Goal: Task Accomplishment & Management: Manage account settings

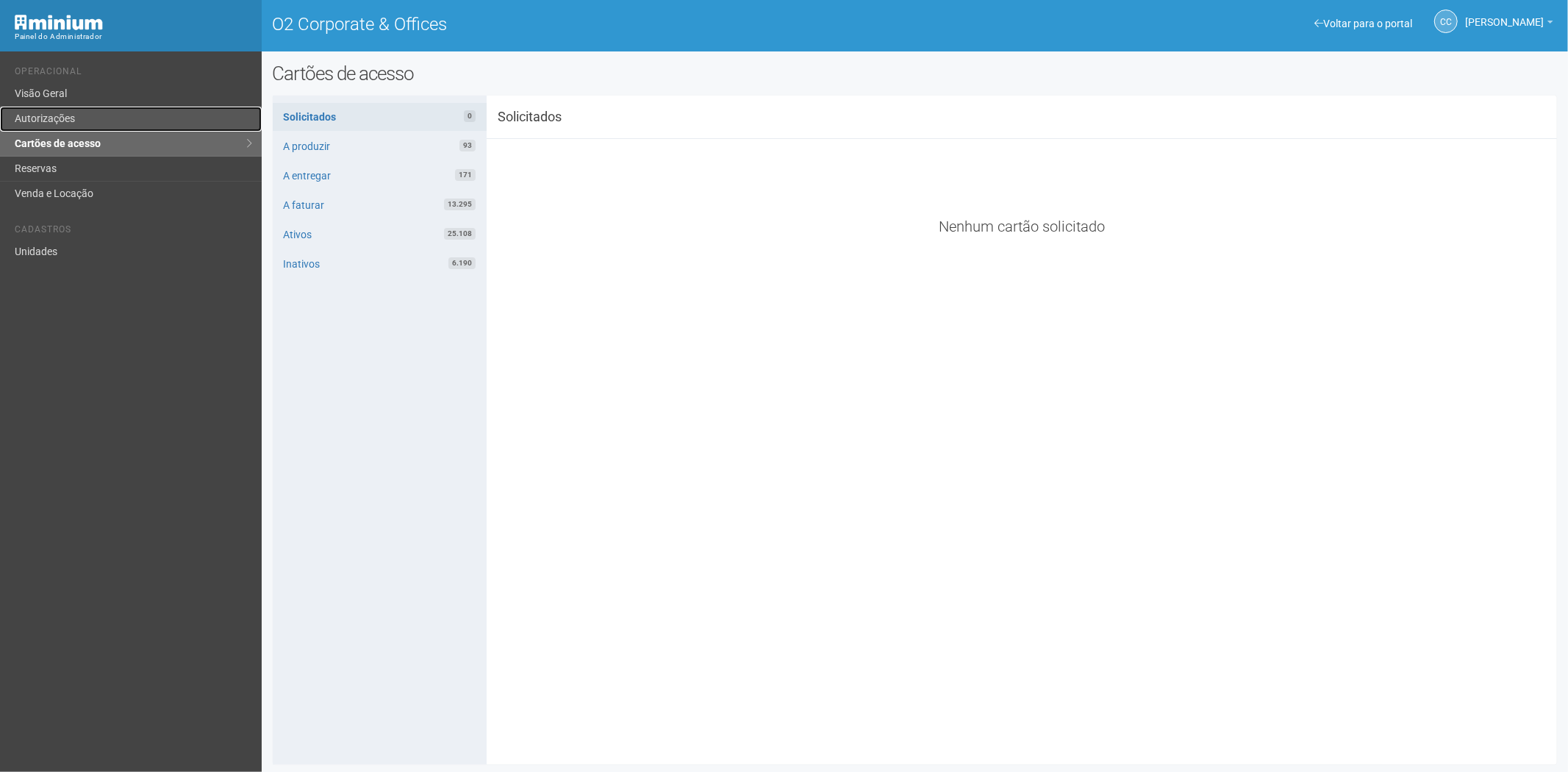
click at [60, 114] on link "Autorizações" at bounding box center [131, 119] width 261 height 25
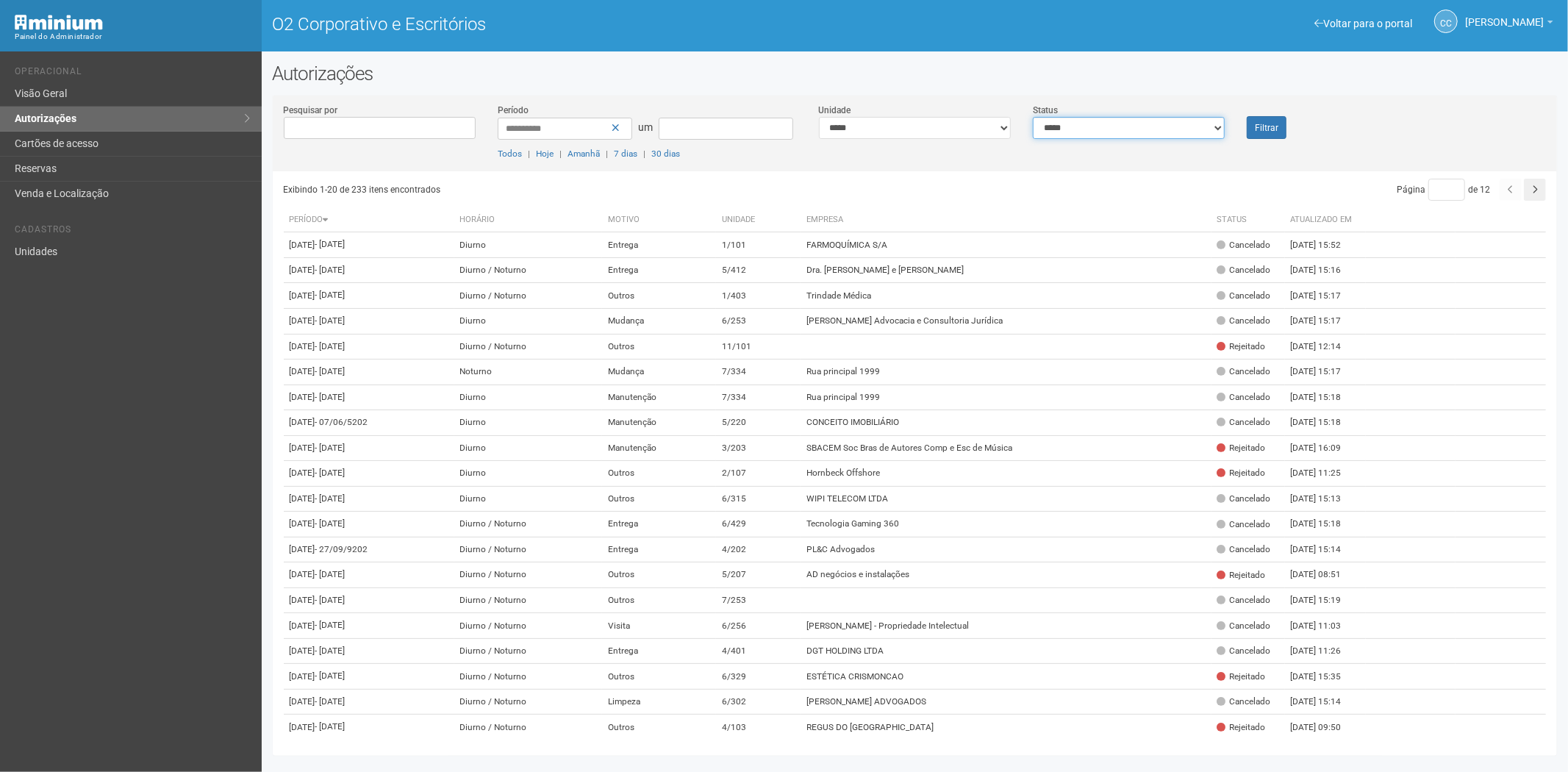
click at [1138, 141] on div "**********" at bounding box center [915, 137] width 1285 height 68
select select "*"
click at [1033, 117] on select "**********" at bounding box center [1129, 128] width 192 height 22
click at [1273, 133] on button "Filtrar" at bounding box center [1266, 128] width 39 height 23
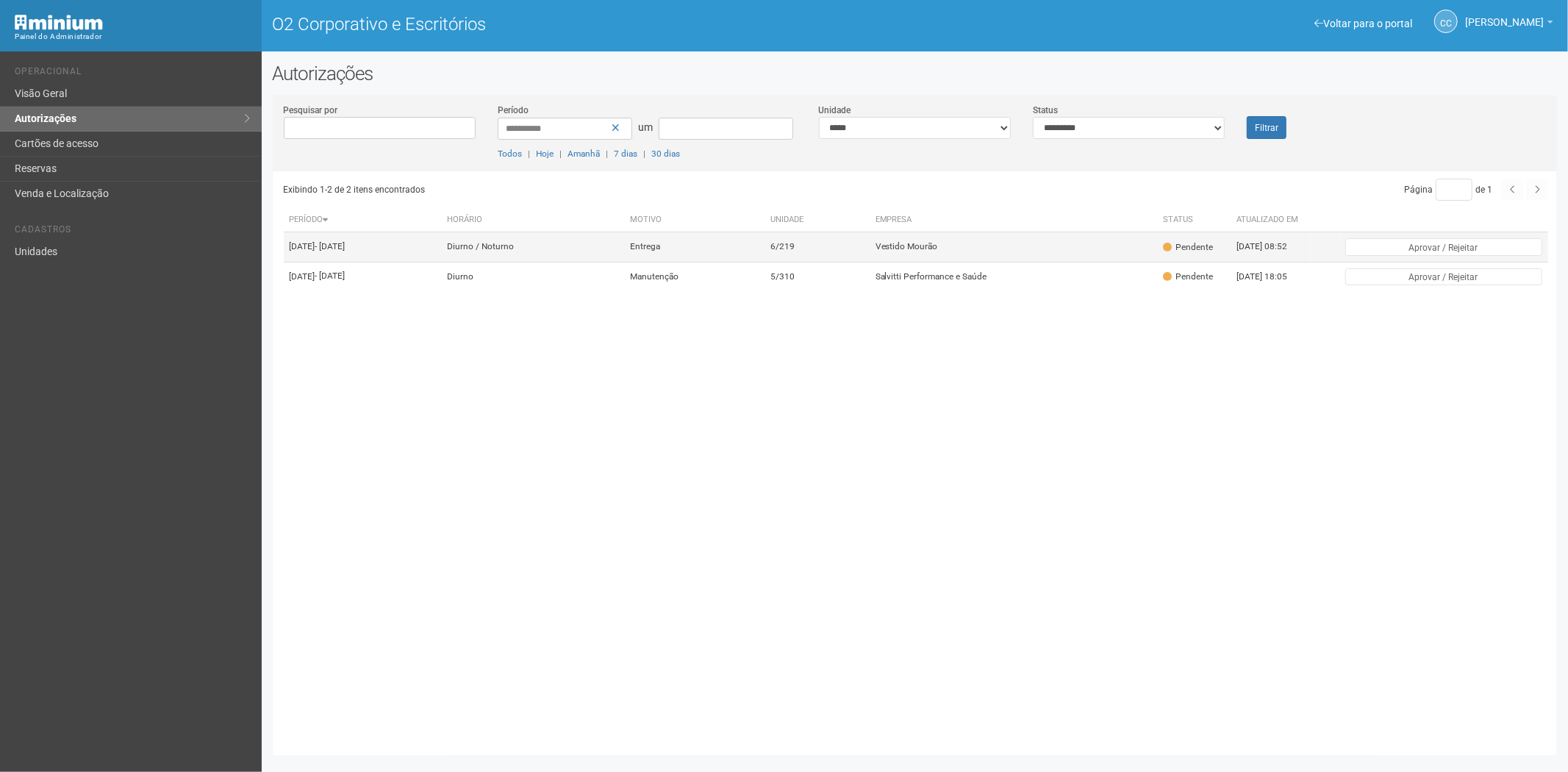
click at [992, 256] on td "Vestido Mourão" at bounding box center [1014, 247] width 288 height 30
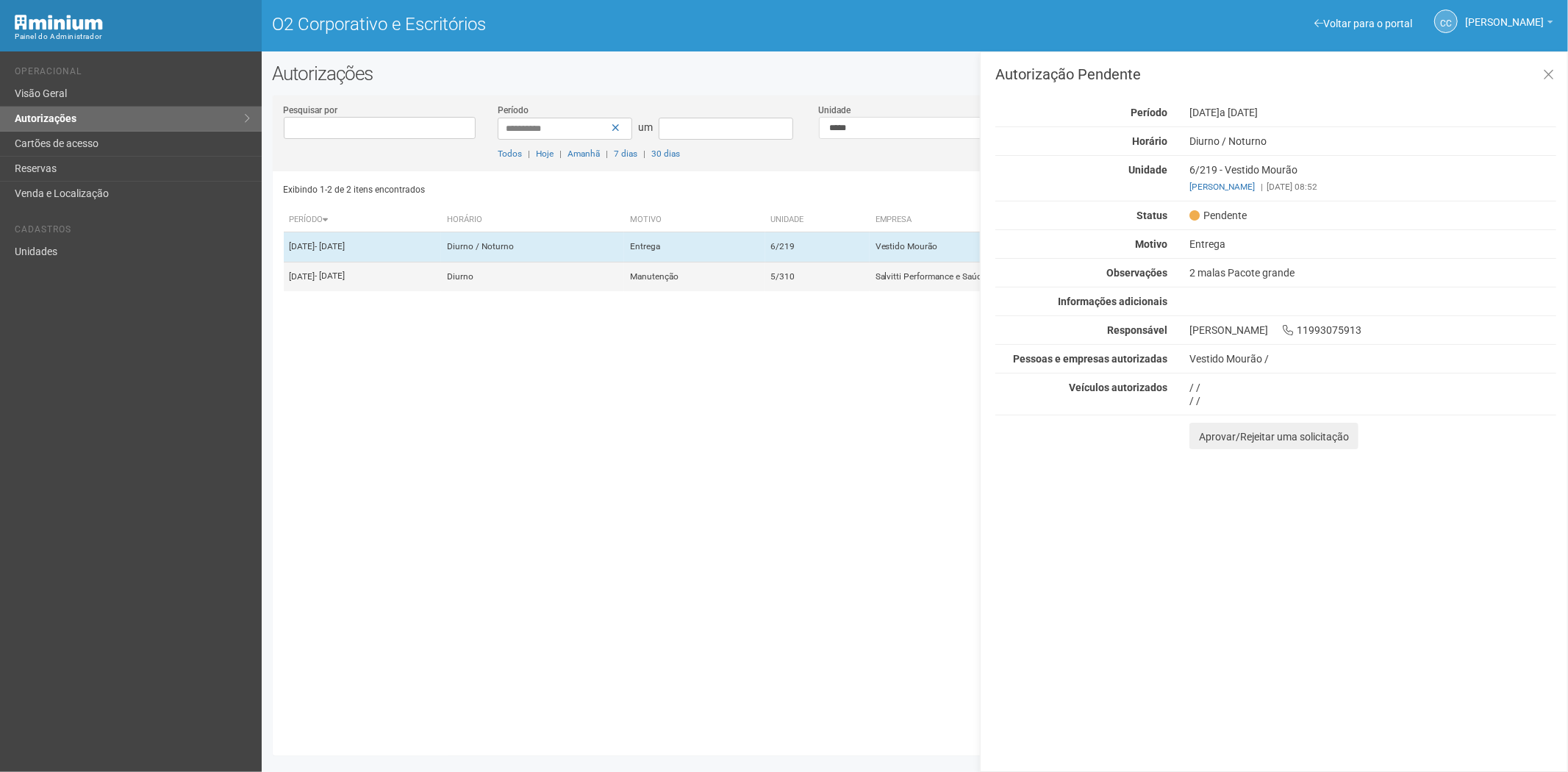
click at [624, 286] on td "Diurno" at bounding box center [533, 276] width 183 height 30
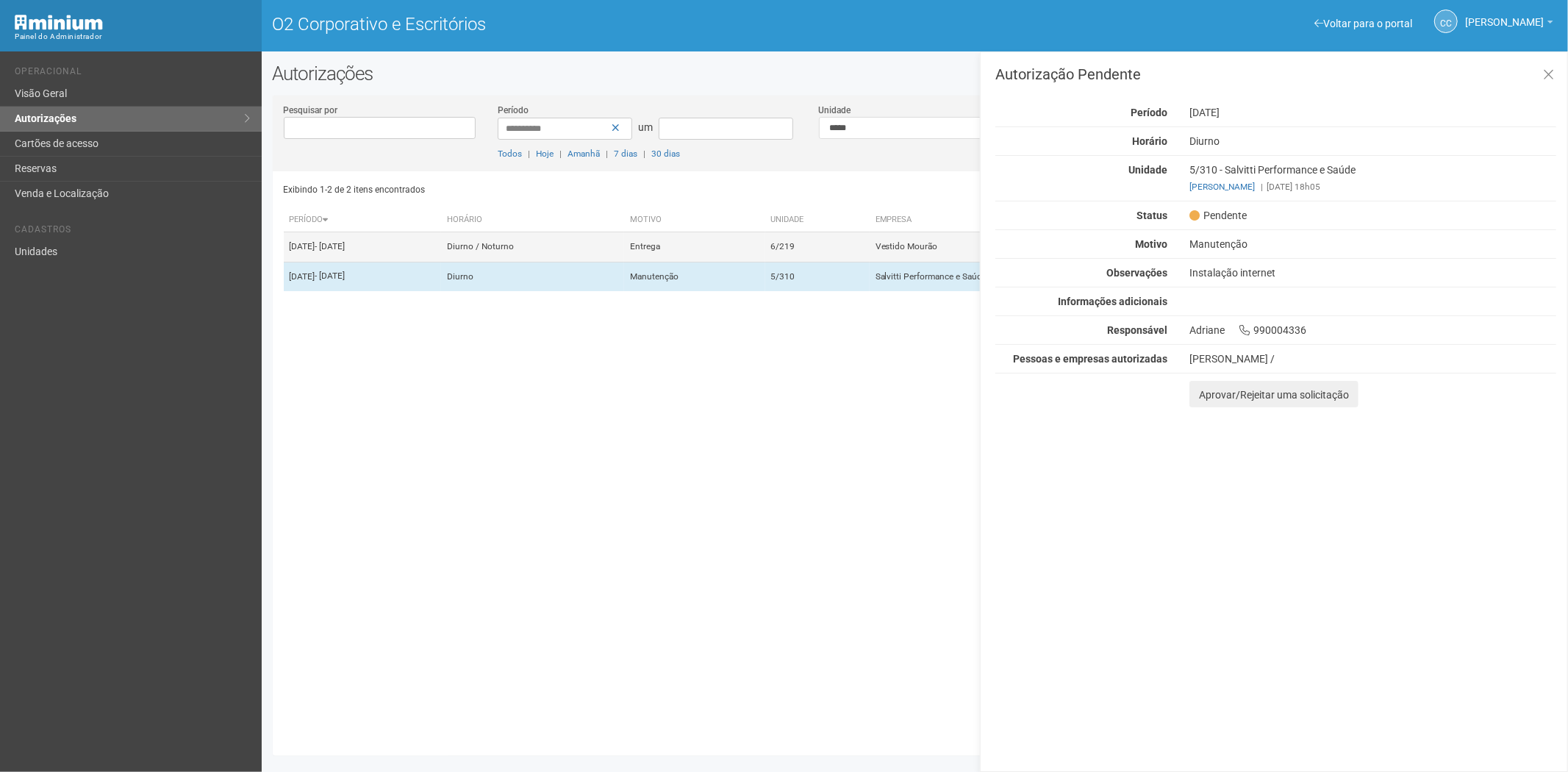
click at [764, 261] on td "Entrega" at bounding box center [694, 247] width 140 height 30
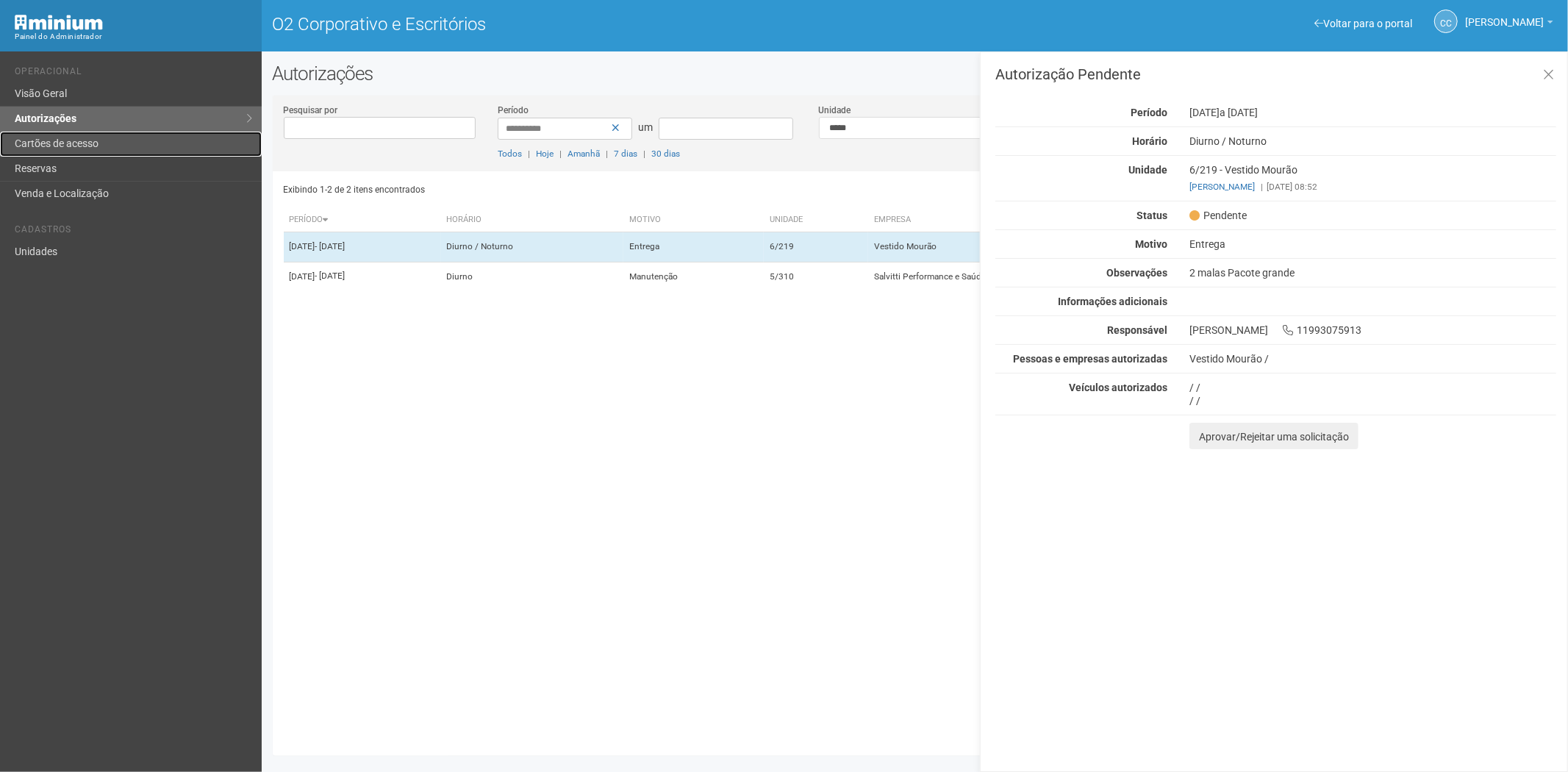
click at [62, 142] on font "Cartões de acesso" at bounding box center [56, 143] width 84 height 12
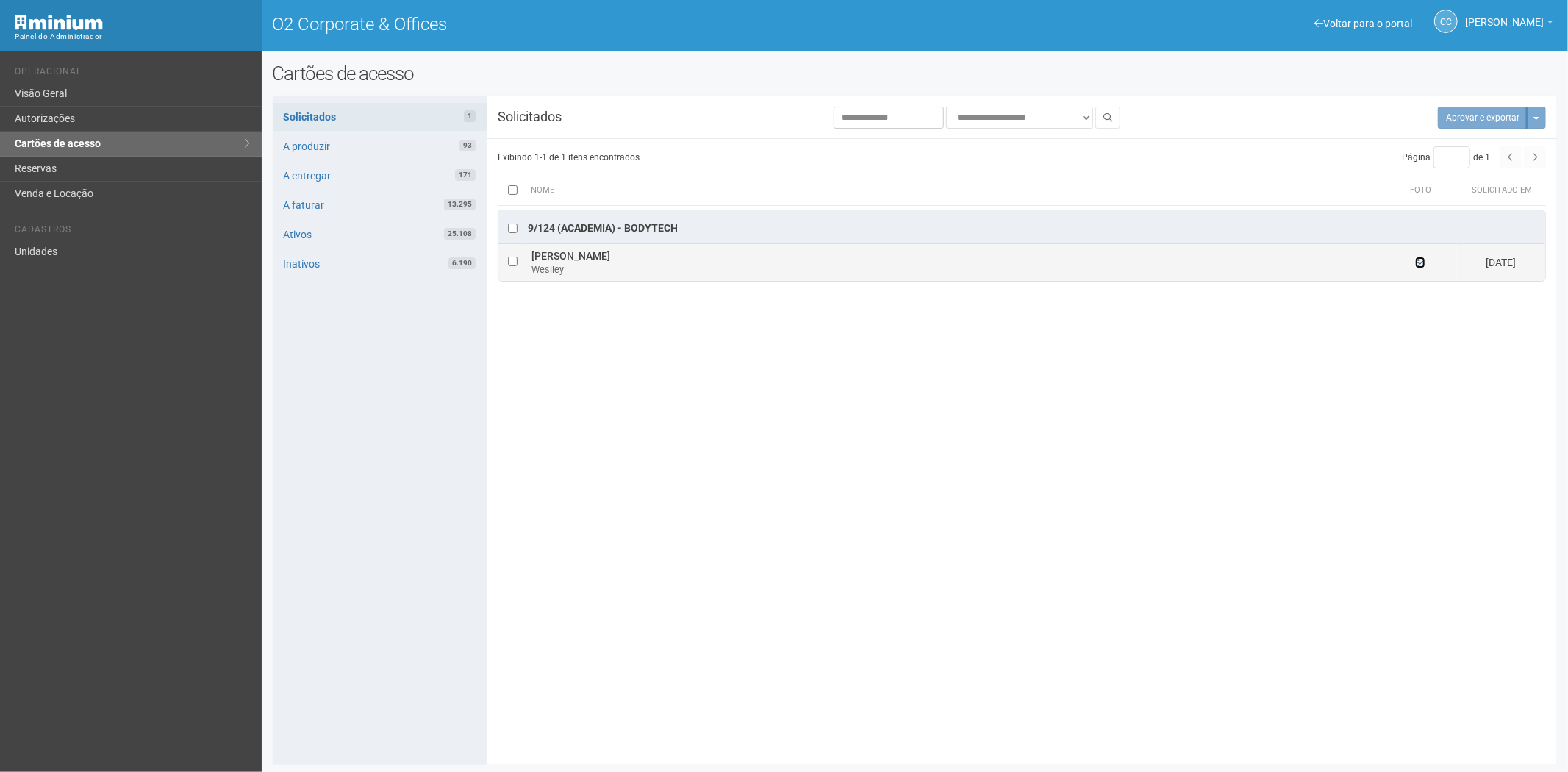
click at [1420, 261] on icon at bounding box center [1420, 262] width 11 height 11
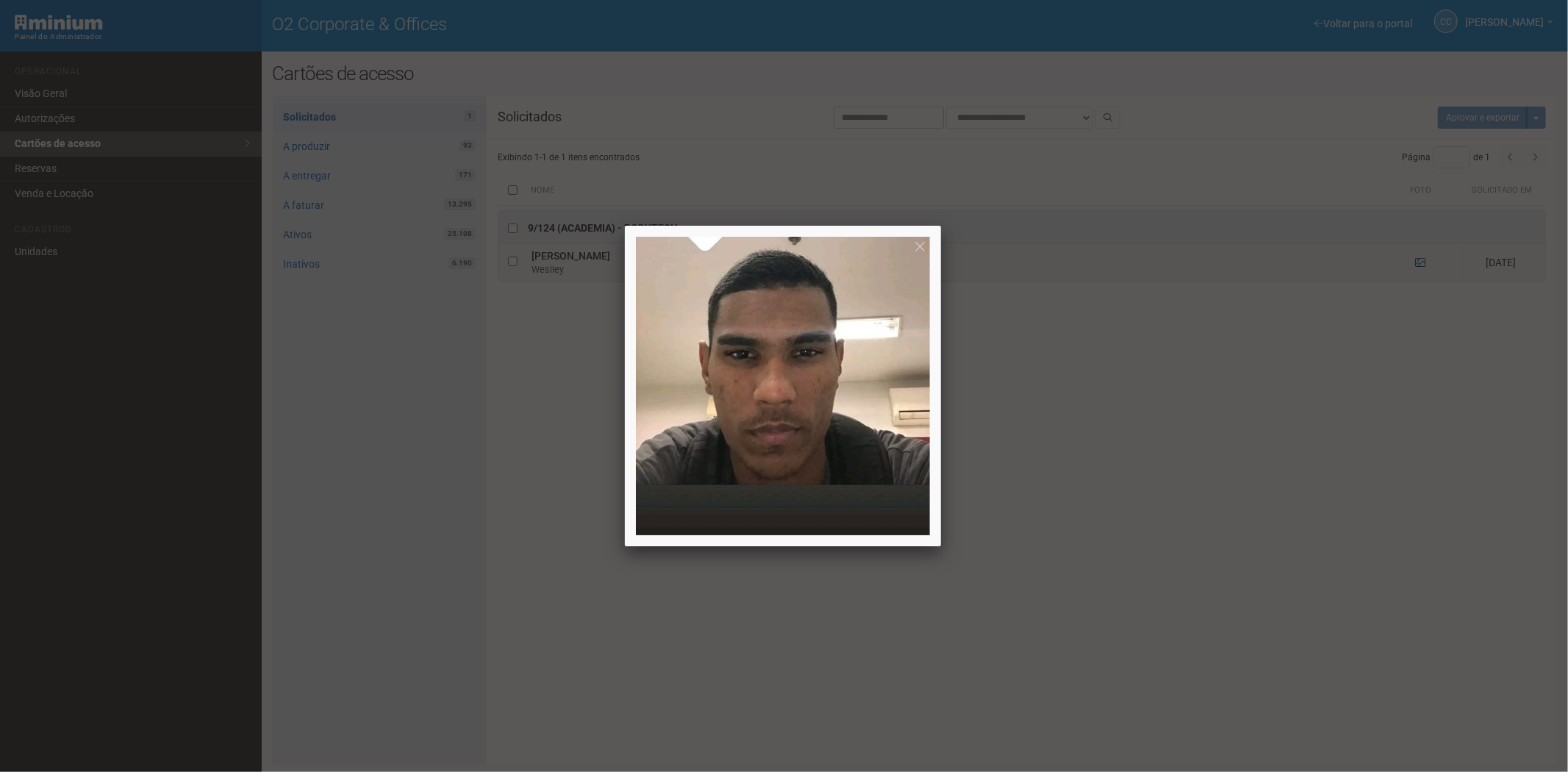
click at [1420, 261] on div at bounding box center [784, 386] width 1568 height 772
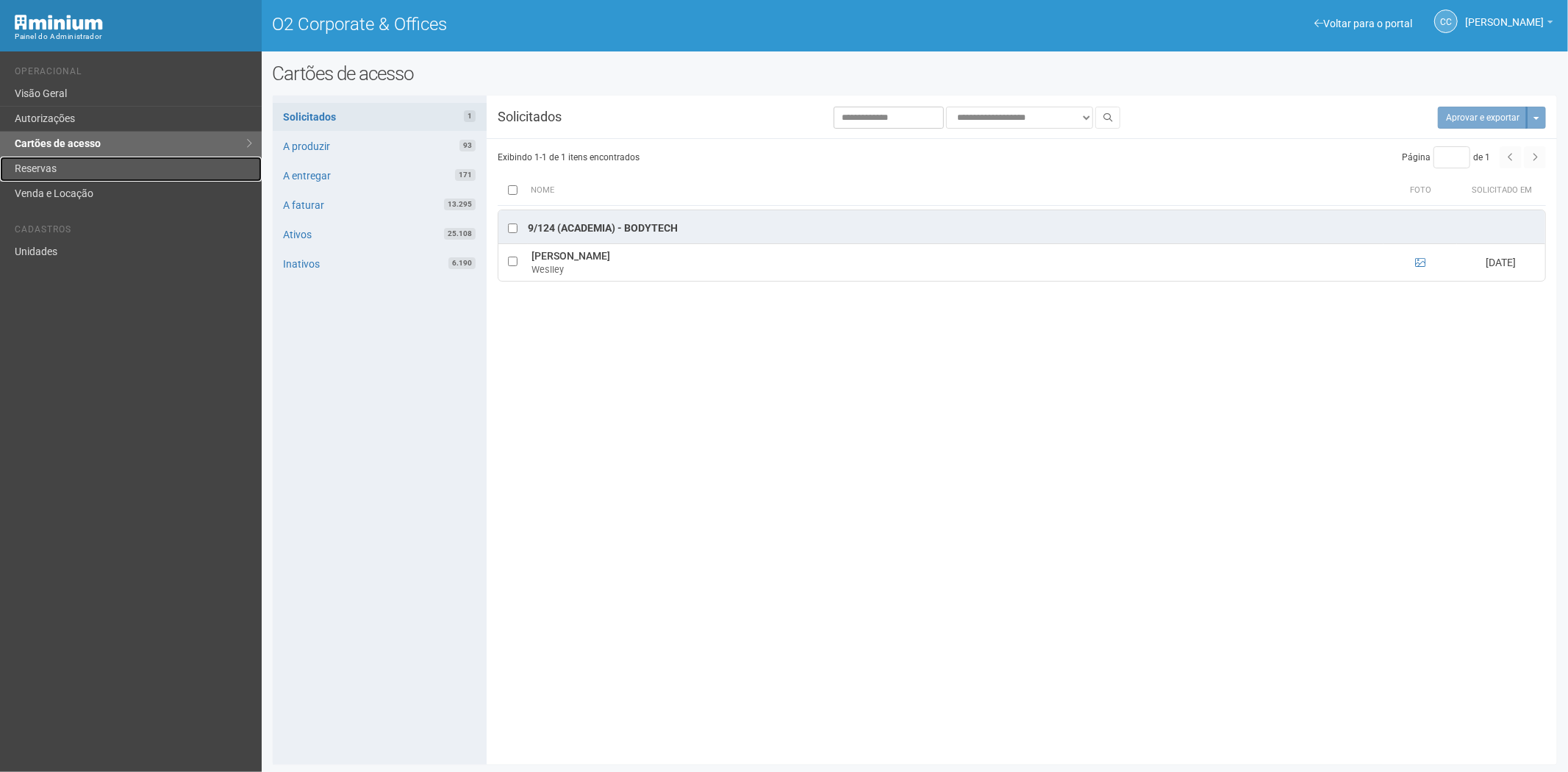
click at [56, 165] on link "Reservas" at bounding box center [131, 169] width 261 height 25
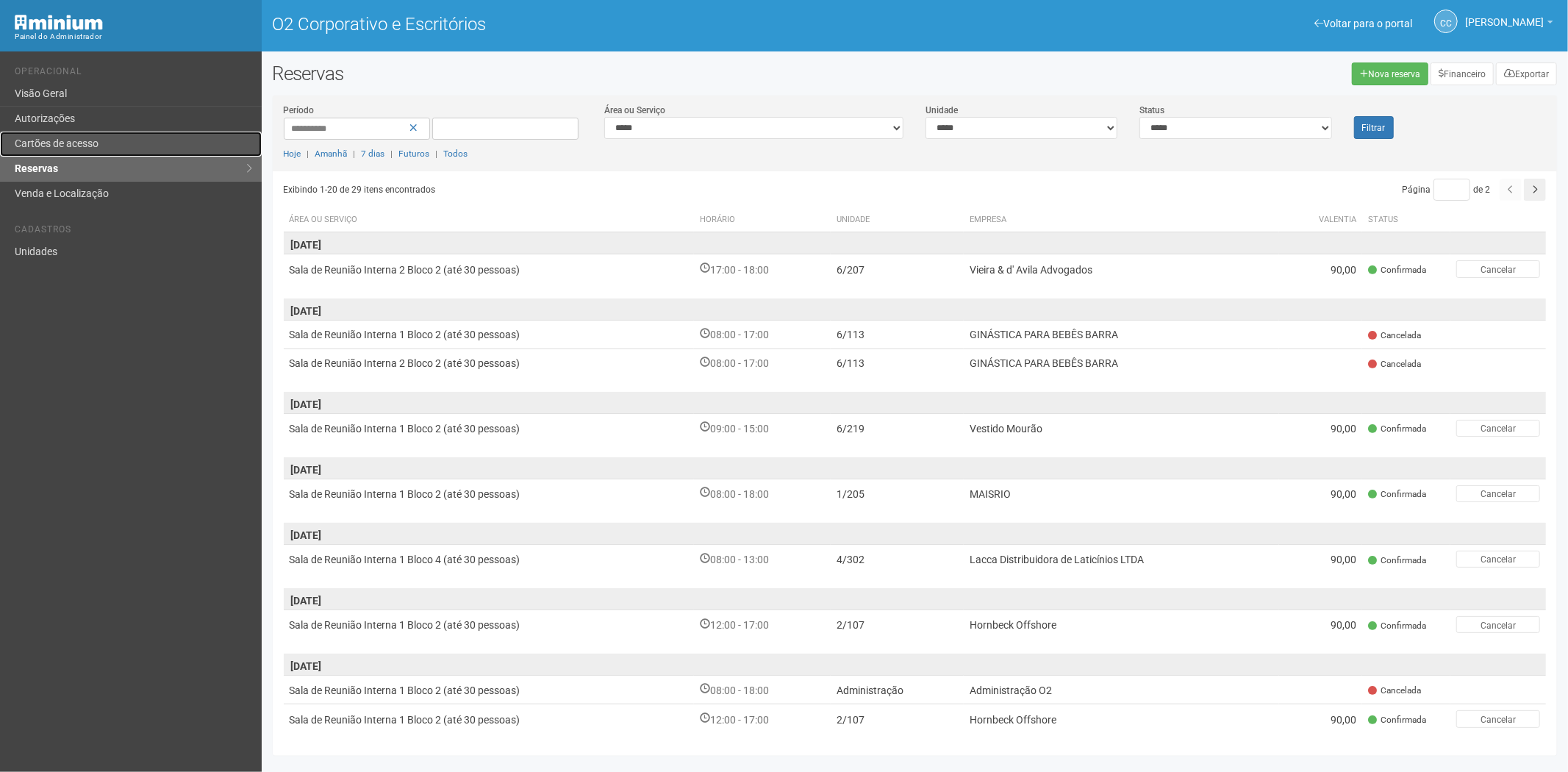
click at [73, 145] on font "Cartões de acesso" at bounding box center [56, 143] width 84 height 12
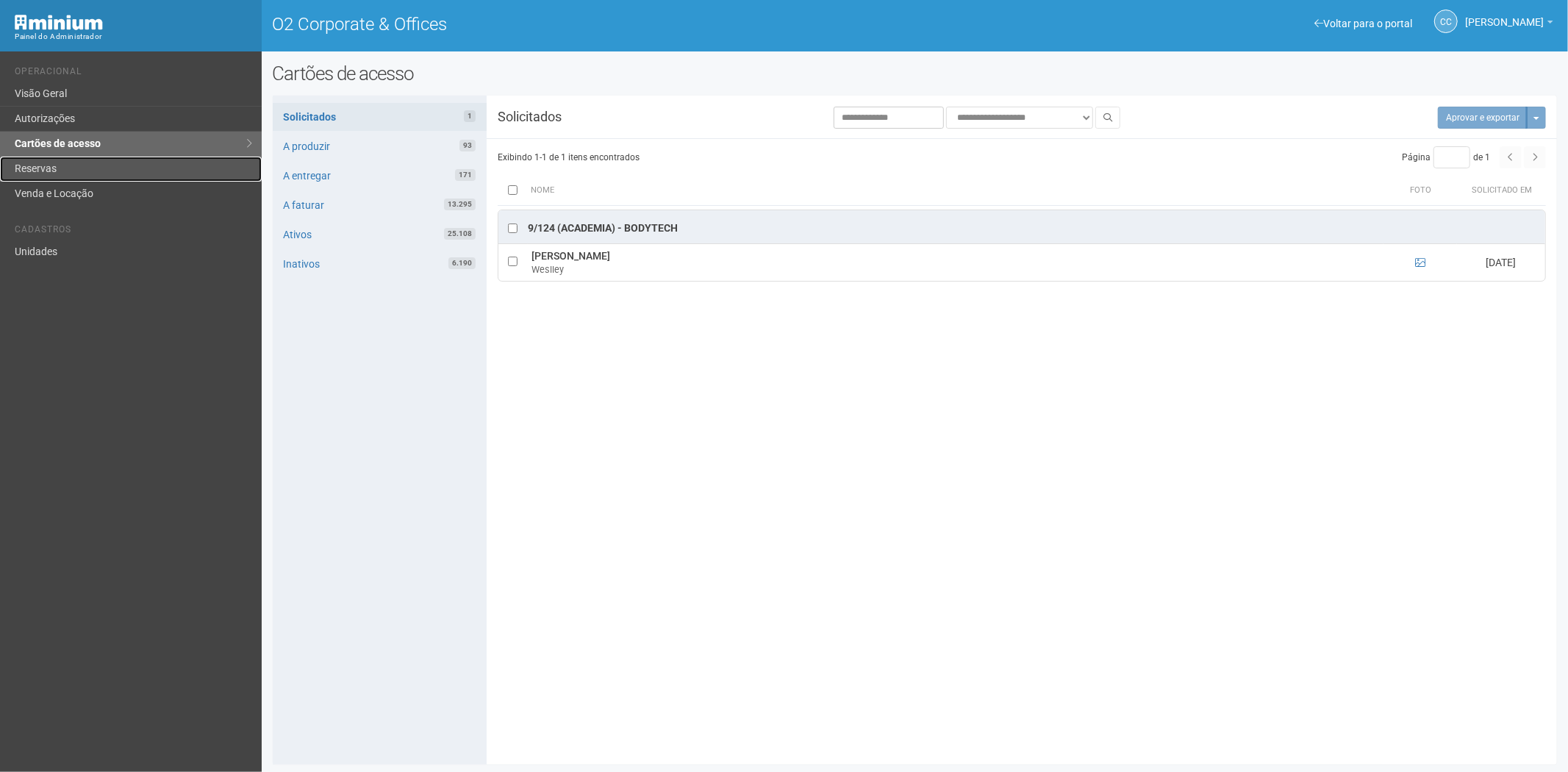
click at [53, 170] on link "Reservas" at bounding box center [131, 169] width 261 height 25
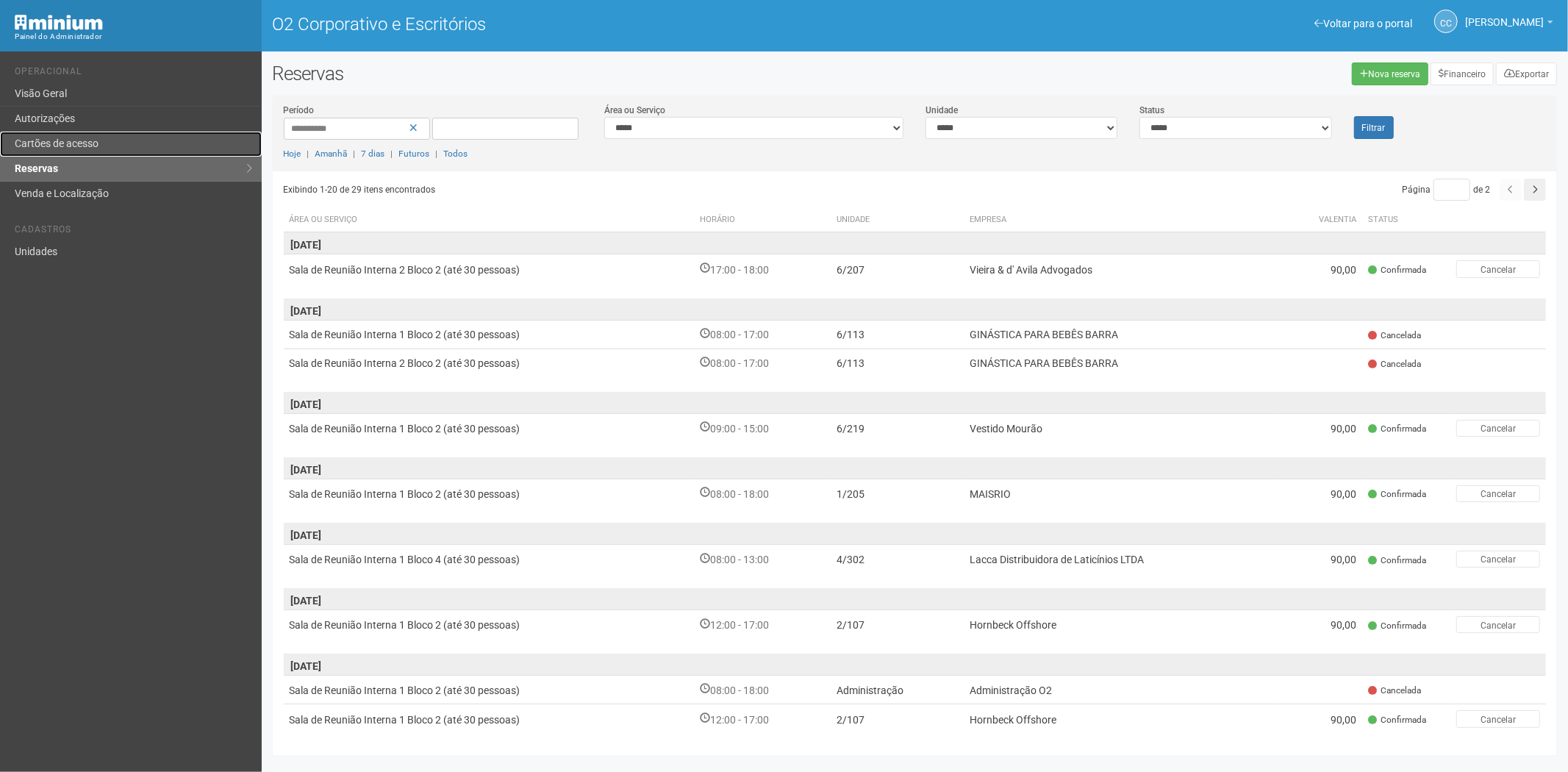
click at [108, 145] on link "Cartões de acesso" at bounding box center [131, 144] width 261 height 25
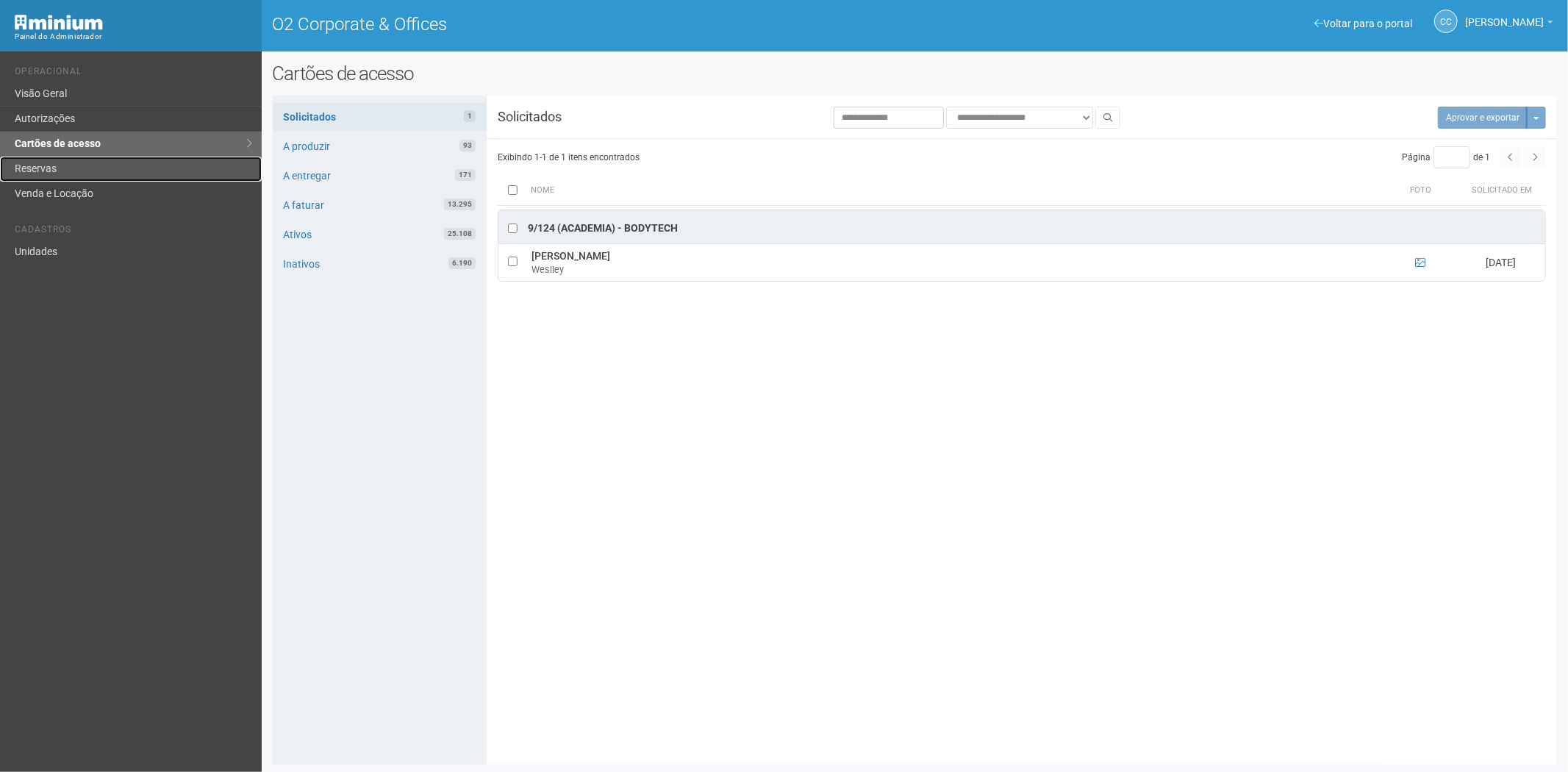
click at [117, 170] on link "Reservas" at bounding box center [131, 169] width 261 height 25
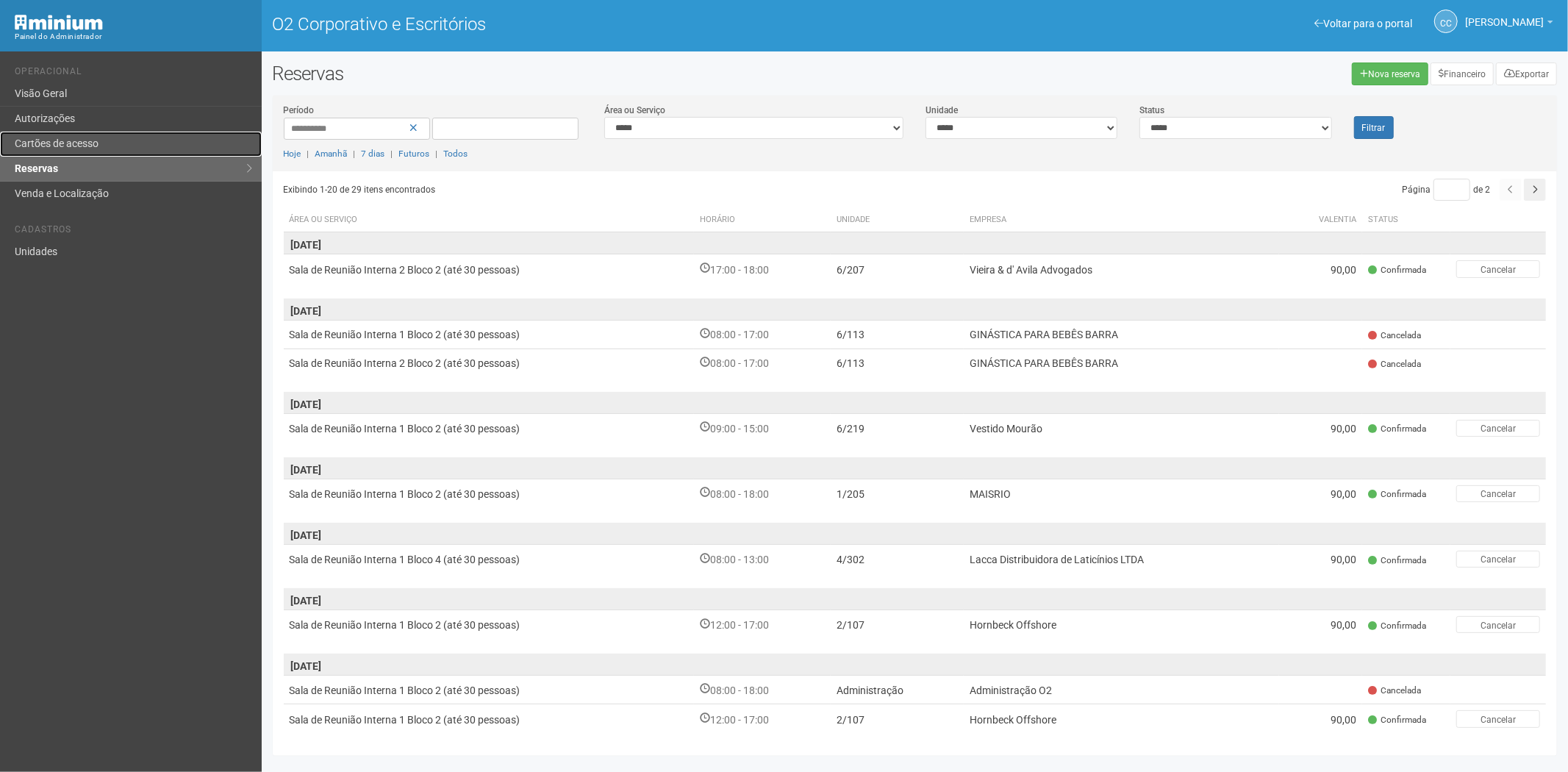
click at [36, 135] on link "Cartões de acesso" at bounding box center [131, 144] width 261 height 25
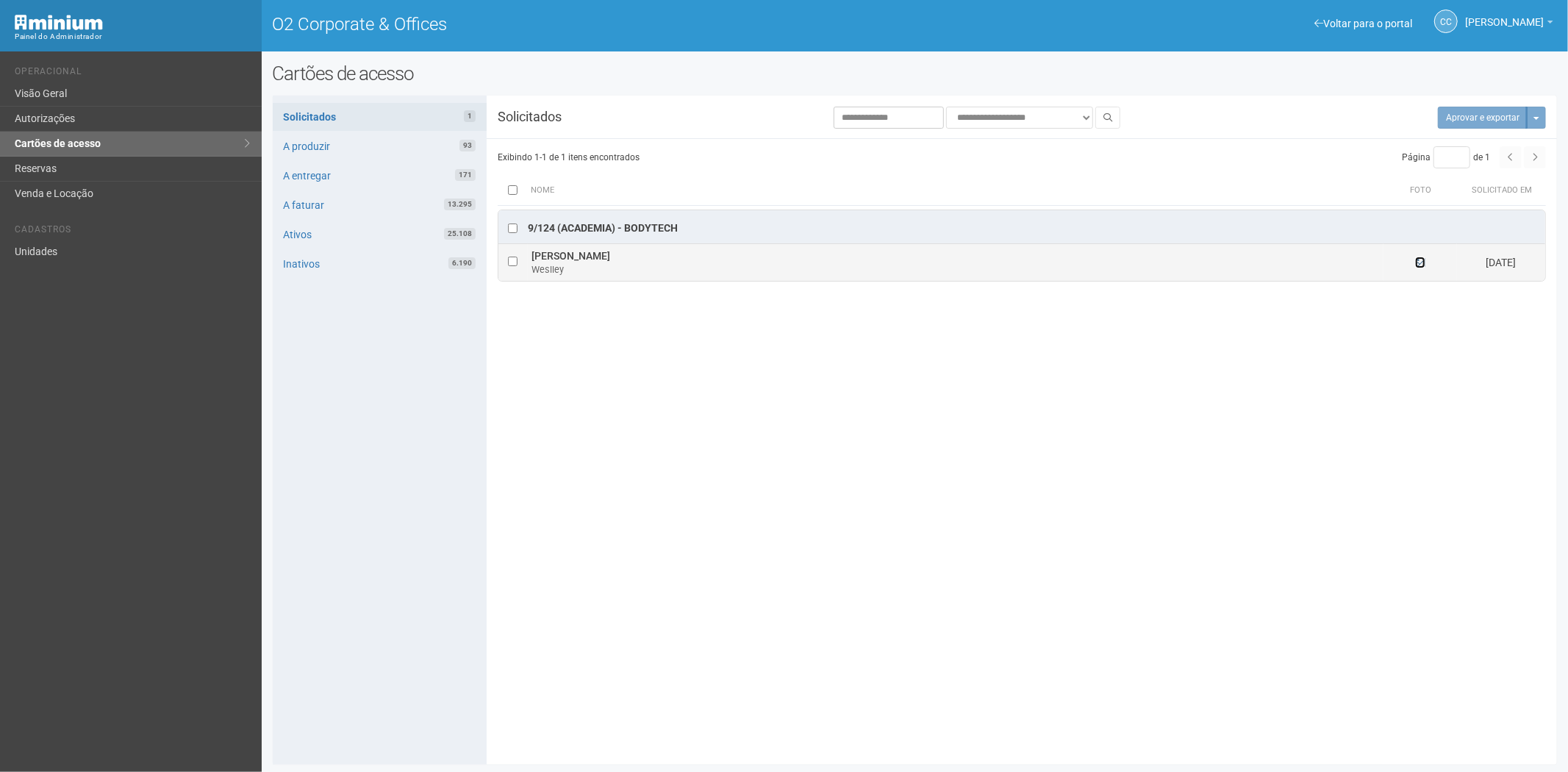
click at [1417, 262] on icon at bounding box center [1420, 262] width 11 height 11
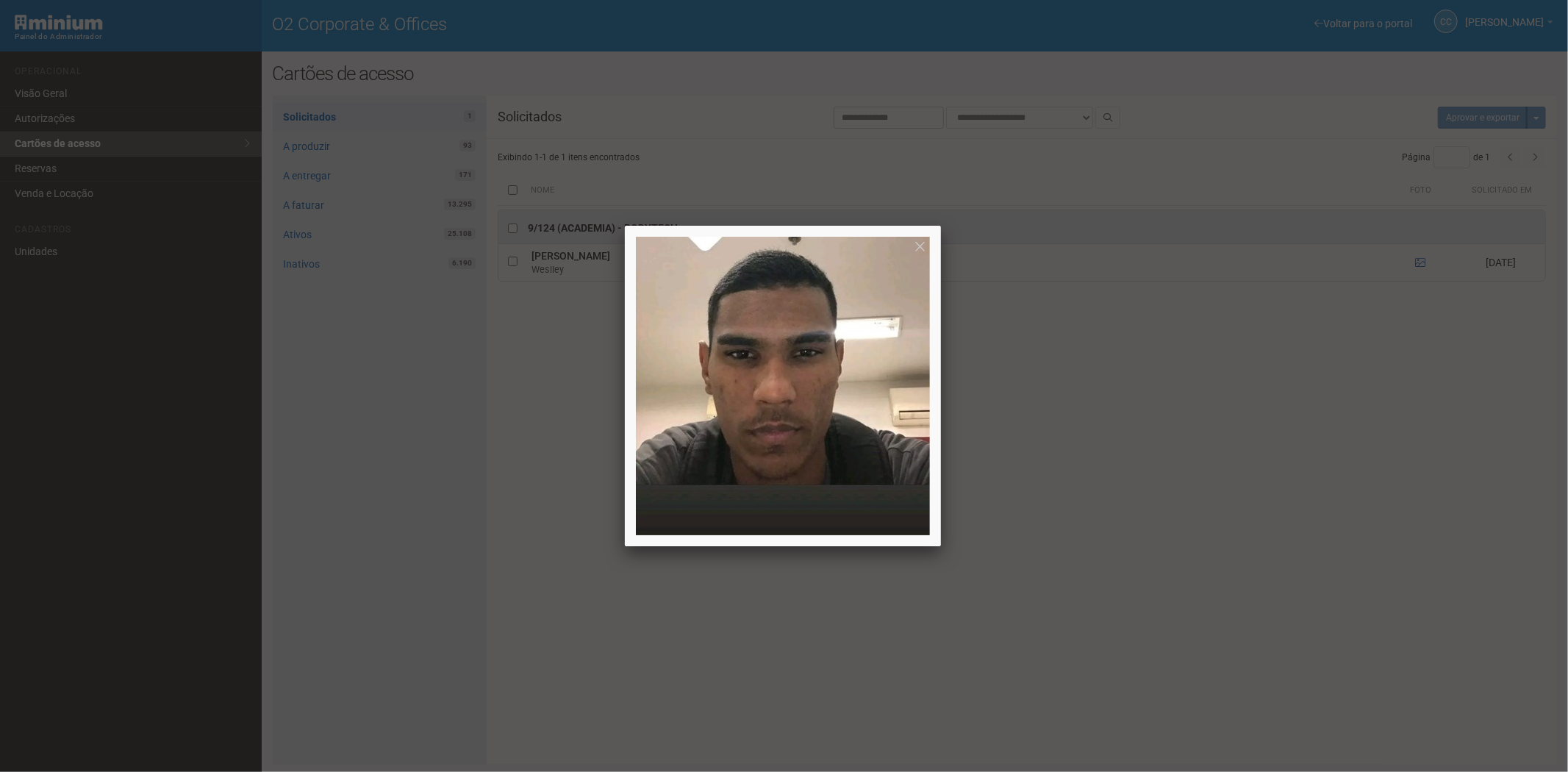
click at [1245, 511] on div at bounding box center [784, 386] width 1568 height 772
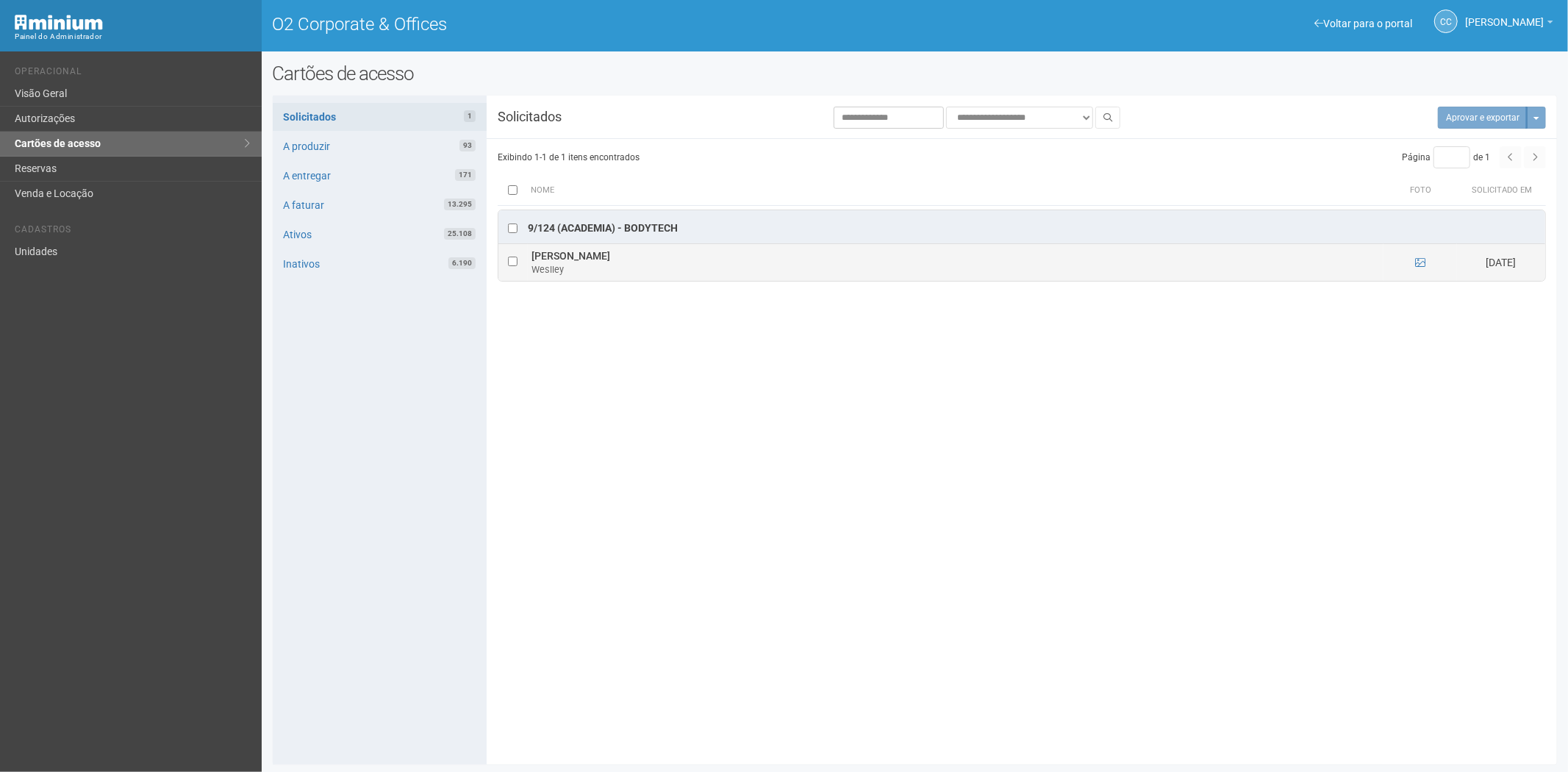
drag, startPoint x: 642, startPoint y: 261, endPoint x: 526, endPoint y: 252, distance: 116.3
click at [520, 252] on tr "Weslley ignacio vargas Weslley 26/09/2025" at bounding box center [1021, 262] width 1047 height 37
copy tr "Weslley ignacio vargas"
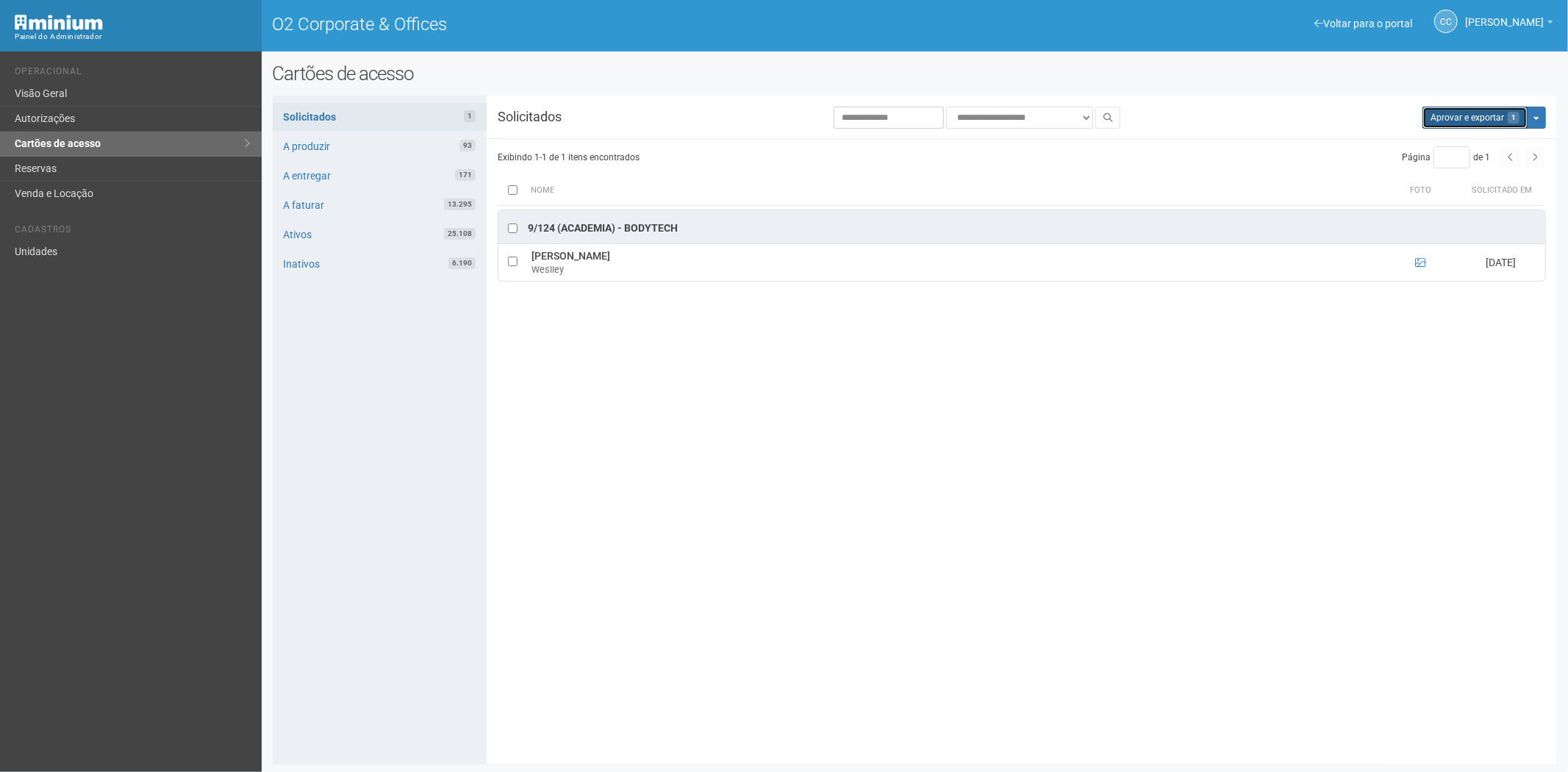
click at [1483, 119] on button "Aprovar e exportar 1" at bounding box center [1475, 117] width 105 height 22
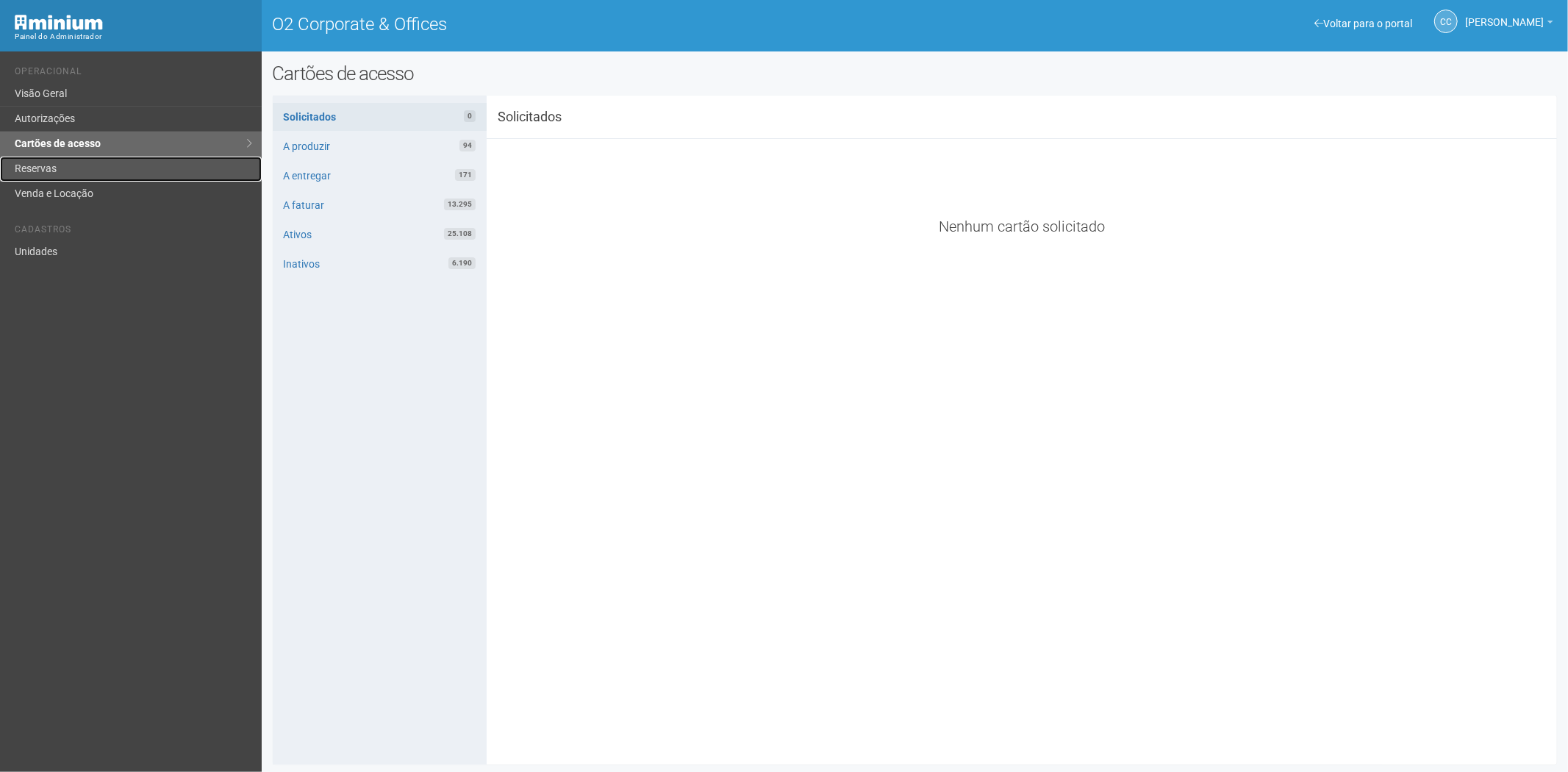
click at [24, 165] on link "Reservas" at bounding box center [131, 169] width 261 height 25
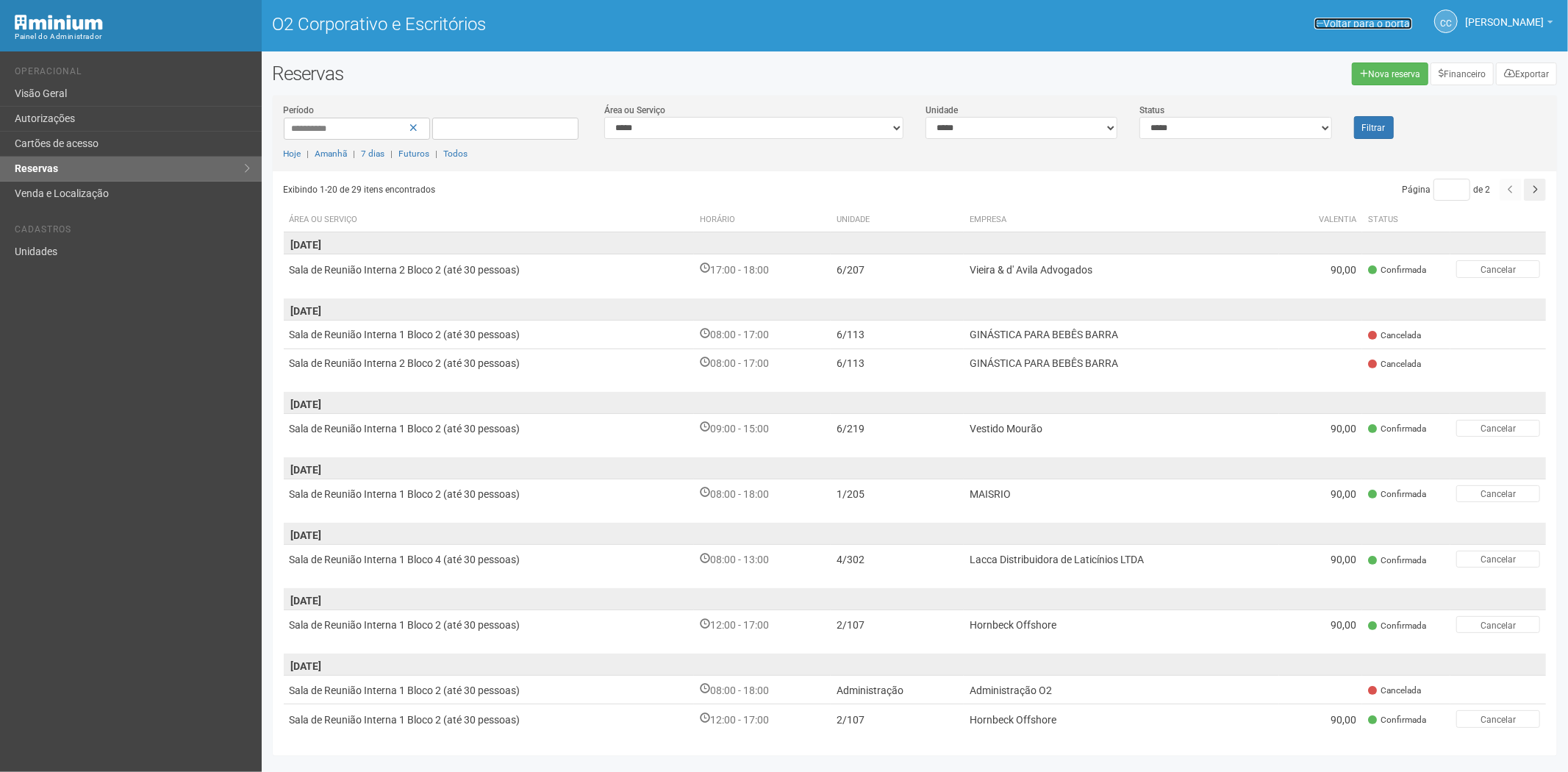
click at [1323, 18] on font "Voltar para o portal" at bounding box center [1367, 23] width 89 height 12
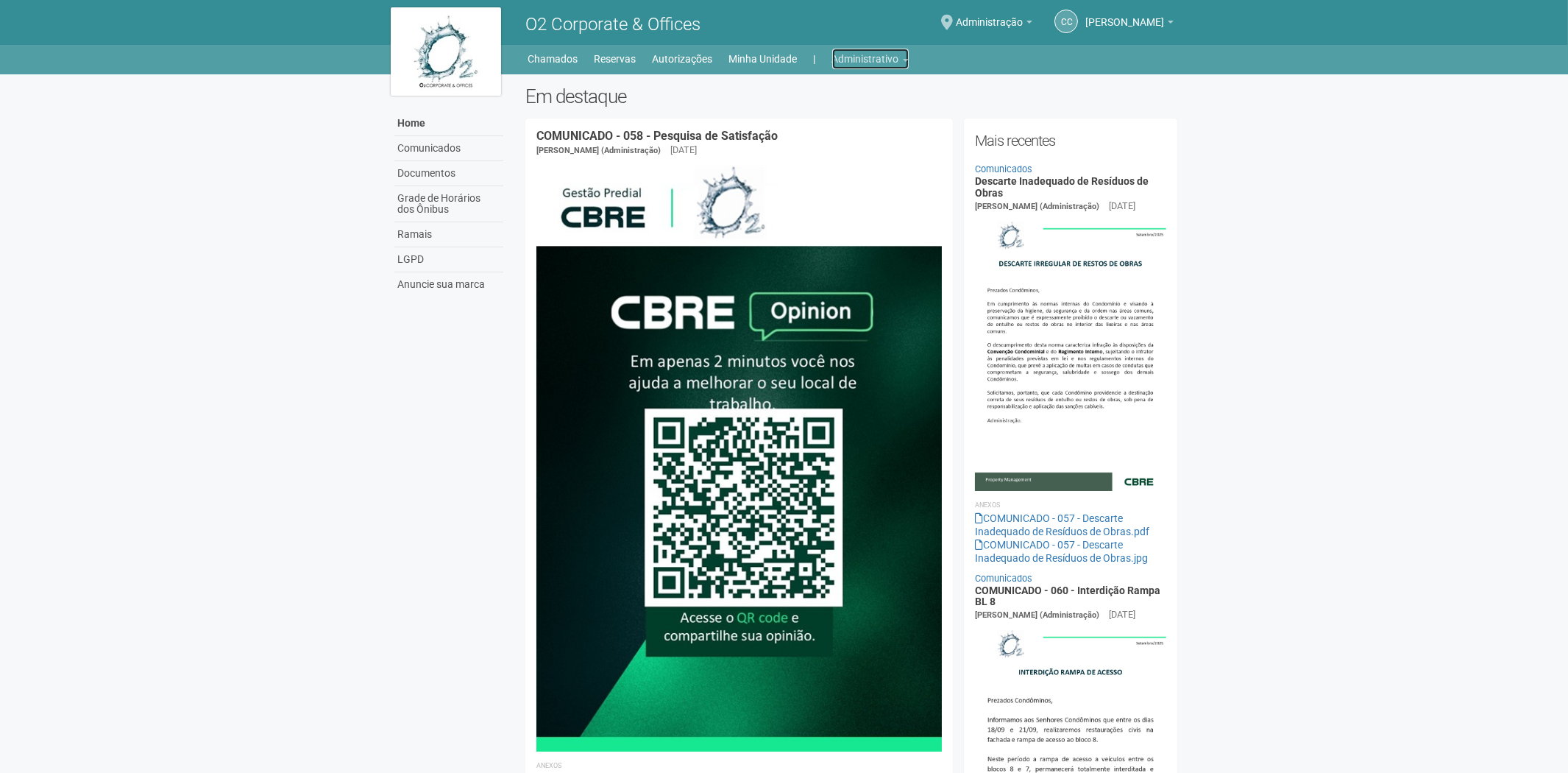
click at [869, 61] on link "Administrativo" at bounding box center [871, 58] width 77 height 20
click at [837, 108] on link "Cartões de acesso" at bounding box center [850, 116] width 125 height 26
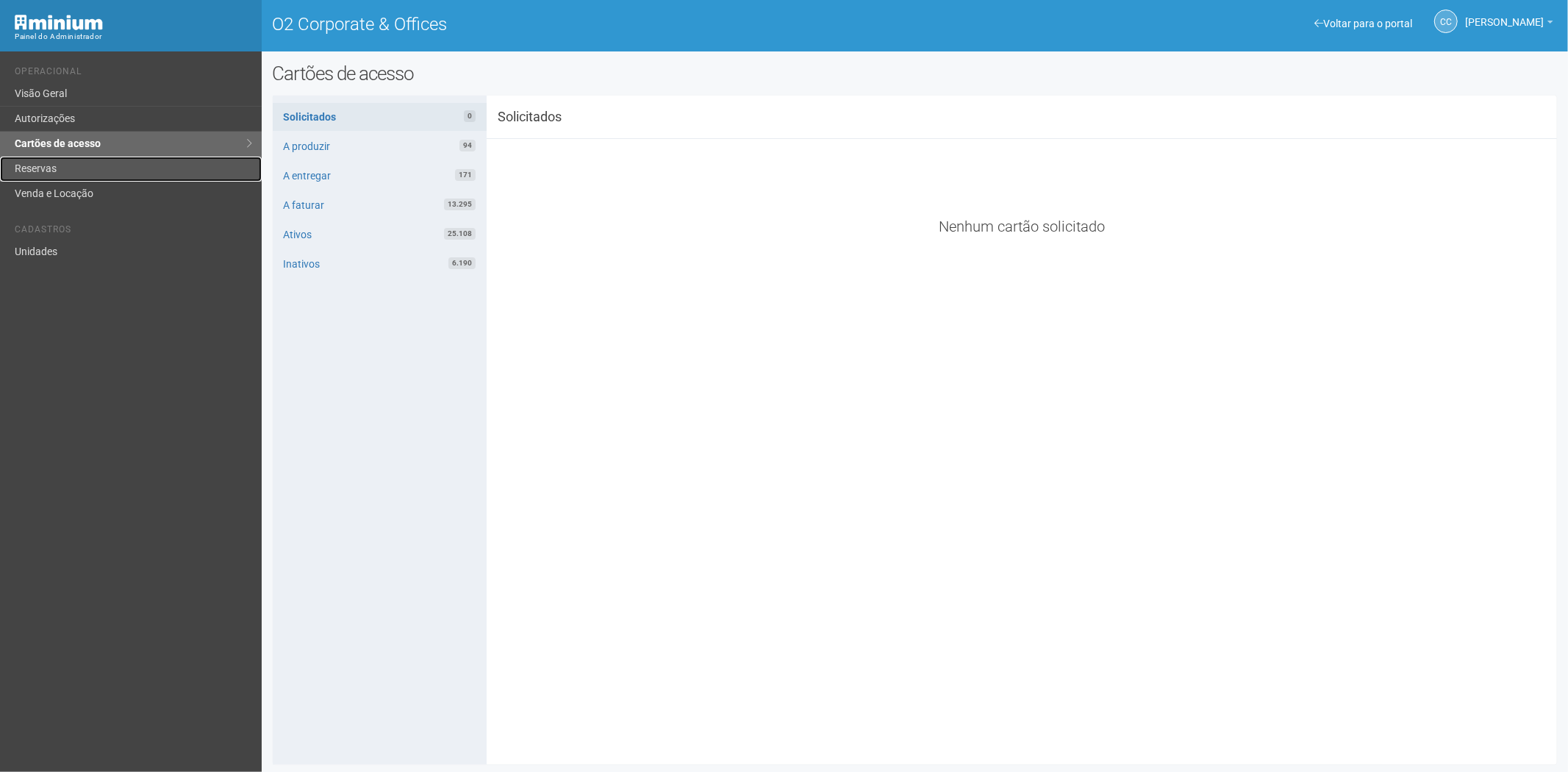
click at [48, 164] on link "Reservas" at bounding box center [131, 169] width 261 height 25
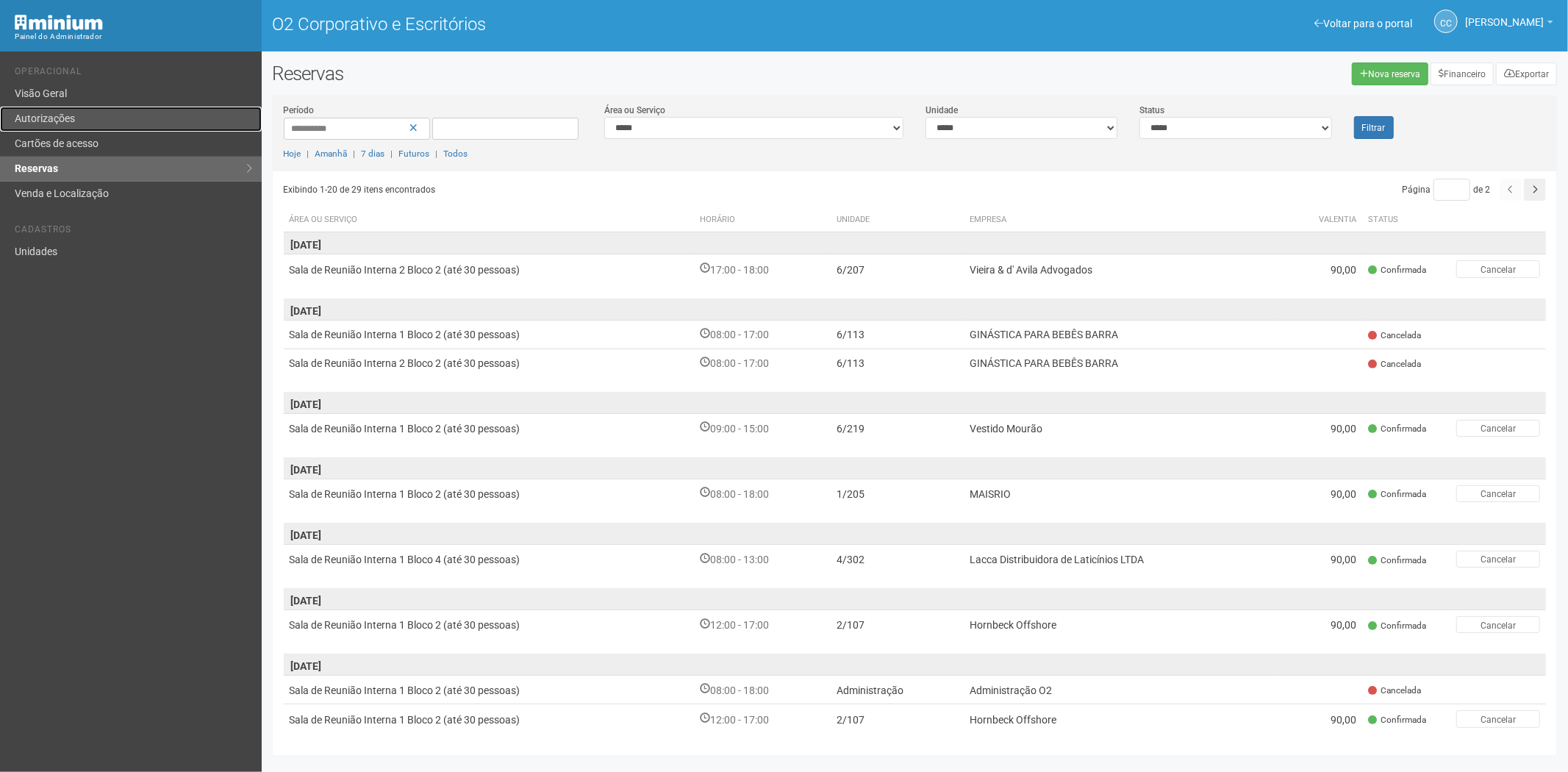
click at [120, 116] on link "Autorizações" at bounding box center [131, 119] width 261 height 25
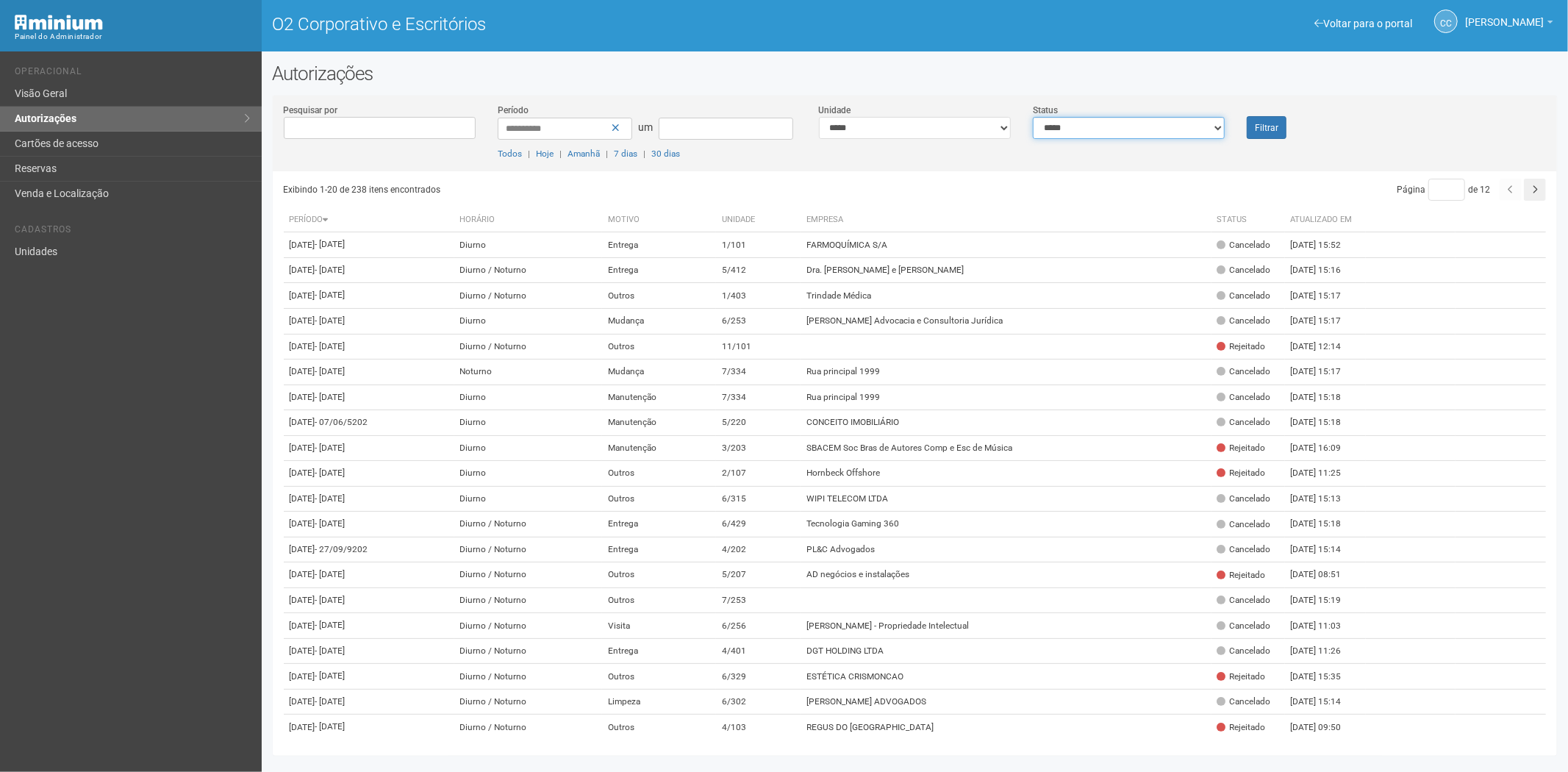
click at [1061, 135] on select "**********" at bounding box center [1129, 128] width 192 height 22
select select "*"
click at [1033, 117] on select "**********" at bounding box center [1129, 128] width 192 height 22
click at [1274, 119] on button "Filtrar" at bounding box center [1266, 128] width 39 height 23
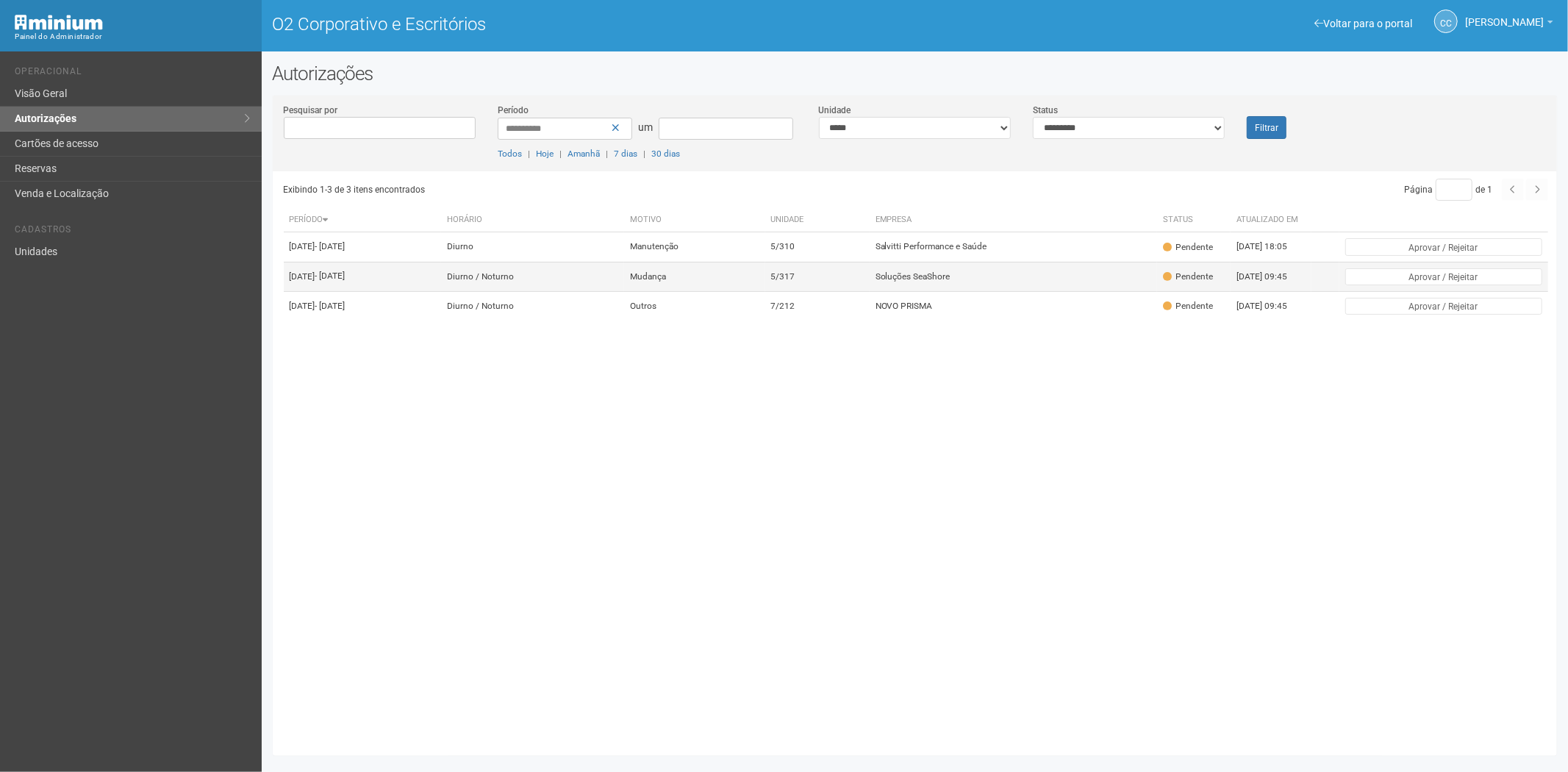
click at [1056, 290] on td "Soluções SeaShore" at bounding box center [1014, 276] width 288 height 30
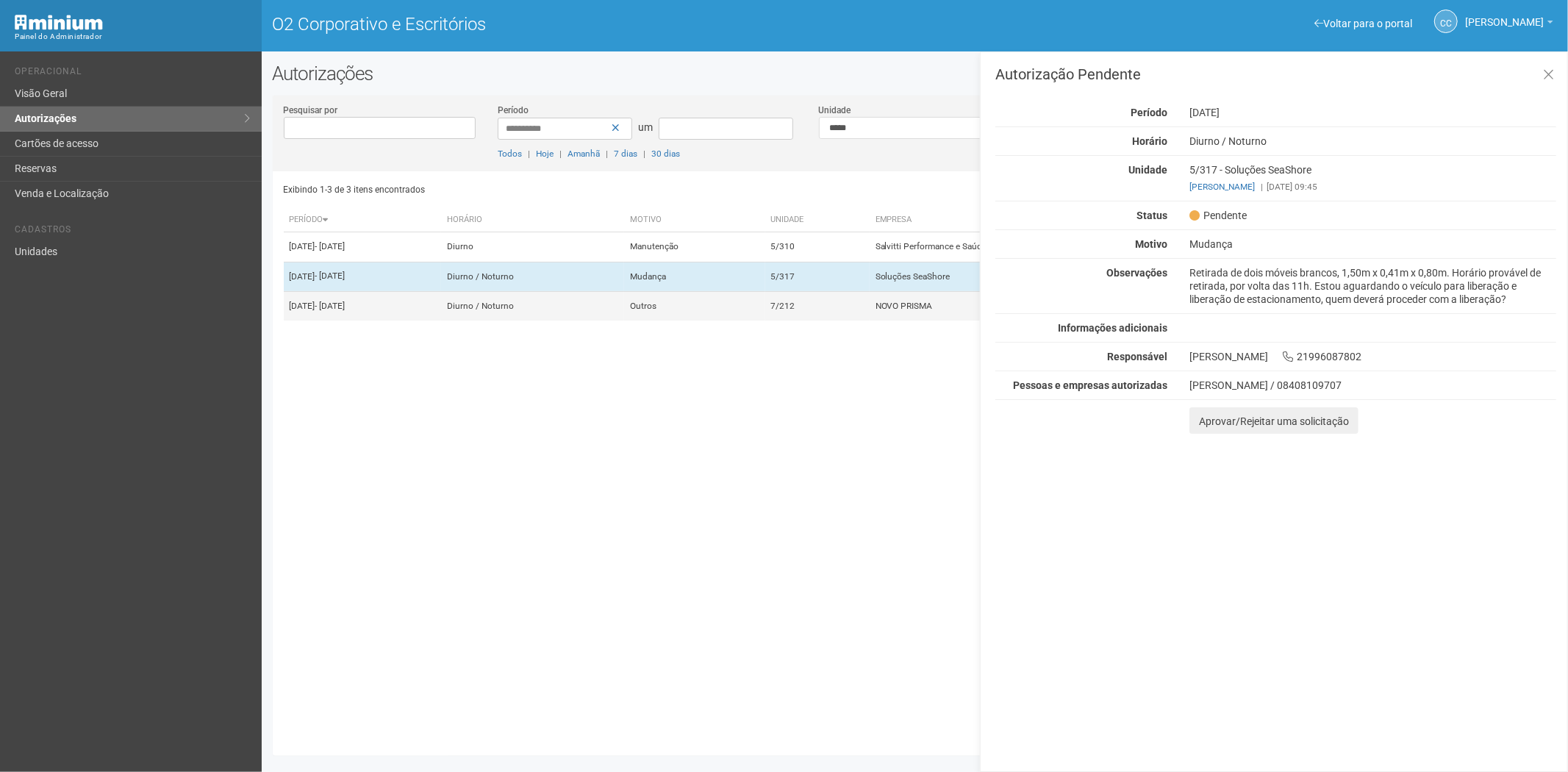
click at [657, 311] on font "Outros" at bounding box center [643, 306] width 27 height 11
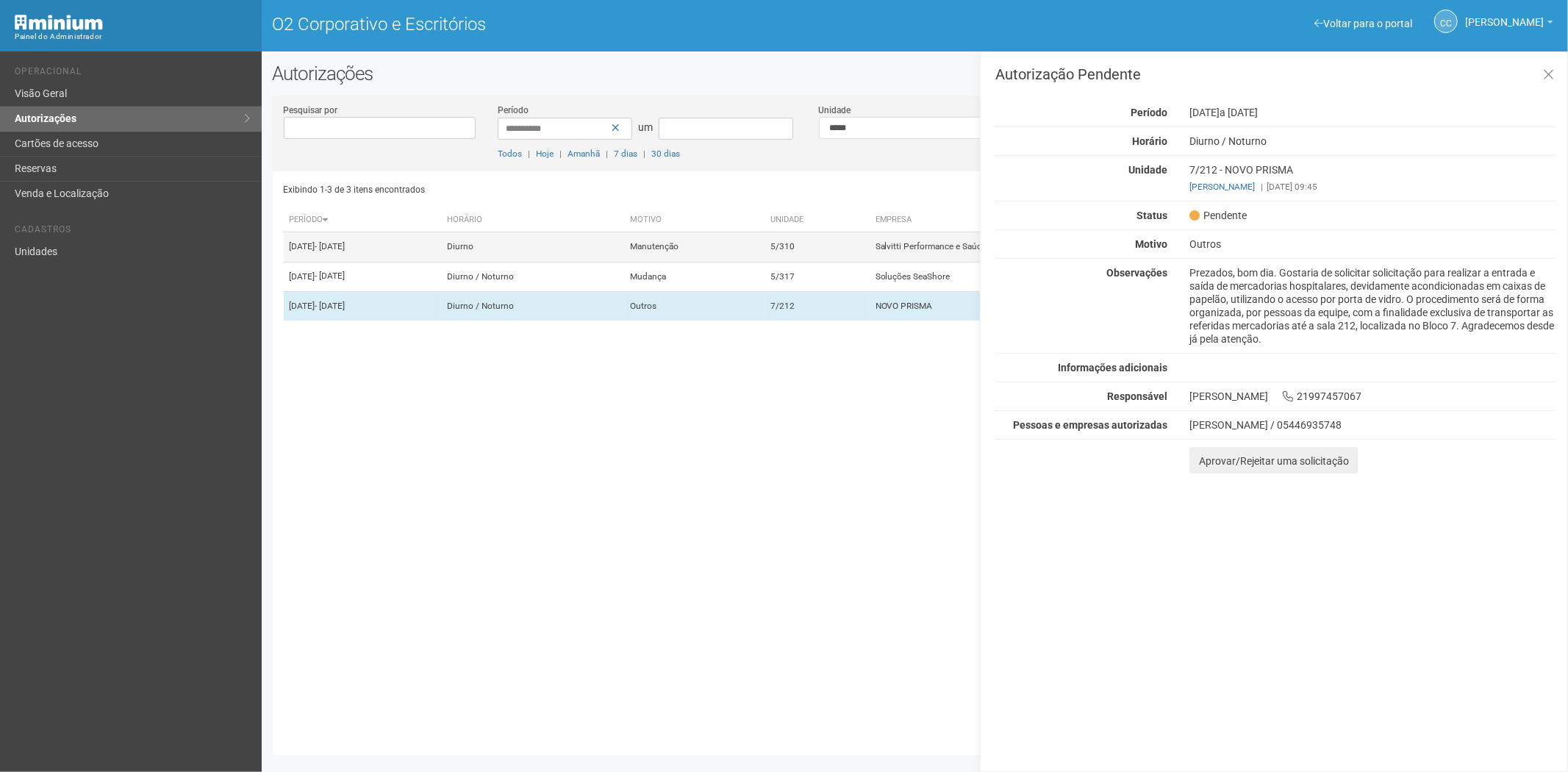
click at [764, 239] on td "Manutenção" at bounding box center [694, 247] width 140 height 30
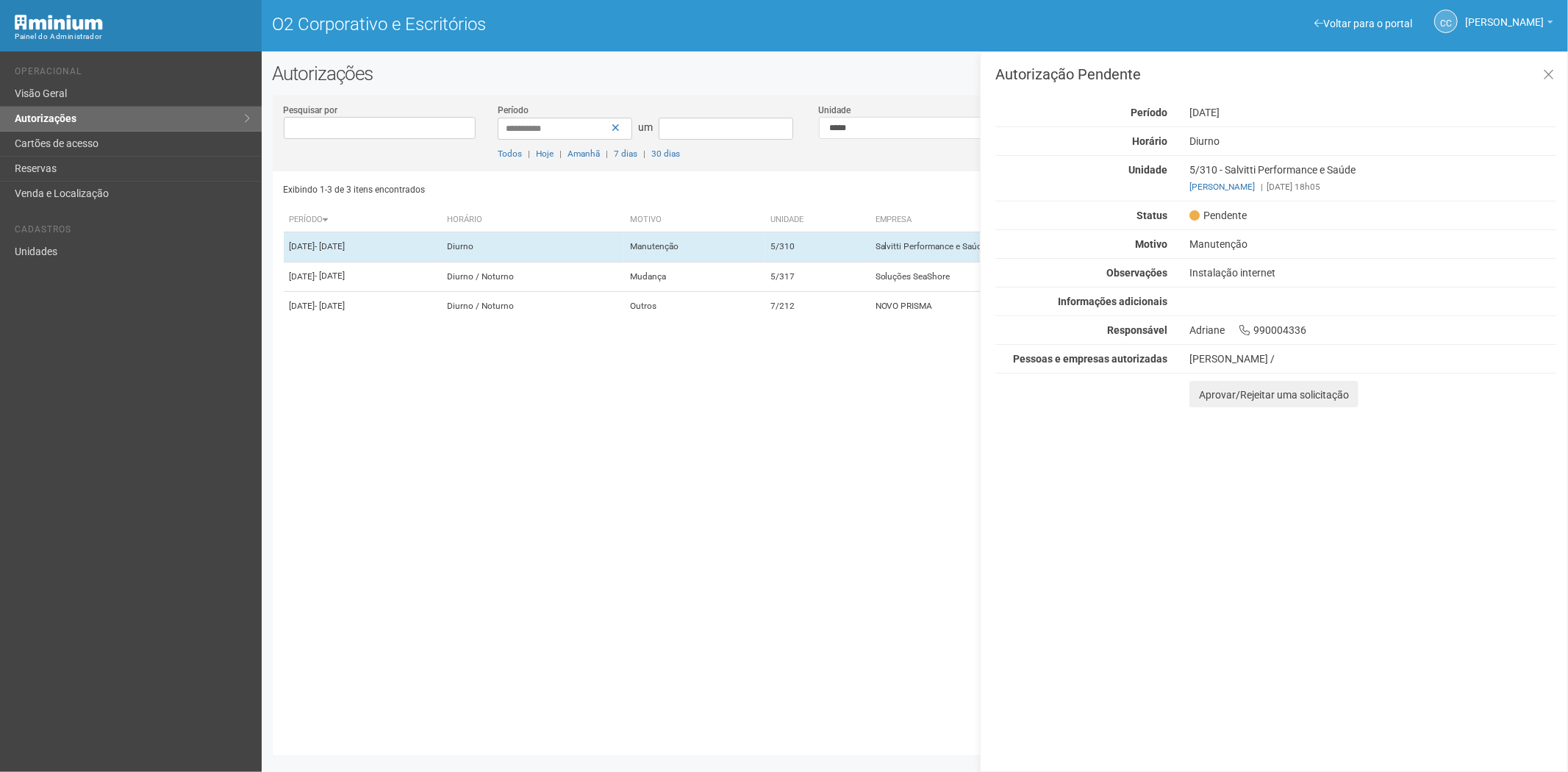
drag, startPoint x: 703, startPoint y: 617, endPoint x: 697, endPoint y: 606, distance: 12.5
click at [699, 610] on div "Exibindo 1-3 de 3 itens encontrados Página * de 1 Período Horário Motivo Unidad…" at bounding box center [920, 458] width 1274 height 573
click at [100, 137] on link "Cartões de acesso" at bounding box center [131, 144] width 261 height 25
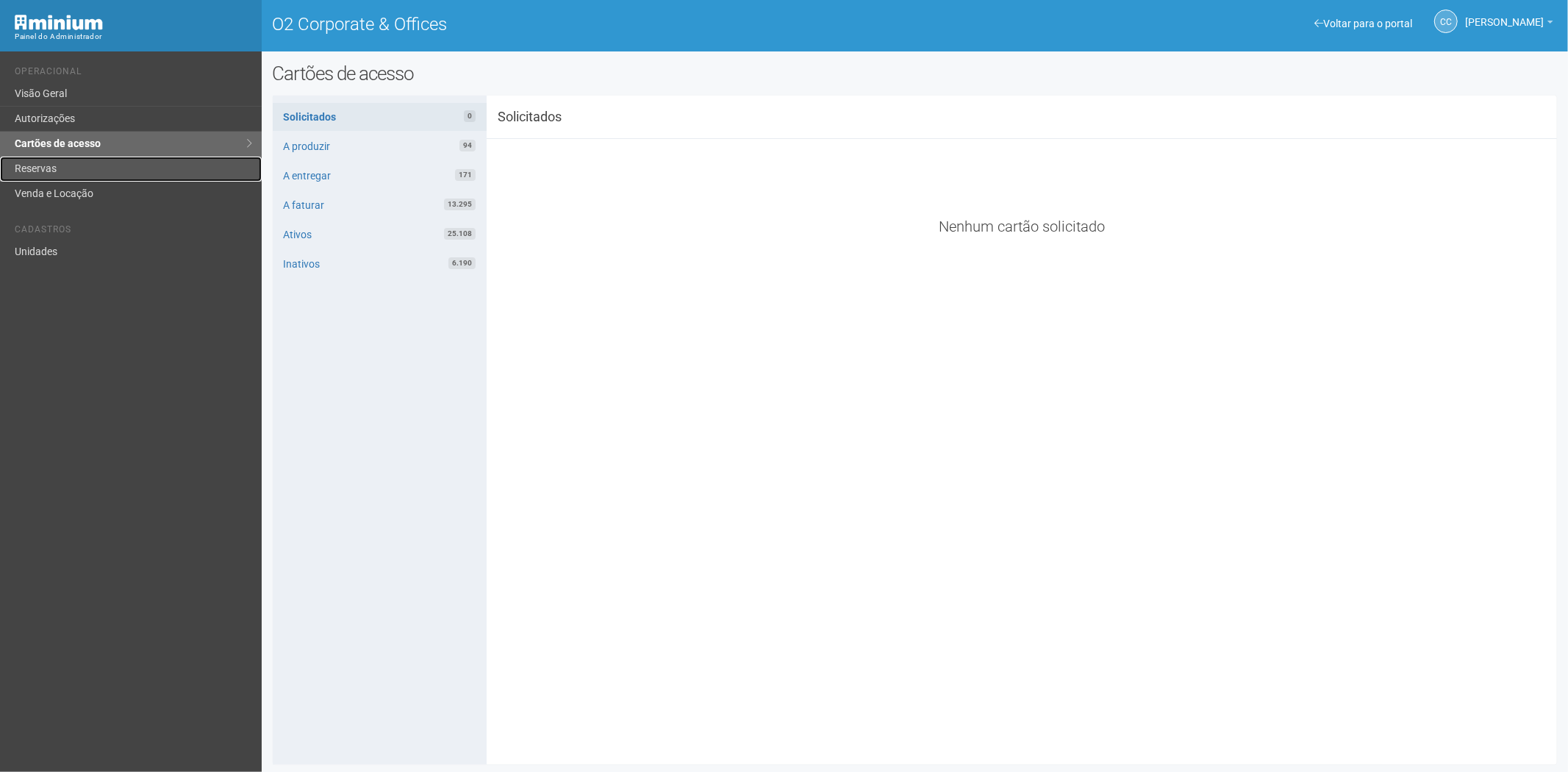
click at [93, 170] on link "Reservas" at bounding box center [131, 169] width 261 height 25
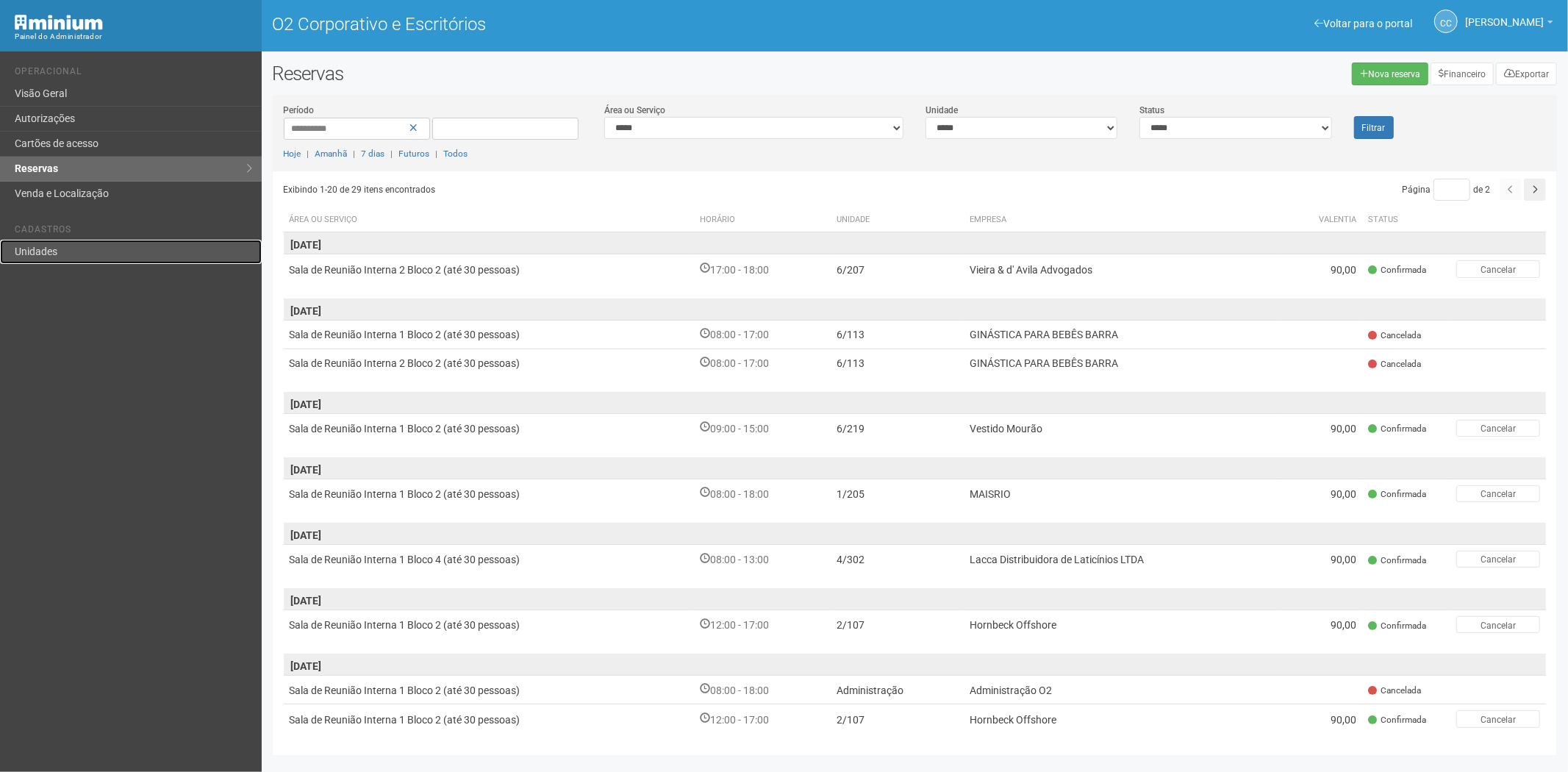
click at [62, 248] on link "Unidades" at bounding box center [131, 251] width 261 height 24
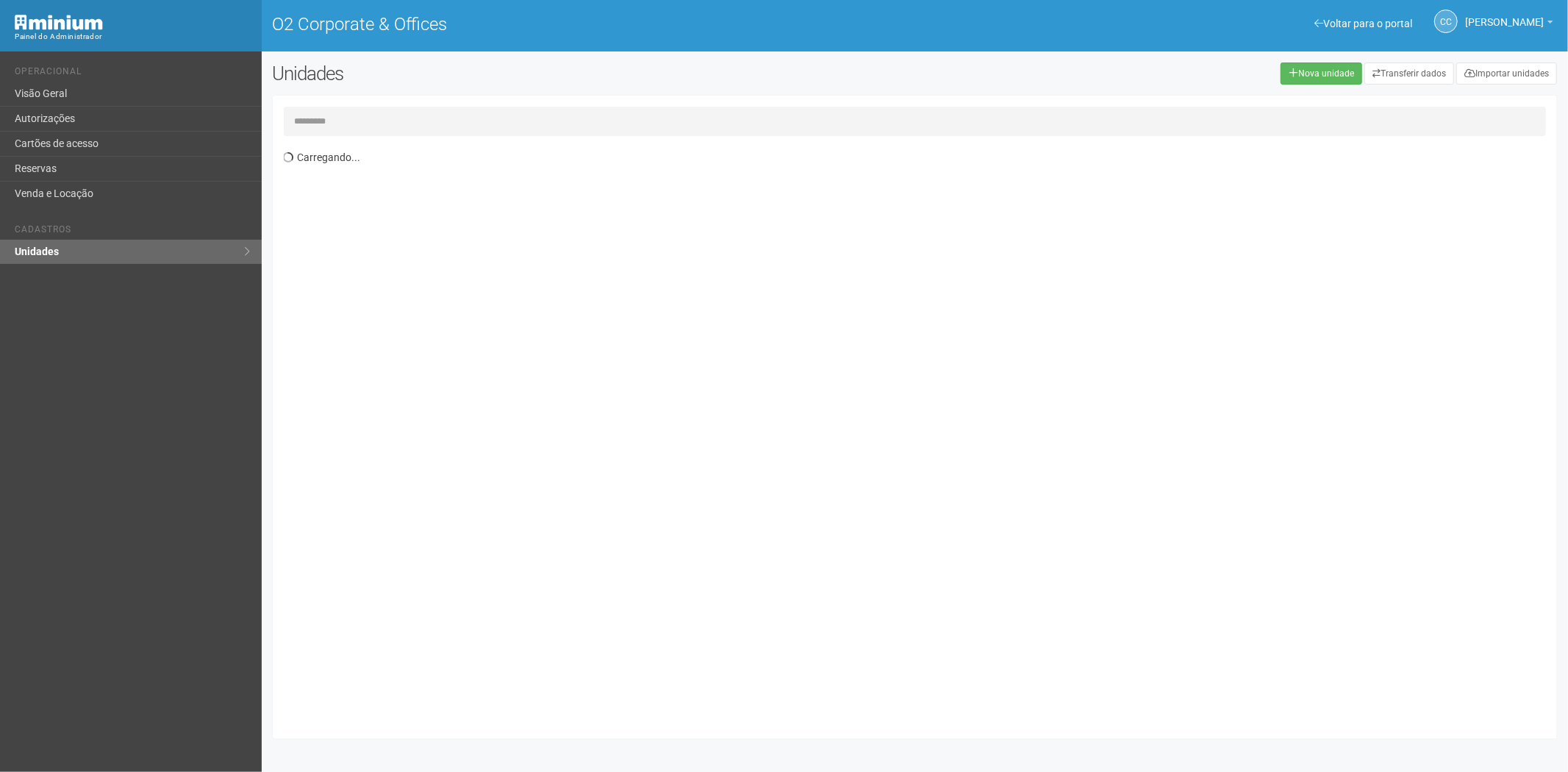
drag, startPoint x: 0, startPoint y: 0, endPoint x: 367, endPoint y: 125, distance: 387.7
click at [367, 122] on input "text" at bounding box center [915, 121] width 1263 height 30
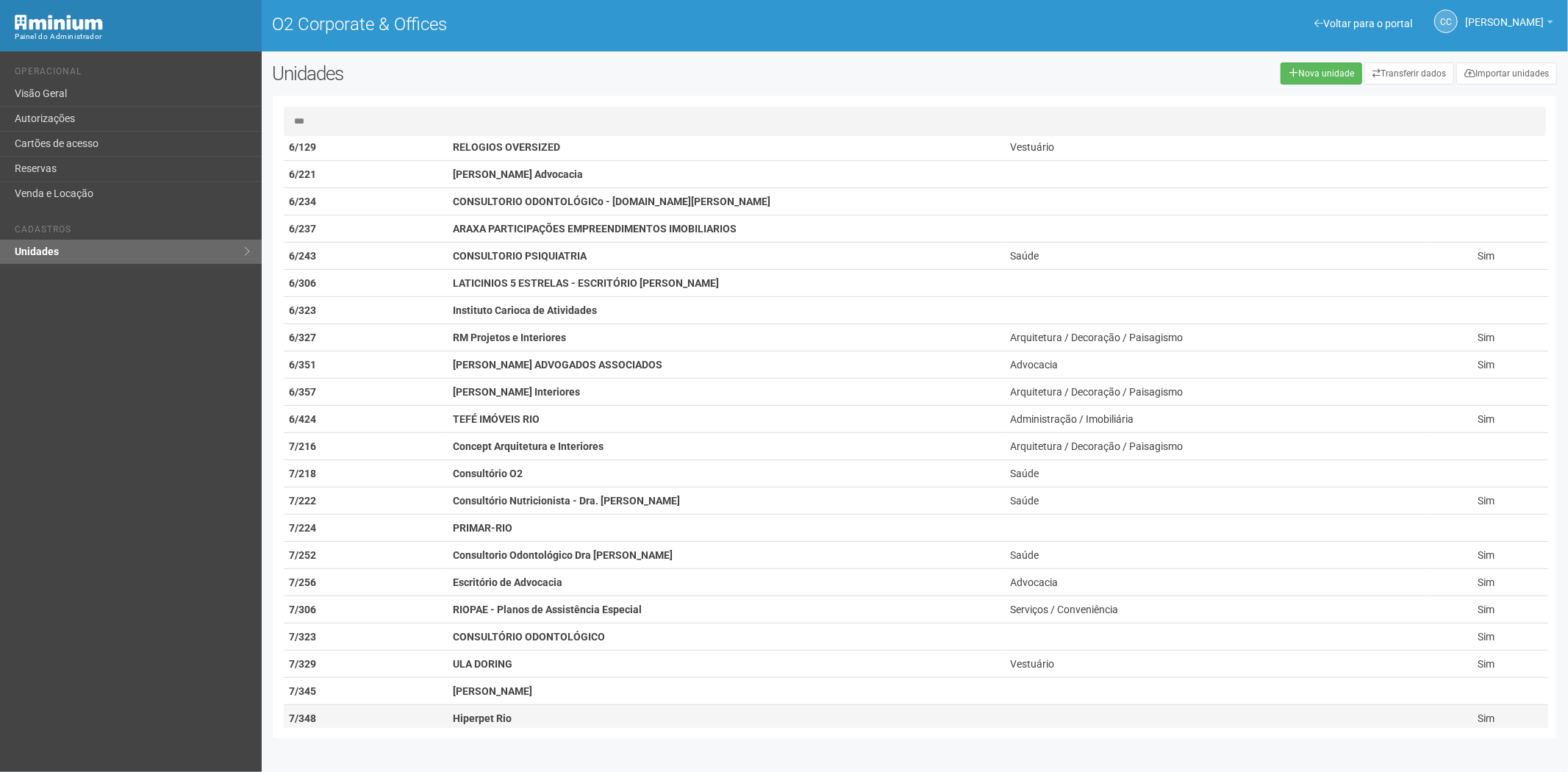
scroll to position [653, 0]
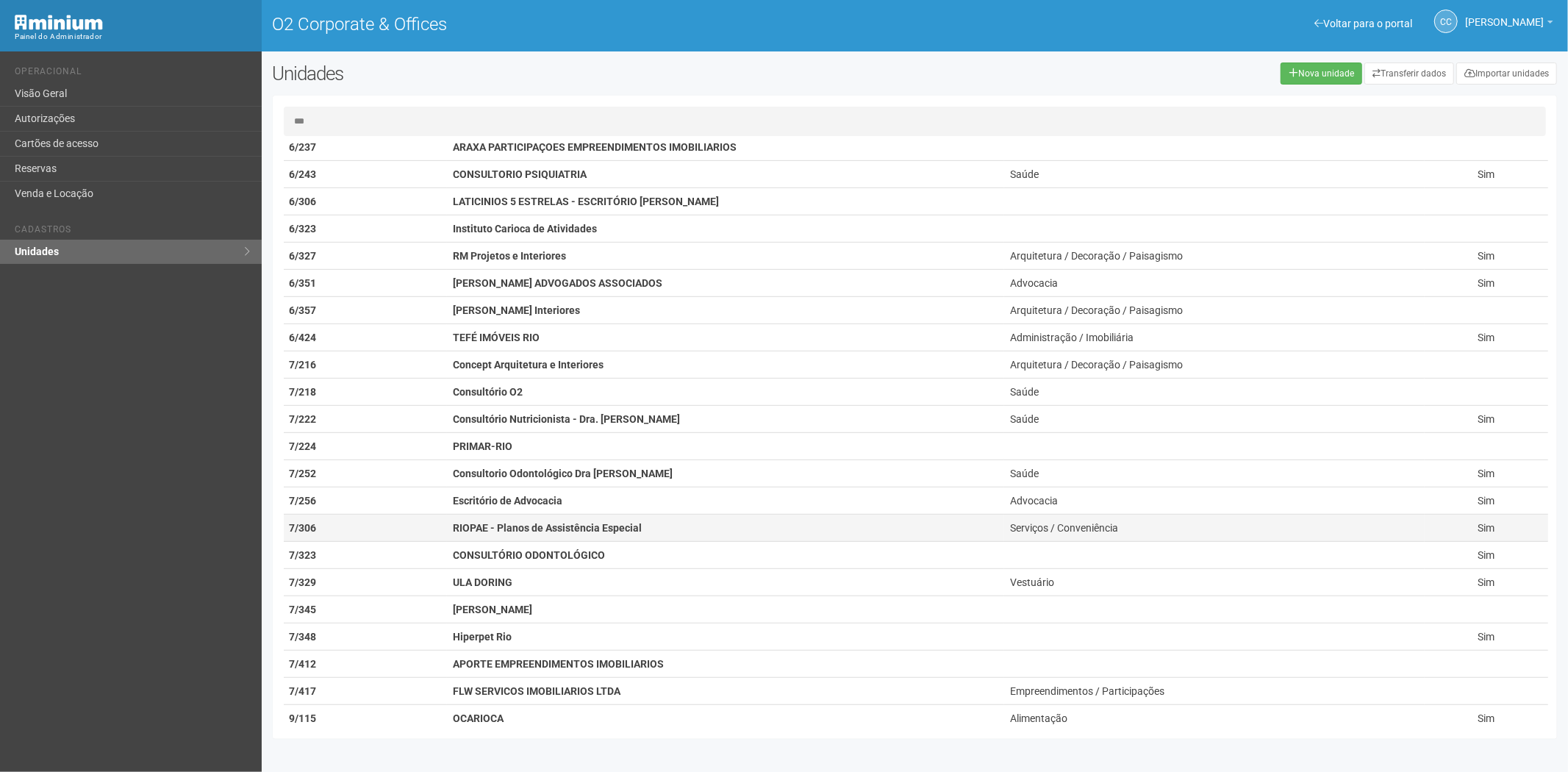
type input "***"
drag, startPoint x: 571, startPoint y: 526, endPoint x: 666, endPoint y: 533, distance: 95.3
click at [571, 526] on strong "RIOPAE - Planos de Assistência Especial" at bounding box center [547, 528] width 189 height 12
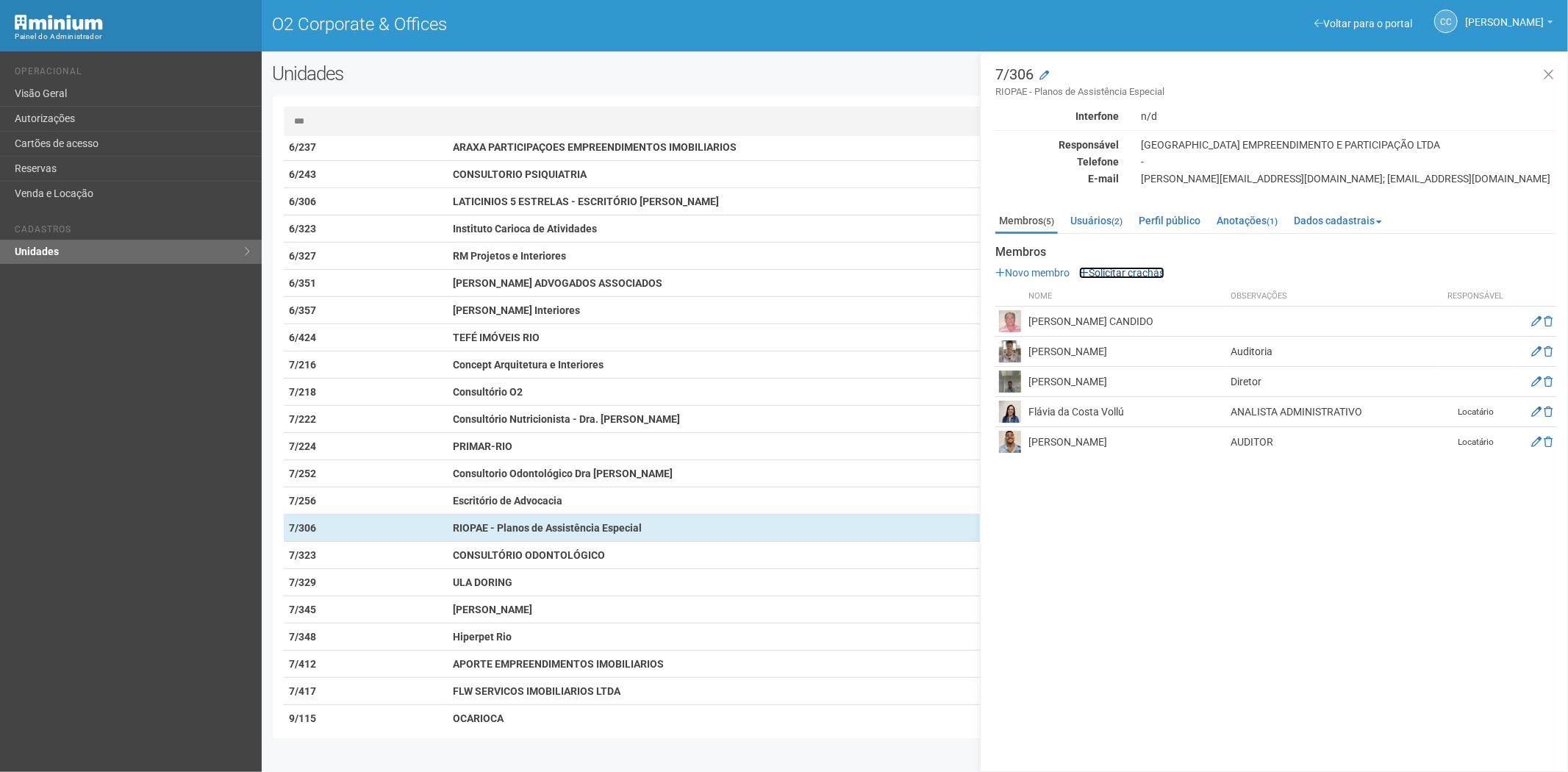
click at [1155, 272] on link "Solicitar crachás" at bounding box center [1122, 273] width 86 height 12
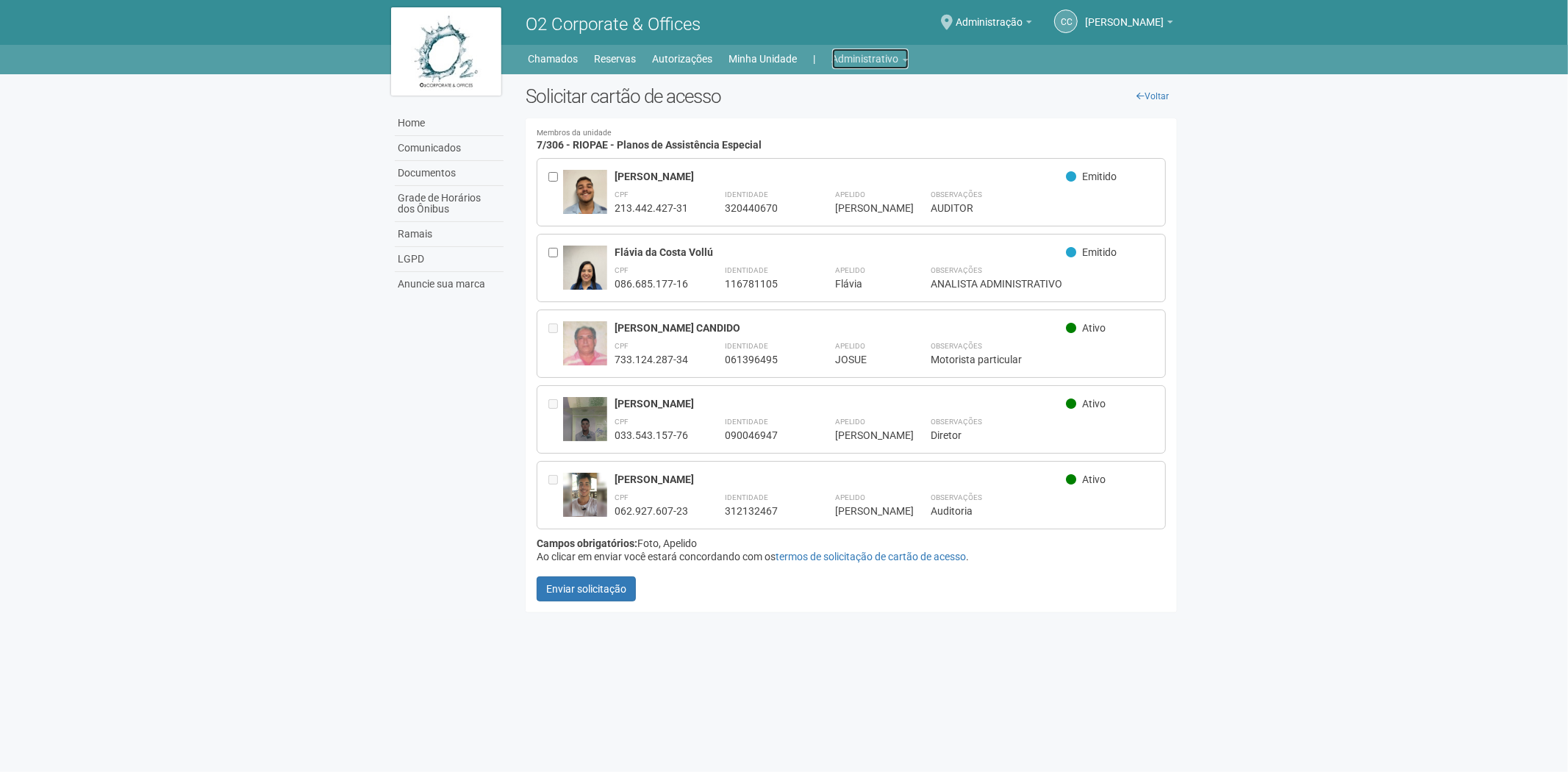
drag, startPoint x: 875, startPoint y: 61, endPoint x: 866, endPoint y: 67, distance: 10.8
click at [875, 61] on link "Administrativo" at bounding box center [871, 58] width 77 height 20
click at [851, 112] on link "Cartões de acesso" at bounding box center [850, 115] width 125 height 26
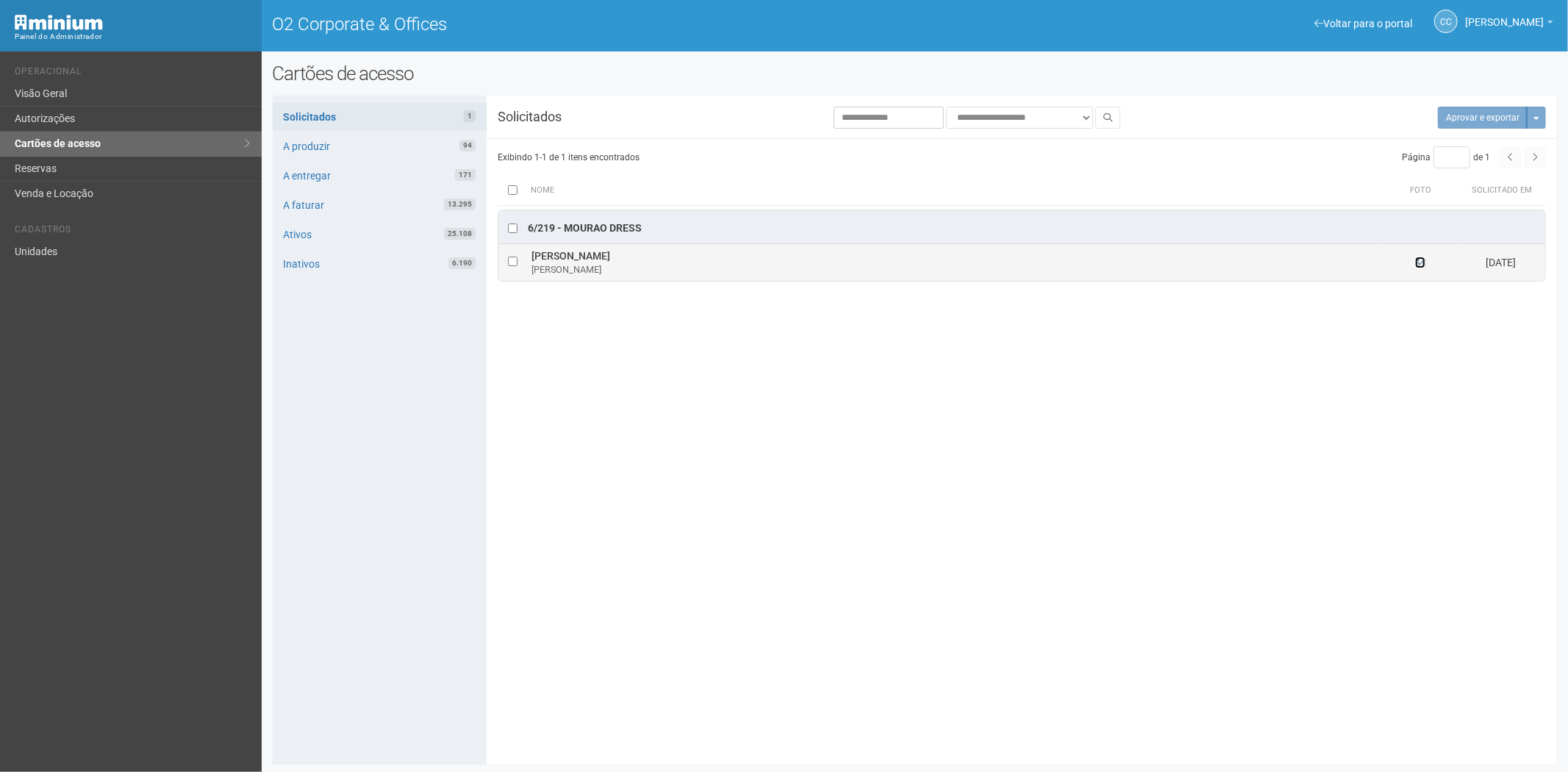
click at [1420, 261] on icon at bounding box center [1420, 262] width 11 height 11
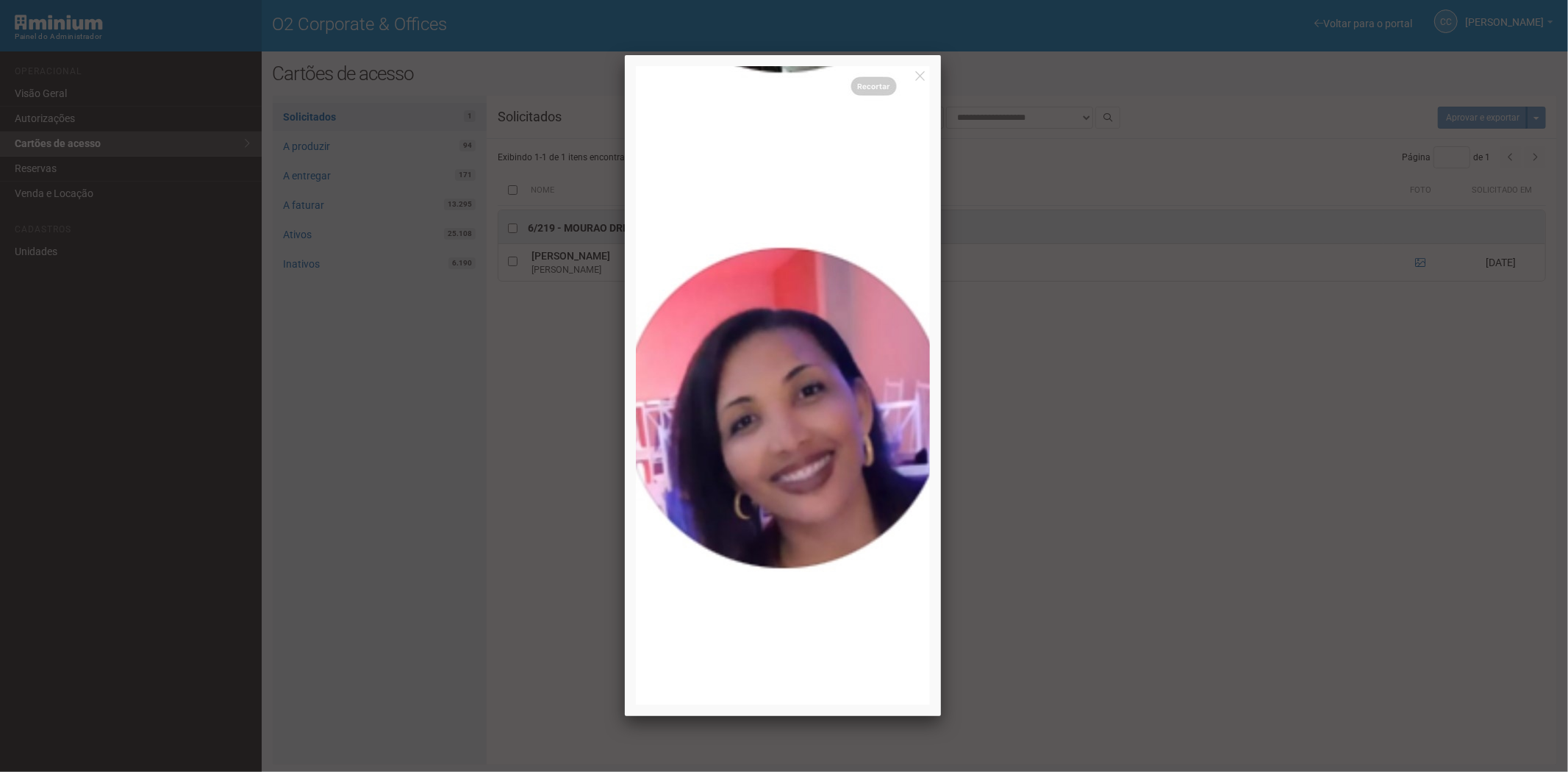
drag, startPoint x: 1326, startPoint y: 552, endPoint x: 633, endPoint y: 352, distance: 721.3
click at [1318, 544] on div at bounding box center [784, 386] width 1568 height 772
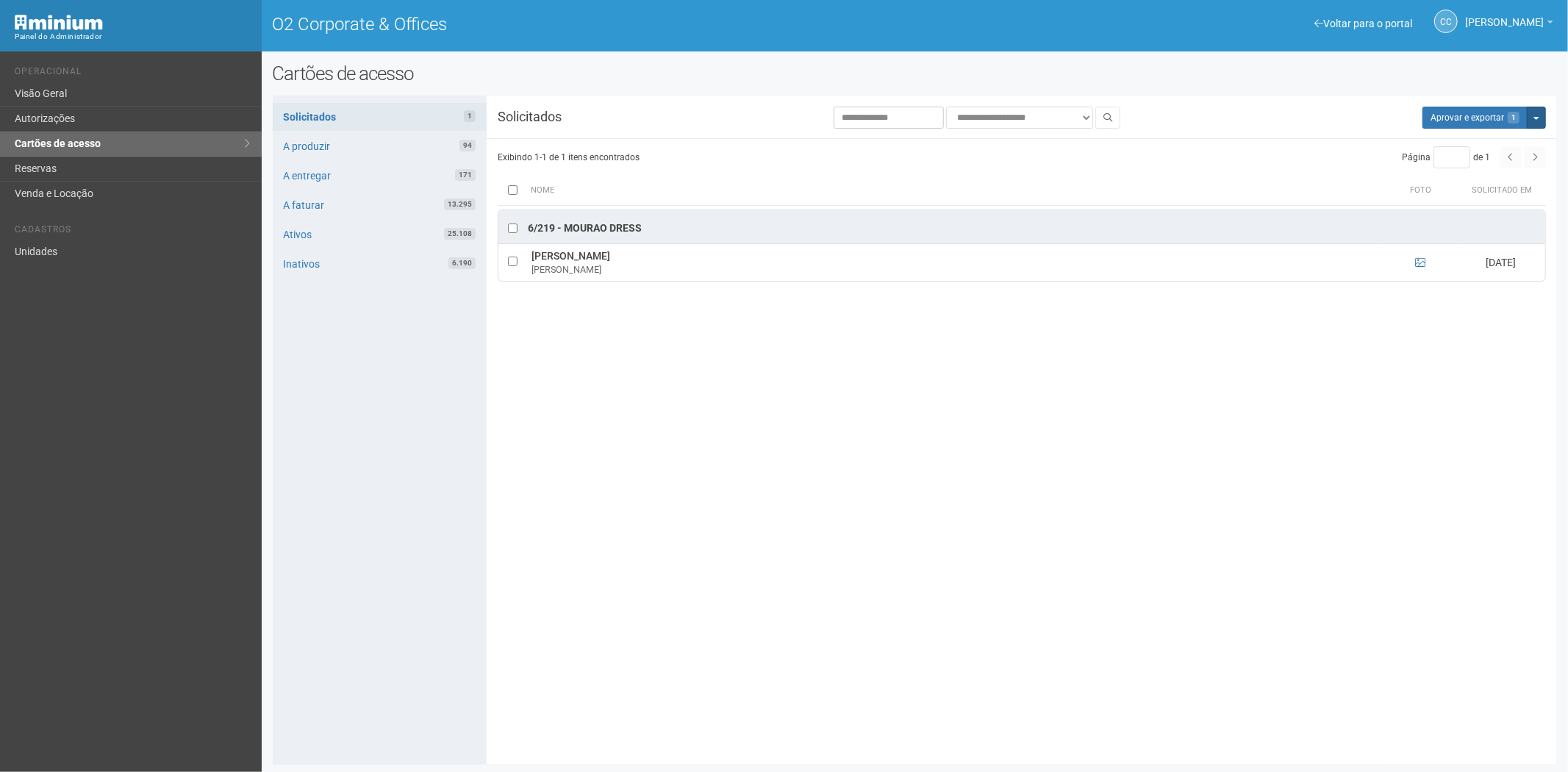
click at [1540, 120] on button "Mais opções" at bounding box center [1536, 117] width 19 height 22
drag, startPoint x: 1489, startPoint y: 167, endPoint x: 834, endPoint y: 80, distance: 660.8
click at [1489, 167] on link "Rejeitar solicitações" at bounding box center [1481, 163] width 116 height 17
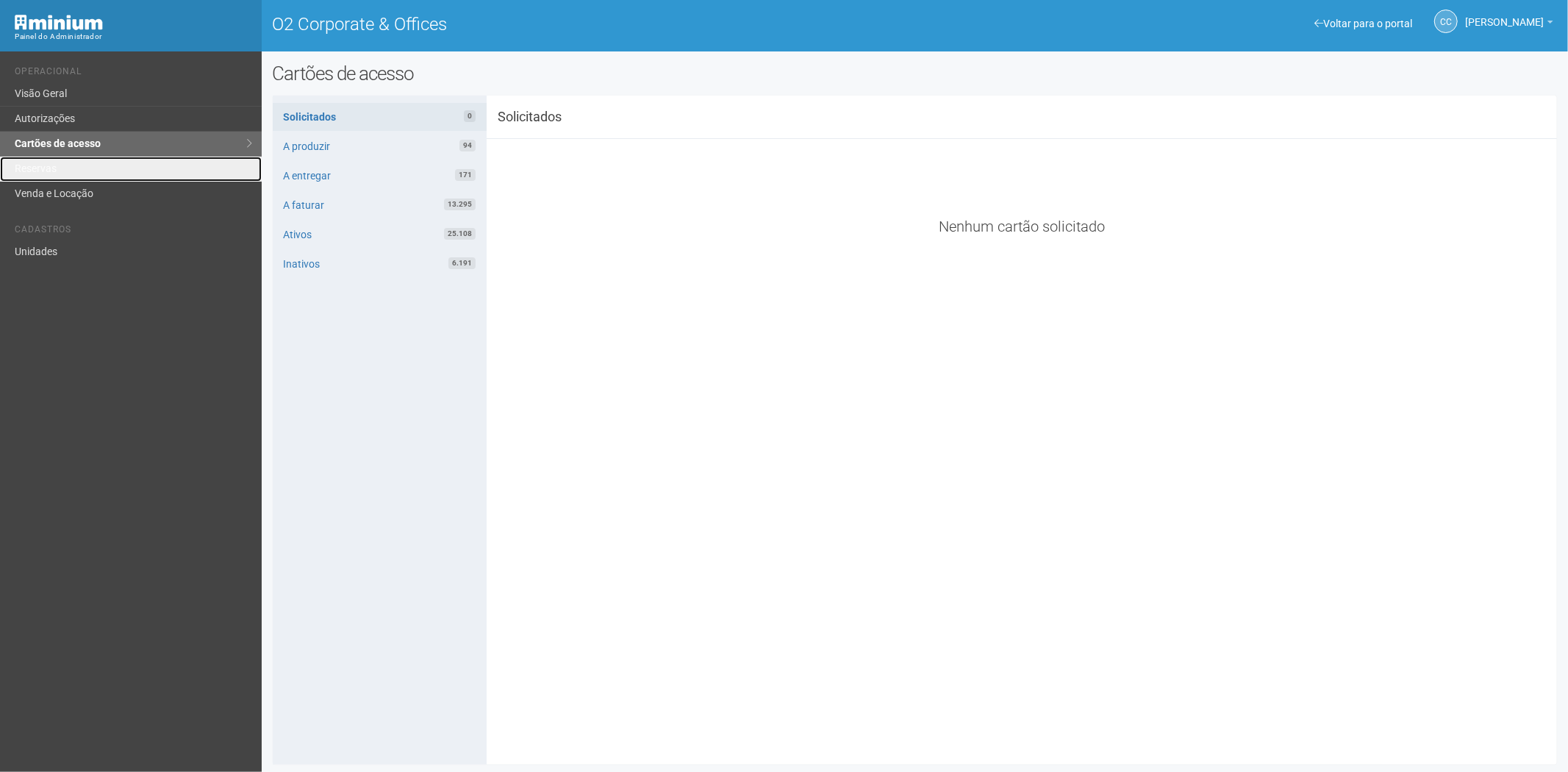
drag, startPoint x: 83, startPoint y: 171, endPoint x: 114, endPoint y: 215, distance: 53.8
click at [83, 171] on link "Reservas" at bounding box center [131, 169] width 261 height 25
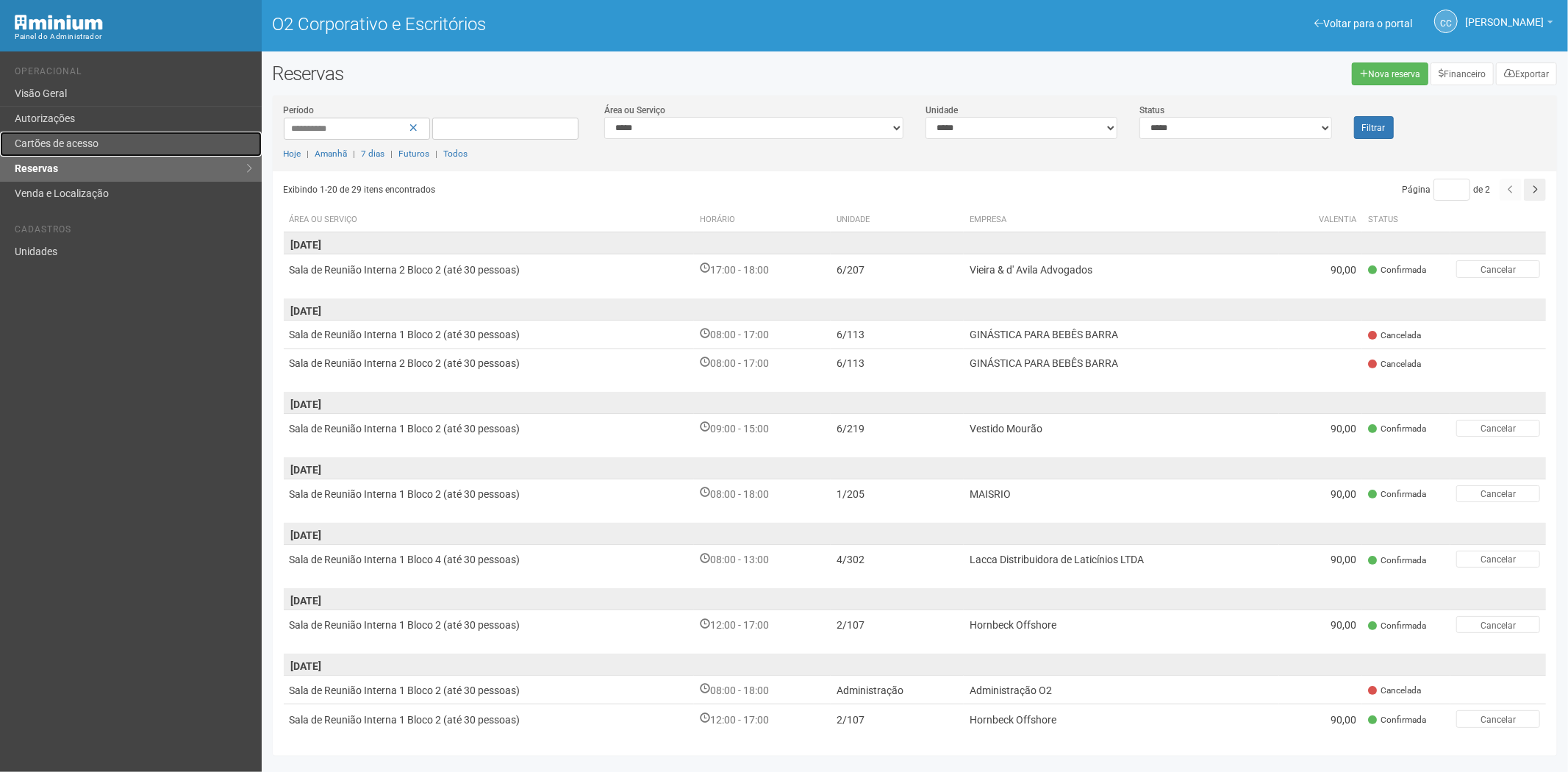
click at [103, 133] on link "Cartões de acesso" at bounding box center [131, 144] width 261 height 25
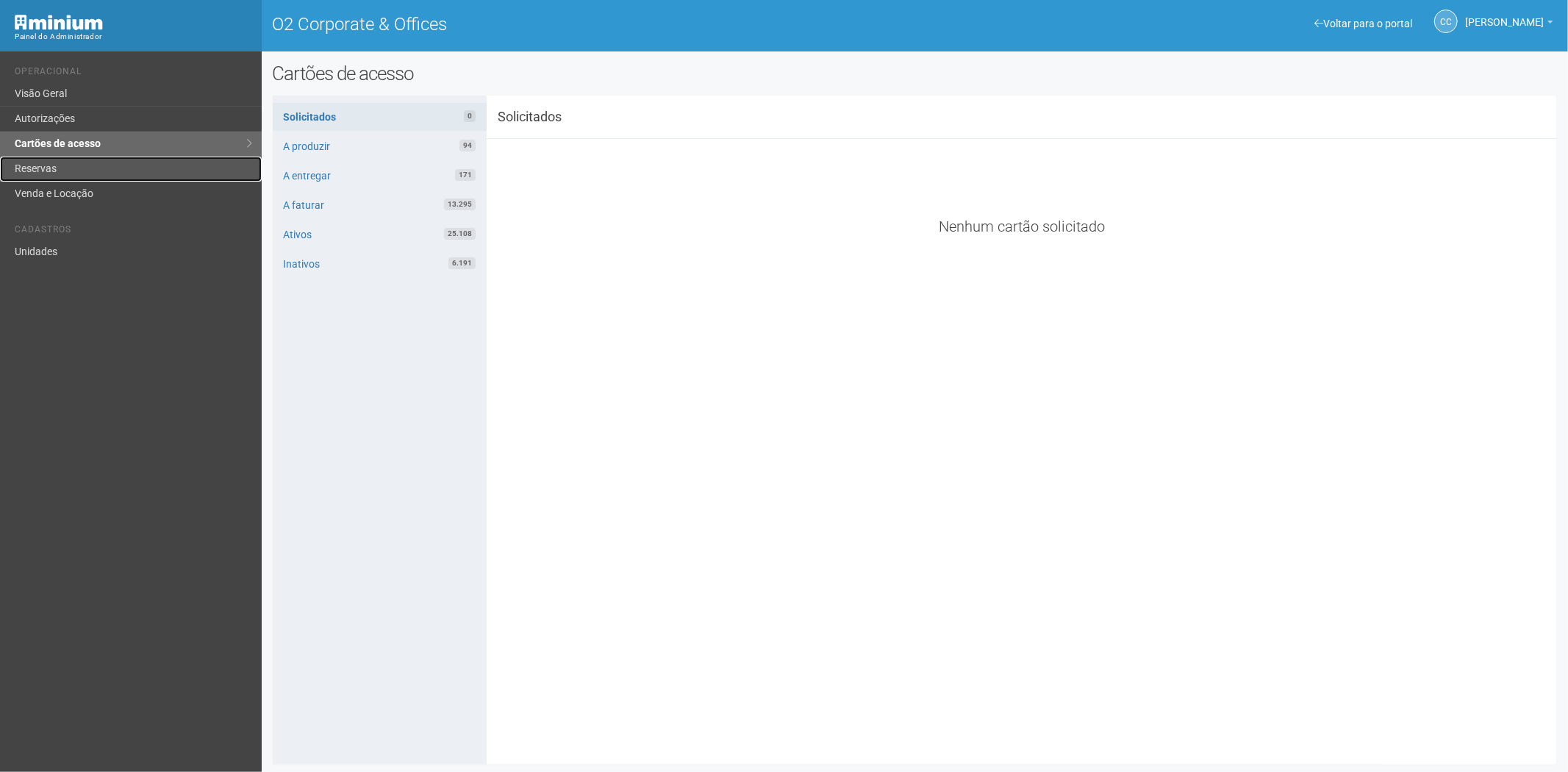
click at [48, 164] on link "Reservas" at bounding box center [131, 169] width 261 height 25
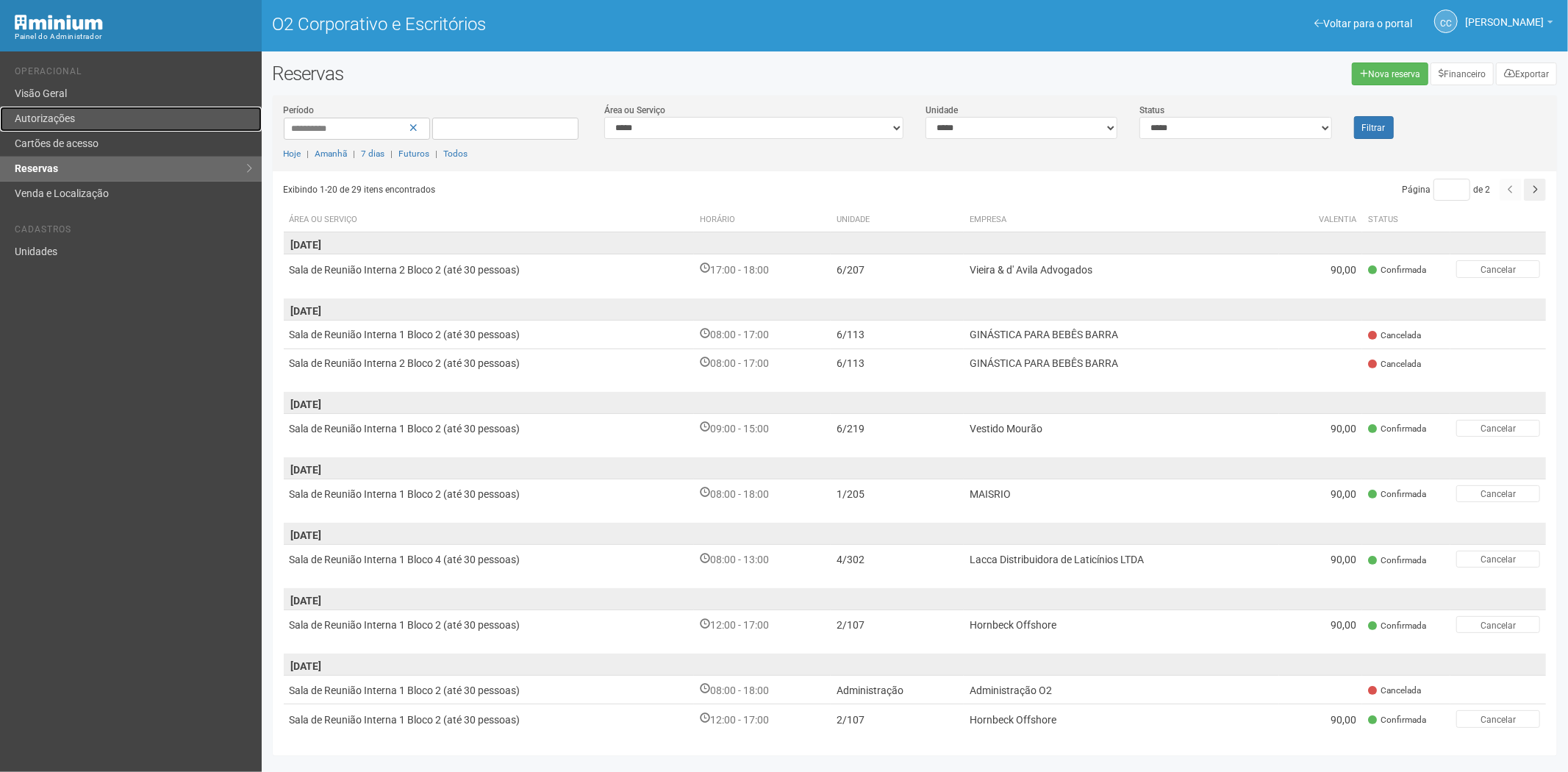
click at [86, 116] on link "Autorizações" at bounding box center [131, 119] width 261 height 25
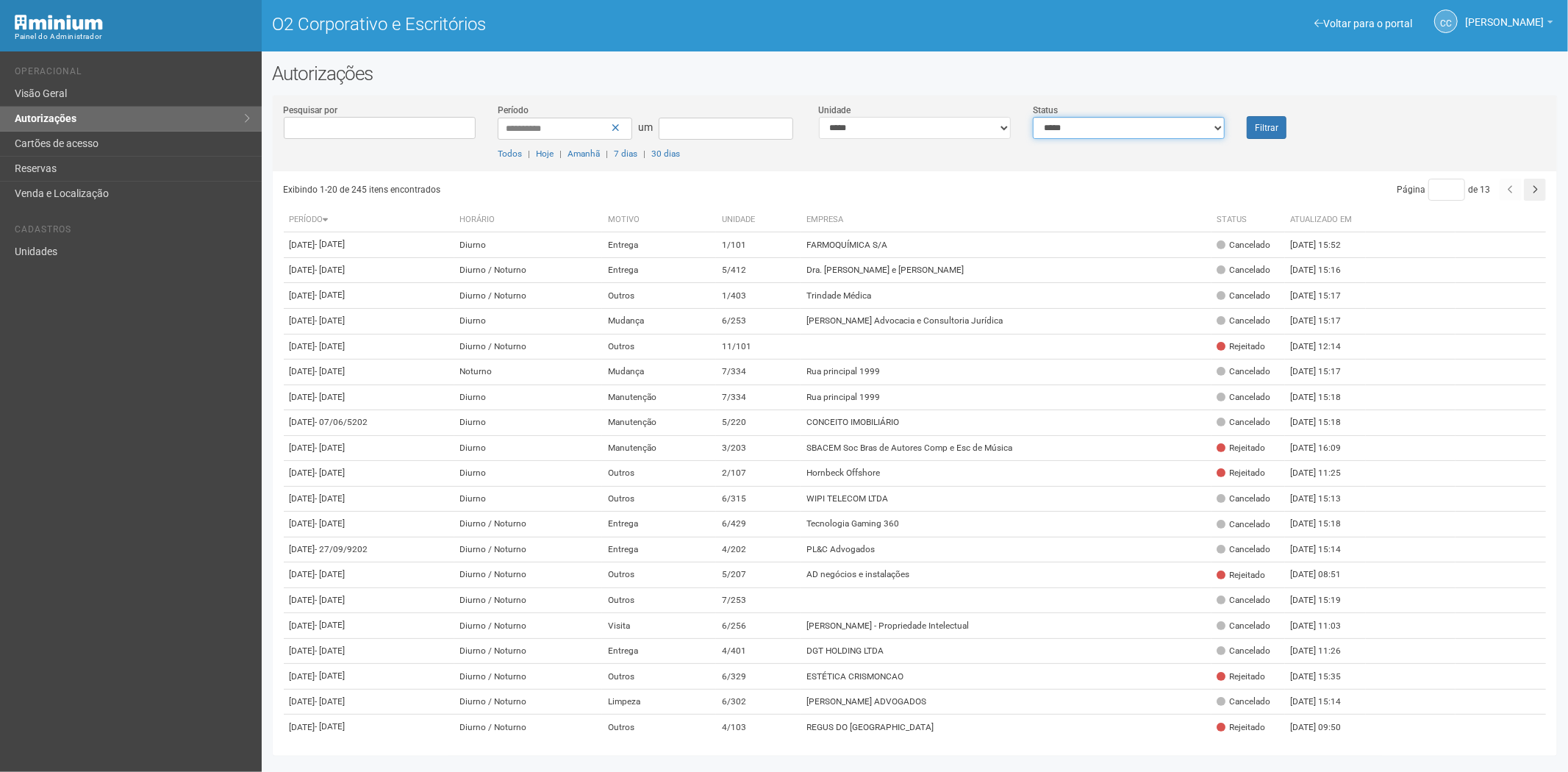
click at [1103, 136] on select "**********" at bounding box center [1129, 128] width 192 height 22
select select "*"
click at [1033, 117] on select "**********" at bounding box center [1129, 128] width 192 height 22
click at [1268, 123] on font "Filtrar" at bounding box center [1266, 128] width 23 height 11
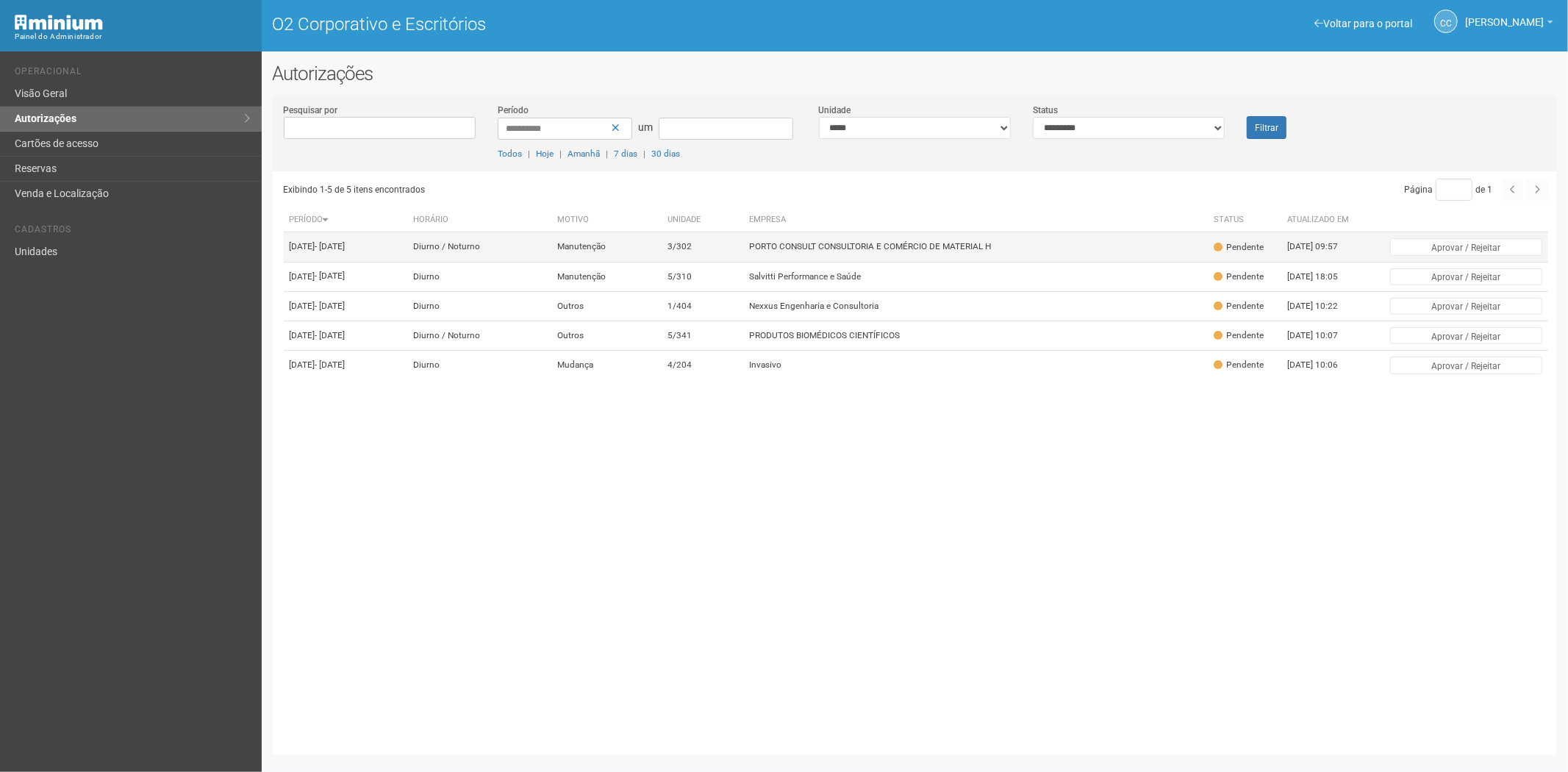
click at [1063, 251] on td "PORTO CONSULT CONSULTORIA E COMÉRCIO DE MATERIAL H" at bounding box center [976, 247] width 464 height 30
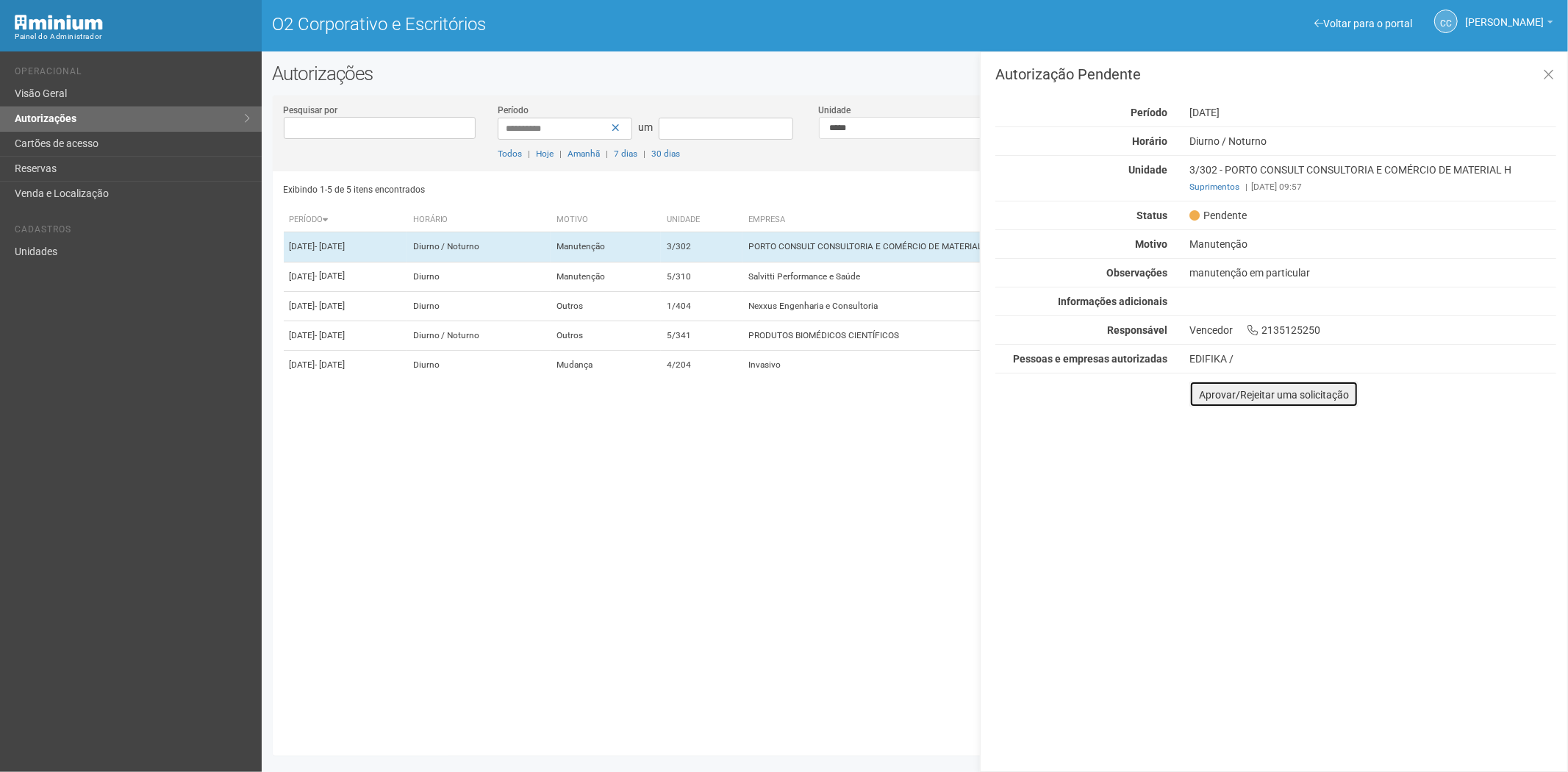
click at [1210, 402] on button "Aprovar/Rejeitar uma solicitação" at bounding box center [1274, 394] width 169 height 27
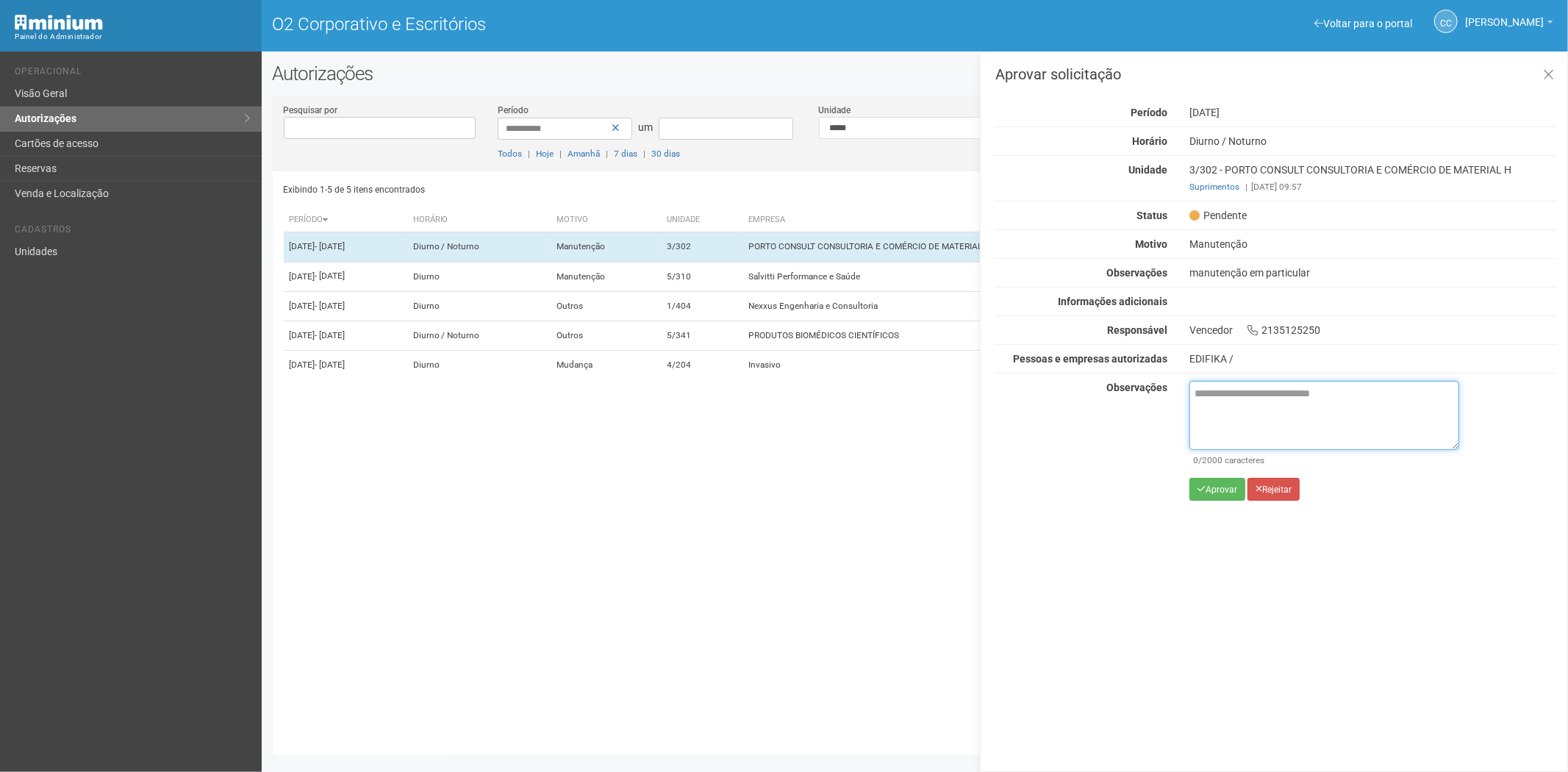
click at [1210, 420] on textarea at bounding box center [1324, 415] width 270 height 69
paste textarea "**********"
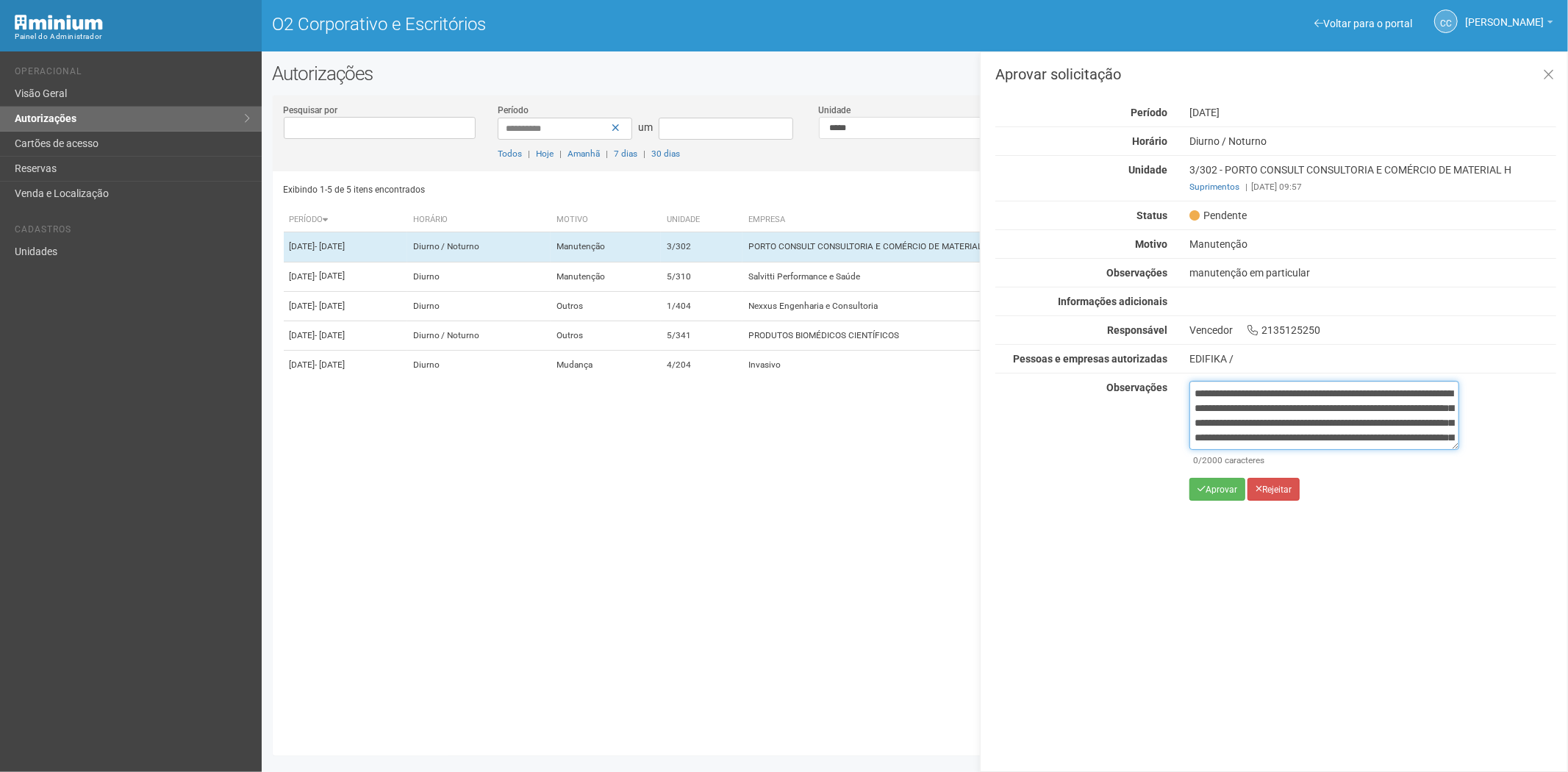
scroll to position [83, 0]
type textarea "**********"
click at [1211, 485] on font "Aprovar" at bounding box center [1221, 489] width 32 height 11
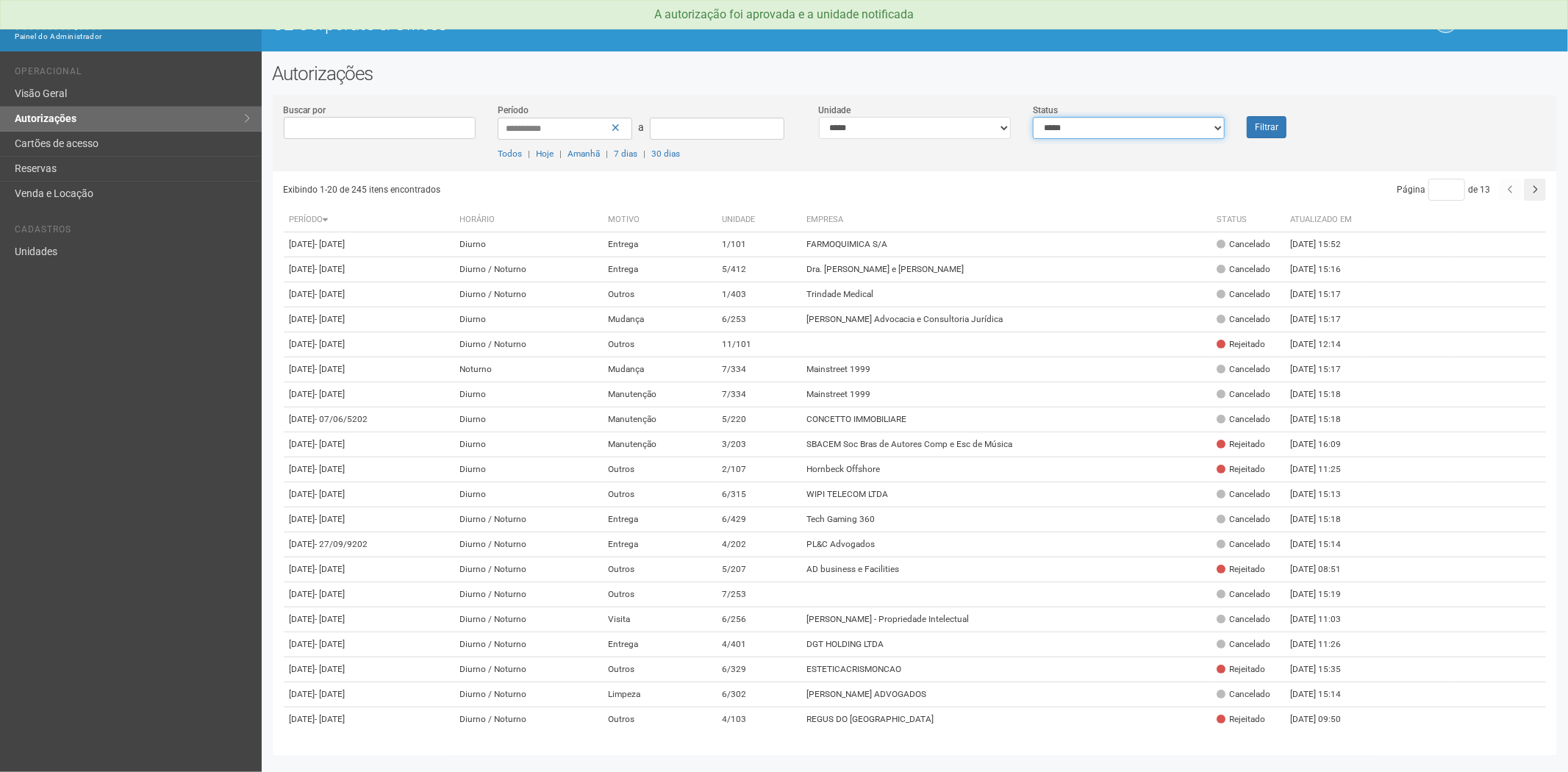
click at [1072, 127] on select "**********" at bounding box center [1129, 128] width 192 height 22
select select "*"
click at [1033, 117] on select "**********" at bounding box center [1129, 128] width 192 height 22
click at [1277, 133] on button "Filtrar" at bounding box center [1266, 127] width 39 height 22
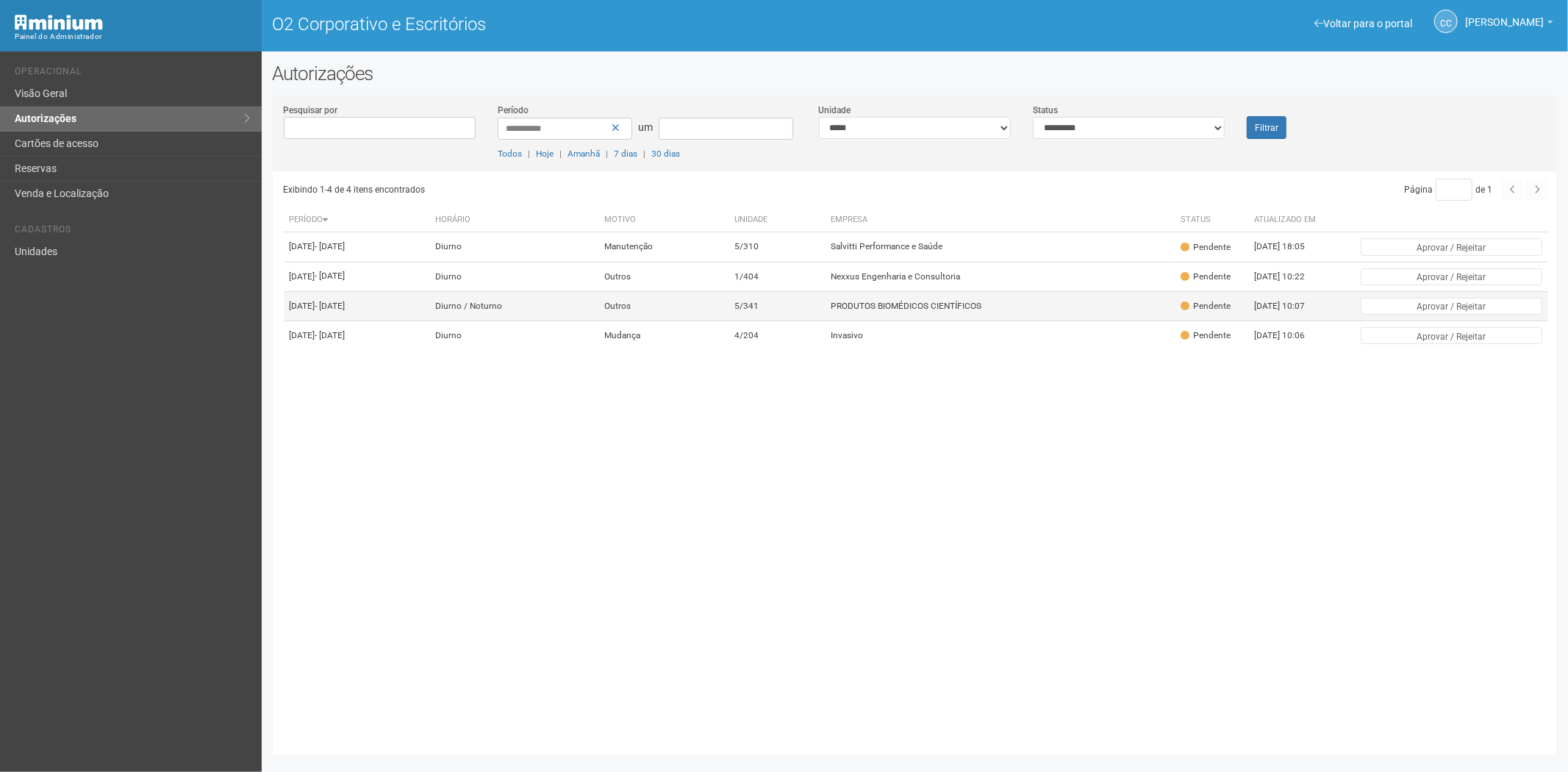
click at [894, 311] on font "PRODUTOS BIOMÉDICOS CIENTÍFICOS" at bounding box center [906, 306] width 151 height 11
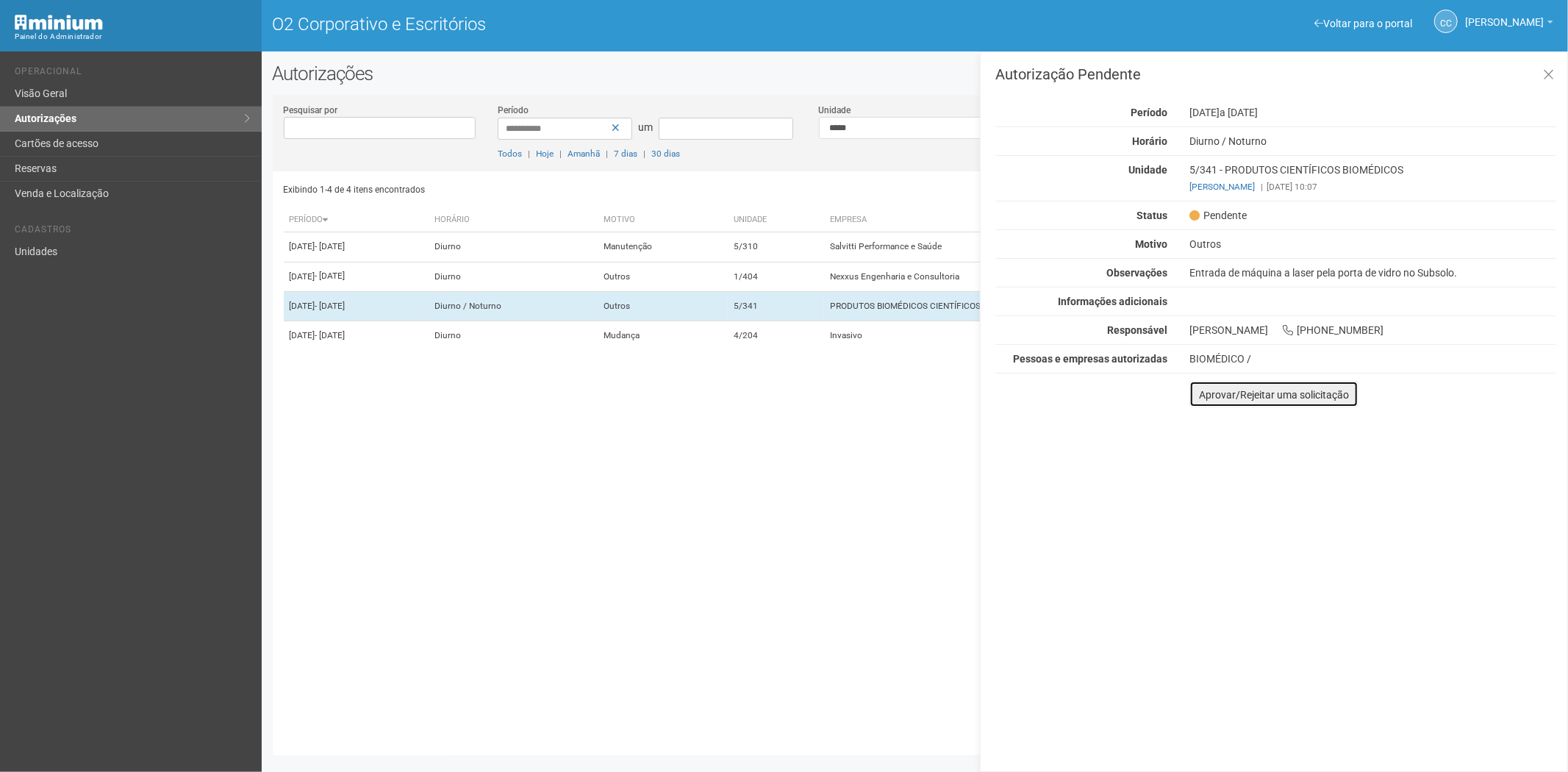
click at [1204, 402] on button "Aprovar/Rejeitar uma solicitação" at bounding box center [1274, 394] width 169 height 27
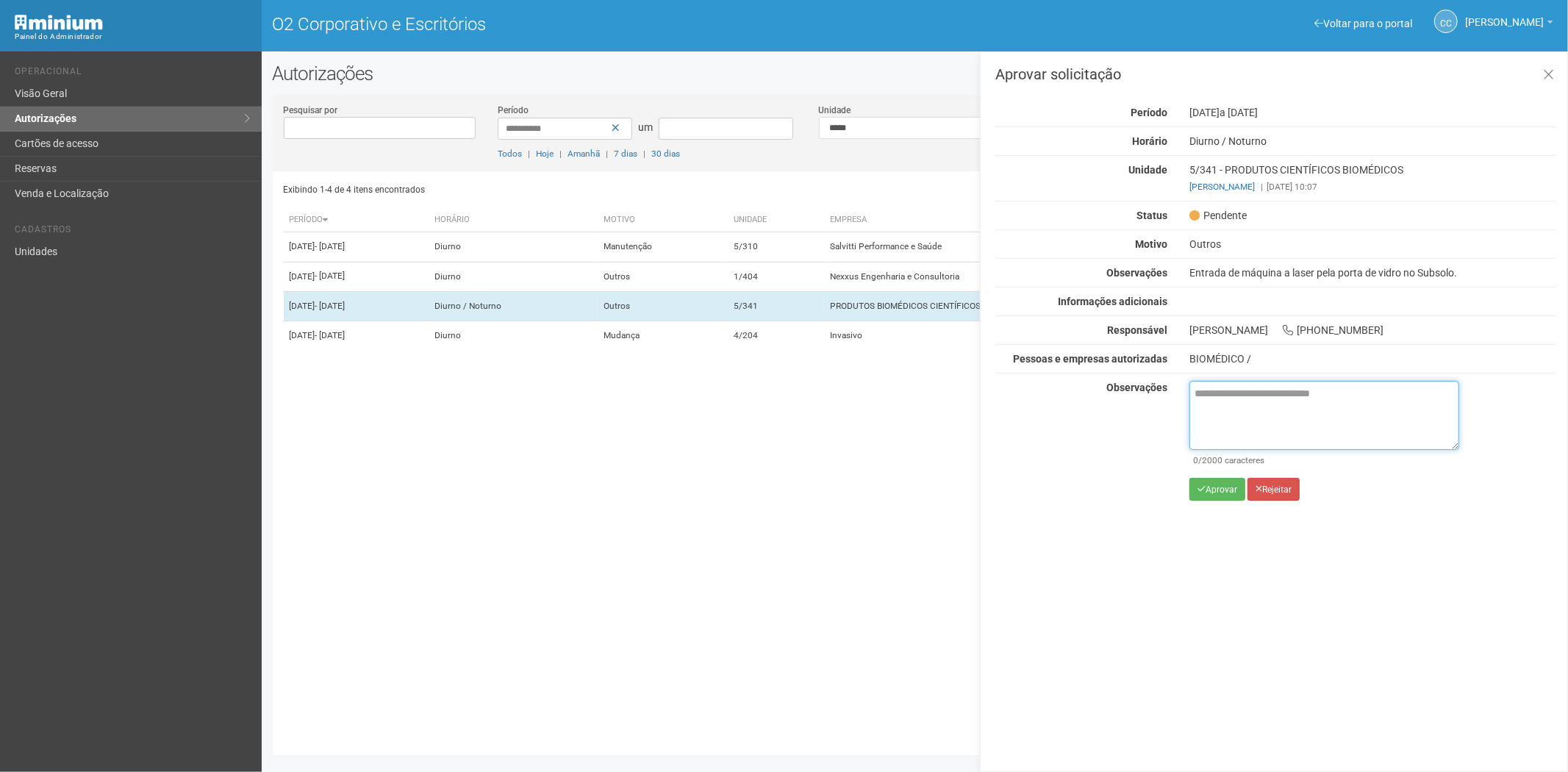
click at [1235, 415] on textarea at bounding box center [1324, 415] width 270 height 69
paste textarea "**********"
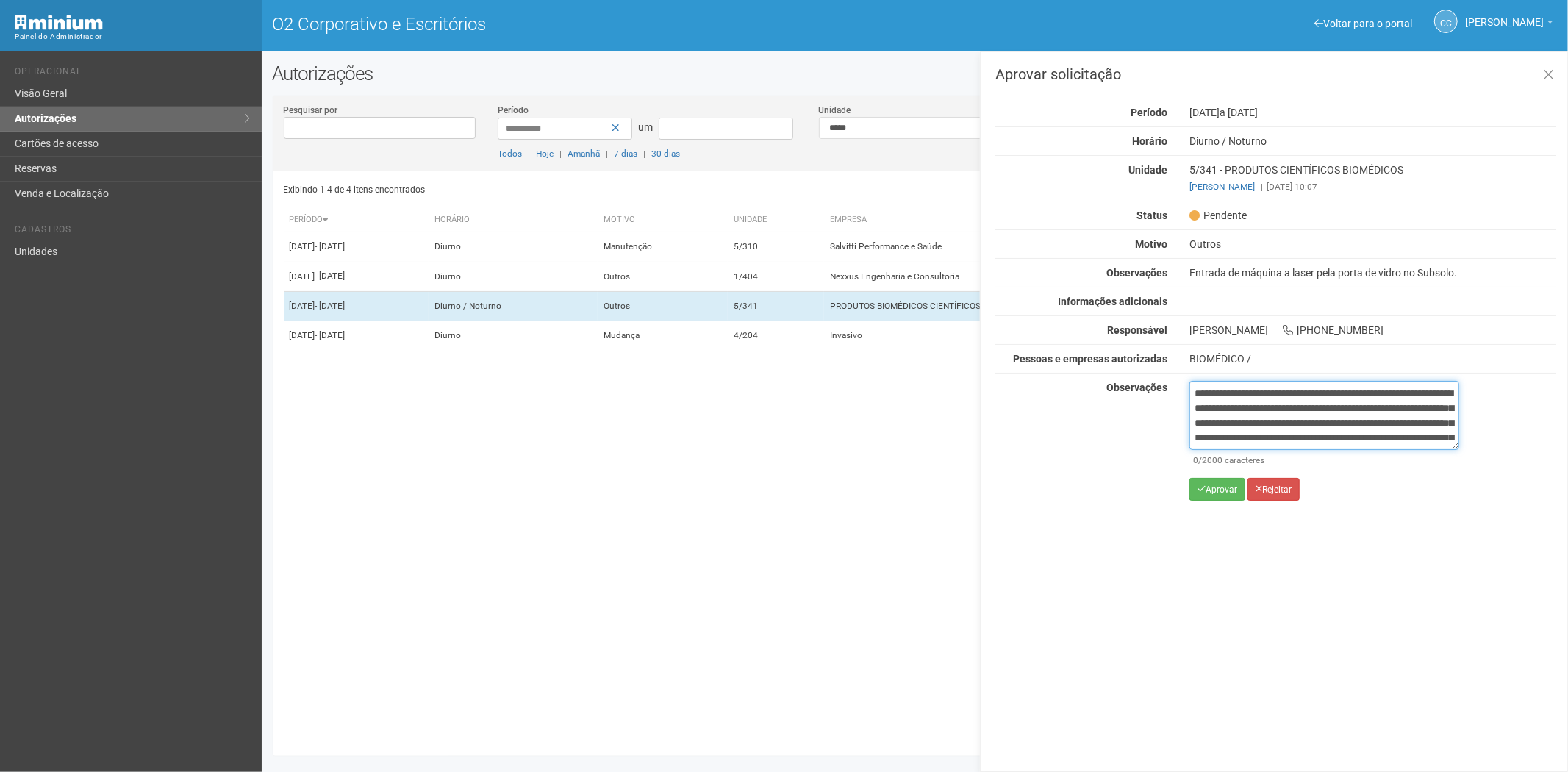
scroll to position [83, 0]
type textarea "**********"
click at [1214, 486] on font "Aprovar" at bounding box center [1221, 489] width 32 height 11
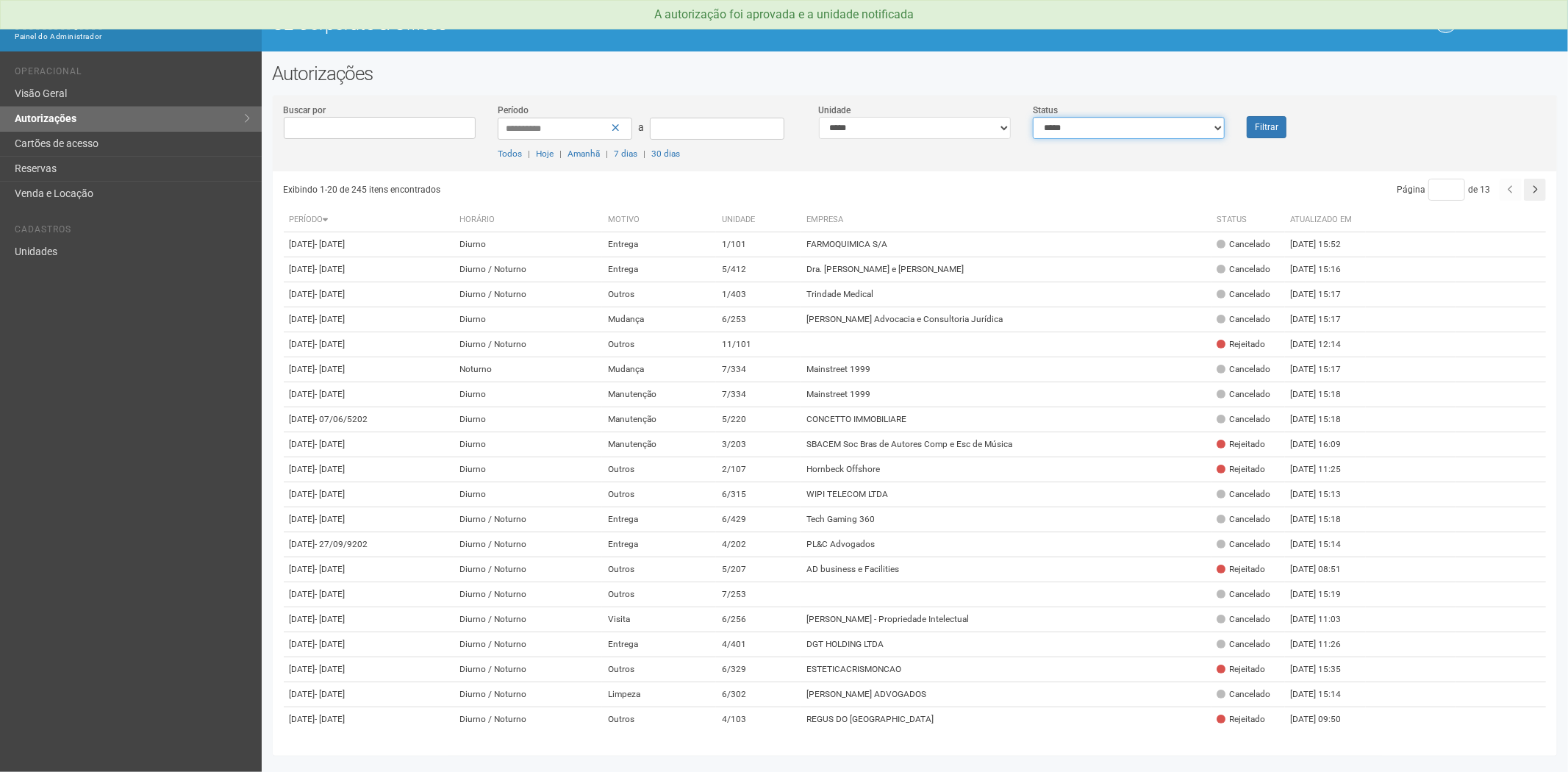
click at [1122, 134] on select "**********" at bounding box center [1129, 128] width 192 height 22
select select "*"
click at [1033, 117] on select "**********" at bounding box center [1129, 128] width 192 height 22
click at [1266, 125] on button "Filtrar" at bounding box center [1266, 127] width 39 height 22
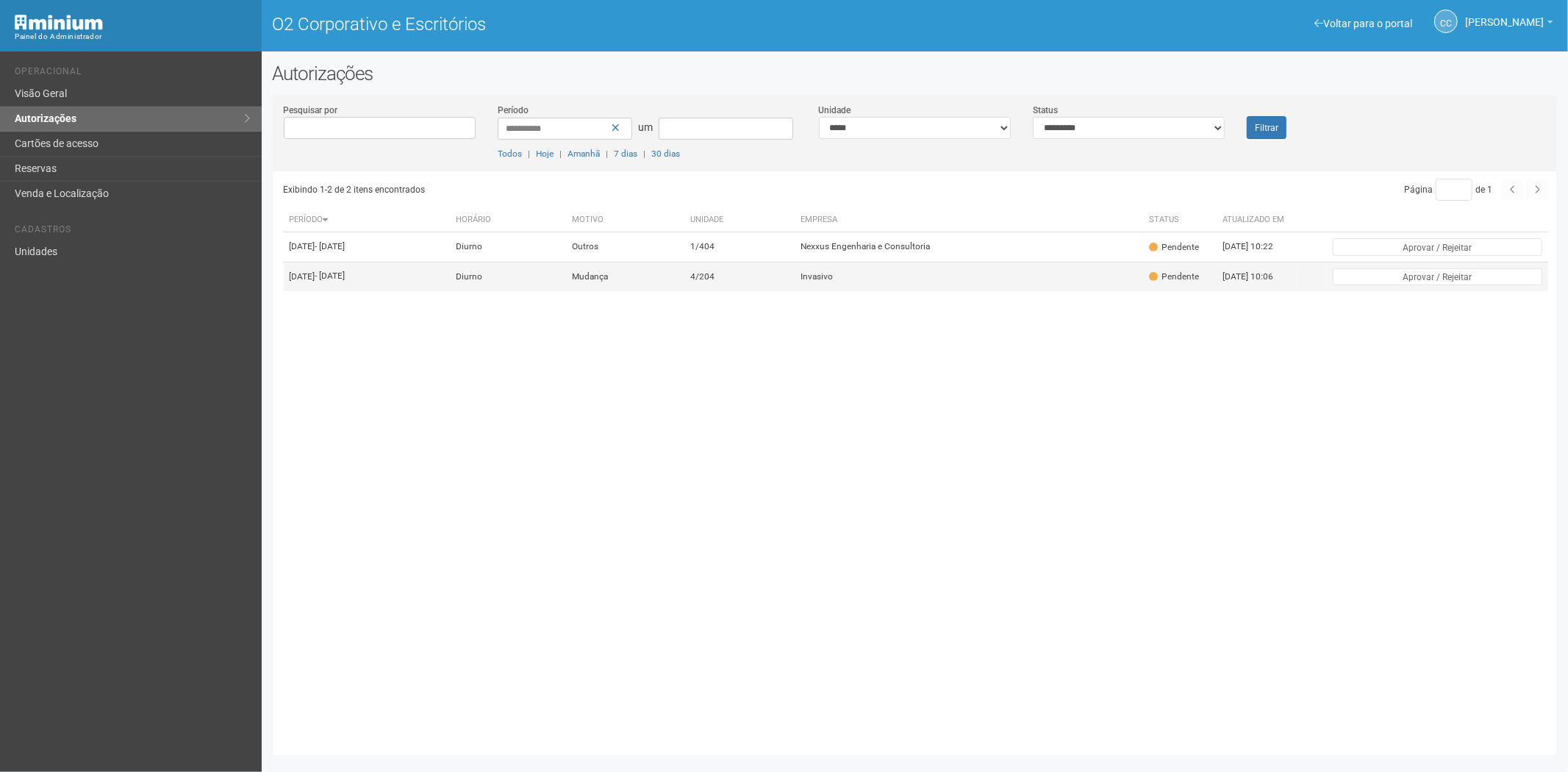
click at [795, 291] on td "4/204" at bounding box center [739, 276] width 111 height 30
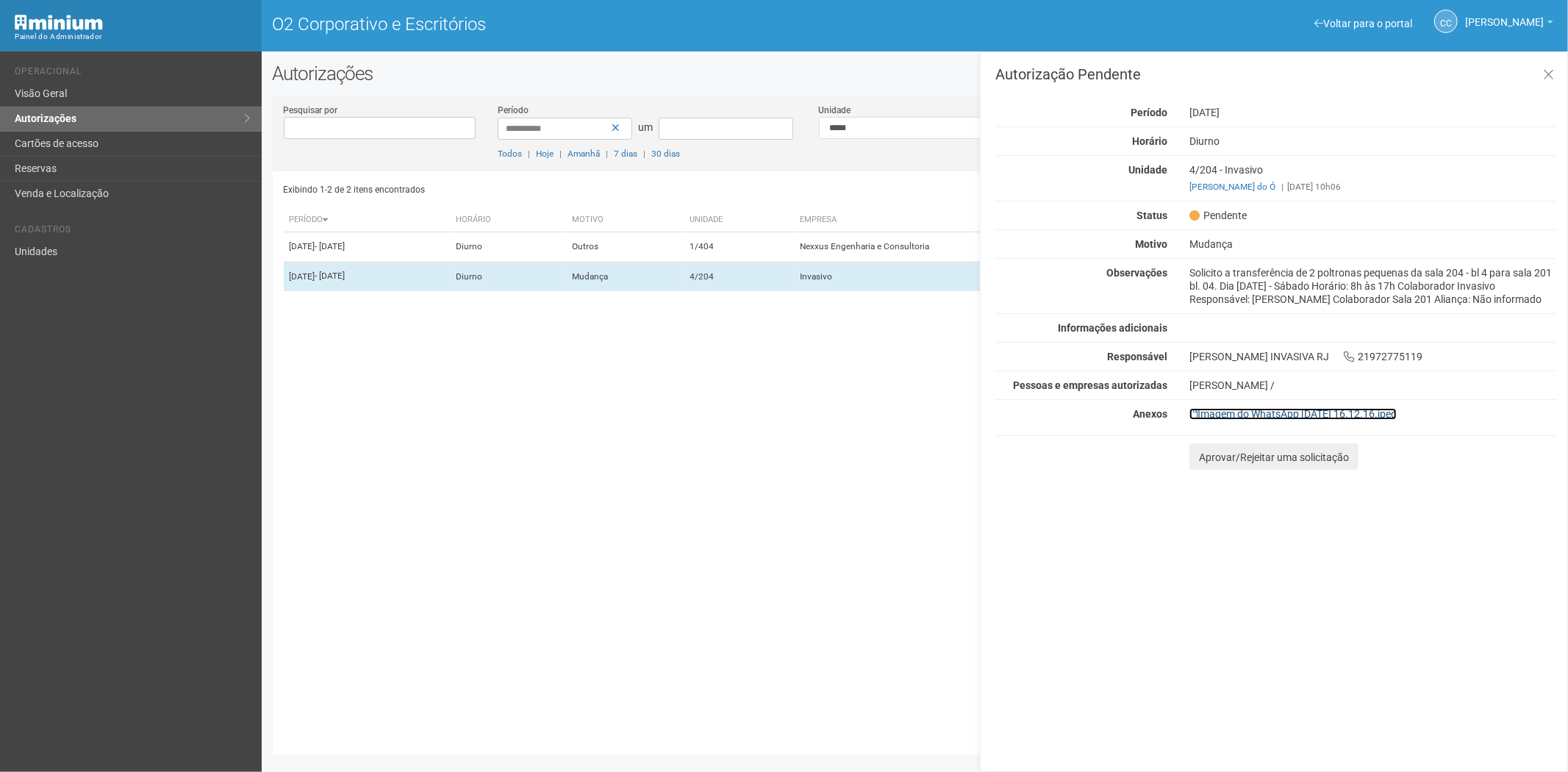
click at [1298, 409] on font "Imagem do WhatsApp 2025-09-25 às 16.12.16.jpeg" at bounding box center [1297, 413] width 199 height 12
click at [1216, 454] on font "Aprovar/Rejeitar uma solicitação" at bounding box center [1274, 458] width 150 height 12
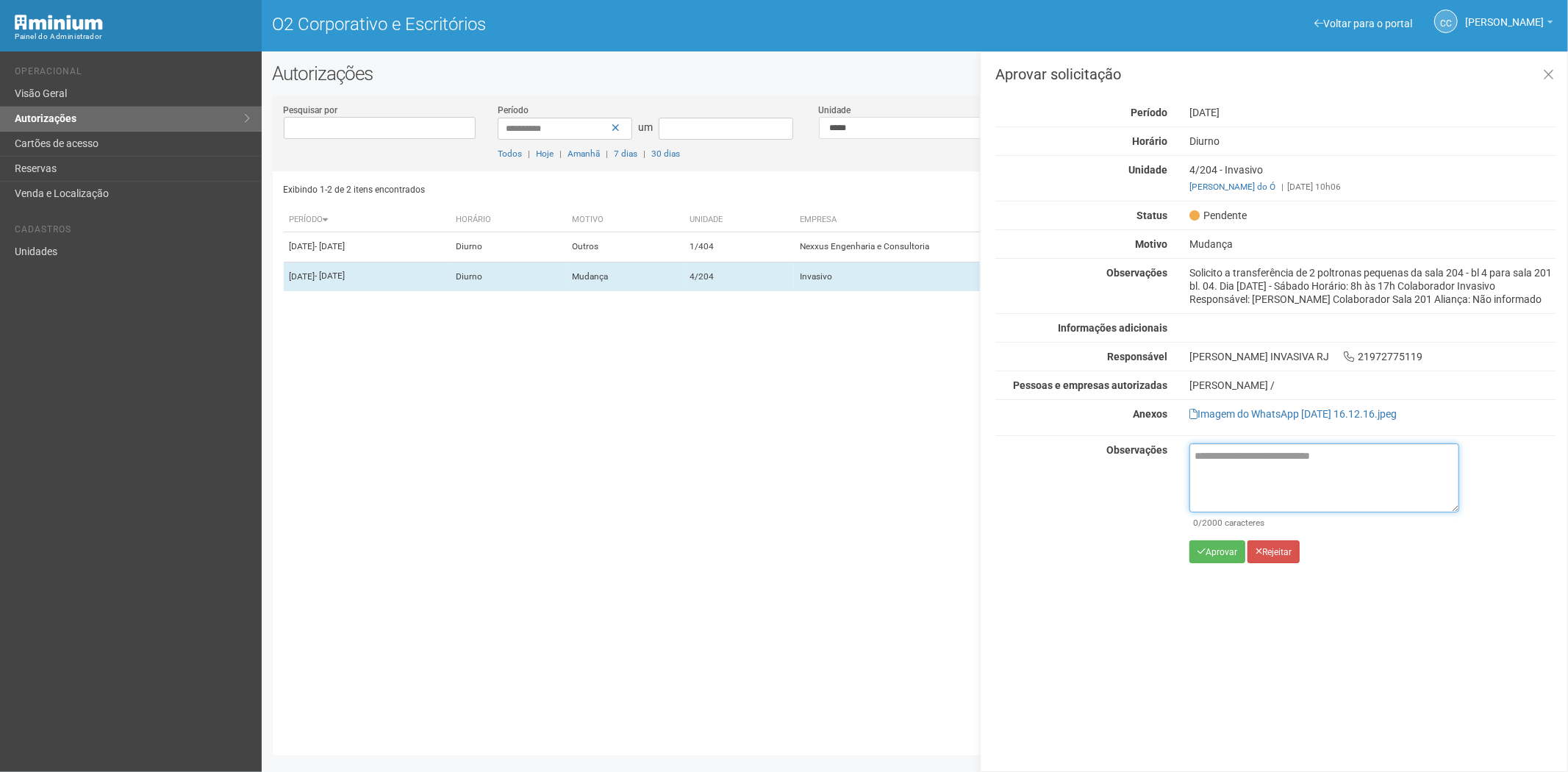
click at [1223, 482] on textarea at bounding box center [1324, 478] width 270 height 69
paste textarea "**********"
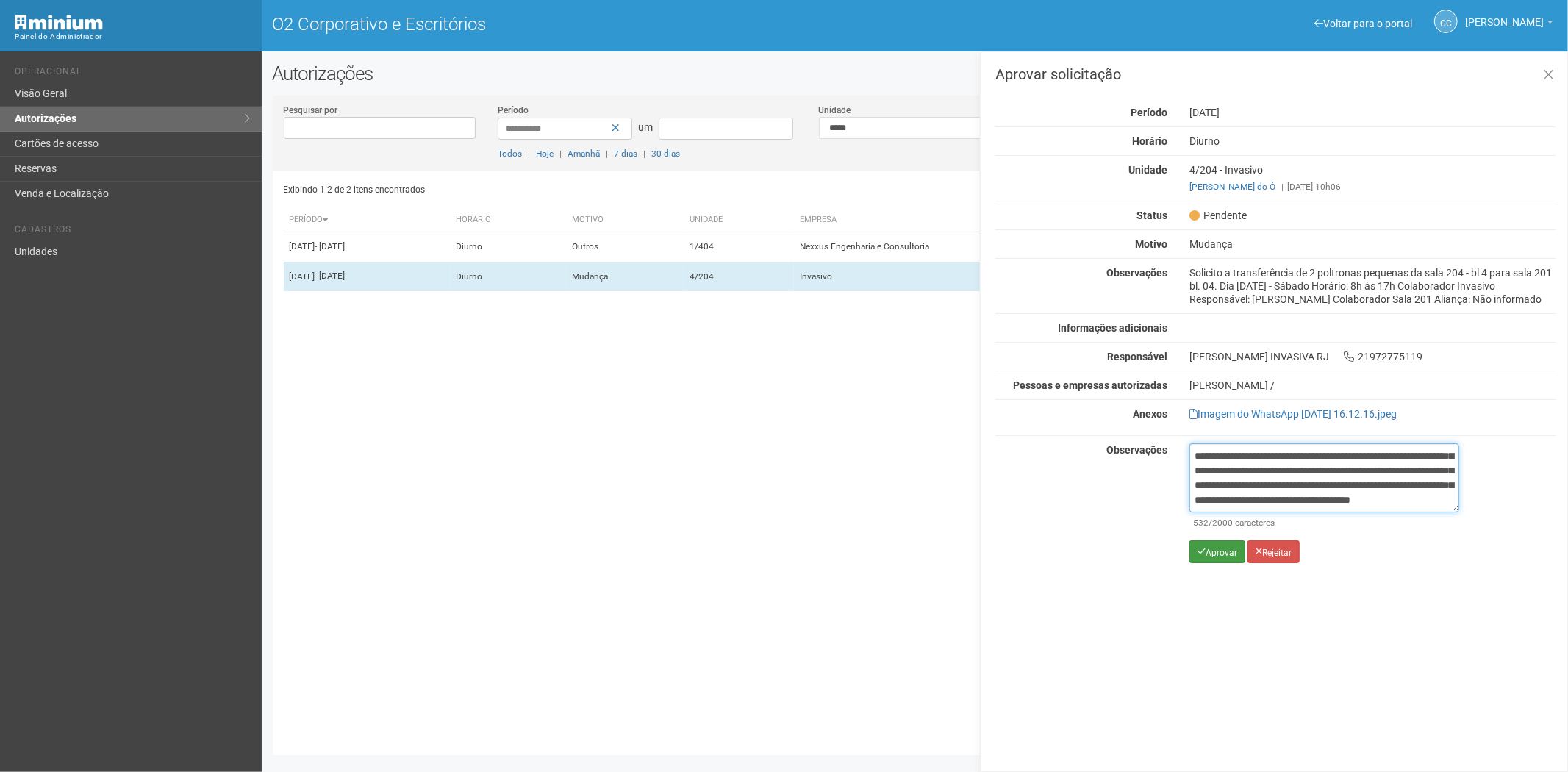
type textarea "**********"
click at [1207, 556] on font "Aprovar" at bounding box center [1221, 552] width 32 height 11
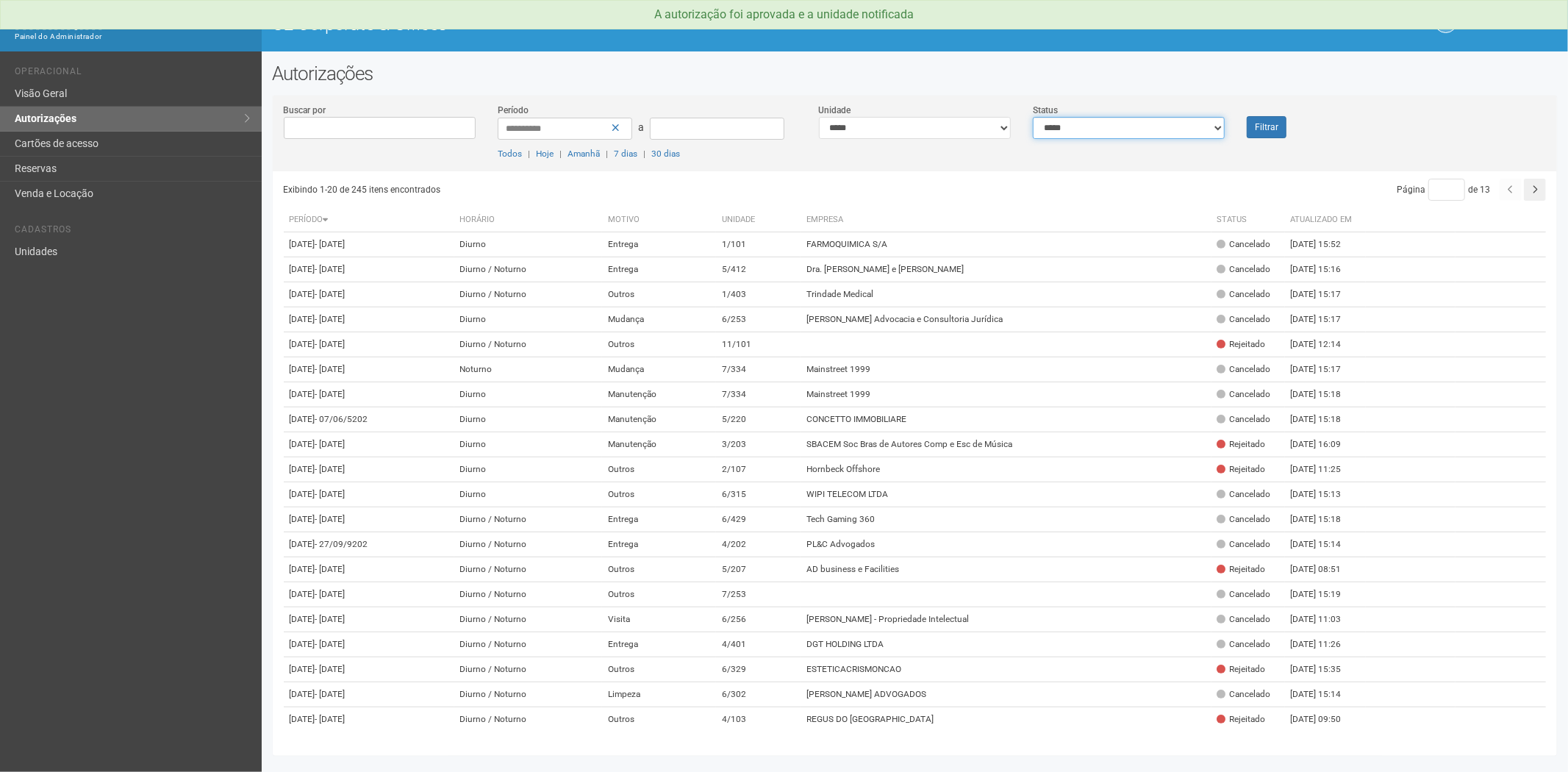
click at [1123, 128] on select "**********" at bounding box center [1129, 128] width 192 height 22
select select "*"
click at [1033, 117] on select "**********" at bounding box center [1129, 128] width 192 height 22
click at [1274, 123] on button "Filtrar" at bounding box center [1266, 127] width 39 height 22
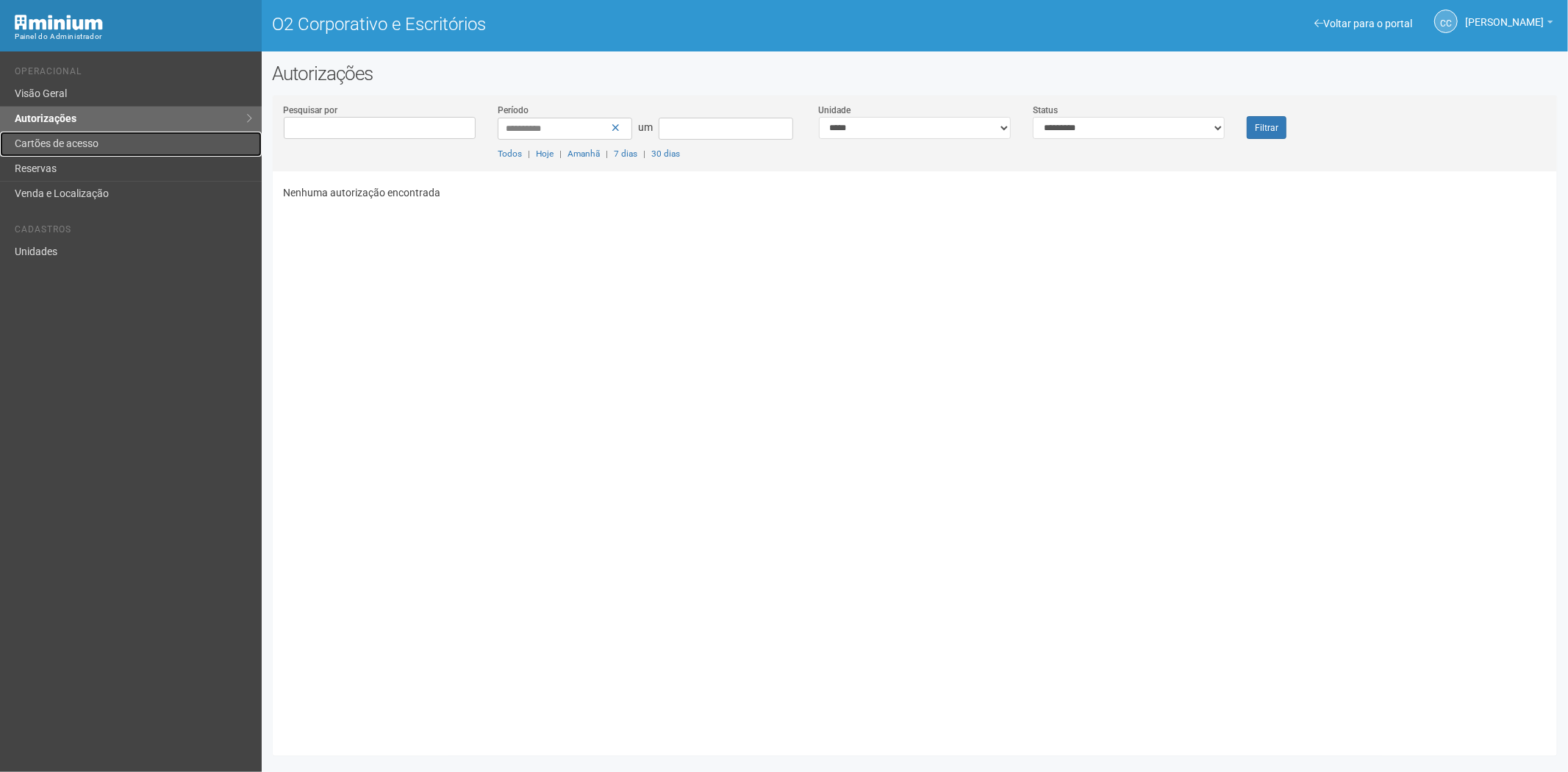
click at [116, 145] on link "Cartões de acesso" at bounding box center [131, 144] width 261 height 25
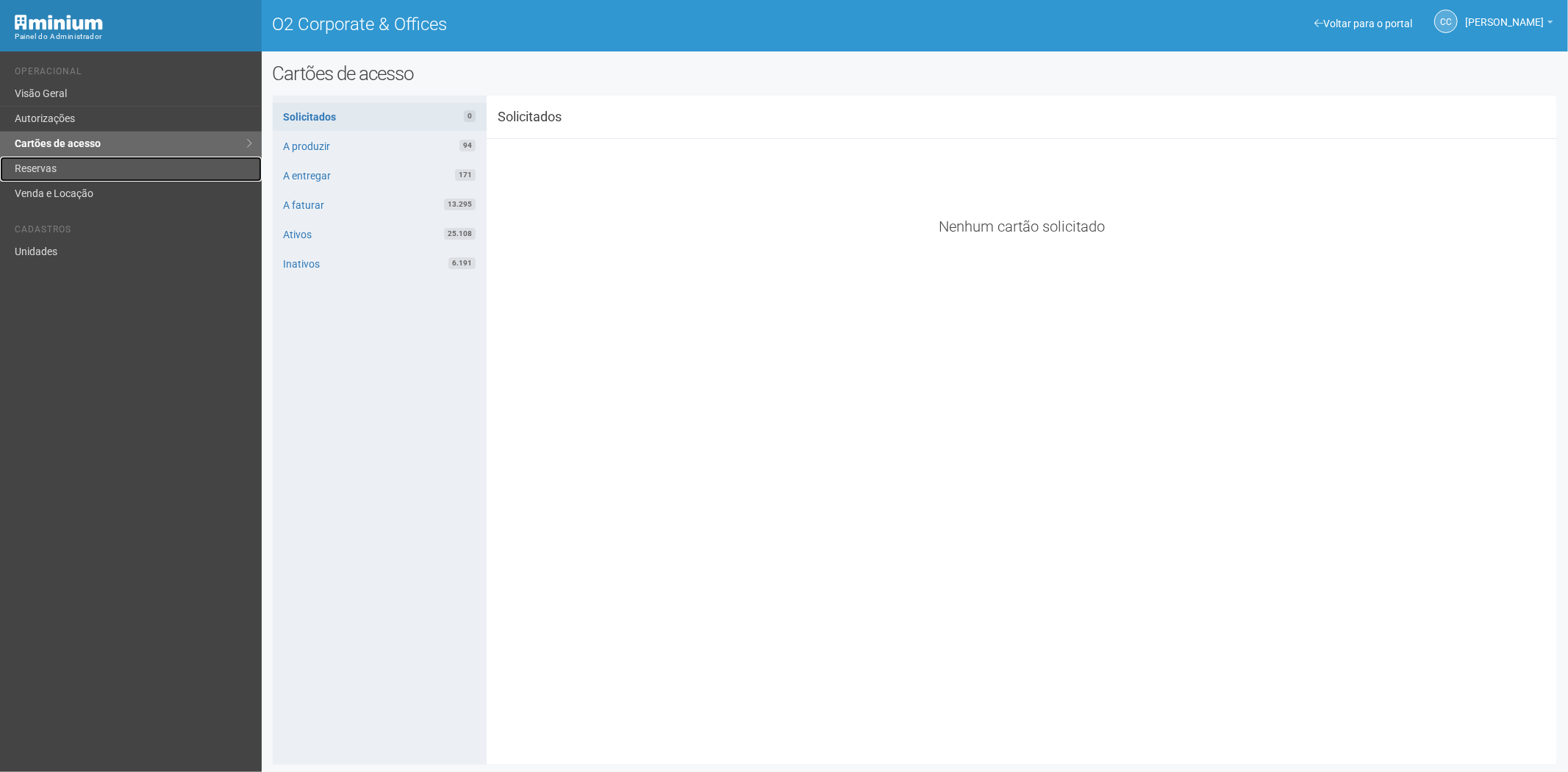
drag, startPoint x: 53, startPoint y: 167, endPoint x: 310, endPoint y: 258, distance: 272.6
click at [53, 169] on link "Reservas" at bounding box center [131, 169] width 261 height 25
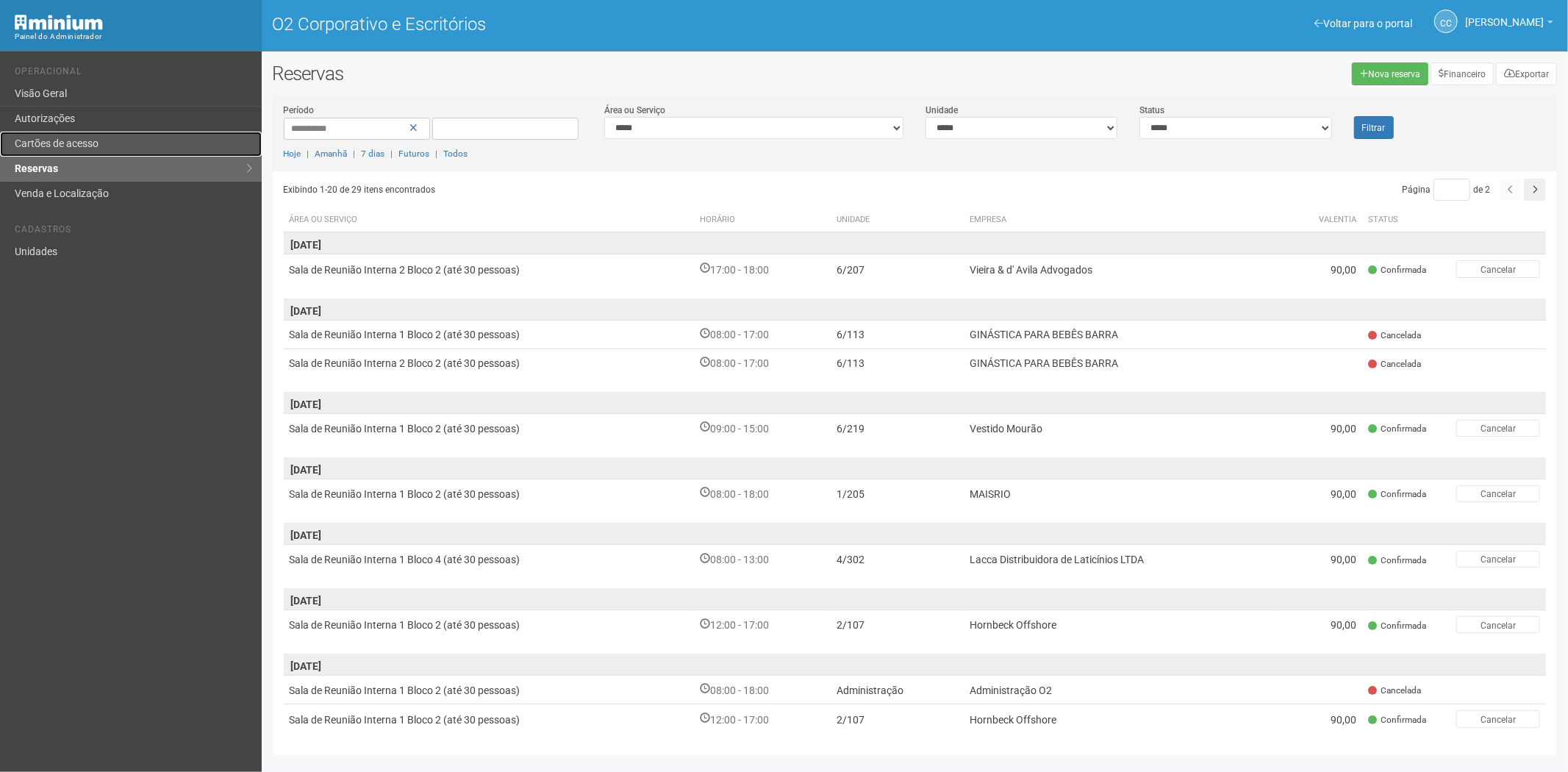
click at [88, 135] on link "Cartões de acesso" at bounding box center [131, 144] width 261 height 25
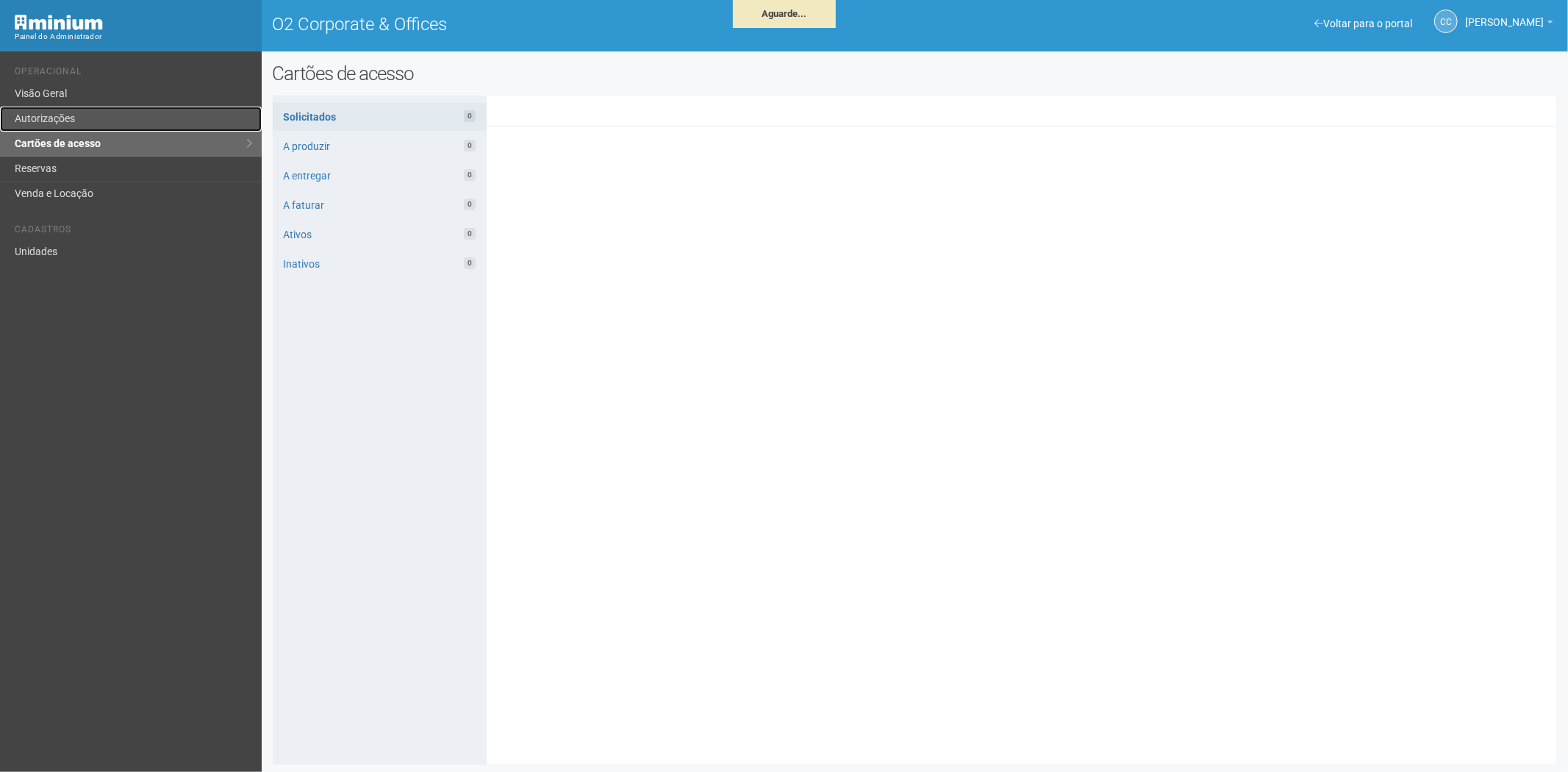
click at [87, 120] on link "Autorizações" at bounding box center [131, 119] width 261 height 25
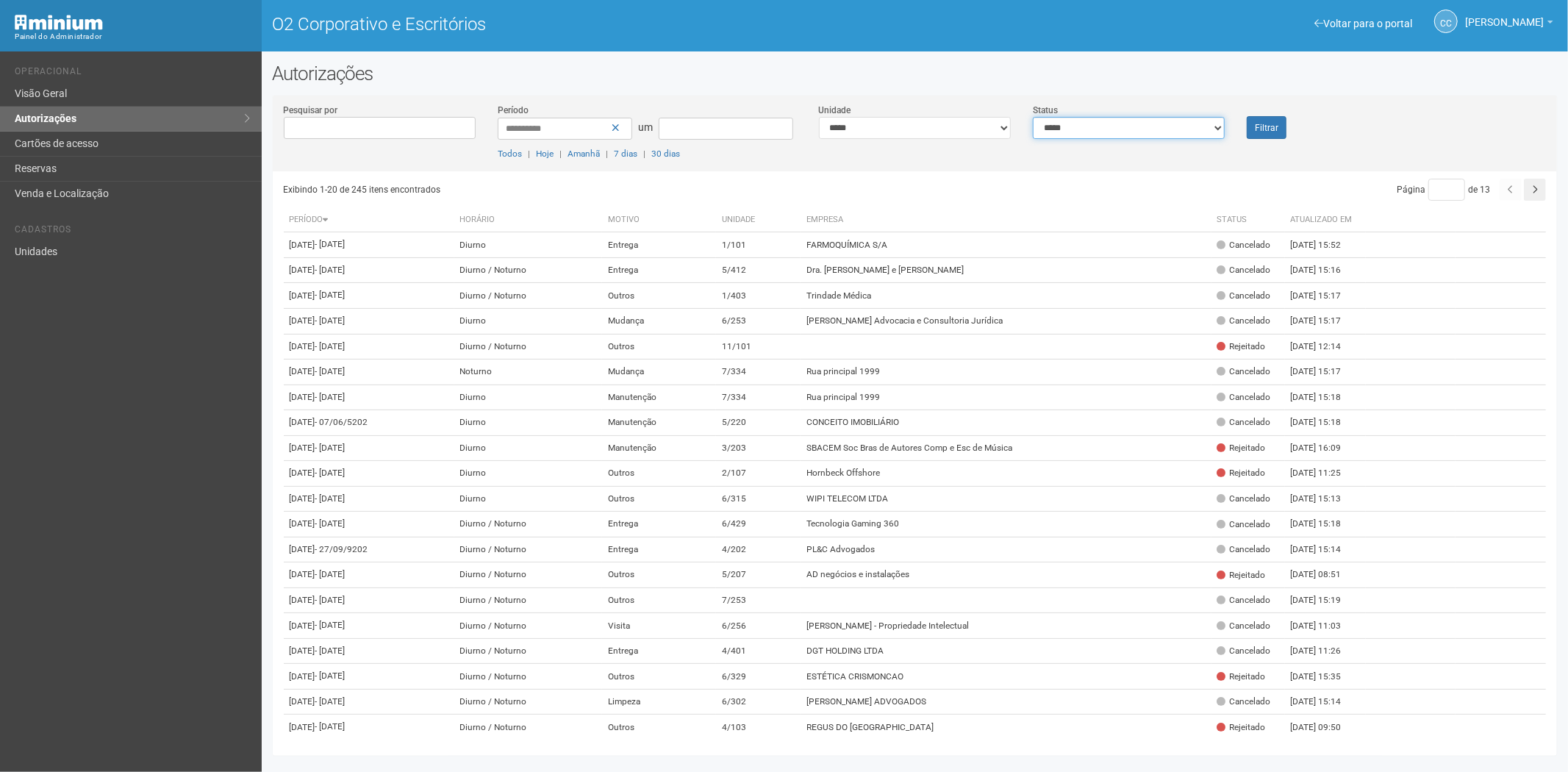
click at [1080, 127] on select "**********" at bounding box center [1129, 128] width 192 height 22
click at [1033, 117] on select "**********" at bounding box center [1129, 128] width 192 height 22
click at [1088, 136] on select "**********" at bounding box center [1129, 128] width 192 height 22
select select "*"
click at [1033, 117] on select "**********" at bounding box center [1129, 128] width 192 height 22
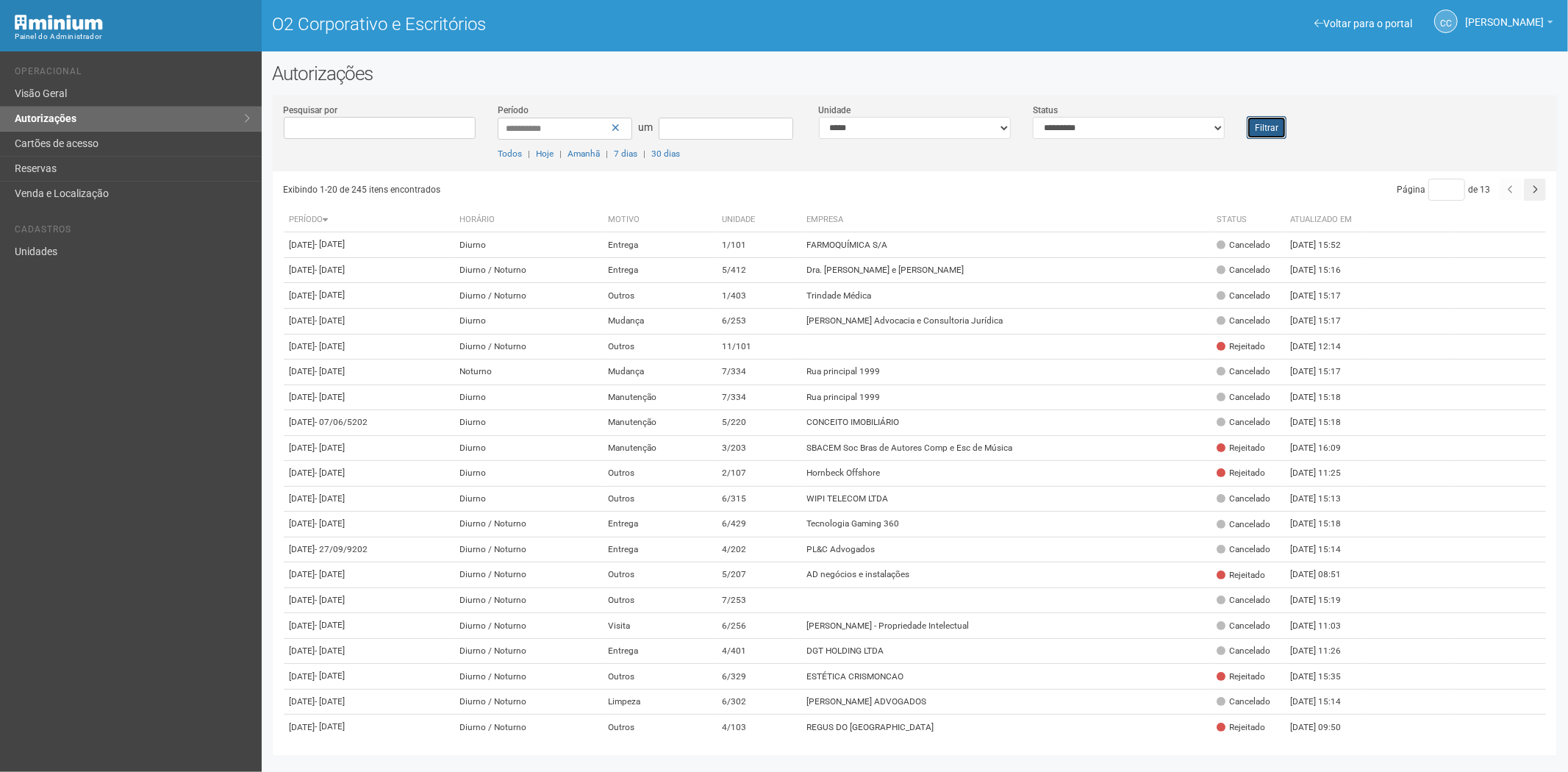
click at [1272, 131] on font "Filtrar" at bounding box center [1266, 128] width 23 height 11
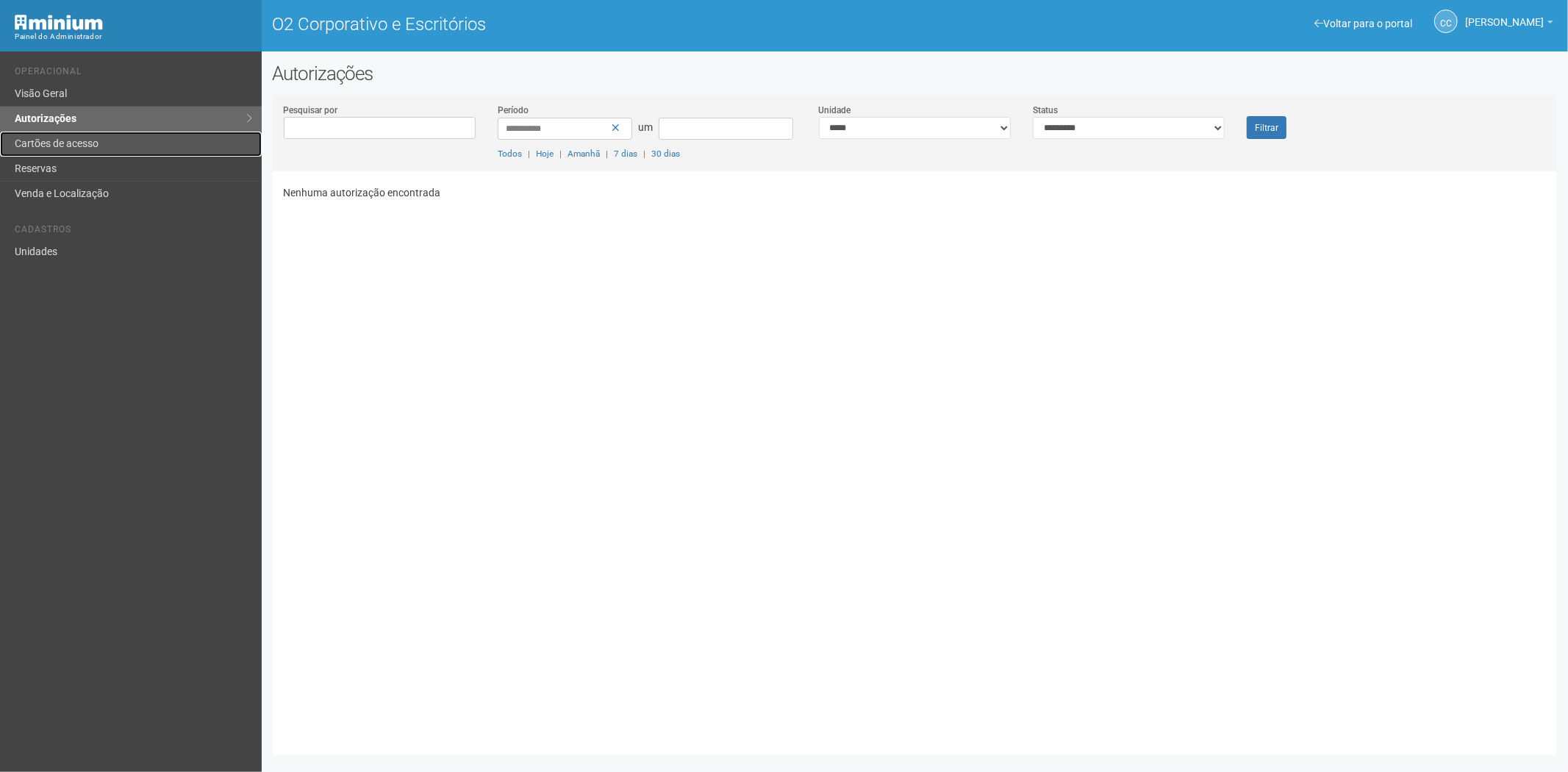
click at [68, 138] on font "Cartões de acesso" at bounding box center [56, 143] width 84 height 12
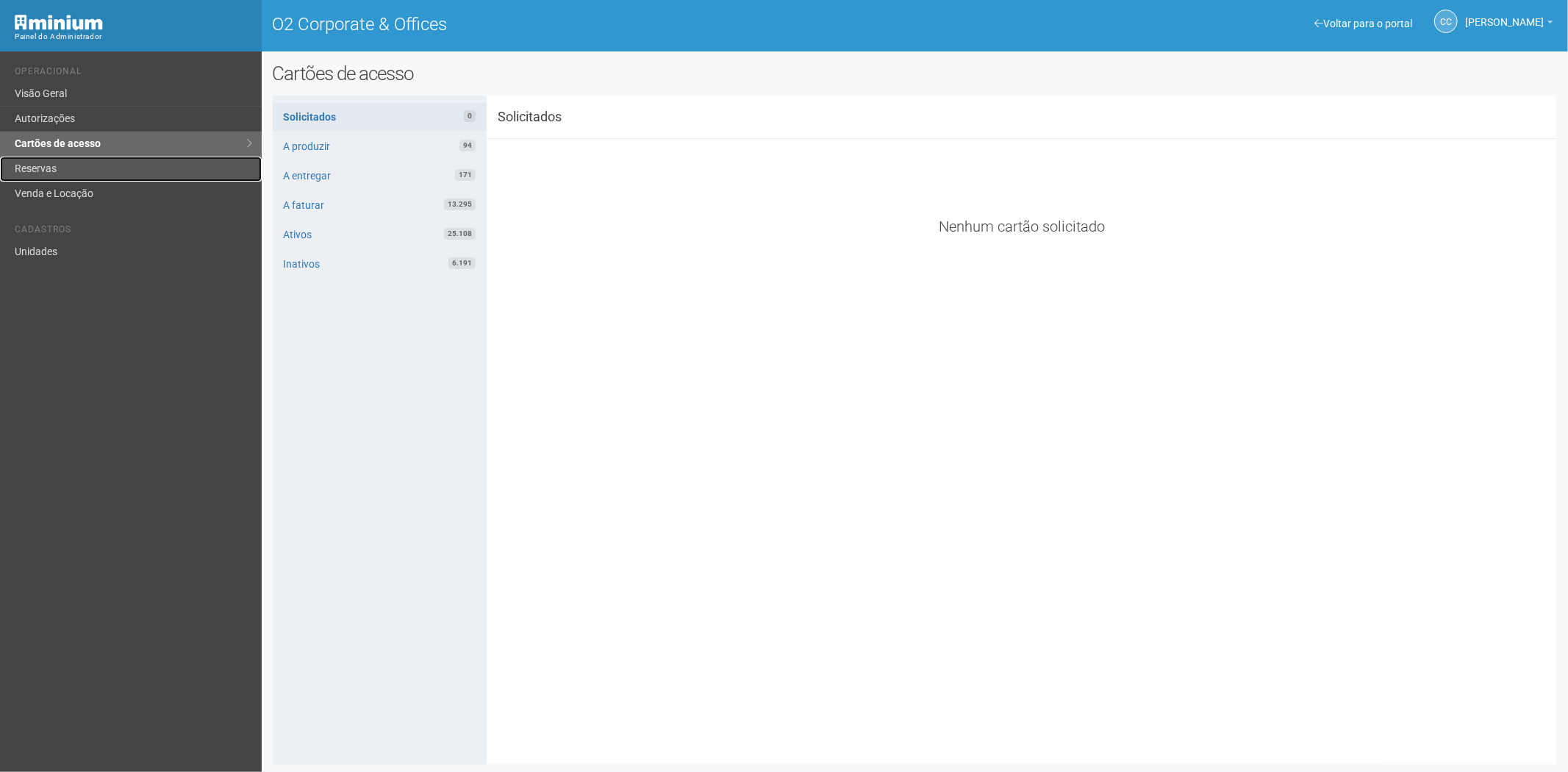
click at [26, 164] on link "Reservas" at bounding box center [131, 169] width 261 height 25
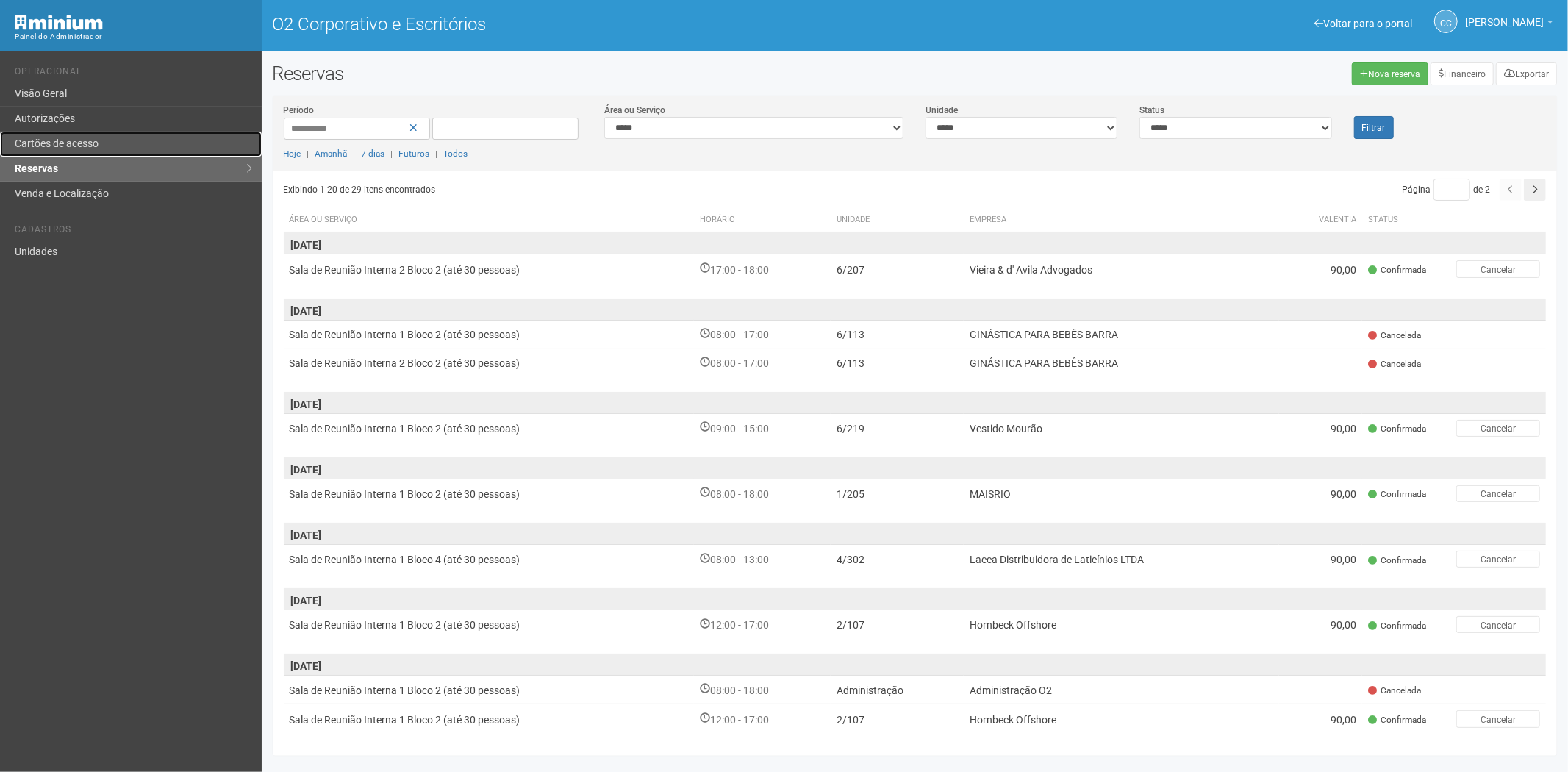
click at [83, 142] on font "Cartões de acesso" at bounding box center [56, 143] width 84 height 12
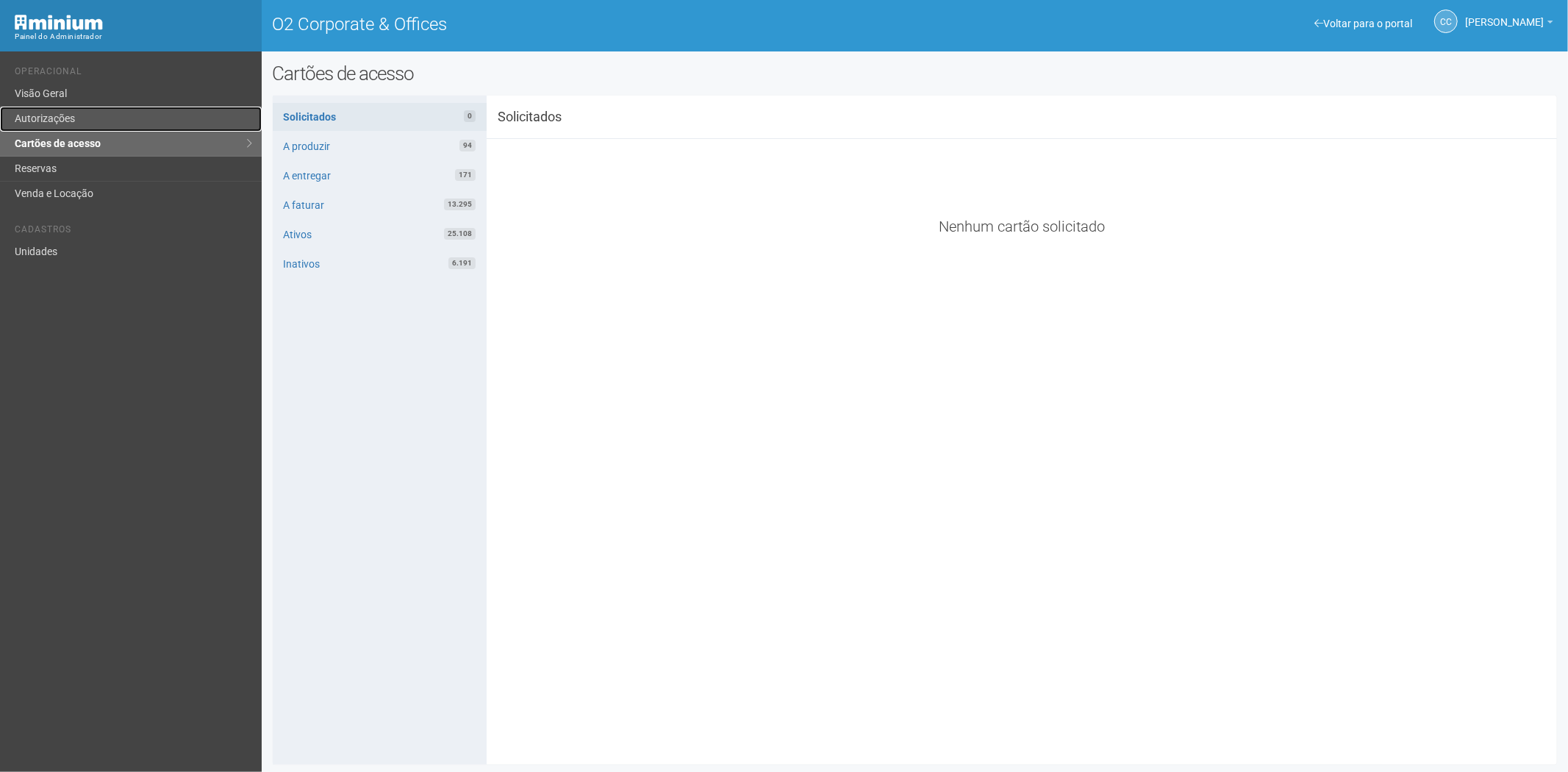
click at [70, 120] on link "Autorizações" at bounding box center [131, 119] width 261 height 25
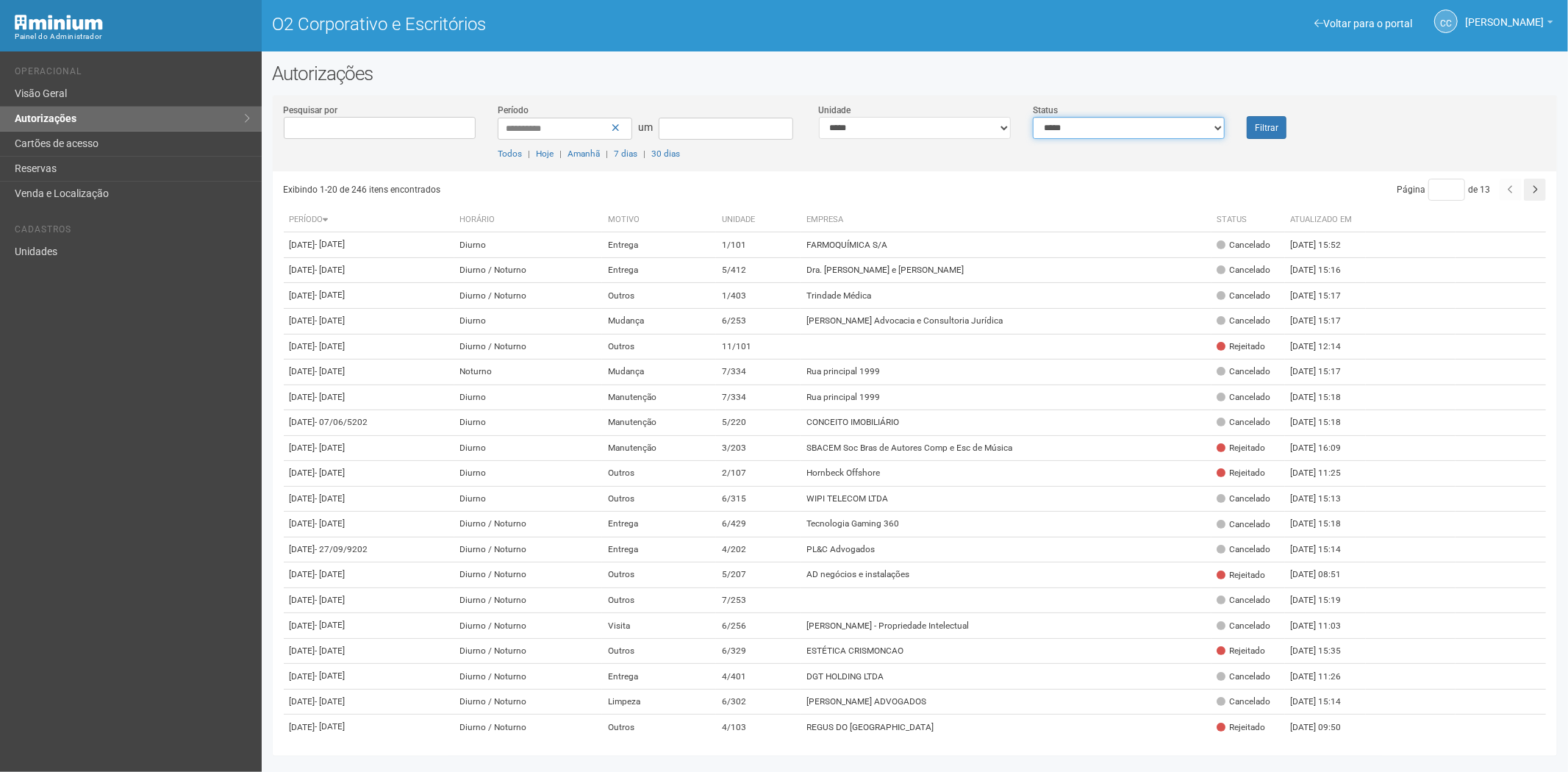
click at [1166, 134] on select "**********" at bounding box center [1129, 128] width 192 height 22
select select "*"
click at [1033, 117] on select "**********" at bounding box center [1129, 128] width 192 height 22
click at [1255, 123] on font "Filtrar" at bounding box center [1266, 128] width 23 height 11
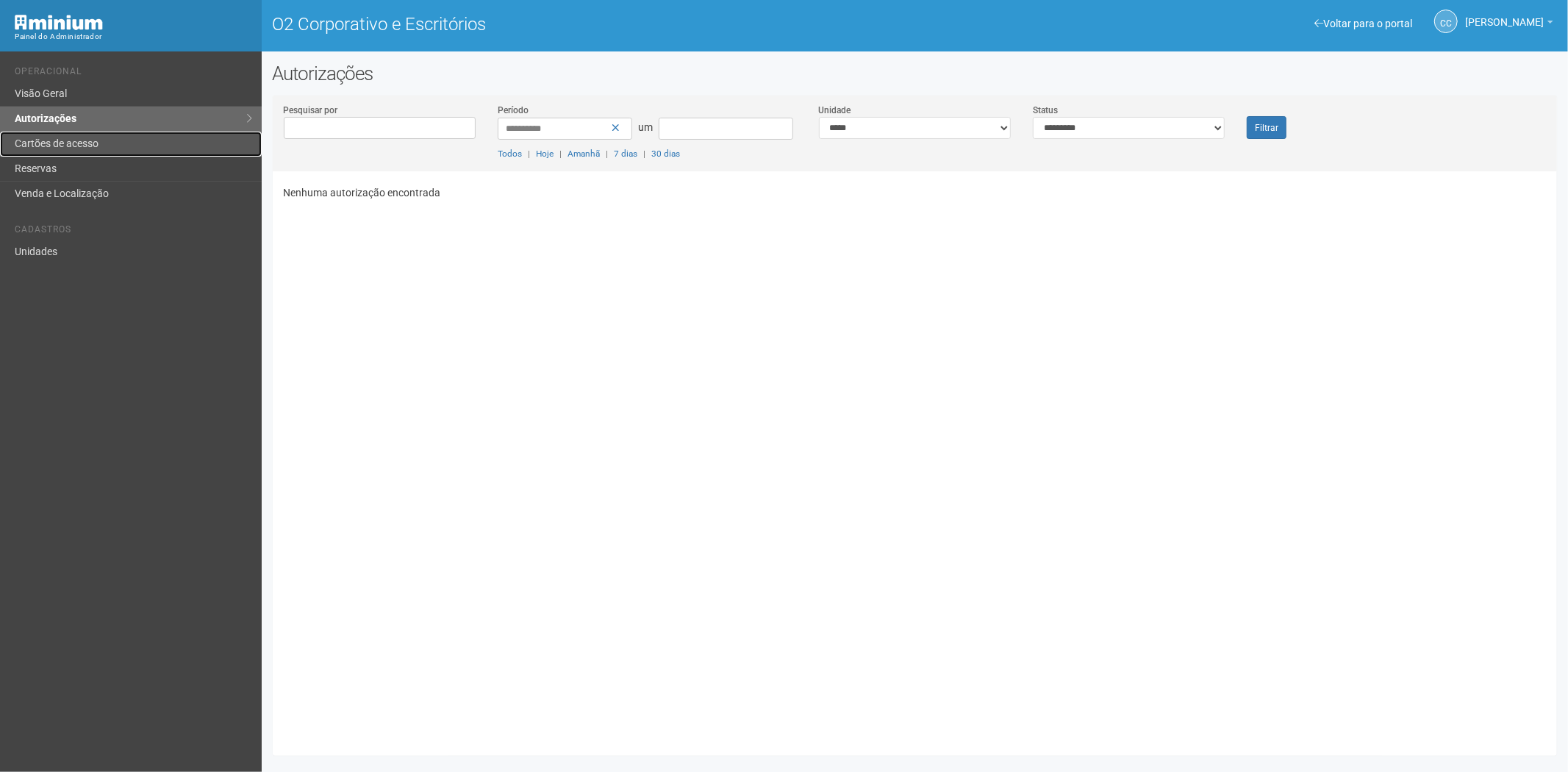
click at [87, 145] on font "Cartões de acesso" at bounding box center [56, 143] width 84 height 12
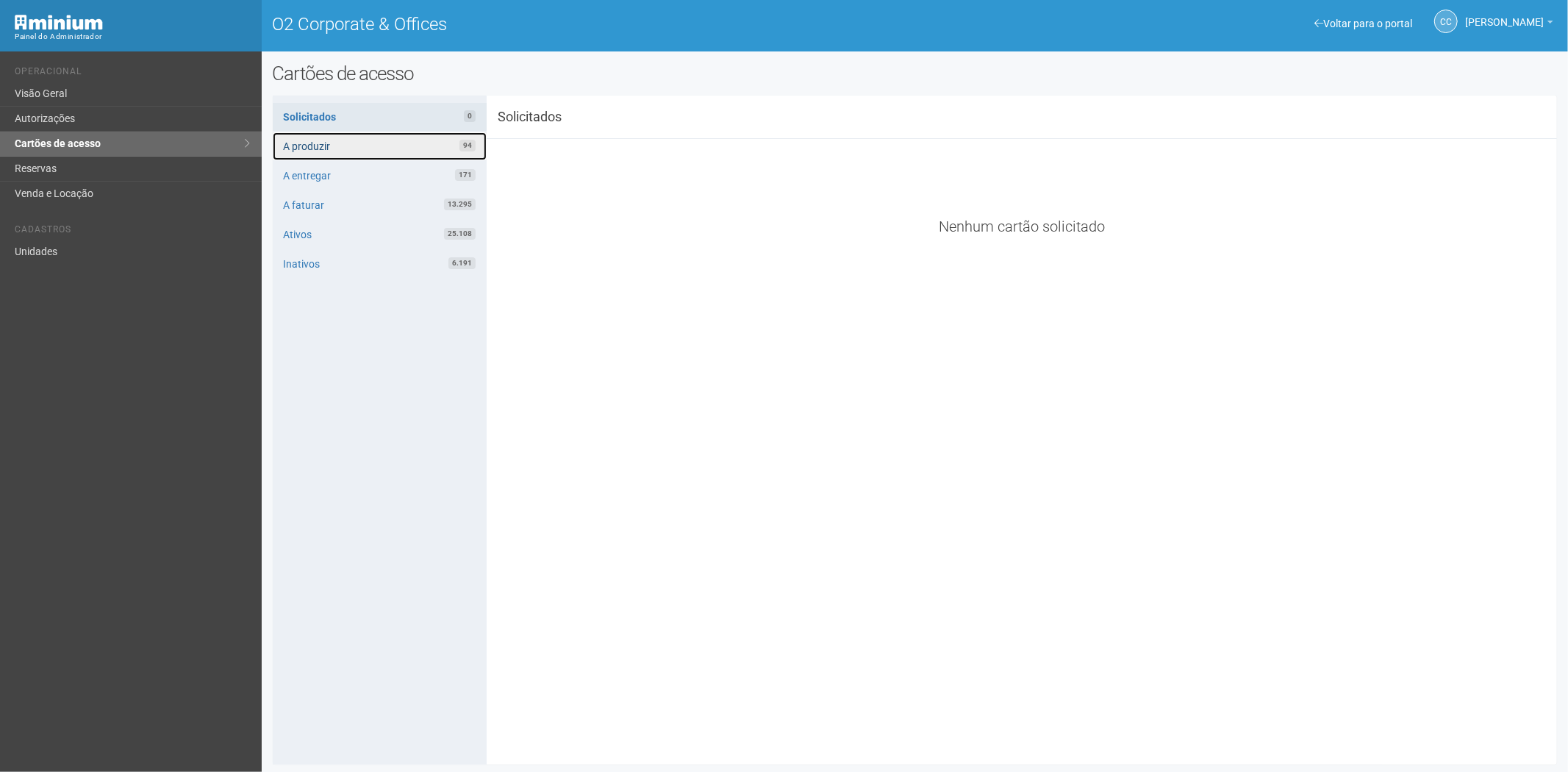
click at [392, 150] on link "A produzir 94" at bounding box center [380, 146] width 214 height 28
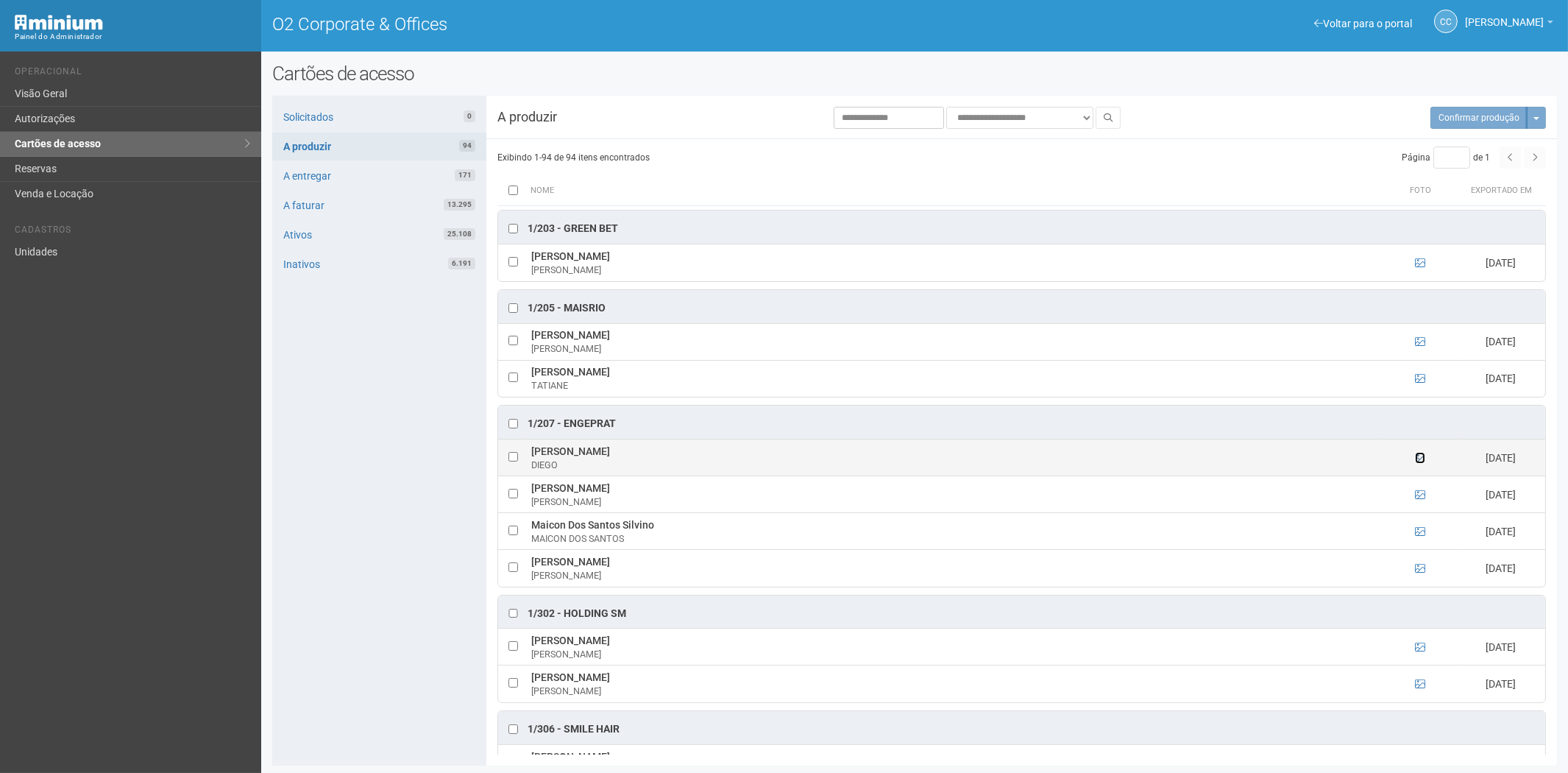
click at [1421, 461] on icon at bounding box center [1420, 457] width 11 height 11
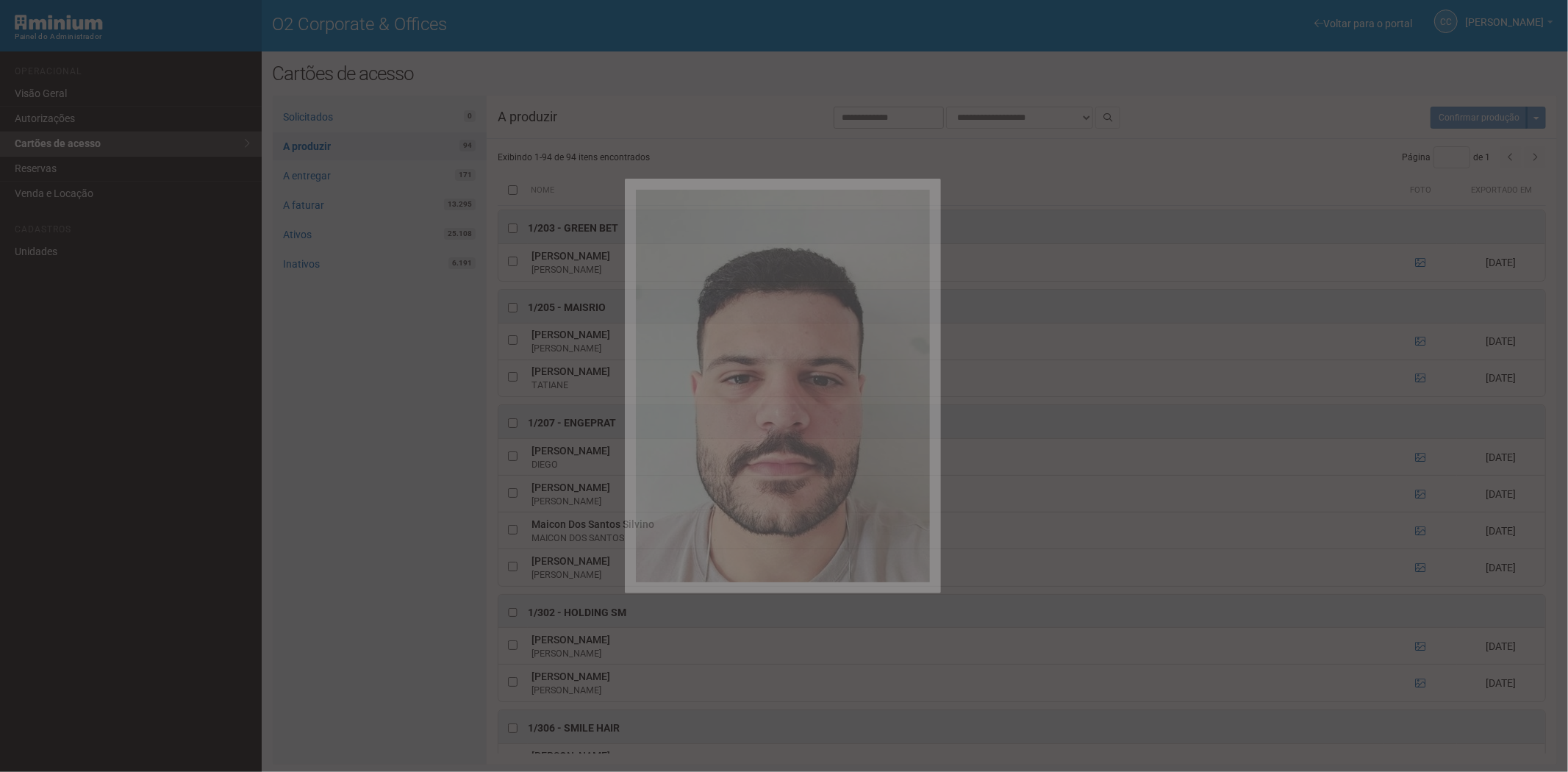
click at [1427, 496] on div at bounding box center [784, 386] width 1568 height 772
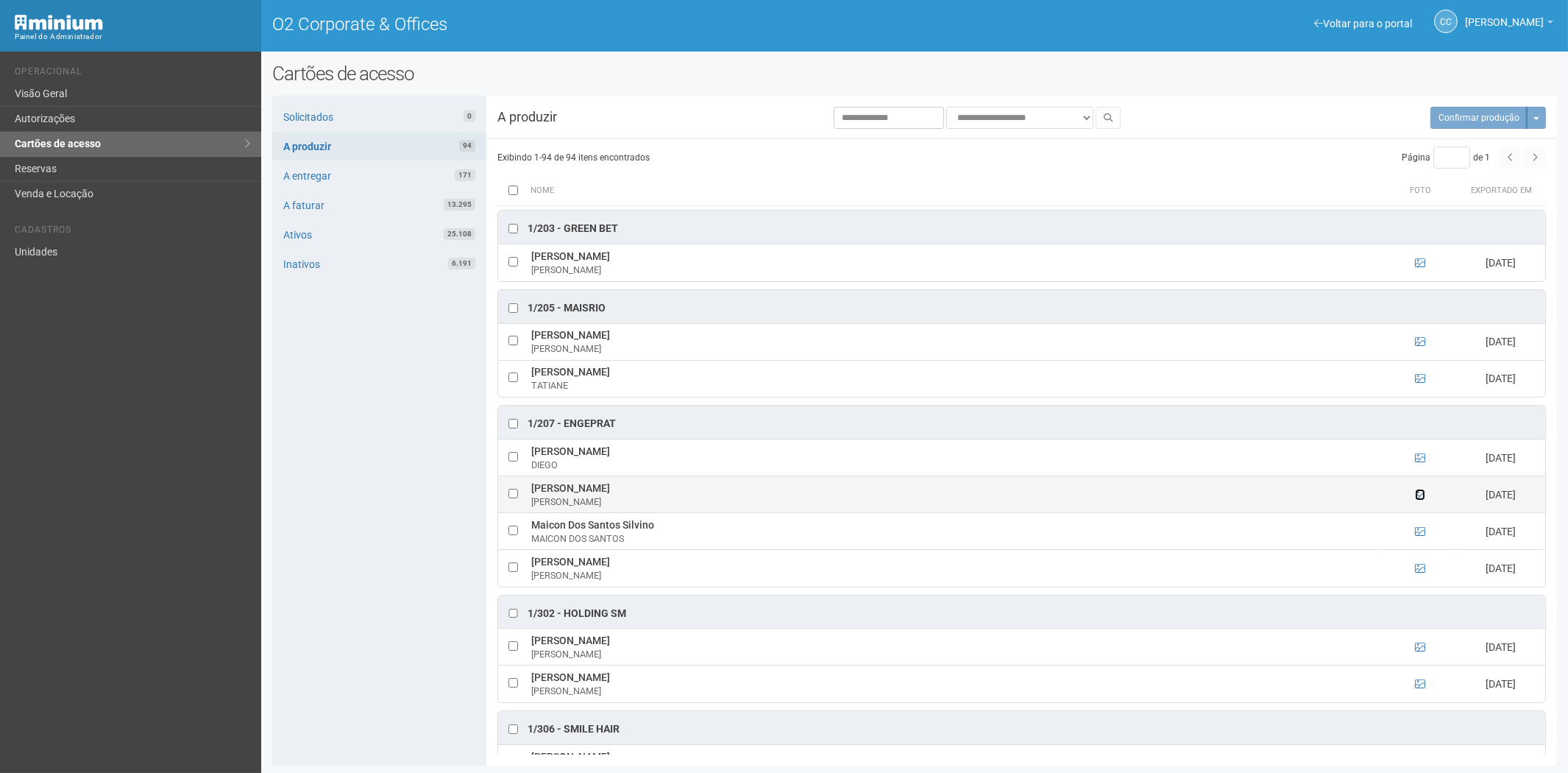
click at [1419, 499] on icon at bounding box center [1420, 495] width 11 height 11
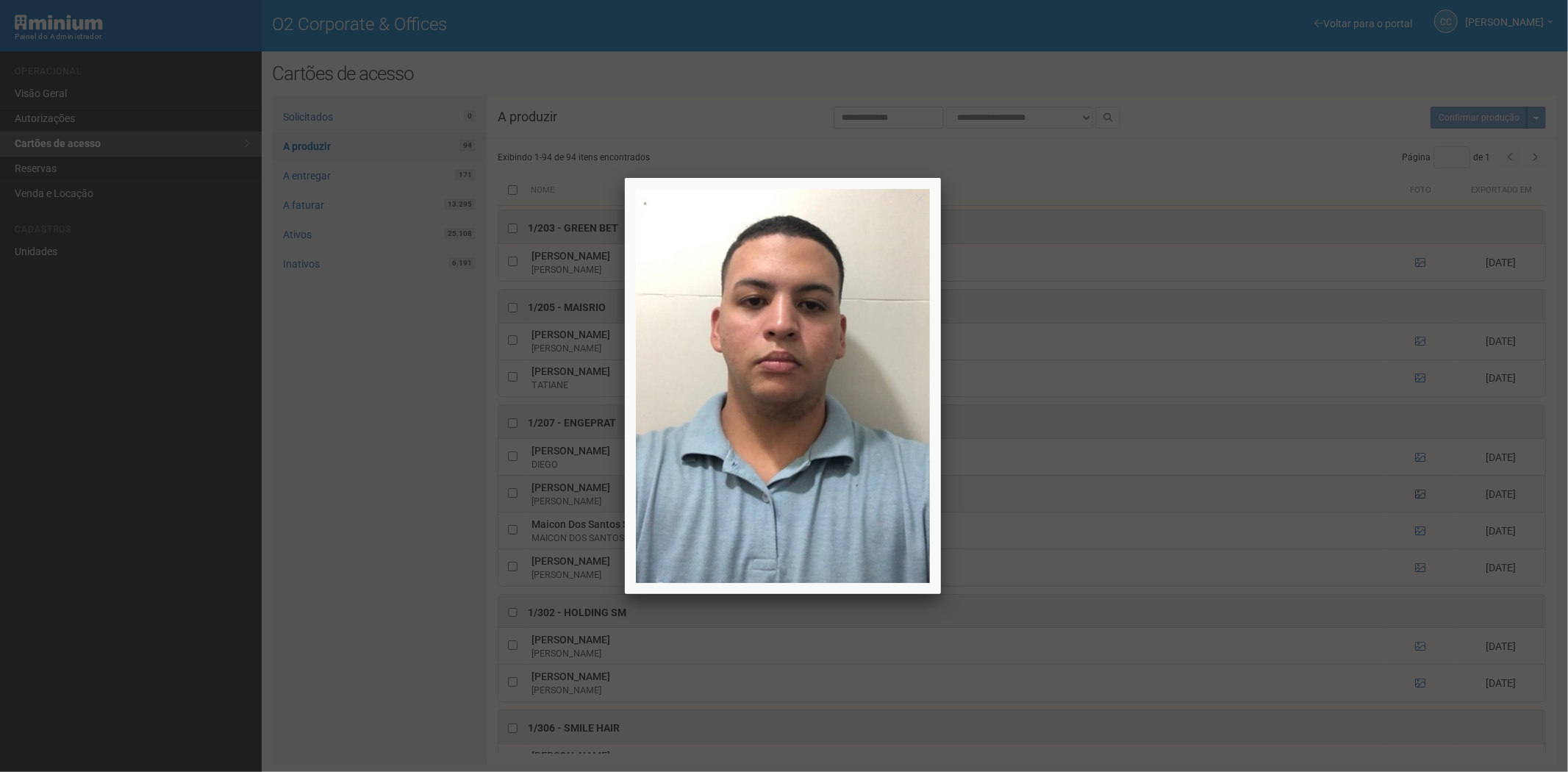
click at [1417, 498] on div at bounding box center [784, 386] width 1568 height 772
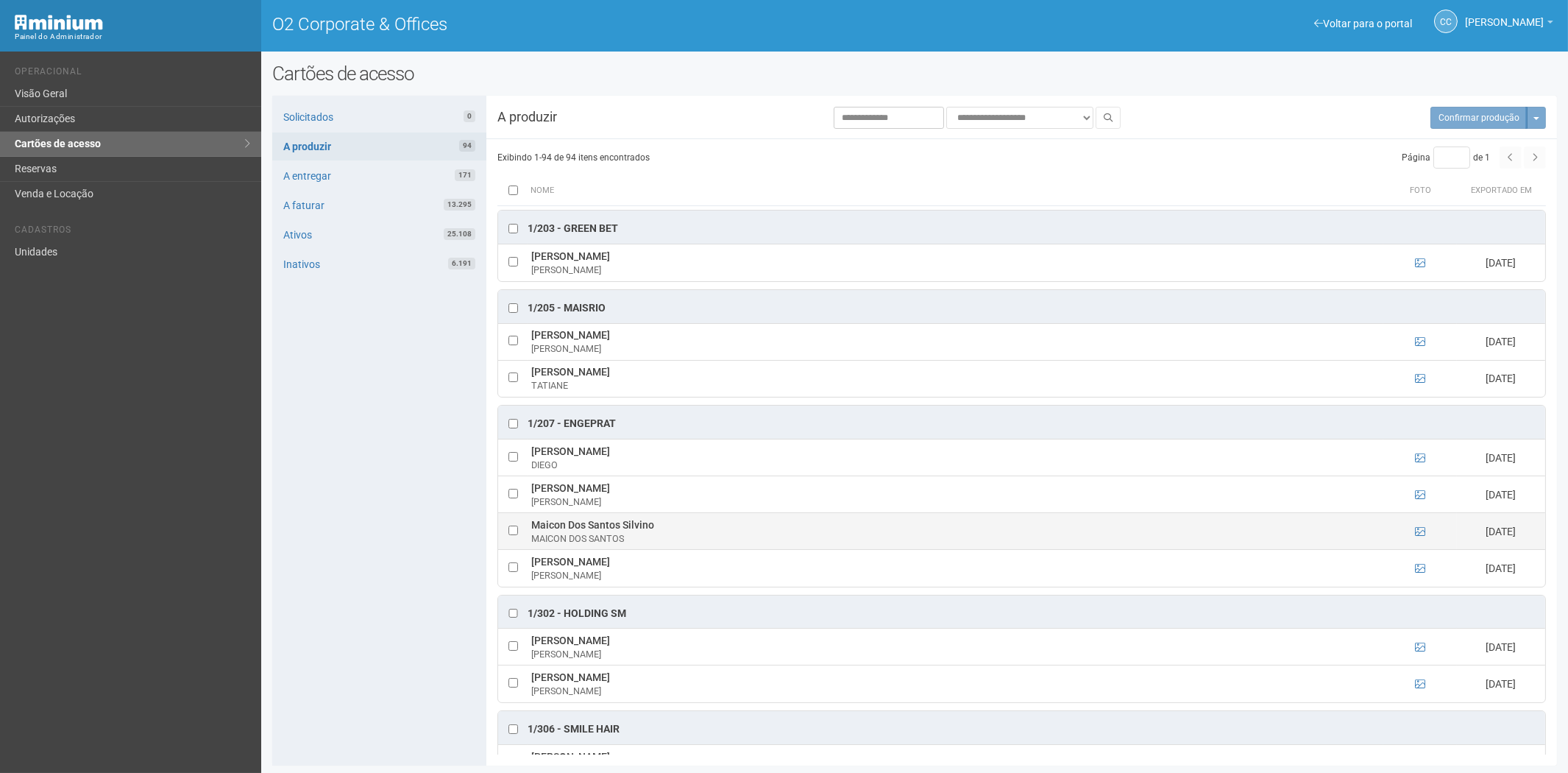
click at [1421, 527] on ng-include at bounding box center [1420, 531] width 11 height 12
click at [1419, 531] on icon at bounding box center [1420, 531] width 11 height 11
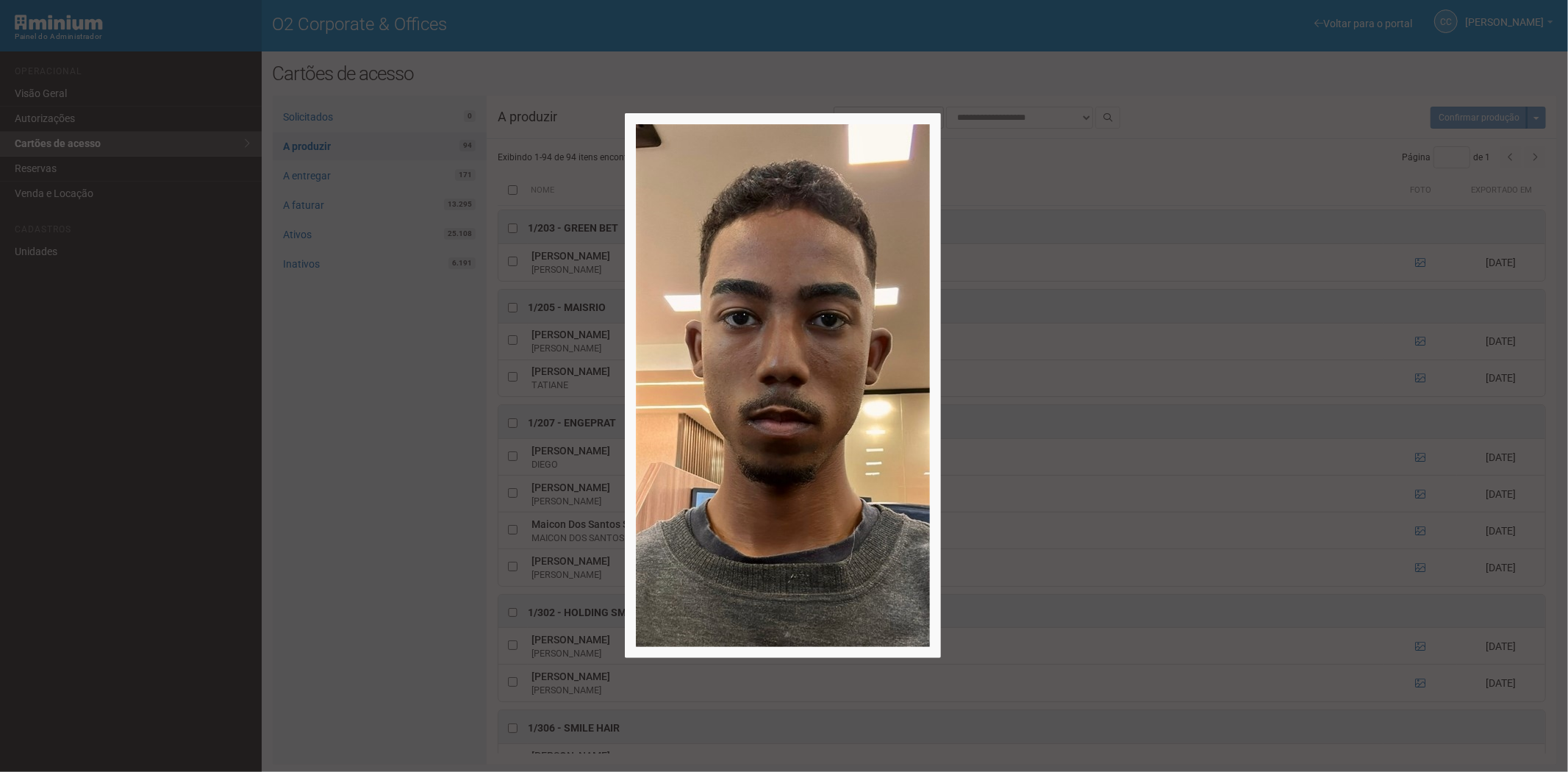
click at [1417, 532] on div at bounding box center [784, 386] width 1568 height 772
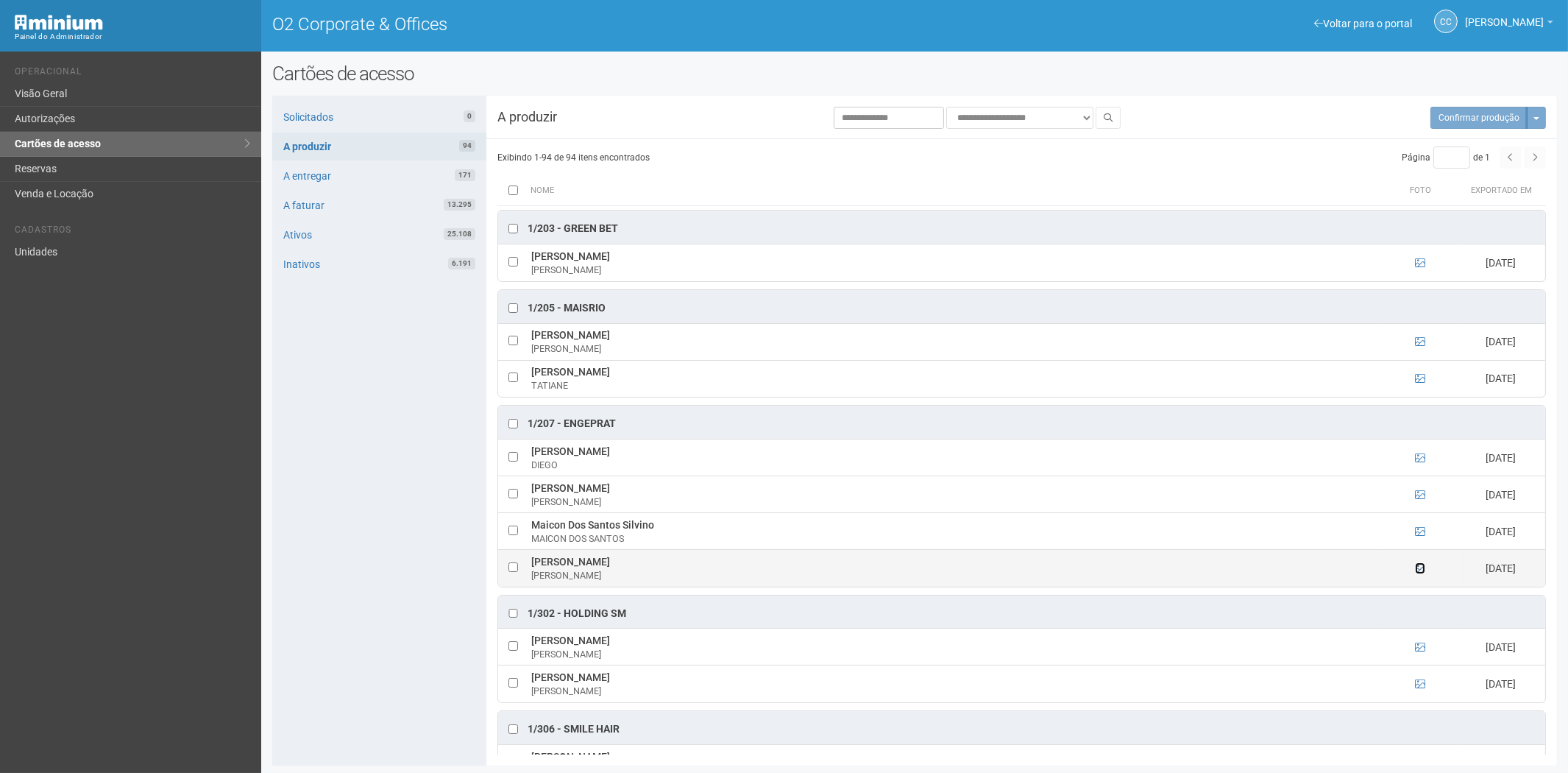
click at [1419, 569] on icon at bounding box center [1420, 568] width 11 height 11
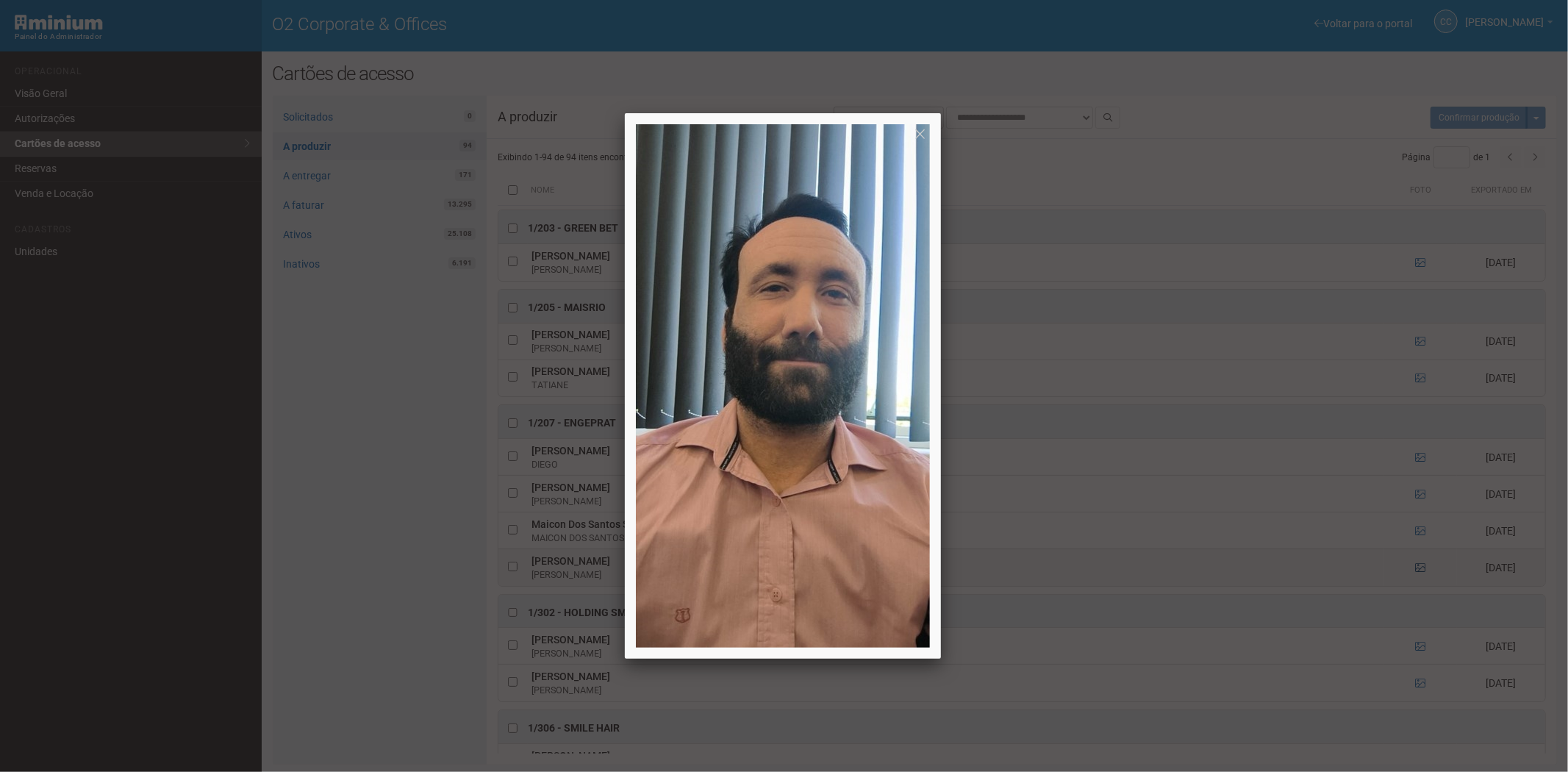
click at [1417, 568] on div at bounding box center [784, 386] width 1568 height 772
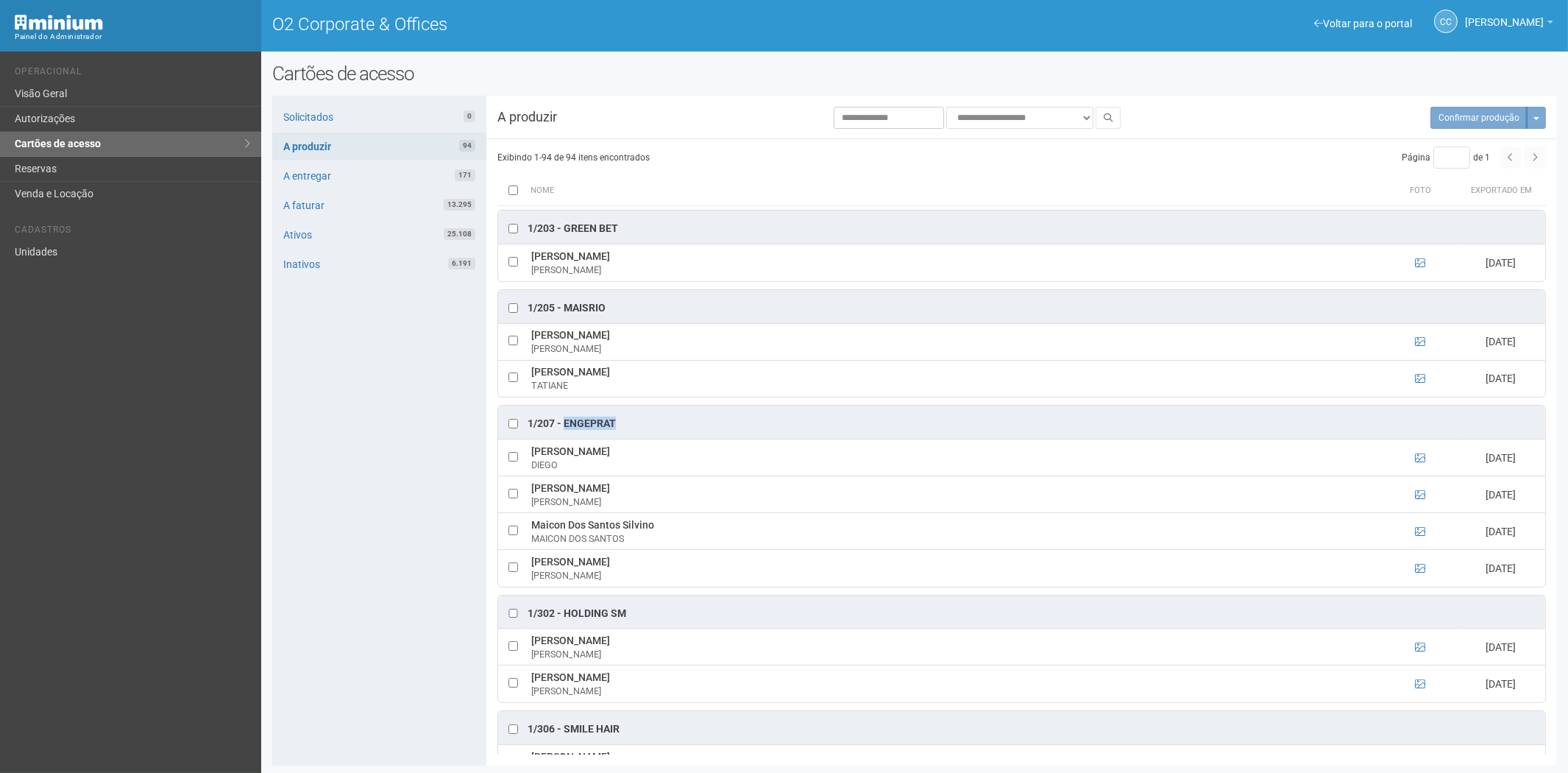
drag, startPoint x: 620, startPoint y: 424, endPoint x: 565, endPoint y: 427, distance: 55.1
click at [565, 427] on div "1/207 - ENGEPRAT" at bounding box center [1022, 422] width 1047 height 33
copy div "ENGEPRAT"
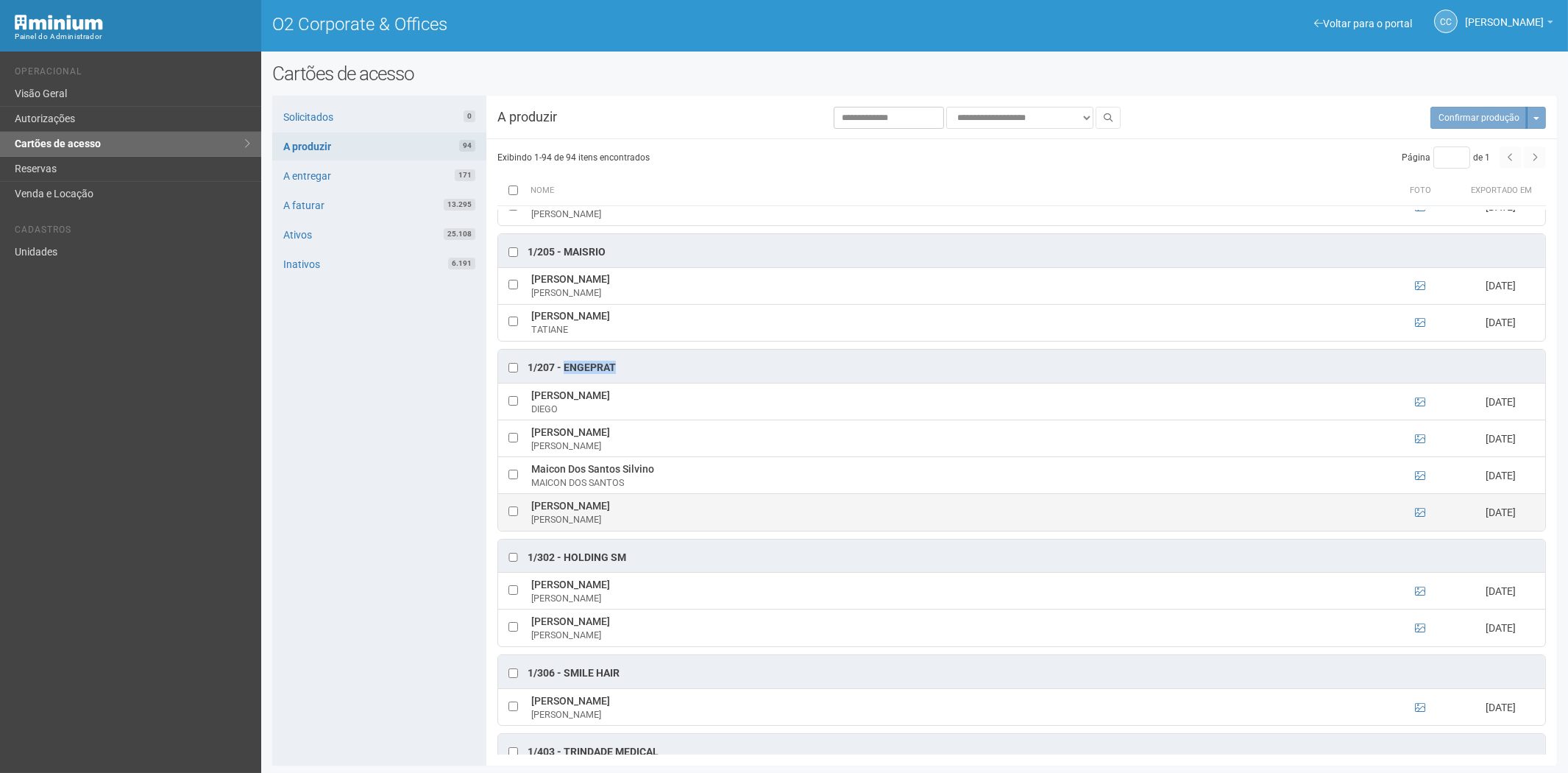
scroll to position [82, 0]
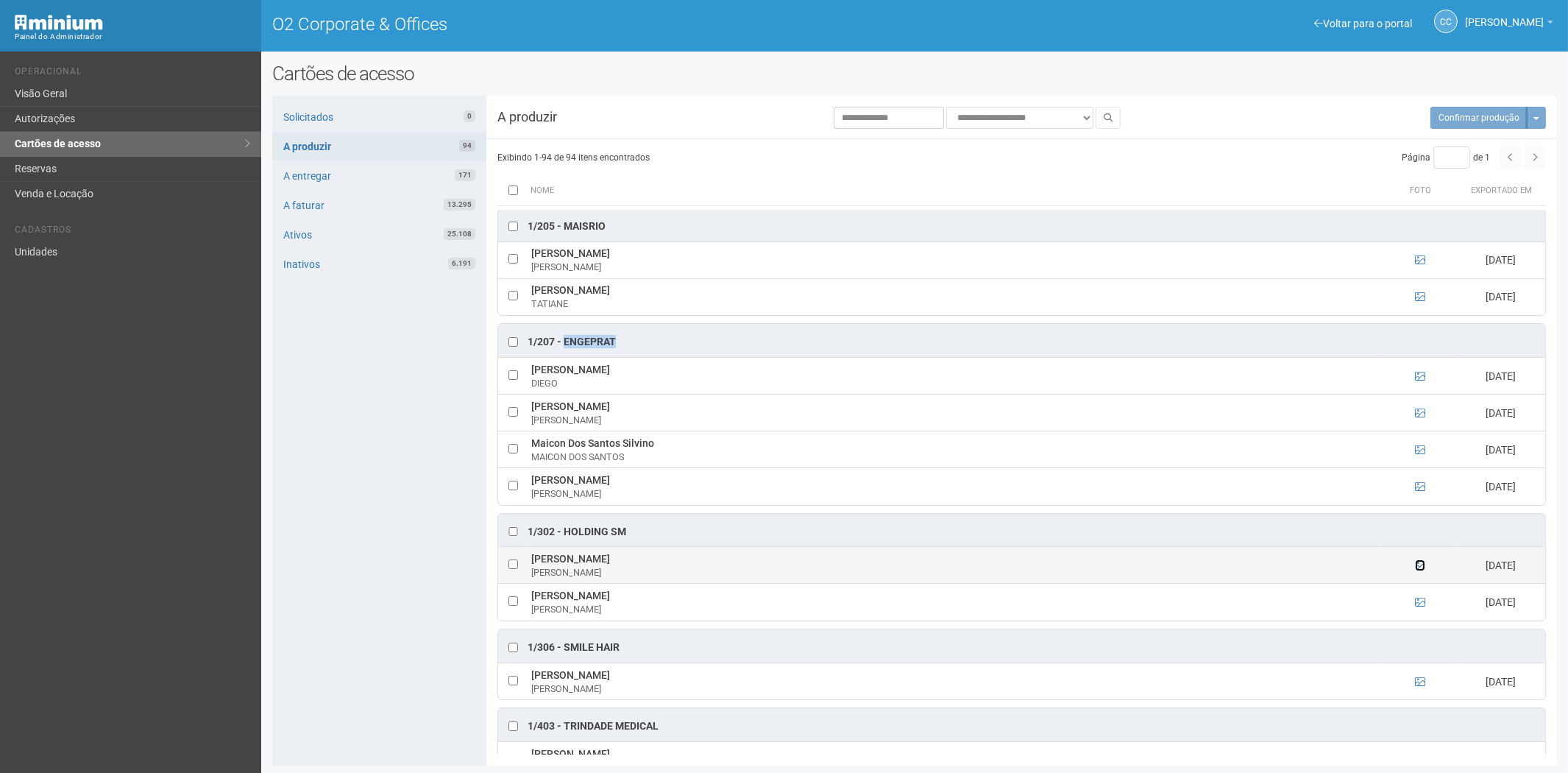
click at [1417, 571] on icon at bounding box center [1420, 565] width 11 height 11
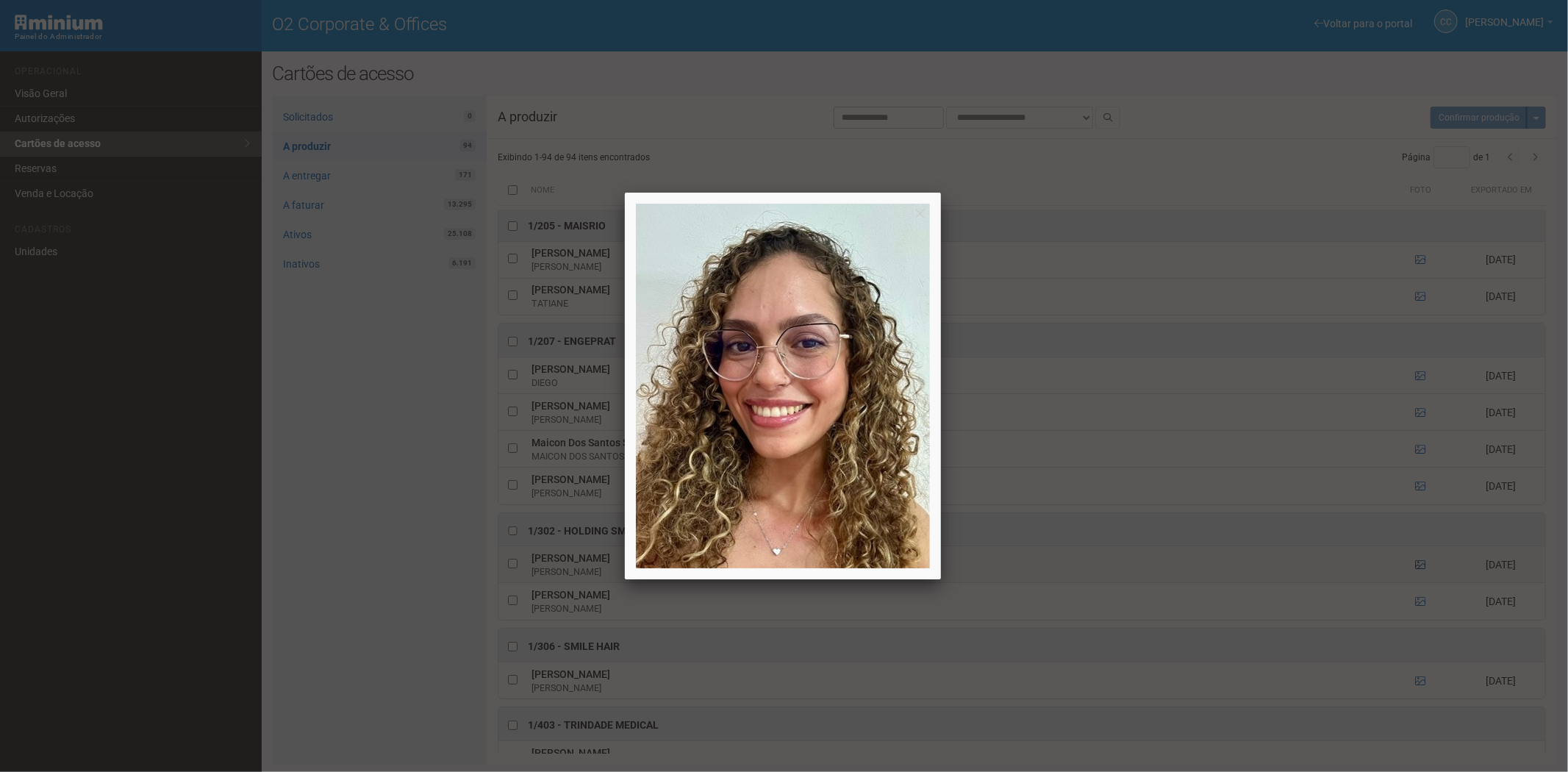
click at [1415, 570] on div at bounding box center [784, 386] width 1568 height 772
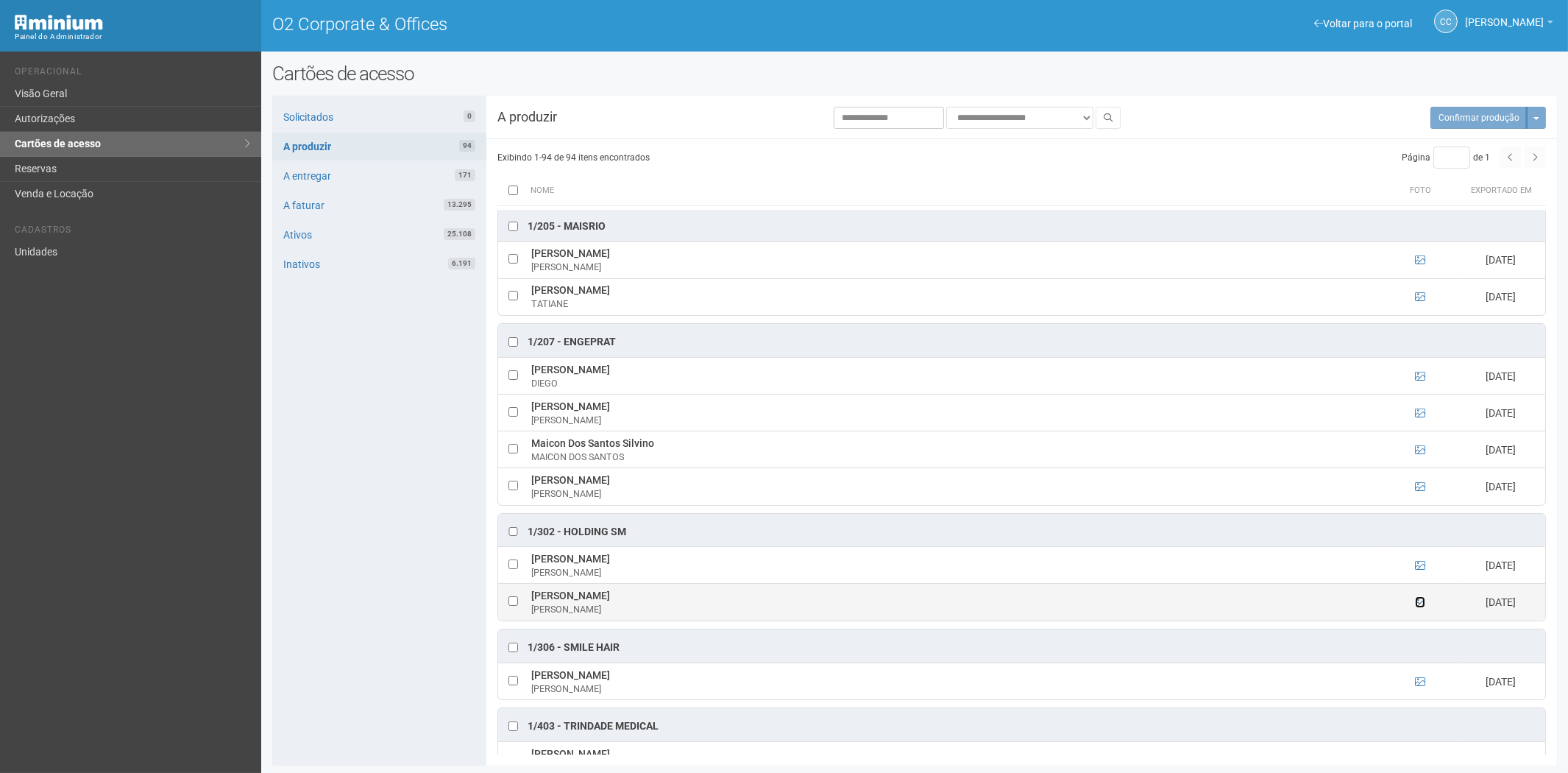
click at [1421, 607] on icon at bounding box center [1420, 602] width 11 height 11
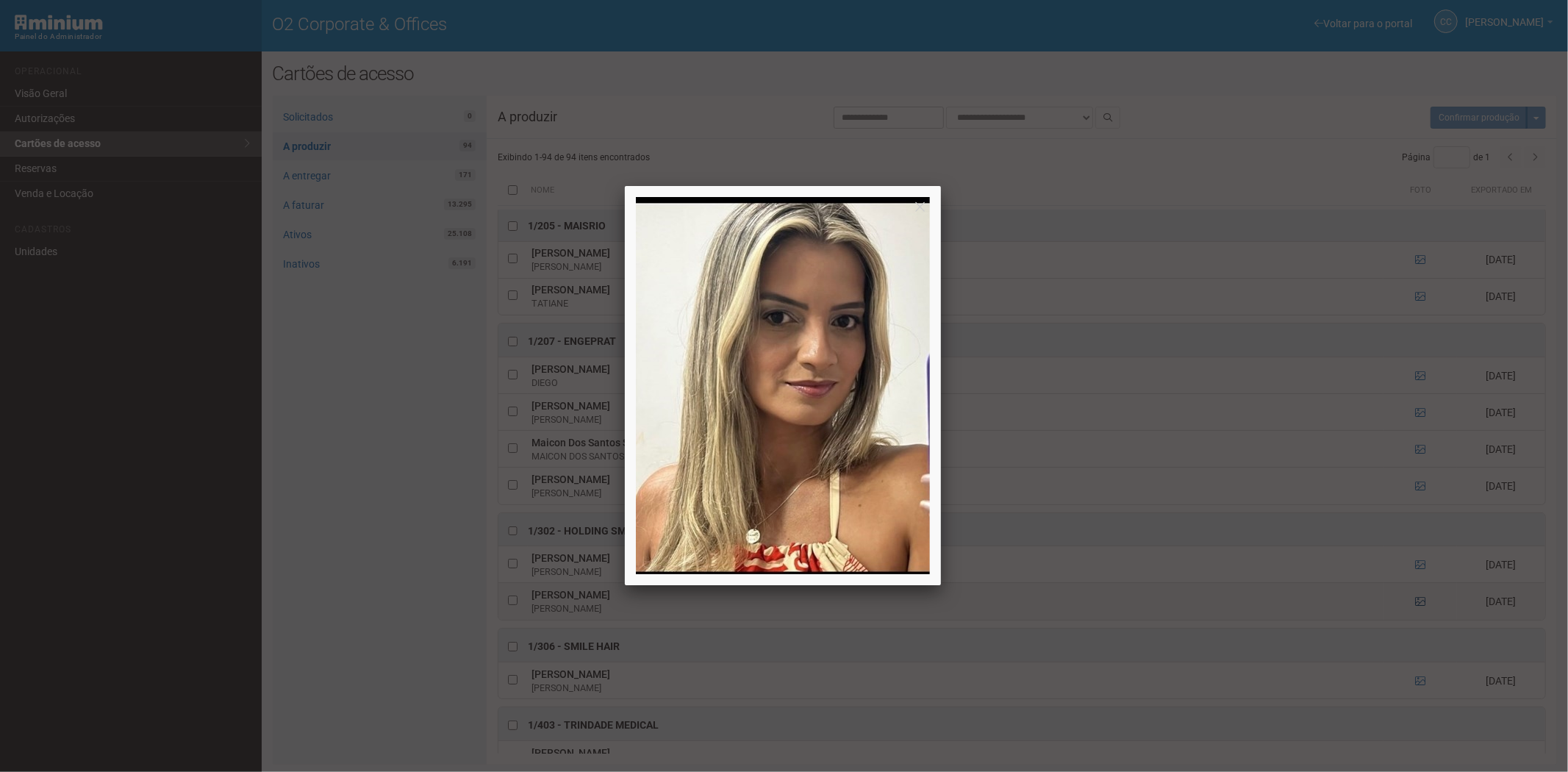
click at [1419, 607] on div at bounding box center [784, 386] width 1568 height 772
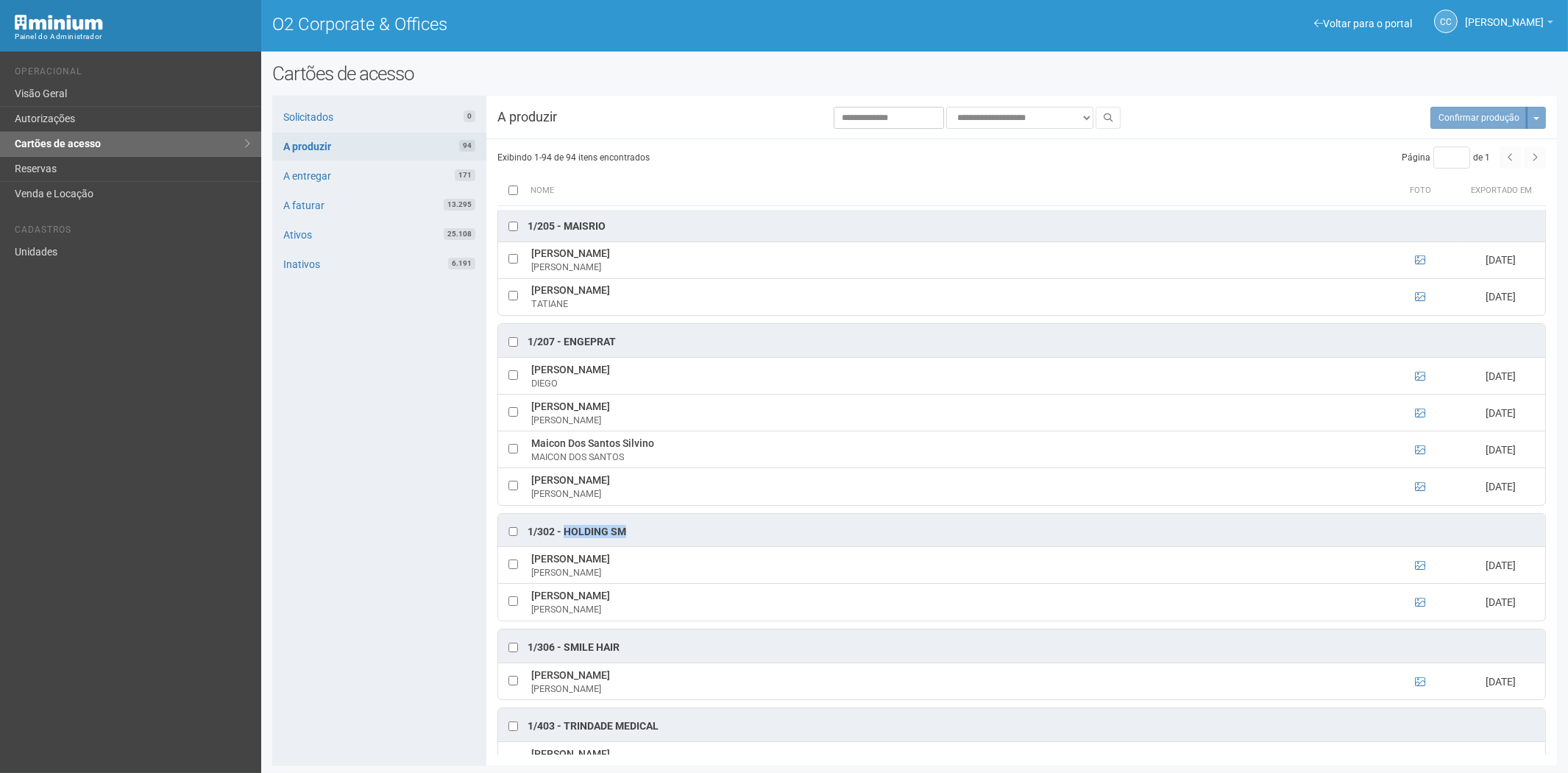
drag, startPoint x: 633, startPoint y: 528, endPoint x: 564, endPoint y: 528, distance: 69.0
click at [564, 528] on div "1/302 - HOLDING SM" at bounding box center [1022, 530] width 1047 height 33
copy div "HOLDING SM"
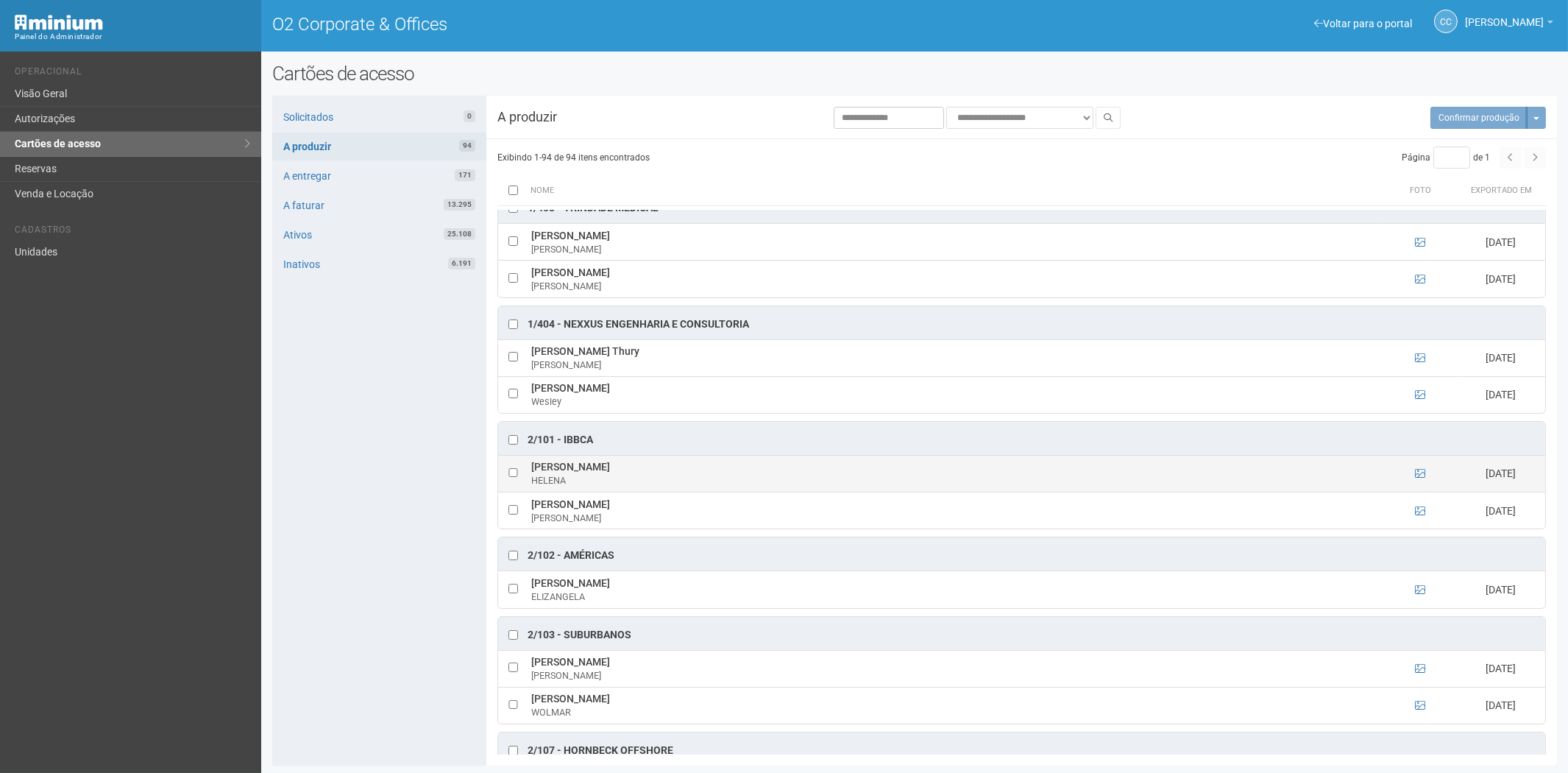
scroll to position [654, 0]
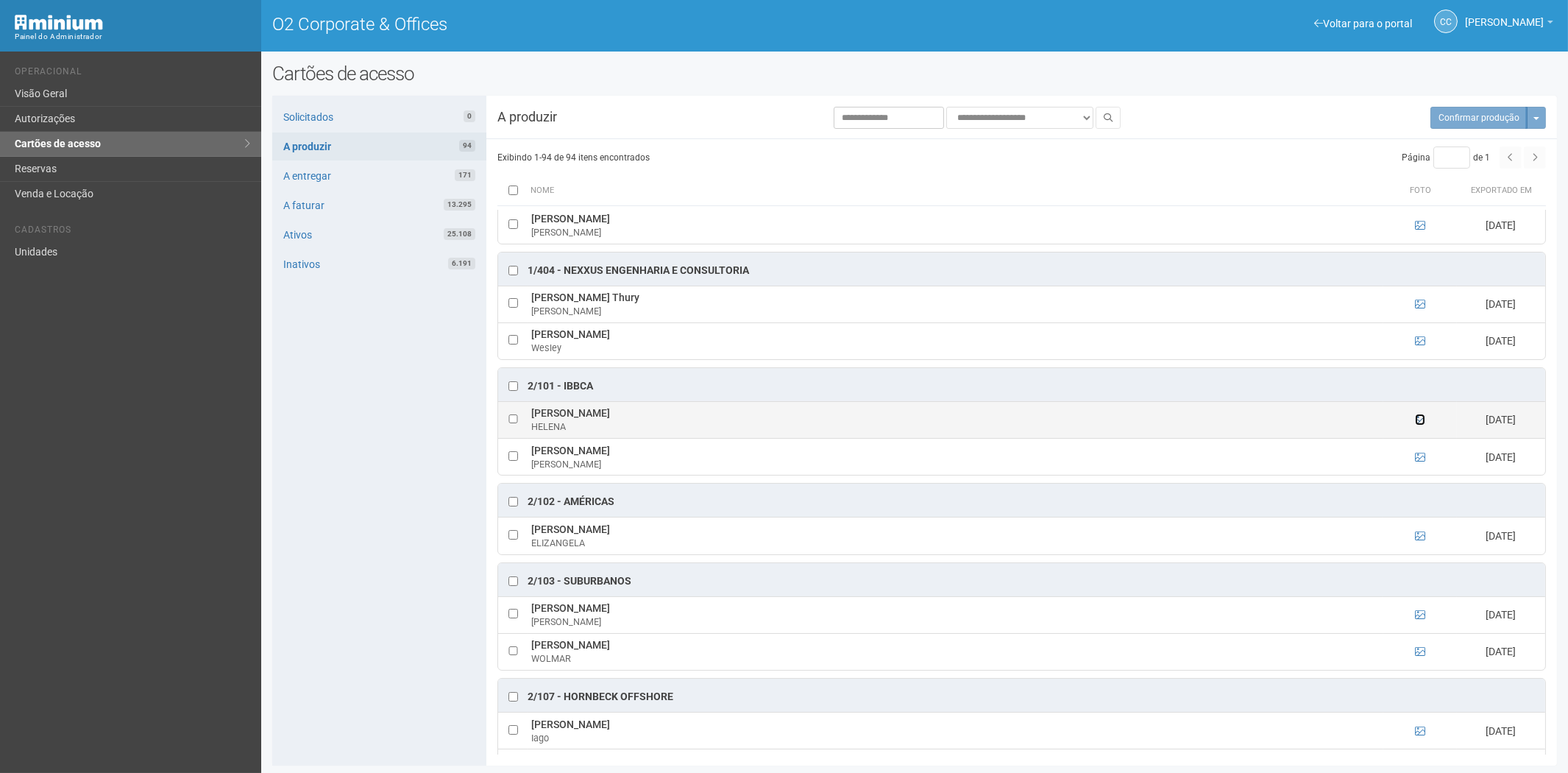
click at [1422, 425] on icon at bounding box center [1420, 420] width 11 height 11
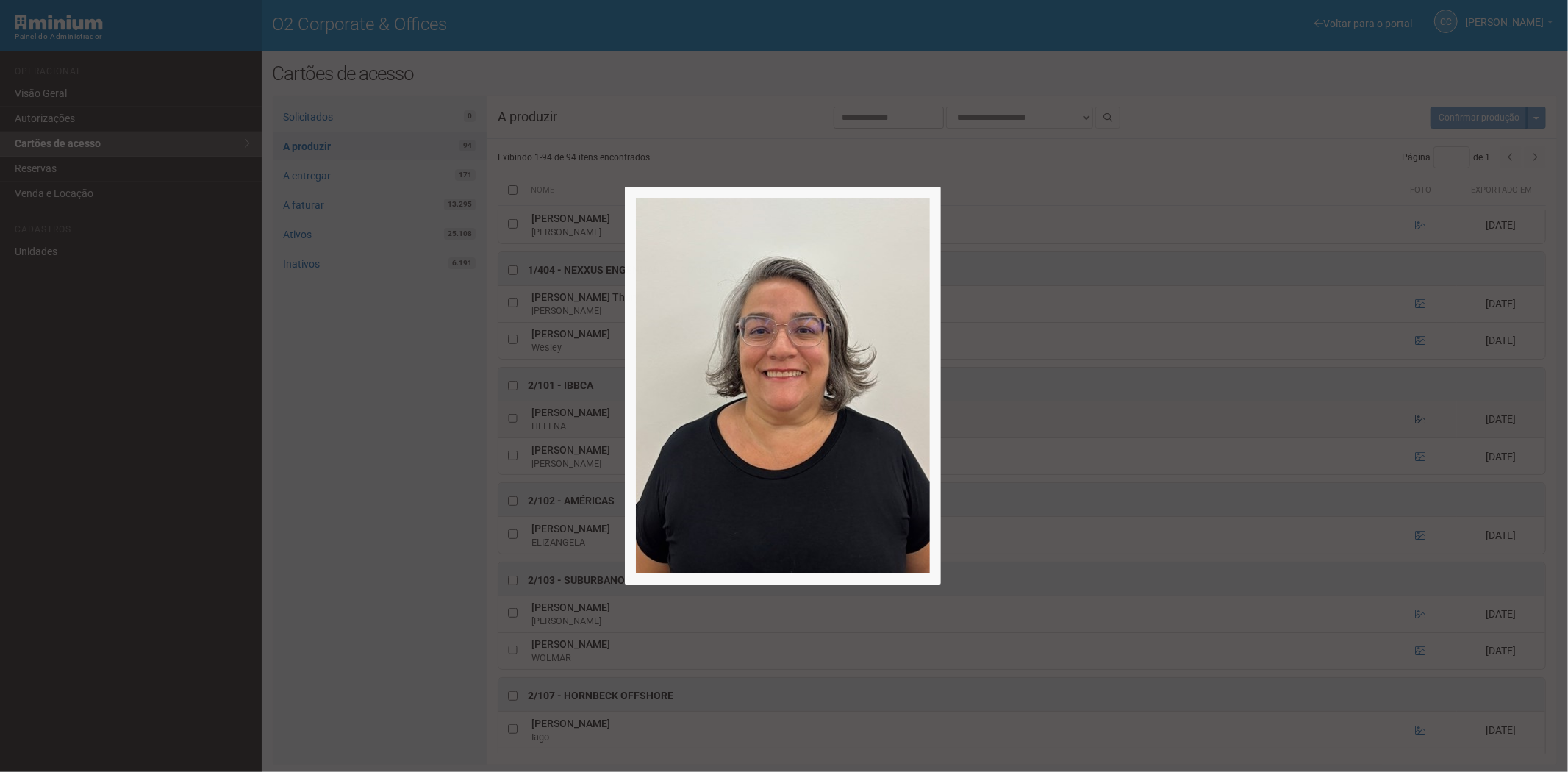
click at [1420, 425] on div at bounding box center [784, 386] width 1568 height 772
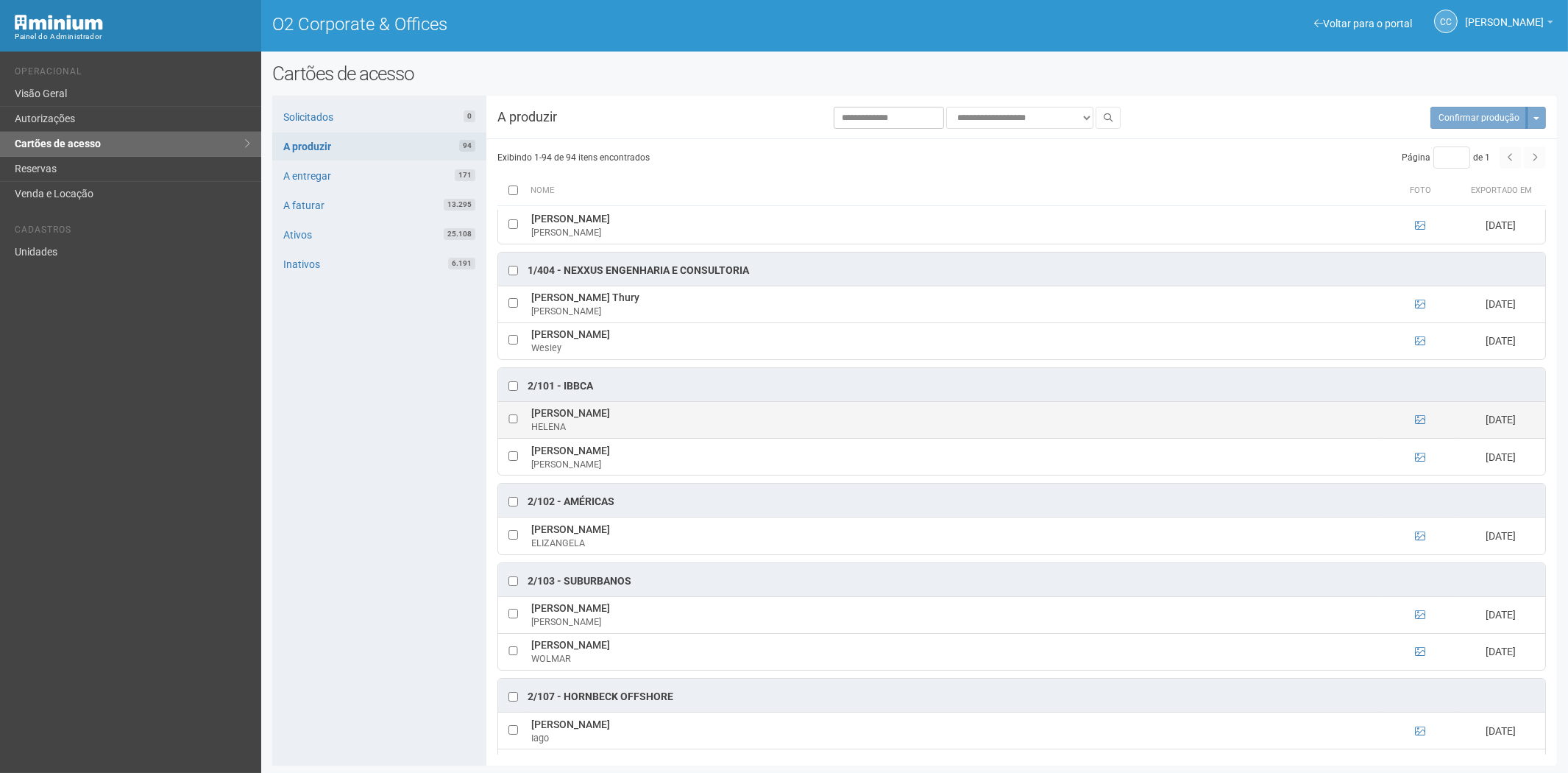
drag, startPoint x: 746, startPoint y: 415, endPoint x: 531, endPoint y: 422, distance: 215.1
click at [531, 422] on td "HELENA MARIA FERRÃO FIGUEIREDO LOPES HELENA" at bounding box center [955, 420] width 856 height 37
copy td "HELENA MARIA FERRÃO FIGUEIREDO LOPES"
drag, startPoint x: 597, startPoint y: 389, endPoint x: 563, endPoint y: 393, distance: 34.2
click at [563, 393] on div "2/101 - IBBCA" at bounding box center [1022, 384] width 1047 height 33
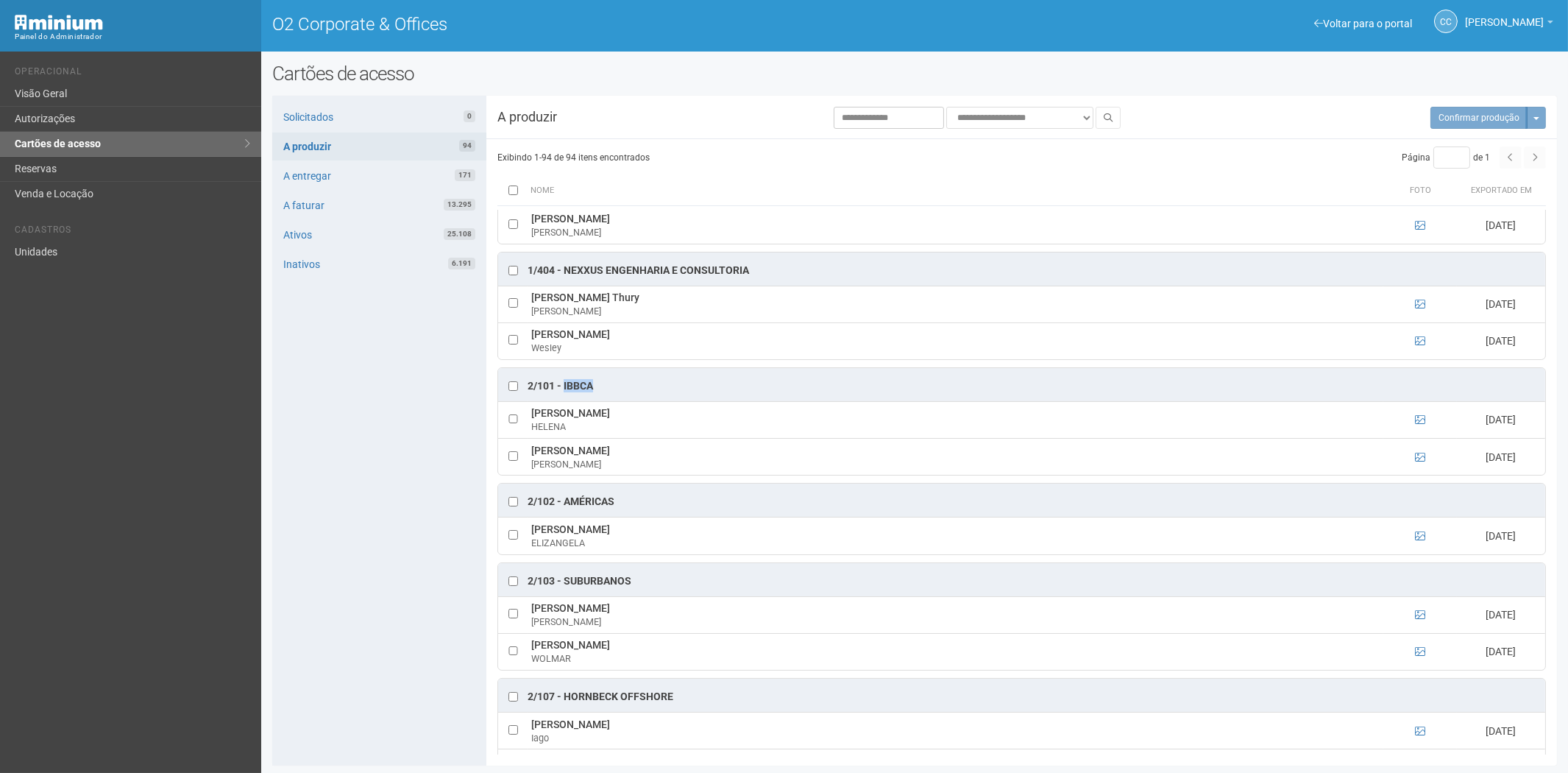
copy div "IBBCA"
click at [1418, 541] on icon at bounding box center [1420, 535] width 11 height 11
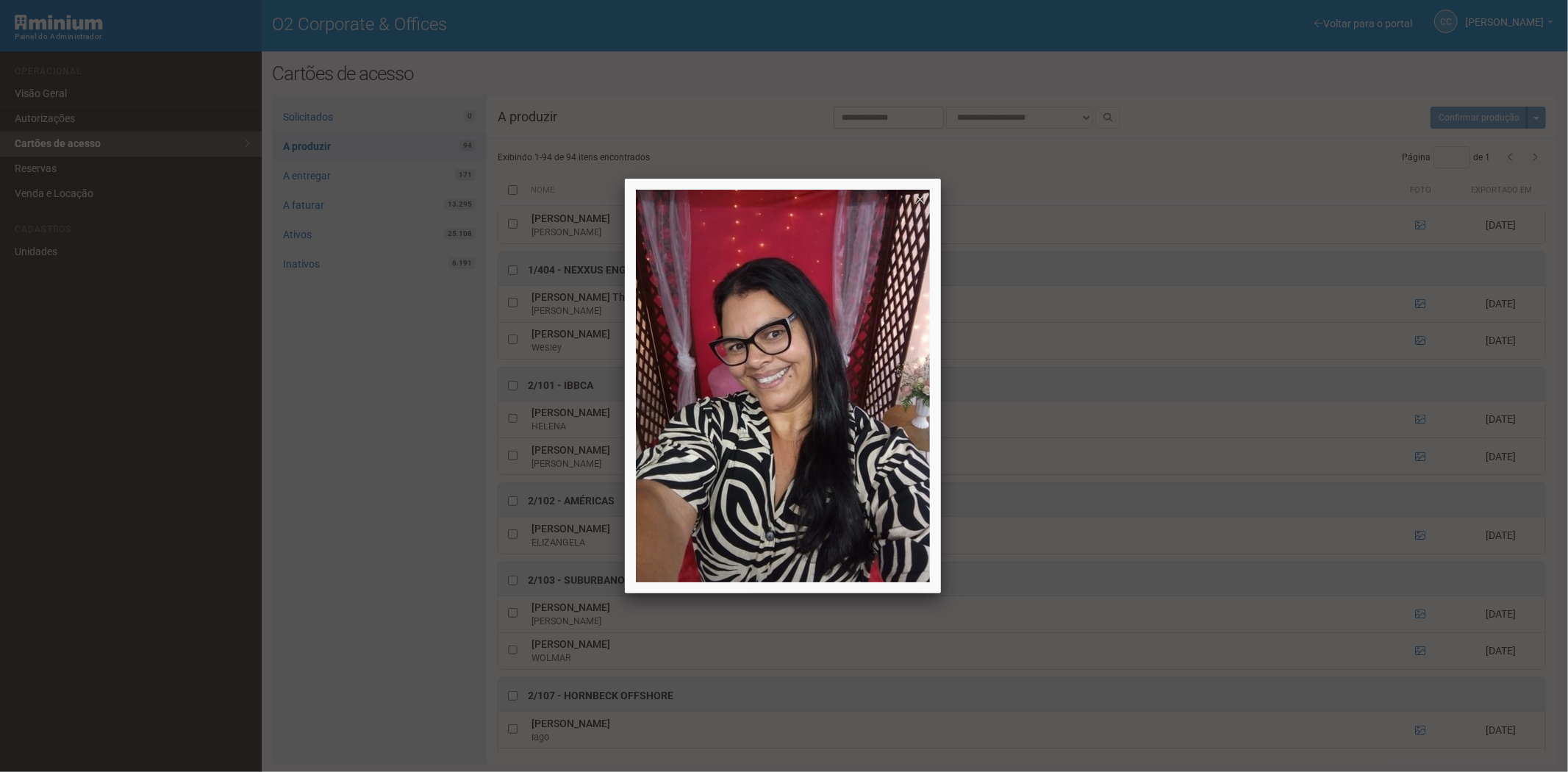
click at [1417, 541] on div at bounding box center [784, 386] width 1568 height 772
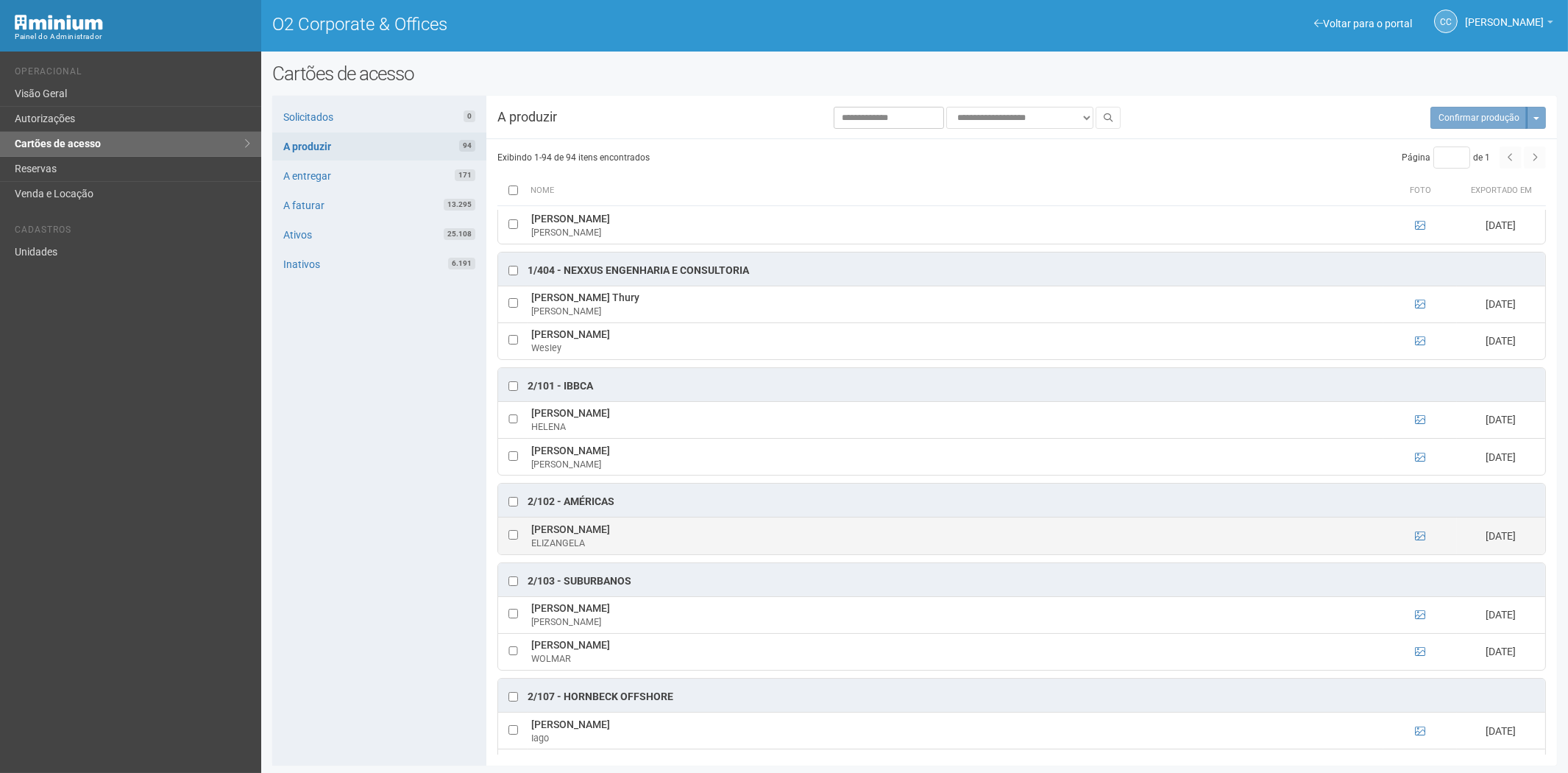
drag, startPoint x: 717, startPoint y: 530, endPoint x: 532, endPoint y: 534, distance: 185.0
click at [532, 534] on td "ELIZANGELA AGUIAR SILVA DE FREITAS ELIZANGELA" at bounding box center [955, 536] width 856 height 37
copy td "ELIZANGELA AGUIAR SILVA DE FREITAS"
drag, startPoint x: 621, startPoint y: 510, endPoint x: 561, endPoint y: 510, distance: 60.0
click at [561, 510] on div "2/102 - Américas" at bounding box center [1022, 500] width 1047 height 33
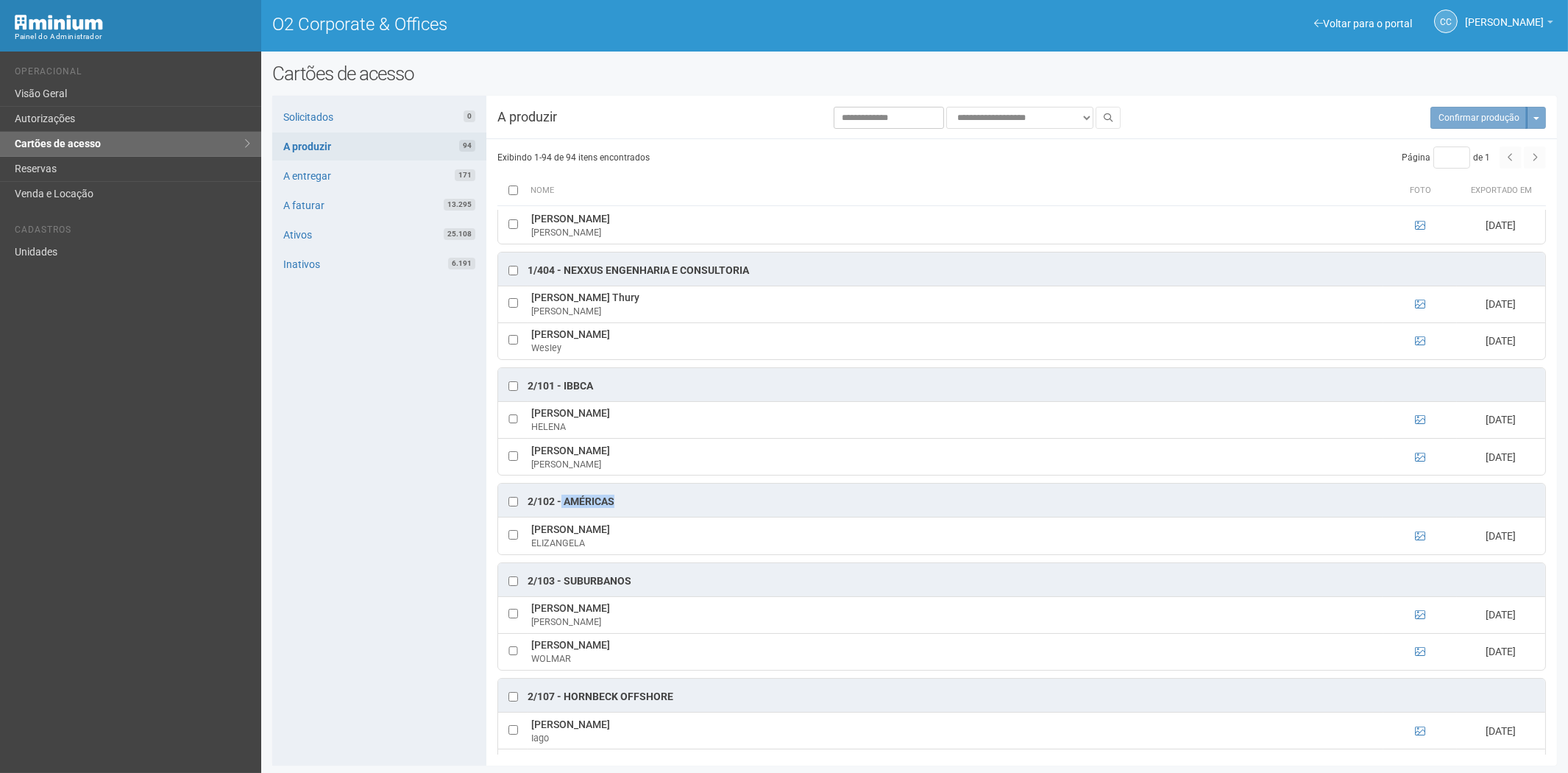
copy div "Américas"
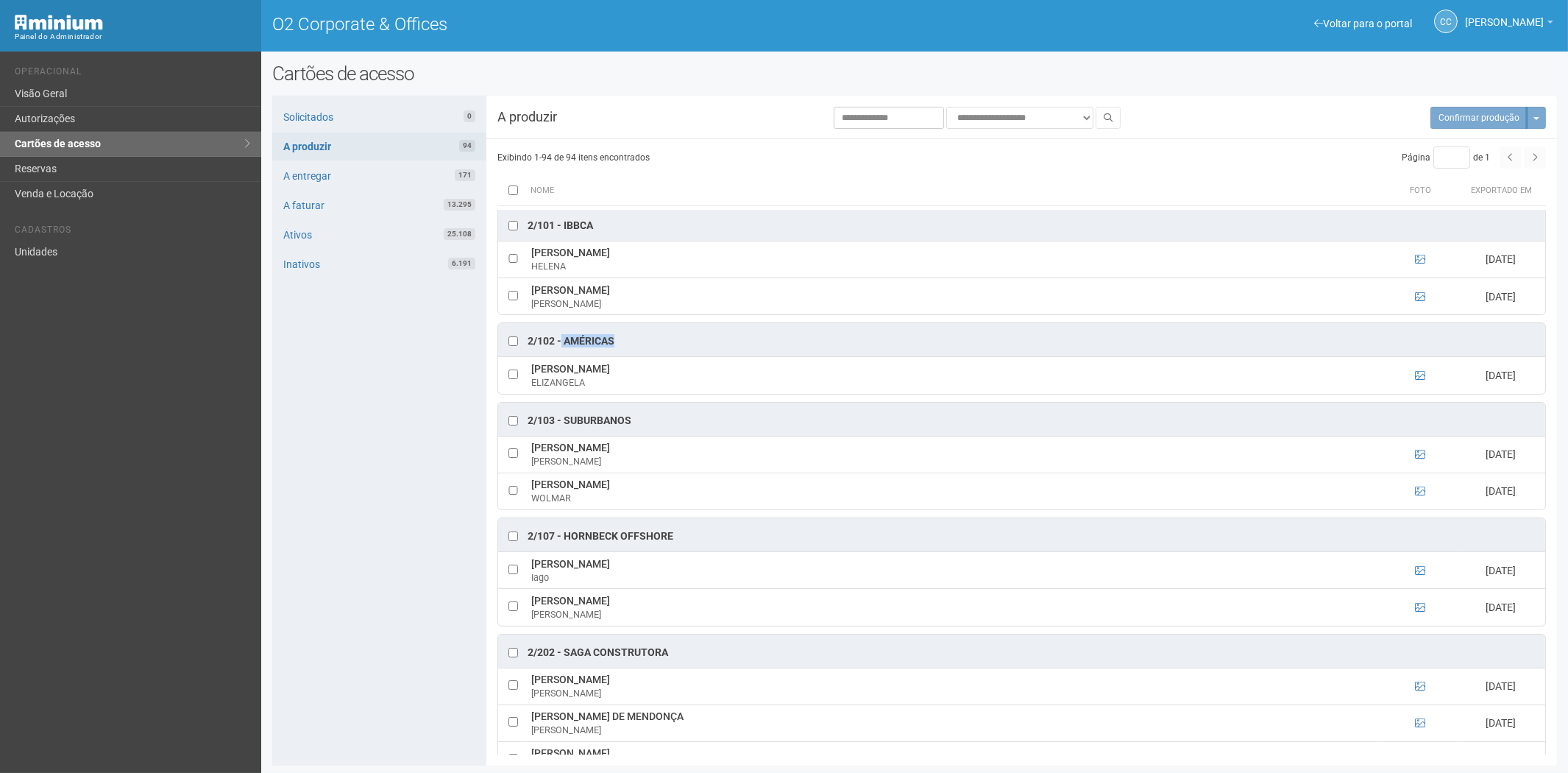
scroll to position [818, 0]
click at [1419, 455] on icon at bounding box center [1420, 451] width 11 height 11
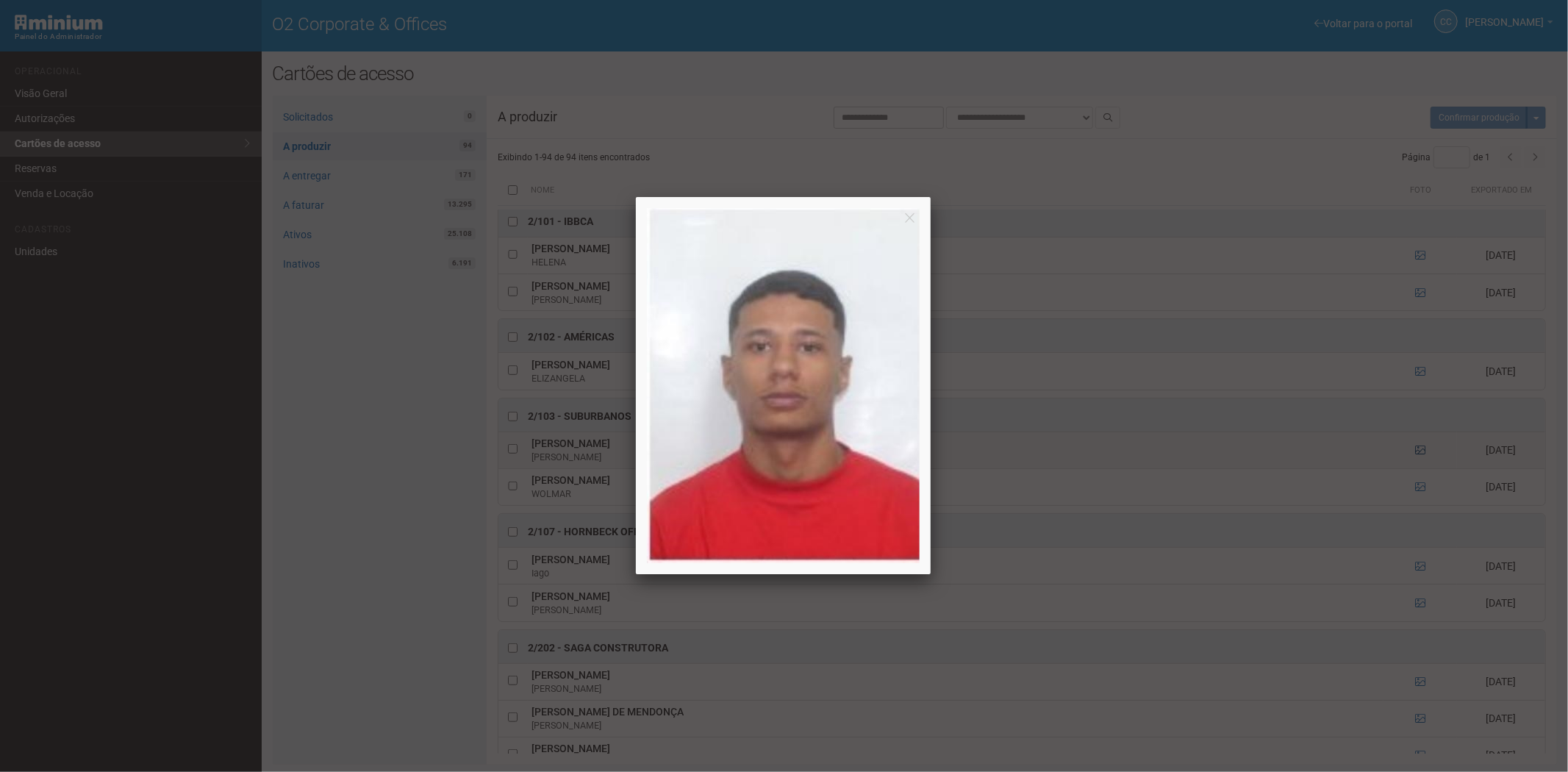
click at [1417, 455] on div at bounding box center [784, 386] width 1568 height 772
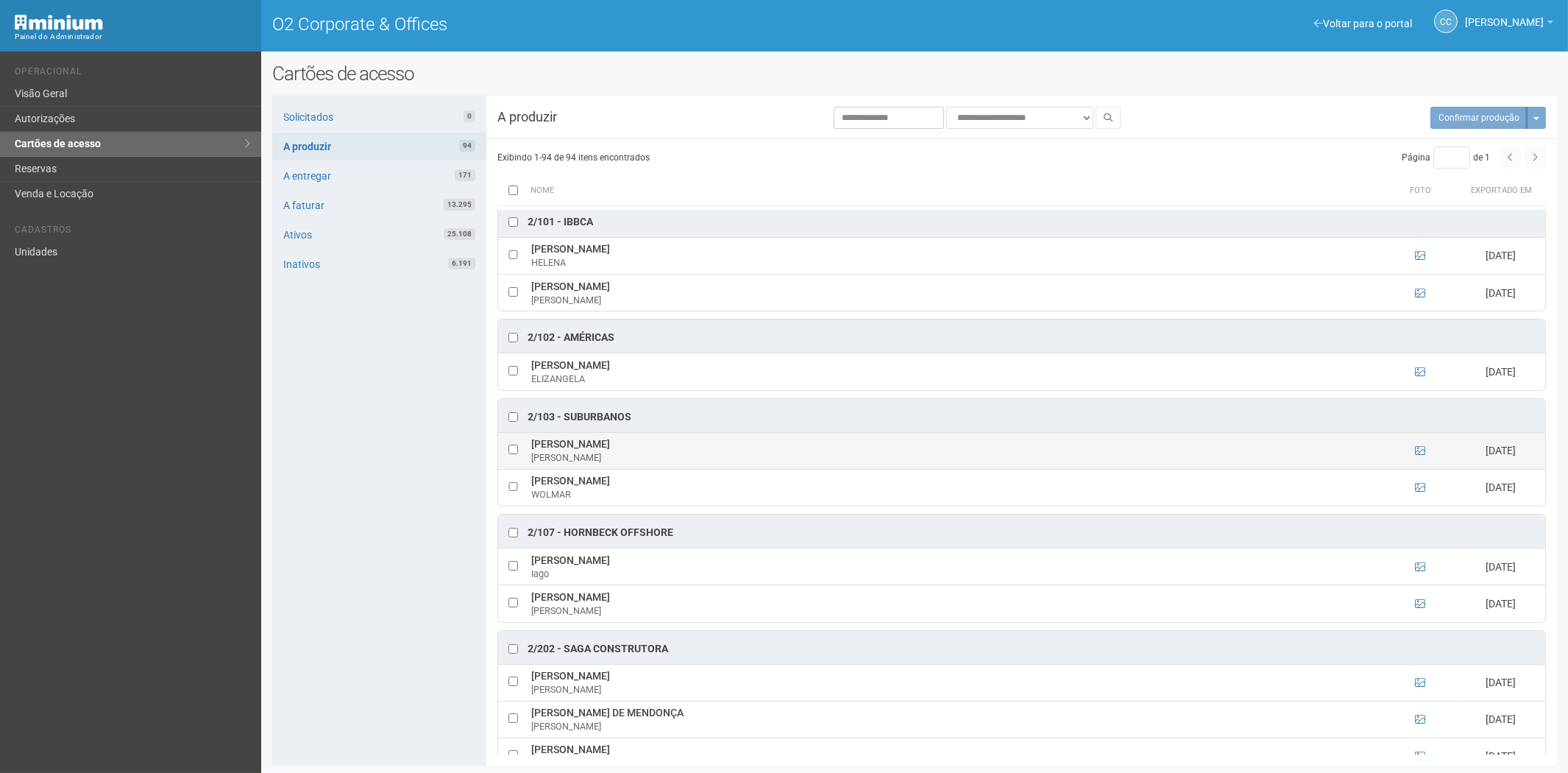
drag, startPoint x: 725, startPoint y: 452, endPoint x: 524, endPoint y: 453, distance: 201.0
click at [524, 453] on tr "GABRIEL CONCEIÇÃO GOMES DA SILVA GABRIEL 16/09/2025" at bounding box center [1022, 451] width 1047 height 37
copy tr "GABRIEL CONCEIÇÃO GOMES DA SILVA"
drag, startPoint x: 645, startPoint y: 421, endPoint x: 564, endPoint y: 422, distance: 81.0
click at [564, 422] on div "2/103 - SUBURBANOS" at bounding box center [1022, 415] width 1047 height 33
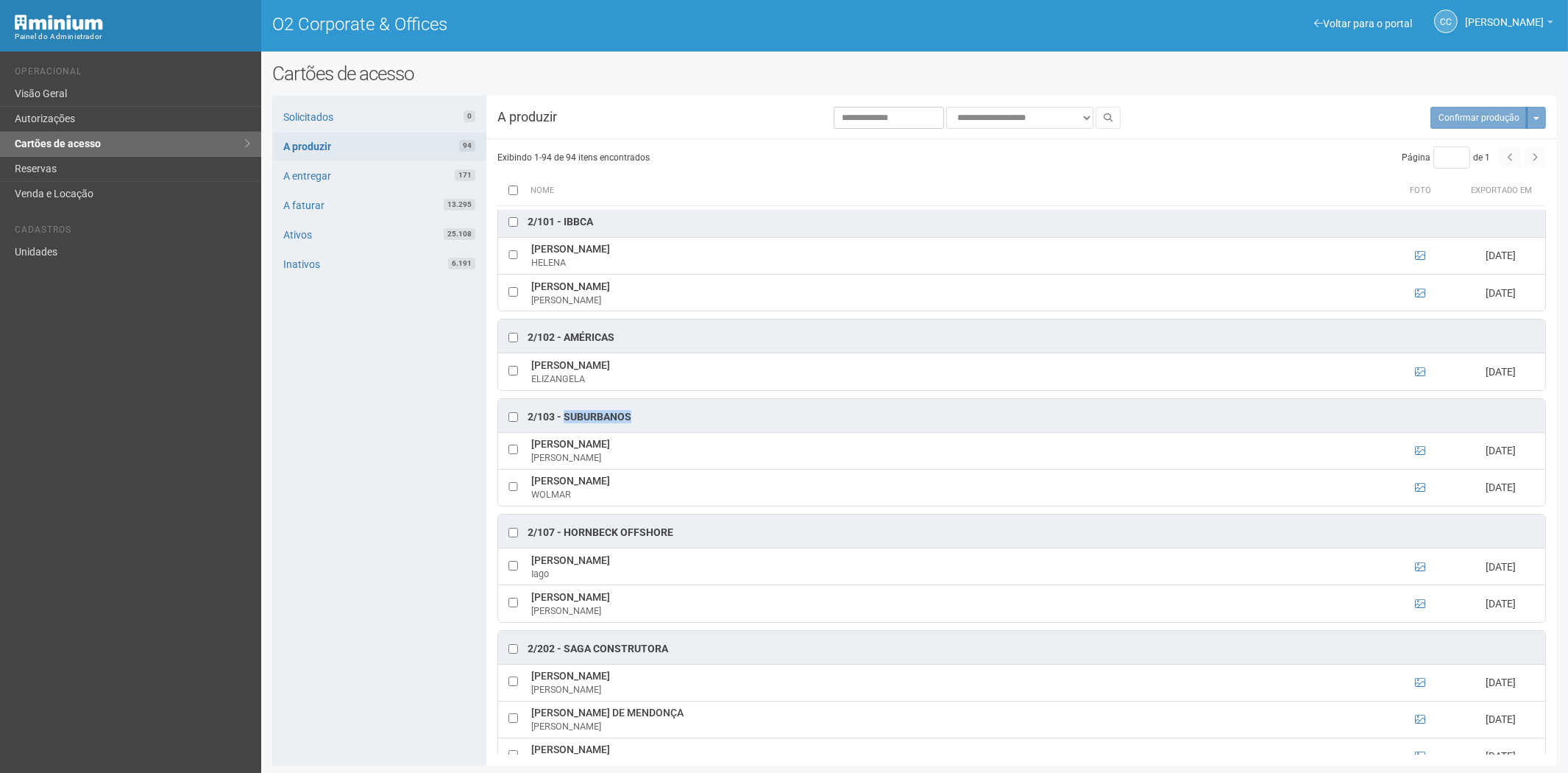
copy div "SUBURBANOS"
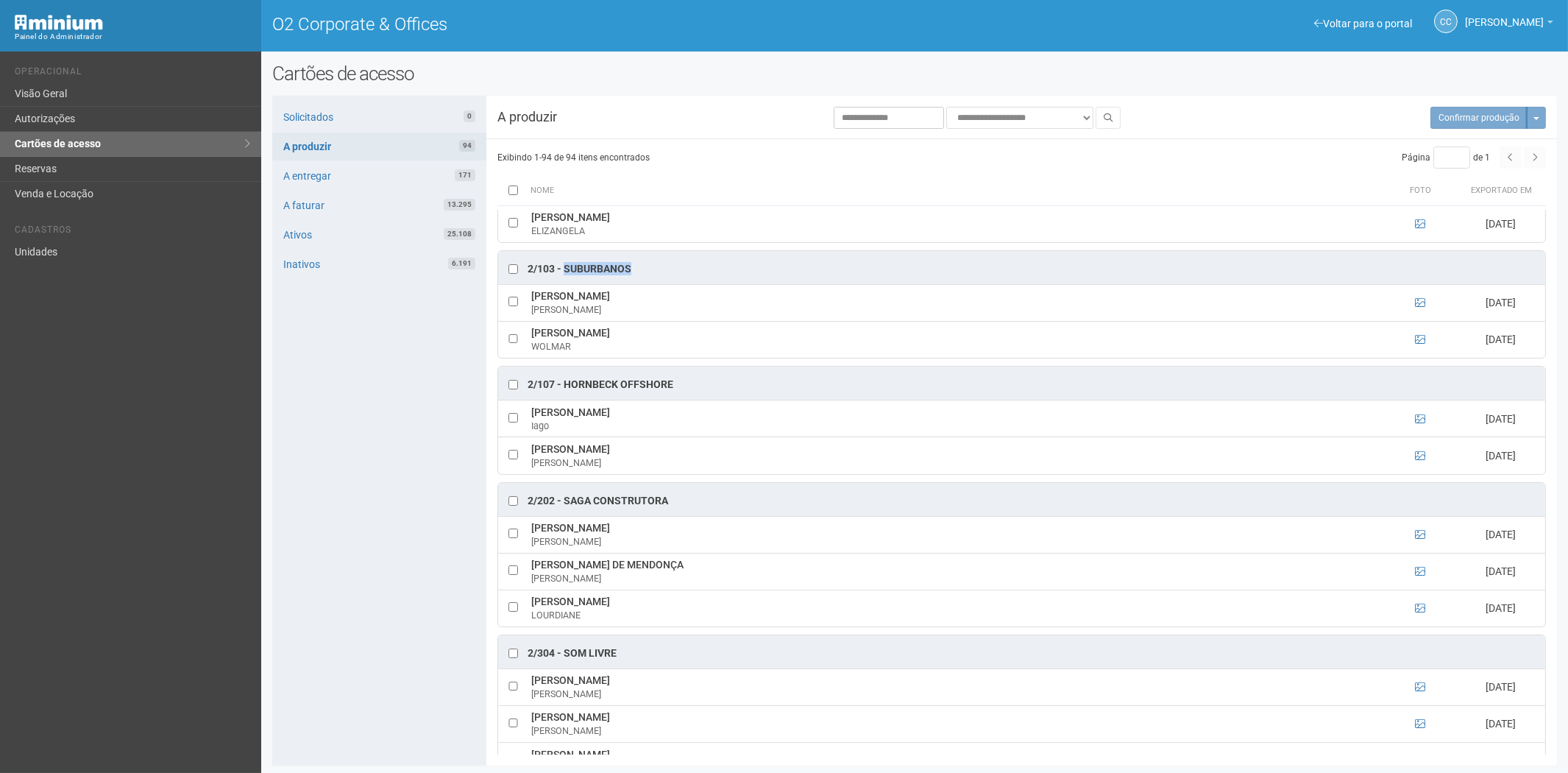
scroll to position [981, 0]
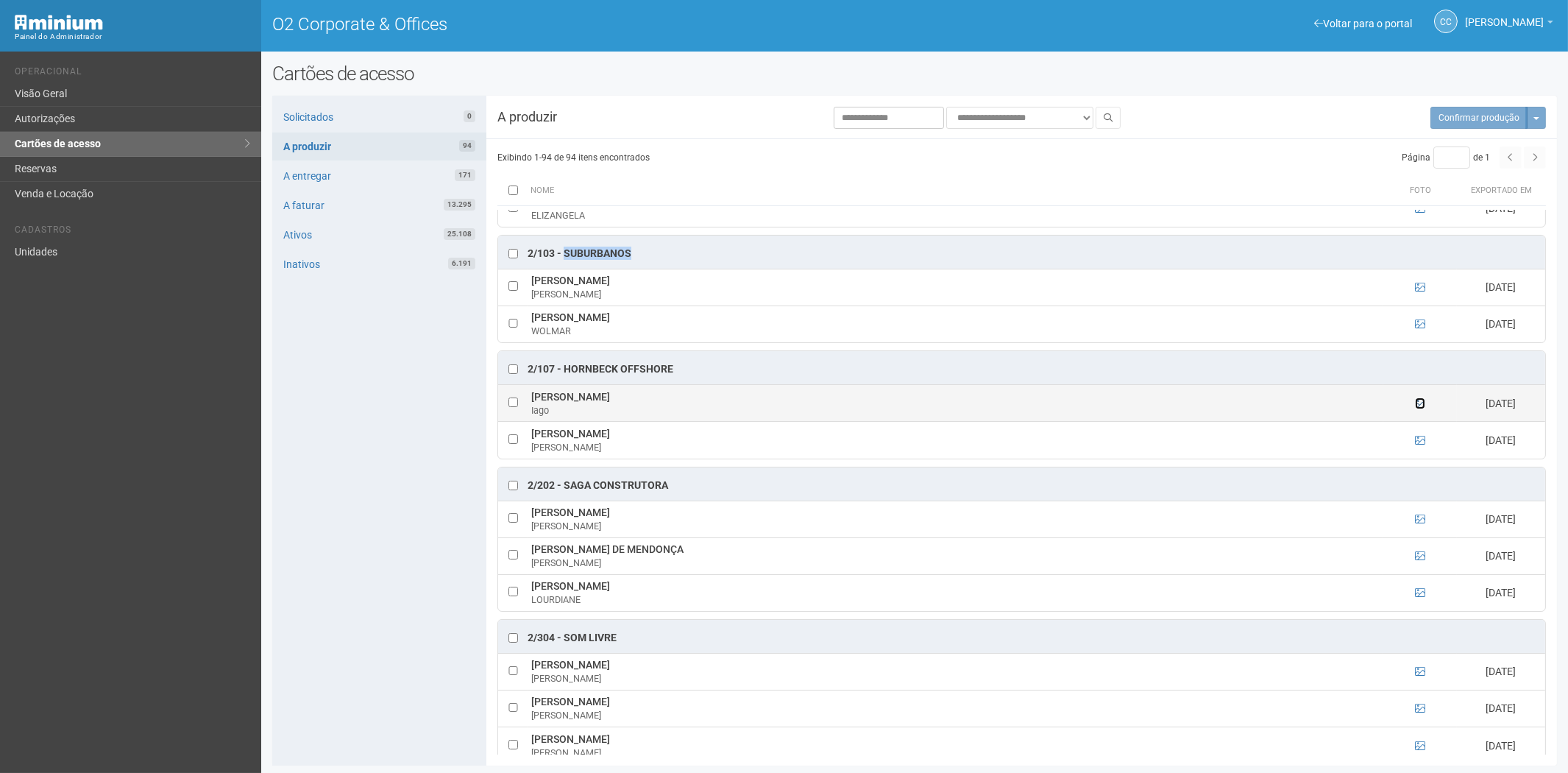
click at [1422, 408] on icon at bounding box center [1420, 403] width 11 height 11
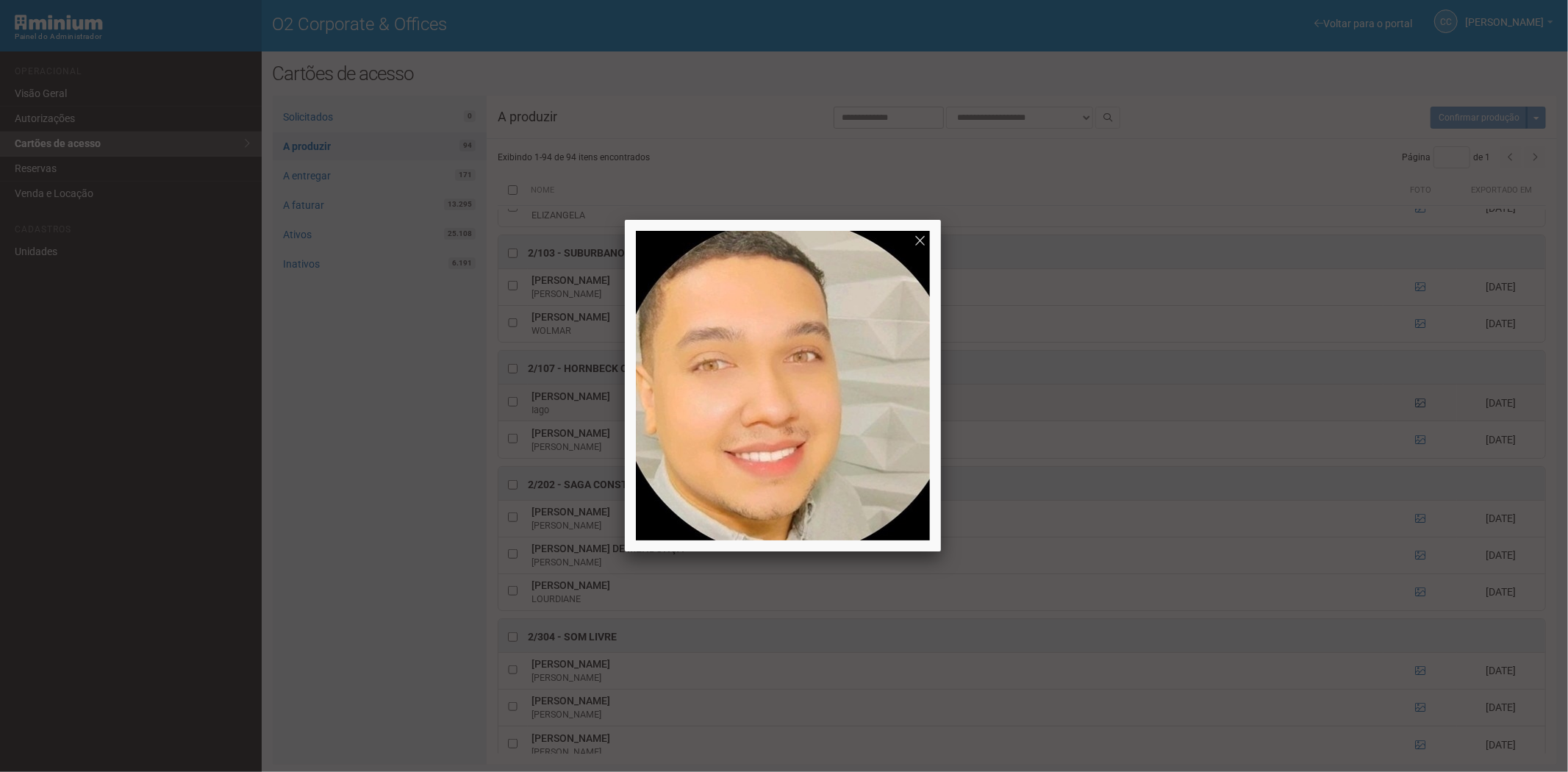
click at [1420, 411] on div at bounding box center [784, 386] width 1568 height 772
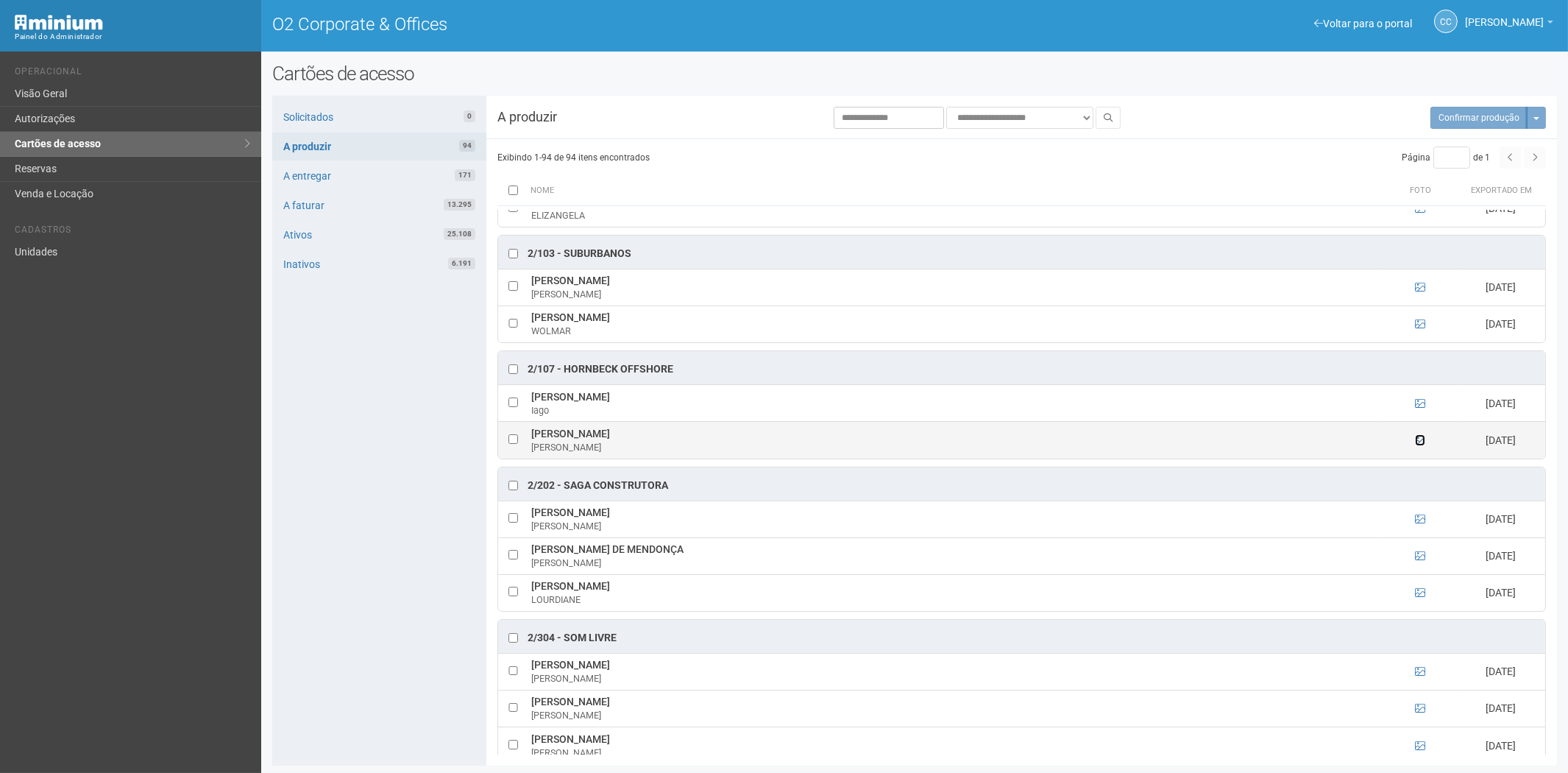
click at [1417, 446] on icon at bounding box center [1420, 440] width 11 height 11
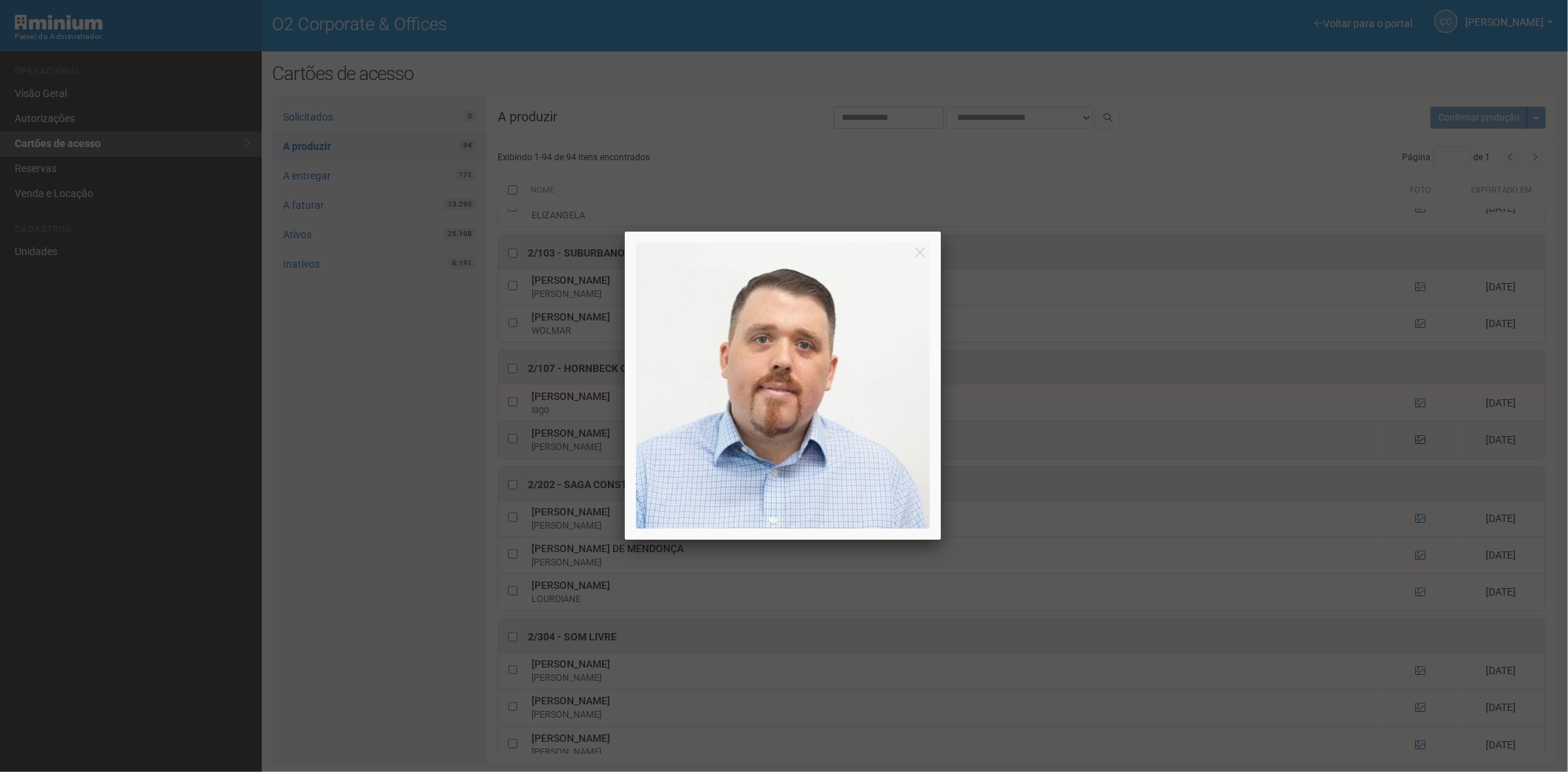
click at [1415, 447] on div at bounding box center [784, 386] width 1568 height 772
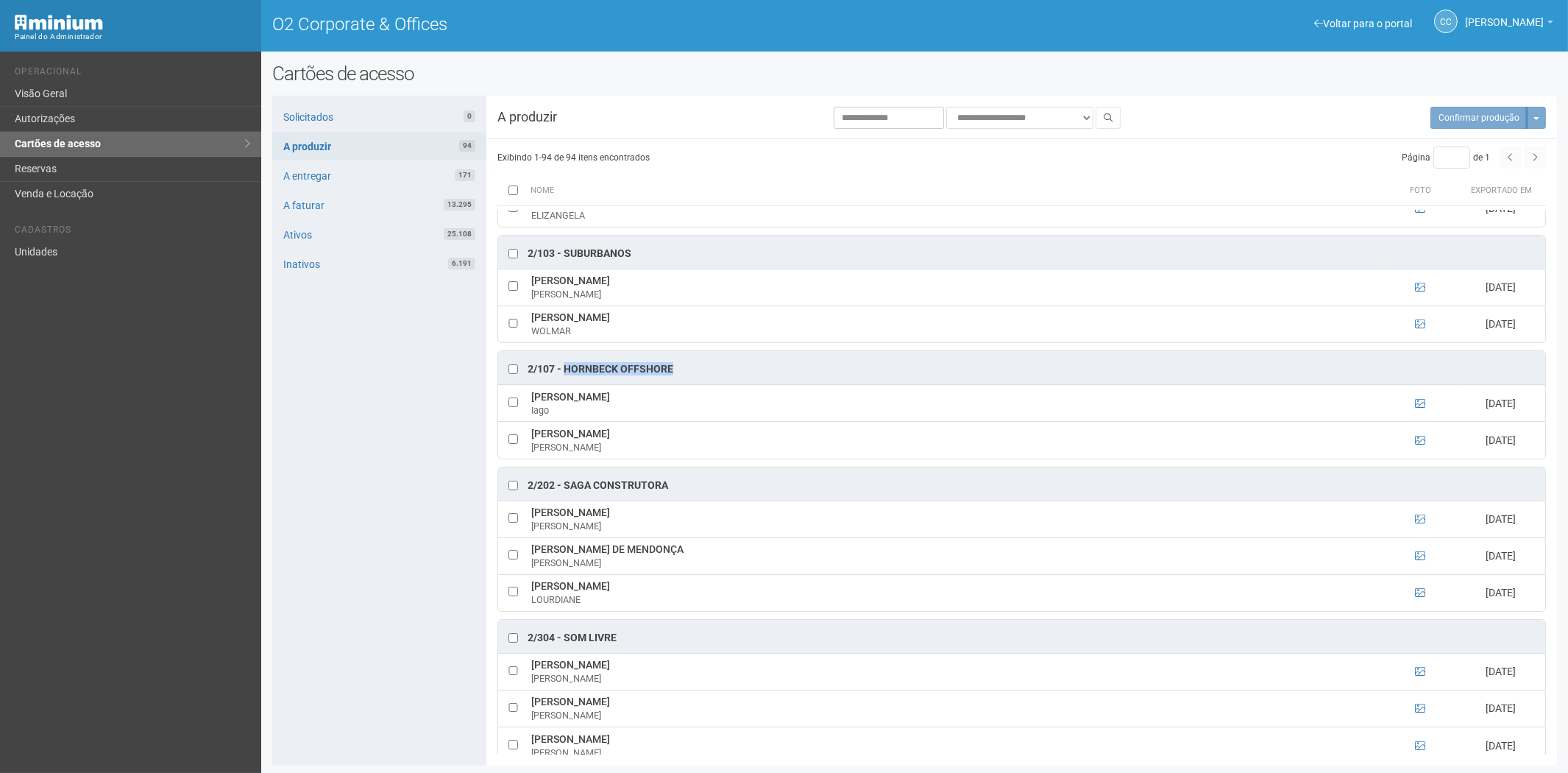
drag, startPoint x: 684, startPoint y: 375, endPoint x: 564, endPoint y: 378, distance: 120.0
click at [564, 378] on div "2/107 - Hornbeck Offshore" at bounding box center [1022, 368] width 1047 height 33
copy div "Hornbeck Offshore"
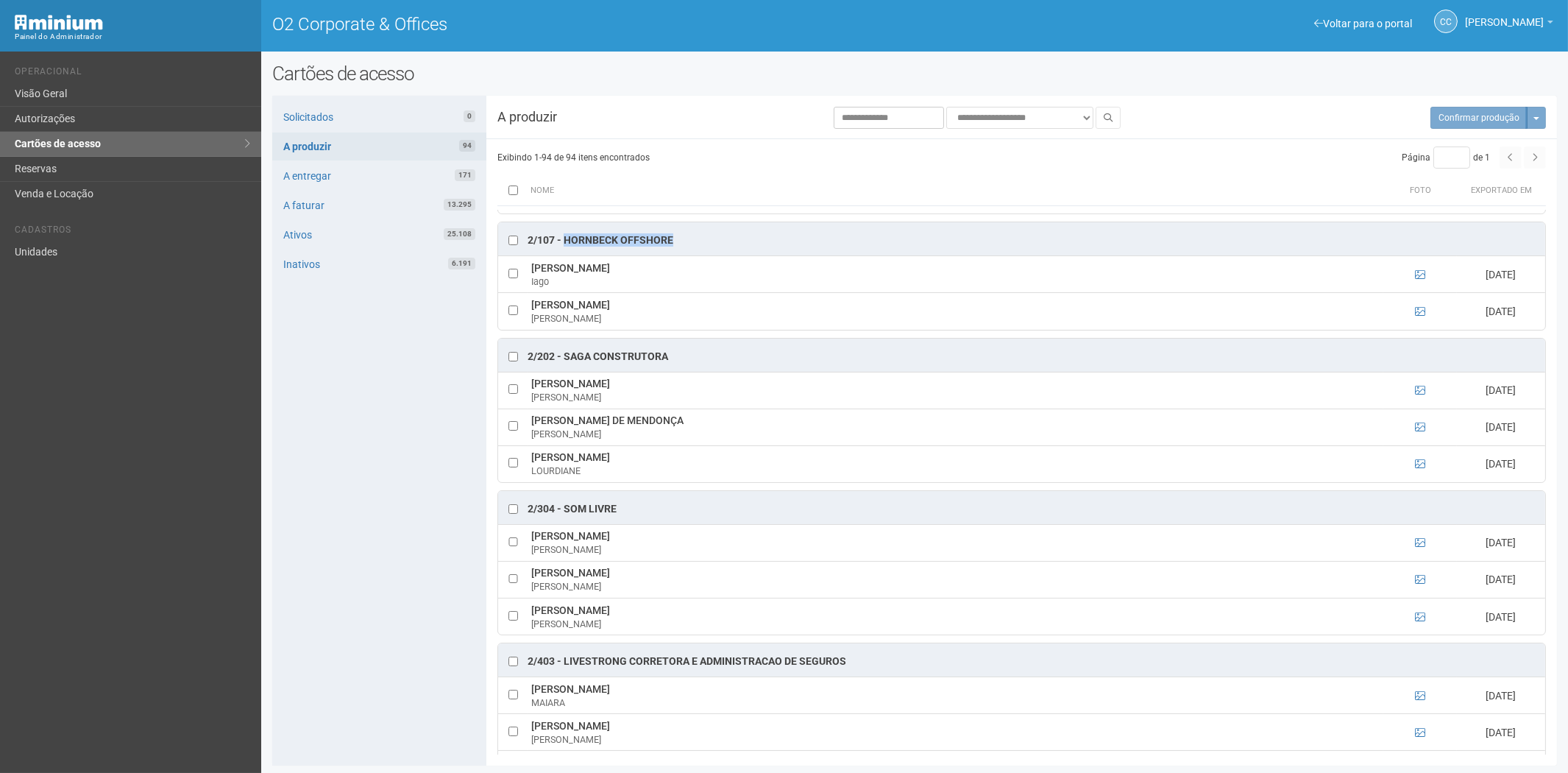
scroll to position [1145, 0]
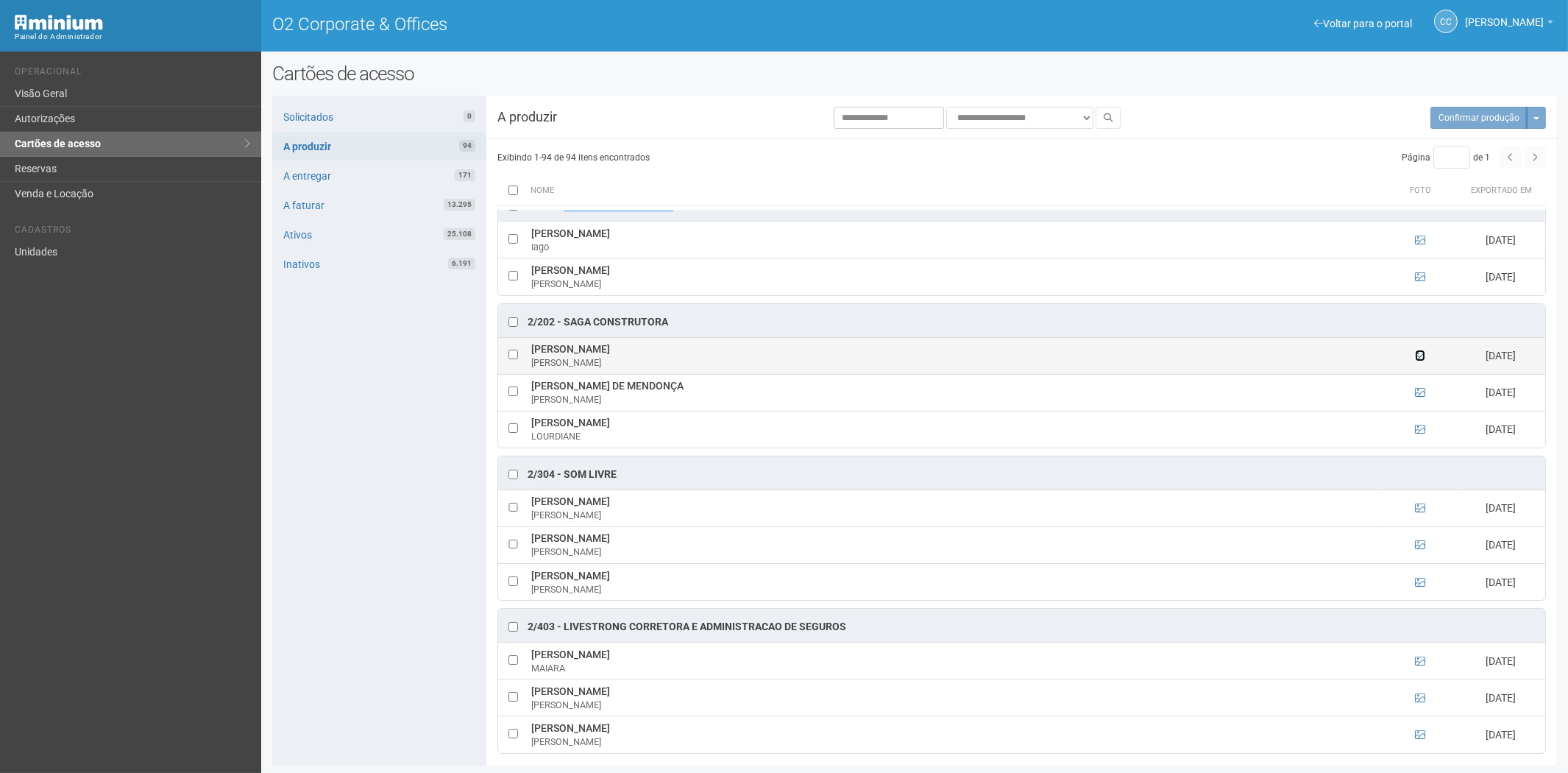
click at [1419, 361] on icon at bounding box center [1420, 355] width 11 height 11
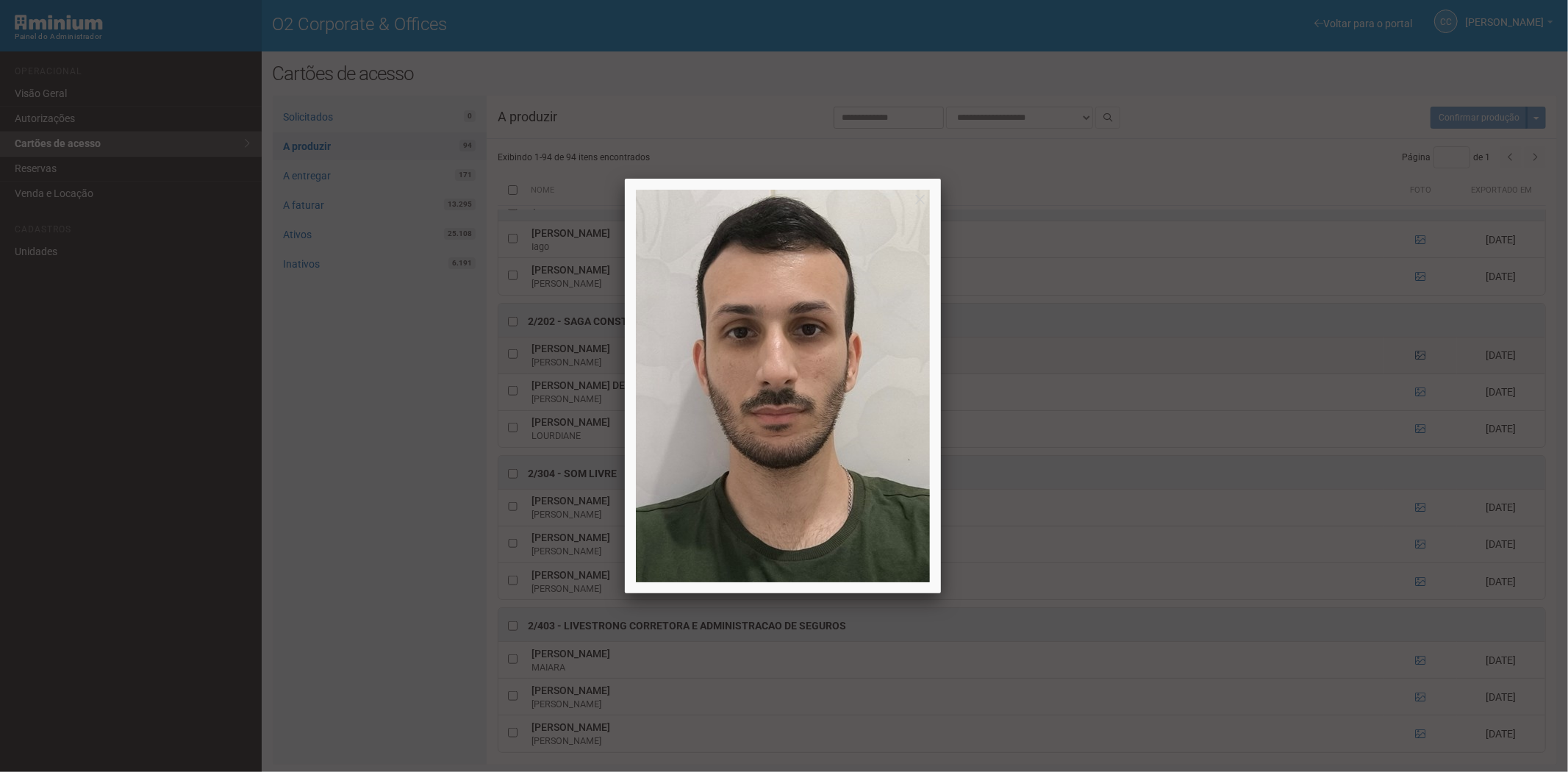
click at [1417, 361] on div at bounding box center [784, 386] width 1568 height 772
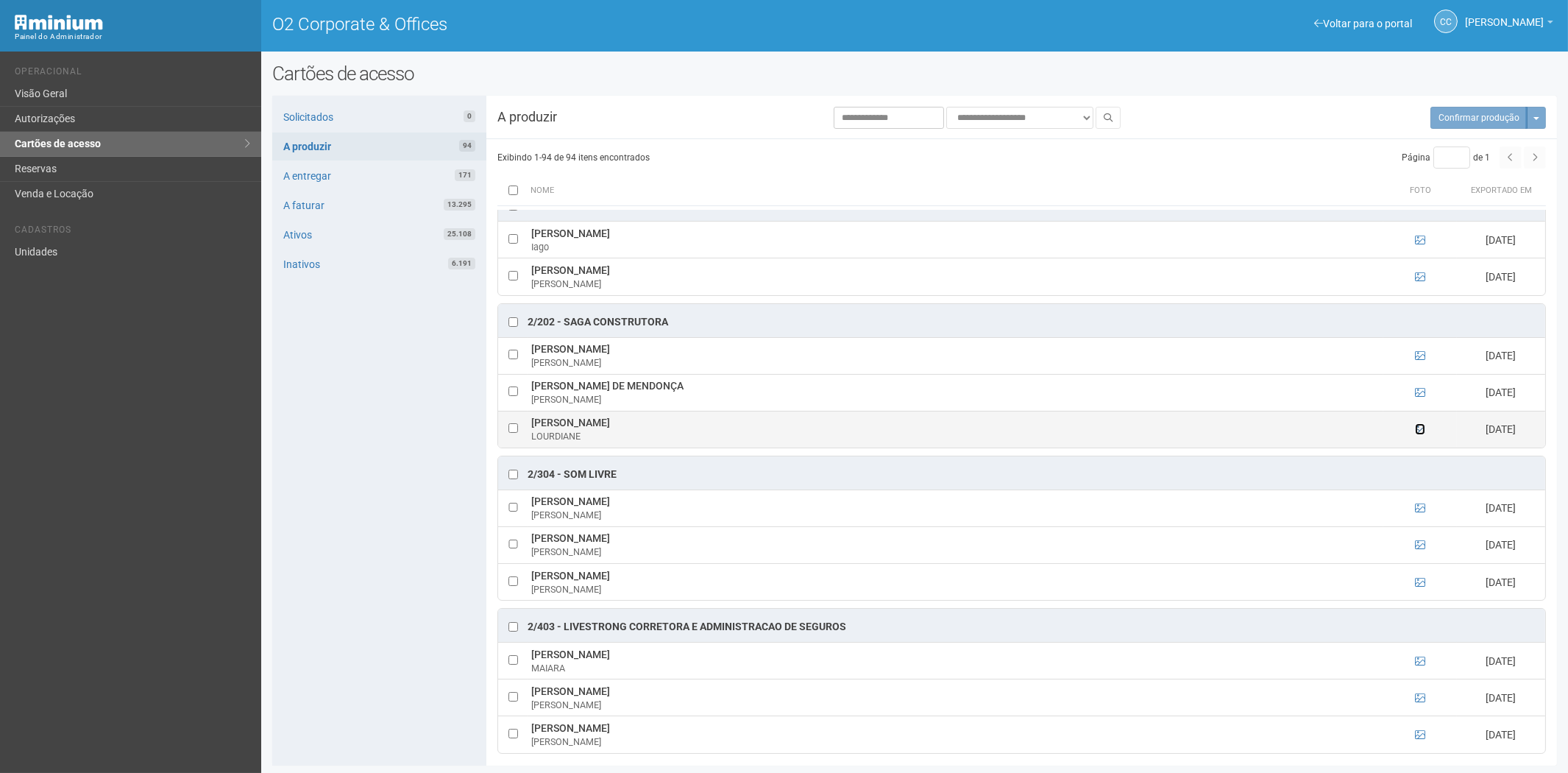
click at [1417, 434] on icon at bounding box center [1420, 428] width 11 height 11
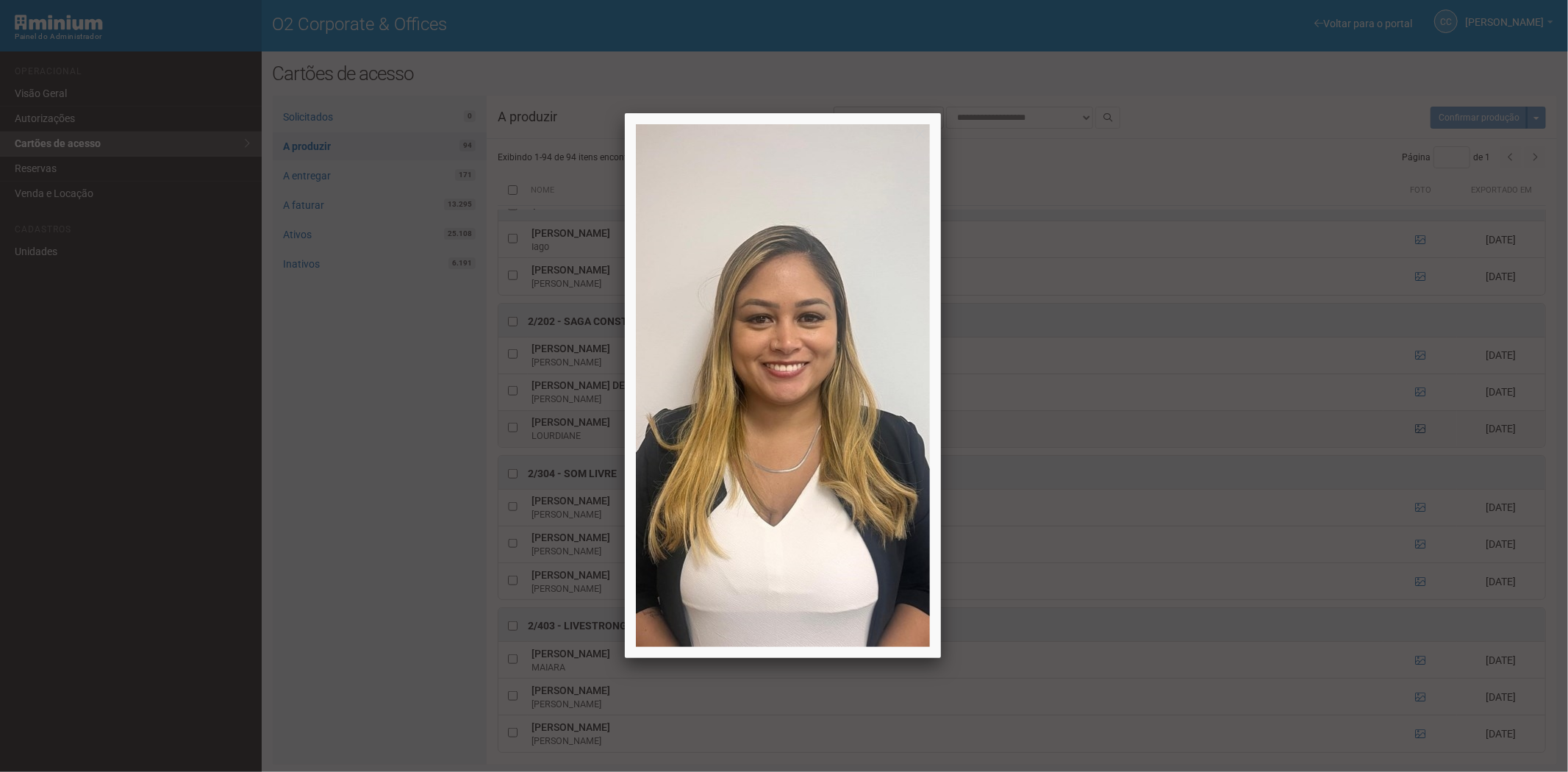
click at [1415, 438] on div at bounding box center [784, 386] width 1568 height 772
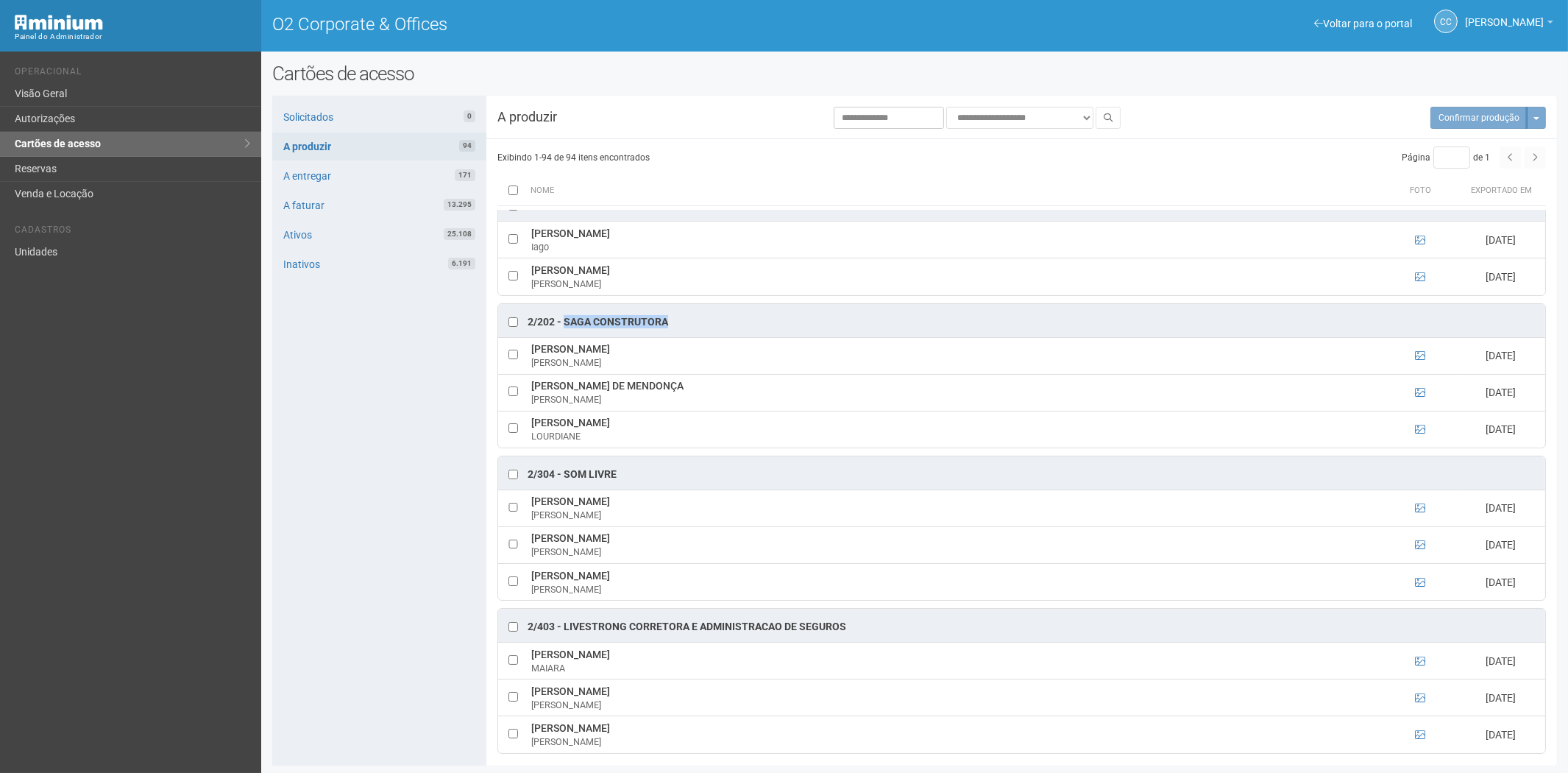
drag, startPoint x: 680, startPoint y: 333, endPoint x: 592, endPoint y: 333, distance: 88.0
click at [565, 330] on div "2/202 - Saga Construtora" at bounding box center [1022, 321] width 1047 height 33
copy div "Saga Construtora"
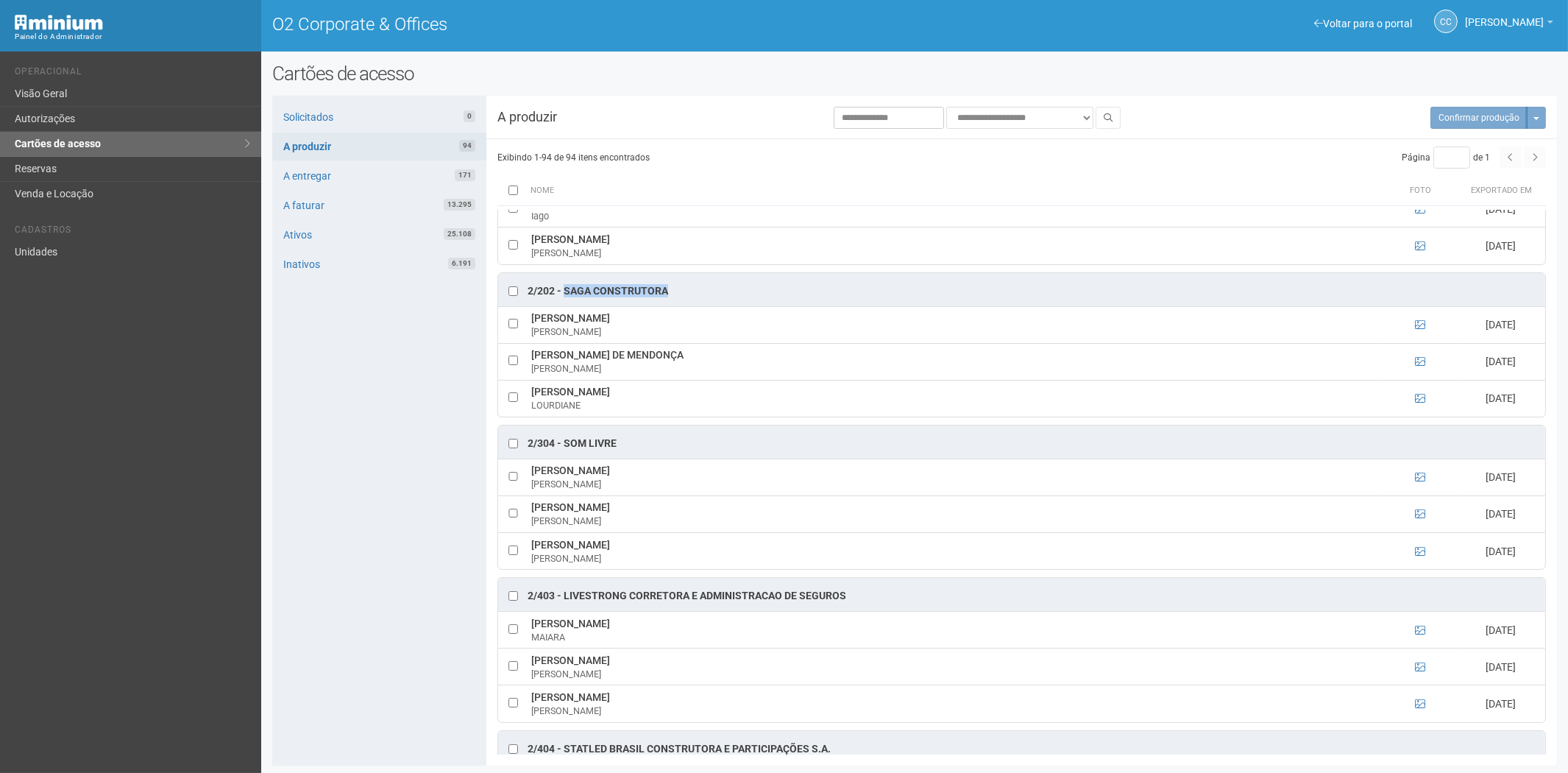
scroll to position [1226, 0]
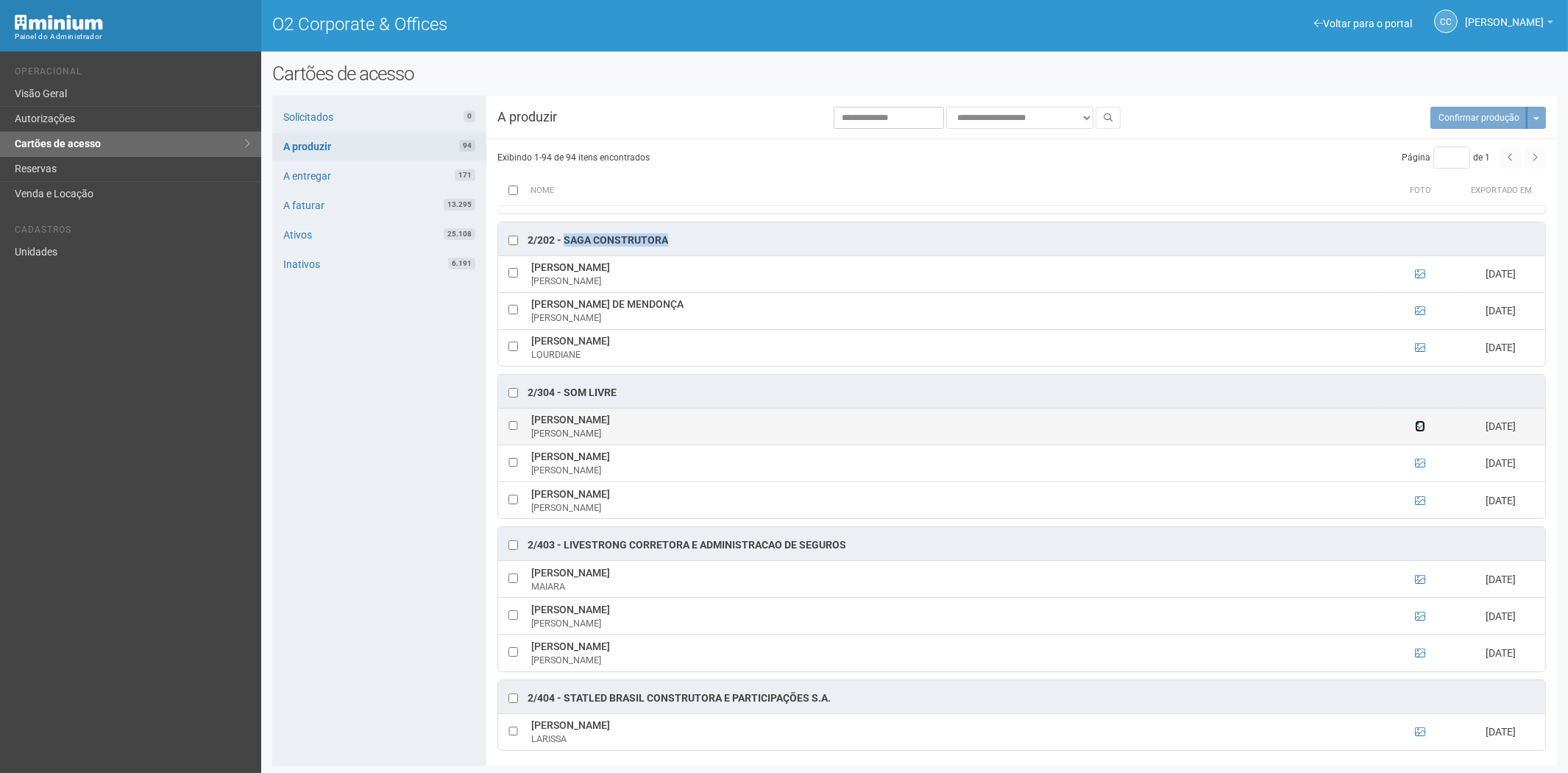
click at [1416, 431] on icon at bounding box center [1420, 425] width 11 height 11
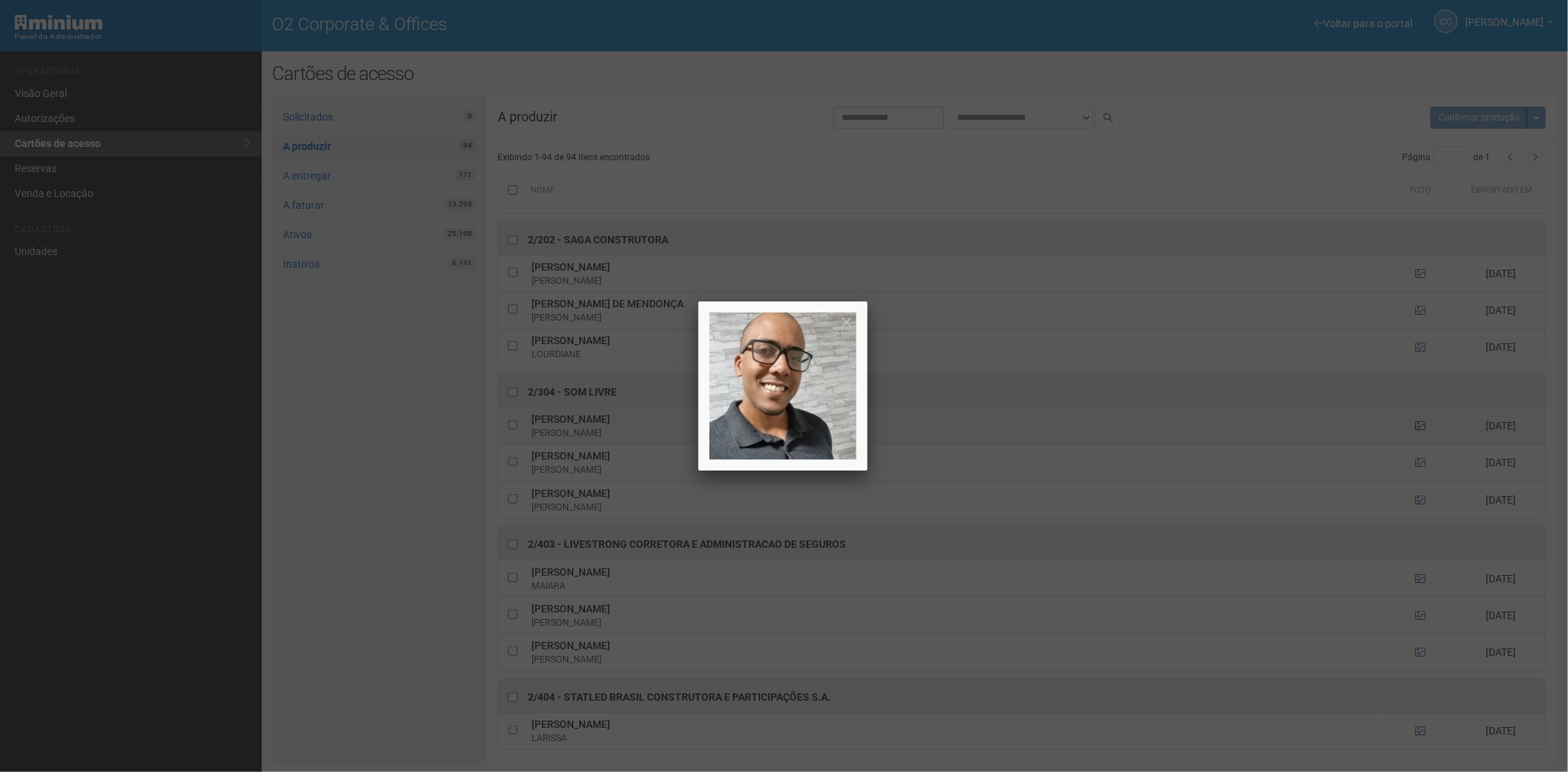
click at [1414, 439] on div at bounding box center [784, 386] width 1568 height 772
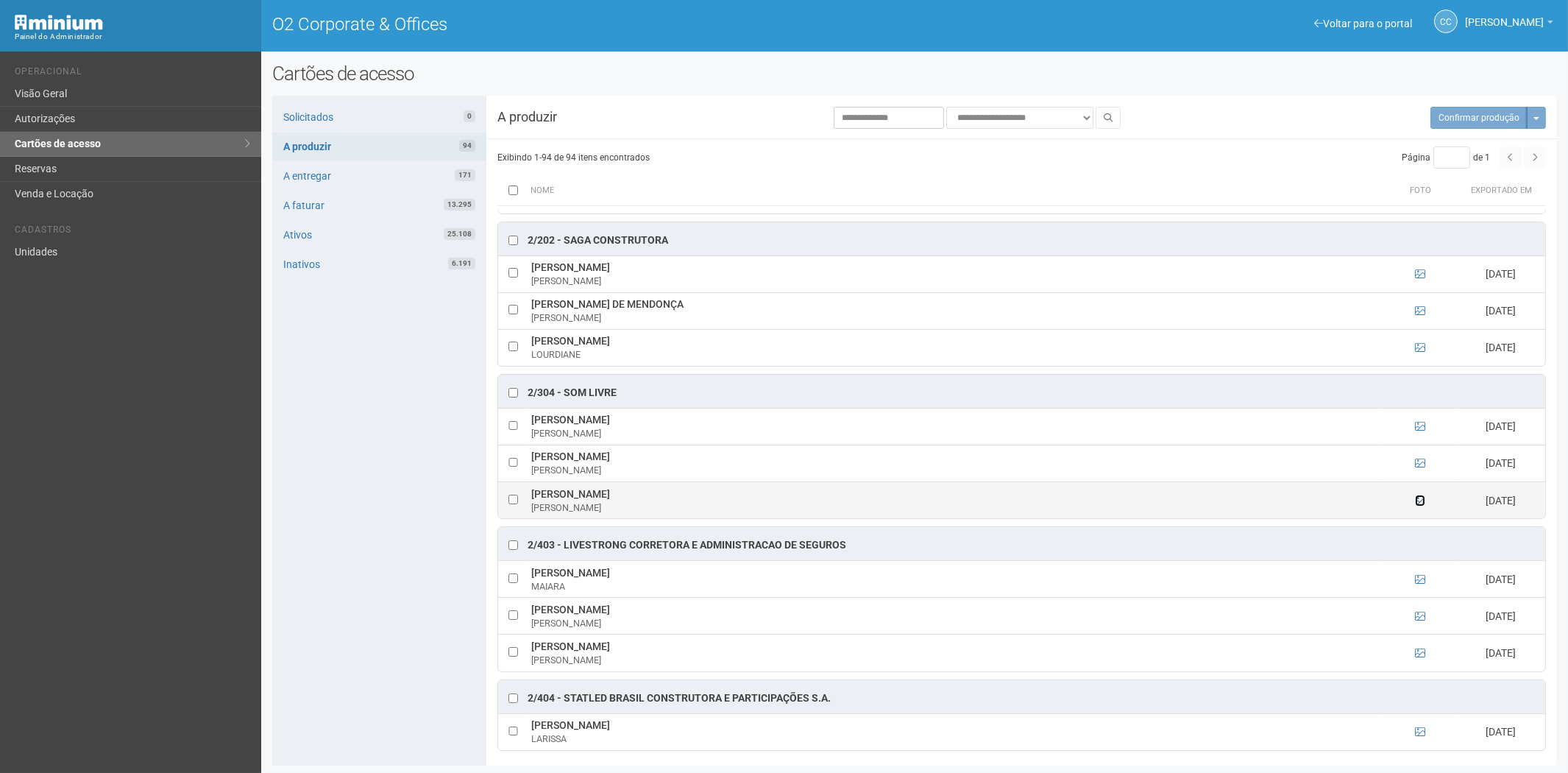
click at [1416, 505] on icon at bounding box center [1420, 501] width 11 height 11
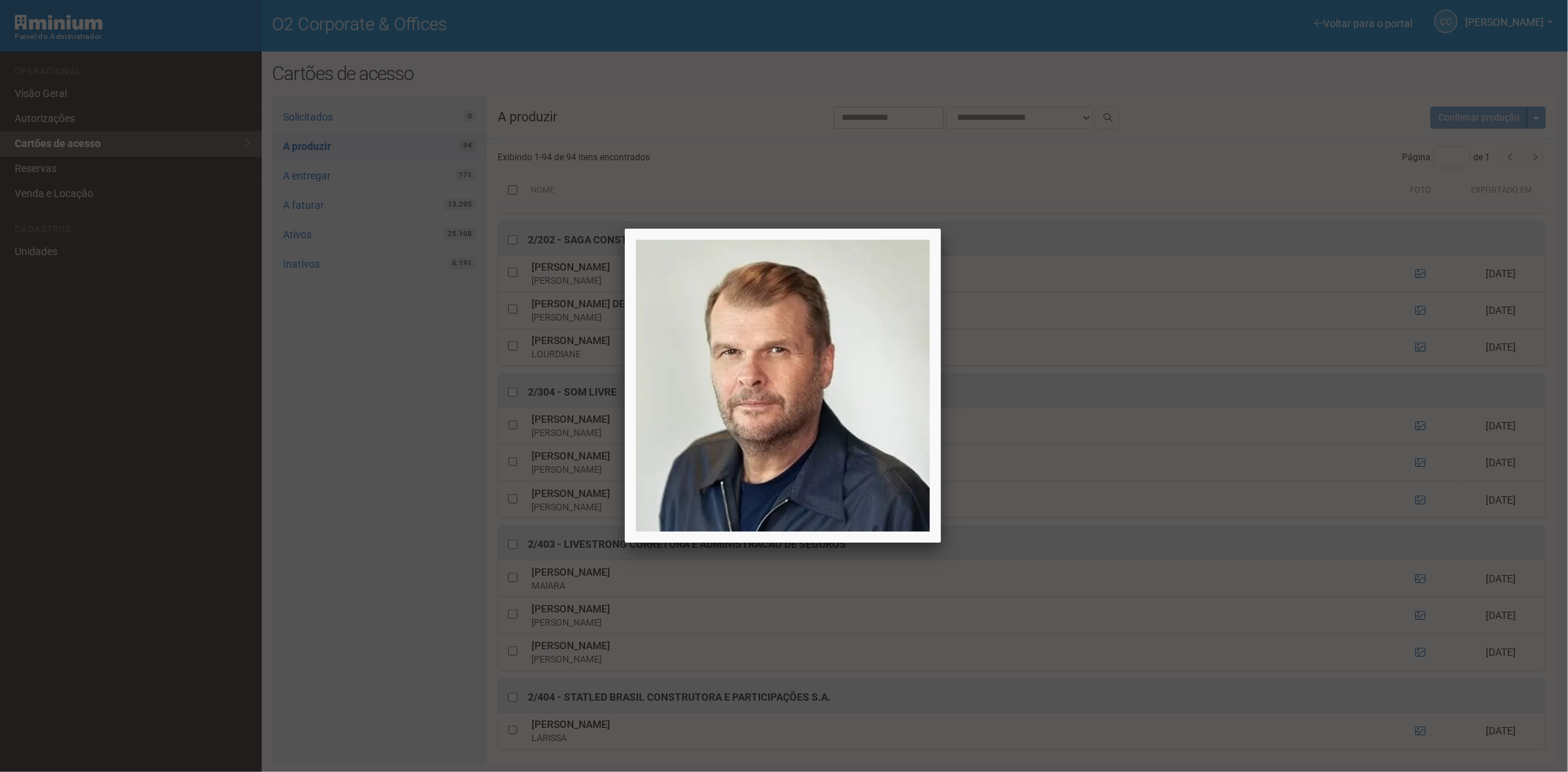
click at [1343, 523] on div at bounding box center [784, 386] width 1568 height 772
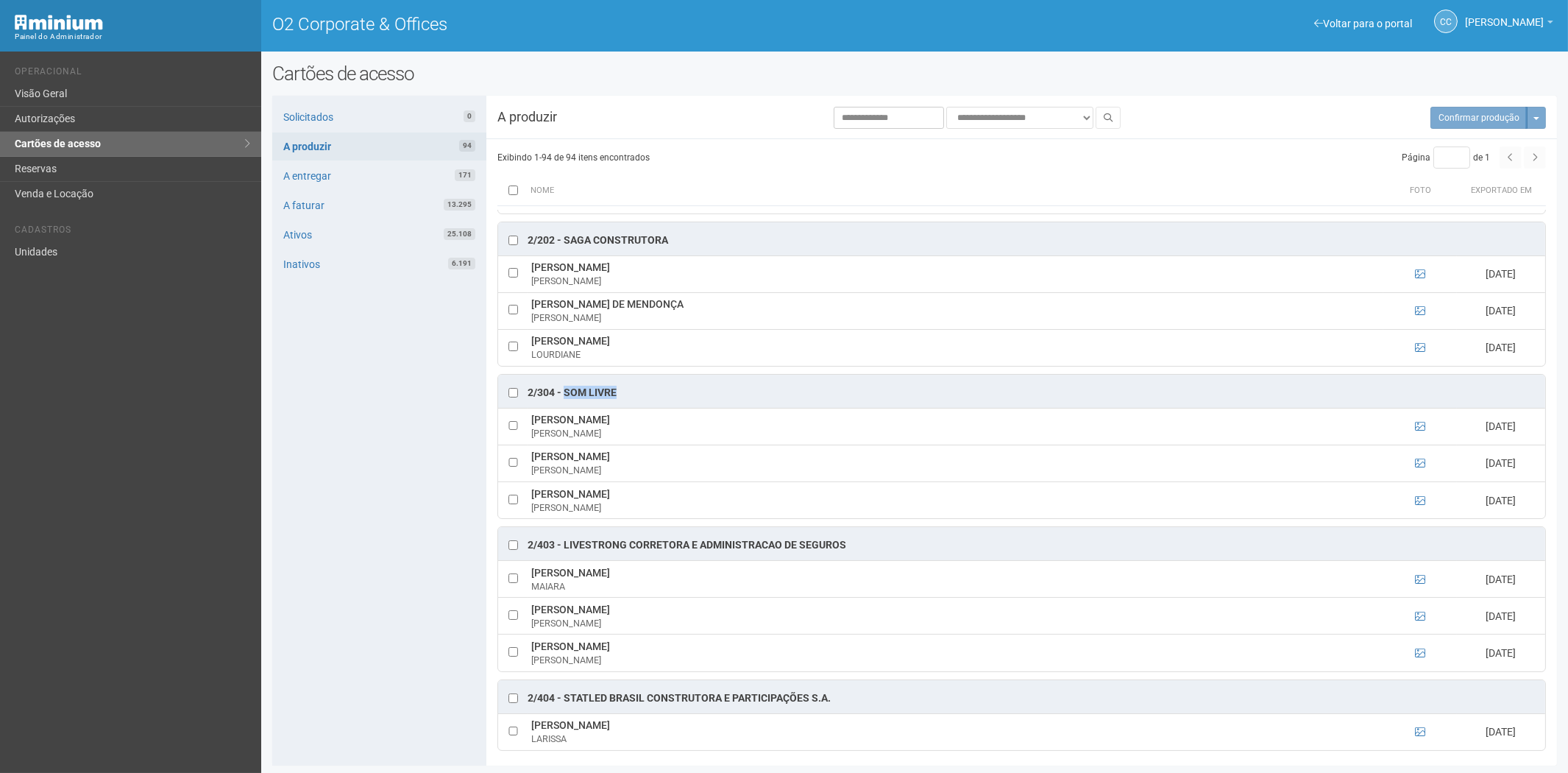
drag, startPoint x: 630, startPoint y: 399, endPoint x: 565, endPoint y: 403, distance: 65.1
click at [565, 403] on div "2/304 - SOM LIVRE" at bounding box center [1022, 391] width 1047 height 33
click at [1417, 584] on icon at bounding box center [1420, 579] width 11 height 11
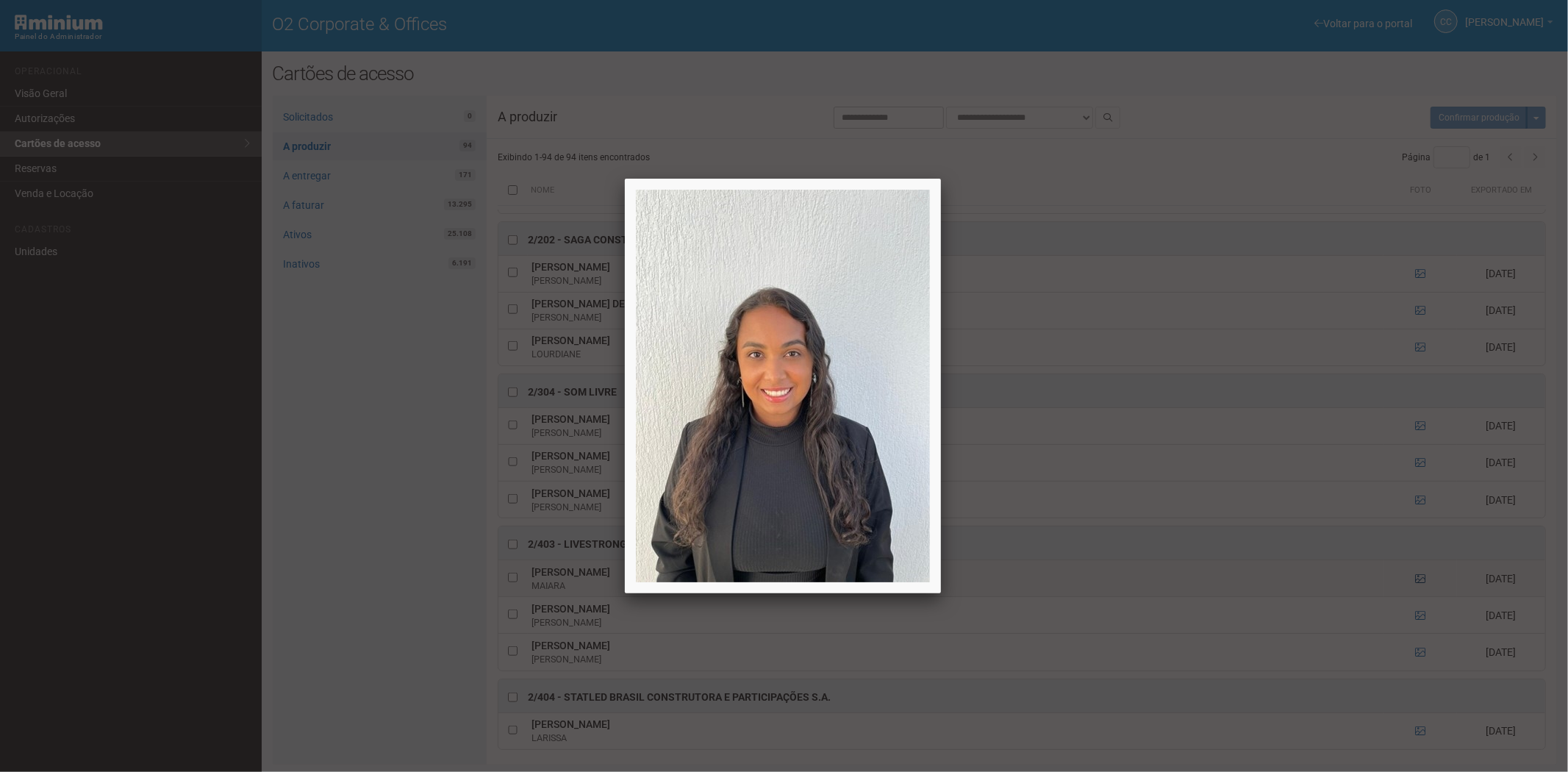
click at [1415, 591] on div at bounding box center [784, 386] width 1568 height 772
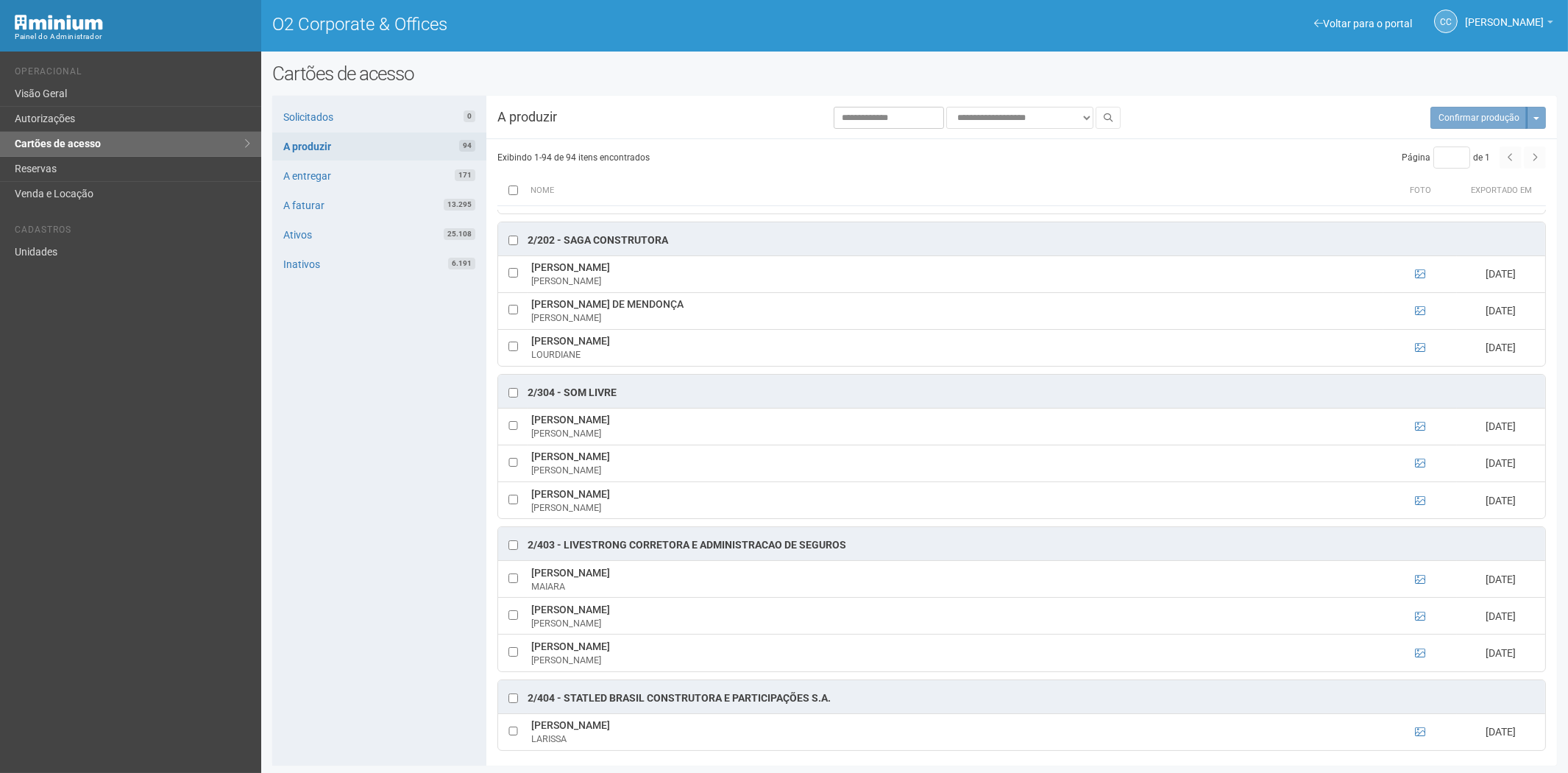
click at [1416, 620] on td at bounding box center [1421, 616] width 73 height 37
click at [1419, 621] on icon at bounding box center [1420, 616] width 11 height 11
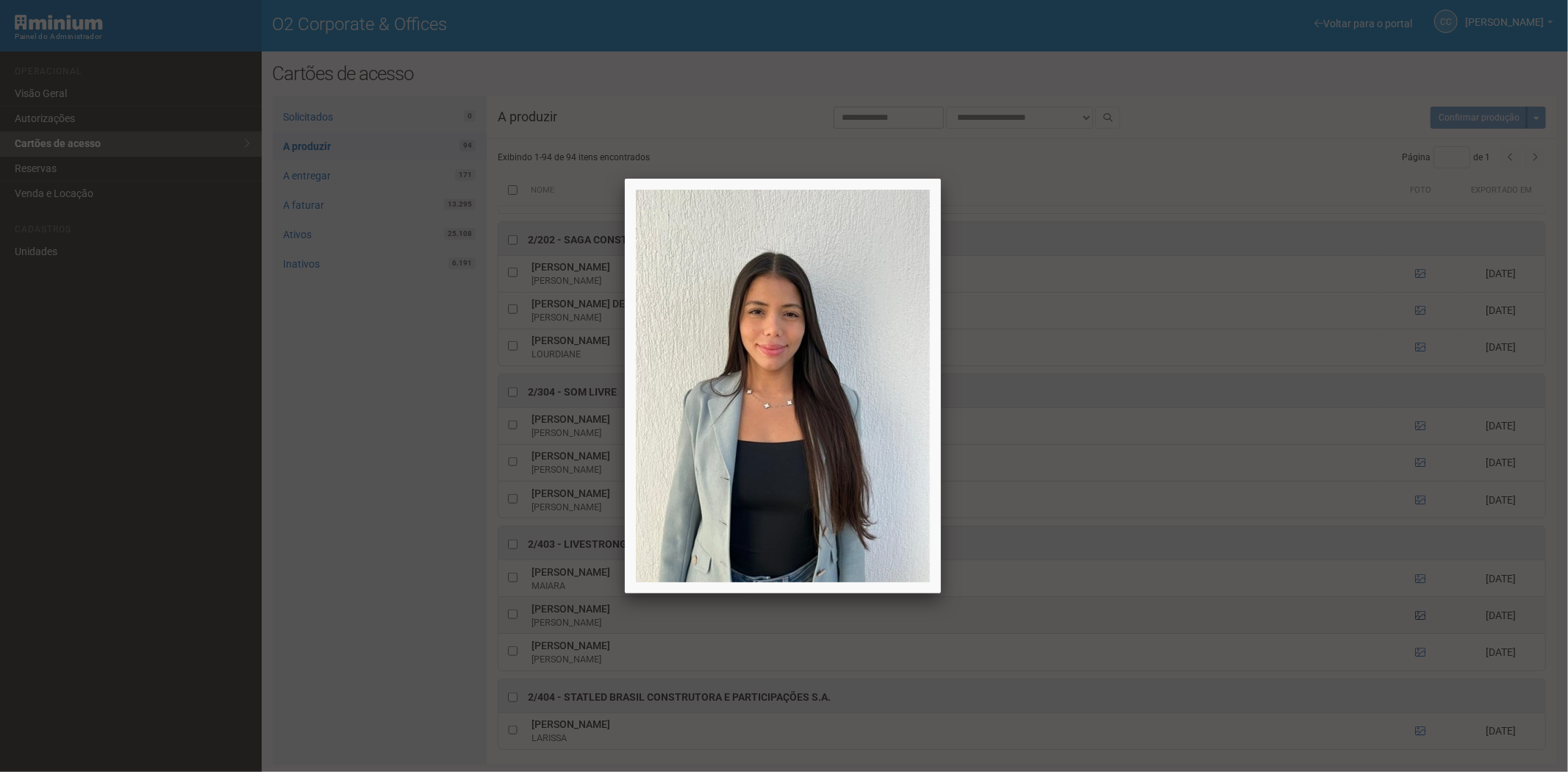
click at [1417, 625] on div at bounding box center [784, 386] width 1568 height 772
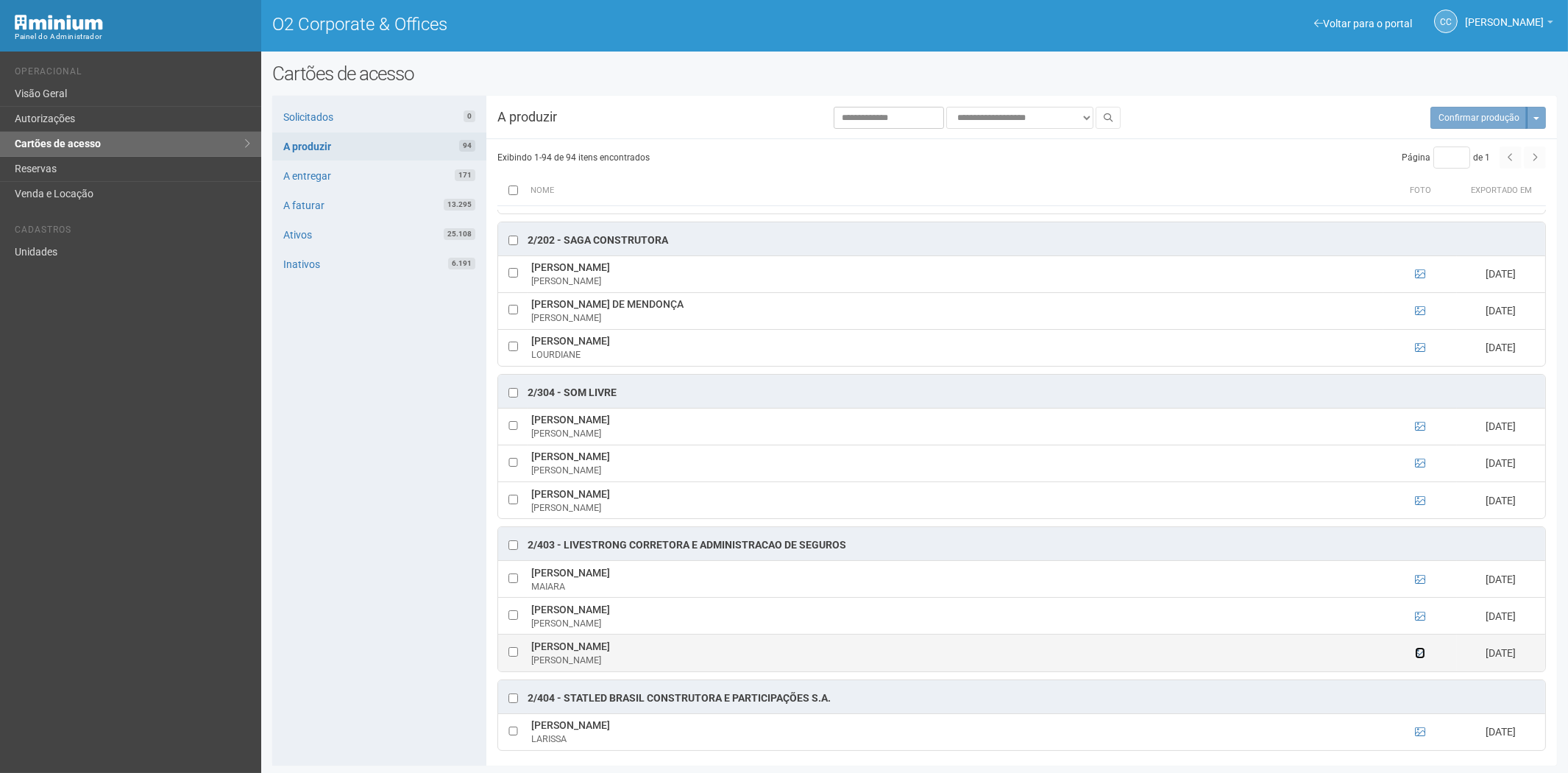
click at [1421, 658] on icon at bounding box center [1420, 653] width 11 height 11
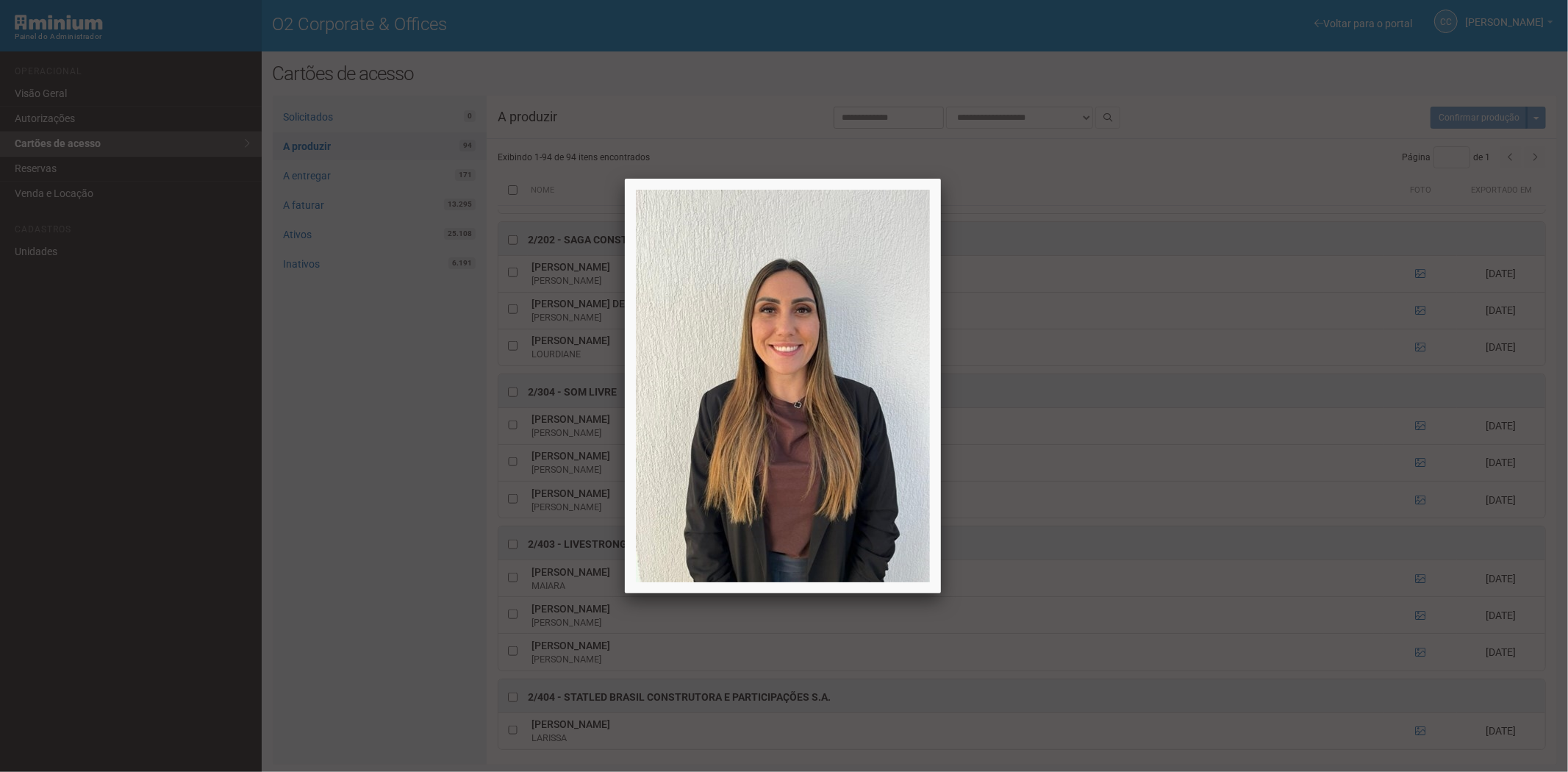
click at [1419, 666] on div at bounding box center [784, 386] width 1568 height 772
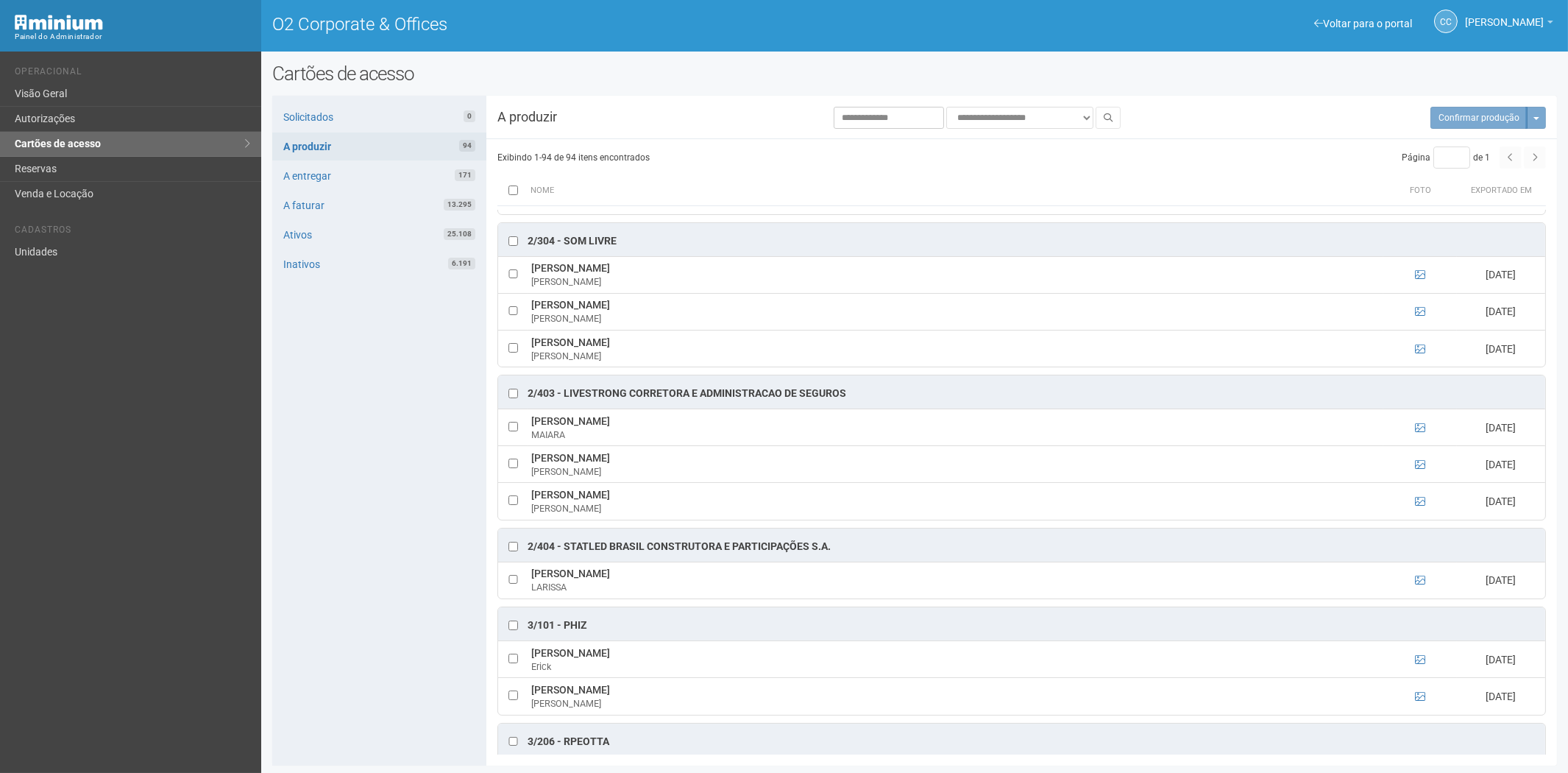
scroll to position [1390, 0]
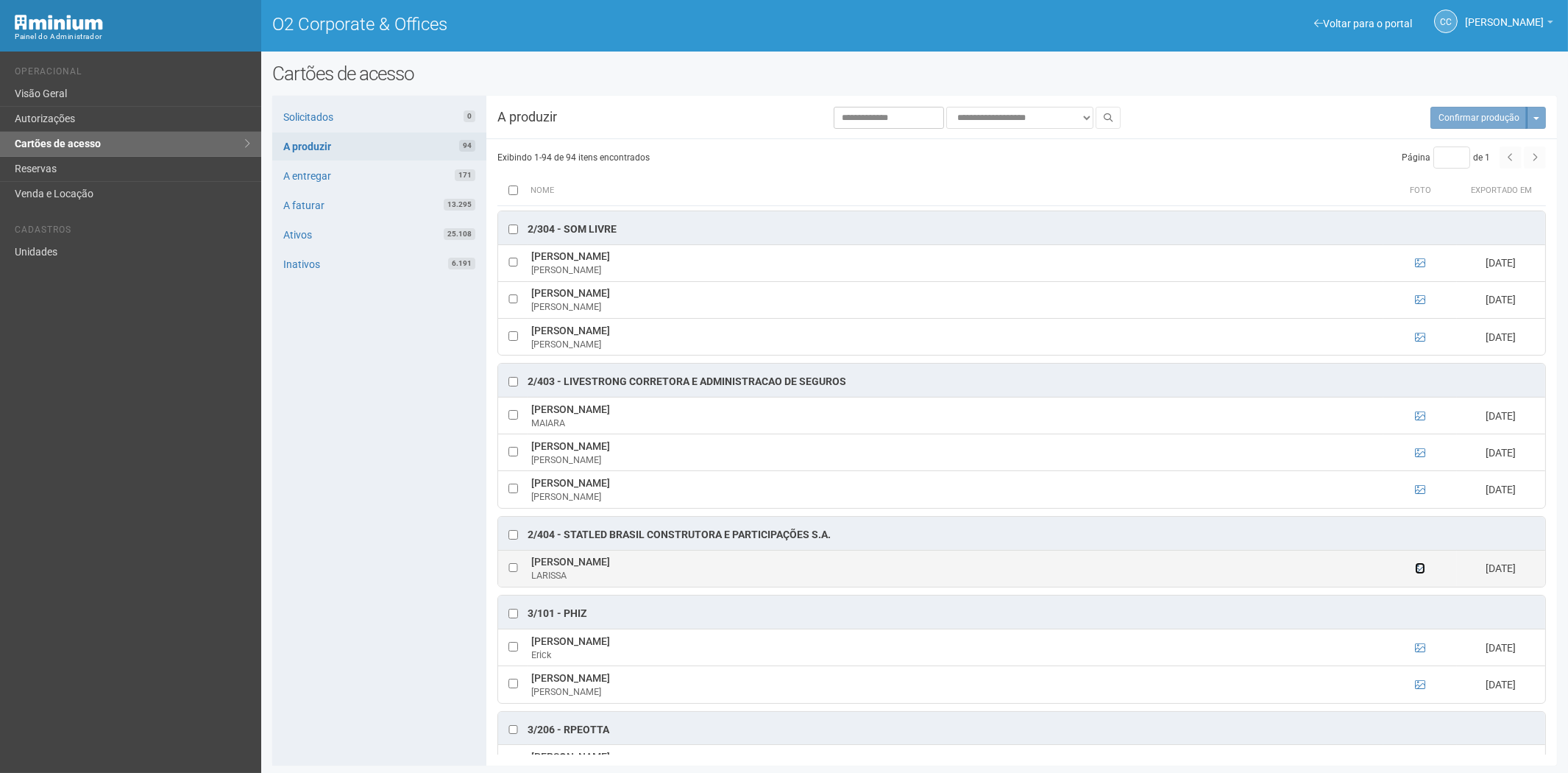
click at [1419, 574] on icon at bounding box center [1420, 568] width 11 height 11
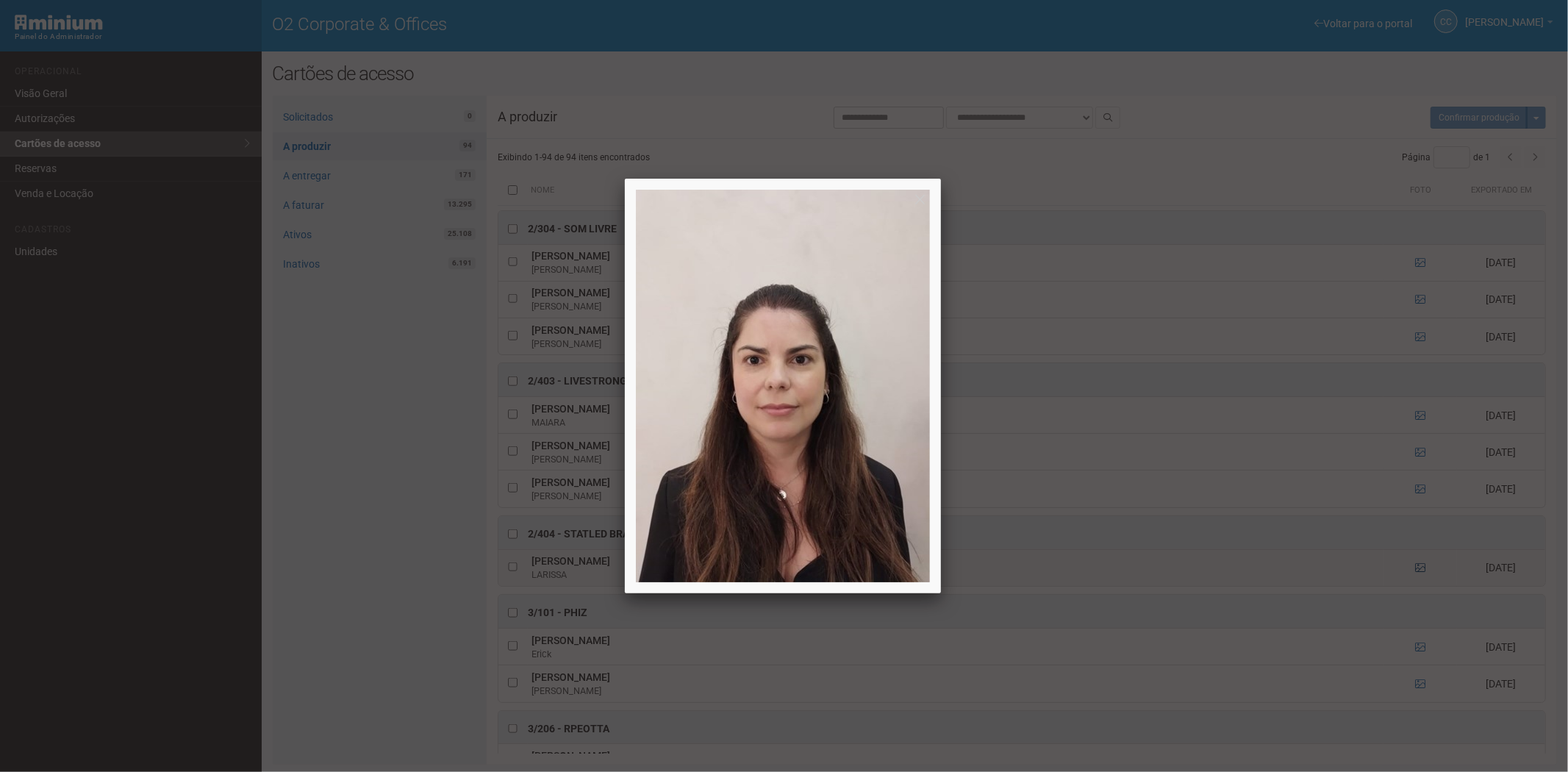
click at [1417, 580] on div at bounding box center [784, 386] width 1568 height 772
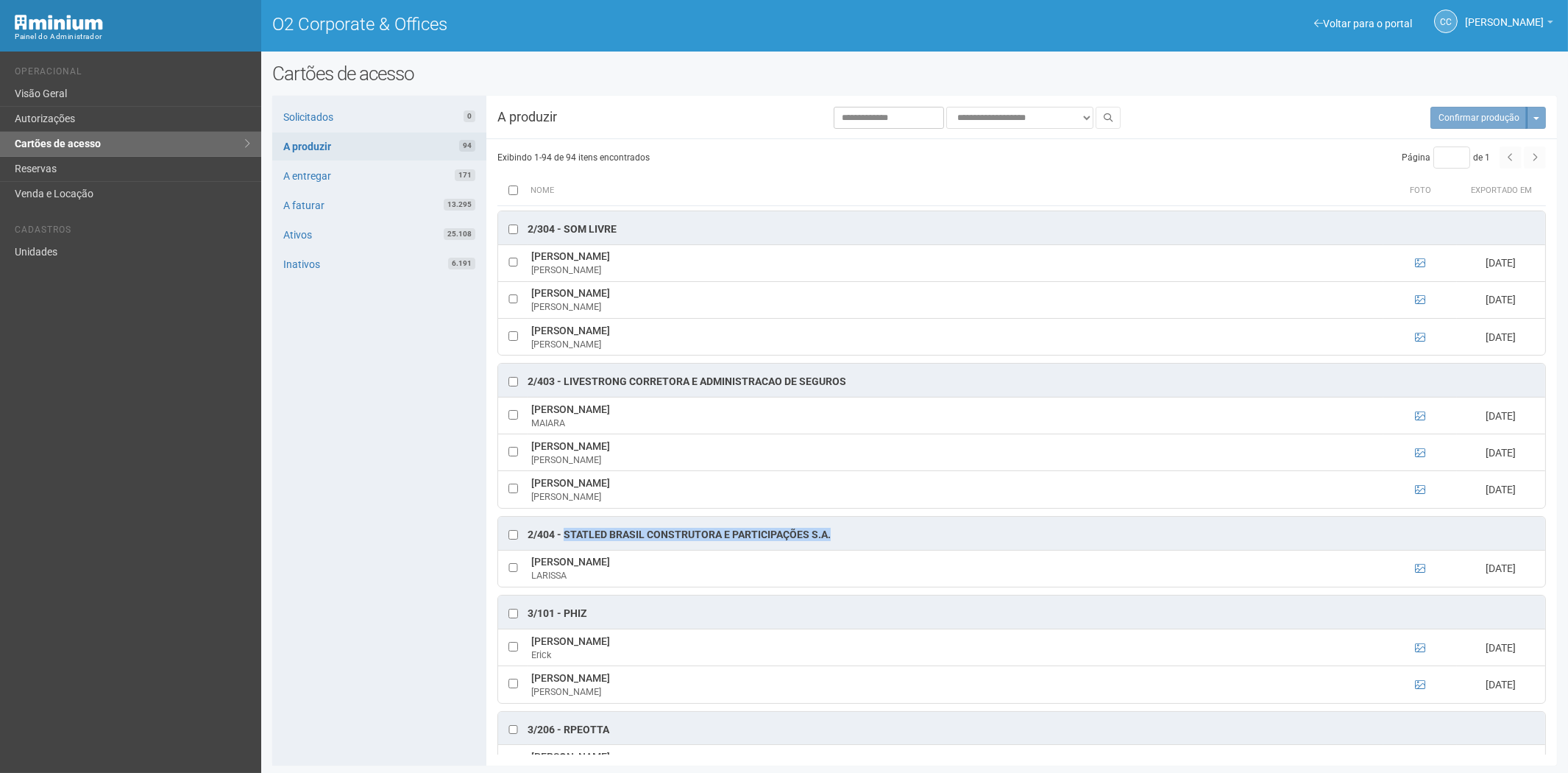
drag, startPoint x: 845, startPoint y: 542, endPoint x: 568, endPoint y: 546, distance: 277.0
click at [567, 546] on div "2/404 - STATLED BRASIL CONSTRUTORA E PARTICIPAÇÕES S.A." at bounding box center [1022, 533] width 1047 height 33
drag, startPoint x: 692, startPoint y: 573, endPoint x: 536, endPoint y: 574, distance: 156.0
click at [527, 569] on tr "LARISSA GOULART DOS SANTOS LARISSA 17/09/2025" at bounding box center [1022, 568] width 1047 height 37
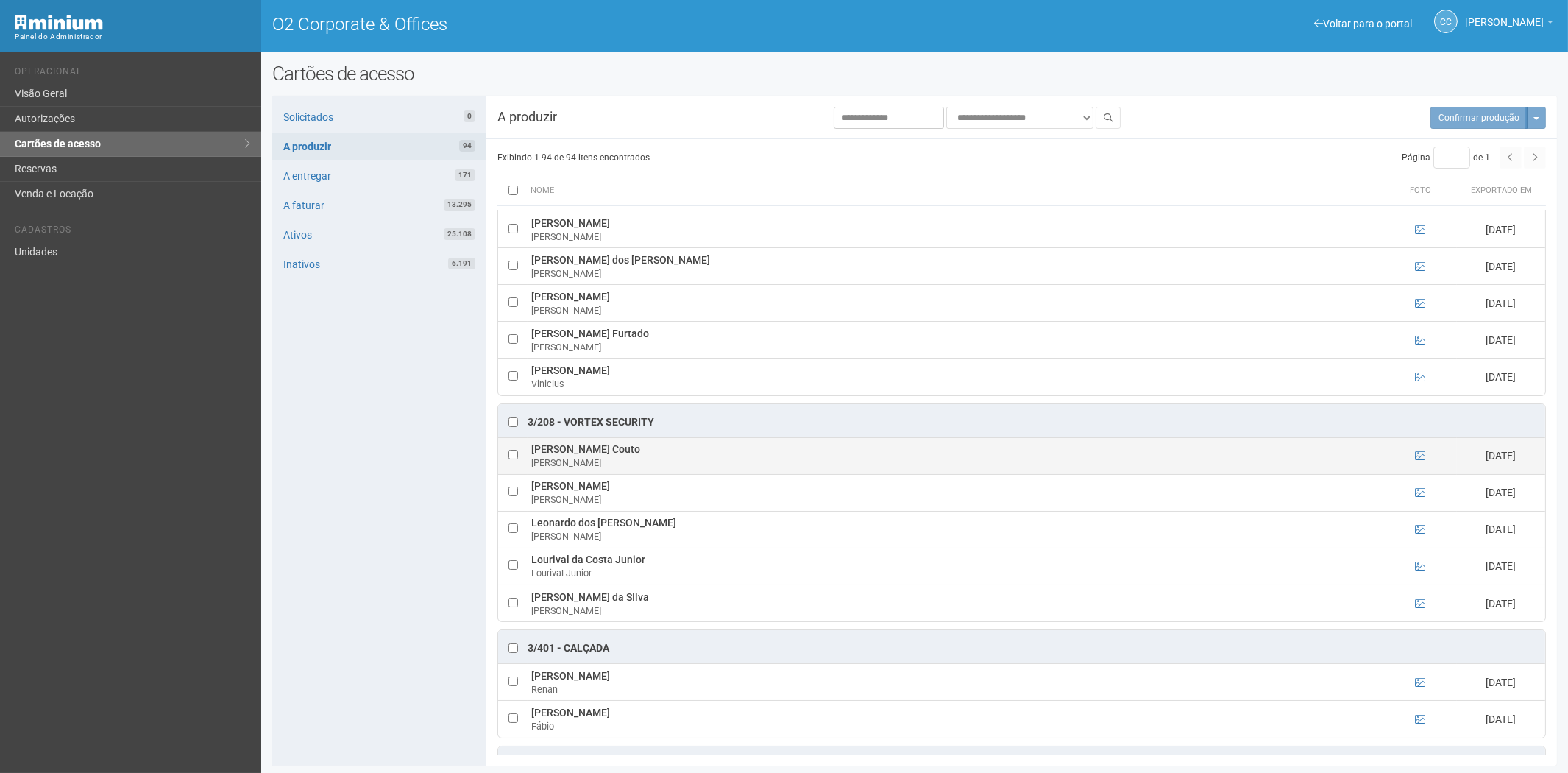
scroll to position [2290, 0]
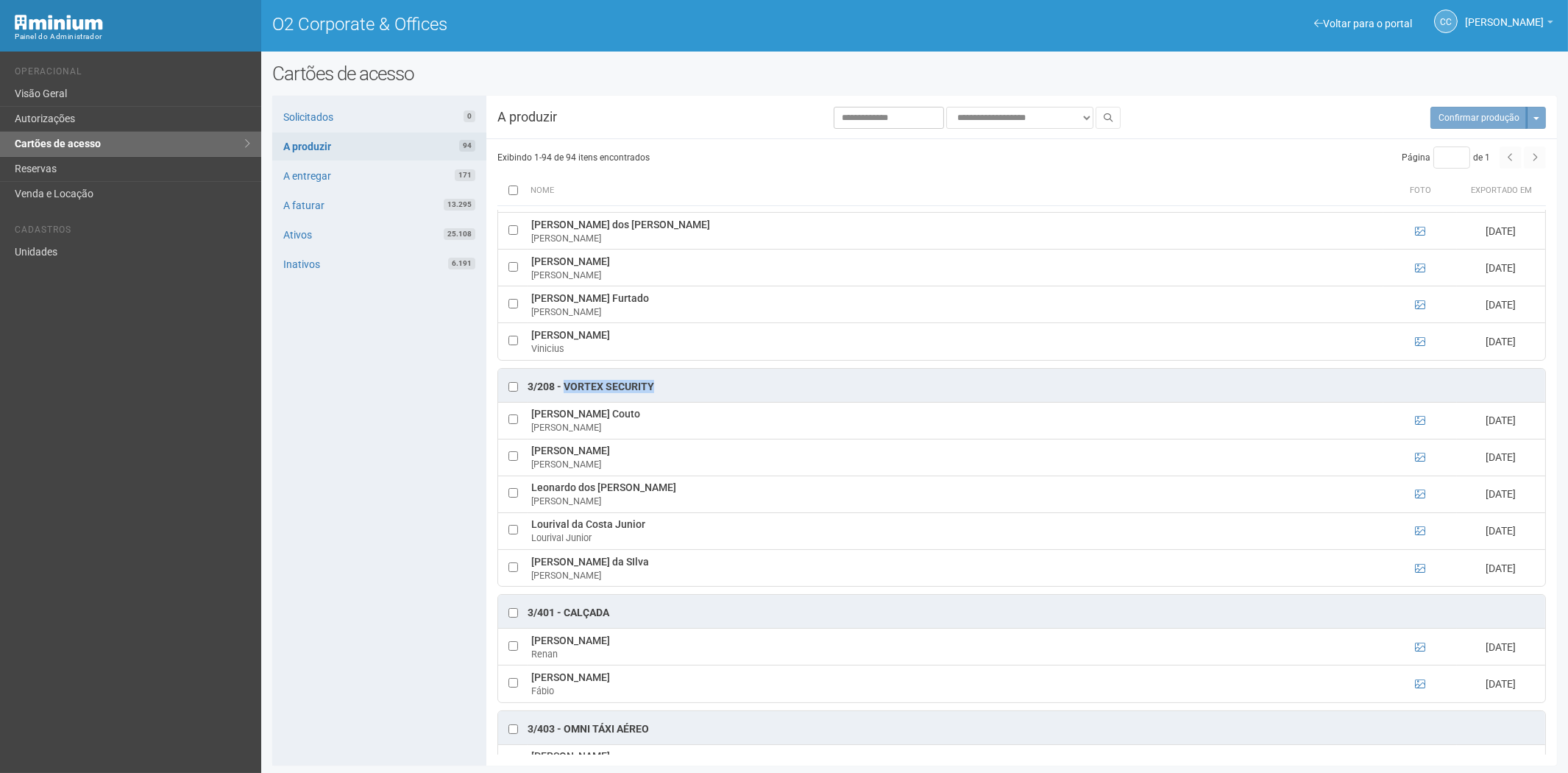
drag, startPoint x: 660, startPoint y: 398, endPoint x: 571, endPoint y: 398, distance: 89.0
click at [569, 398] on div "3/208 - Vortex Security" at bounding box center [1022, 385] width 1047 height 33
click at [658, 399] on div "3/208 - Vortex Security" at bounding box center [1022, 385] width 1047 height 33
drag, startPoint x: 655, startPoint y: 398, endPoint x: 564, endPoint y: 400, distance: 91.0
click at [564, 400] on div "3/208 - Vortex Security" at bounding box center [1022, 385] width 1047 height 33
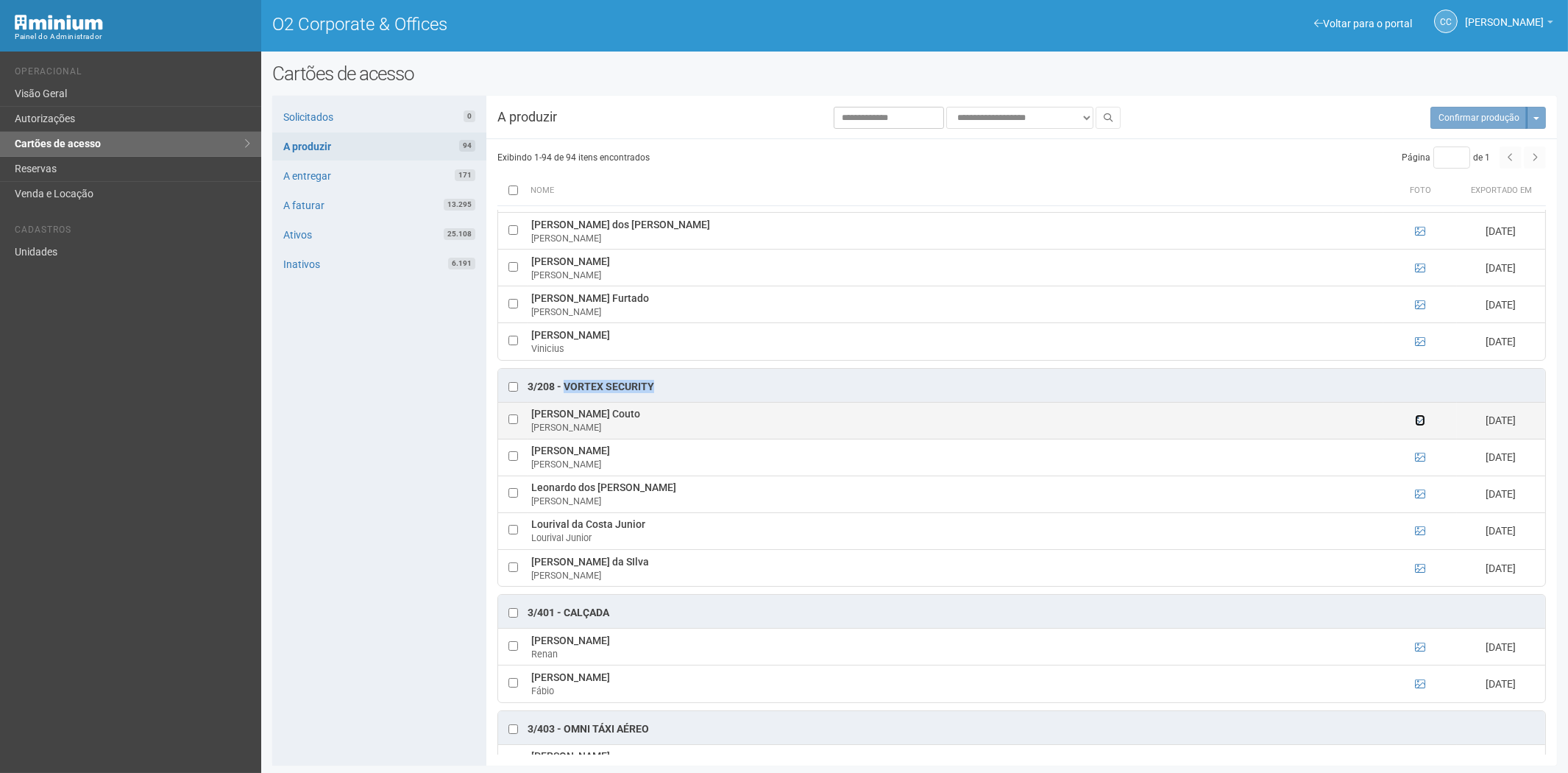
click at [1422, 425] on icon at bounding box center [1420, 420] width 11 height 11
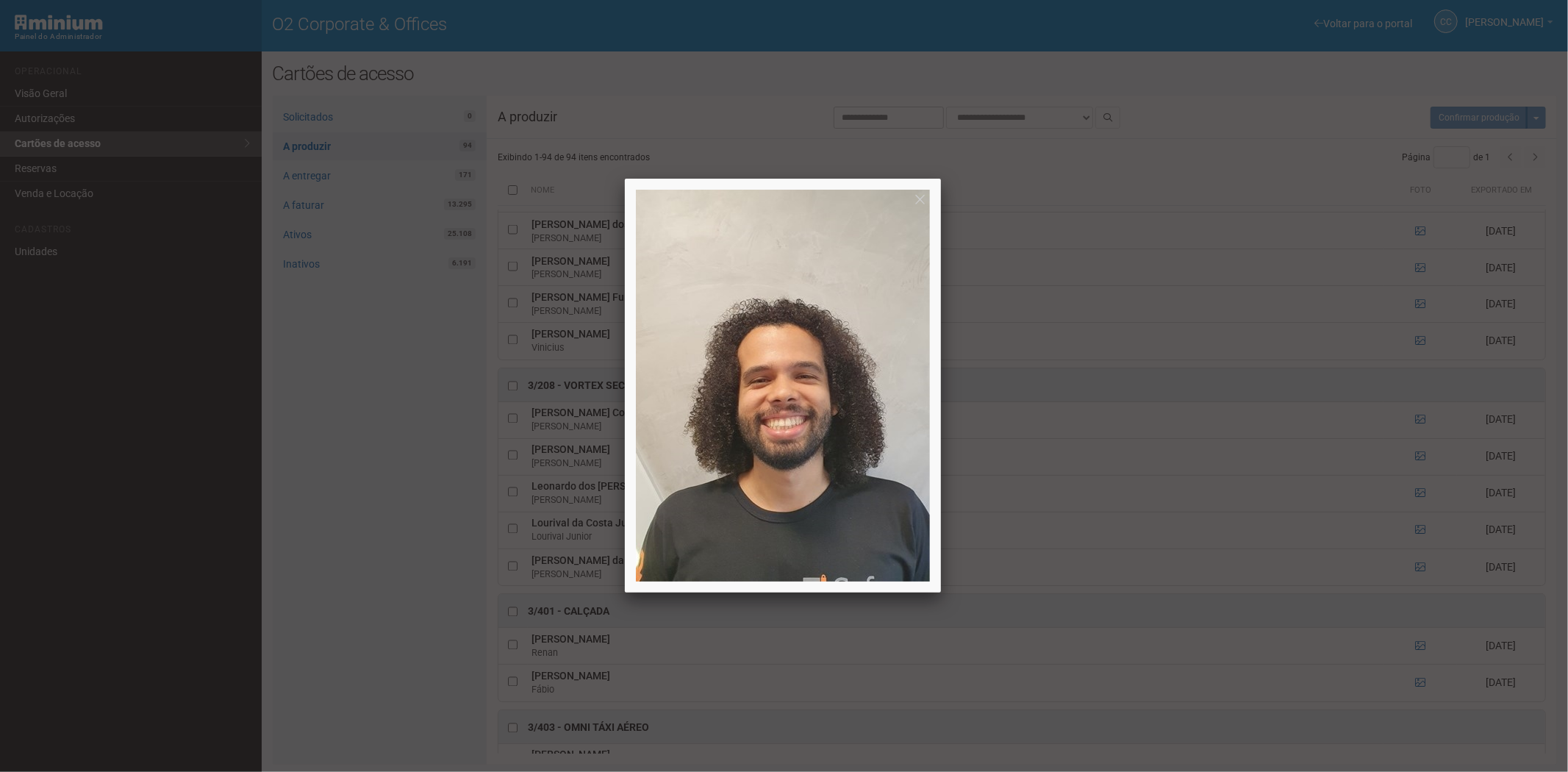
click at [1420, 467] on div at bounding box center [784, 386] width 1568 height 772
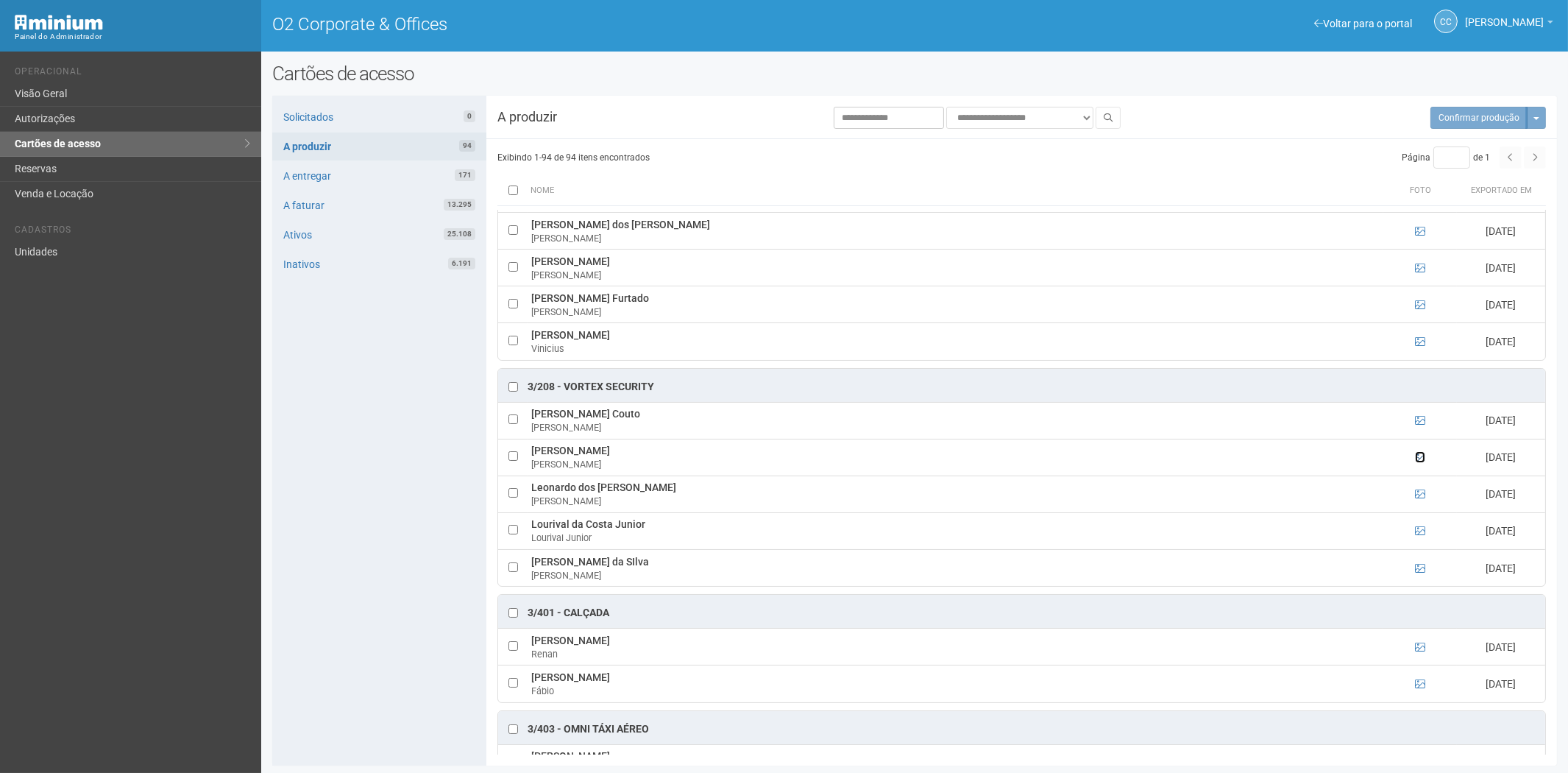
click at [1421, 462] on icon at bounding box center [1420, 457] width 11 height 11
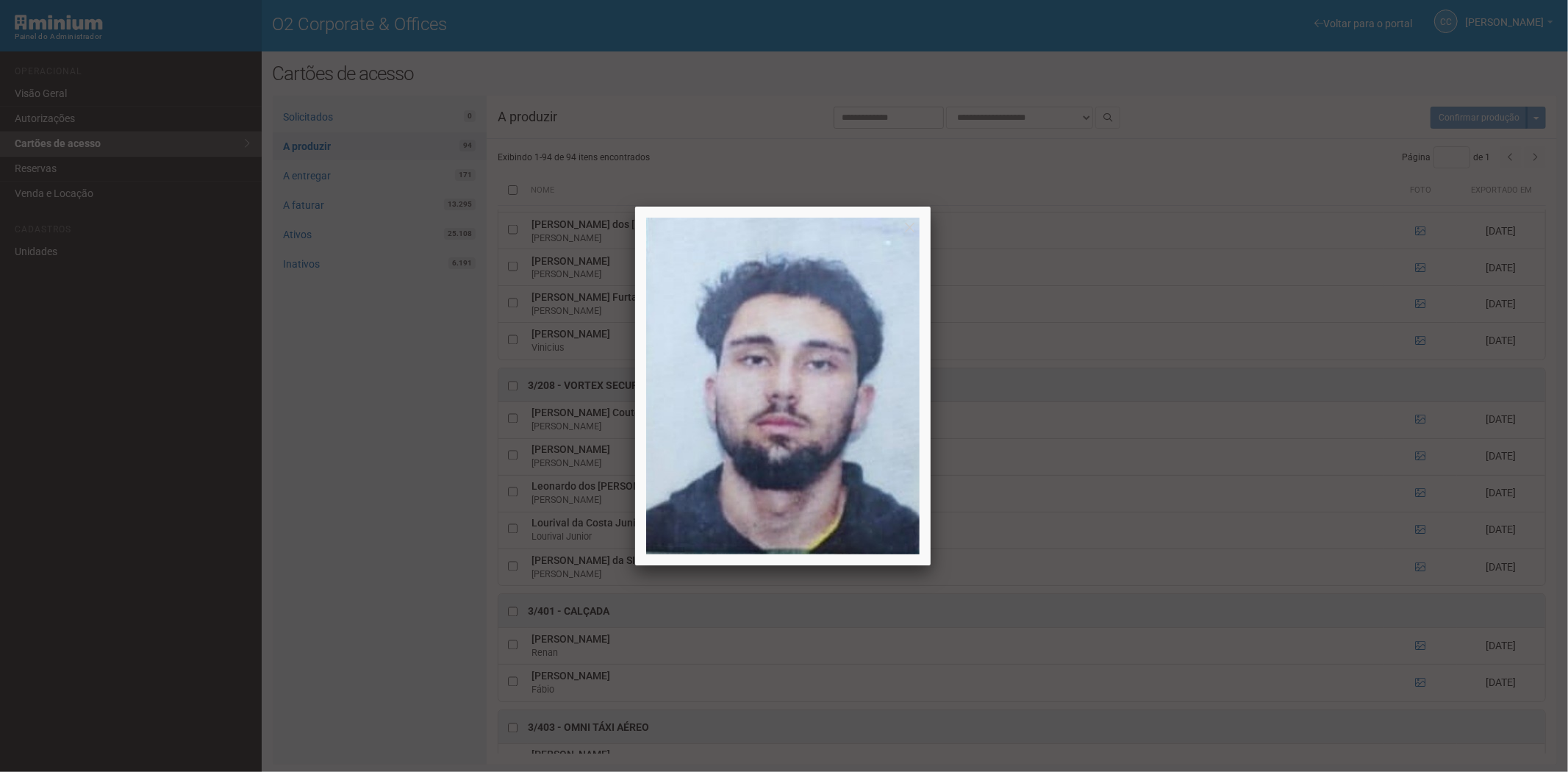
click at [1419, 468] on div at bounding box center [784, 386] width 1568 height 772
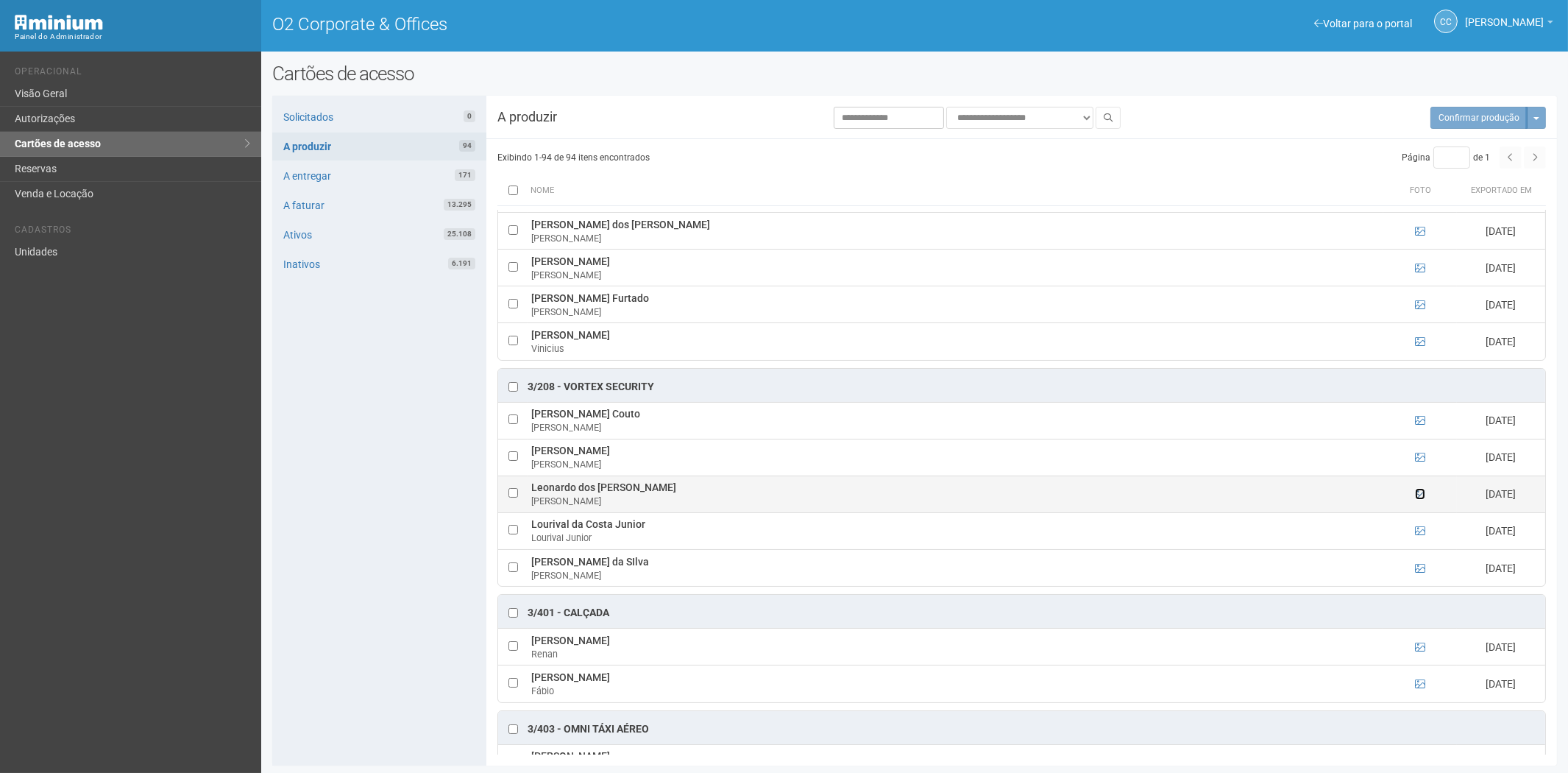
click at [1421, 499] on icon at bounding box center [1420, 494] width 11 height 11
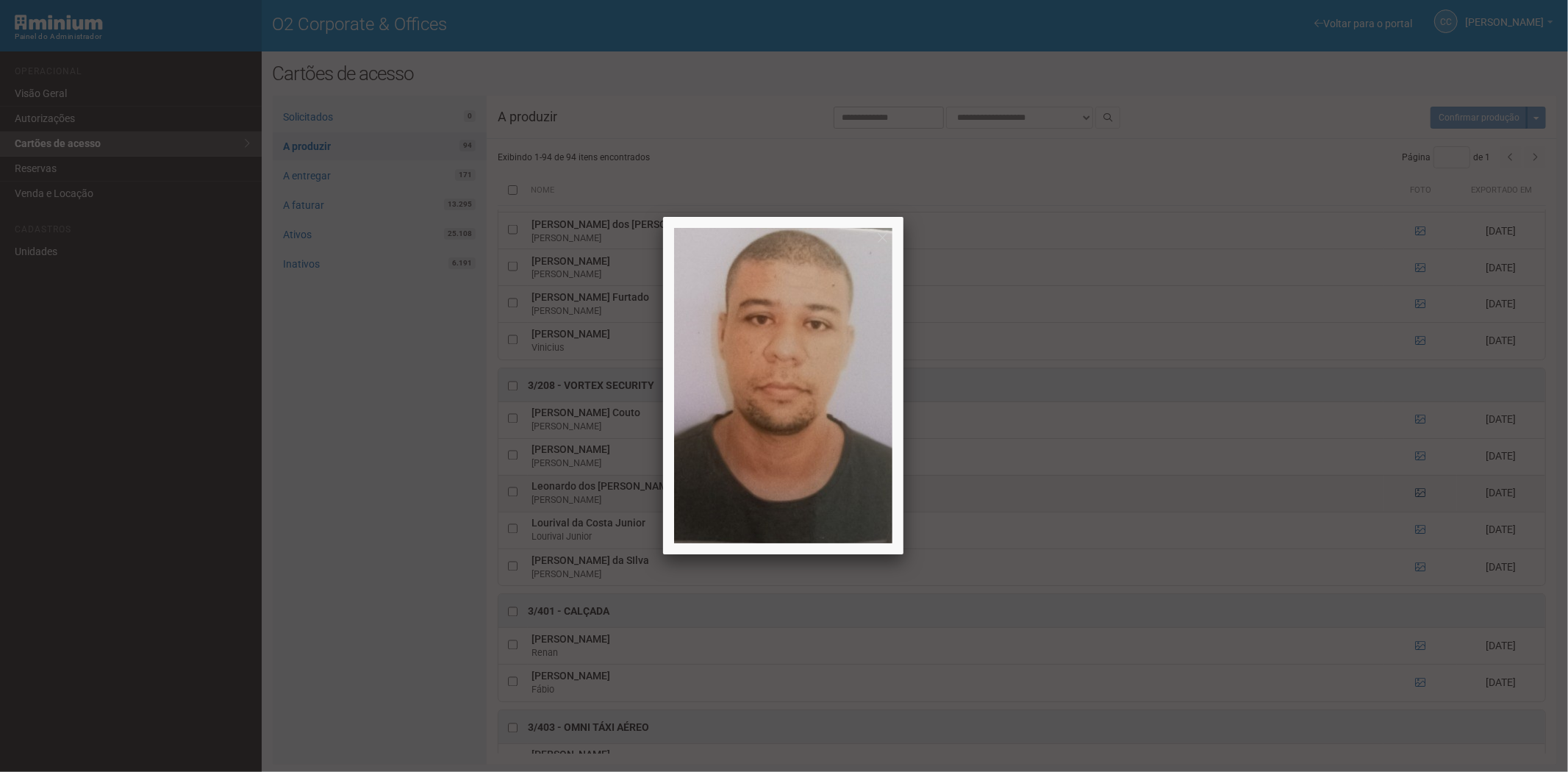
click at [1419, 510] on div at bounding box center [784, 386] width 1568 height 772
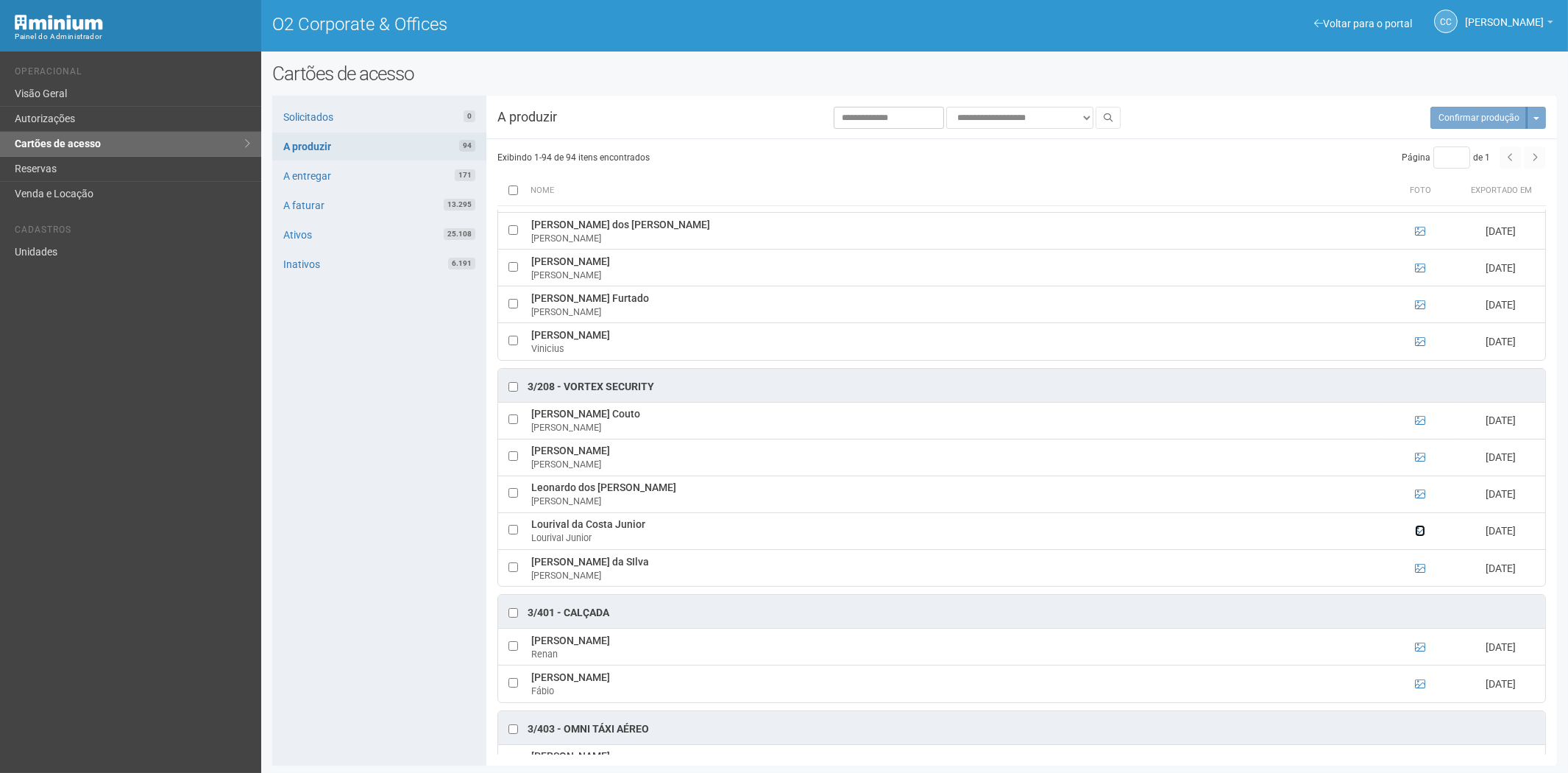
click at [1421, 536] on icon at bounding box center [1420, 530] width 11 height 11
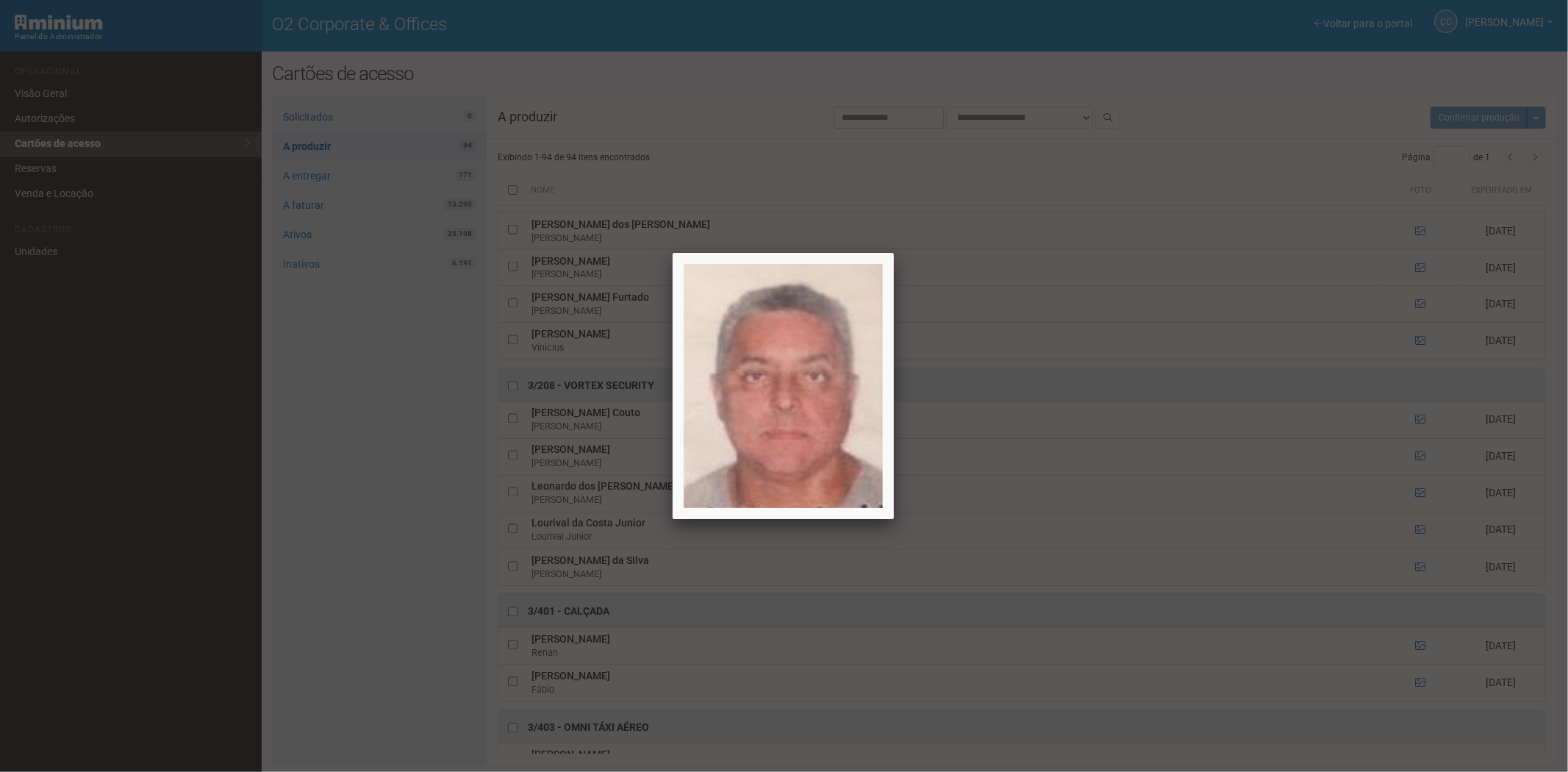
click at [1417, 545] on div at bounding box center [784, 386] width 1568 height 772
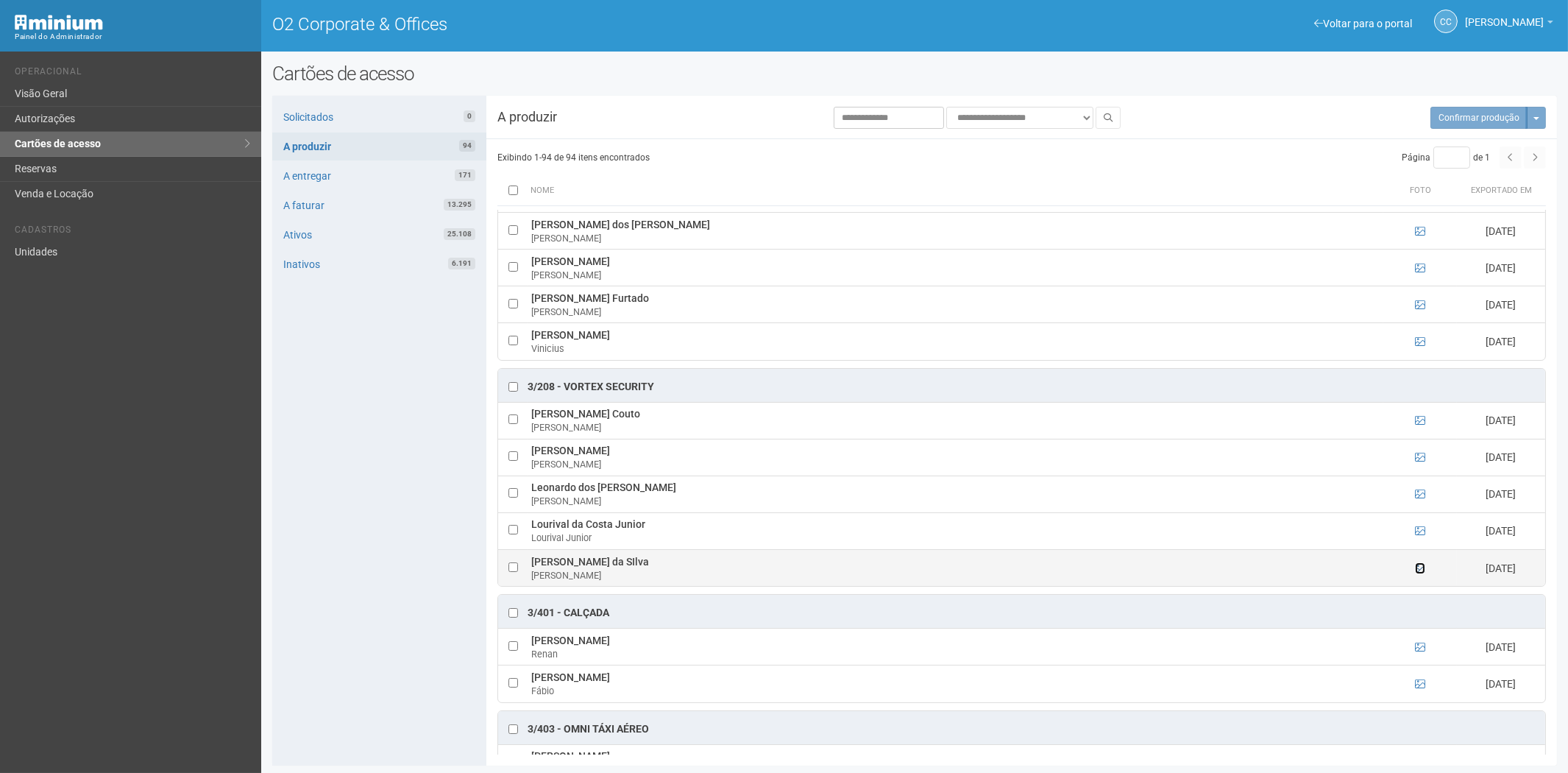
click at [1417, 574] on icon at bounding box center [1420, 568] width 11 height 11
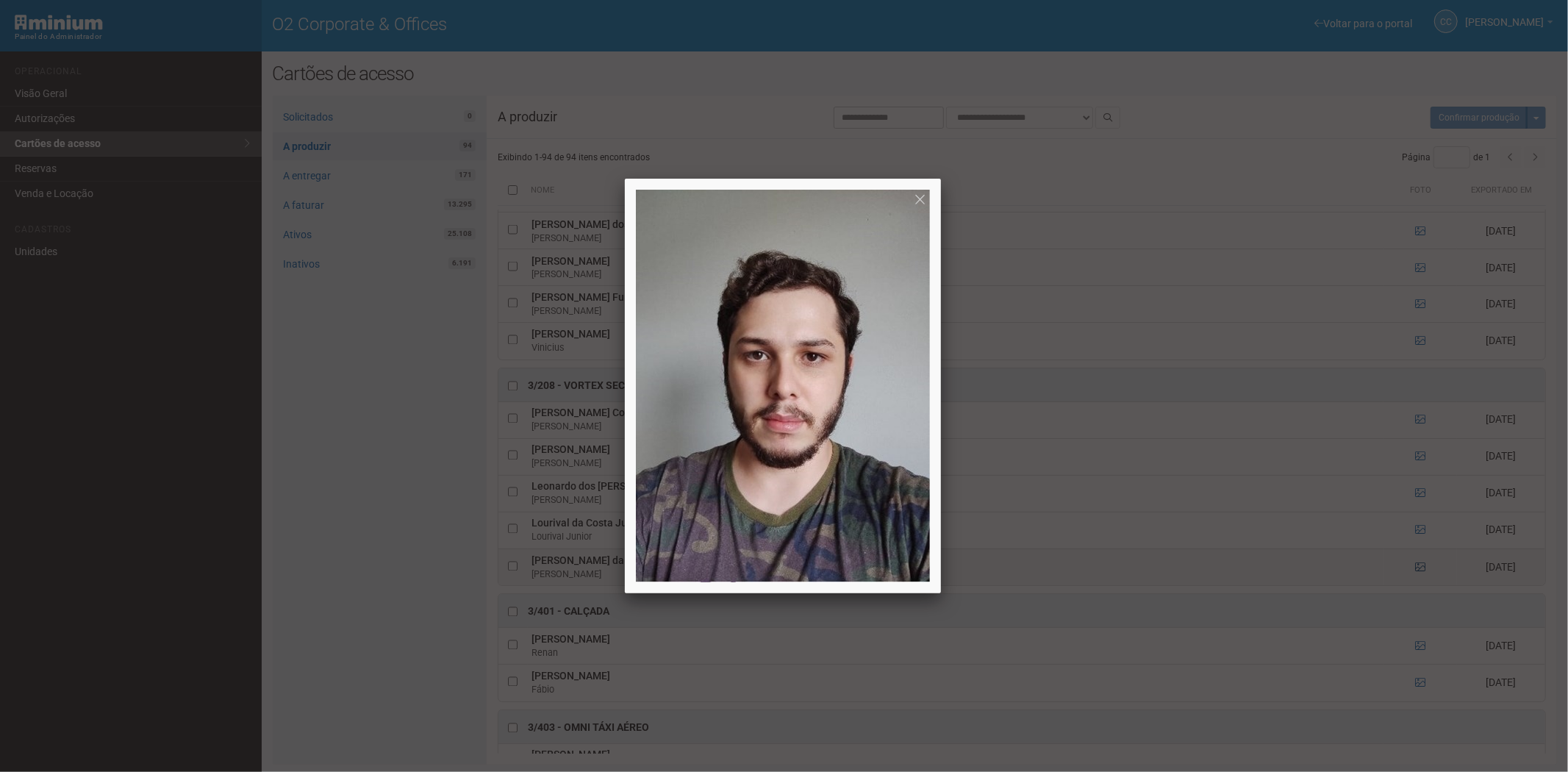
click at [1415, 580] on div at bounding box center [784, 386] width 1568 height 772
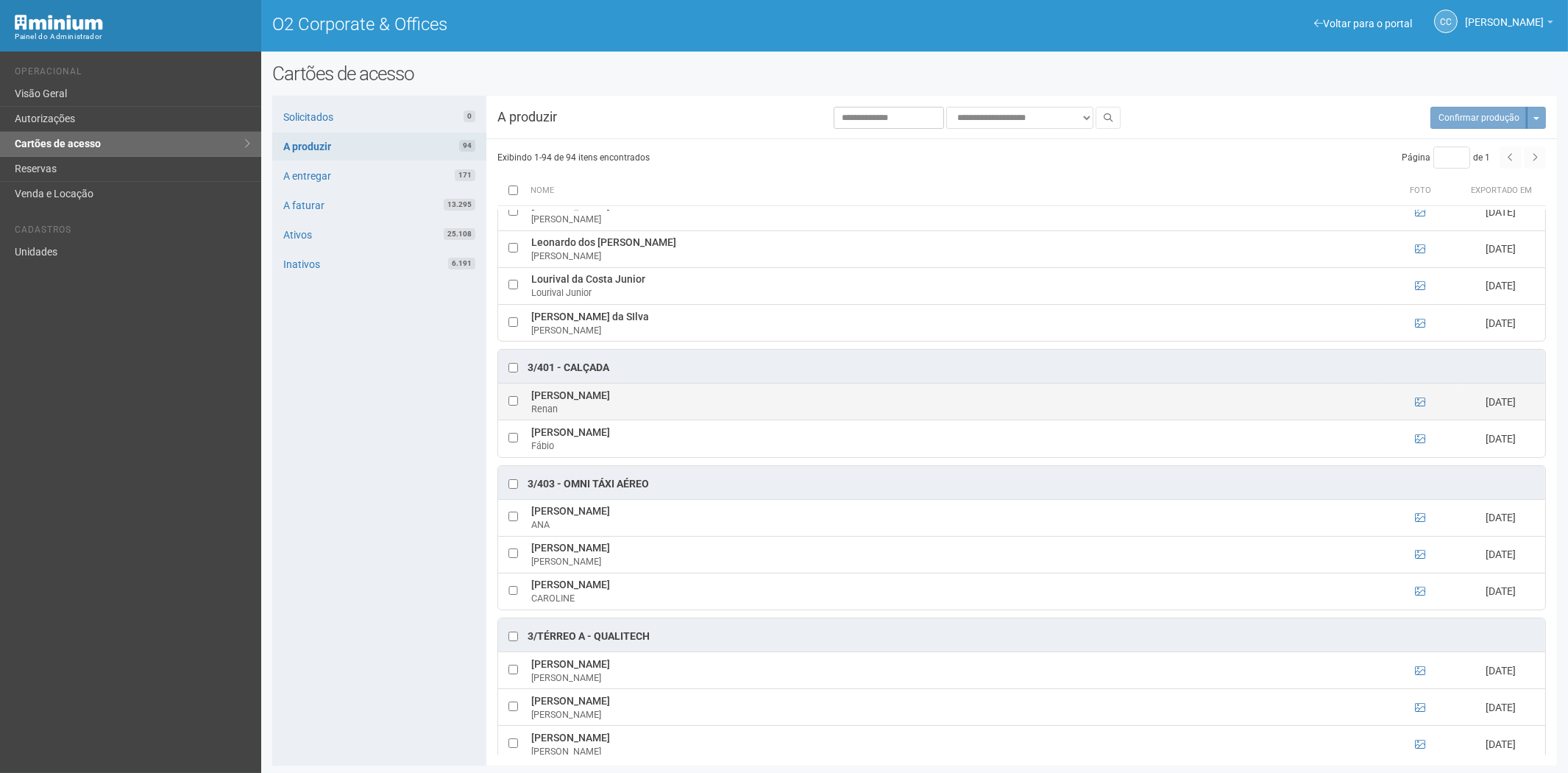
scroll to position [2454, 0]
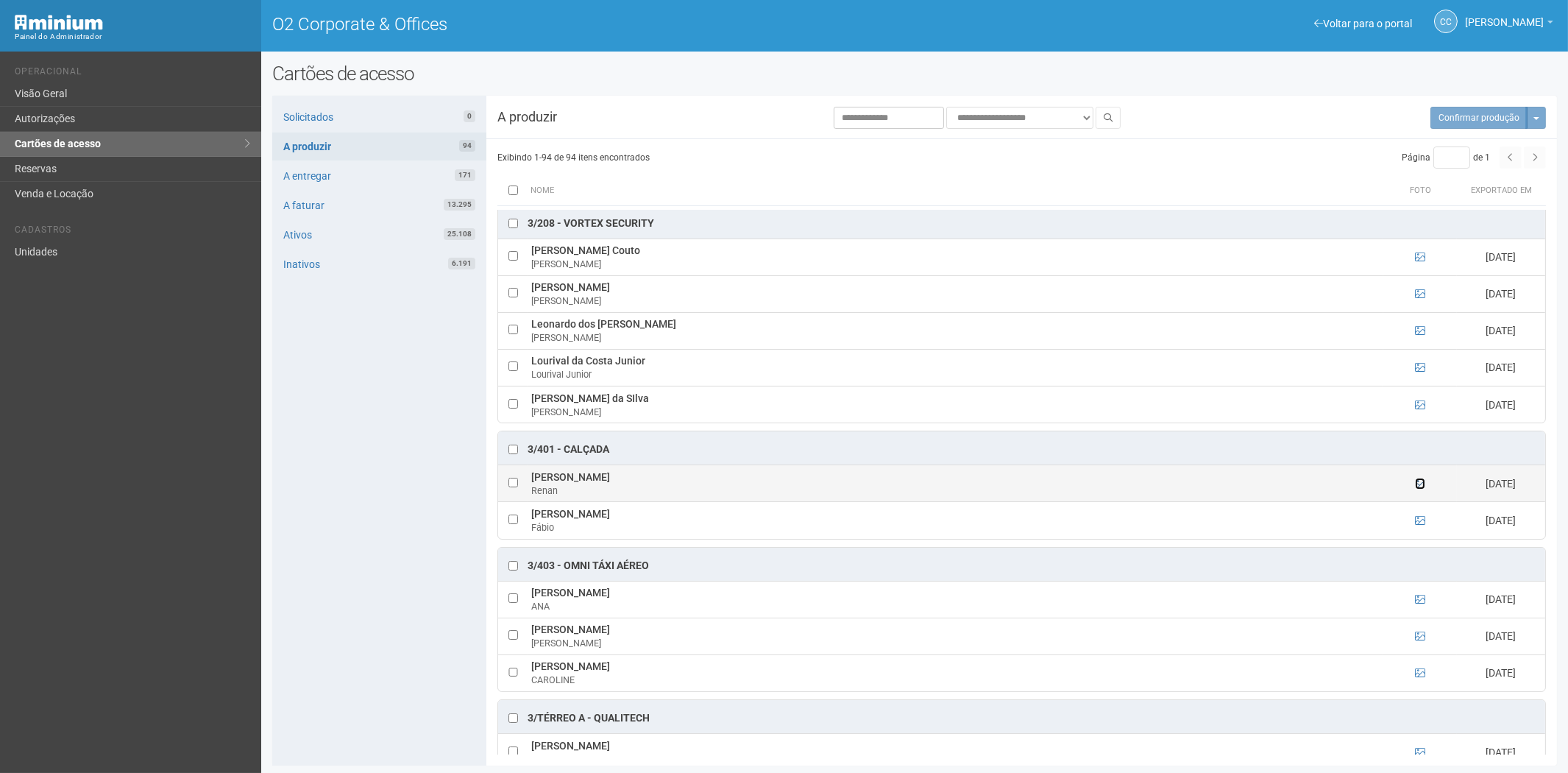
click at [1419, 489] on icon at bounding box center [1420, 483] width 11 height 11
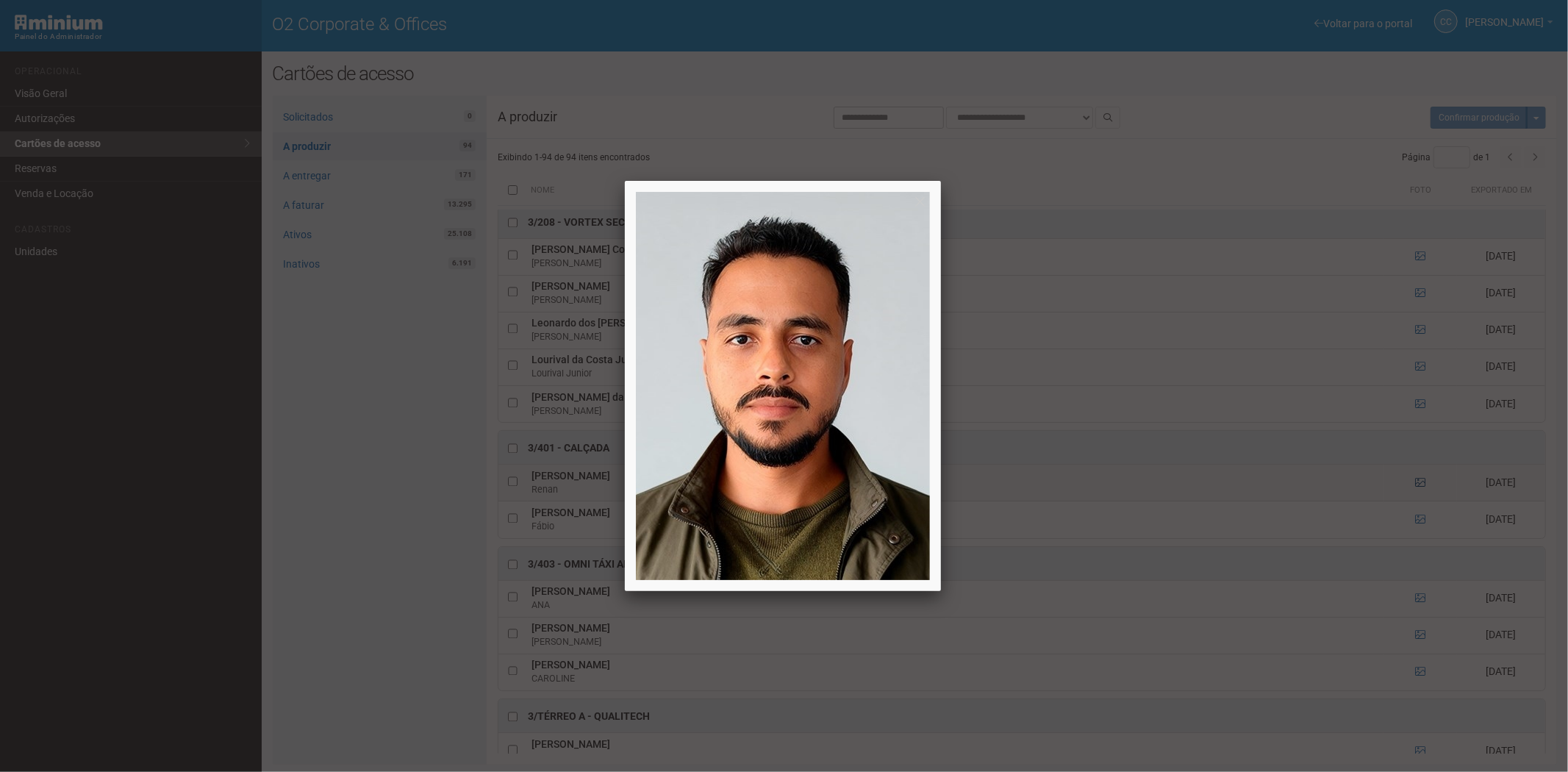
click at [1417, 494] on div at bounding box center [784, 386] width 1568 height 772
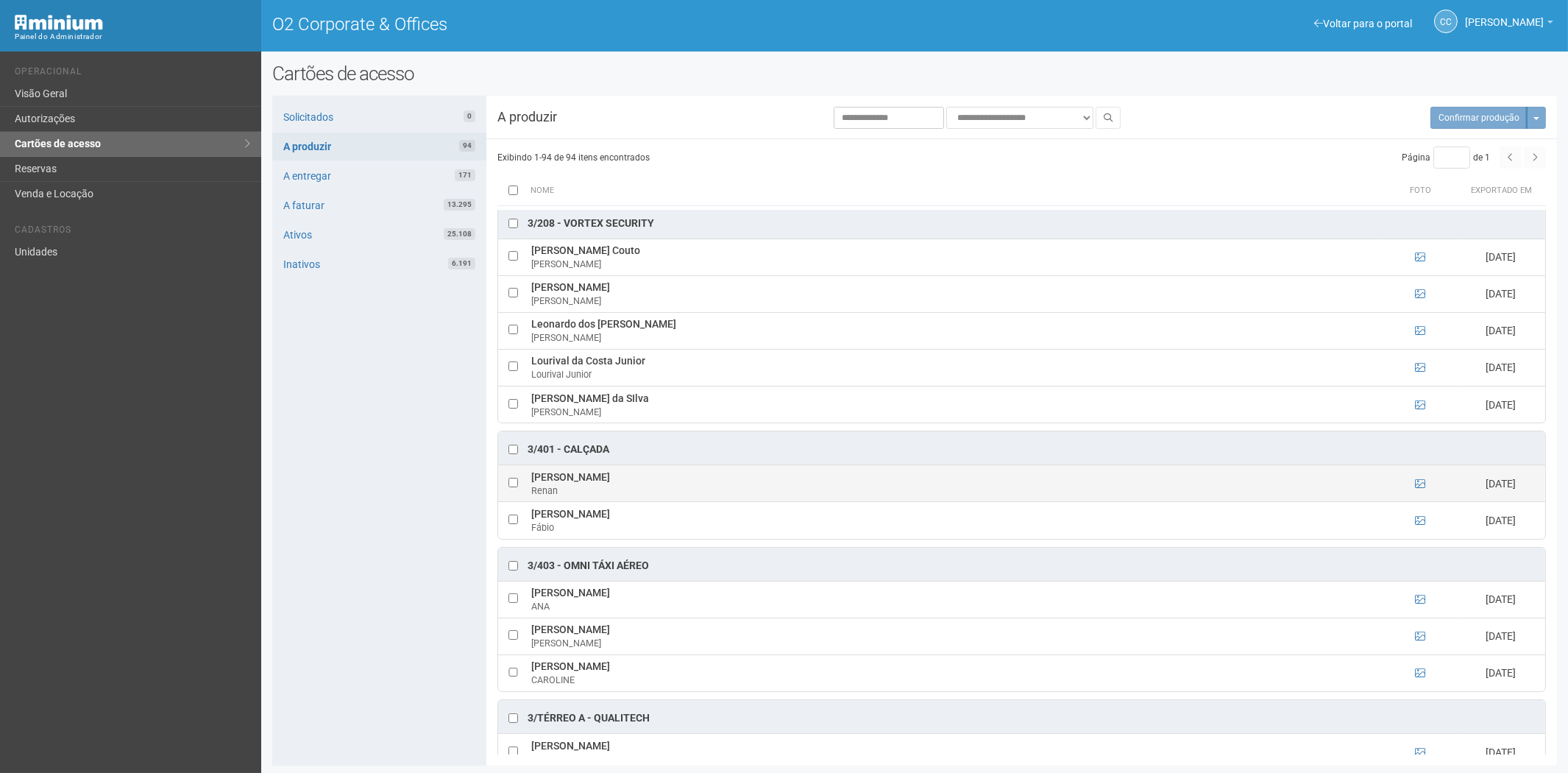
drag, startPoint x: 634, startPoint y: 490, endPoint x: 532, endPoint y: 494, distance: 102.1
click at [532, 494] on td "Renan Melo da Silva Renan" at bounding box center [955, 483] width 856 height 37
click at [1422, 489] on icon at bounding box center [1420, 483] width 11 height 11
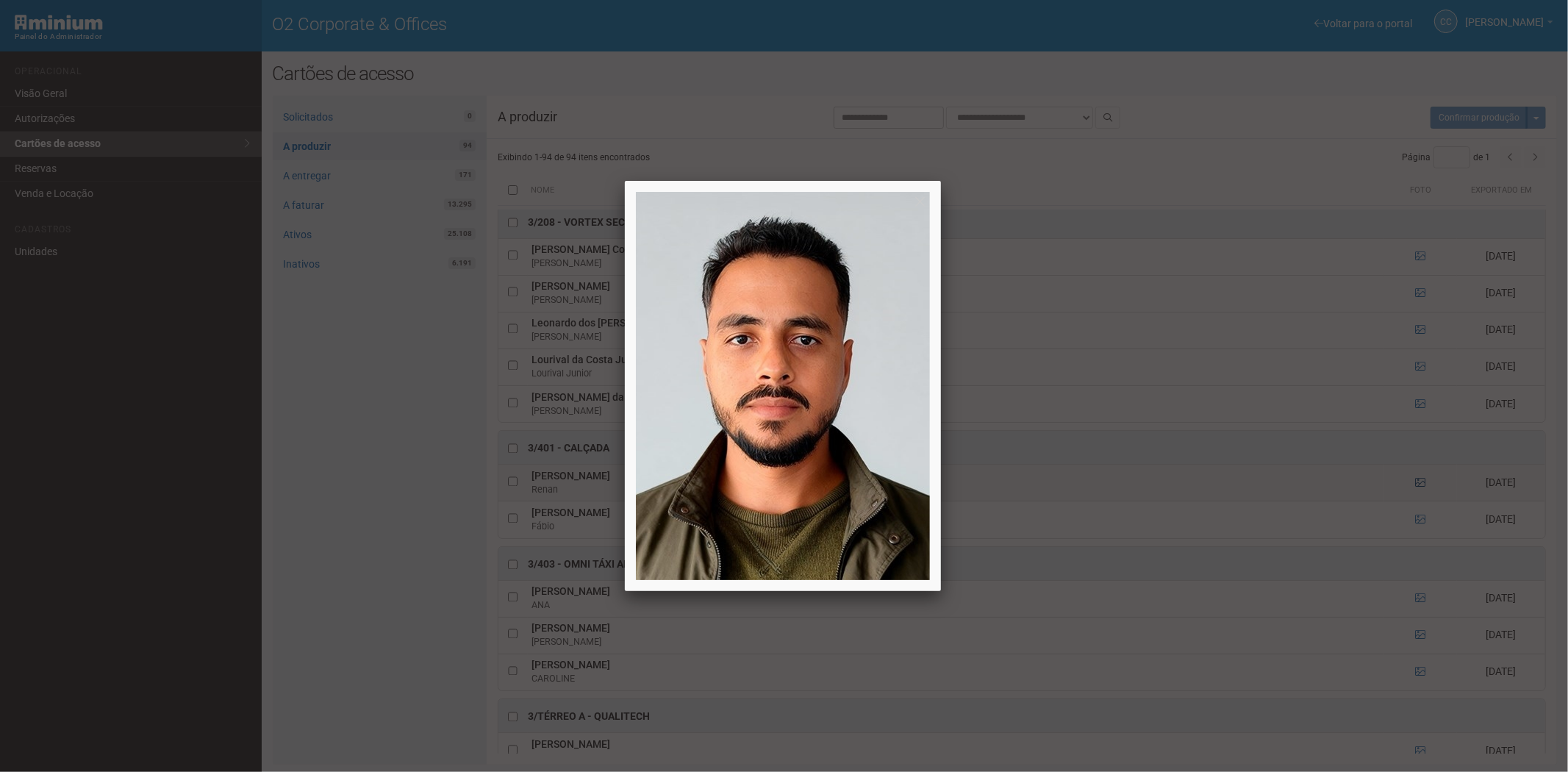
click at [1420, 498] on div at bounding box center [784, 386] width 1568 height 772
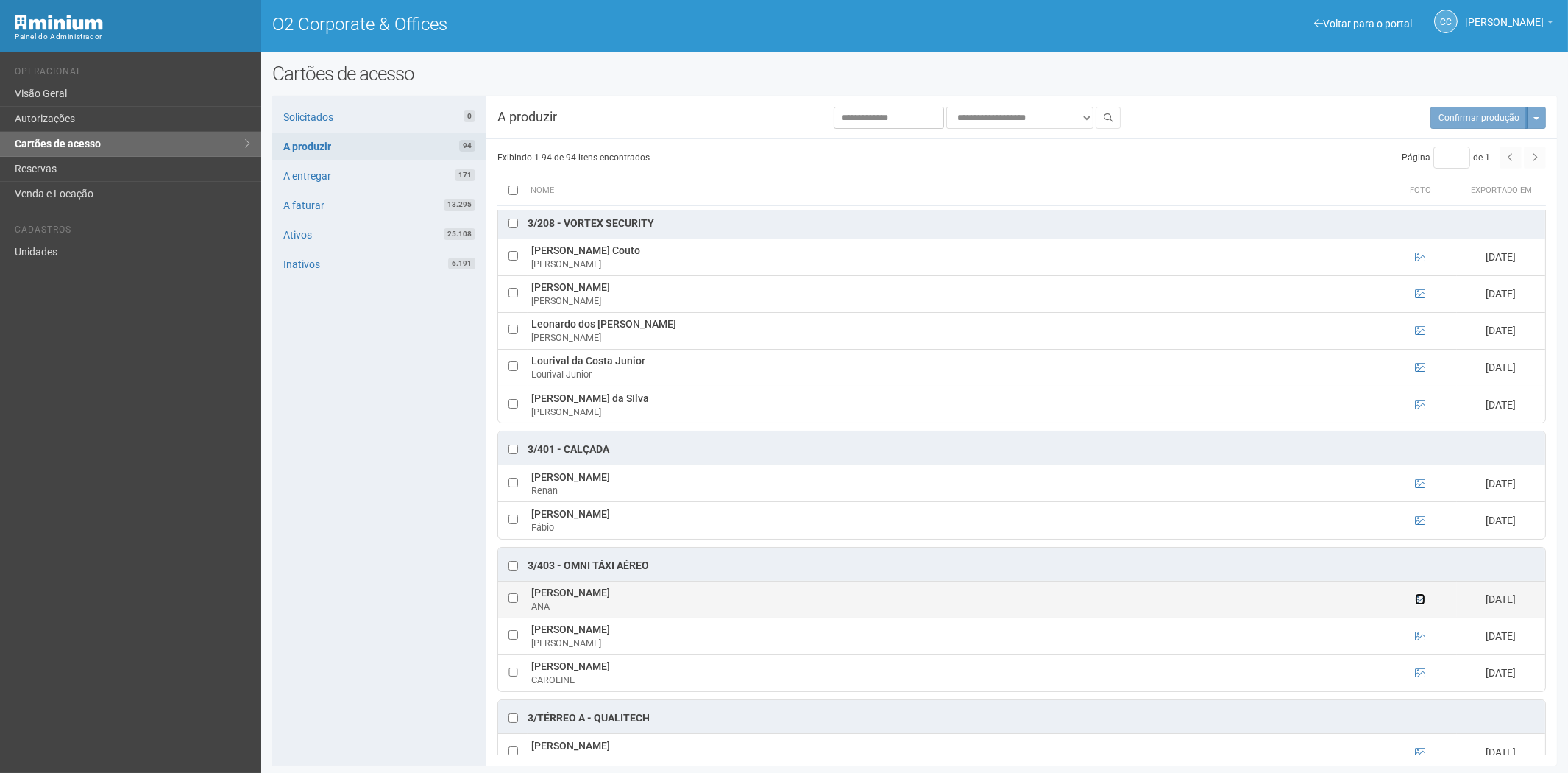
click at [1417, 605] on icon at bounding box center [1420, 599] width 11 height 11
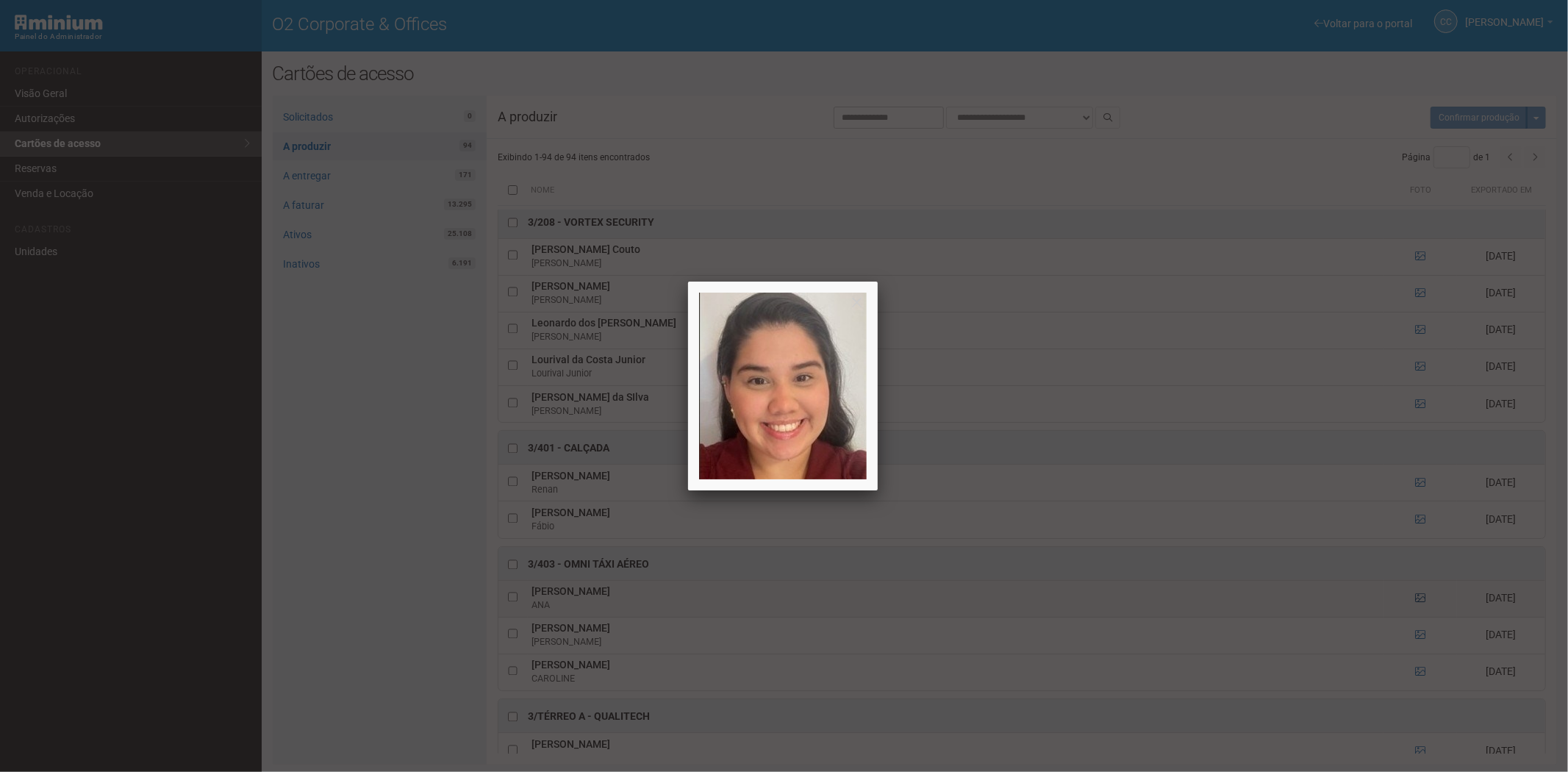
click at [1415, 611] on div at bounding box center [784, 386] width 1568 height 772
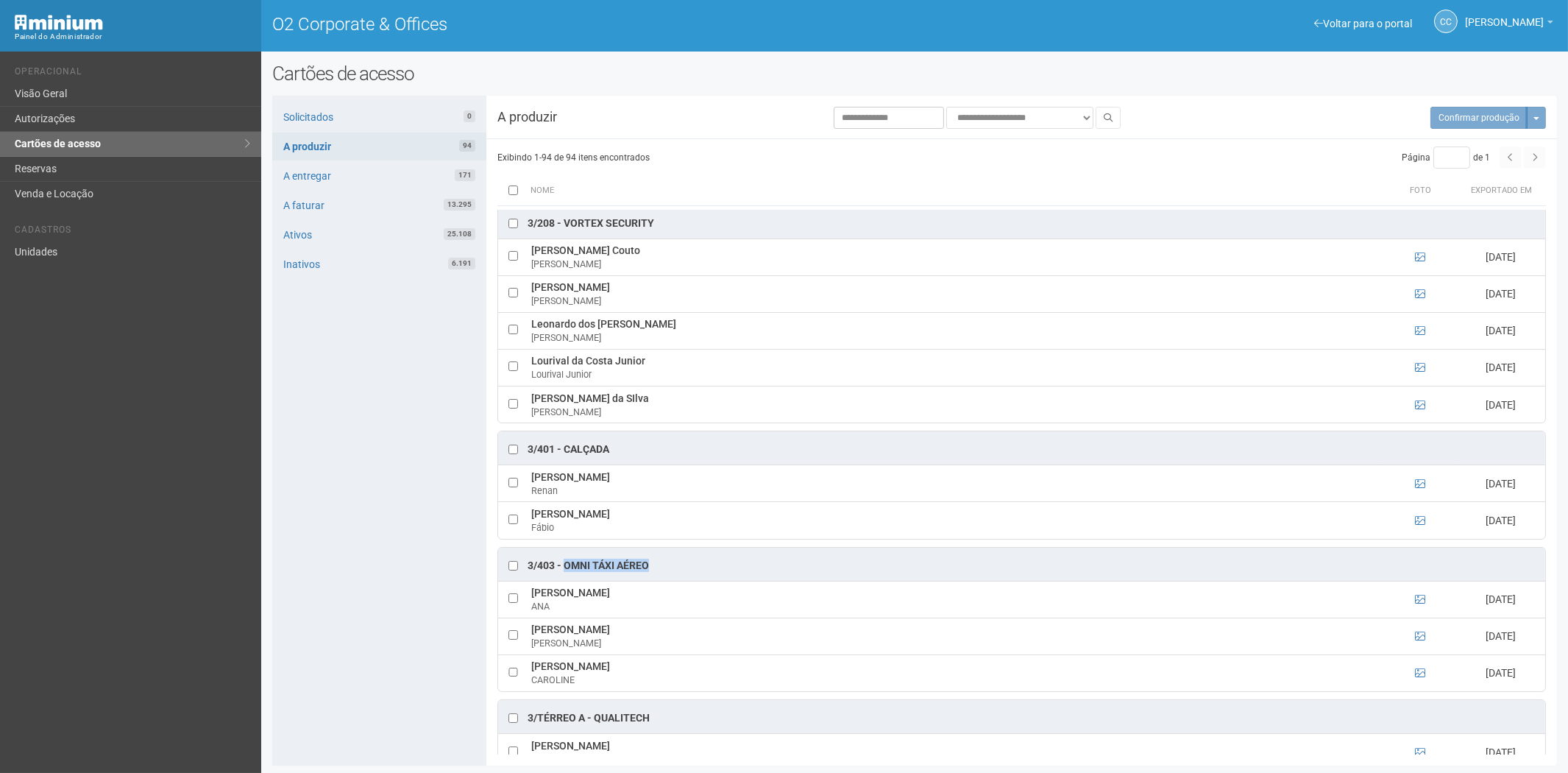
drag, startPoint x: 653, startPoint y: 577, endPoint x: 565, endPoint y: 580, distance: 88.1
click at [565, 580] on div "3/403 - OMNI TÁXI AÉREO" at bounding box center [1022, 564] width 1047 height 33
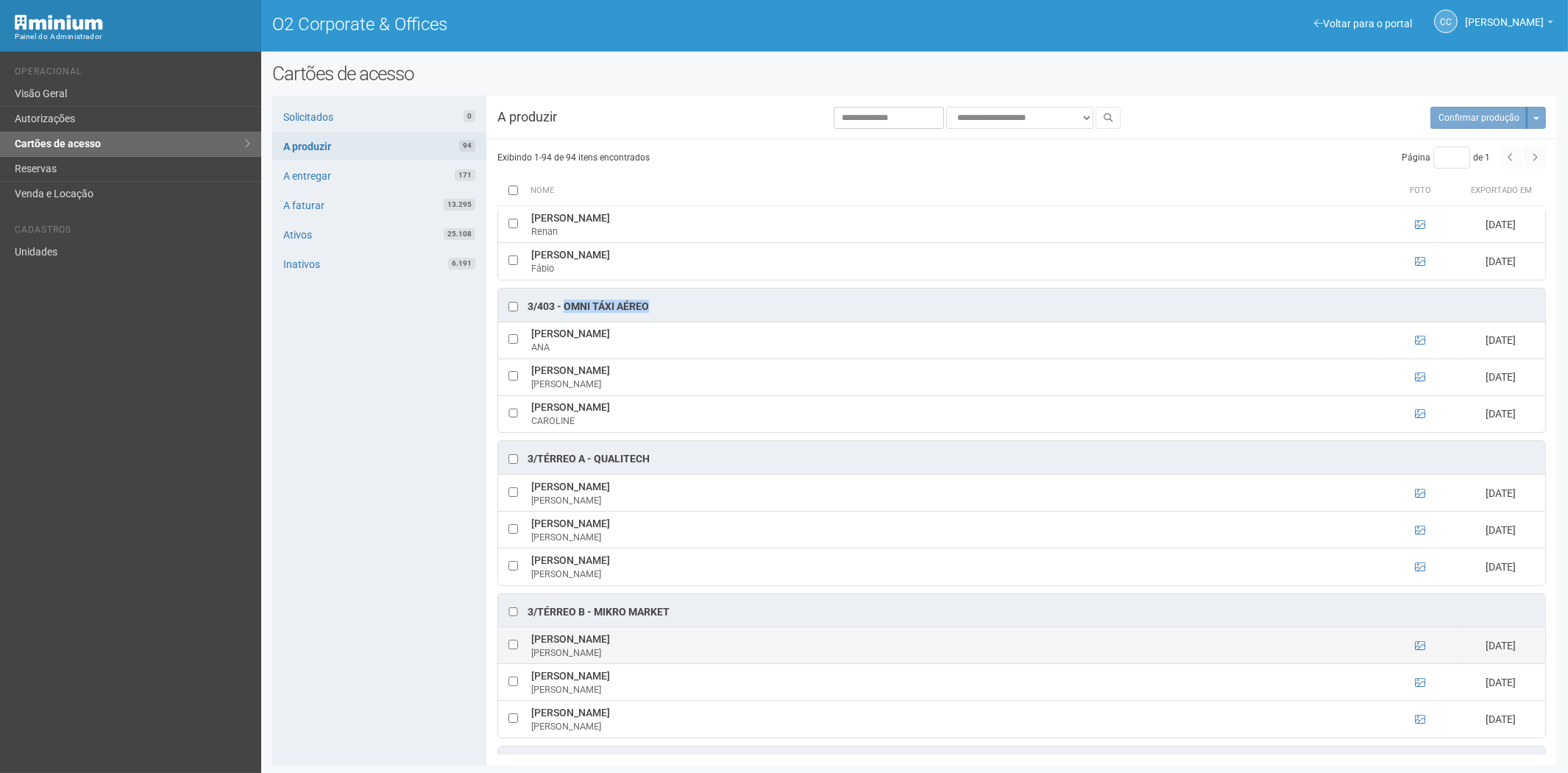
scroll to position [2780, 0]
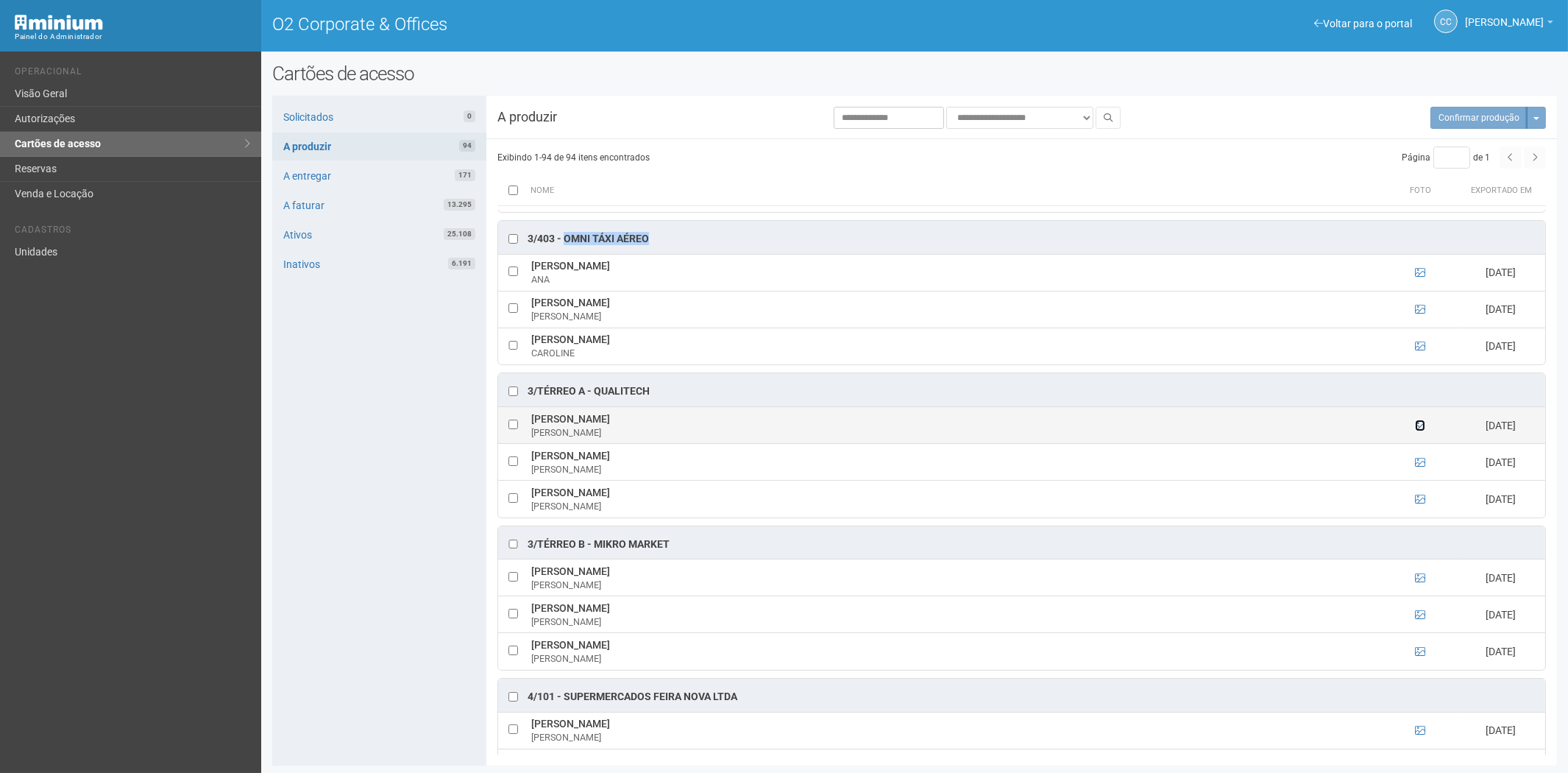
click at [1417, 430] on icon at bounding box center [1420, 425] width 11 height 11
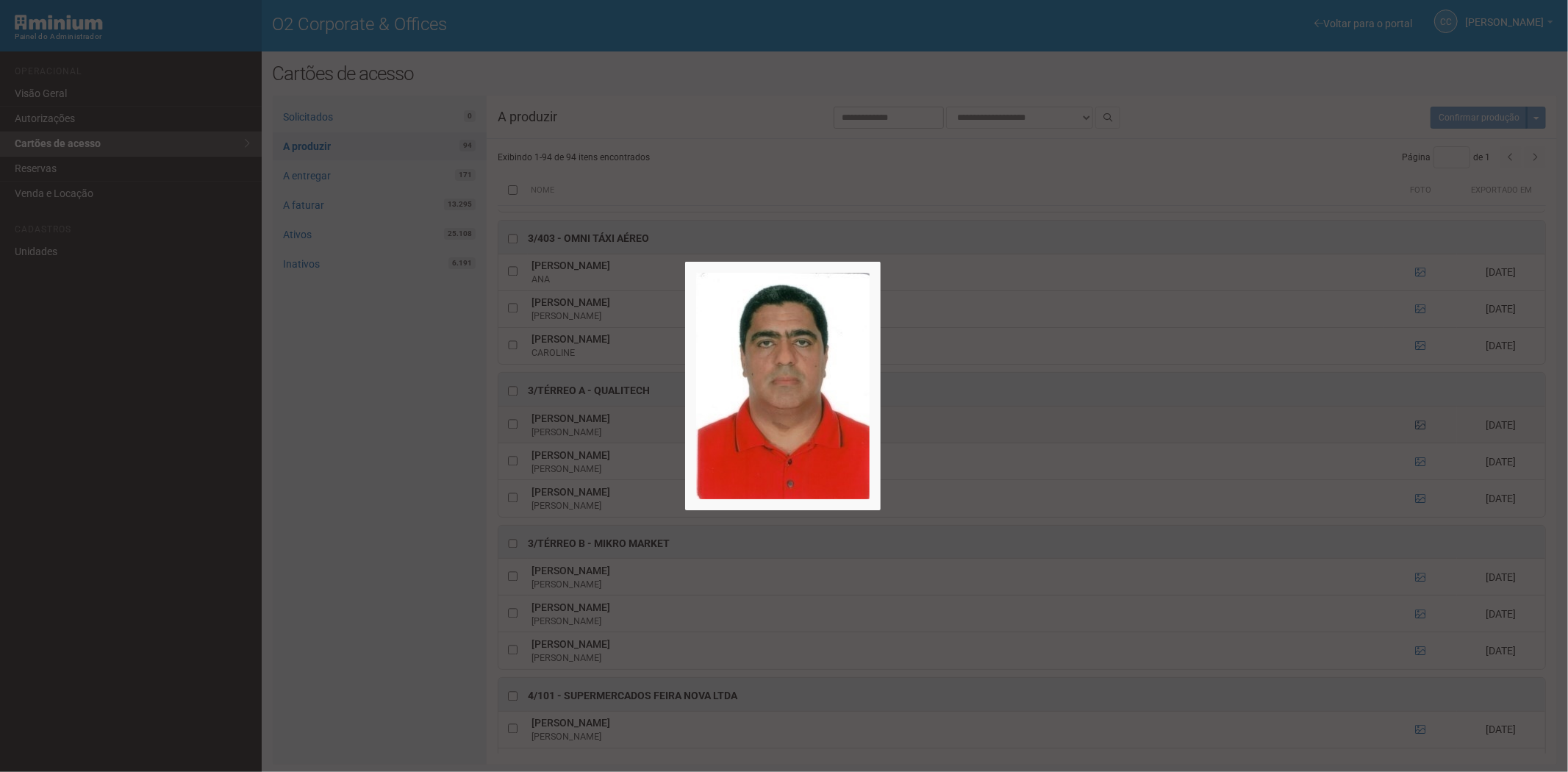
click at [1415, 439] on div at bounding box center [784, 386] width 1568 height 772
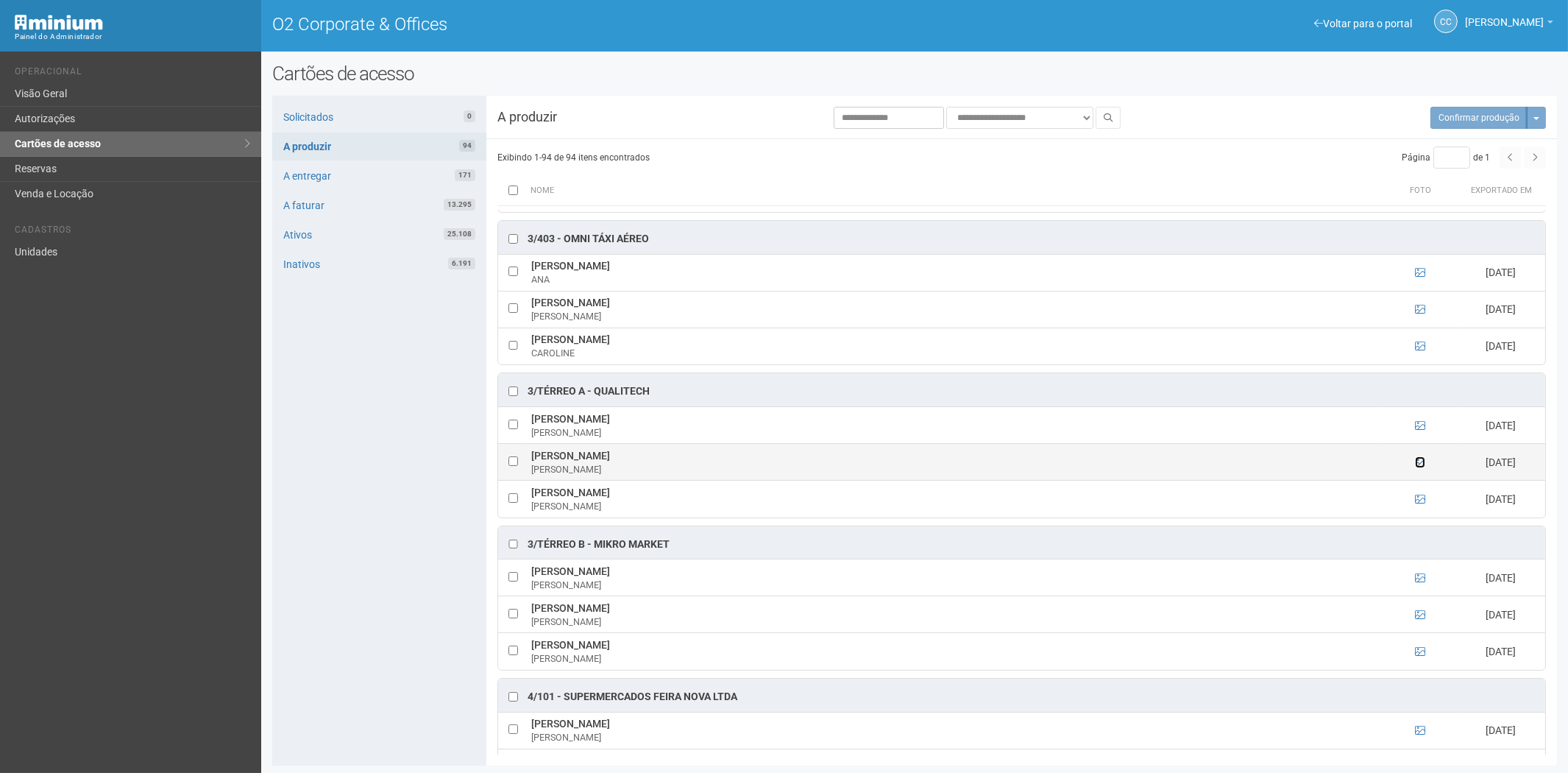
click at [1416, 468] on icon at bounding box center [1420, 462] width 11 height 11
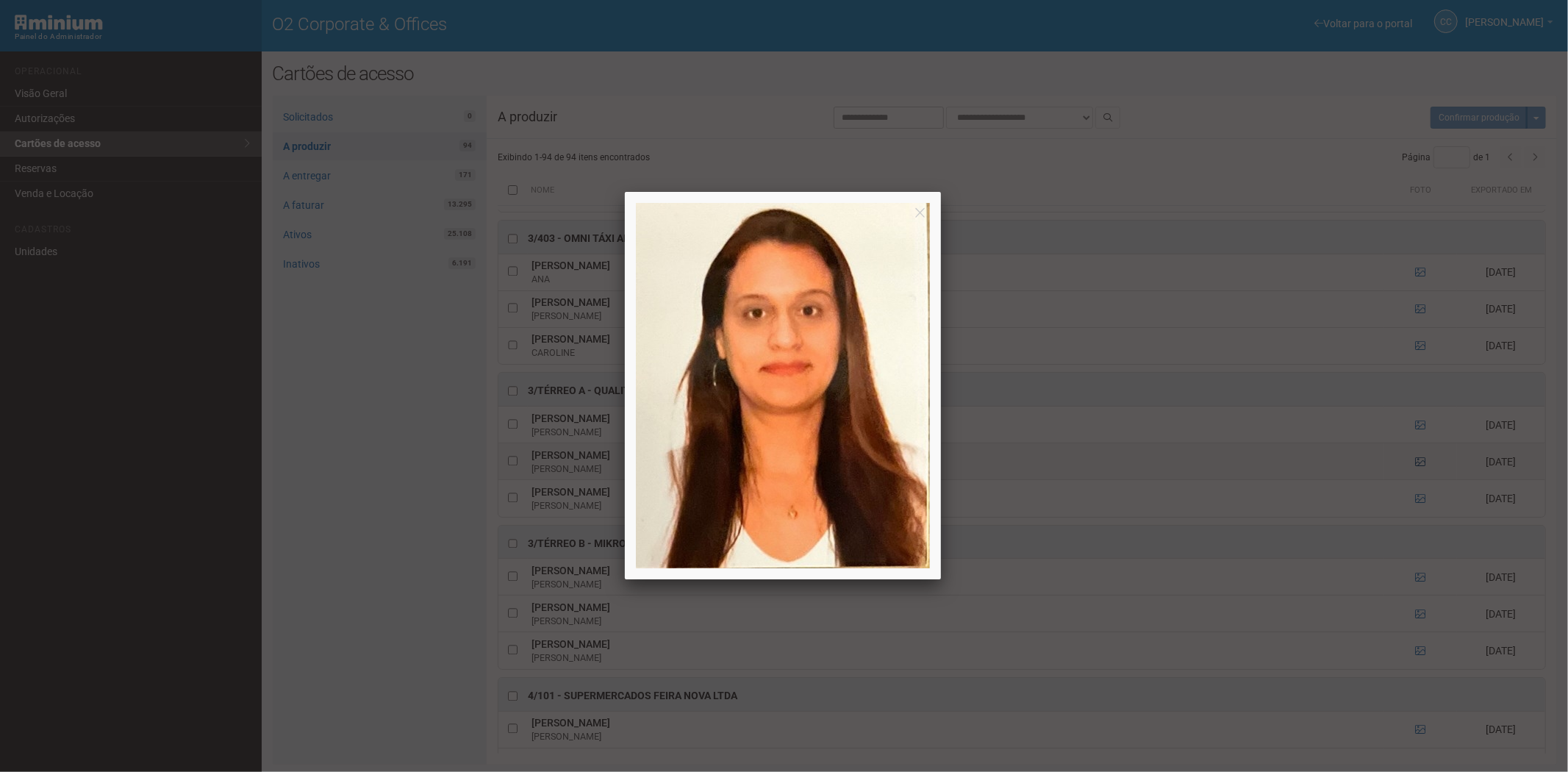
click at [1414, 475] on div at bounding box center [784, 386] width 1568 height 772
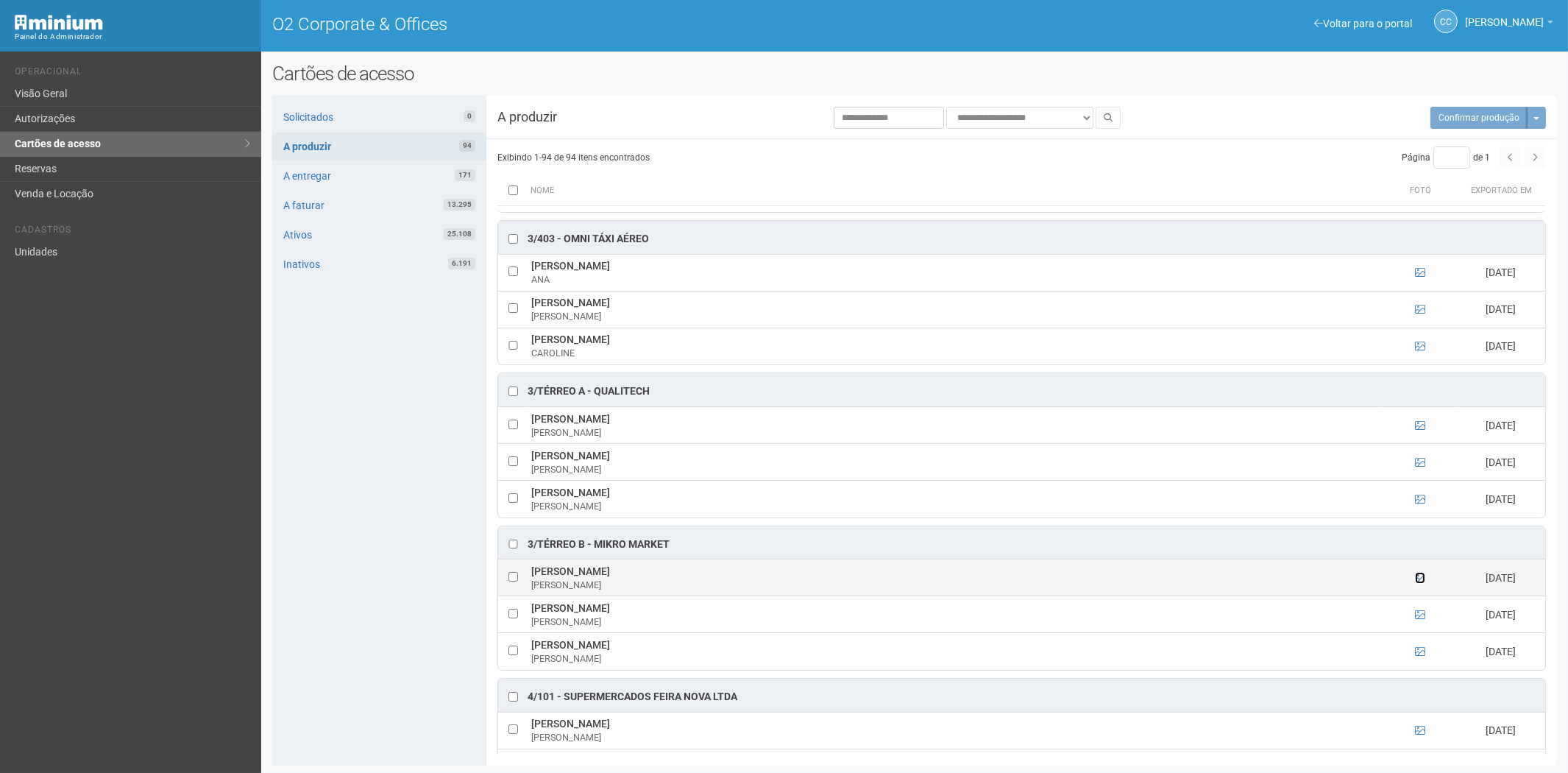
click at [1418, 583] on icon at bounding box center [1420, 578] width 11 height 11
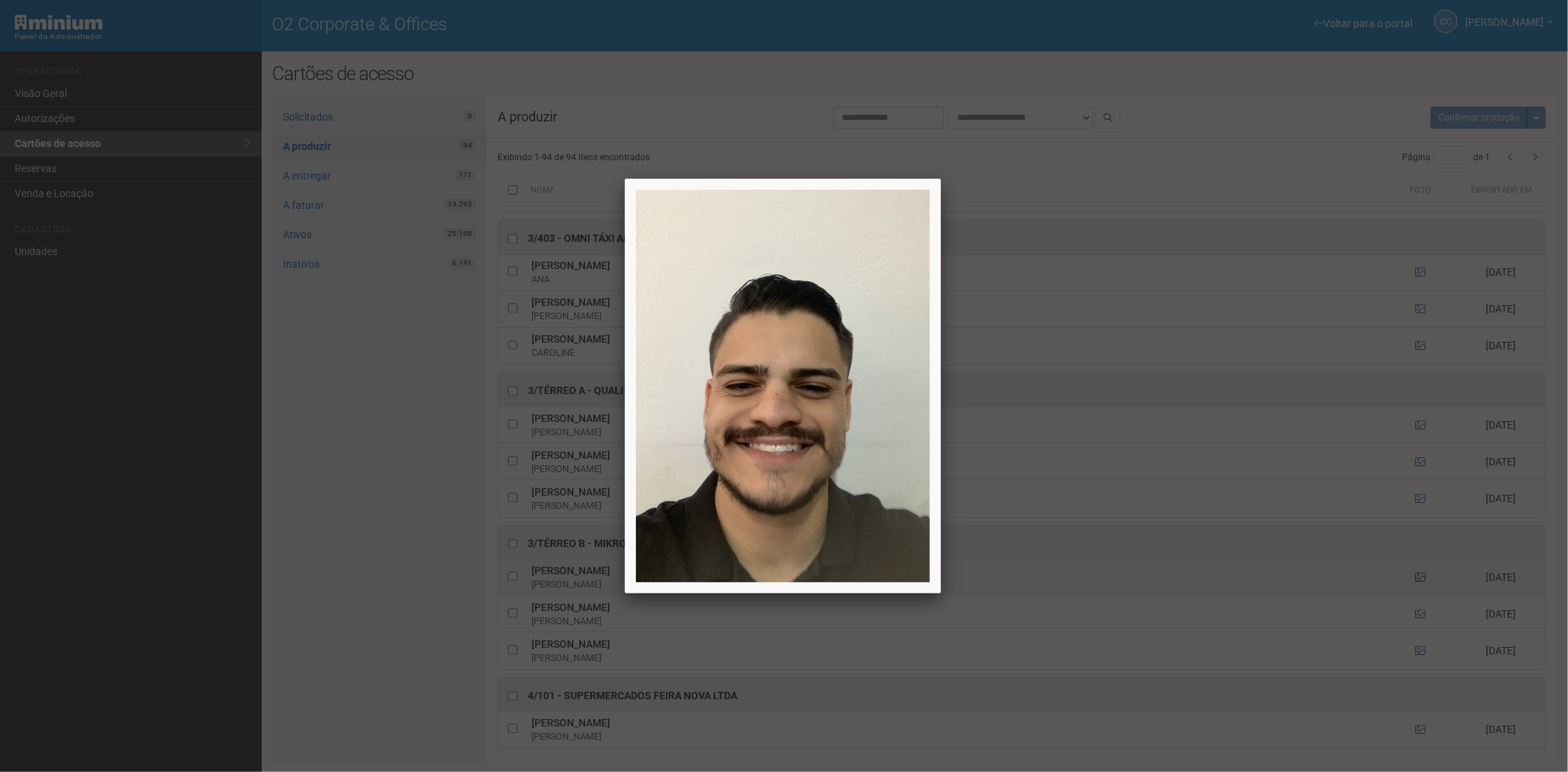
click at [1417, 596] on div at bounding box center [784, 386] width 1568 height 772
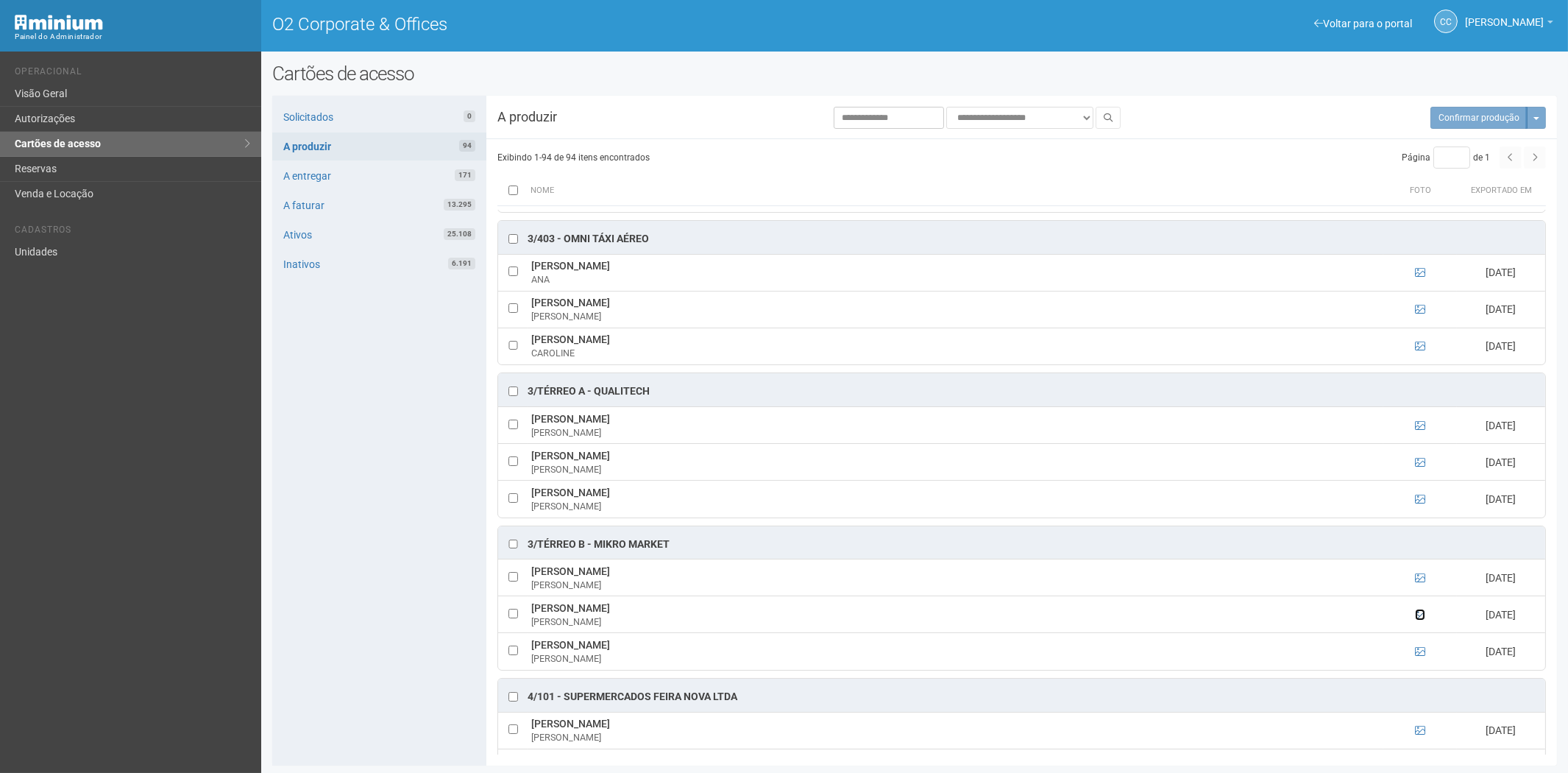
click at [1419, 620] on icon at bounding box center [1420, 614] width 11 height 11
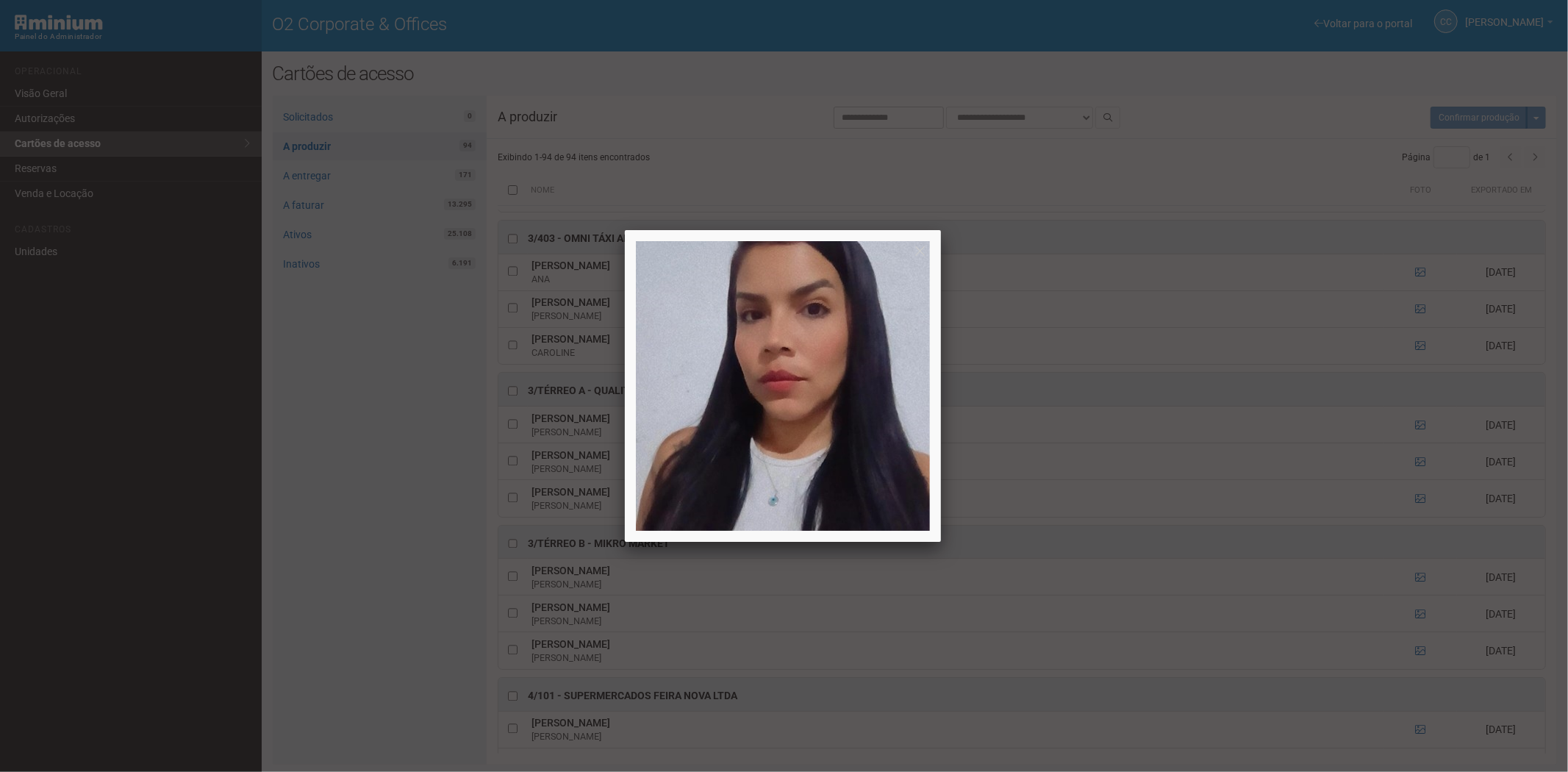
click at [1417, 630] on div at bounding box center [784, 386] width 1568 height 772
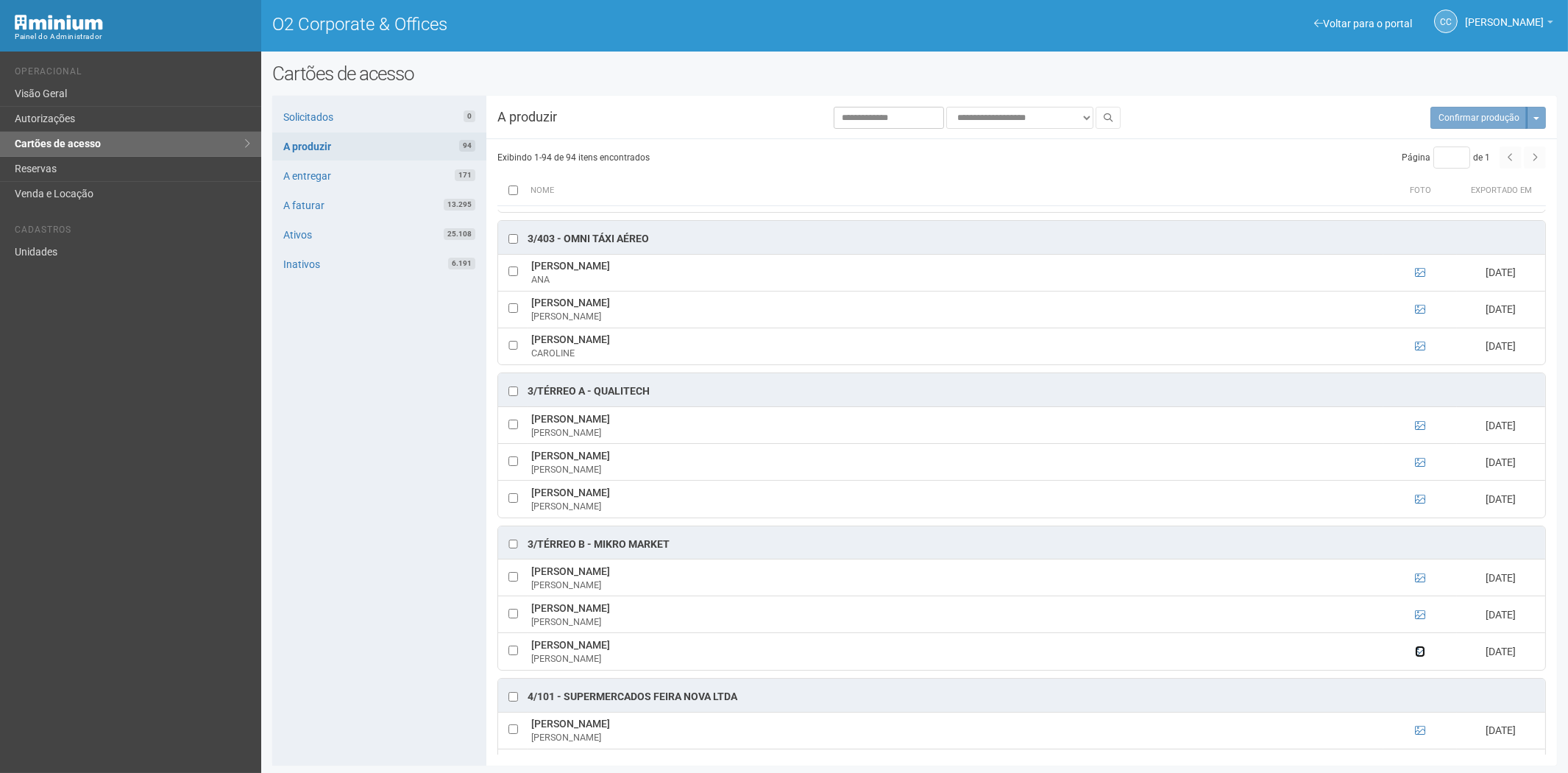
click at [1415, 657] on icon at bounding box center [1420, 651] width 11 height 11
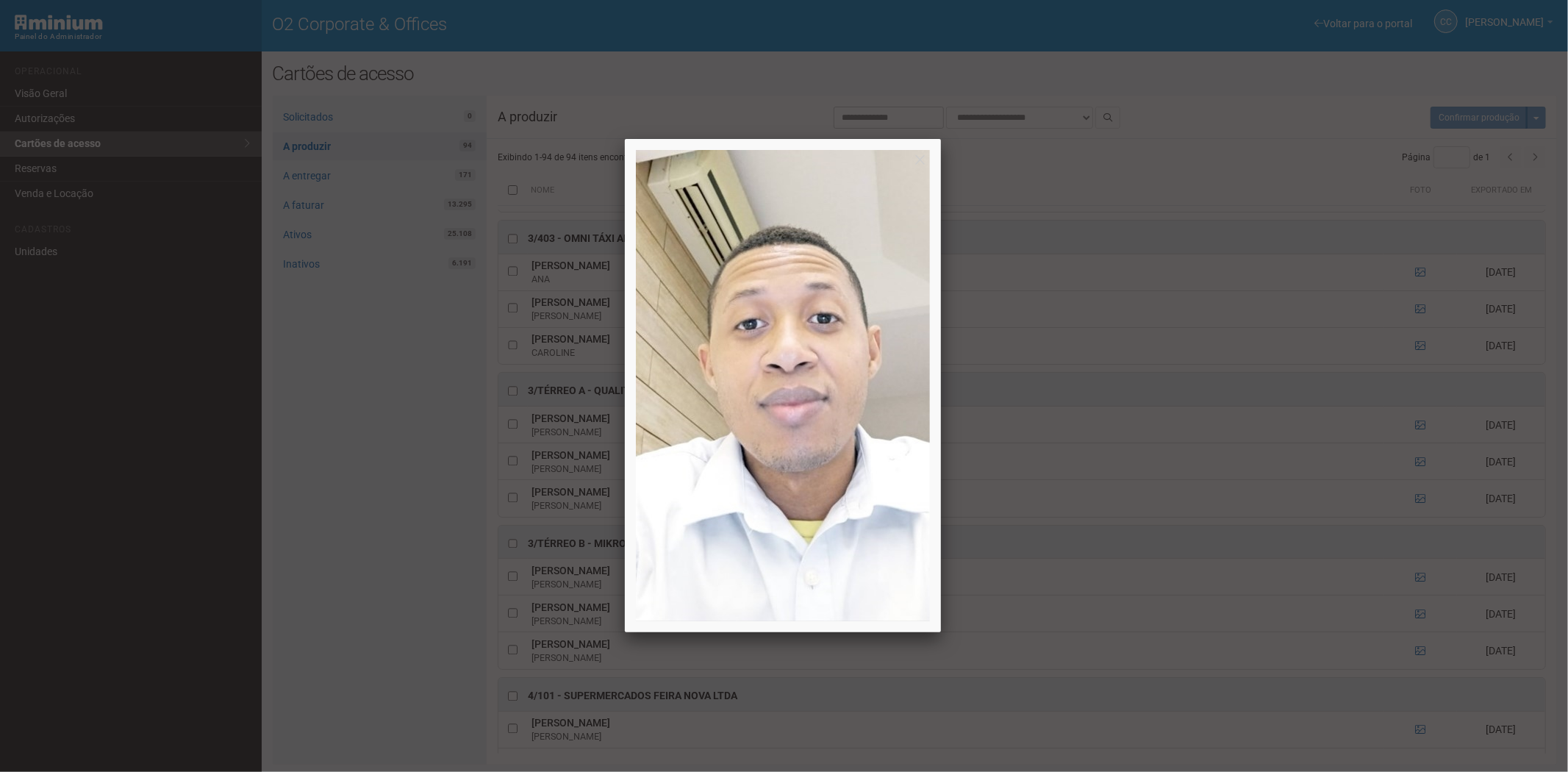
click at [1413, 664] on div at bounding box center [784, 386] width 1568 height 772
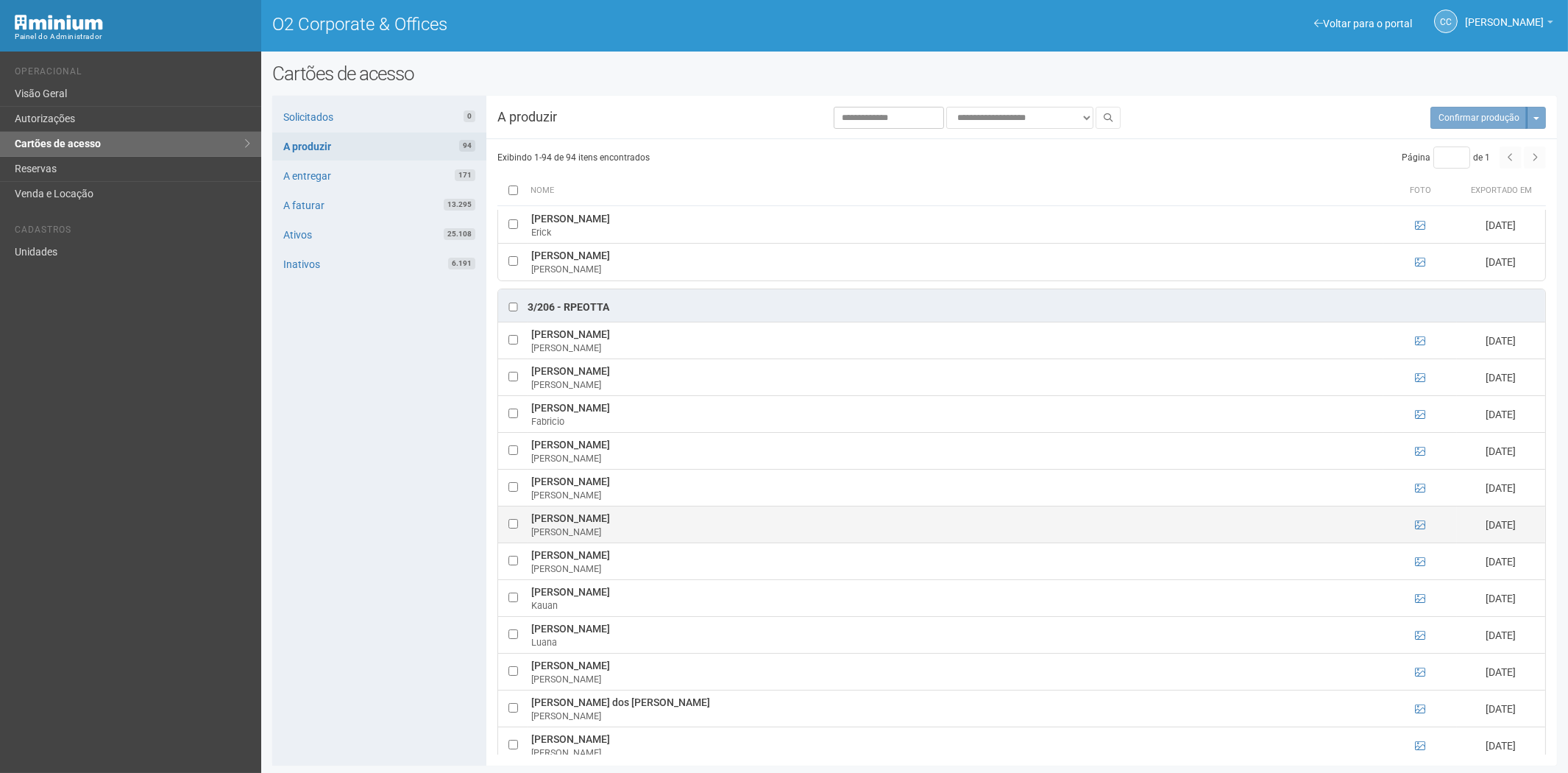
scroll to position [1799, 0]
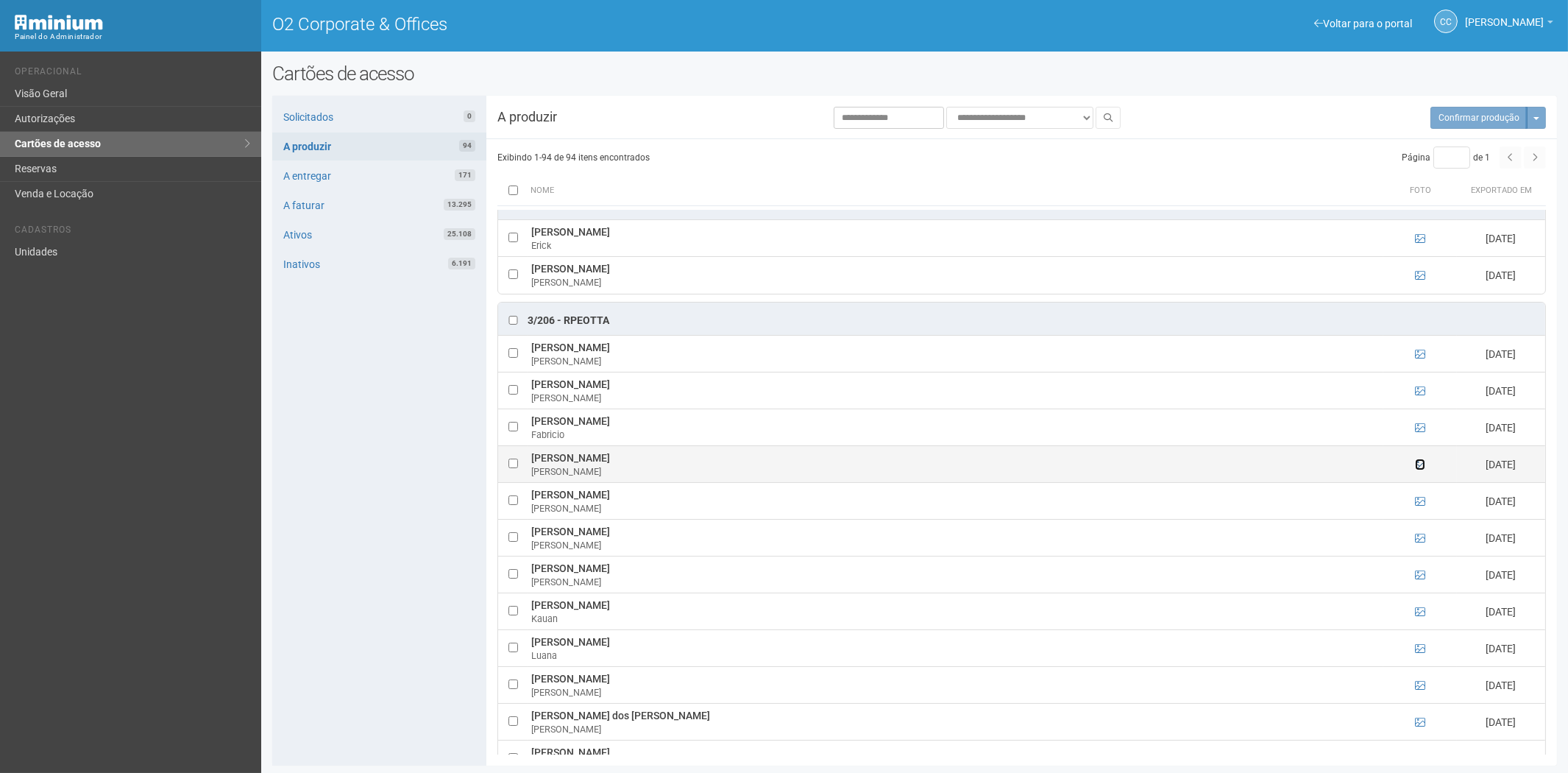
click at [1421, 470] on icon at bounding box center [1420, 464] width 11 height 11
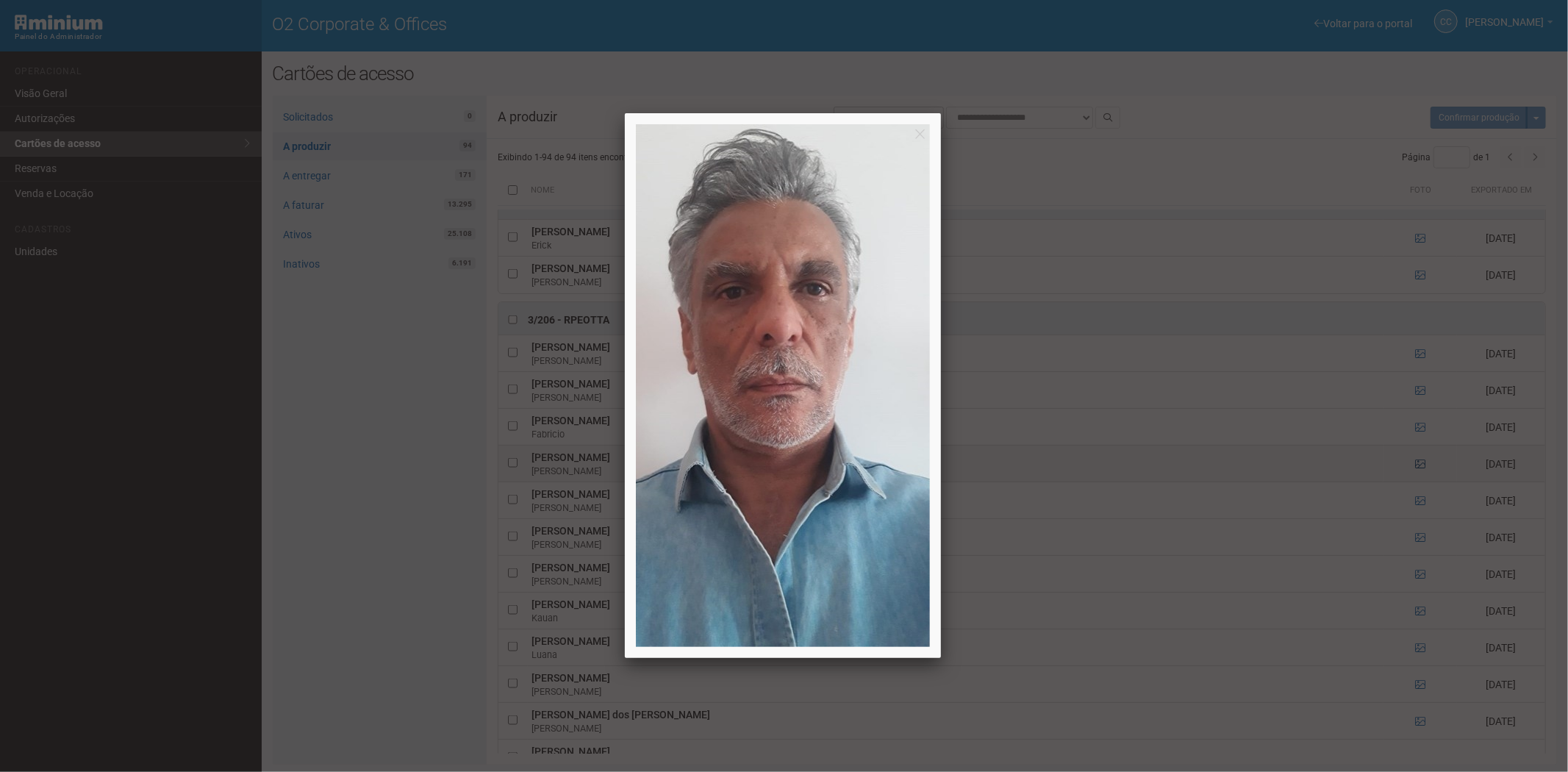
click at [1419, 478] on div at bounding box center [784, 386] width 1568 height 772
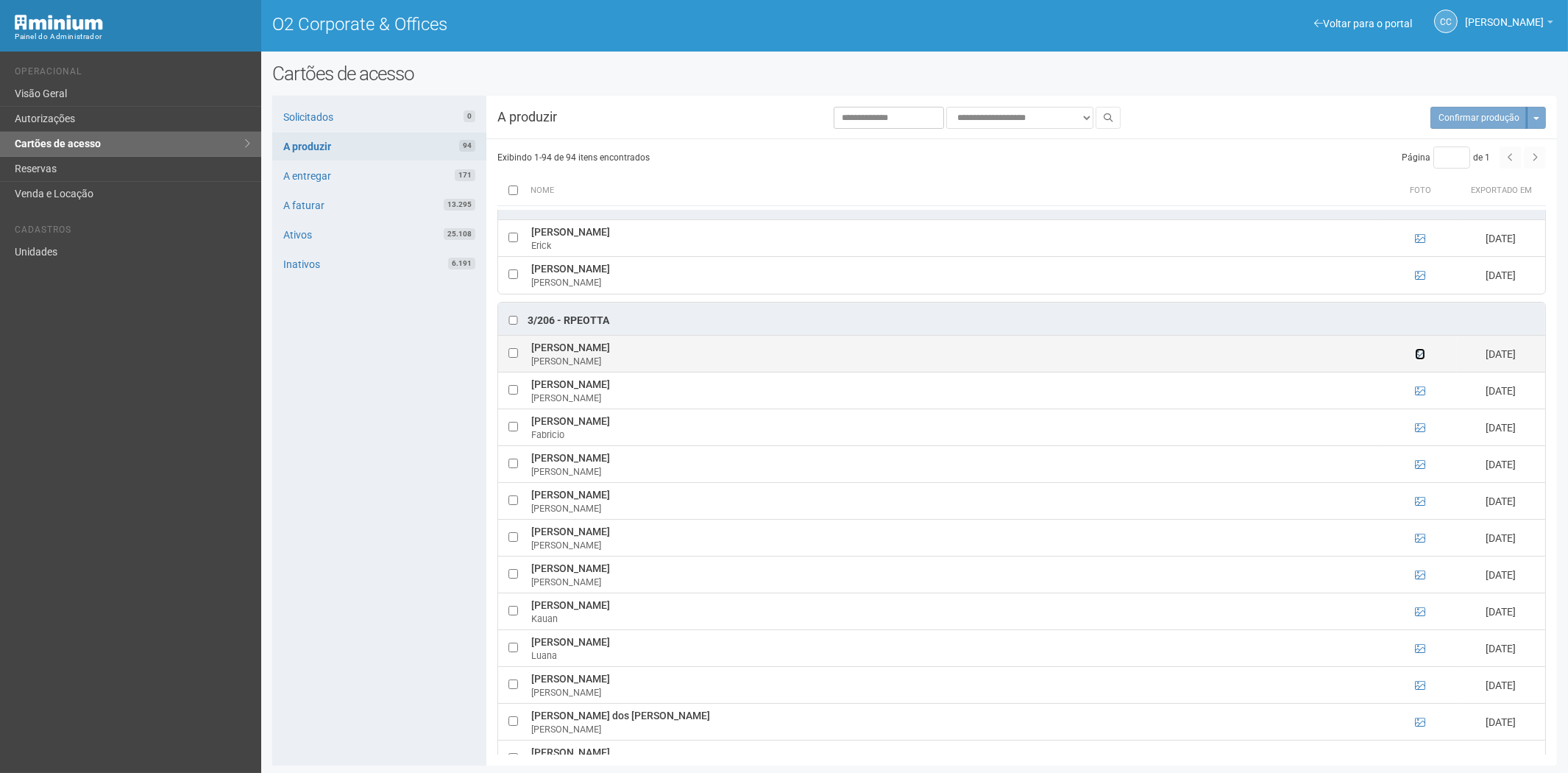
click at [1416, 359] on icon at bounding box center [1420, 353] width 11 height 11
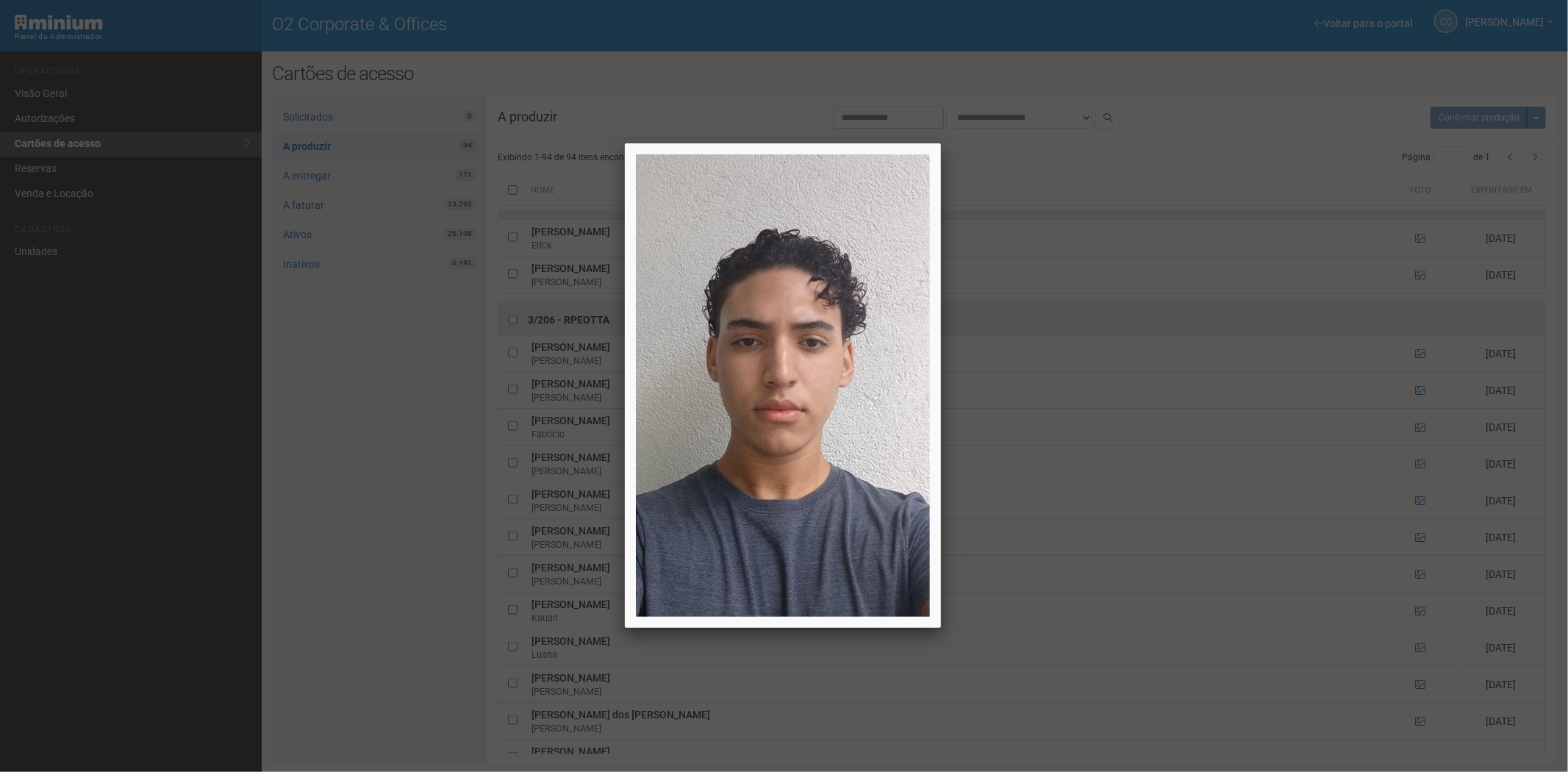
click at [1413, 364] on div at bounding box center [784, 386] width 1568 height 772
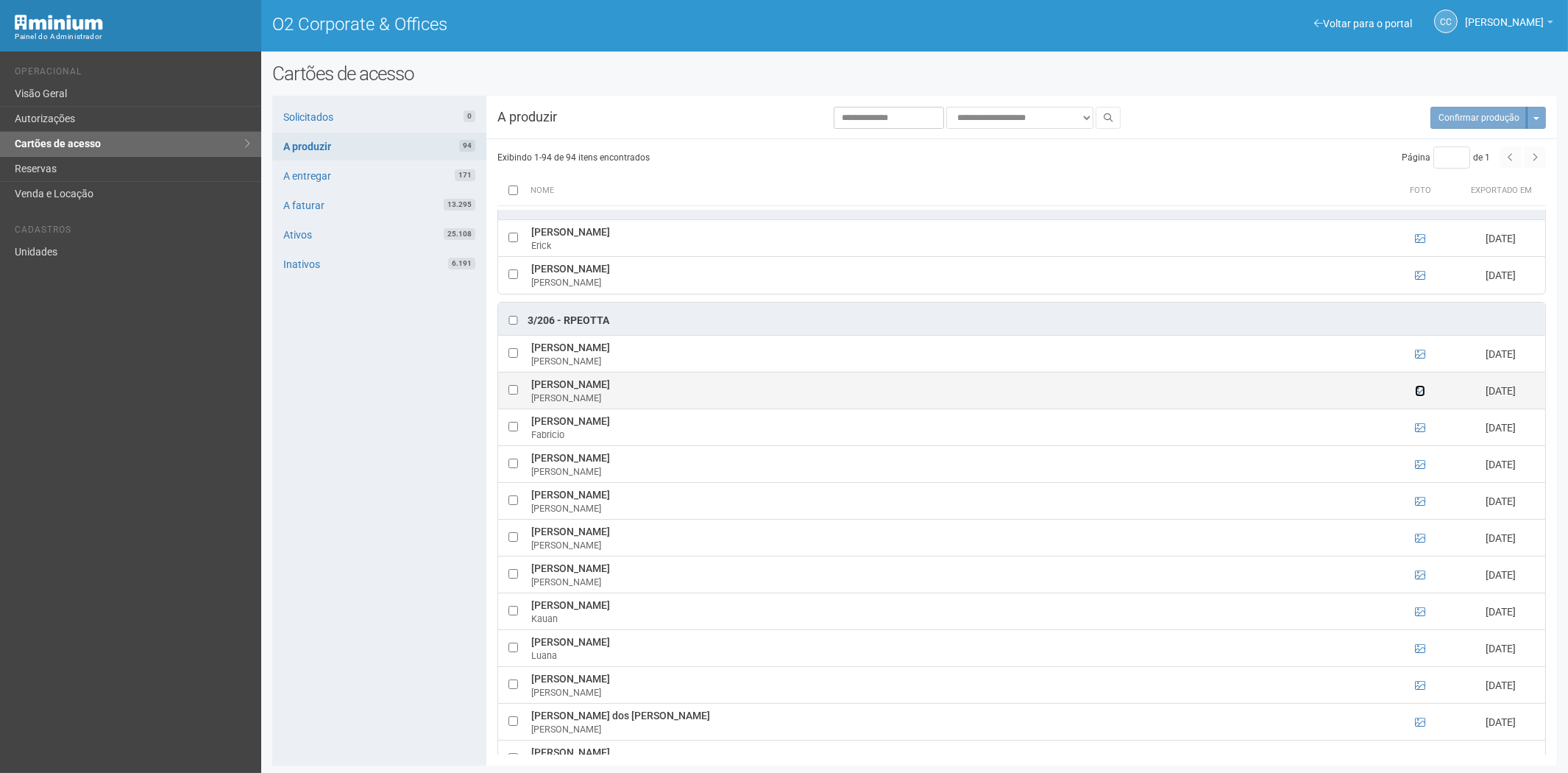
click at [1419, 396] on icon at bounding box center [1420, 391] width 11 height 11
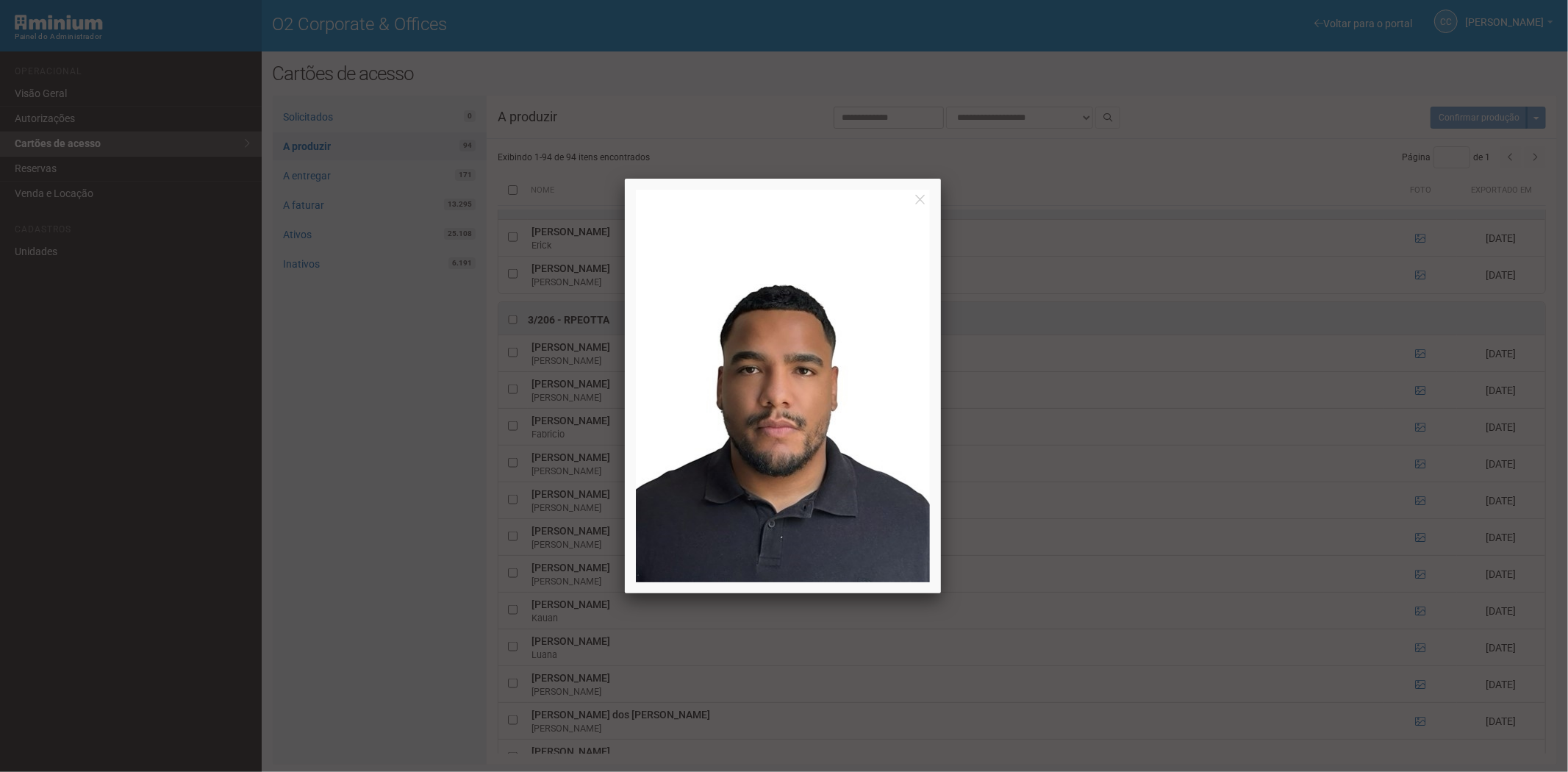
drag, startPoint x: 1417, startPoint y: 401, endPoint x: 1427, endPoint y: 458, distance: 57.9
click at [1417, 427] on div at bounding box center [784, 386] width 1568 height 772
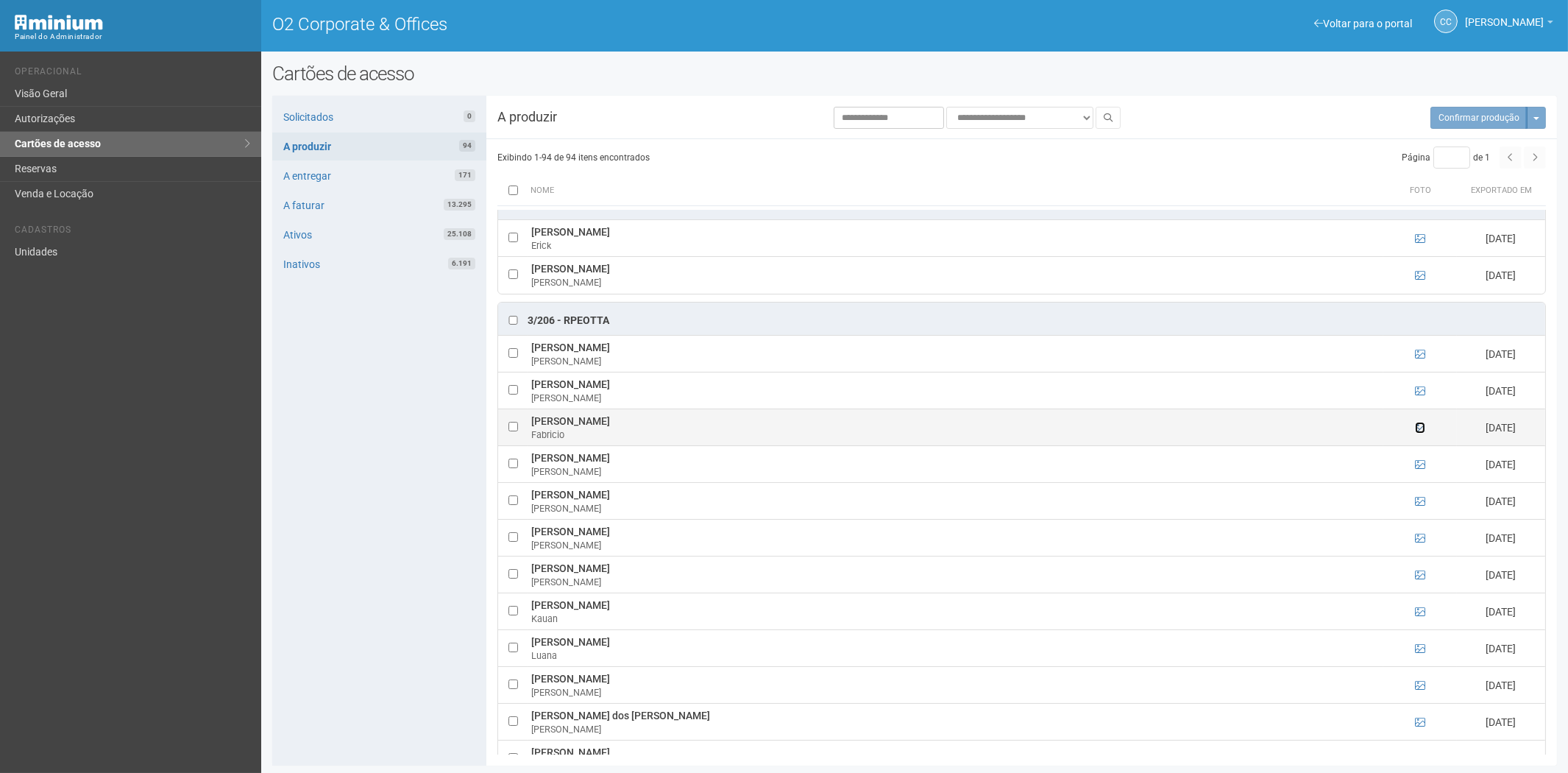
click at [1421, 433] on icon at bounding box center [1420, 427] width 11 height 11
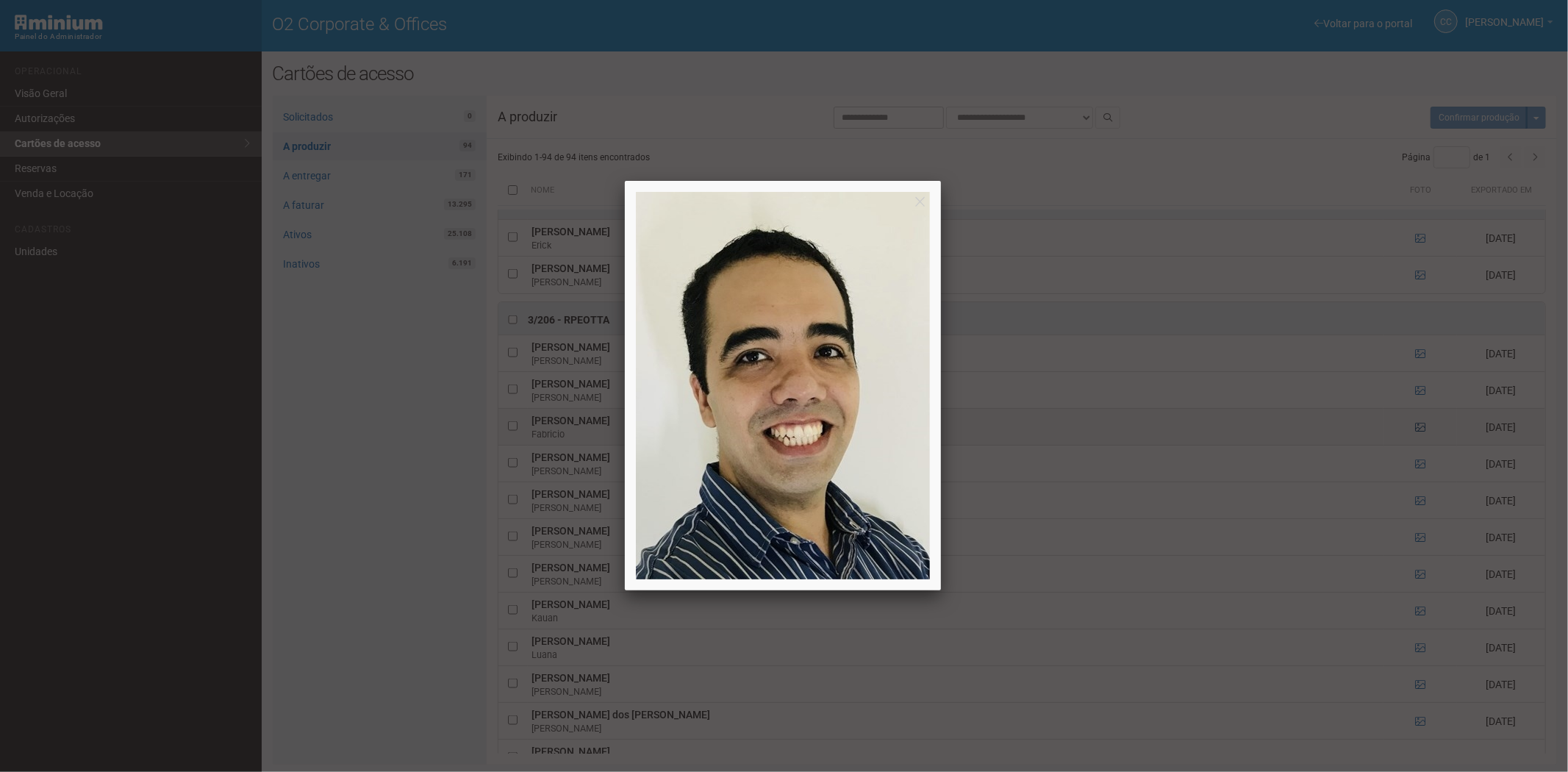
click at [1419, 436] on div at bounding box center [784, 386] width 1568 height 772
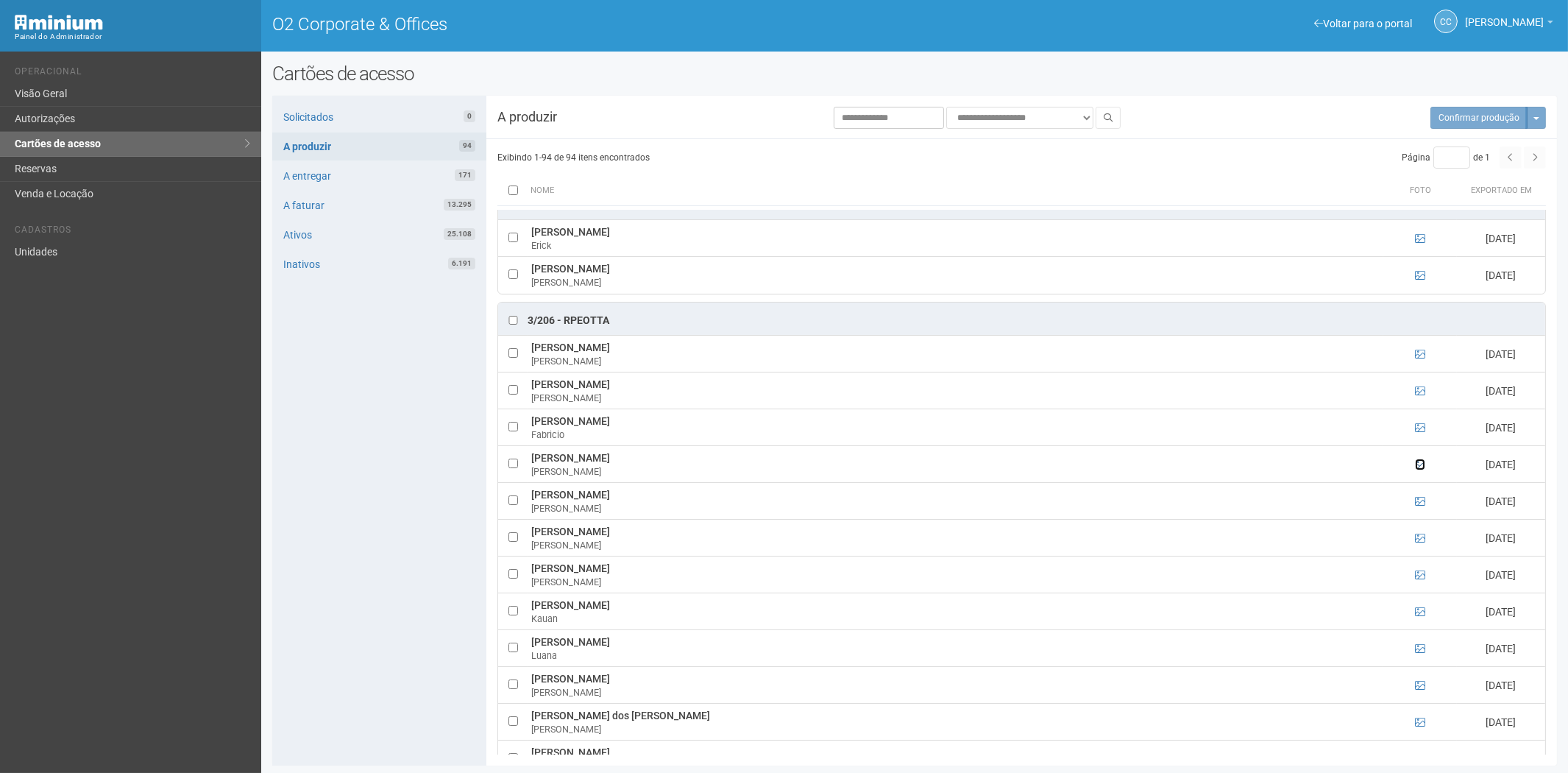
click at [1422, 470] on icon at bounding box center [1420, 464] width 11 height 11
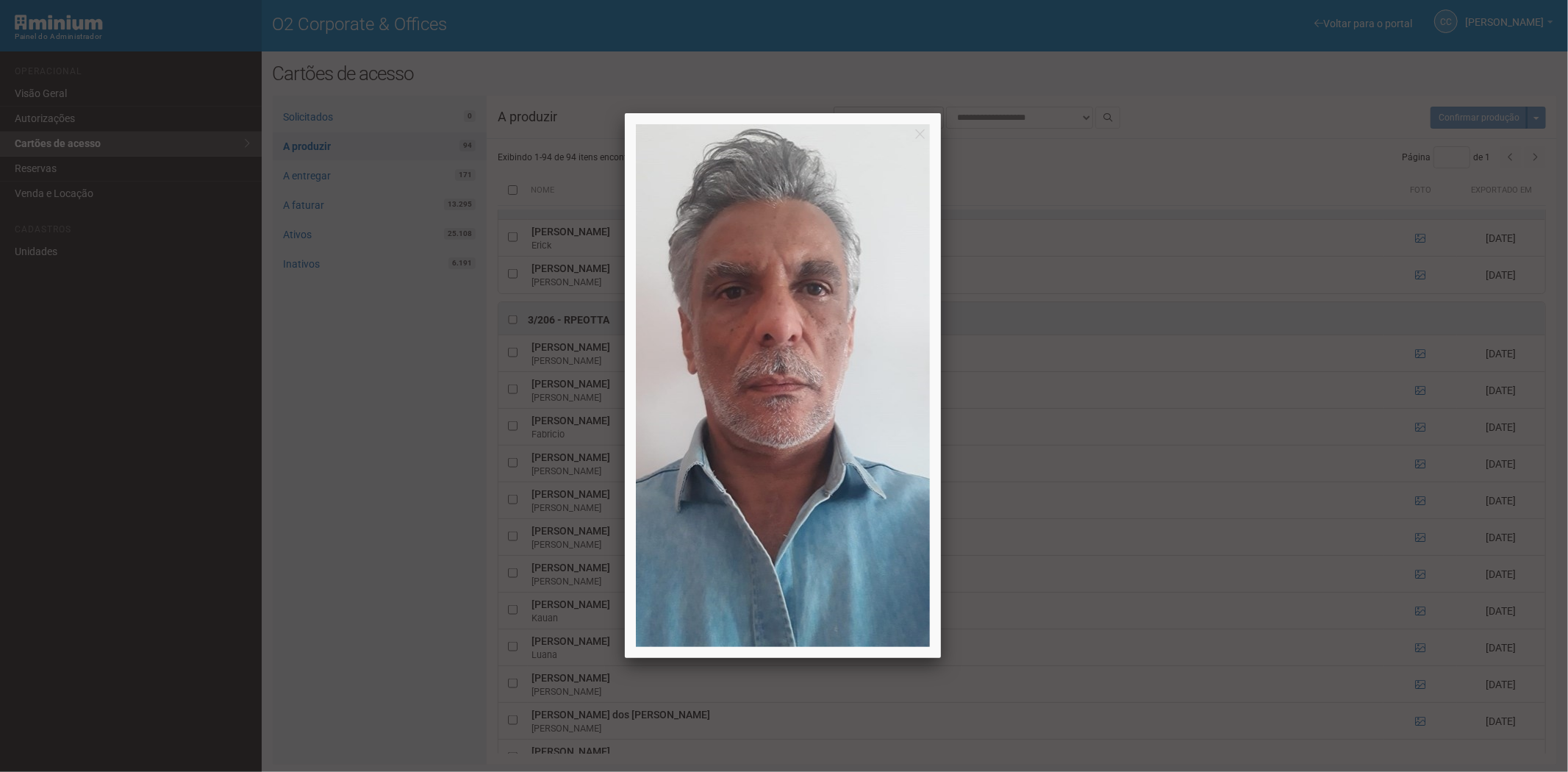
click at [1417, 472] on div at bounding box center [784, 386] width 1568 height 772
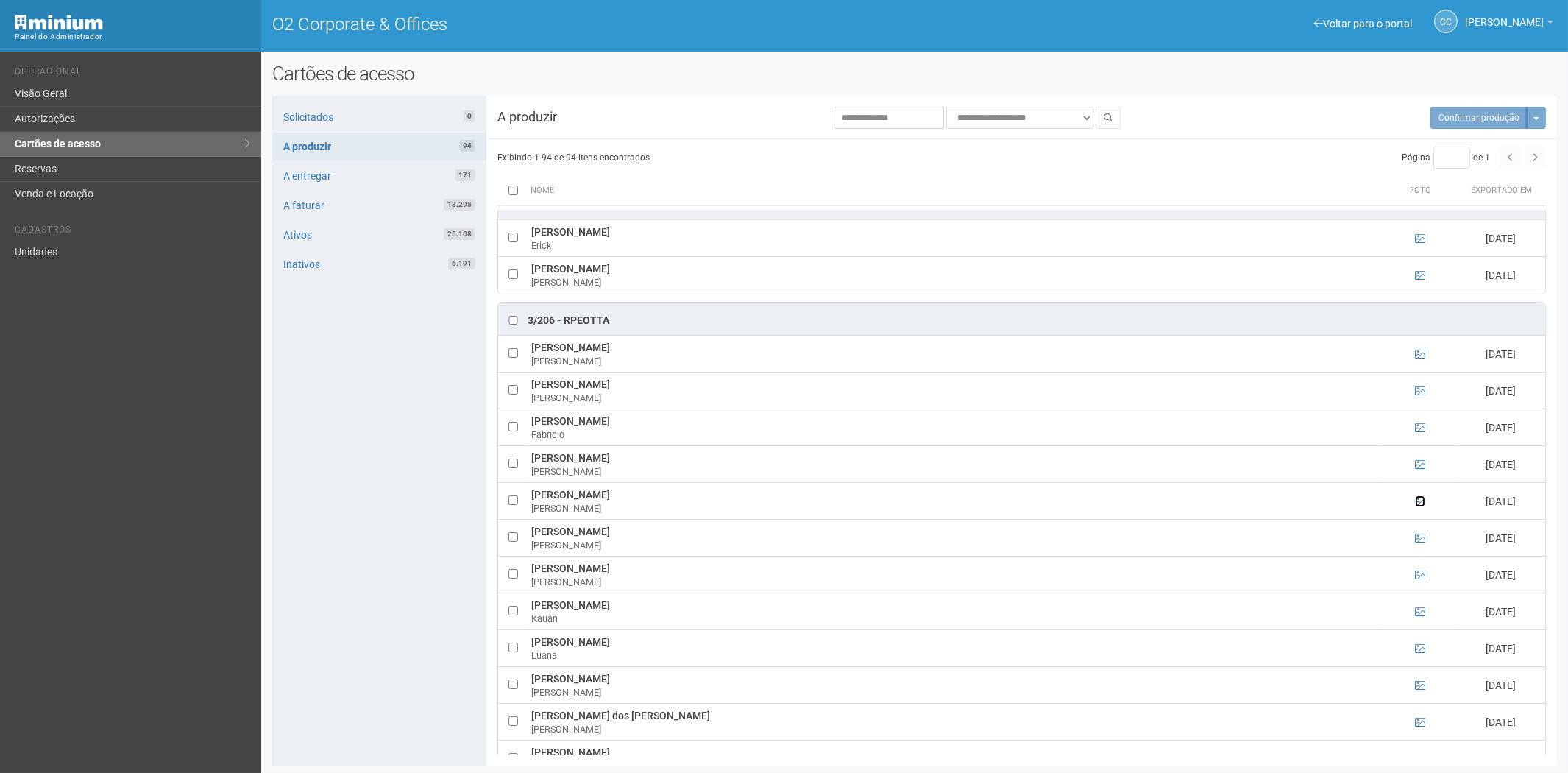
click at [1418, 506] on icon at bounding box center [1420, 501] width 11 height 11
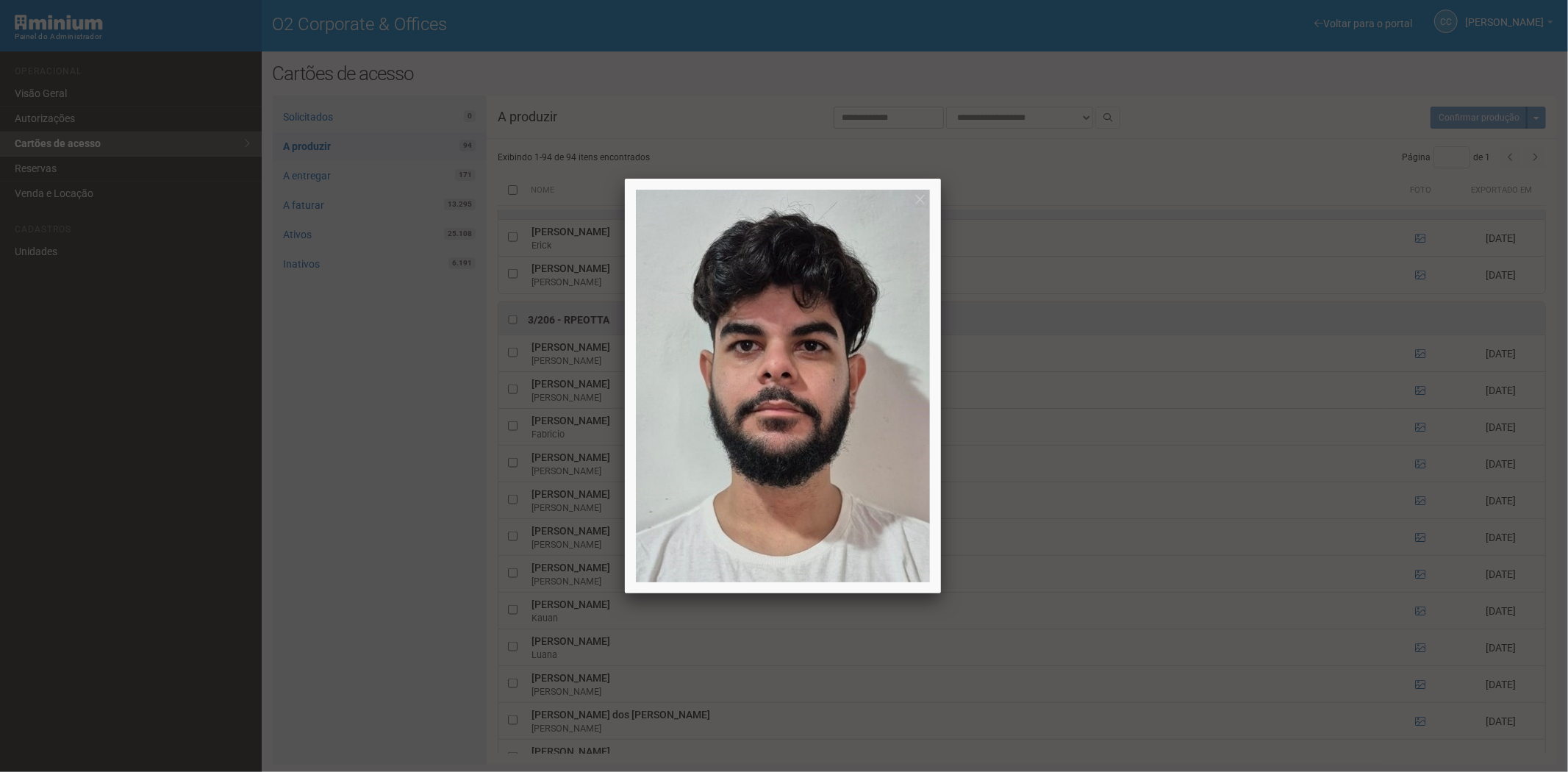
click at [1416, 517] on div at bounding box center [784, 386] width 1568 height 772
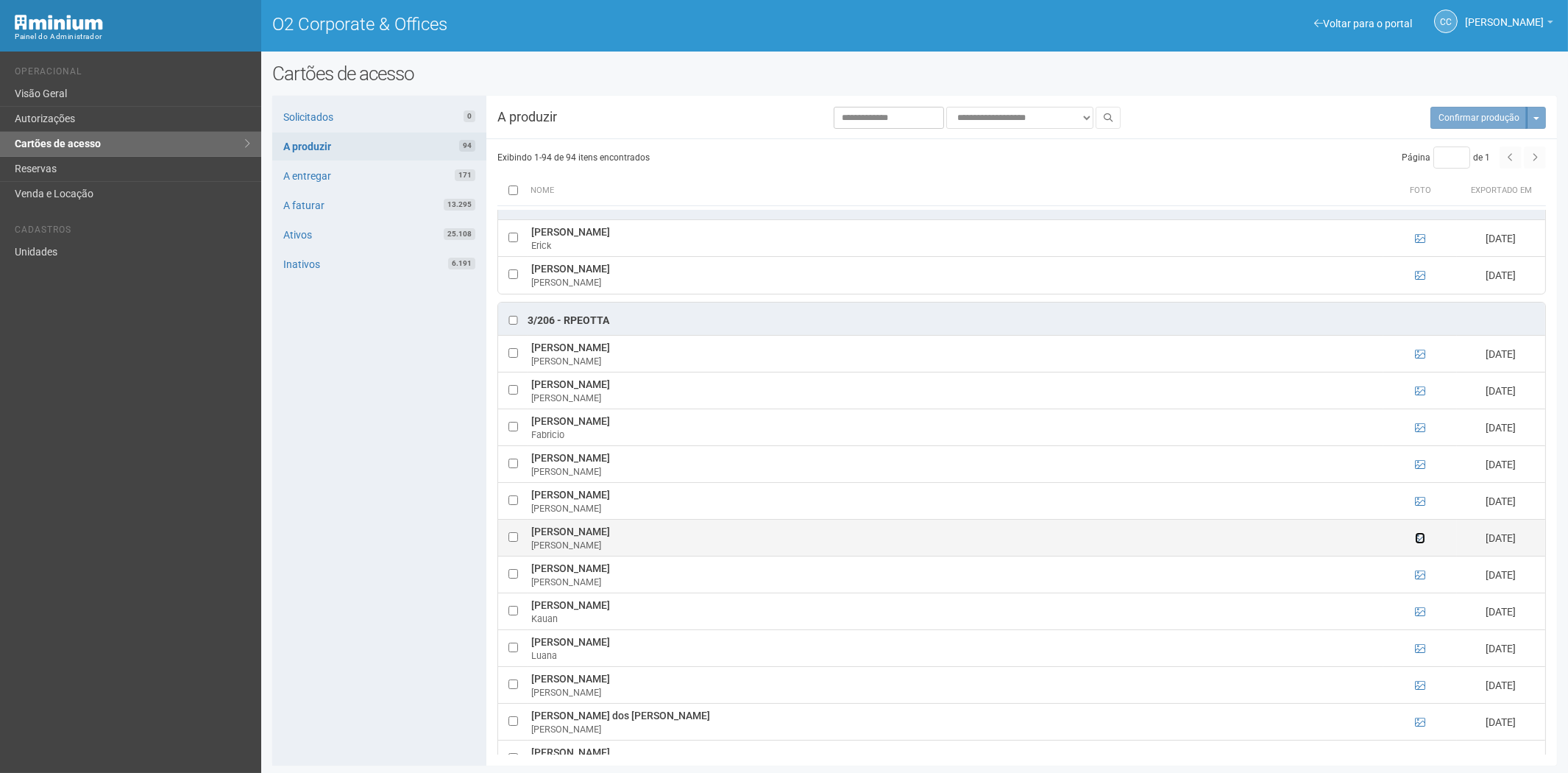
click at [1423, 543] on icon at bounding box center [1420, 538] width 11 height 11
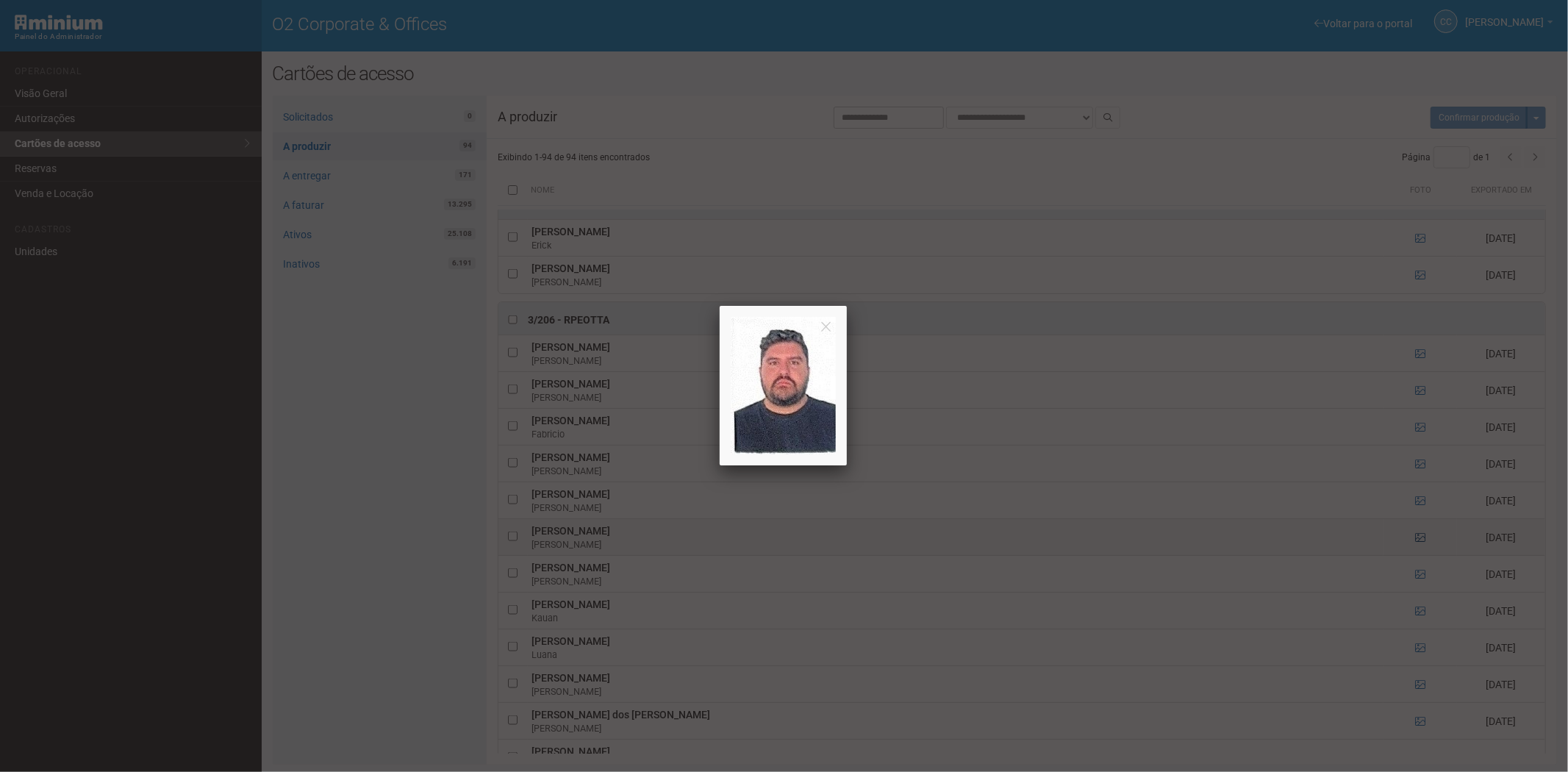
click at [1421, 549] on div at bounding box center [784, 386] width 1568 height 772
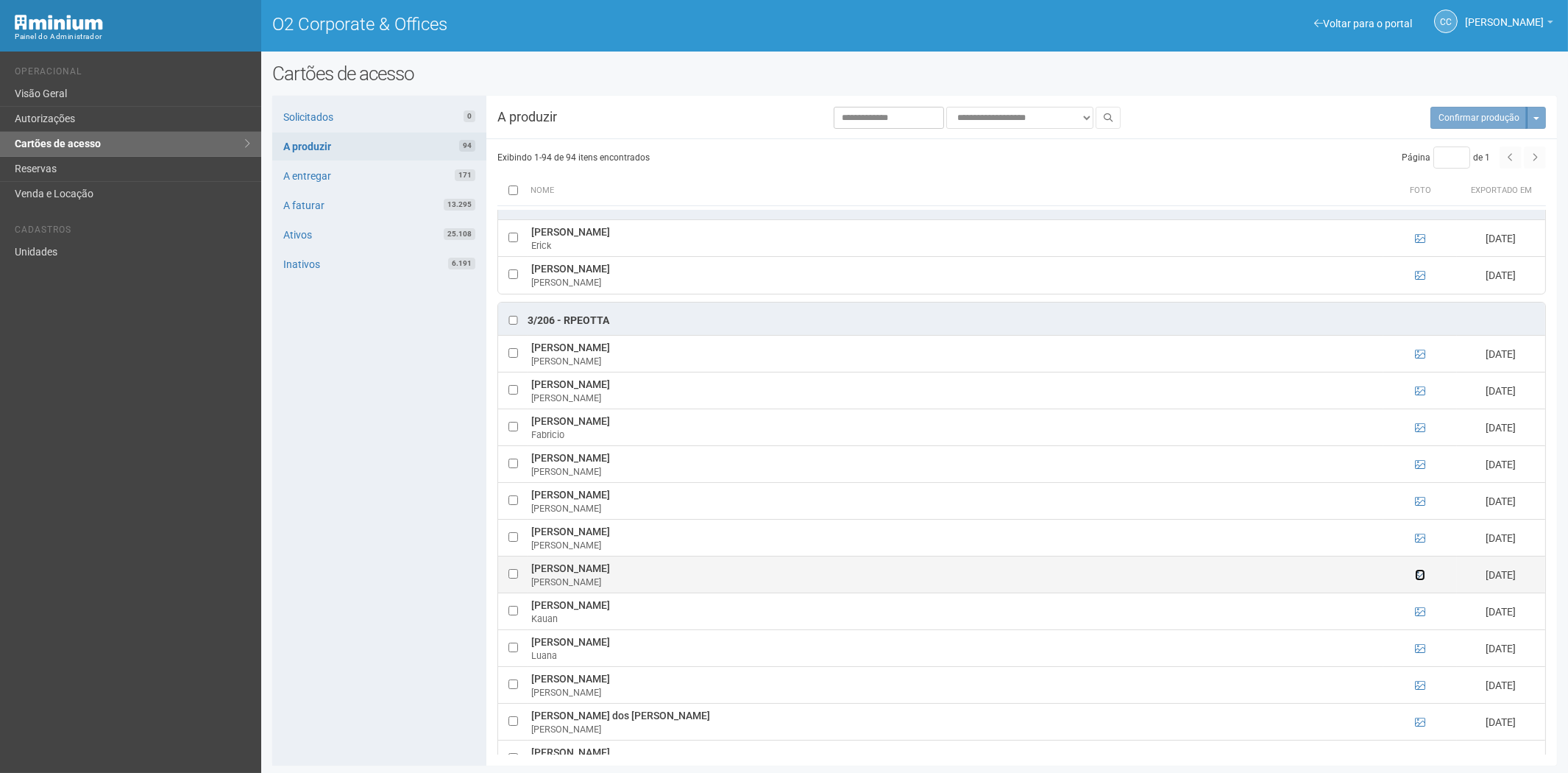
click at [1415, 580] on icon at bounding box center [1420, 575] width 11 height 11
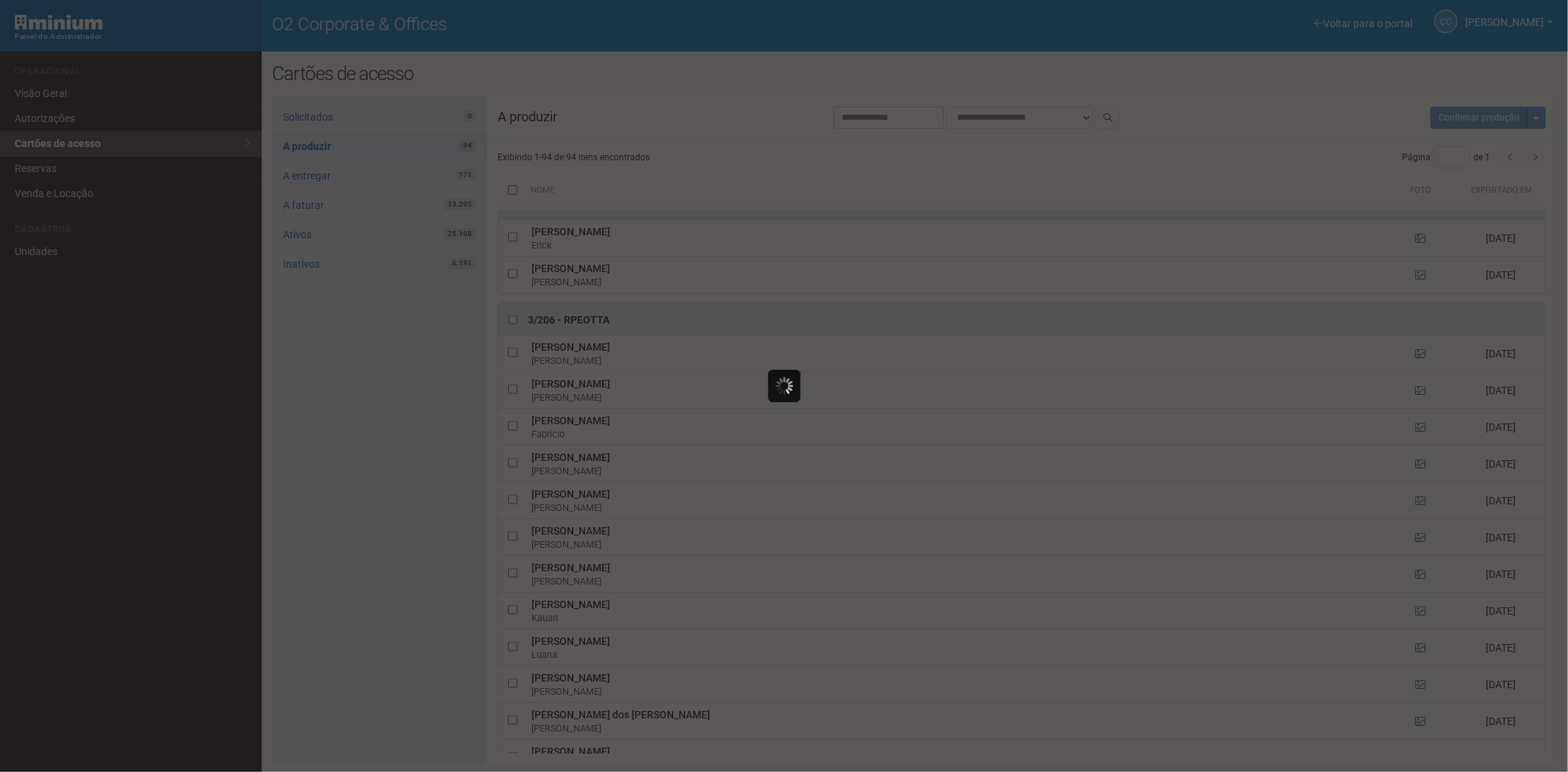
click at [1413, 590] on div at bounding box center [784, 386] width 1568 height 772
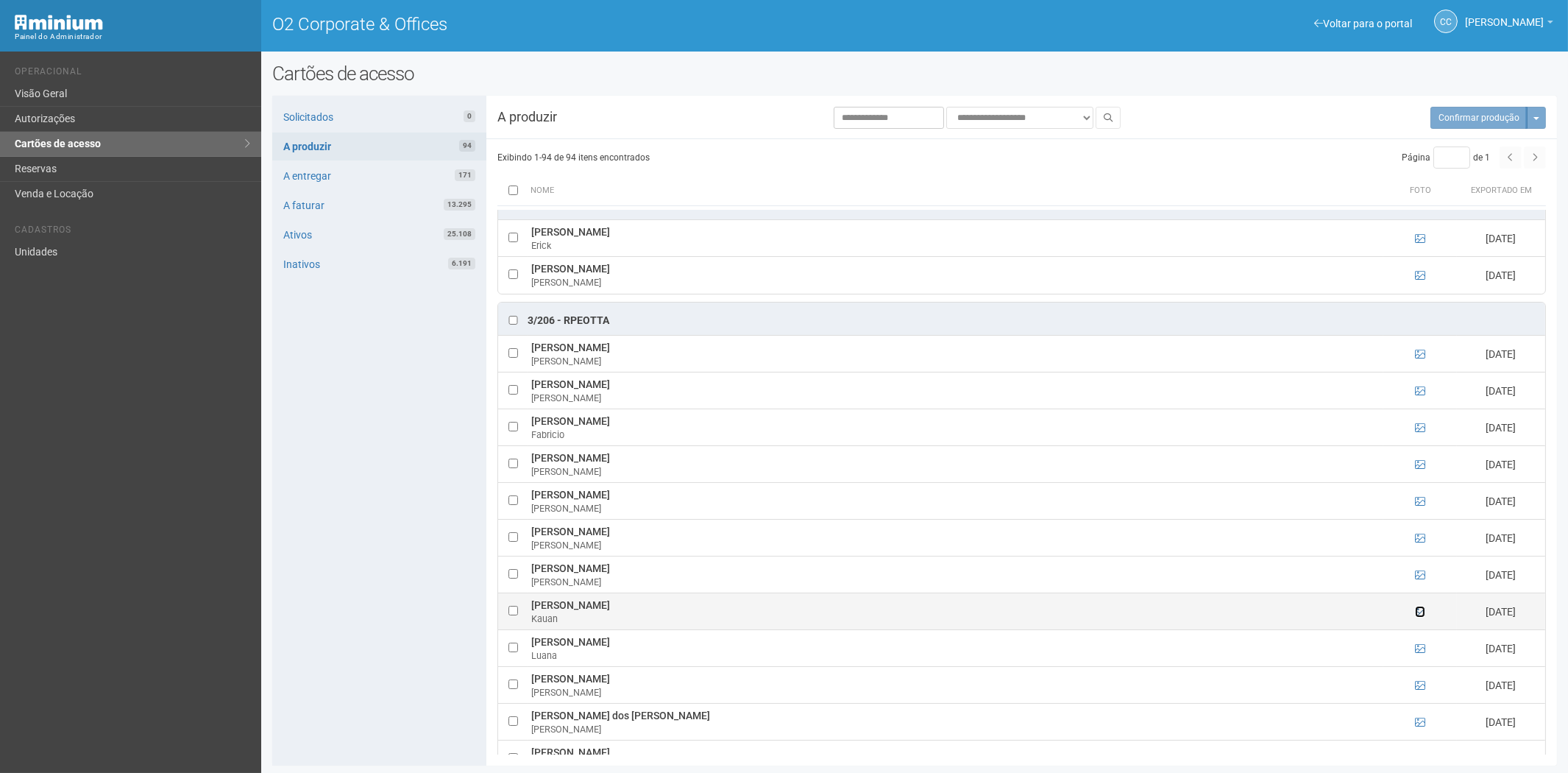
click at [1416, 617] on icon at bounding box center [1420, 611] width 11 height 11
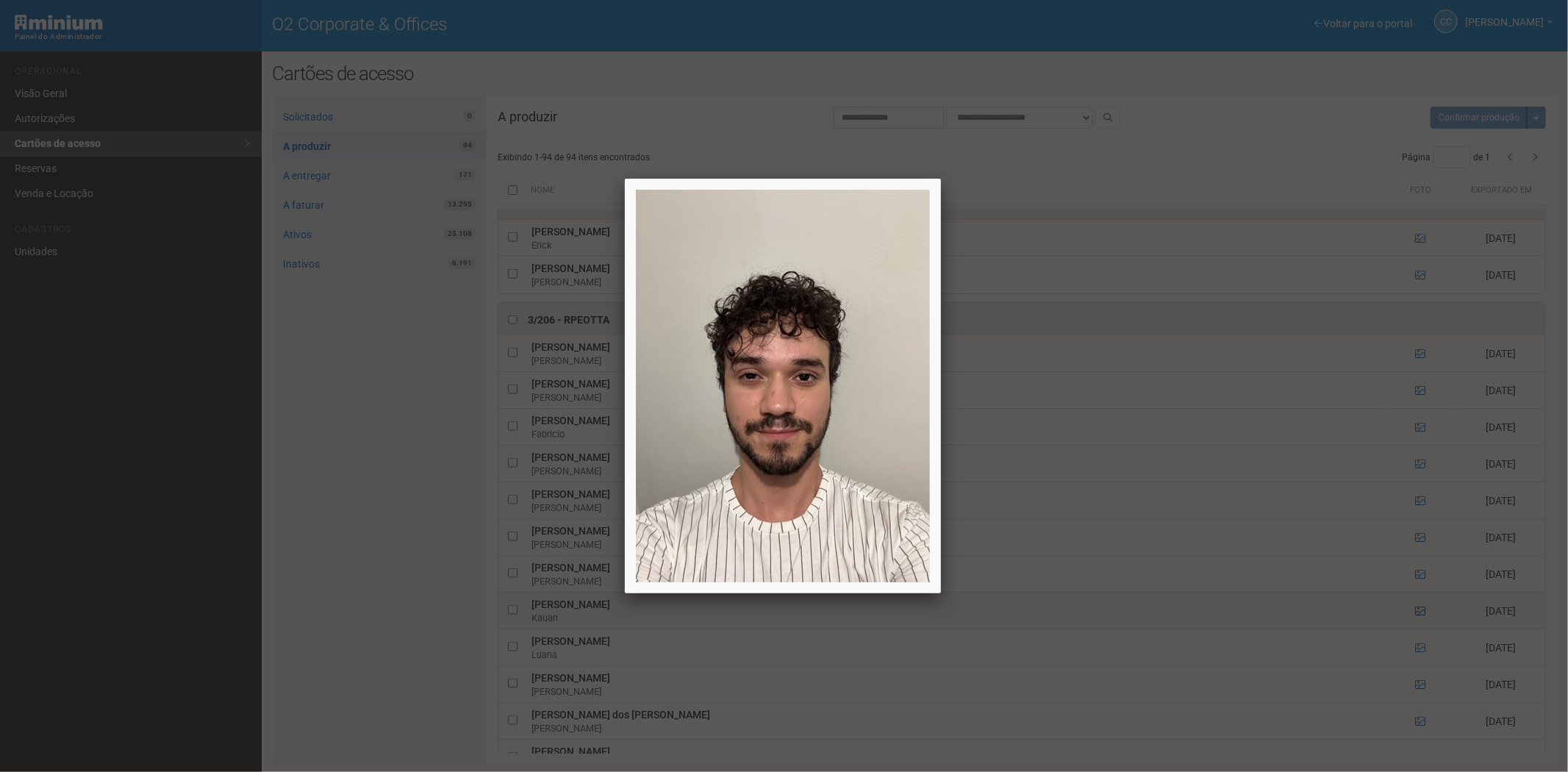
click at [1414, 629] on div at bounding box center [784, 386] width 1568 height 772
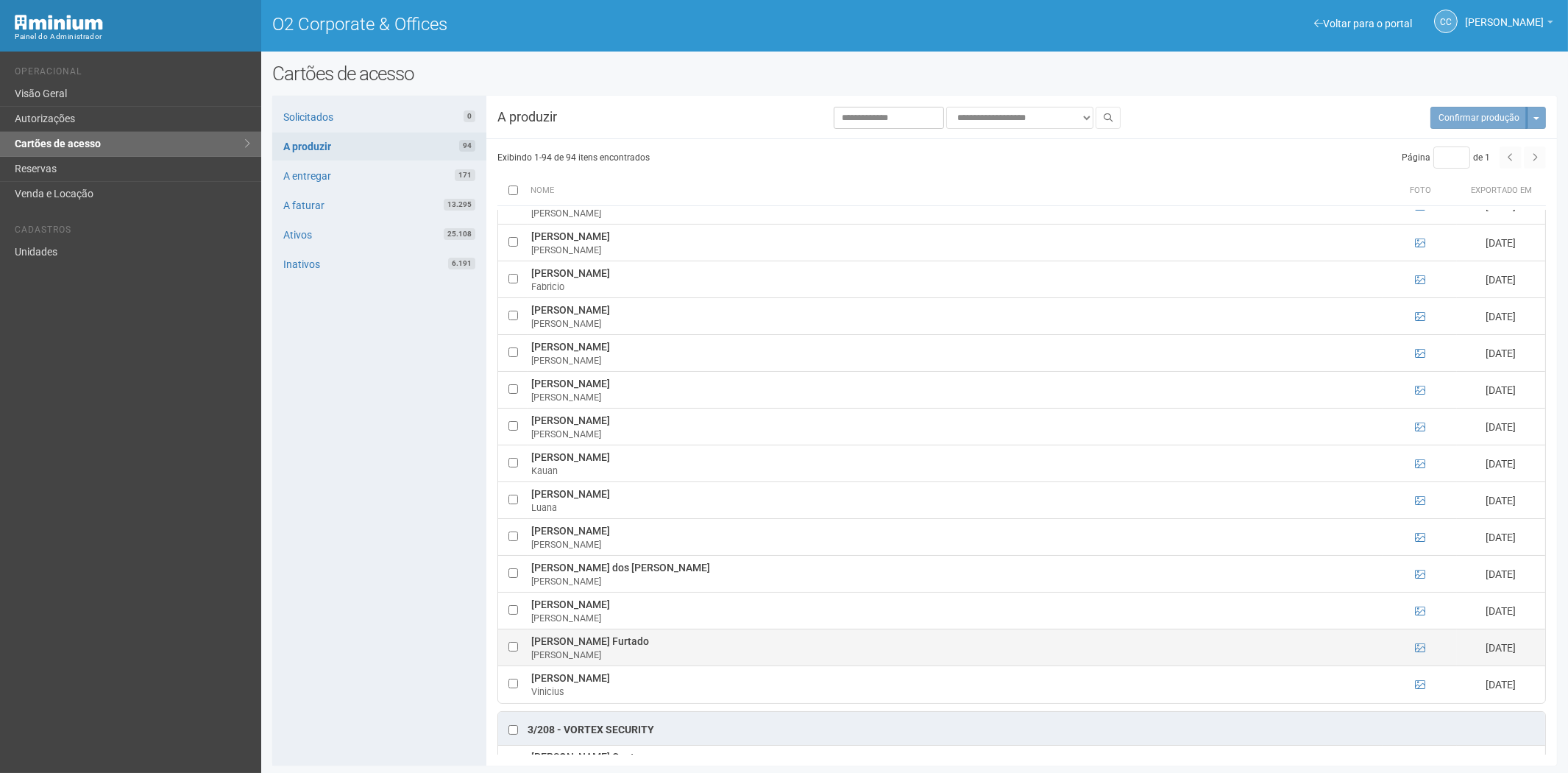
scroll to position [1963, 0]
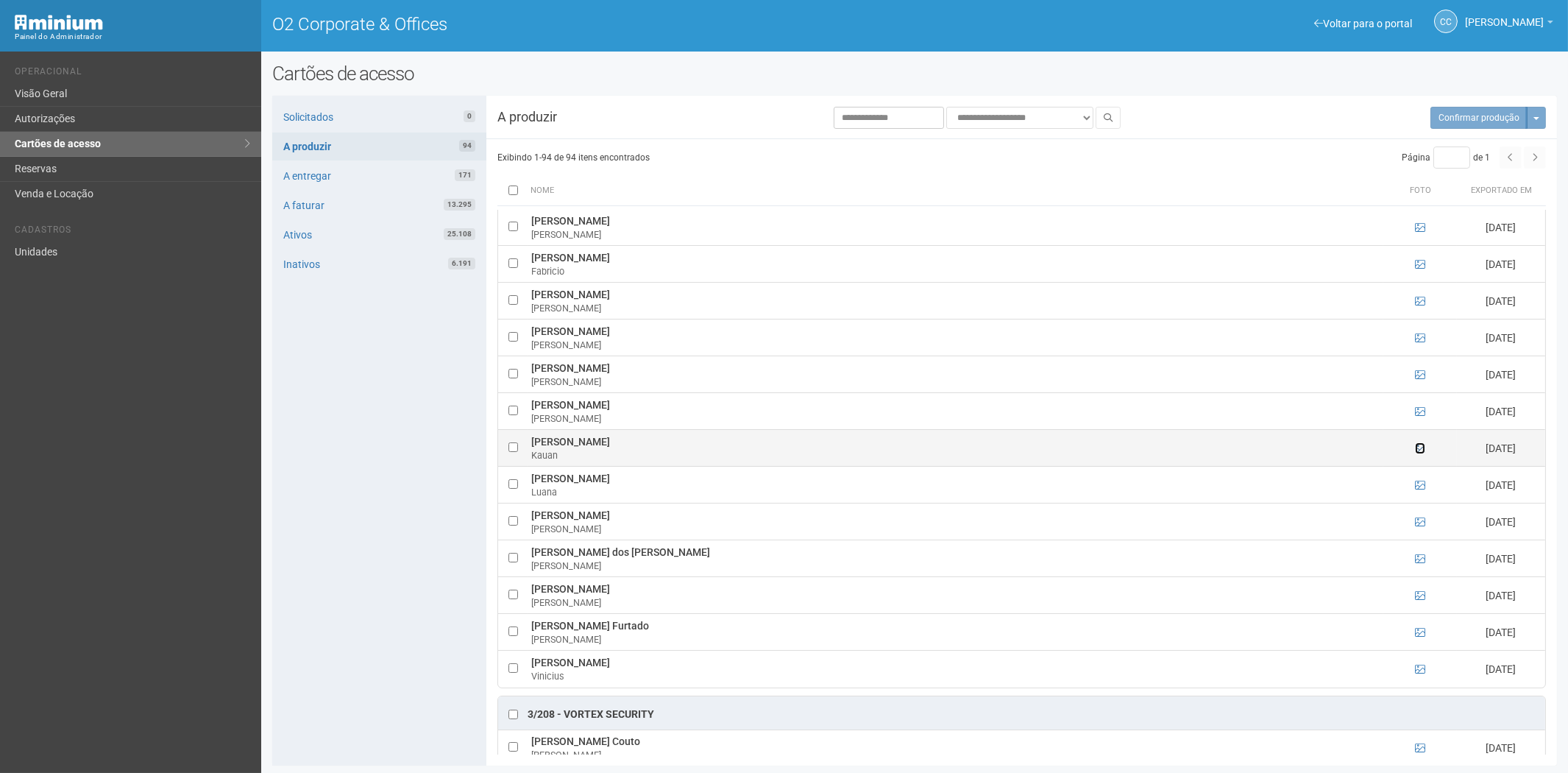
click at [1415, 453] on icon at bounding box center [1420, 448] width 11 height 11
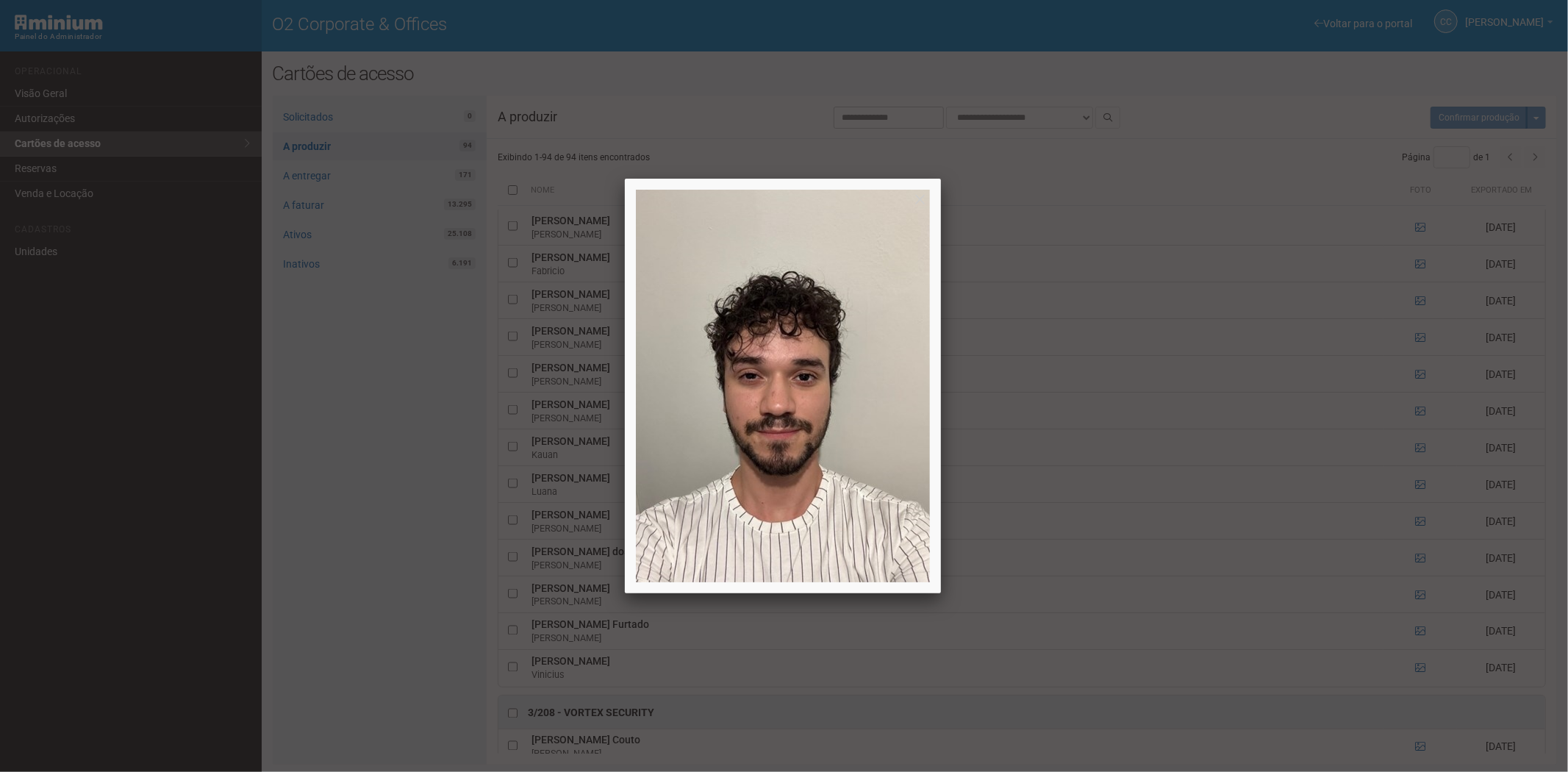
drag, startPoint x: 1413, startPoint y: 458, endPoint x: 1415, endPoint y: 467, distance: 9.2
click at [1413, 458] on div at bounding box center [784, 386] width 1568 height 772
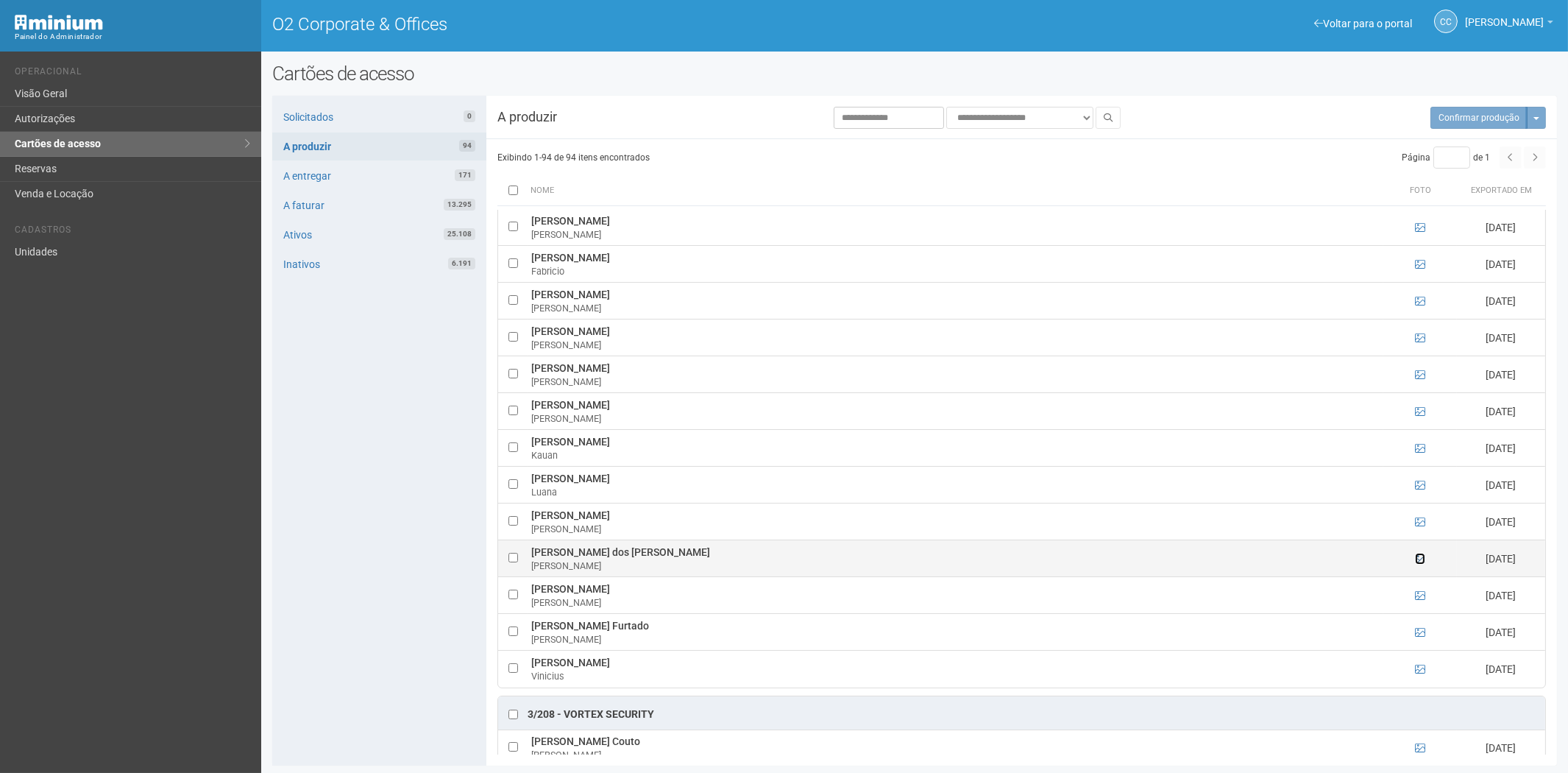
click at [1415, 564] on icon at bounding box center [1420, 558] width 11 height 11
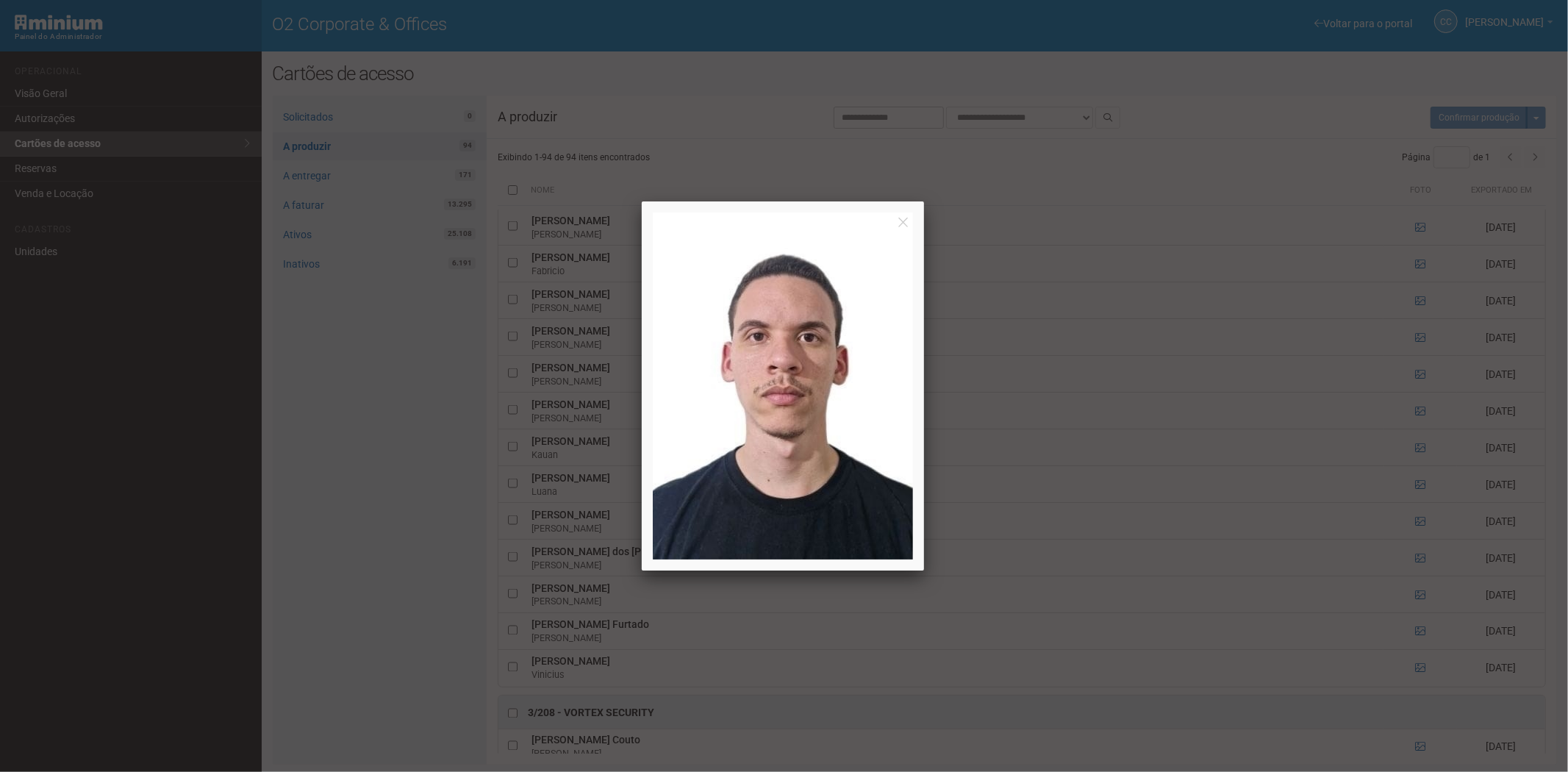
click at [1413, 573] on div at bounding box center [784, 386] width 1568 height 772
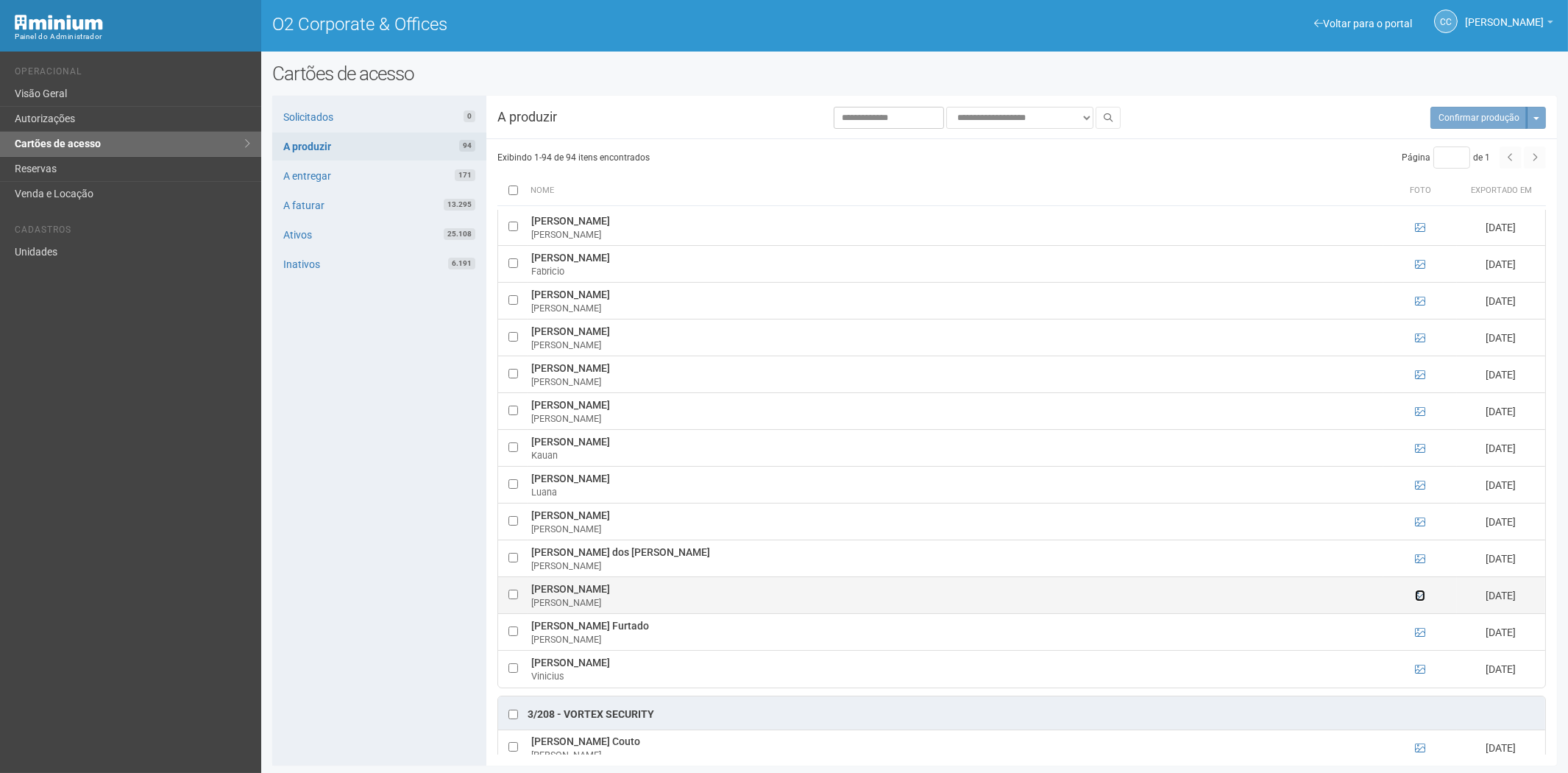
click at [1421, 601] on icon at bounding box center [1420, 595] width 11 height 11
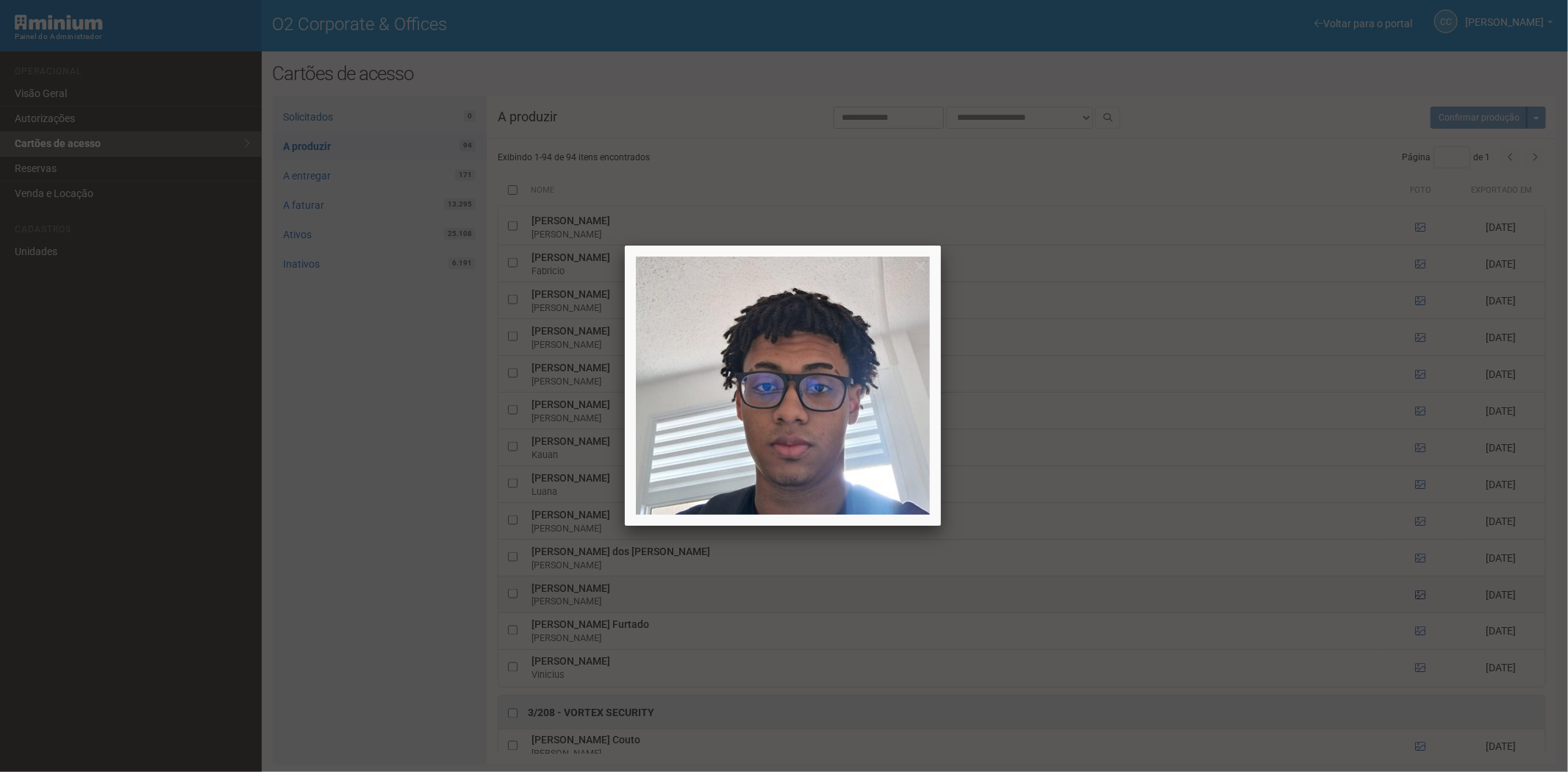
click at [1419, 604] on div at bounding box center [784, 386] width 1568 height 772
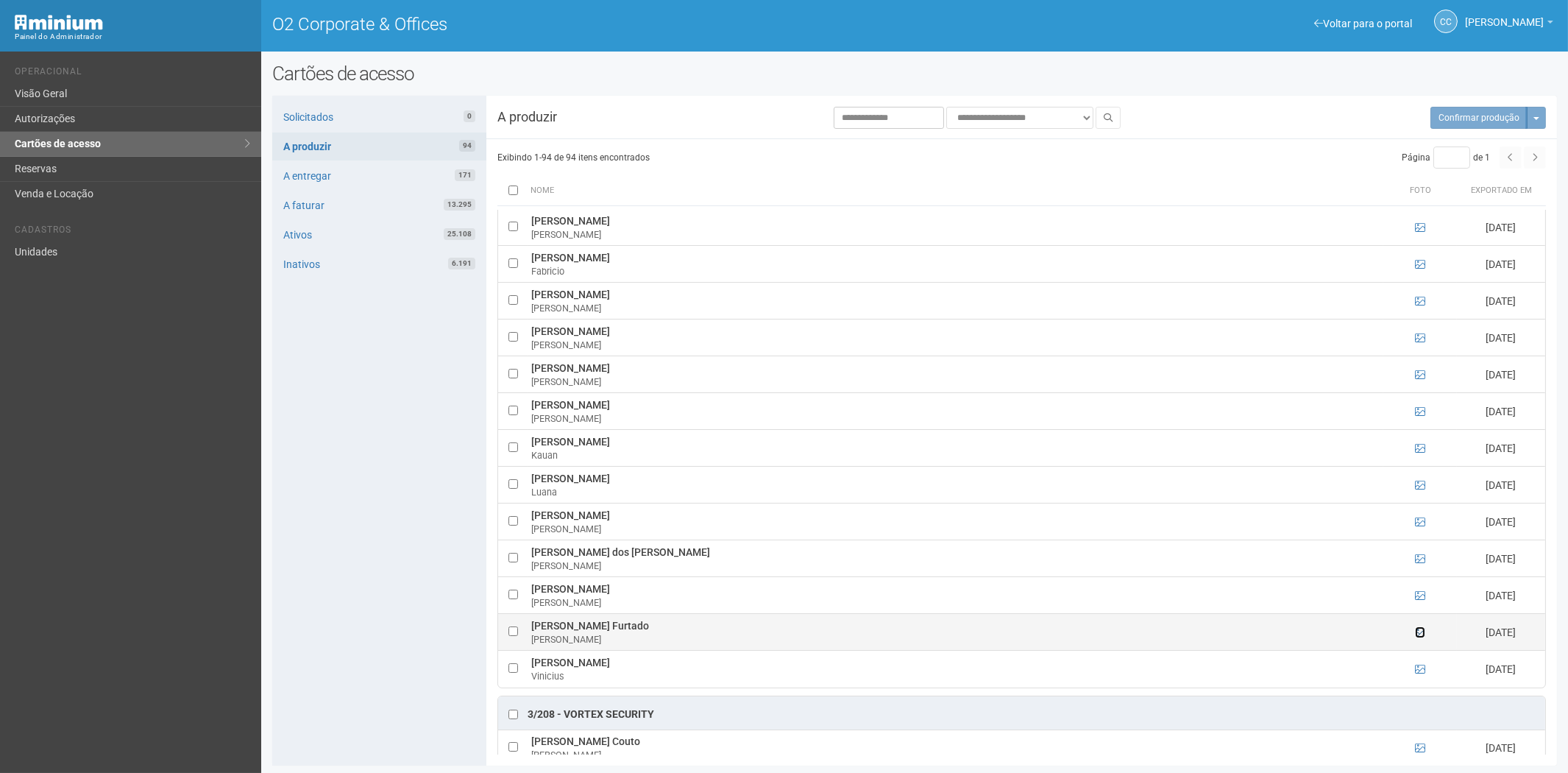
click at [1422, 637] on icon at bounding box center [1420, 631] width 11 height 11
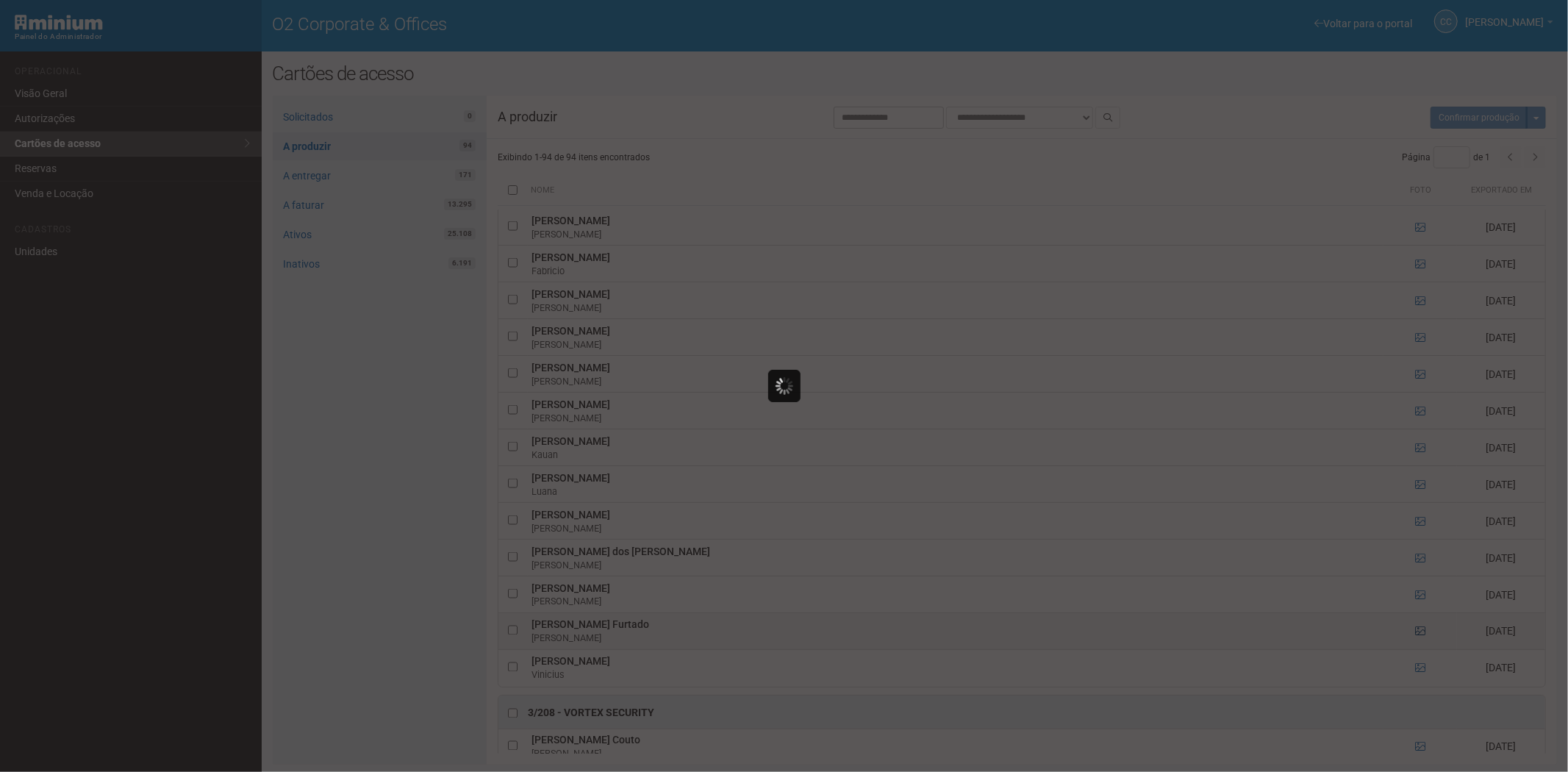
click at [1420, 644] on div at bounding box center [784, 386] width 1568 height 772
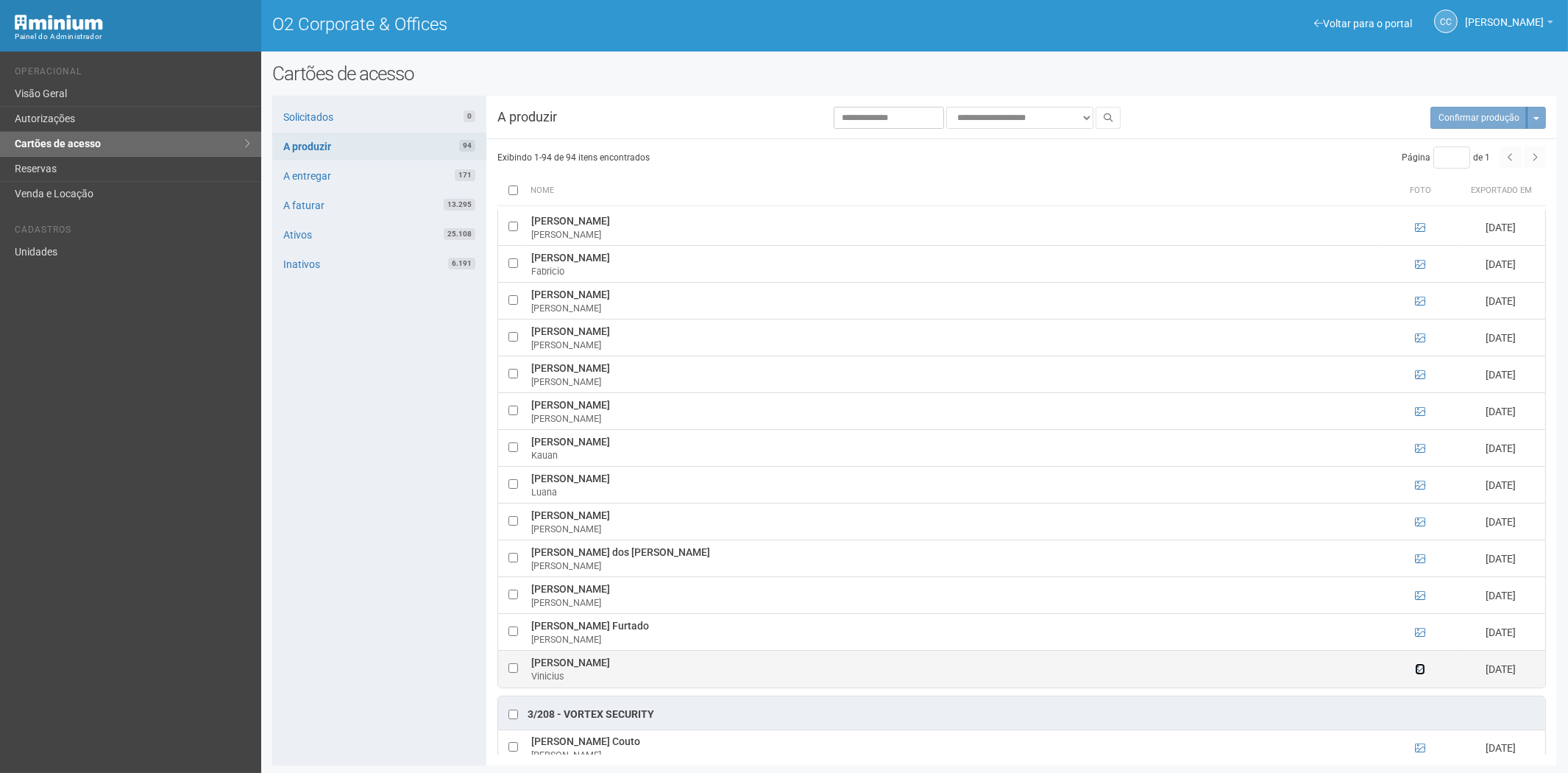
click at [1415, 674] on icon at bounding box center [1420, 669] width 11 height 11
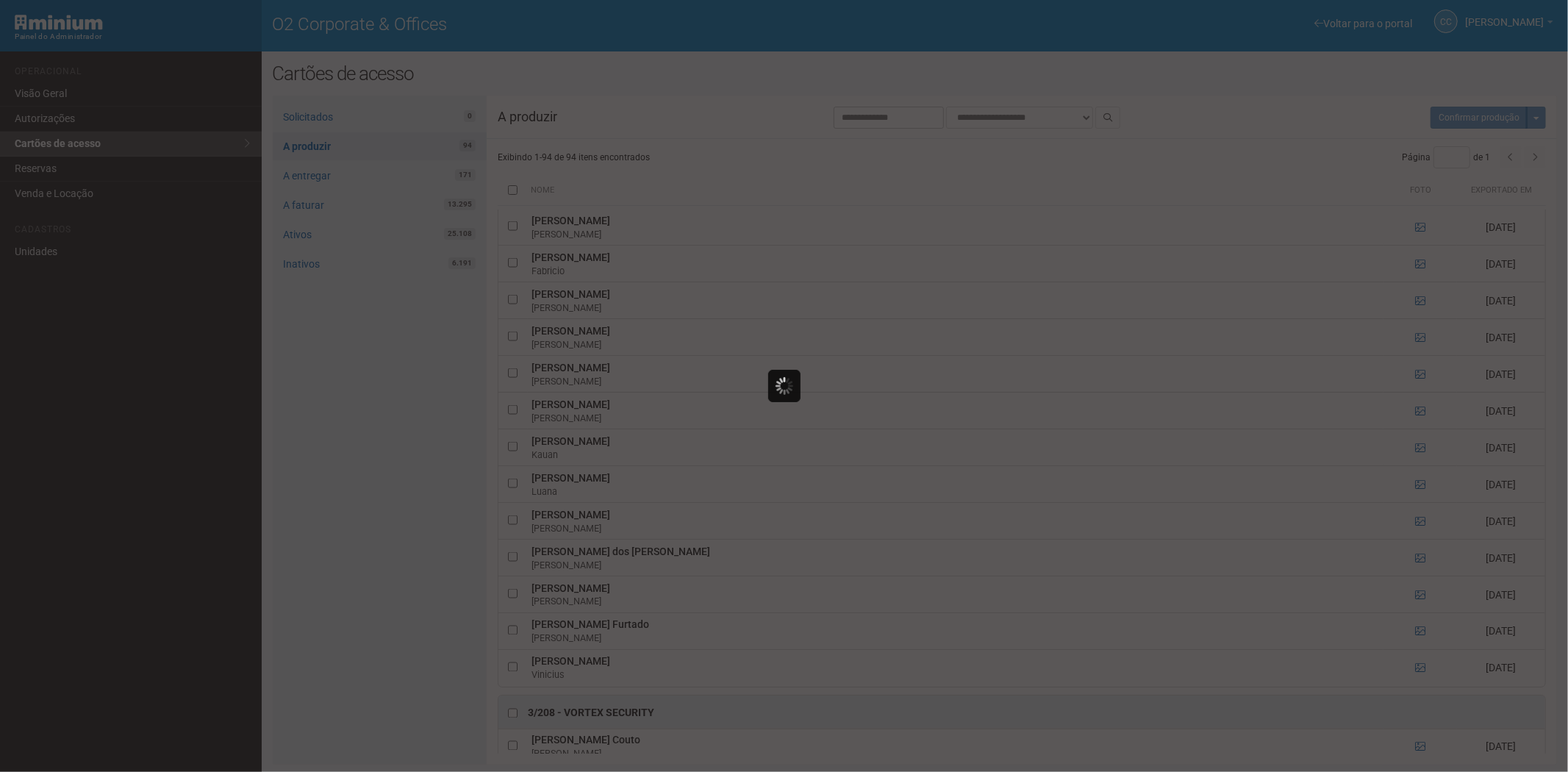
click at [1411, 679] on div at bounding box center [784, 386] width 1568 height 772
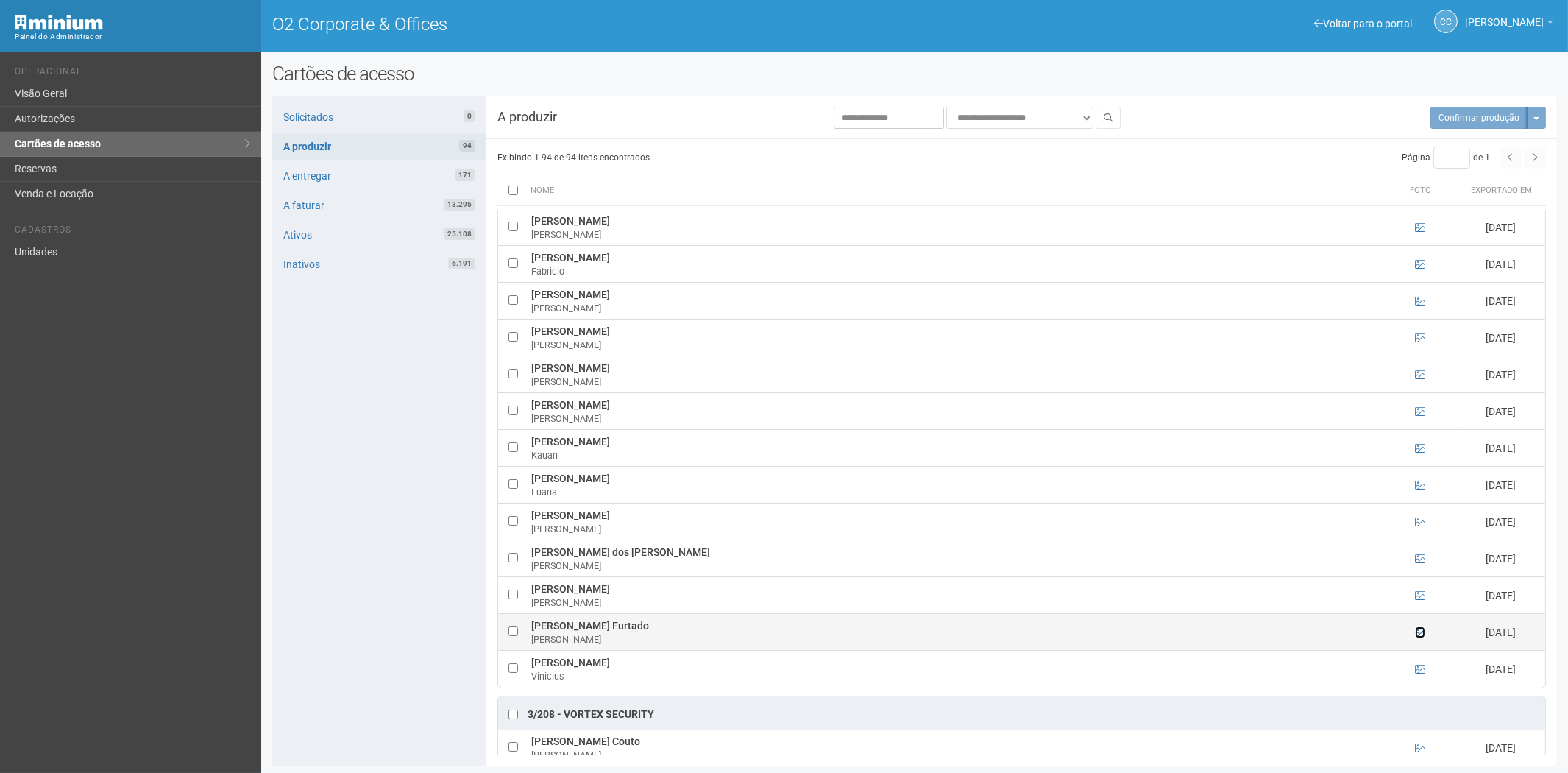
click at [1423, 637] on icon at bounding box center [1420, 631] width 11 height 11
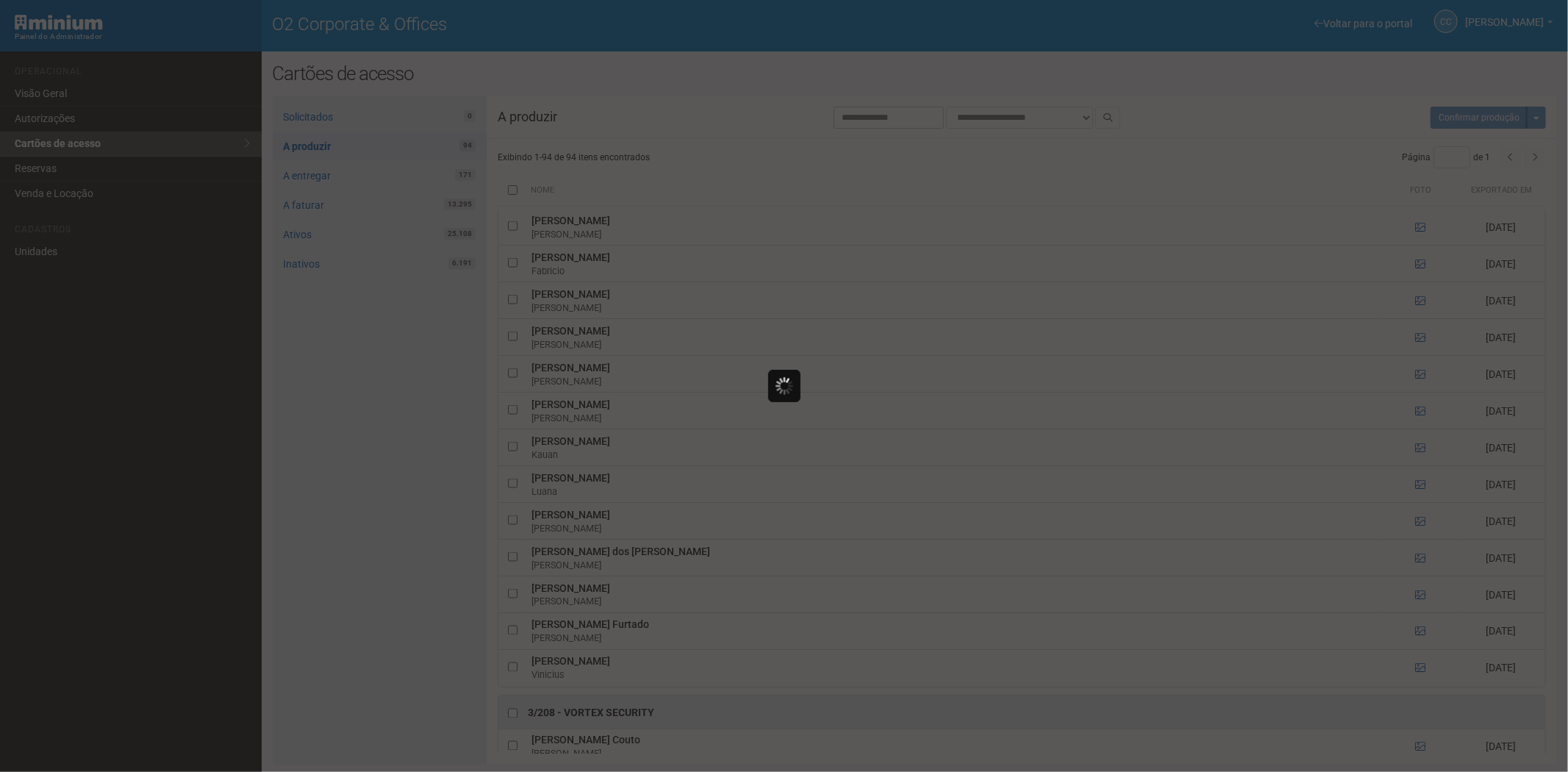
click at [1448, 639] on div at bounding box center [784, 386] width 1568 height 772
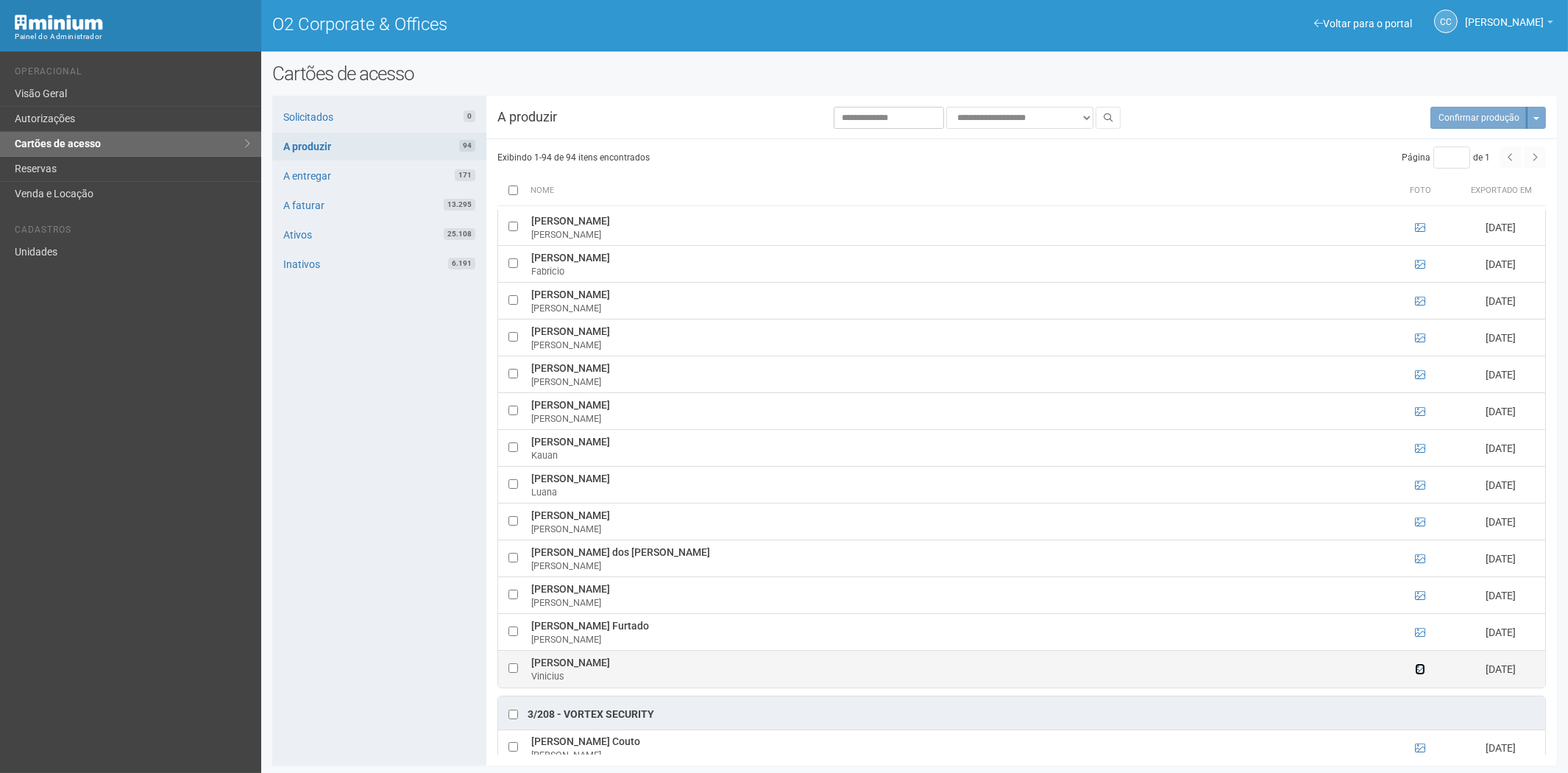
click at [1419, 674] on icon at bounding box center [1420, 669] width 11 height 11
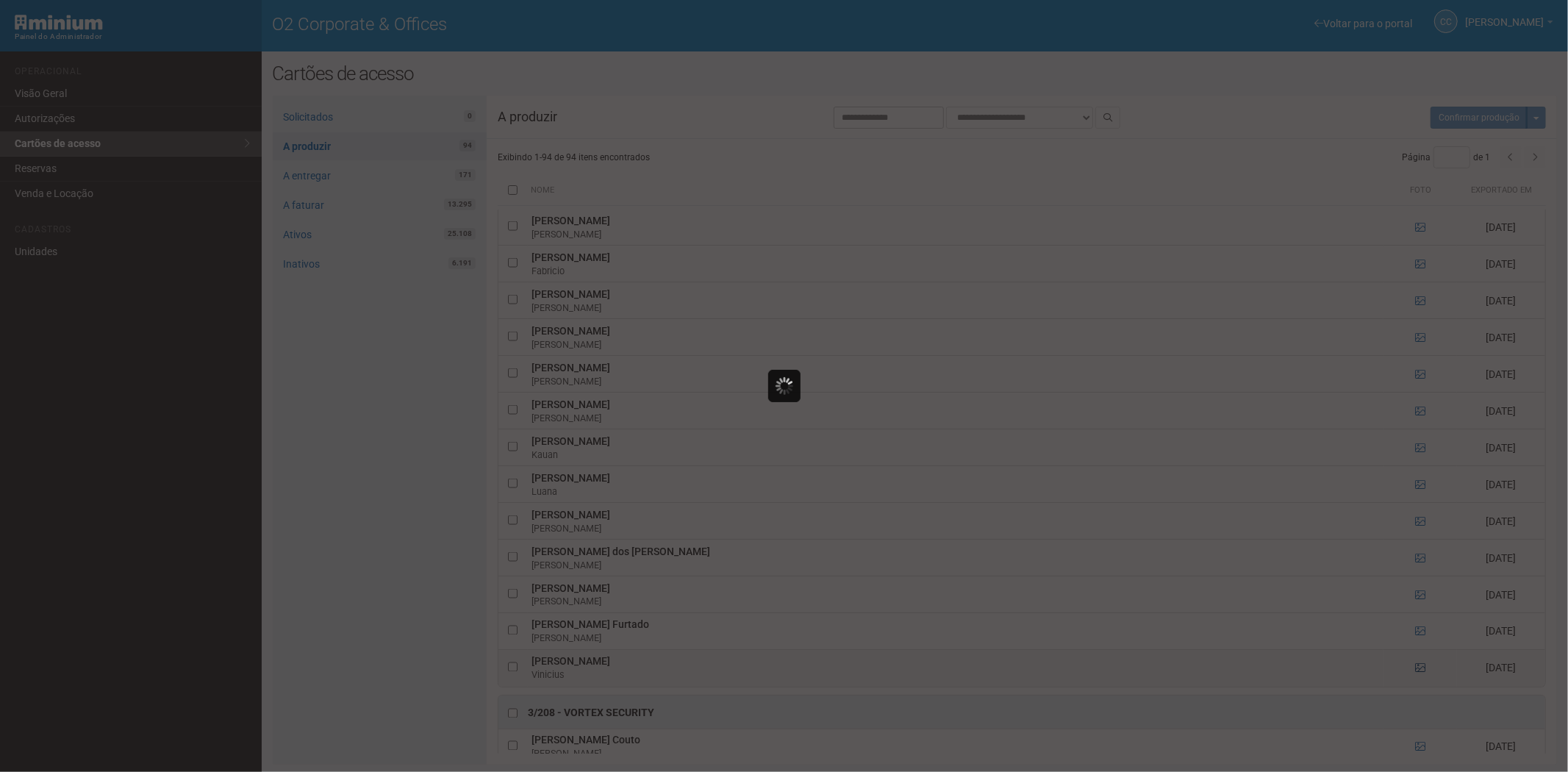
click at [1417, 679] on div at bounding box center [784, 386] width 1568 height 772
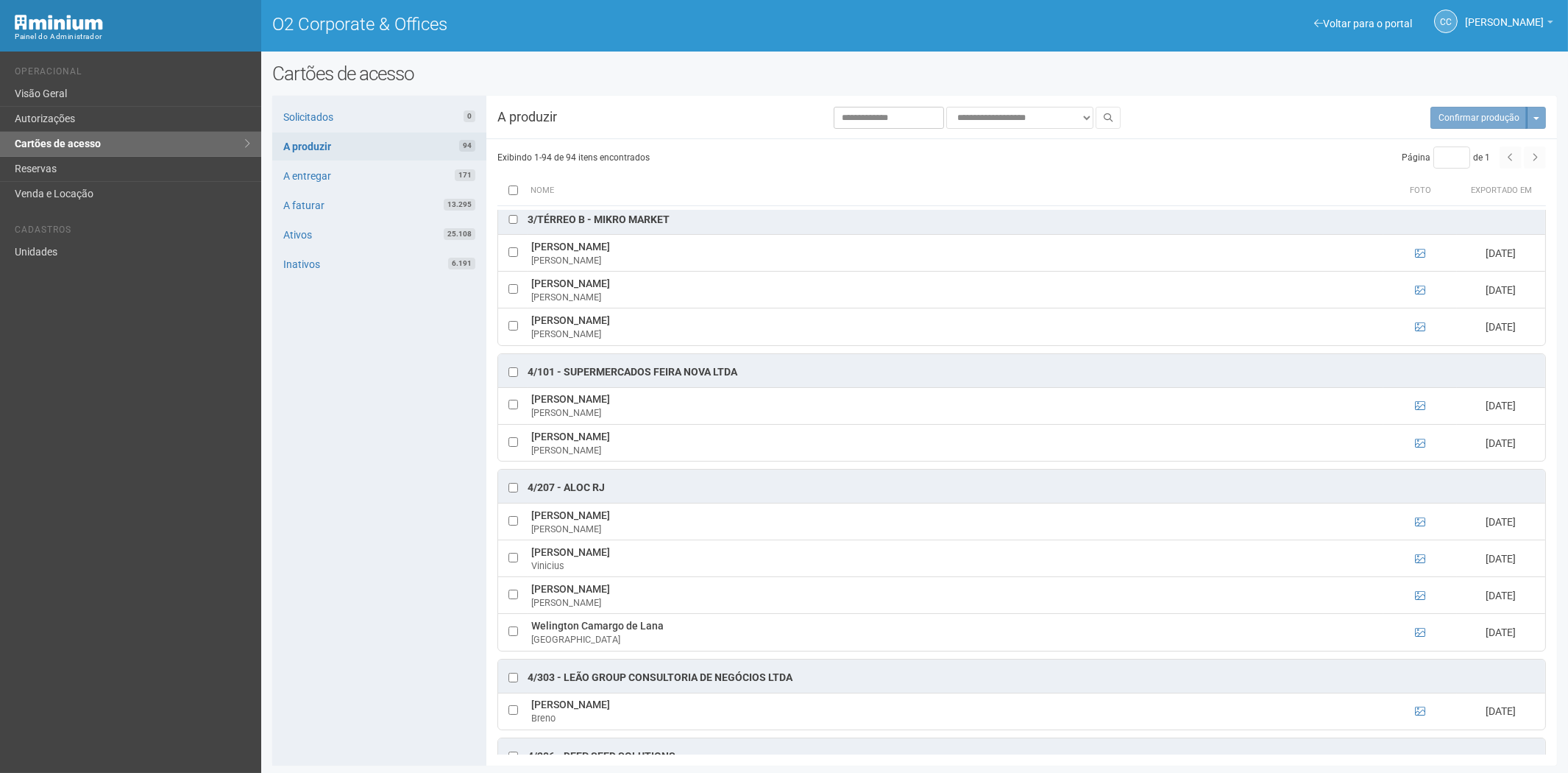
scroll to position [3107, 0]
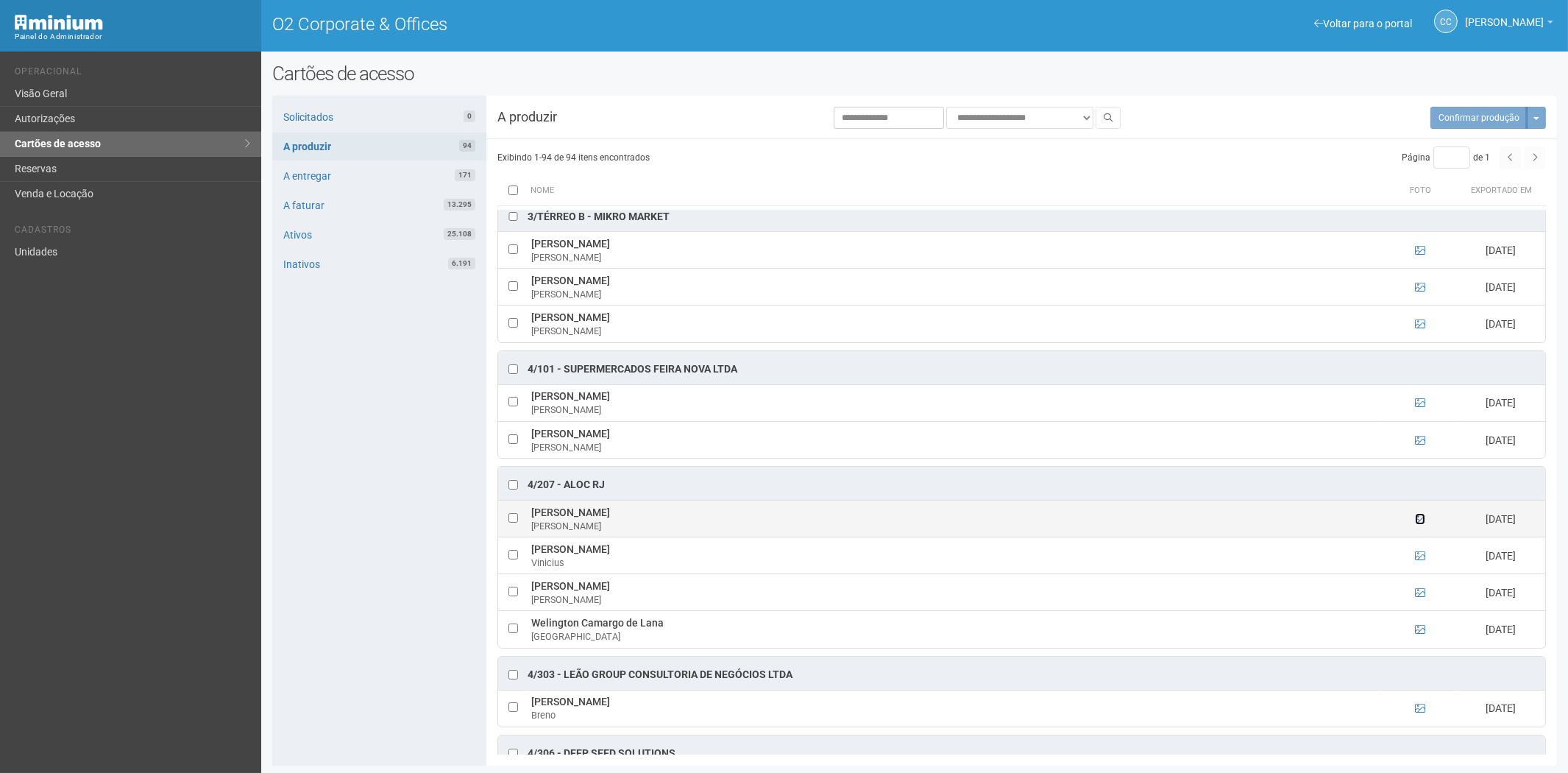
click at [1417, 524] on icon at bounding box center [1420, 519] width 11 height 11
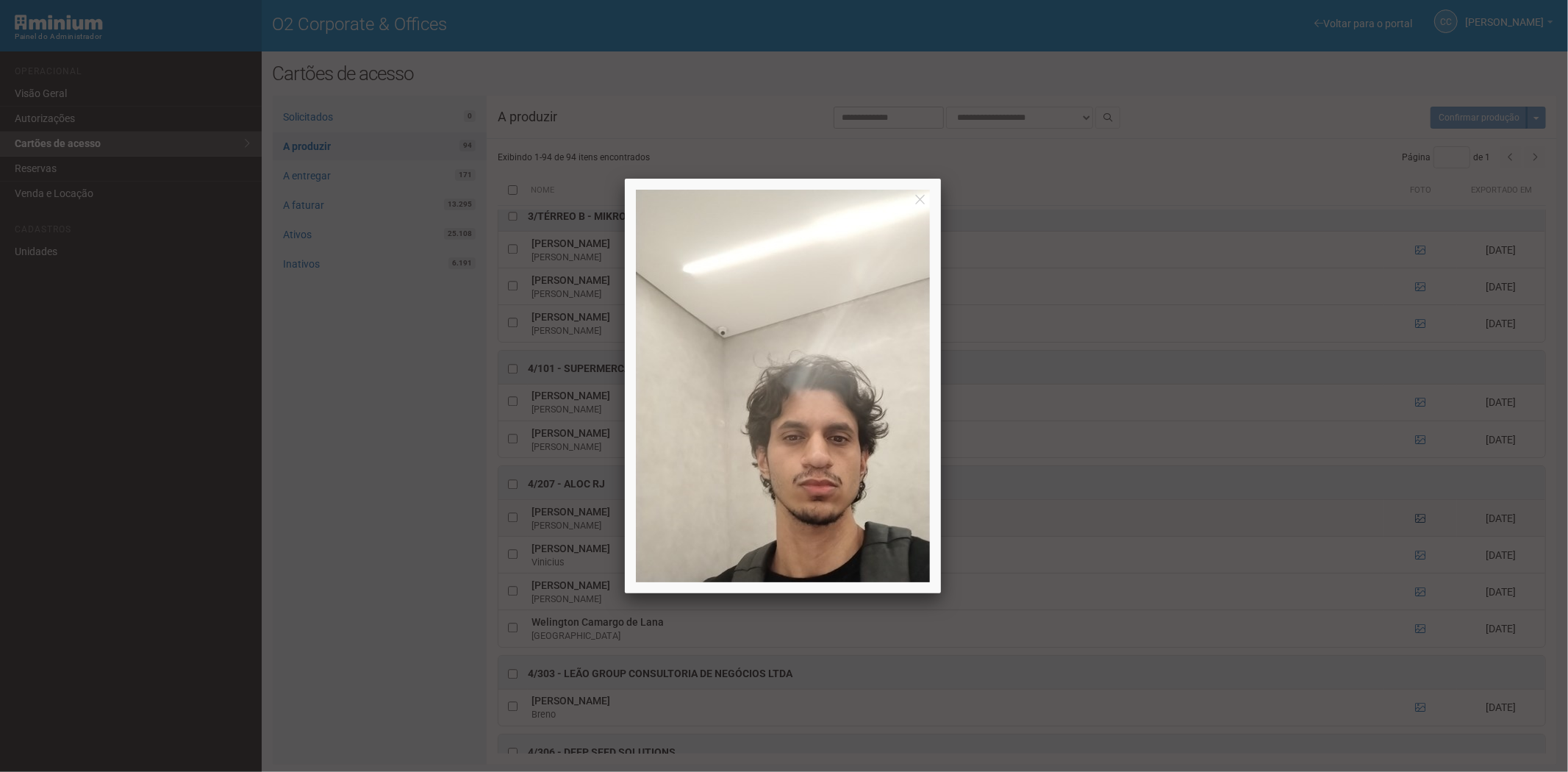
click at [1415, 538] on div at bounding box center [784, 386] width 1568 height 772
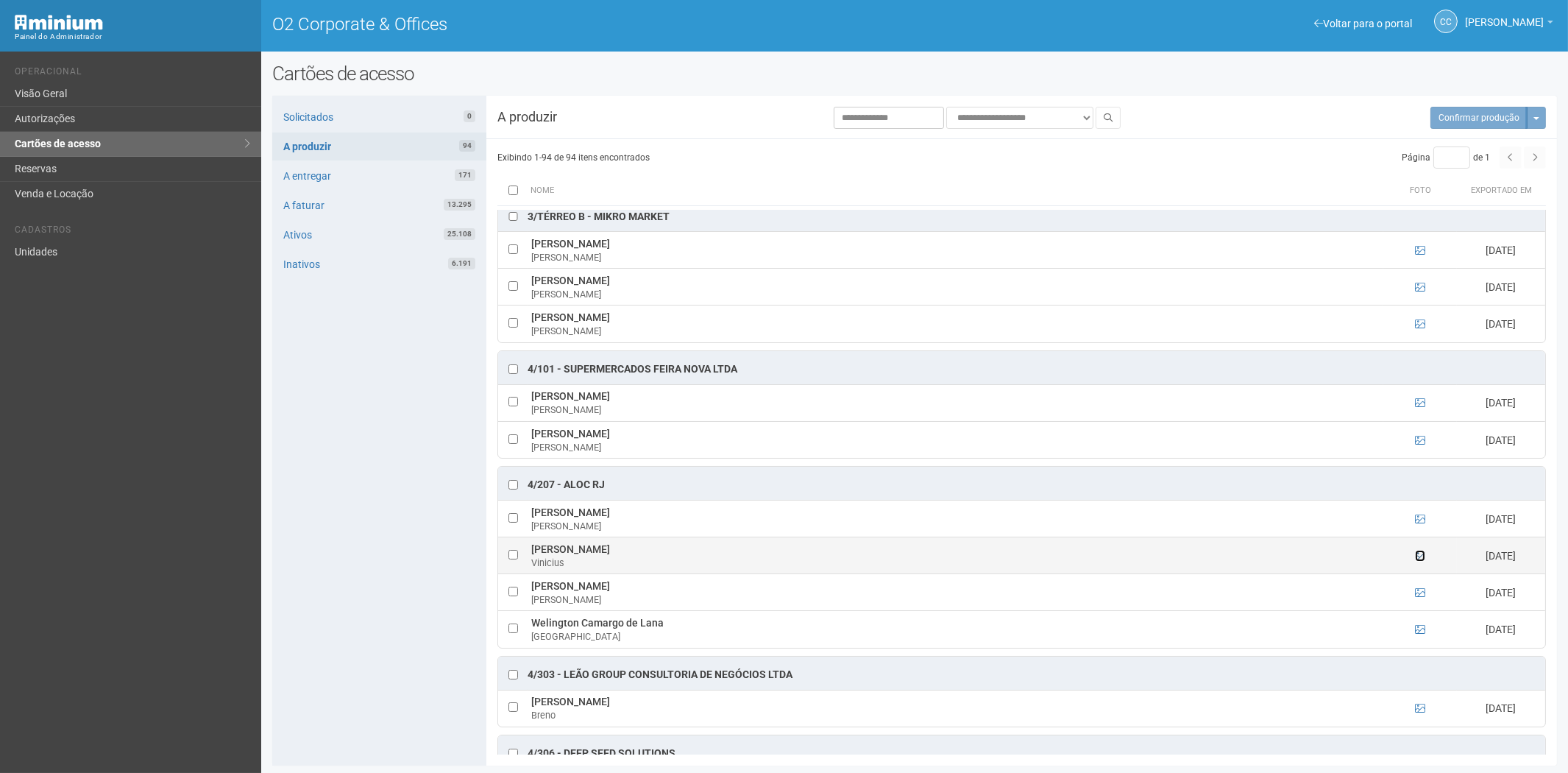
click at [1419, 561] on icon at bounding box center [1420, 555] width 11 height 11
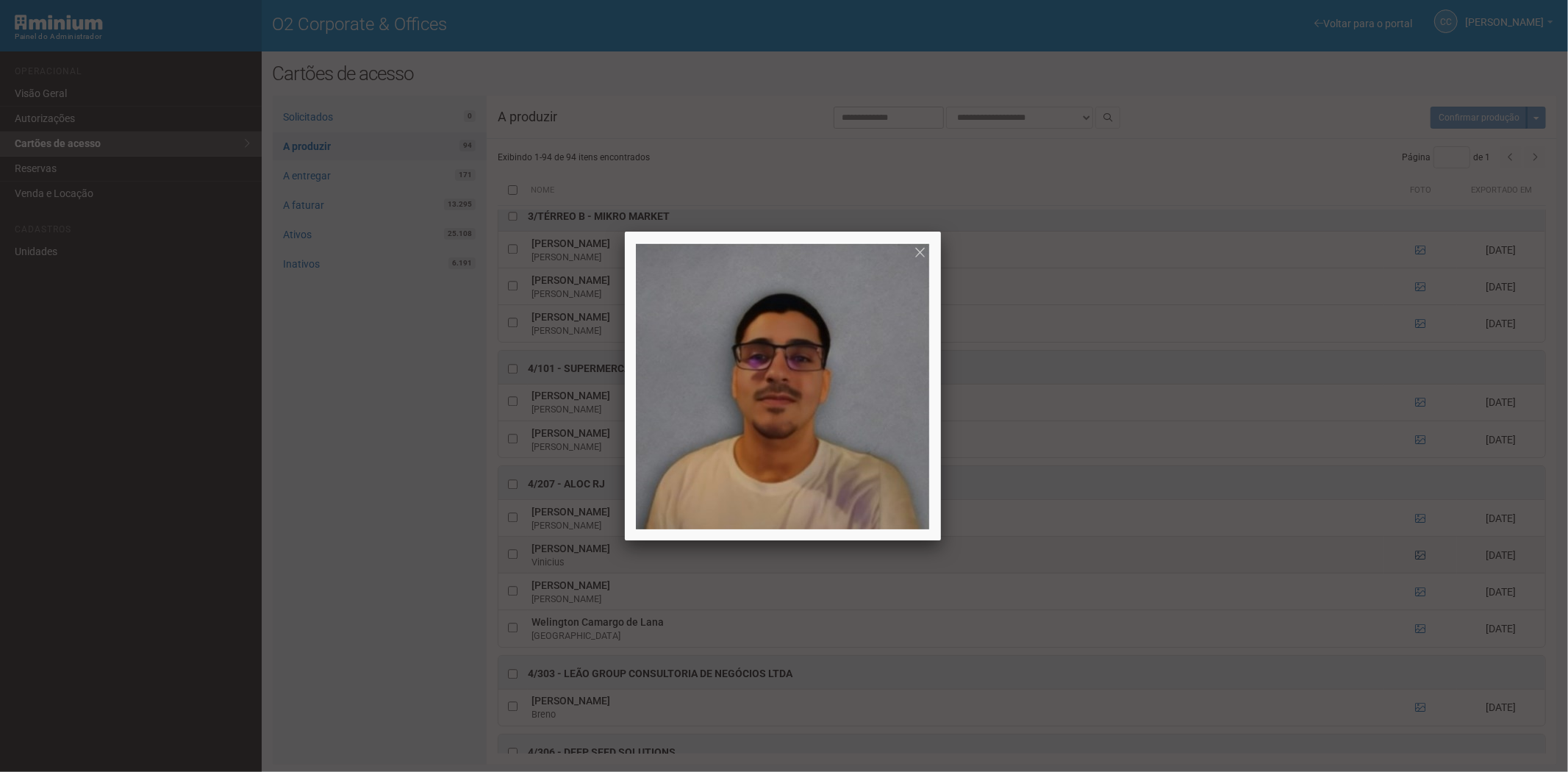
click at [1417, 570] on div at bounding box center [784, 386] width 1568 height 772
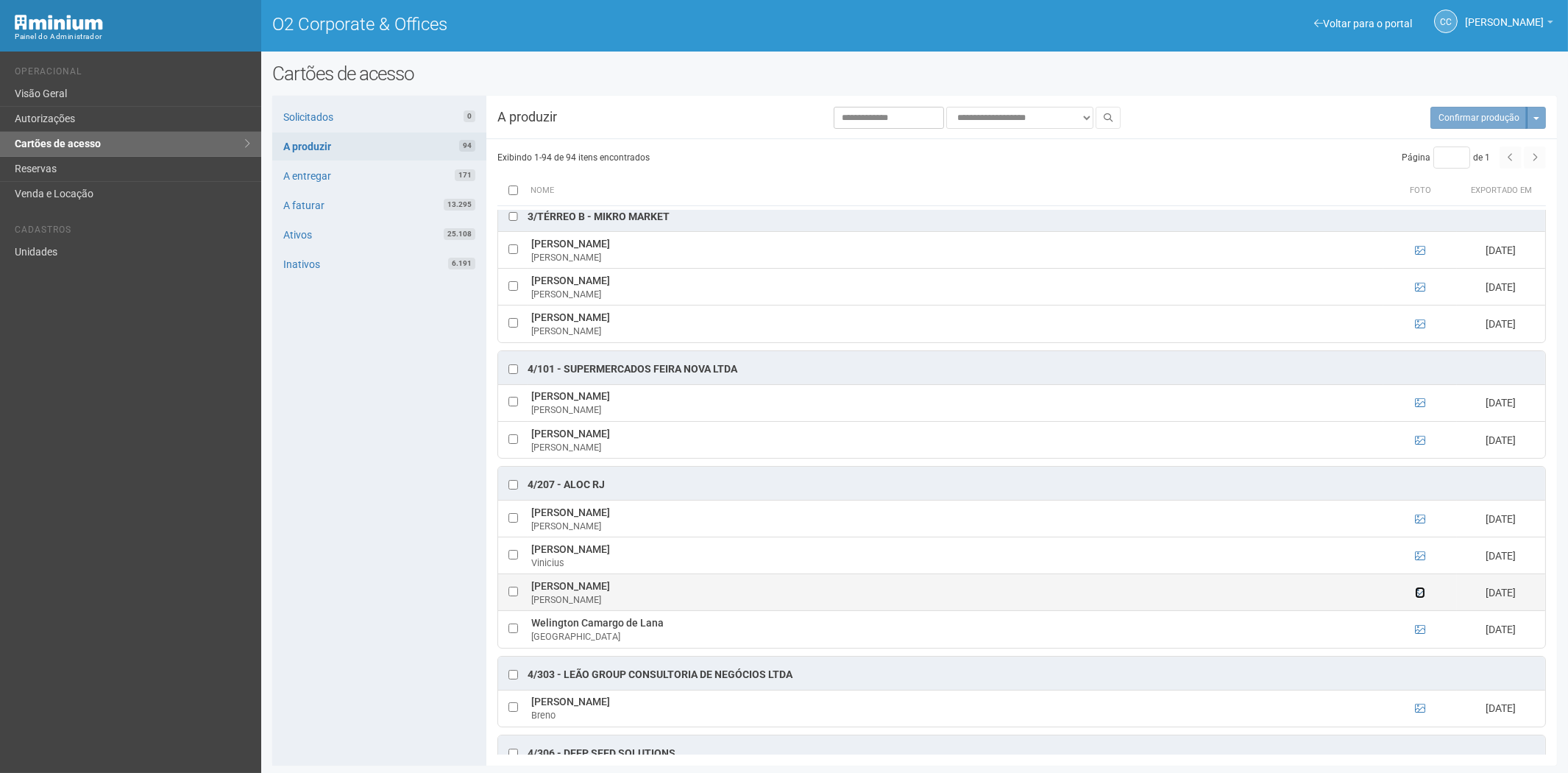
click at [1422, 598] on icon at bounding box center [1420, 592] width 11 height 11
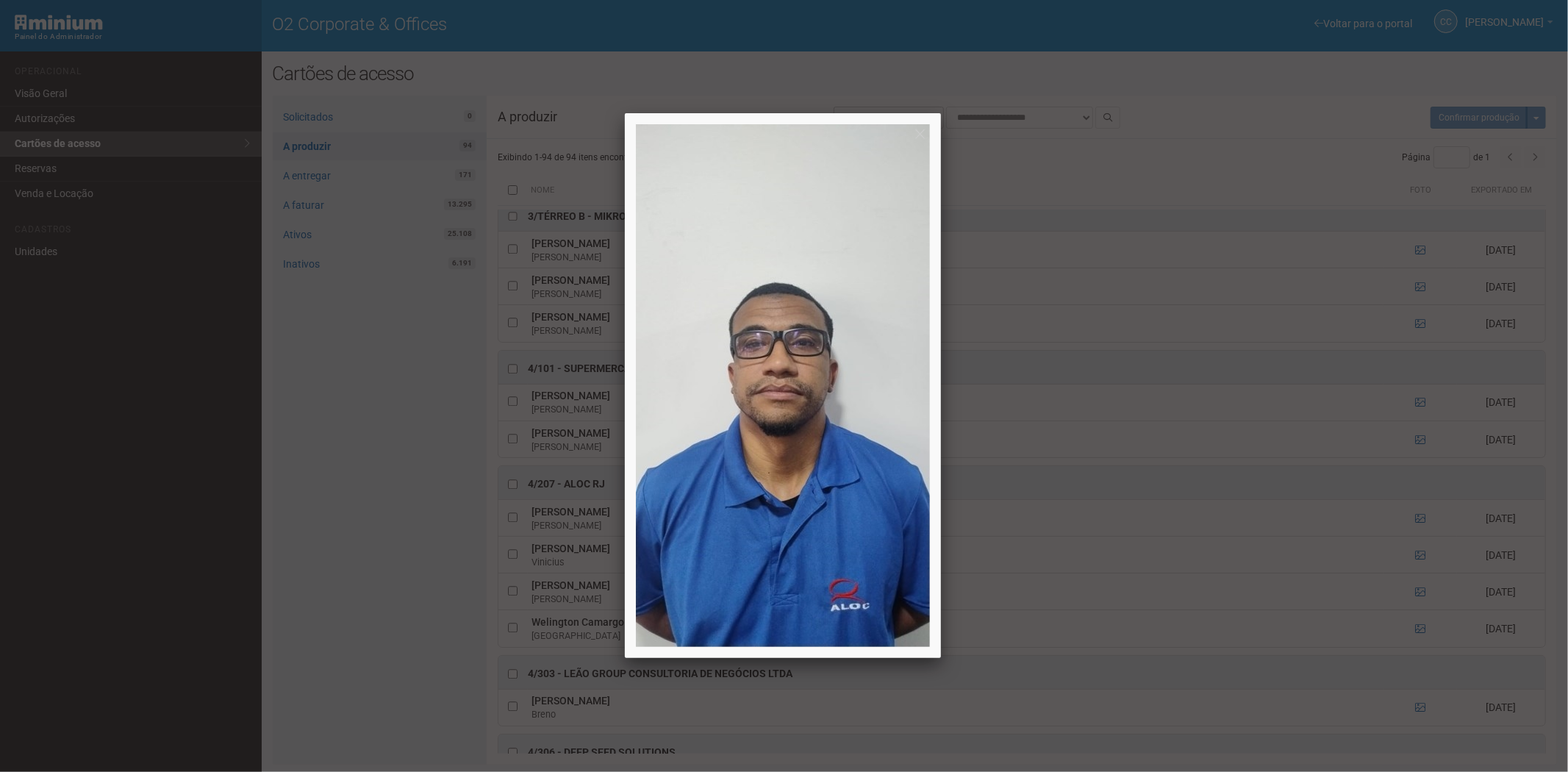
click at [1420, 610] on div at bounding box center [784, 386] width 1568 height 772
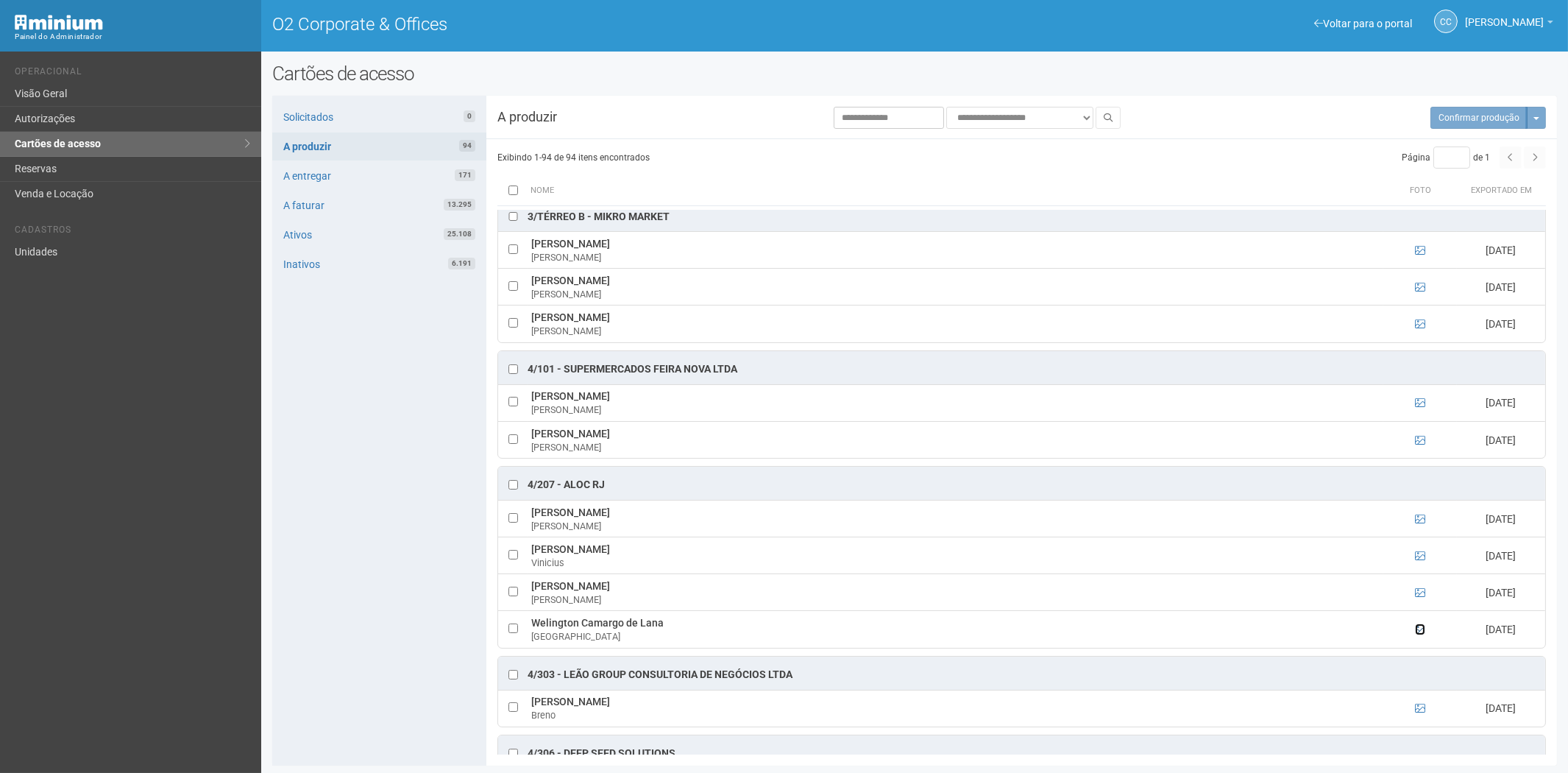
click at [1423, 634] on icon at bounding box center [1420, 629] width 11 height 11
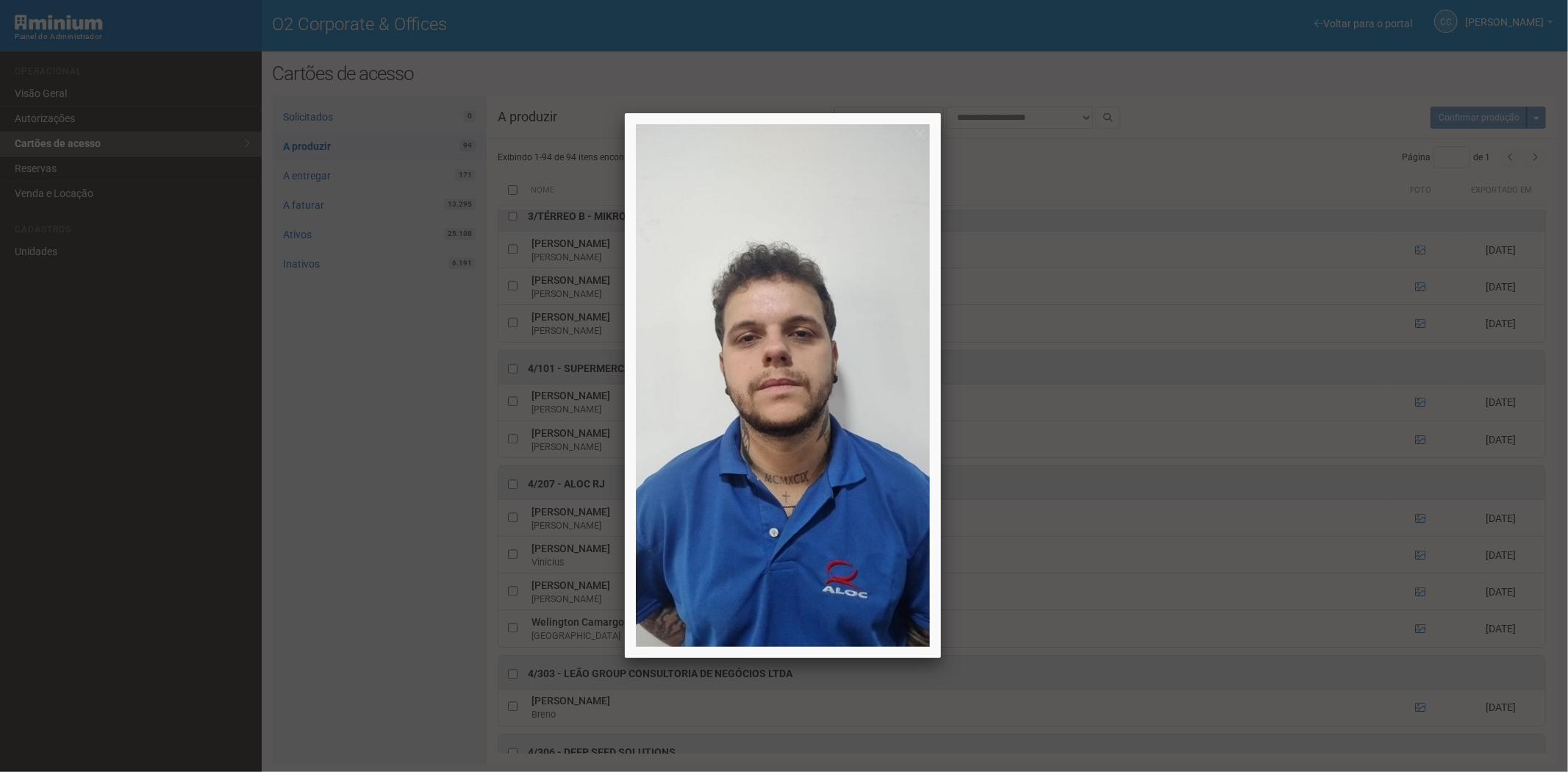
click at [1419, 642] on div at bounding box center [784, 386] width 1568 height 772
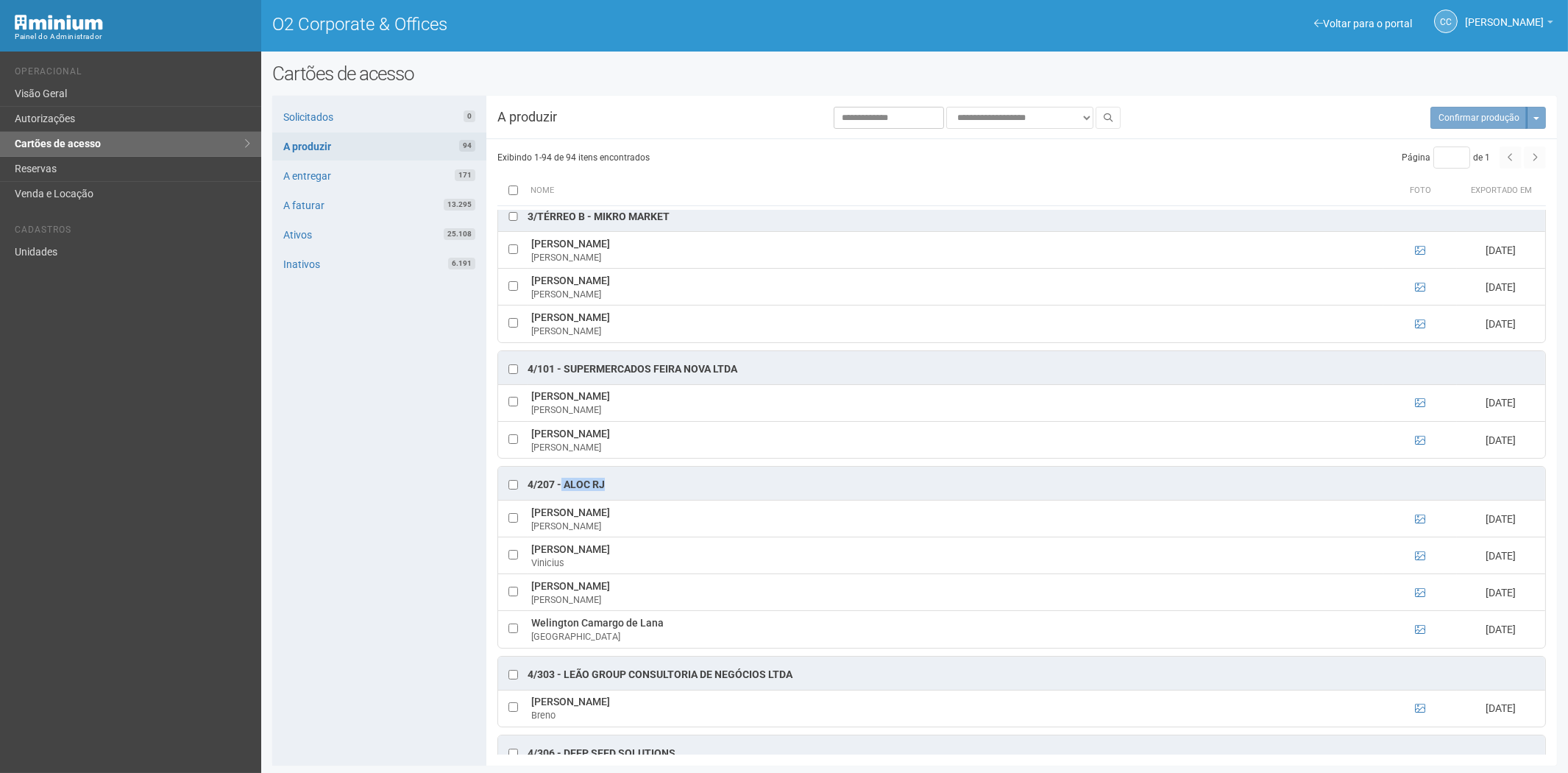
drag, startPoint x: 614, startPoint y: 498, endPoint x: 561, endPoint y: 502, distance: 53.2
click at [561, 500] on div "4/207 - ALOC RJ" at bounding box center [1022, 483] width 1047 height 33
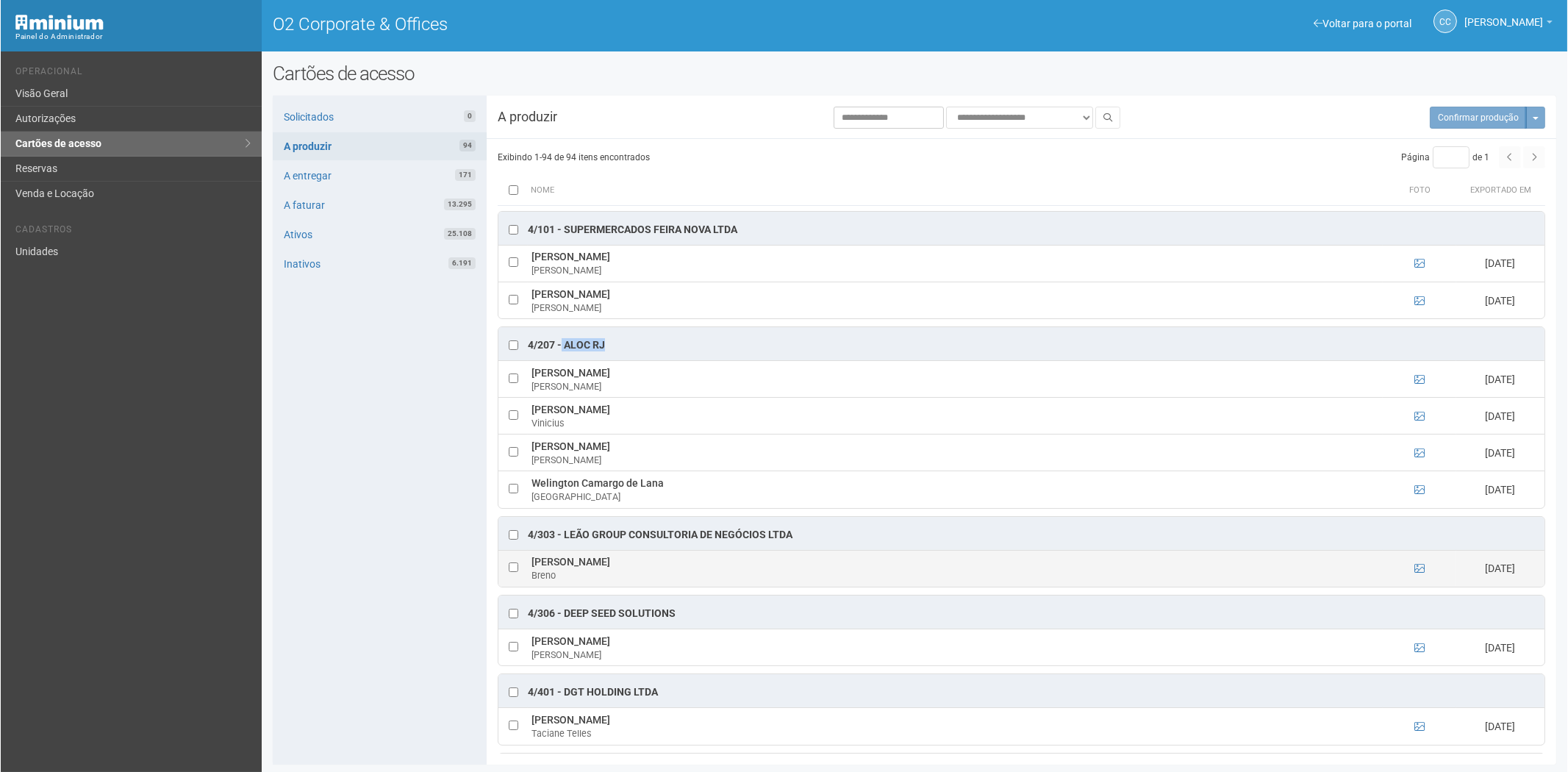
scroll to position [3267, 0]
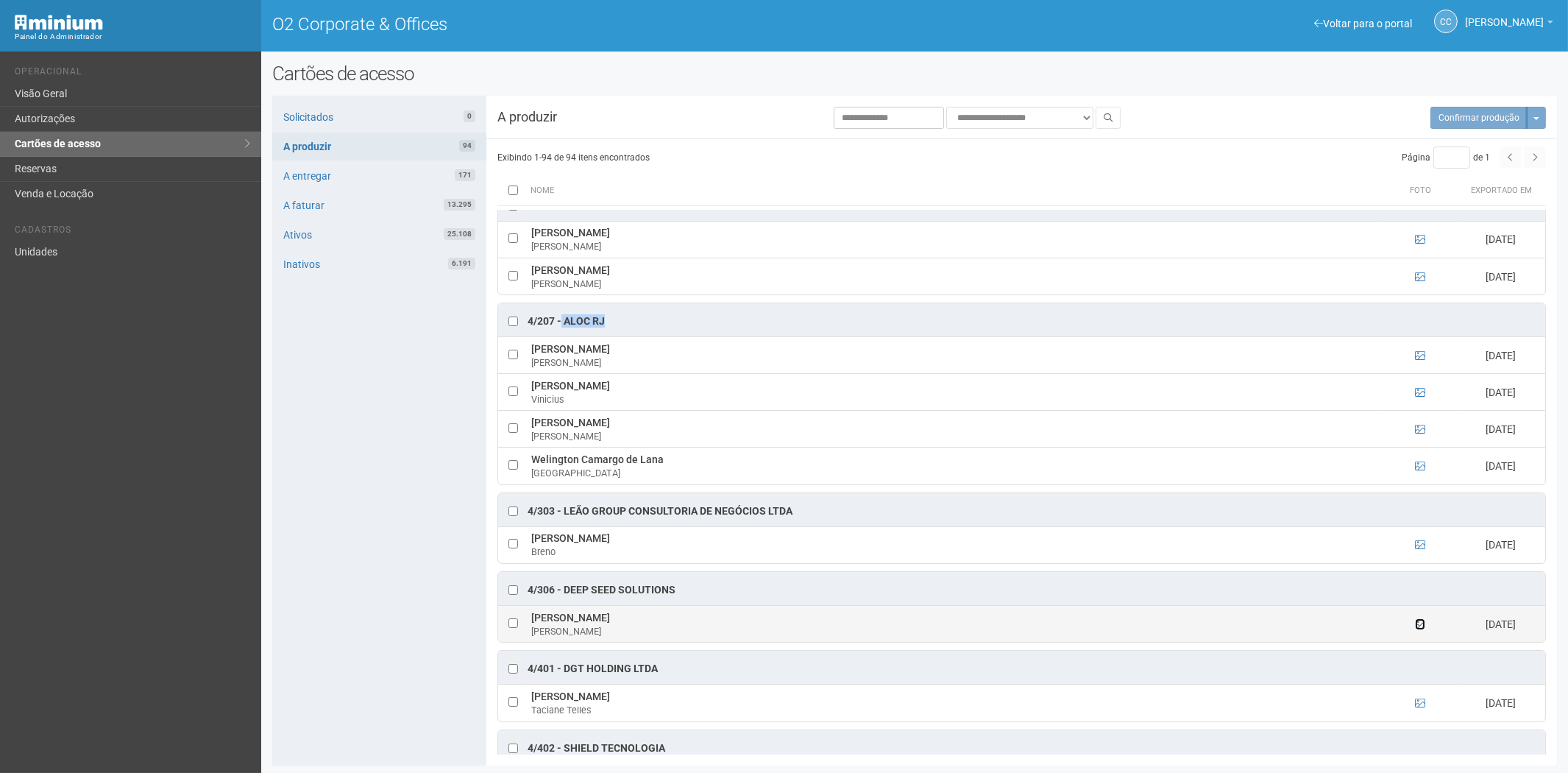
click at [1417, 630] on icon at bounding box center [1420, 624] width 11 height 11
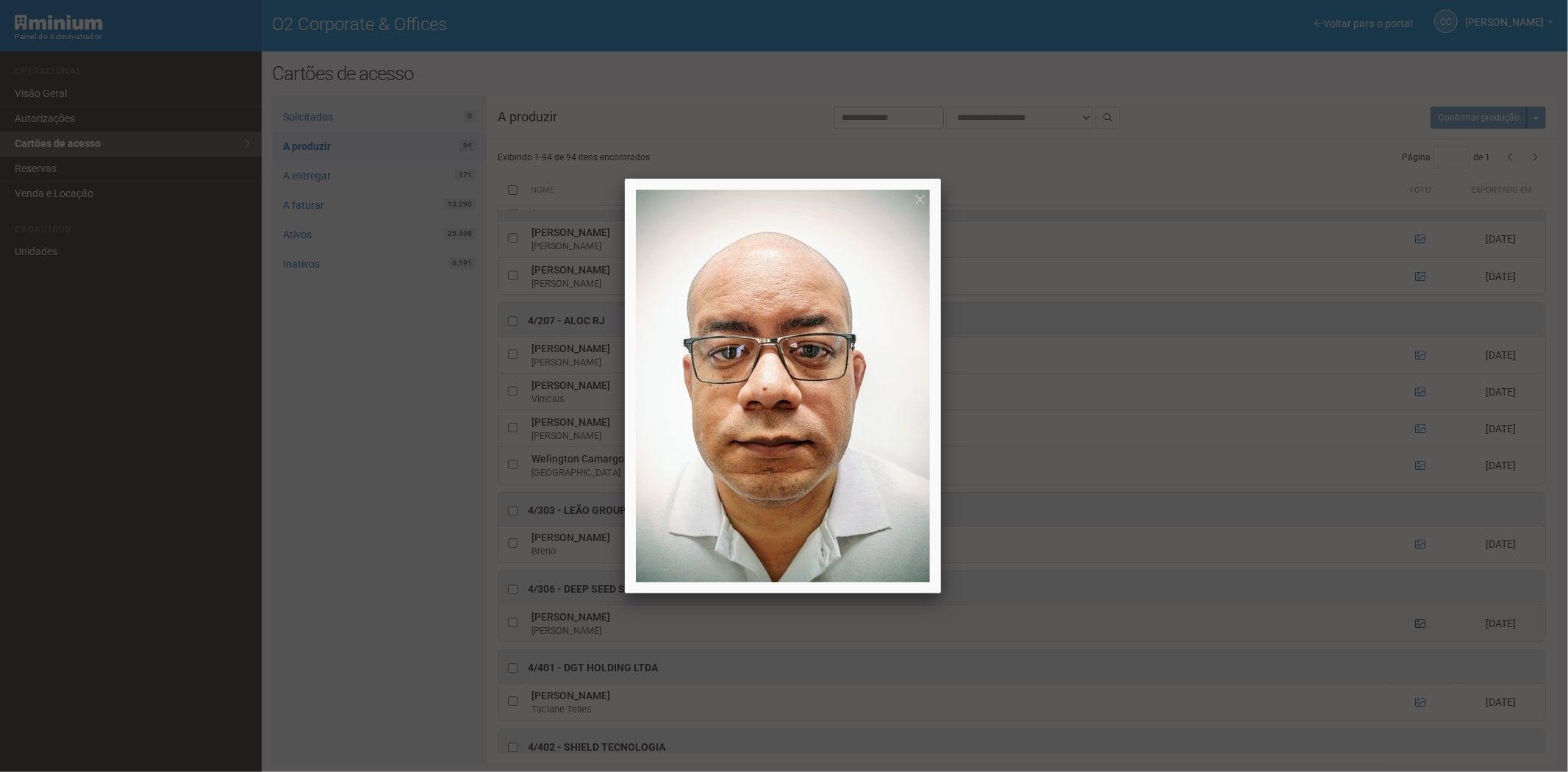
click at [1415, 642] on div at bounding box center [784, 386] width 1568 height 772
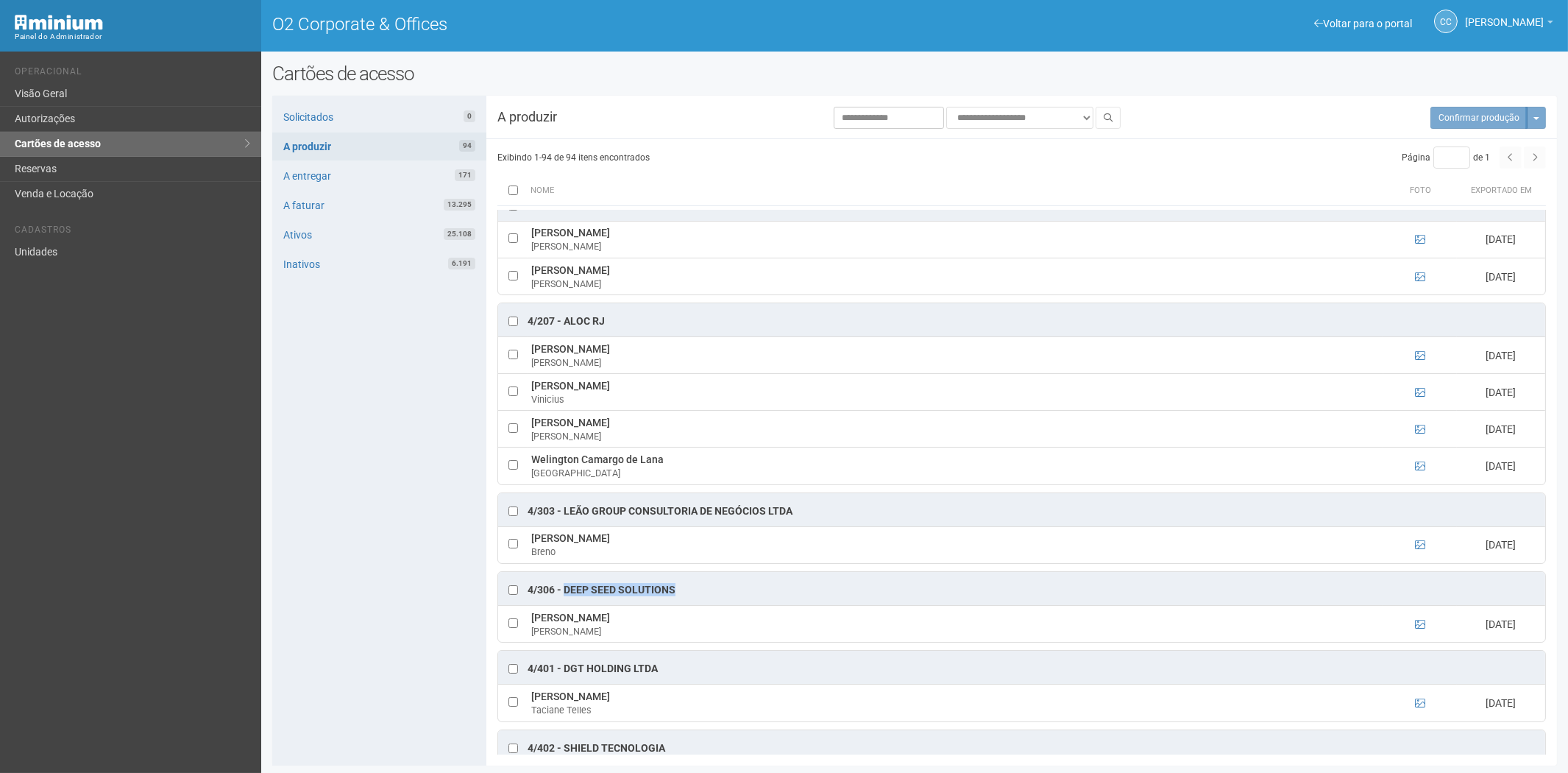
drag, startPoint x: 682, startPoint y: 608, endPoint x: 564, endPoint y: 611, distance: 118.0
click at [564, 606] on div "4/306 - Deep Seed Solutions" at bounding box center [1022, 588] width 1047 height 33
click at [343, 111] on link "Solicitados 0" at bounding box center [379, 116] width 215 height 28
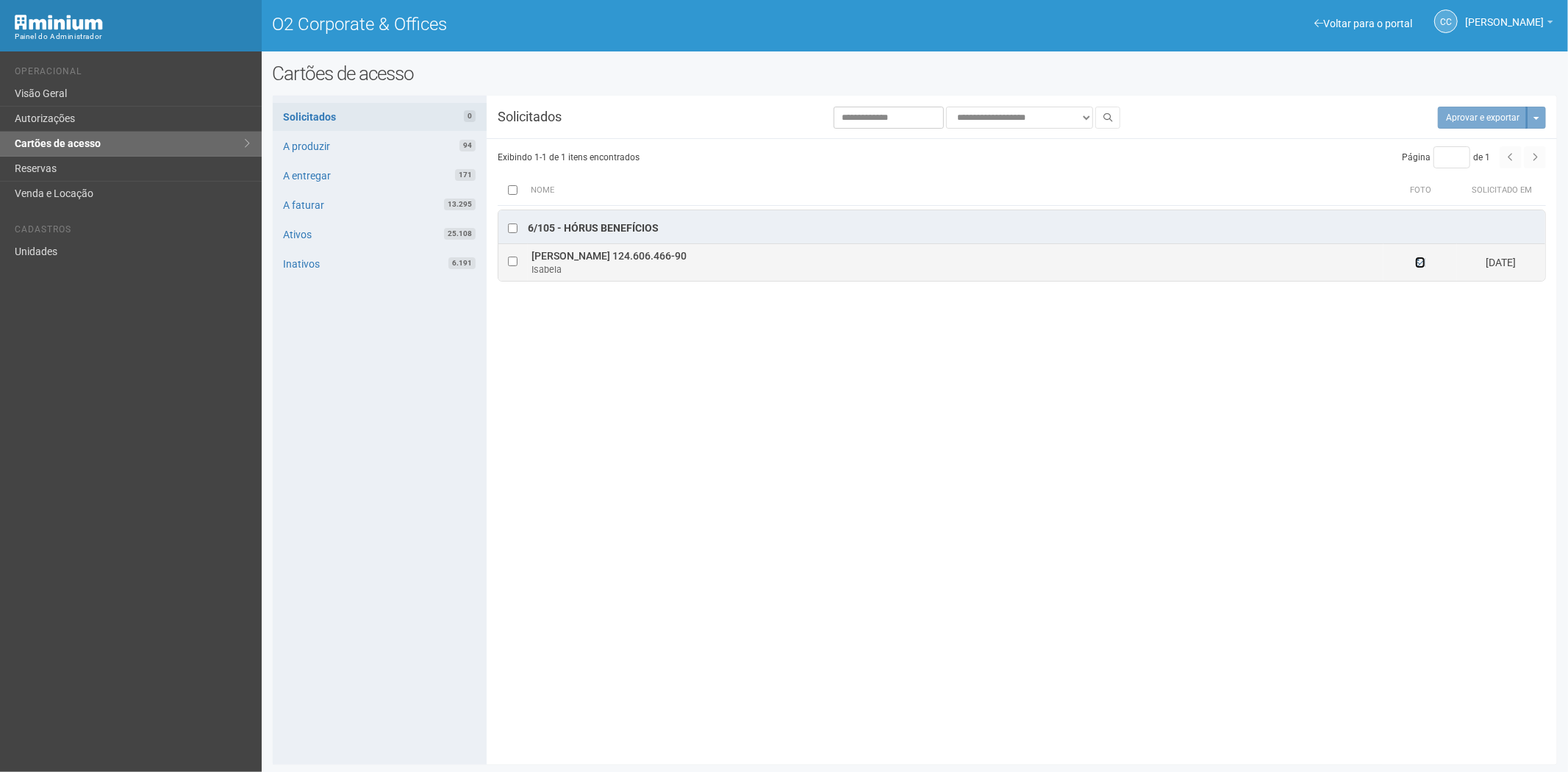
click at [1420, 262] on icon at bounding box center [1420, 262] width 11 height 11
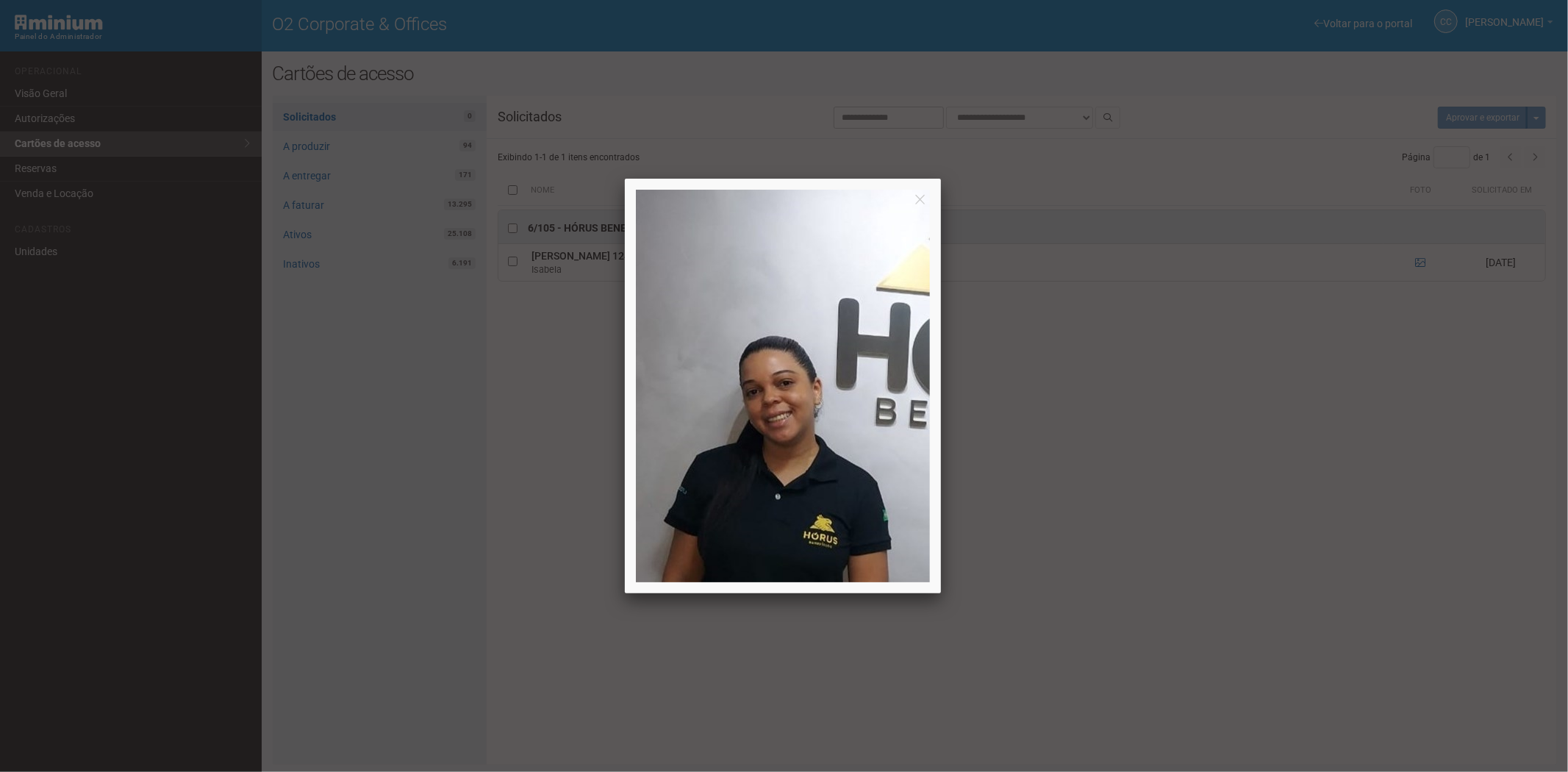
click at [1203, 480] on div at bounding box center [784, 386] width 1568 height 772
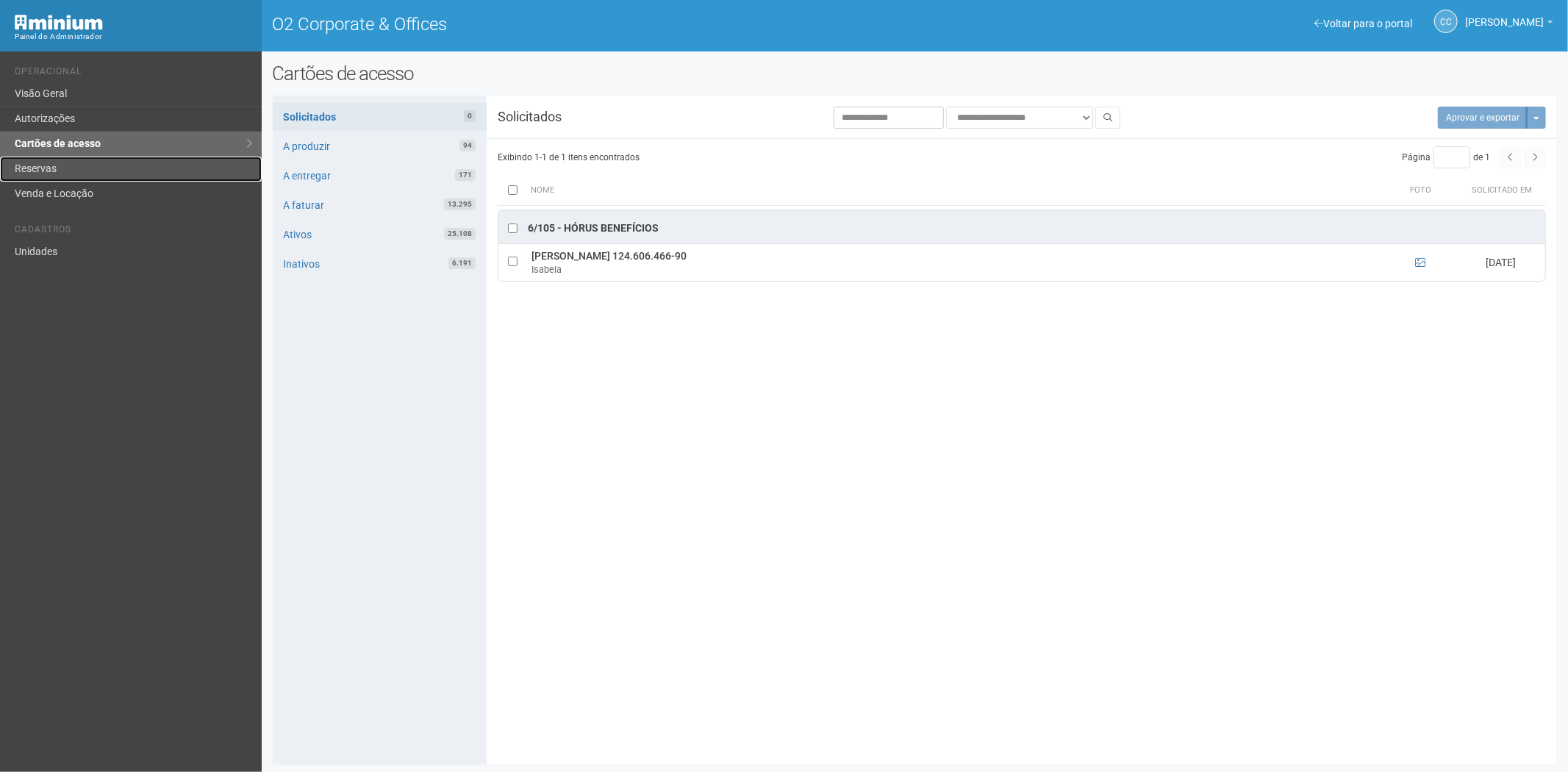
click at [112, 167] on link "Reservas" at bounding box center [131, 169] width 261 height 25
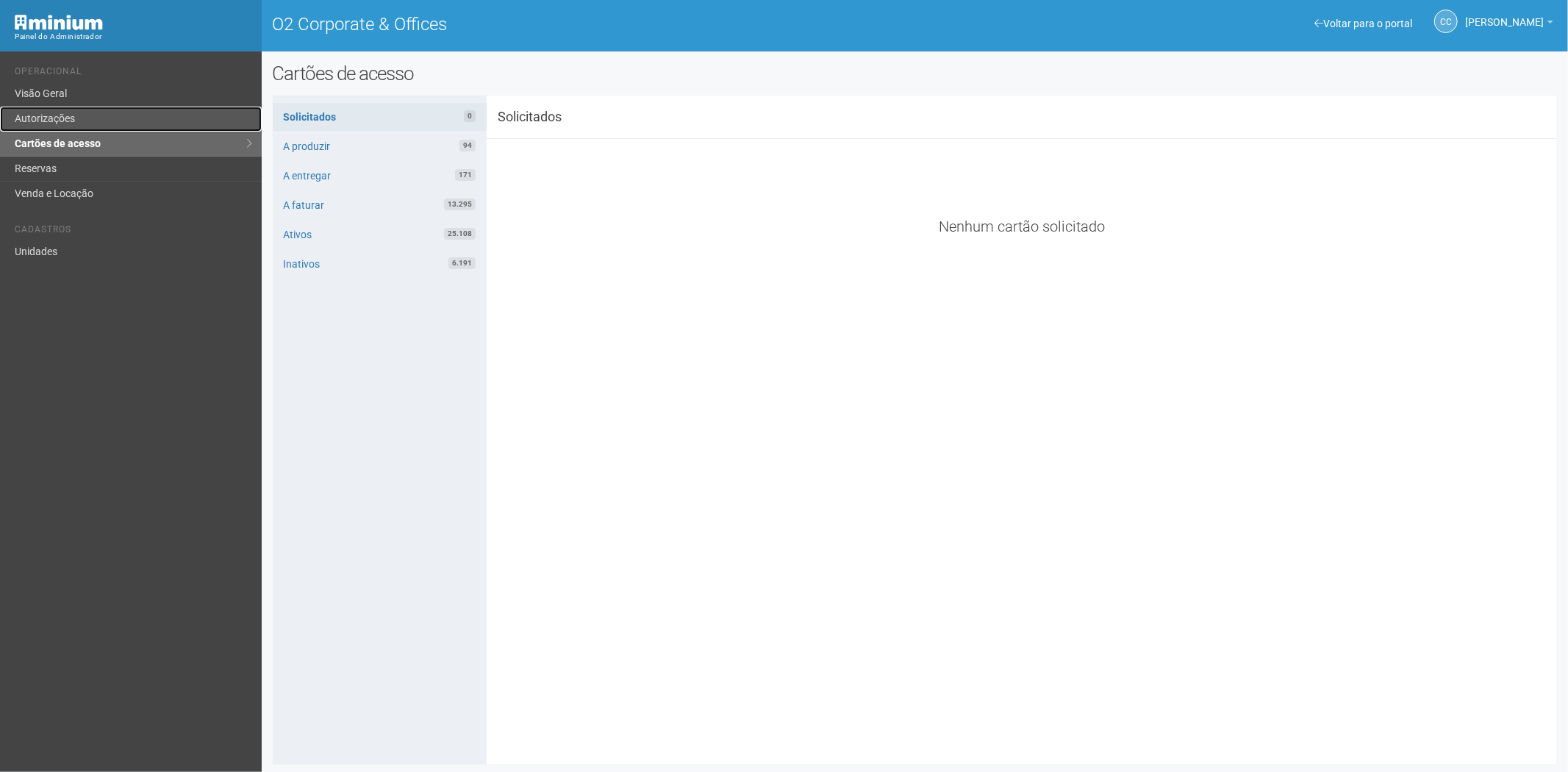
click at [57, 121] on link "Autorizações" at bounding box center [131, 119] width 261 height 25
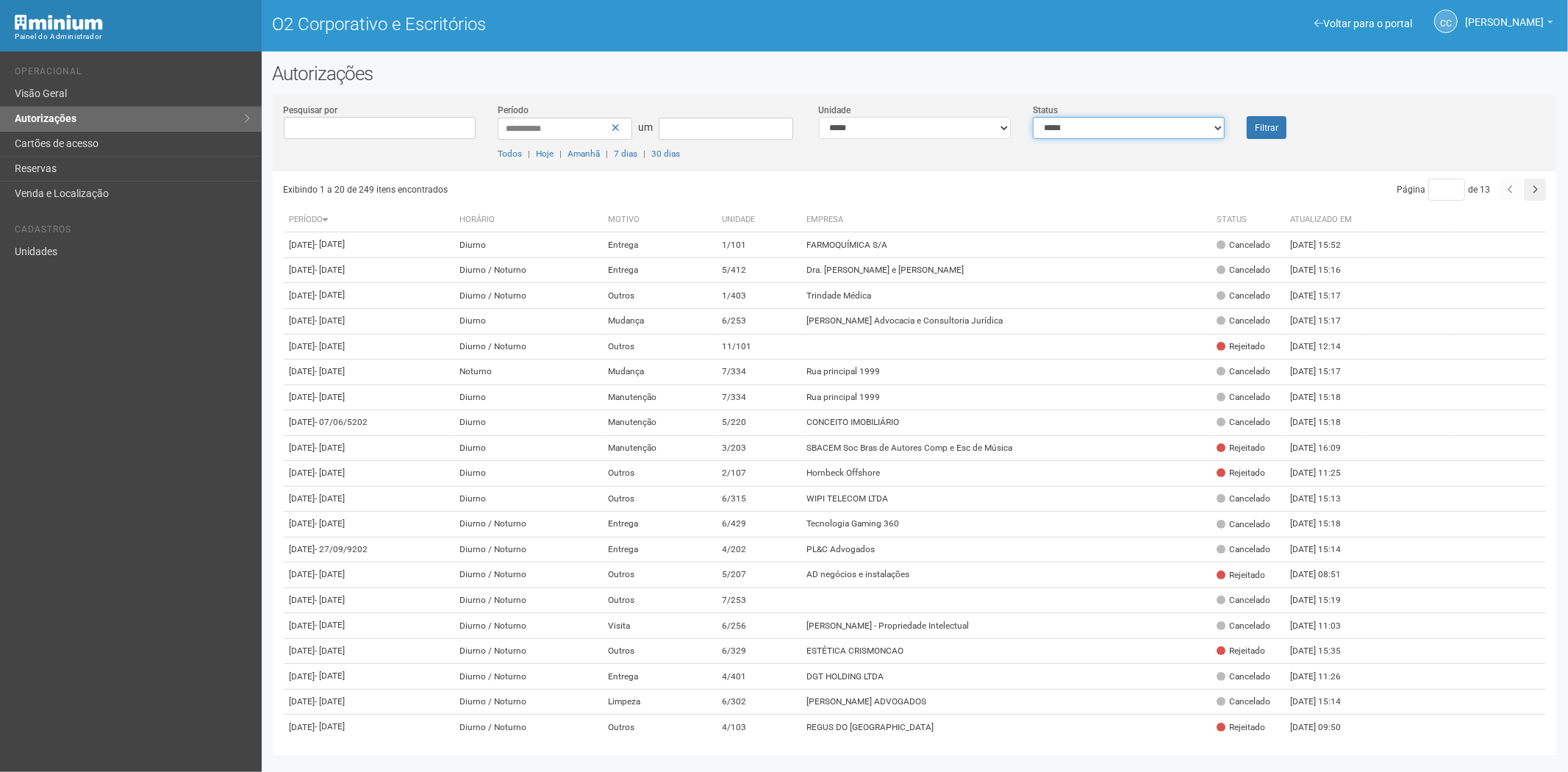
click at [1116, 128] on select "**********" at bounding box center [1129, 128] width 192 height 22
select select "*"
click at [1033, 117] on select "**********" at bounding box center [1129, 128] width 192 height 22
drag, startPoint x: 1235, startPoint y: 130, endPoint x: 1285, endPoint y: 125, distance: 50.2
click at [1236, 130] on div "Filtrar" at bounding box center [1289, 120] width 108 height 36
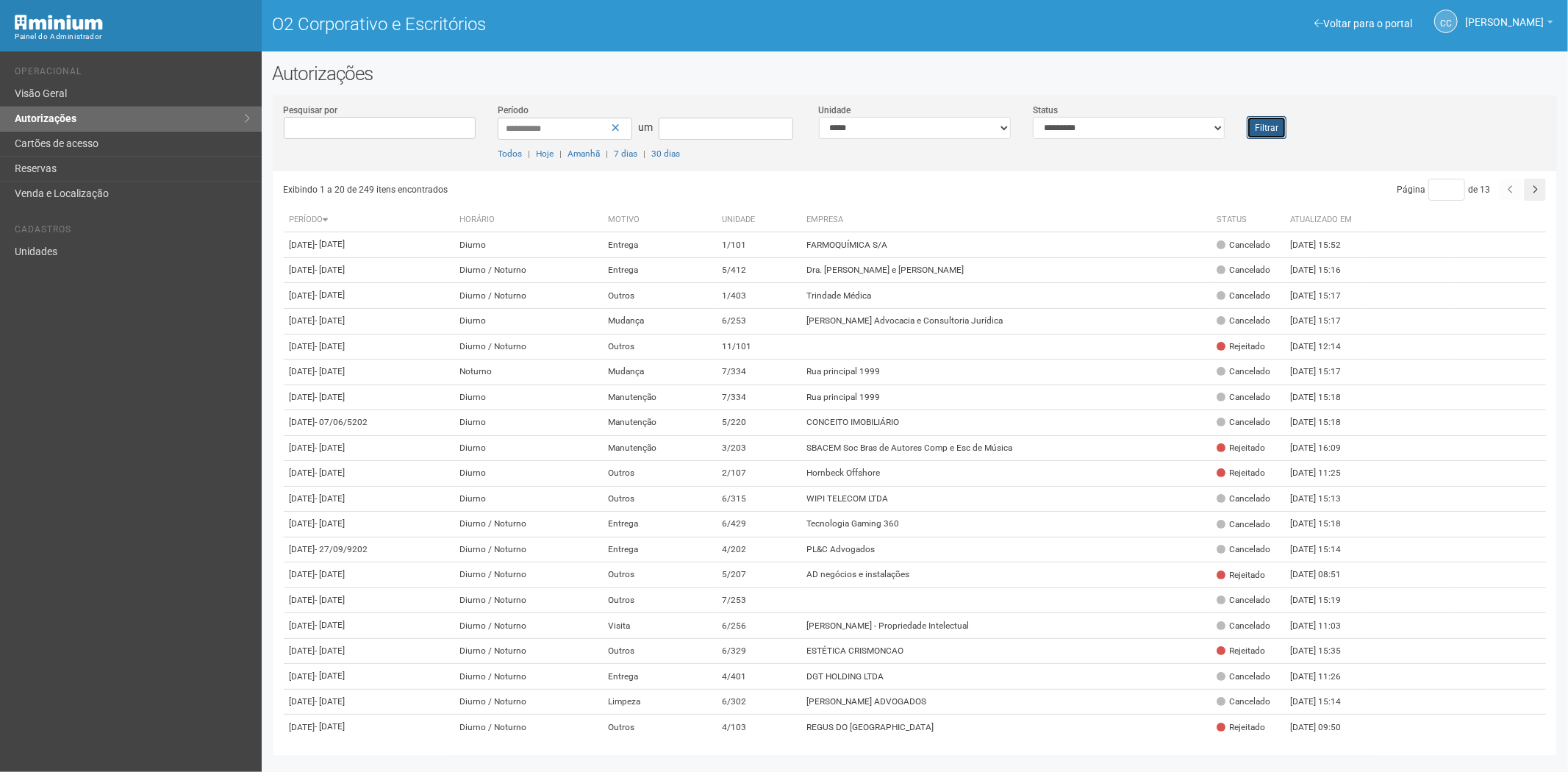
click at [1282, 123] on button "Filtrar" at bounding box center [1266, 128] width 39 height 23
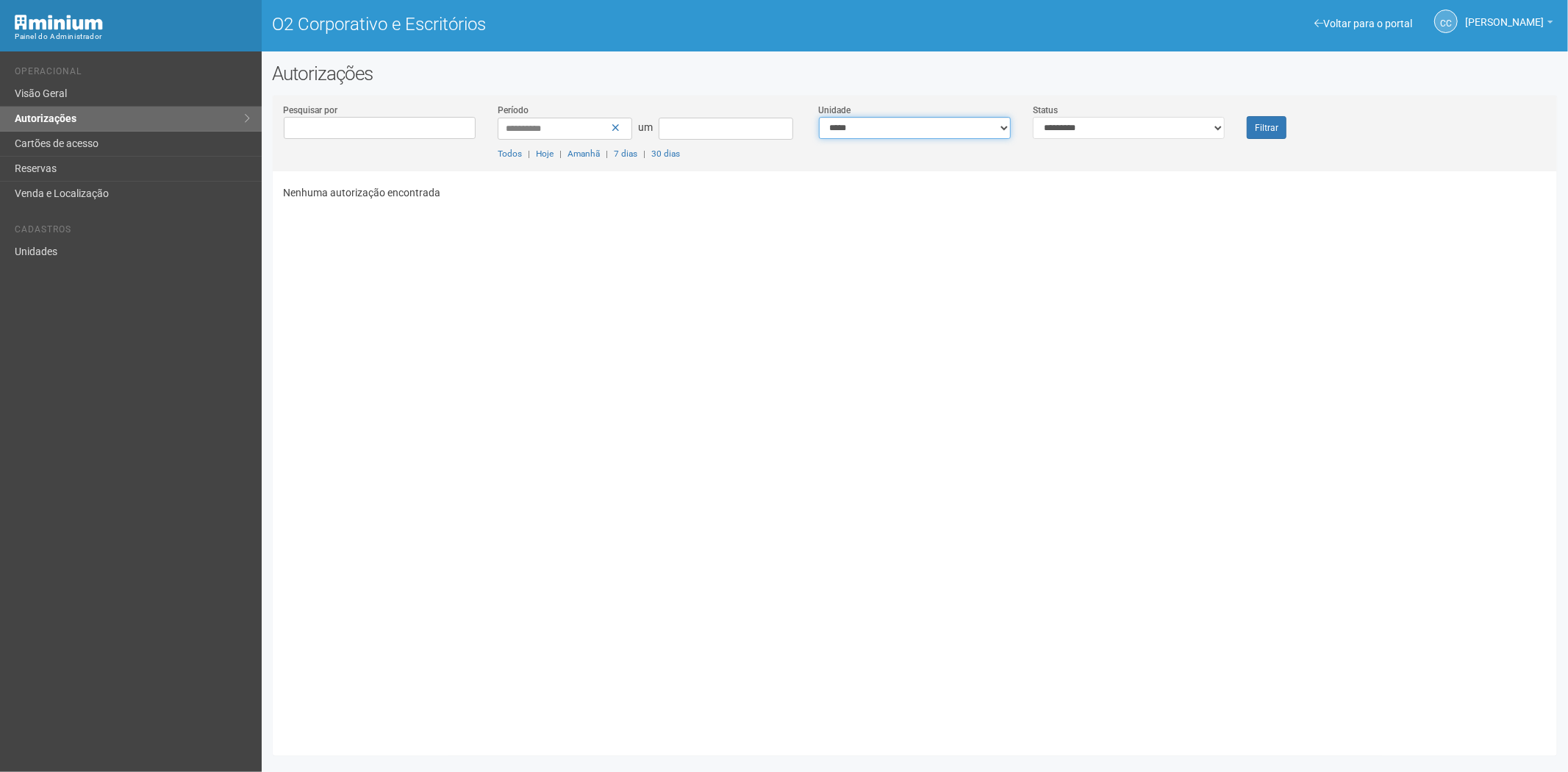
click at [884, 130] on select "**********" at bounding box center [915, 128] width 192 height 22
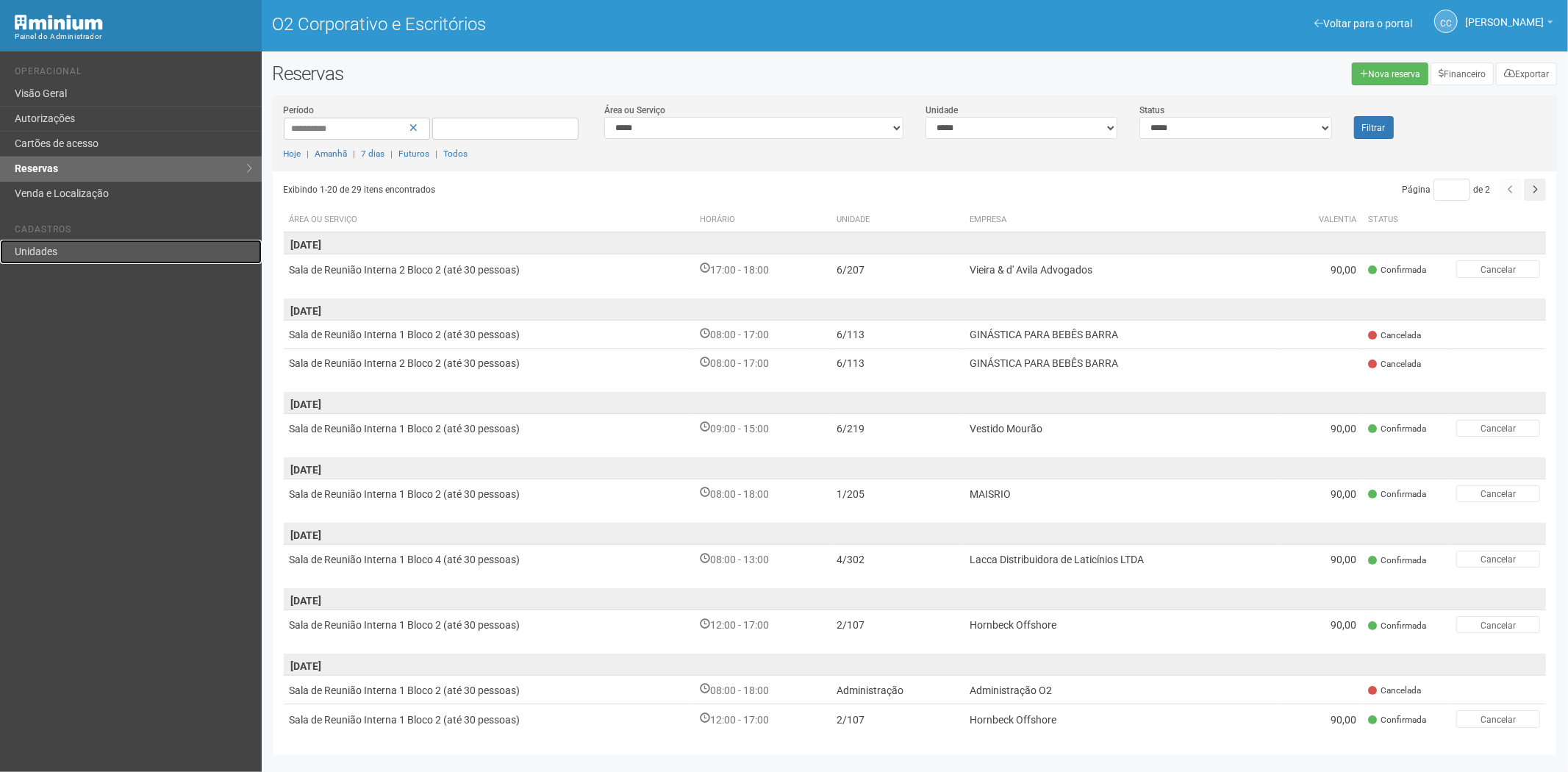
click at [63, 244] on link "Unidades" at bounding box center [131, 251] width 261 height 24
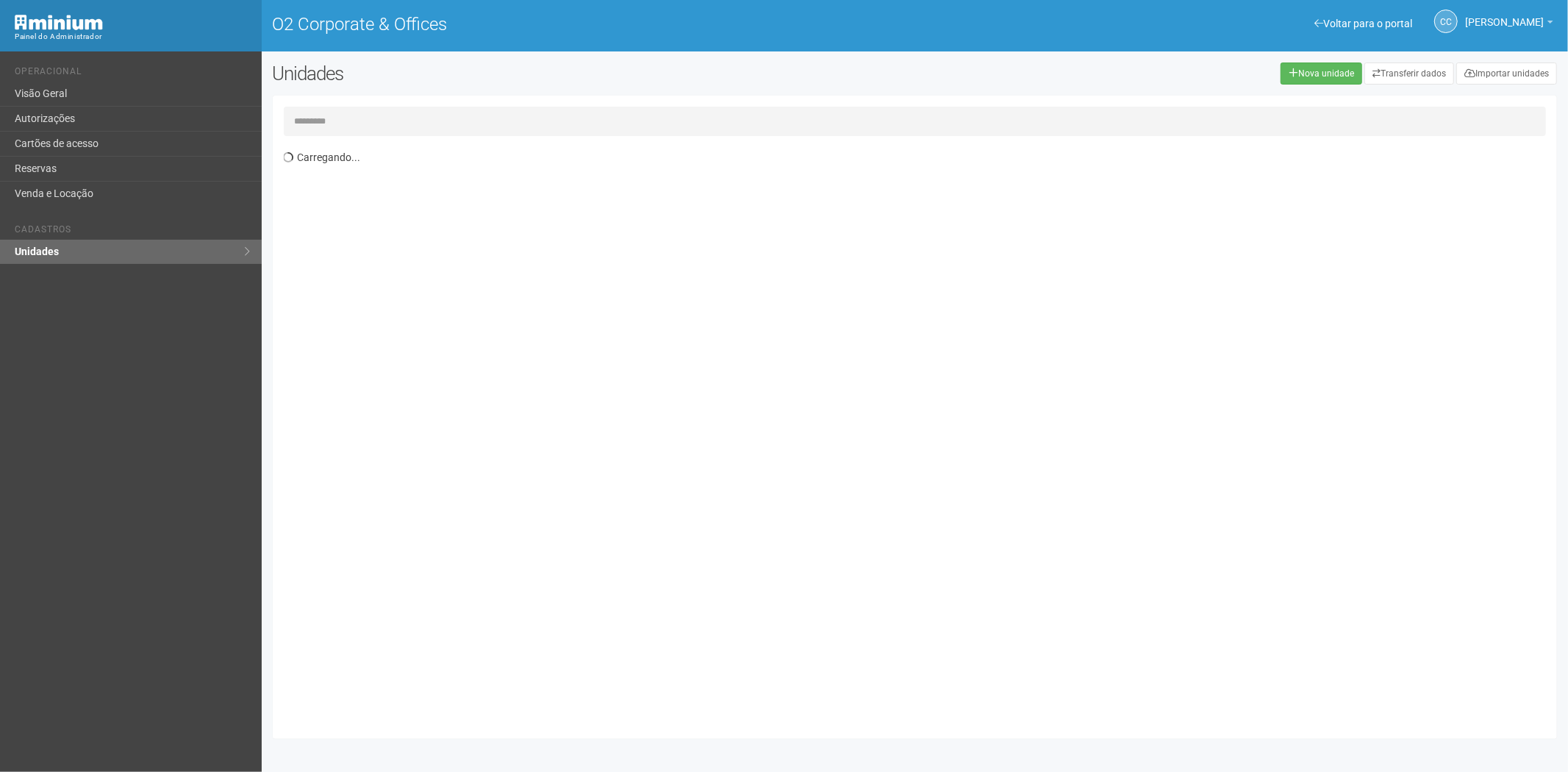
drag, startPoint x: 0, startPoint y: 0, endPoint x: 358, endPoint y: 112, distance: 375.1
click at [358, 112] on input "text" at bounding box center [915, 121] width 1263 height 30
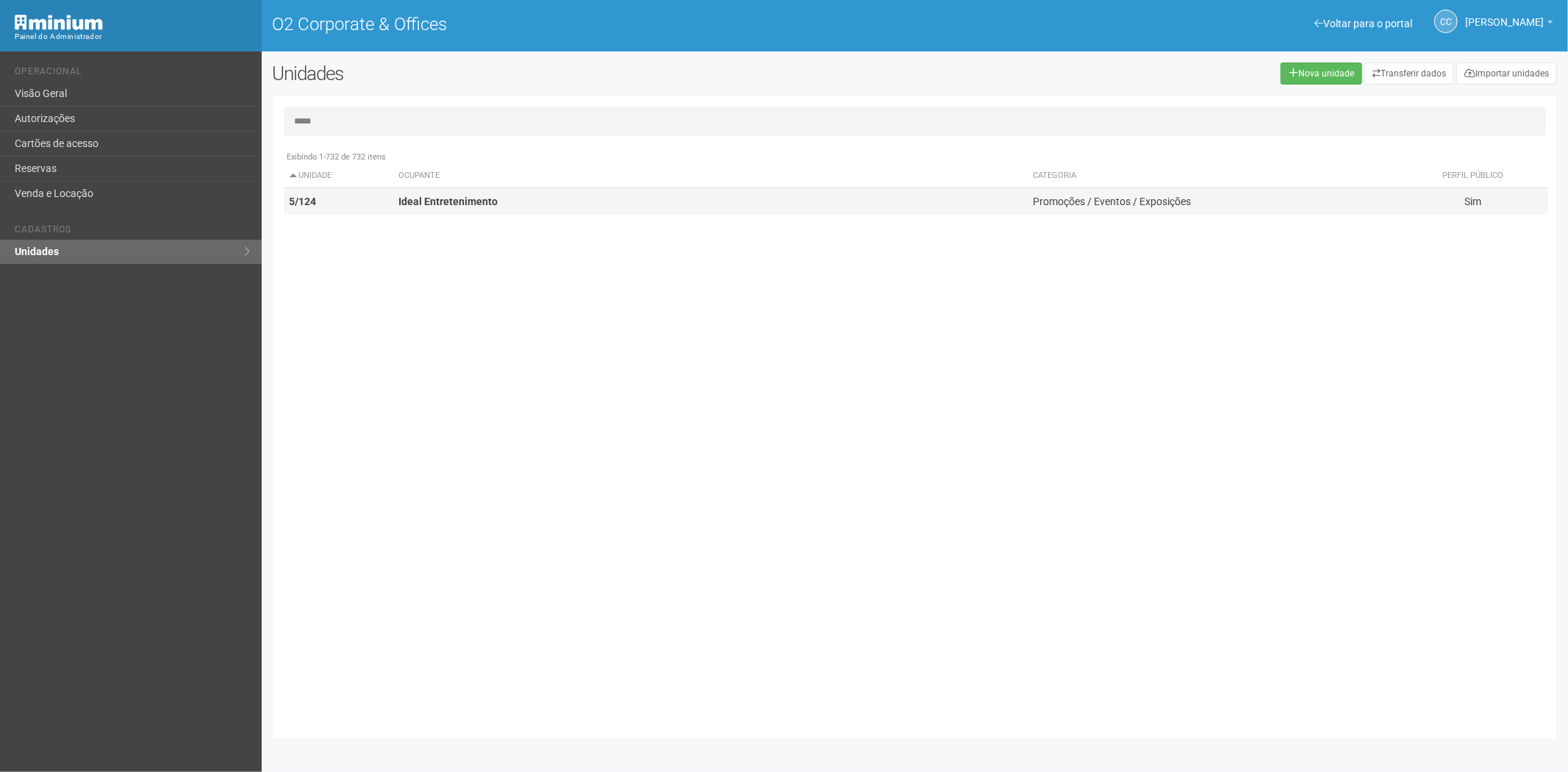
type input "*****"
drag, startPoint x: 431, startPoint y: 199, endPoint x: 490, endPoint y: 211, distance: 60.2
click at [467, 209] on td "Ideal Entretenimento" at bounding box center [709, 202] width 635 height 27
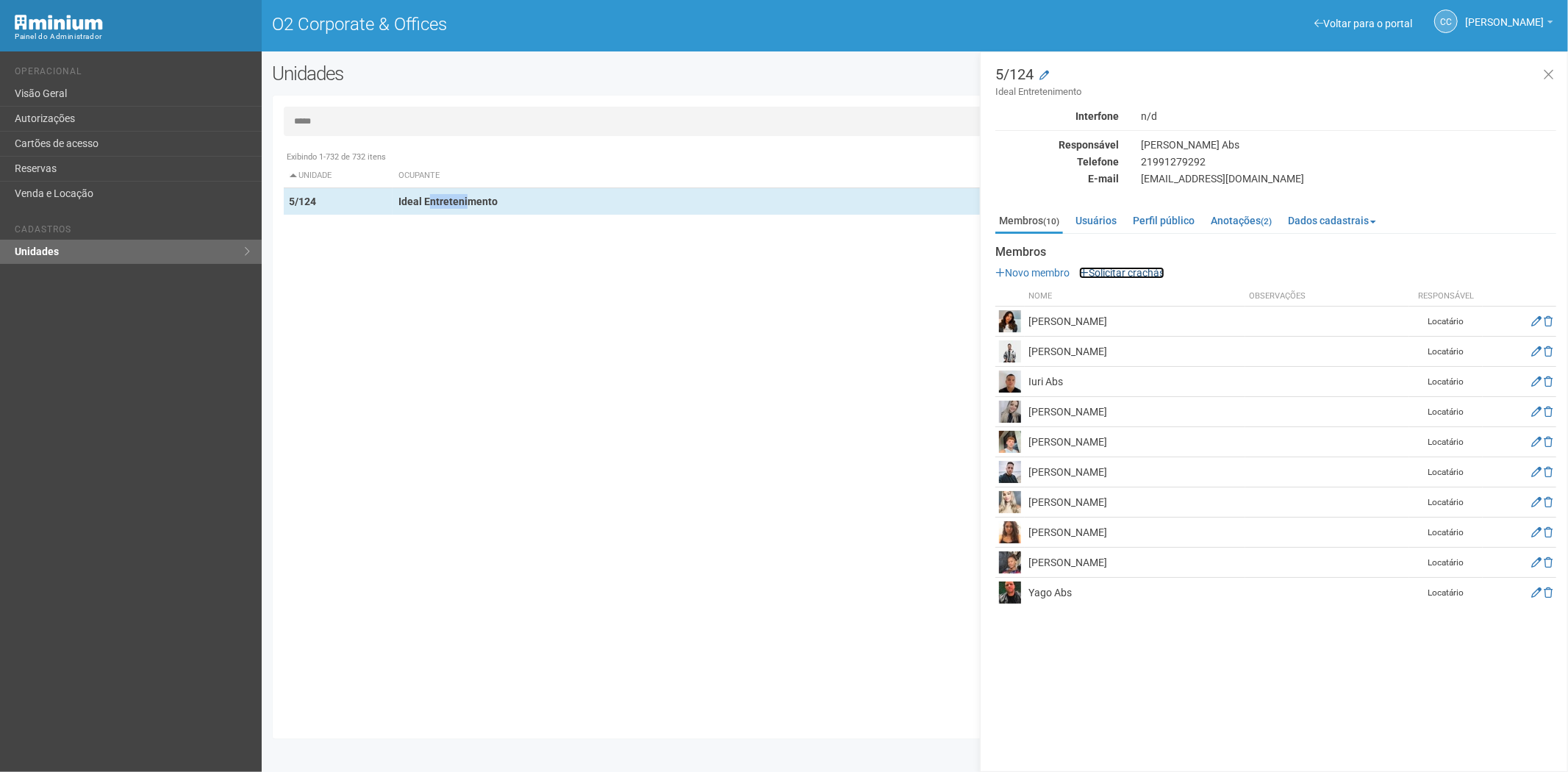
click at [1118, 273] on link "Solicitar crachás" at bounding box center [1122, 273] width 86 height 12
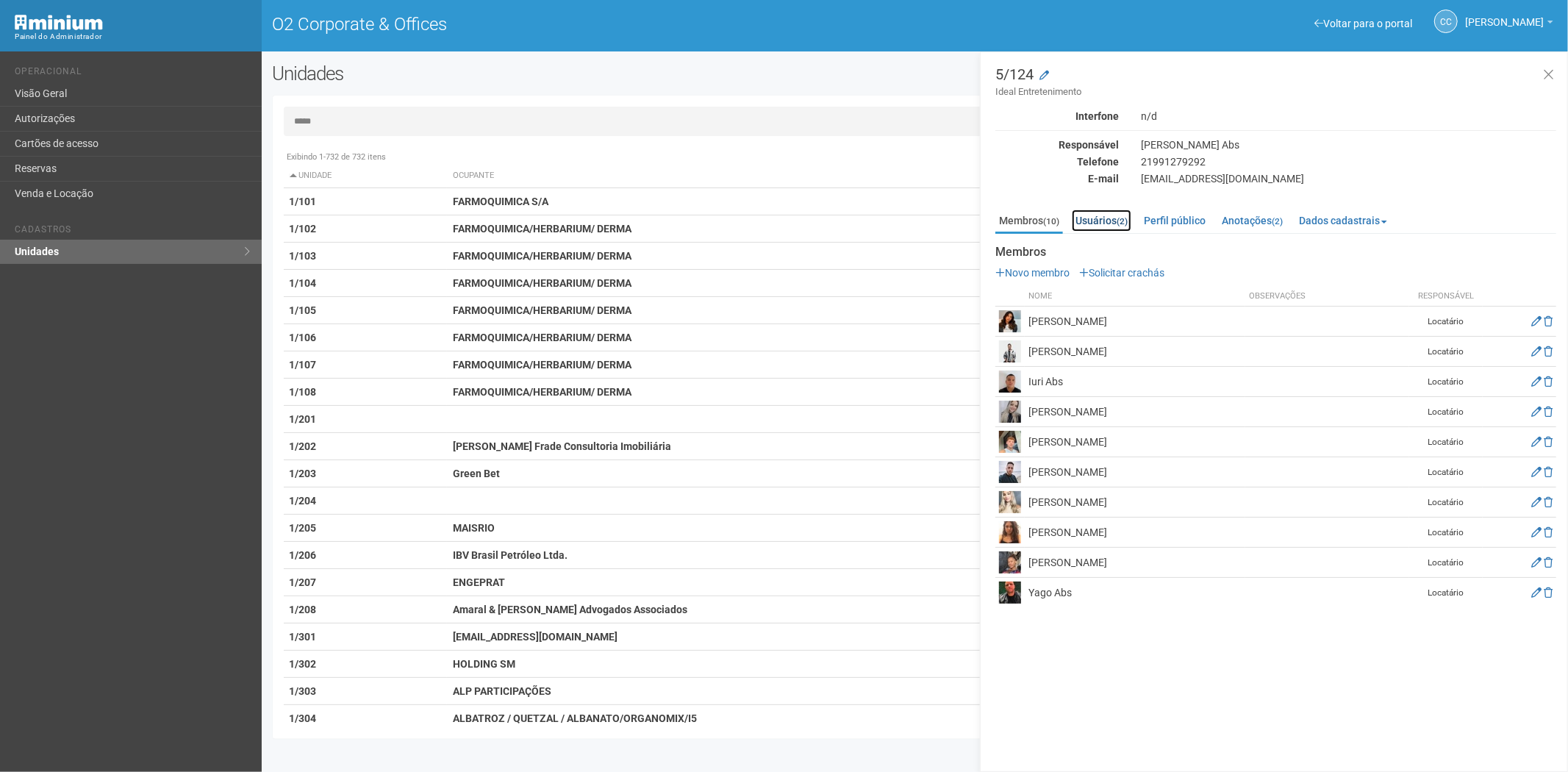
click at [1123, 223] on small "(2)" at bounding box center [1122, 221] width 11 height 11
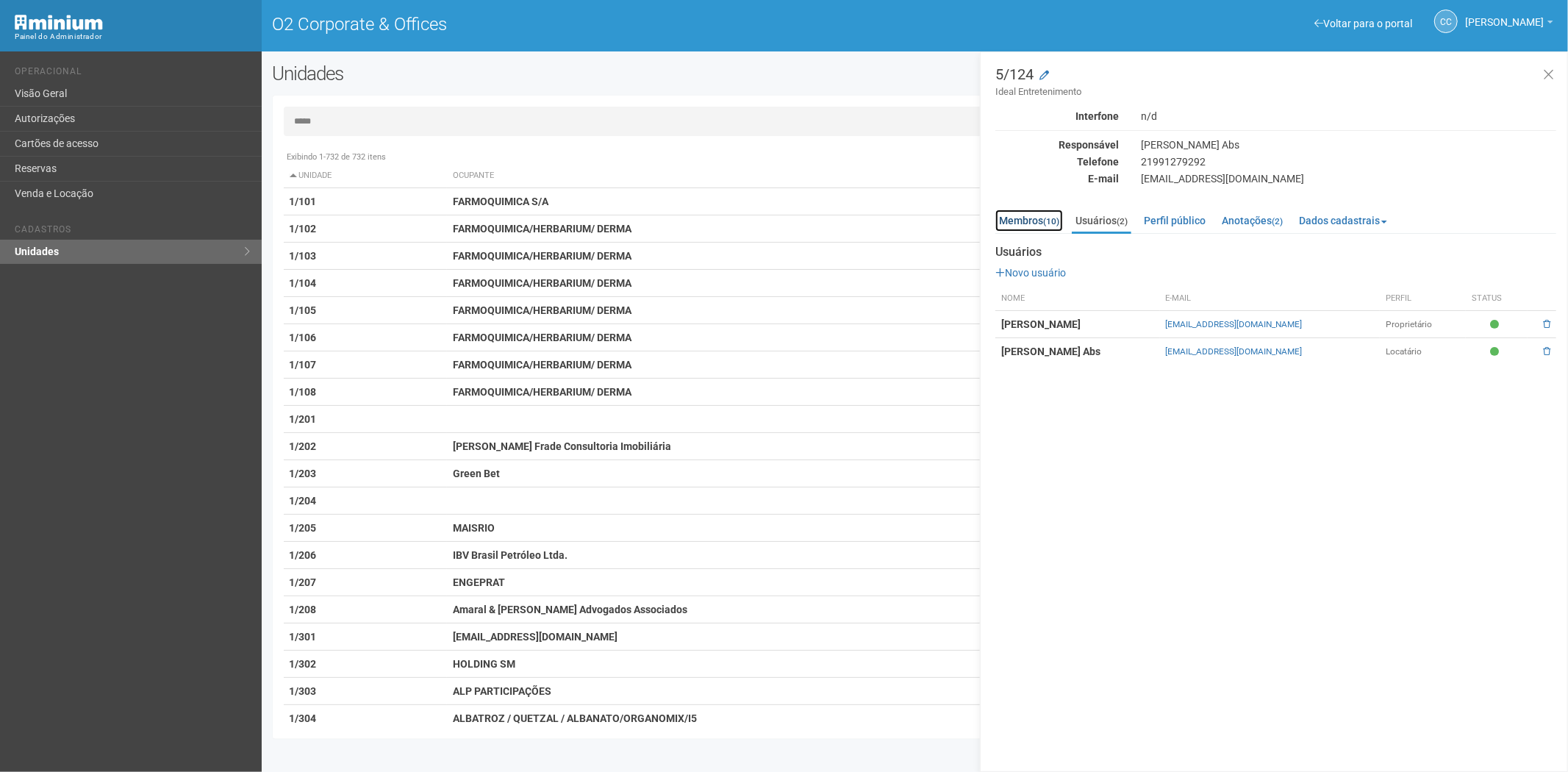
click at [1031, 224] on link "Membros (10)" at bounding box center [1029, 220] width 67 height 22
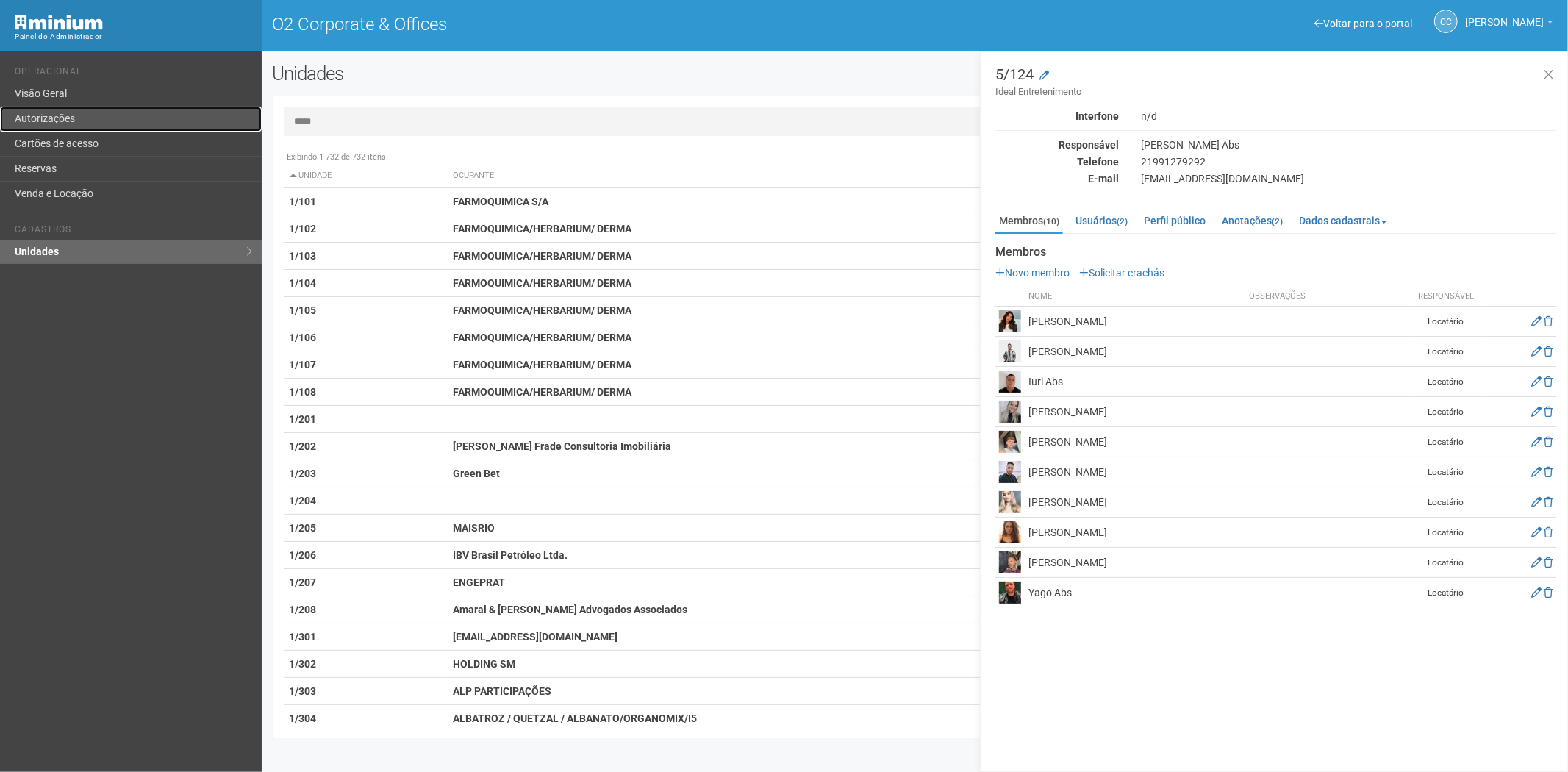
click at [89, 118] on link "Autorizações" at bounding box center [131, 119] width 261 height 25
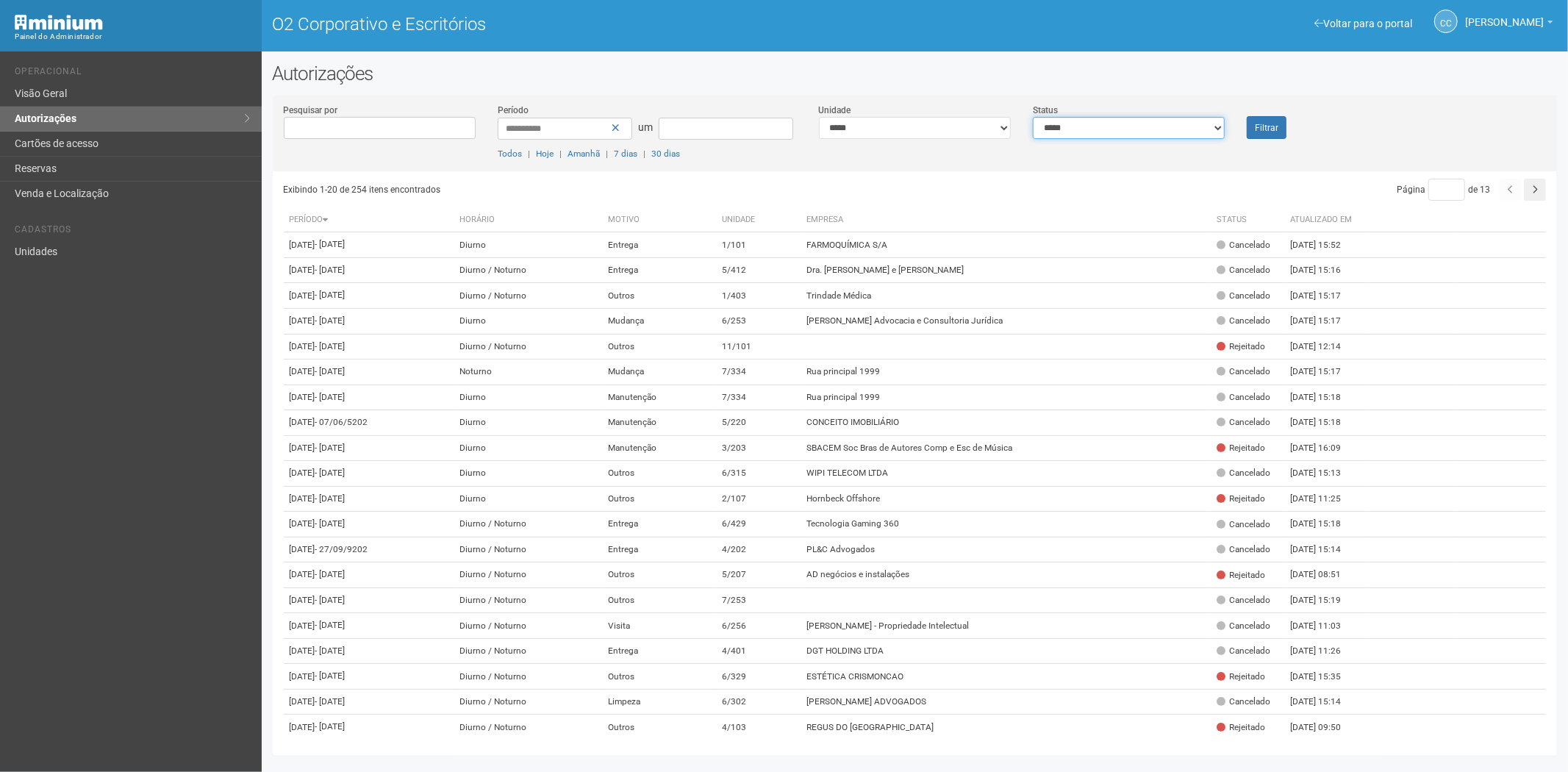
click at [1092, 129] on select "**********" at bounding box center [1129, 128] width 192 height 22
select select "*"
click at [1033, 117] on select "**********" at bounding box center [1129, 128] width 192 height 22
click at [1275, 119] on button "Filtrar" at bounding box center [1266, 128] width 39 height 23
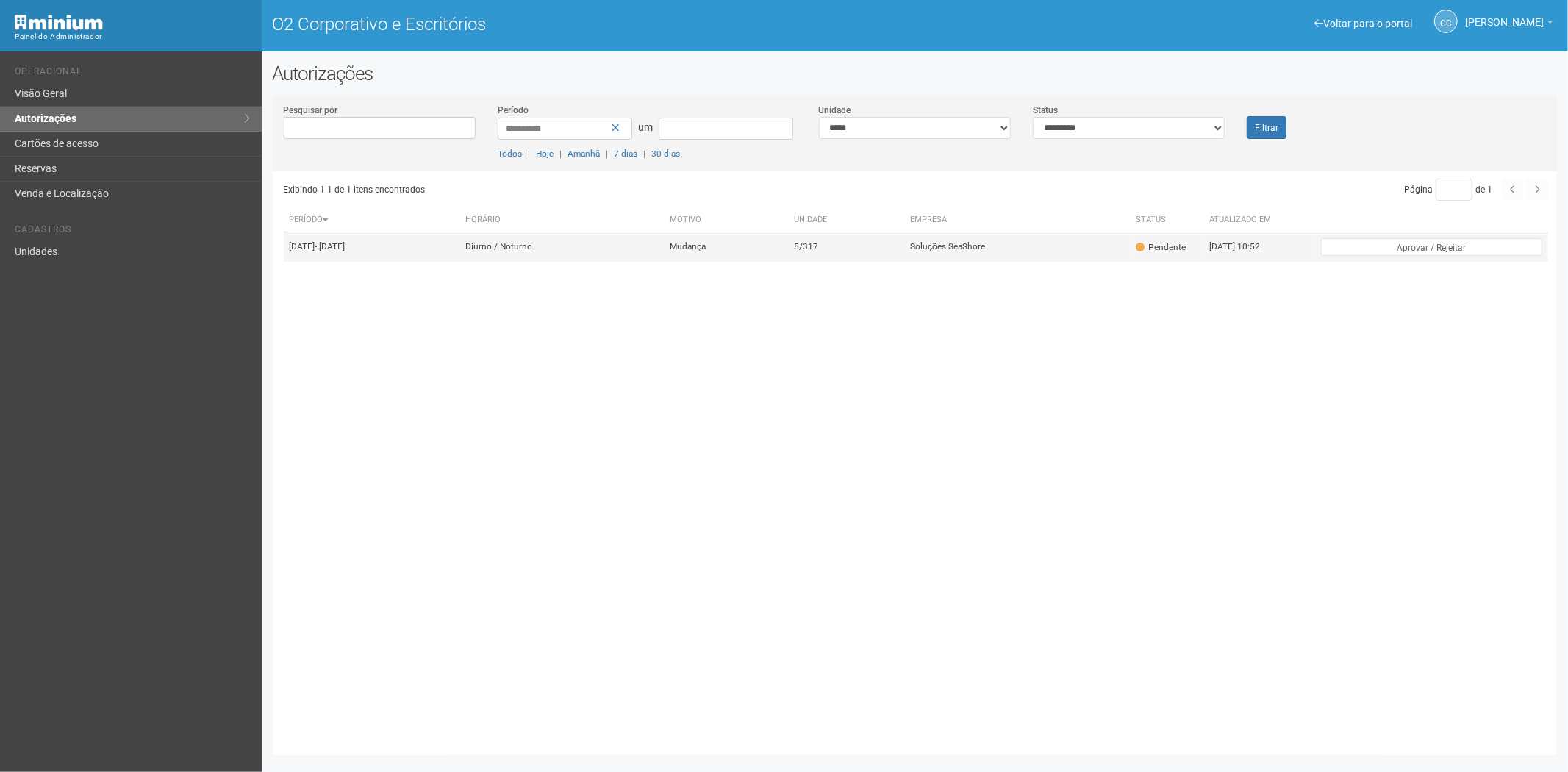
click at [979, 260] on td "Soluções SeaShore" at bounding box center [1017, 247] width 226 height 30
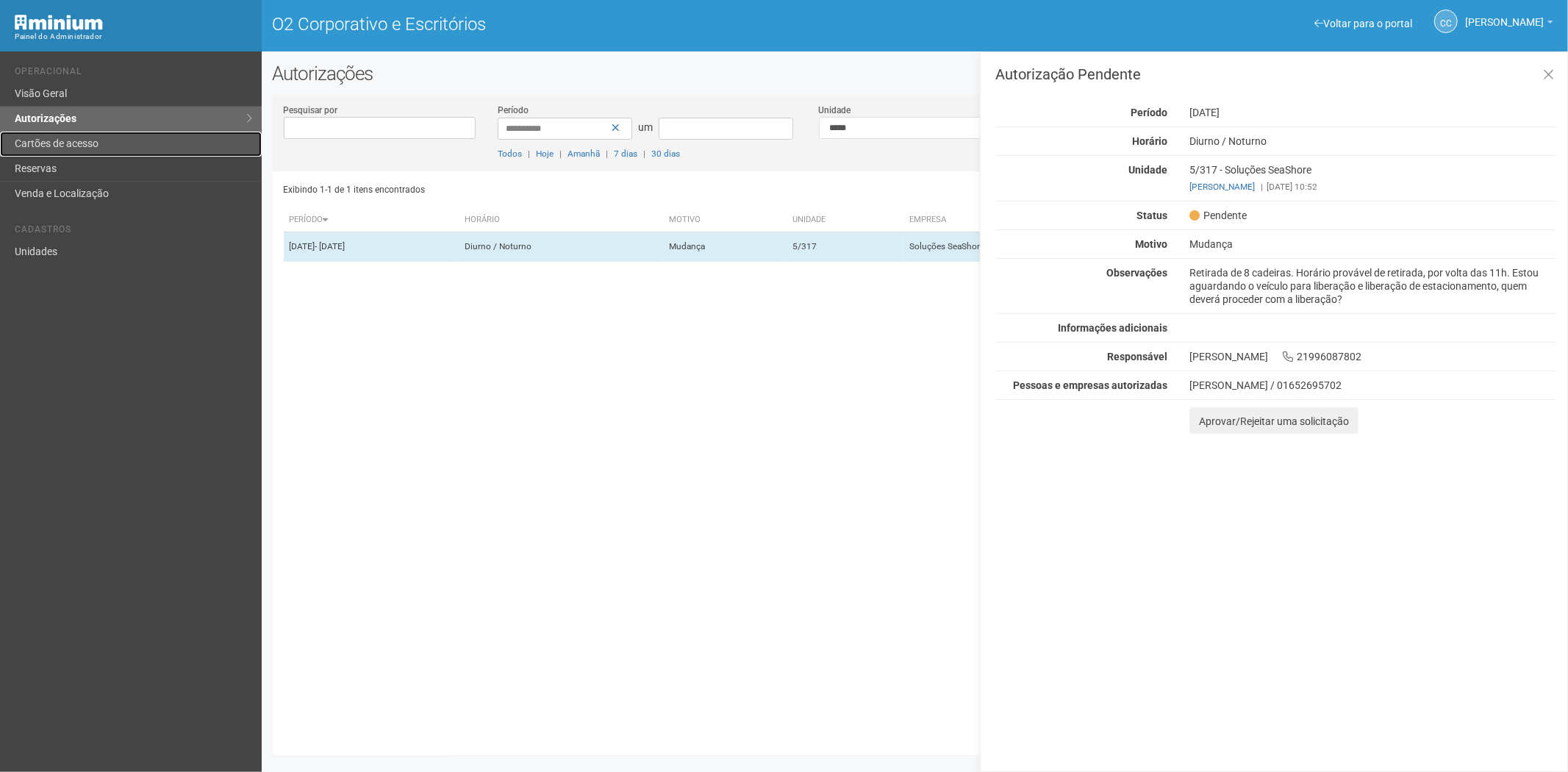
click at [78, 142] on font "Cartões de acesso" at bounding box center [56, 143] width 84 height 12
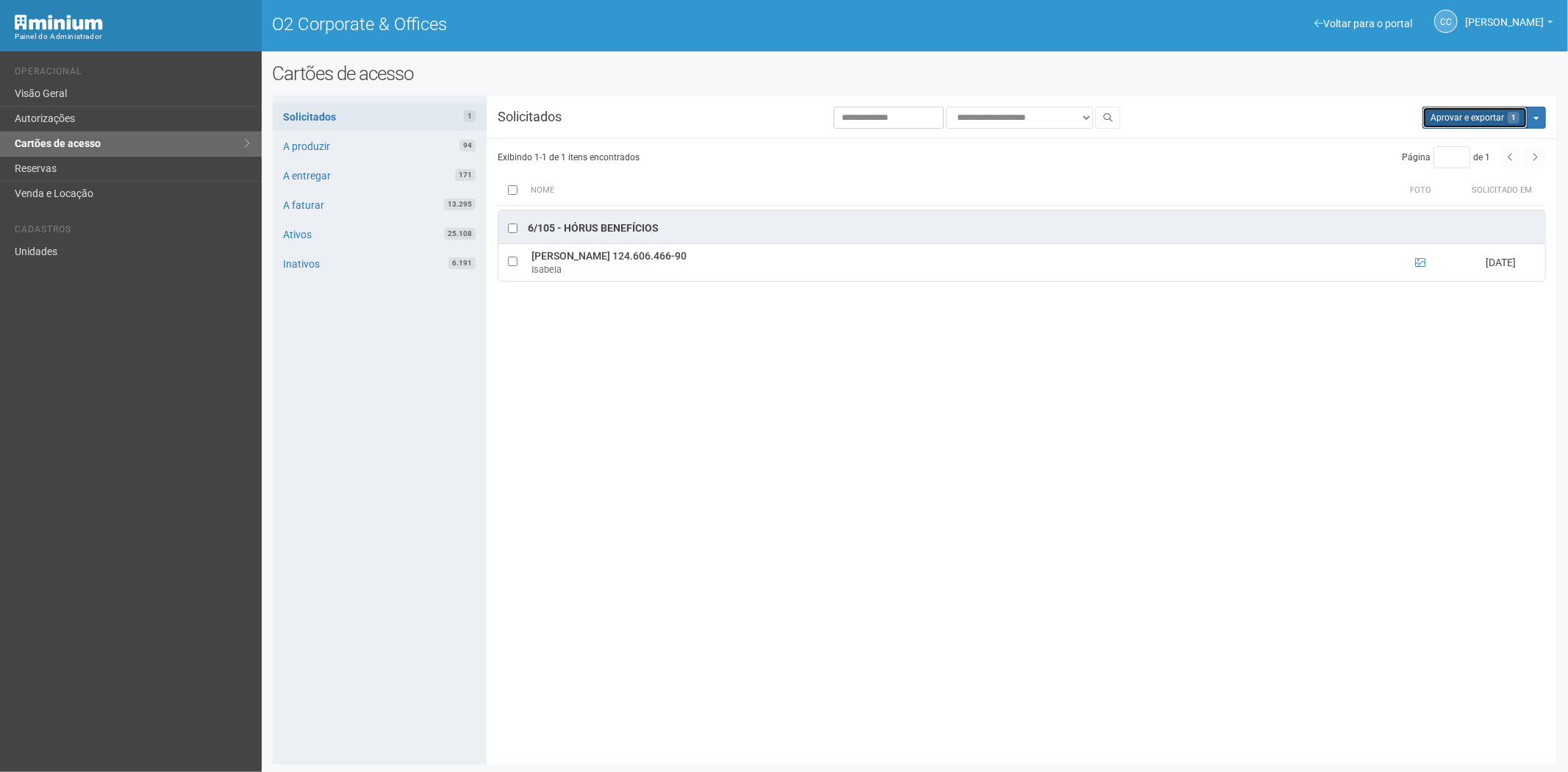
click at [1466, 111] on button "Aprovar e exportar 1" at bounding box center [1475, 117] width 105 height 22
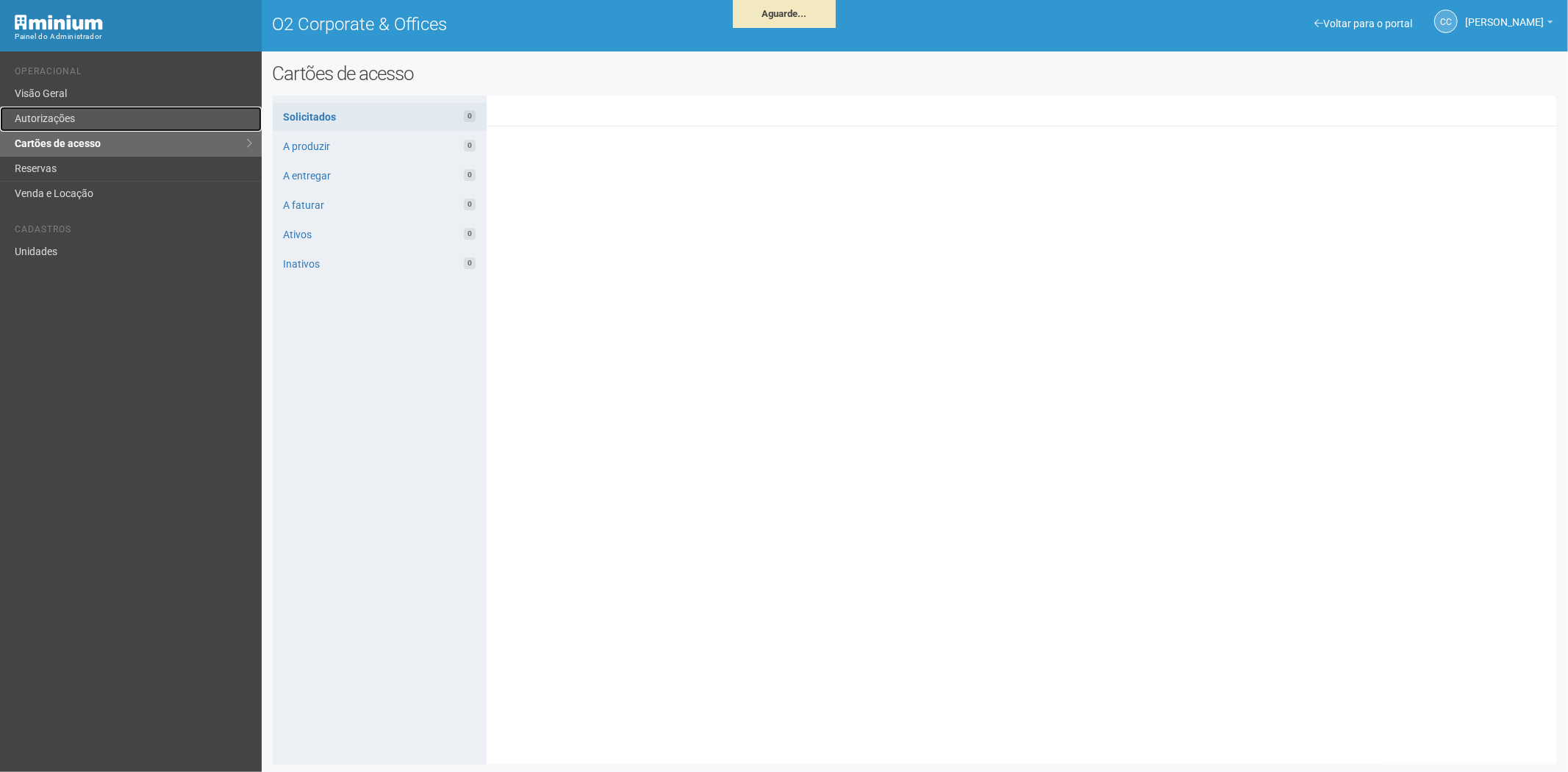
click at [107, 125] on link "Autorizações" at bounding box center [131, 119] width 261 height 25
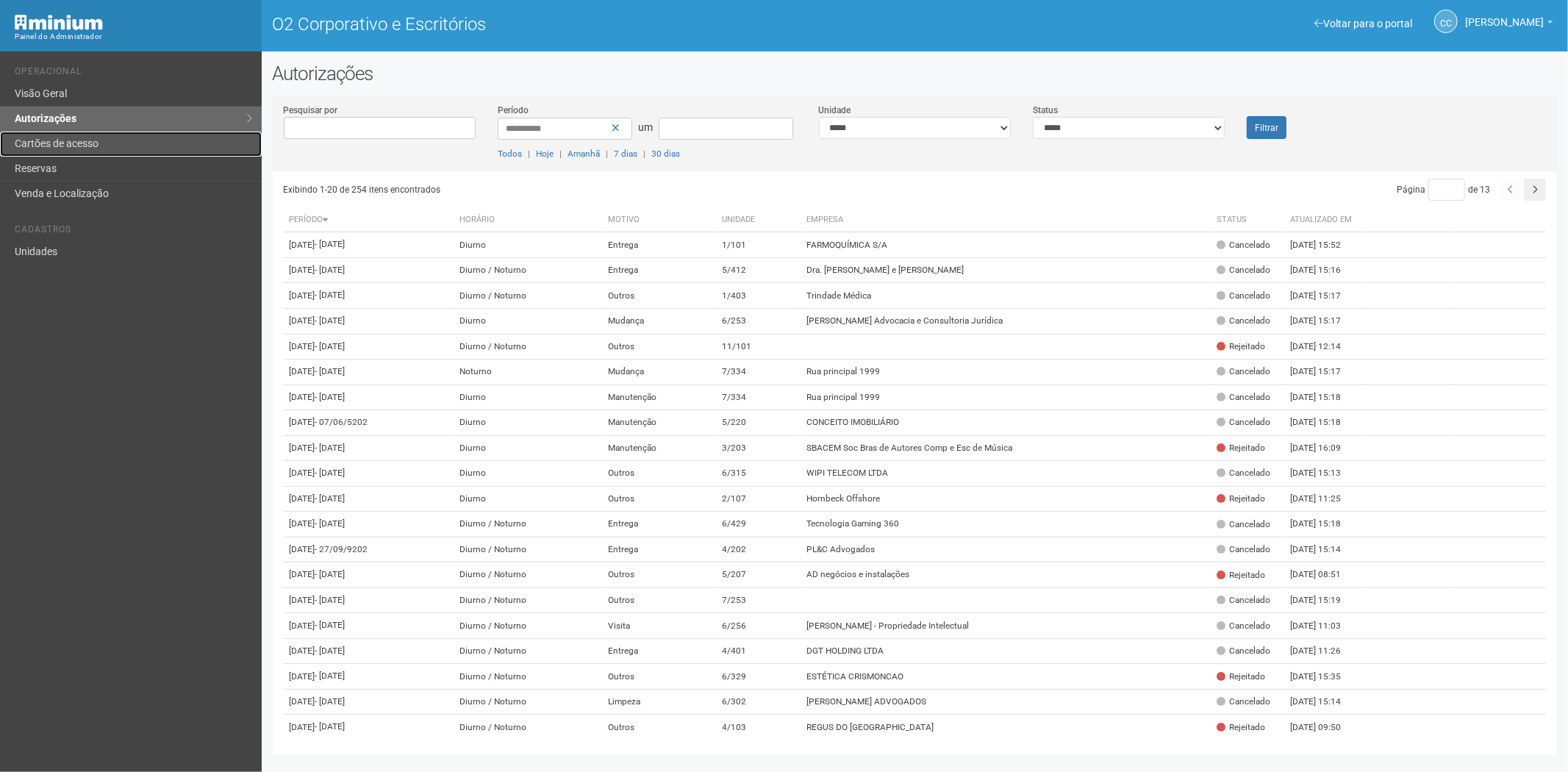
click at [95, 150] on link "Cartões de acesso" at bounding box center [131, 144] width 261 height 25
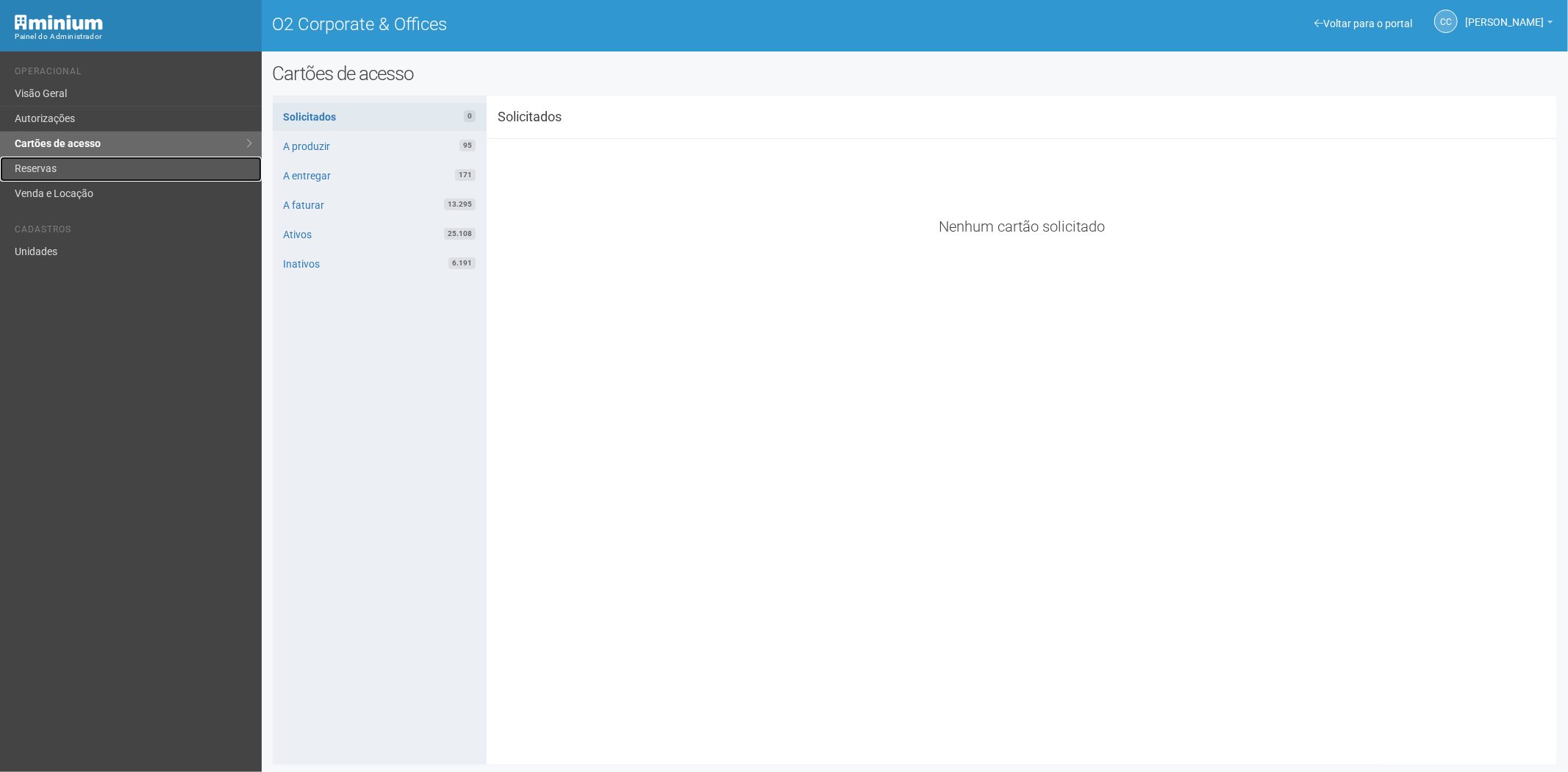
drag, startPoint x: 61, startPoint y: 171, endPoint x: 83, endPoint y: 179, distance: 23.4
click at [61, 171] on link "Reservas" at bounding box center [131, 169] width 261 height 25
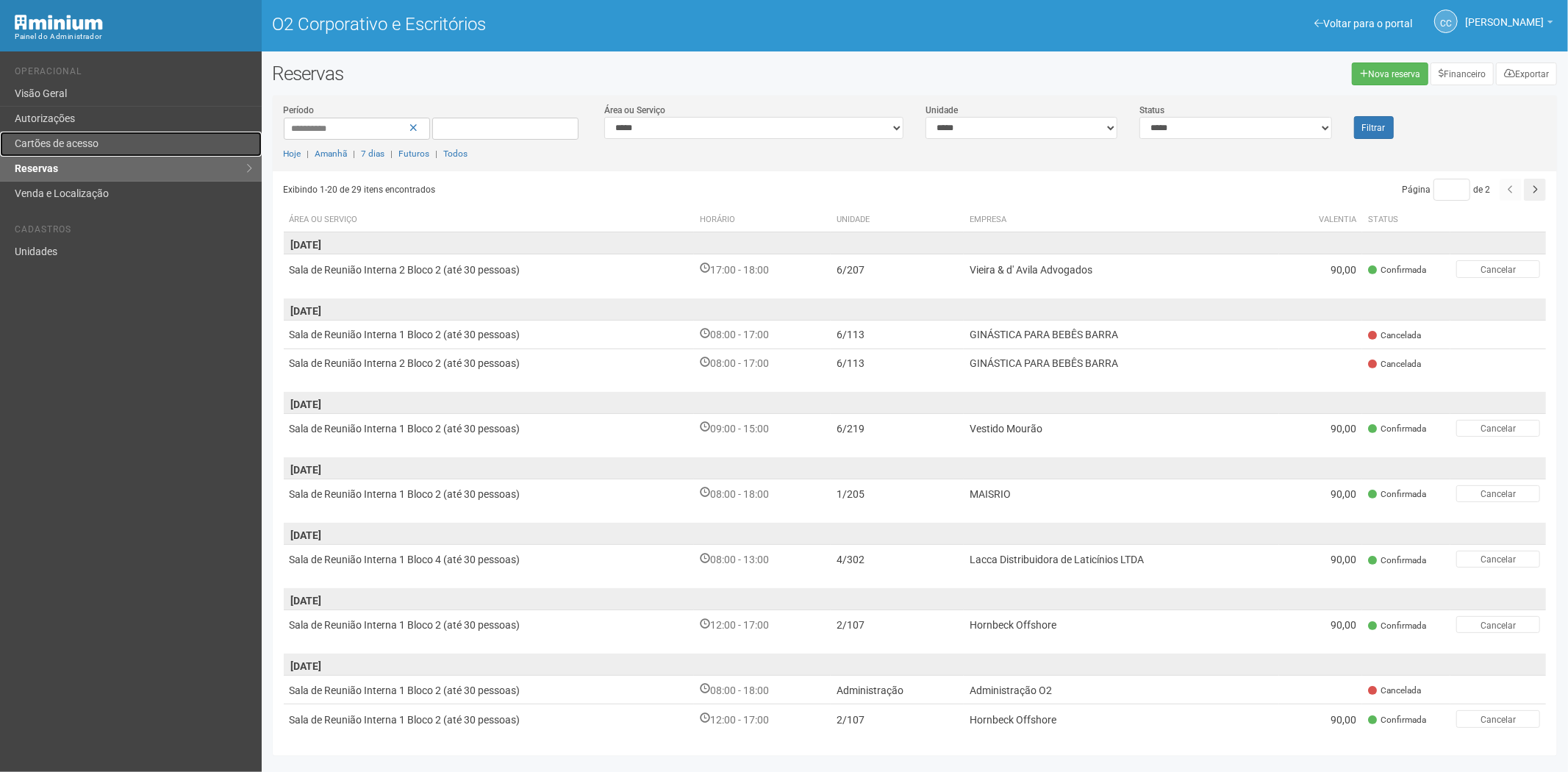
drag, startPoint x: 85, startPoint y: 137, endPoint x: 91, endPoint y: 155, distance: 19.0
click at [85, 137] on font "Cartões de acesso" at bounding box center [56, 143] width 84 height 12
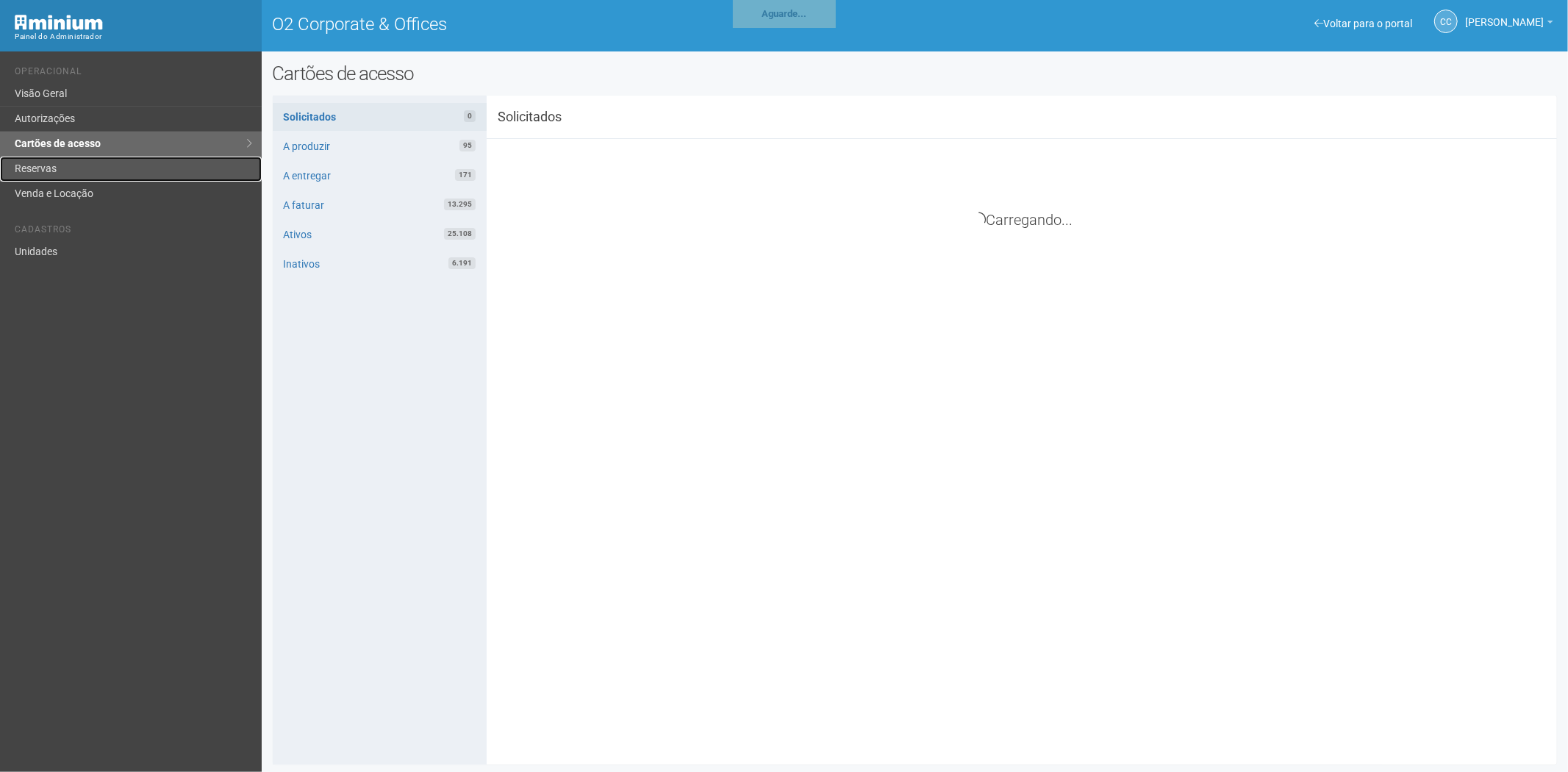
click at [80, 165] on link "Reservas" at bounding box center [131, 169] width 261 height 25
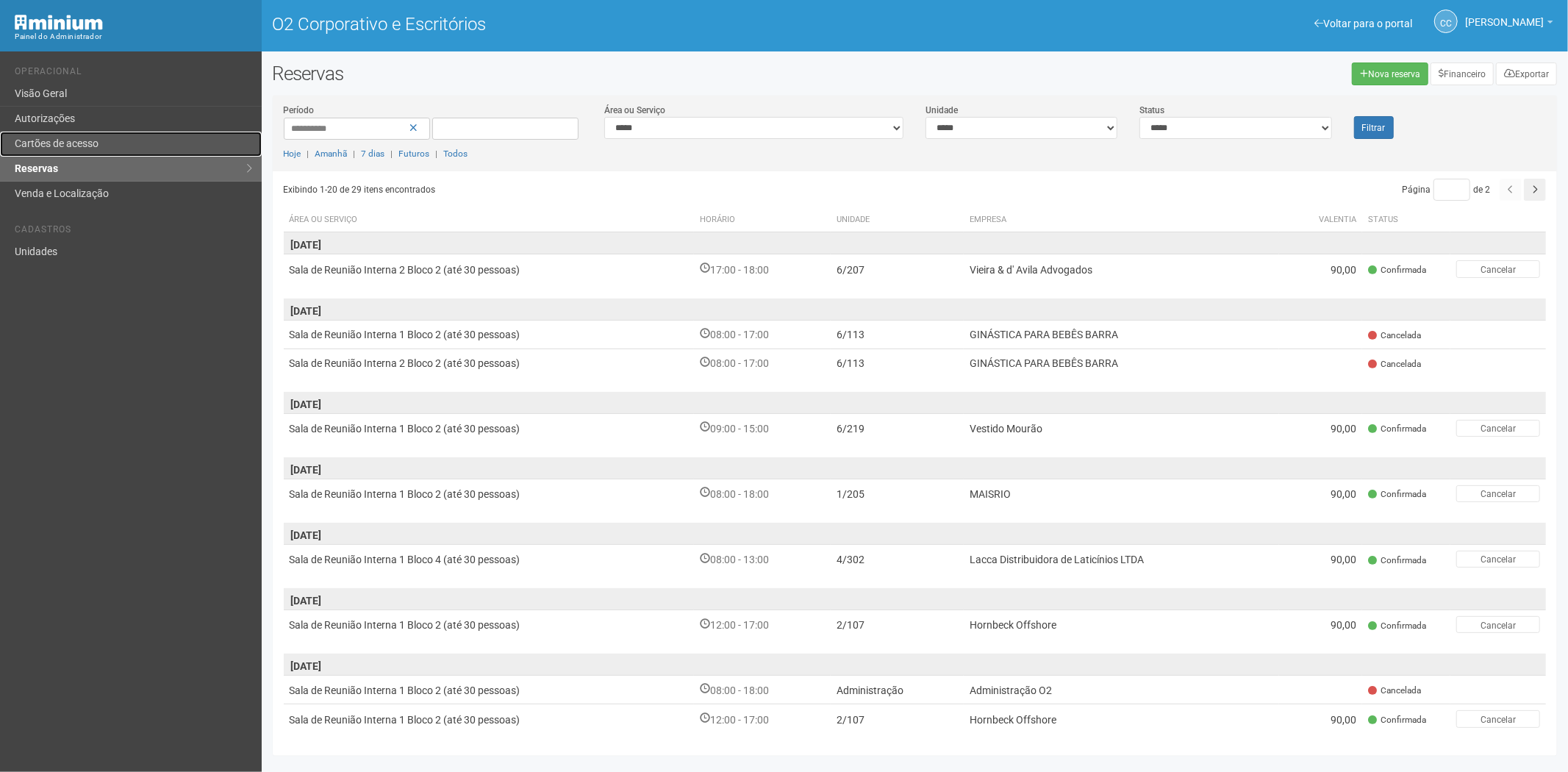
click at [98, 138] on font "Cartões de acesso" at bounding box center [56, 143] width 84 height 12
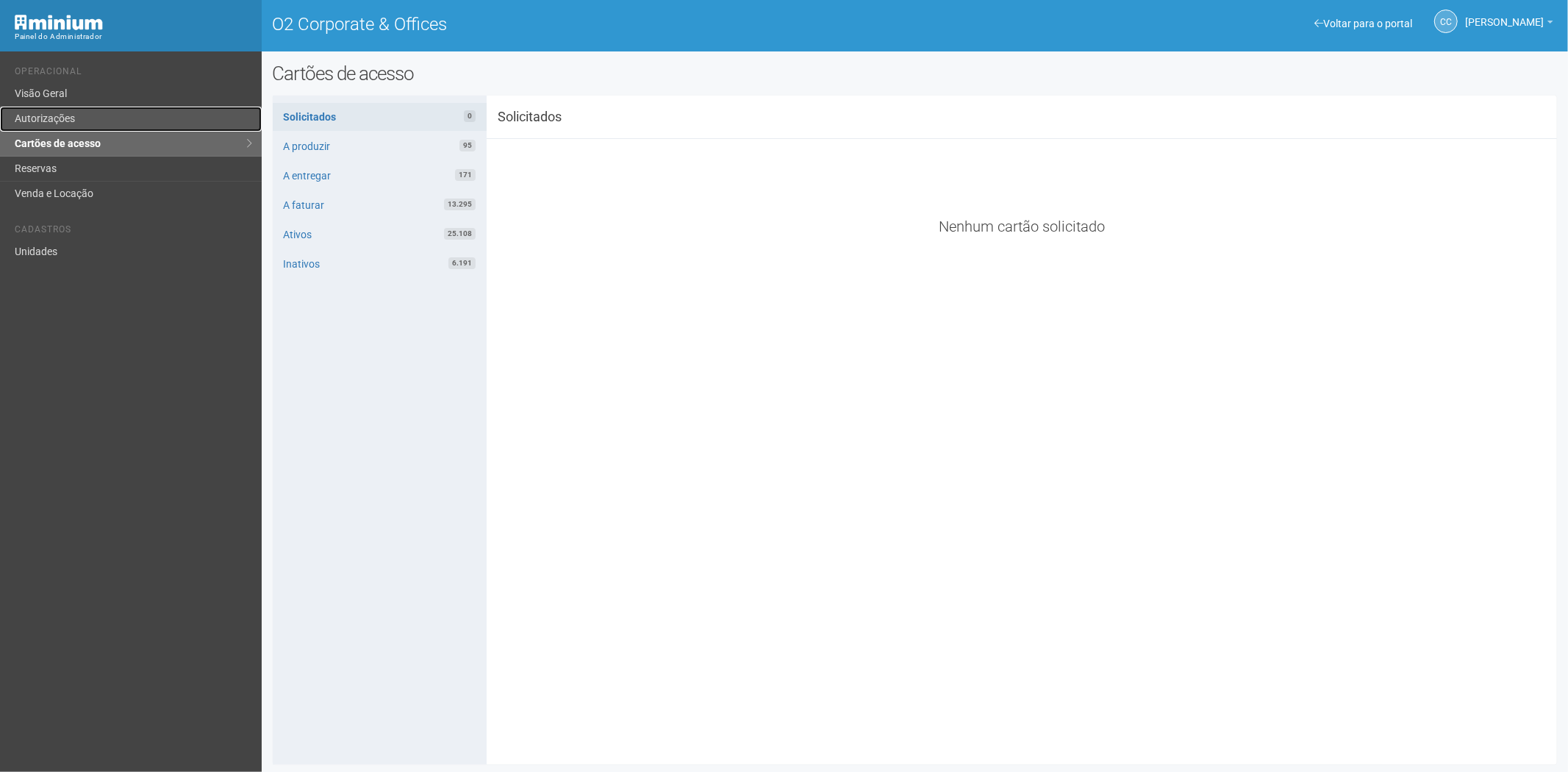
drag, startPoint x: 78, startPoint y: 120, endPoint x: 96, endPoint y: 115, distance: 18.7
click at [78, 120] on link "Autorizações" at bounding box center [131, 119] width 261 height 25
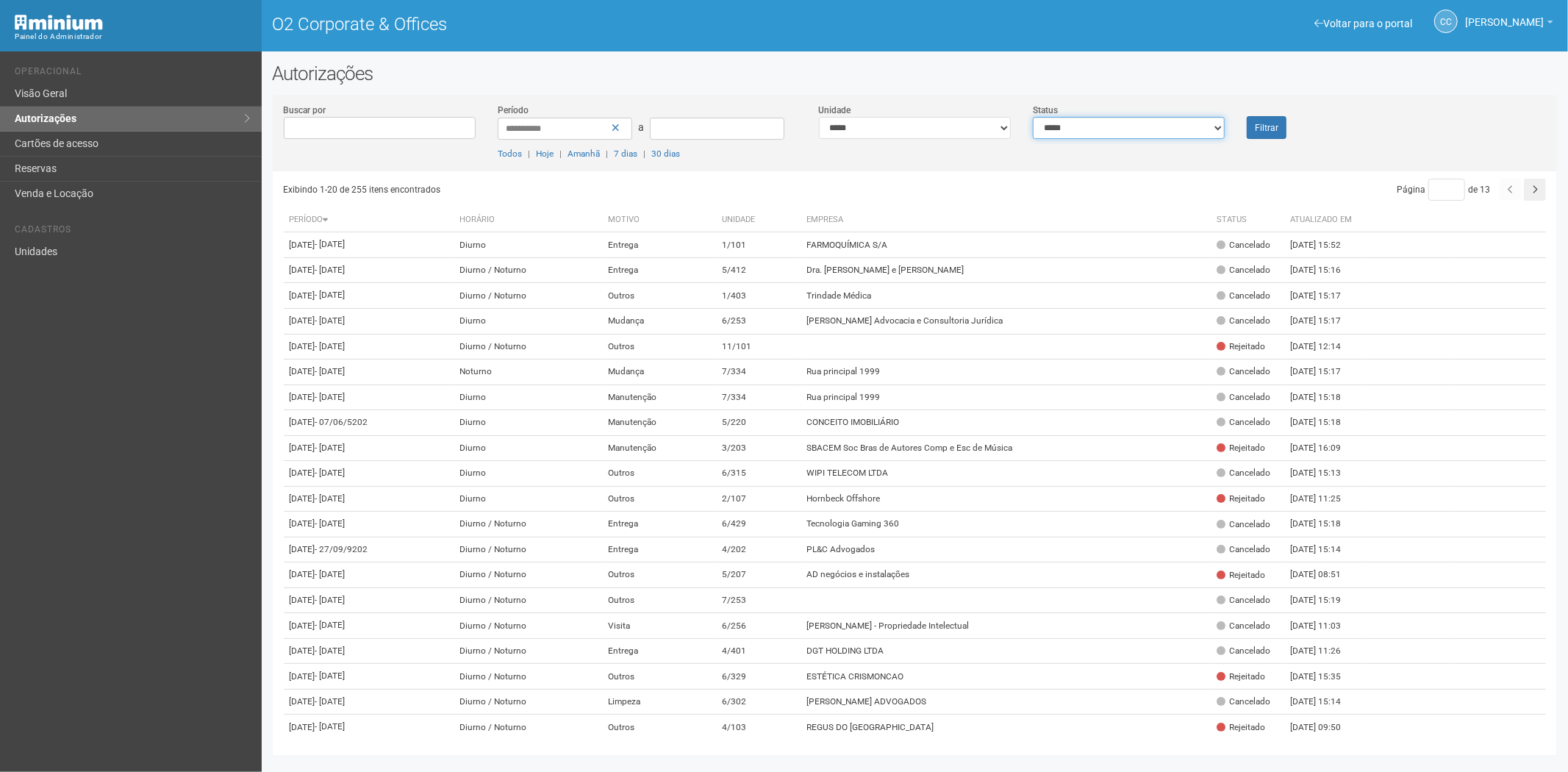
click at [1089, 133] on select "**********" at bounding box center [1129, 128] width 192 height 22
select select "*"
click at [1033, 117] on select "**********" at bounding box center [1129, 128] width 192 height 22
click at [1262, 131] on font "Filtrar" at bounding box center [1266, 128] width 23 height 11
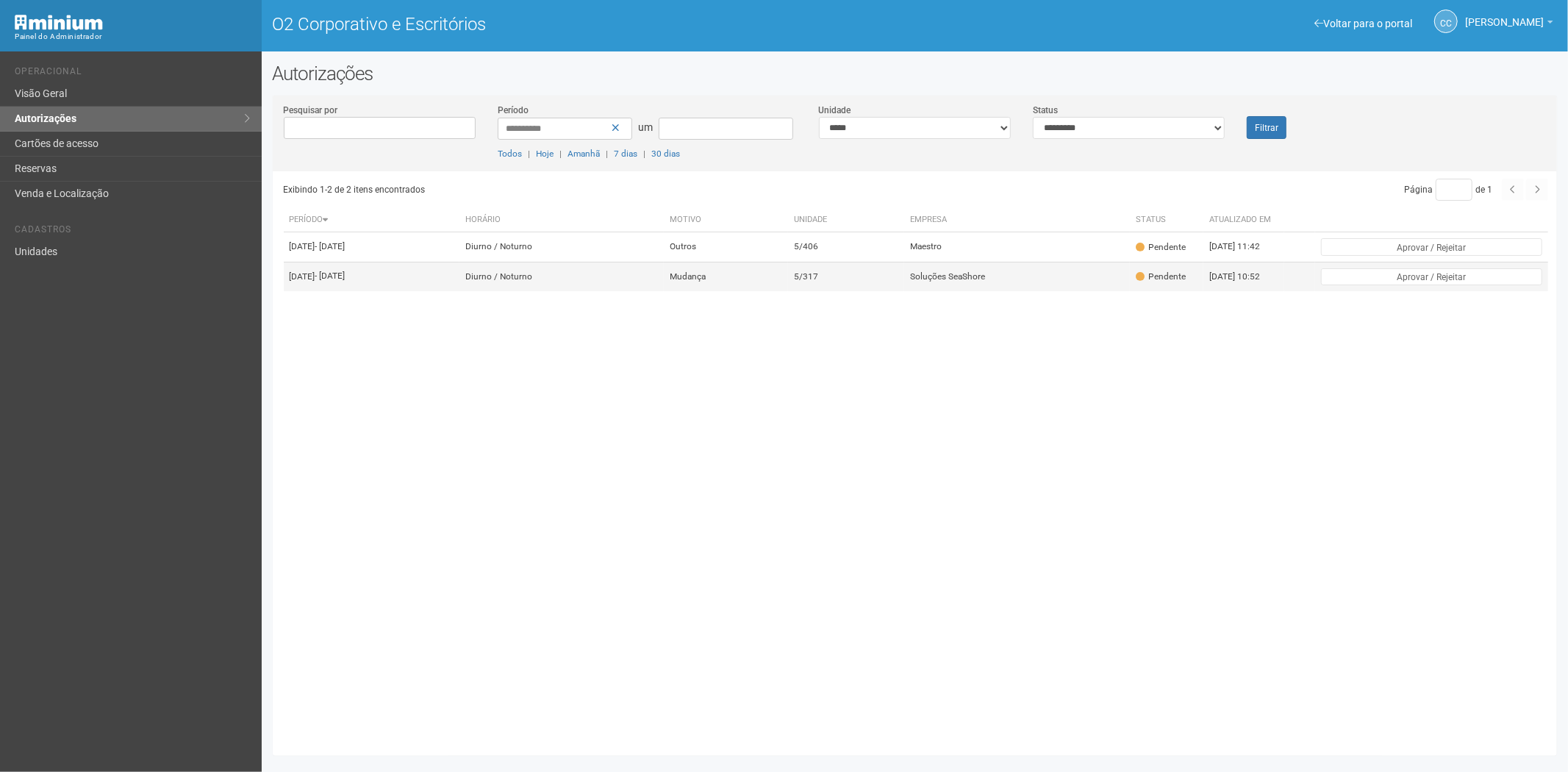
click at [981, 282] on font "Soluções SeaShore" at bounding box center [948, 276] width 75 height 11
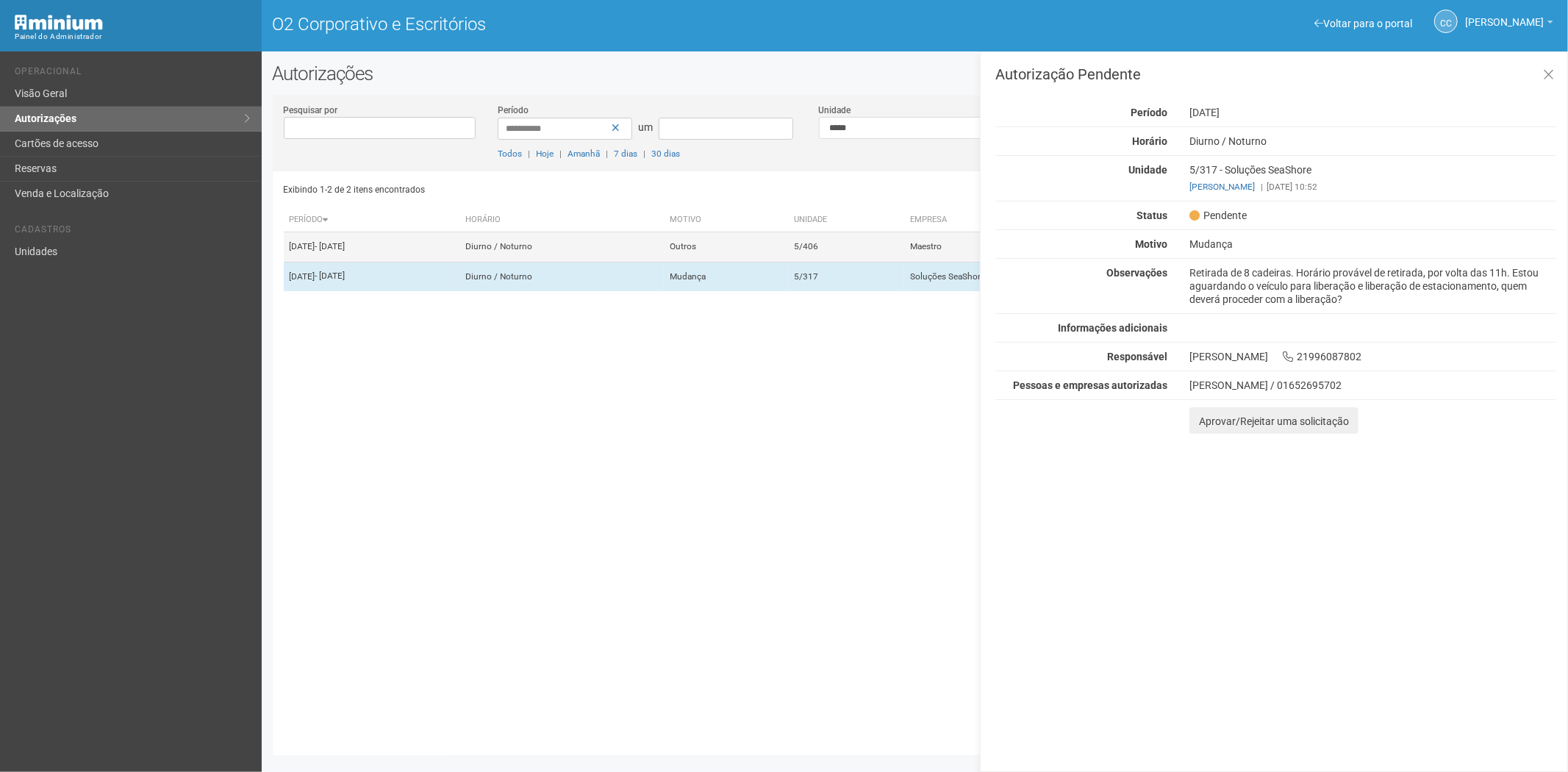
click at [788, 261] on td "Outros" at bounding box center [725, 247] width 124 height 30
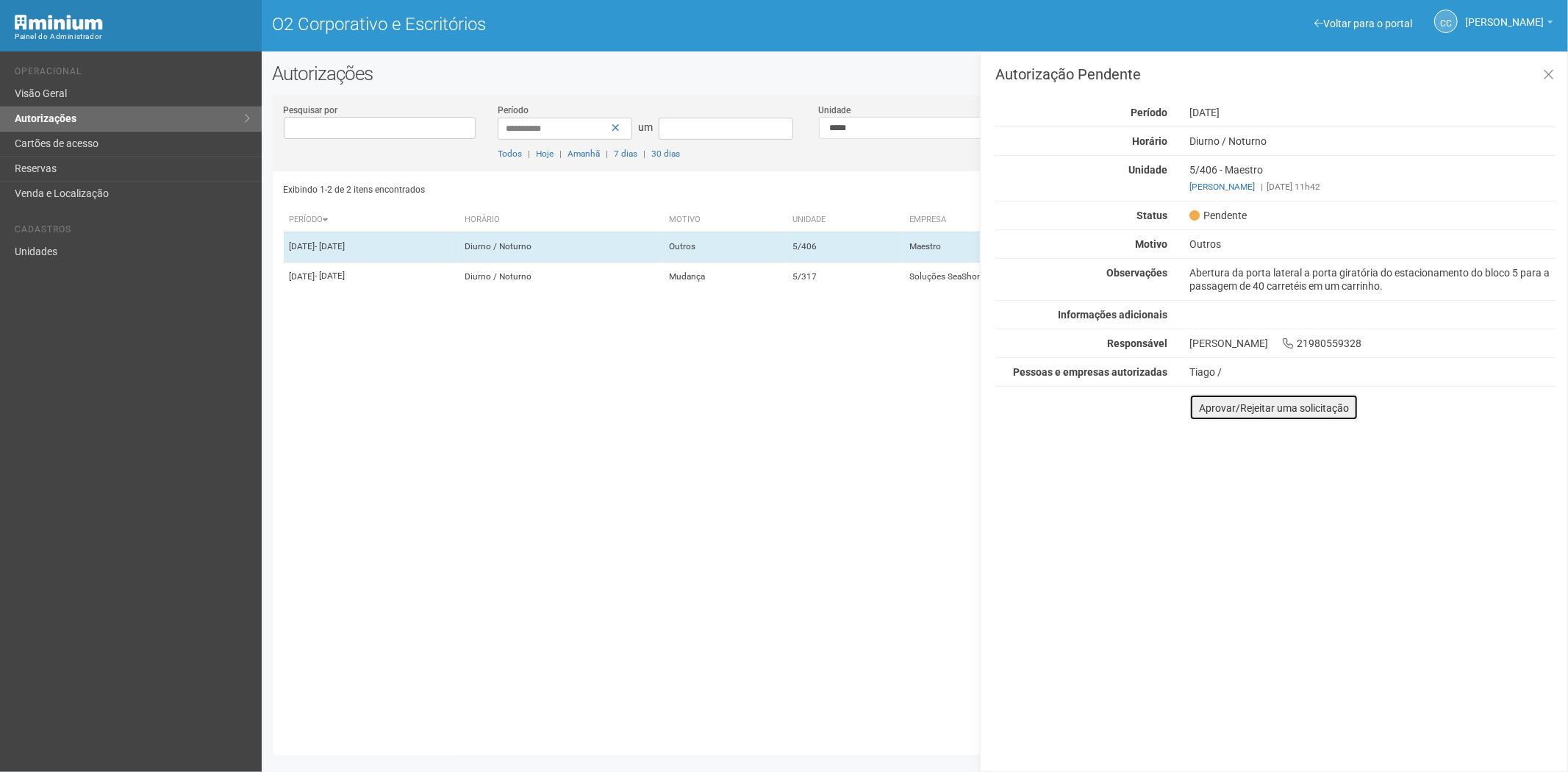
click at [1198, 417] on button "Aprovar/Rejeitar uma solicitação" at bounding box center [1274, 408] width 169 height 27
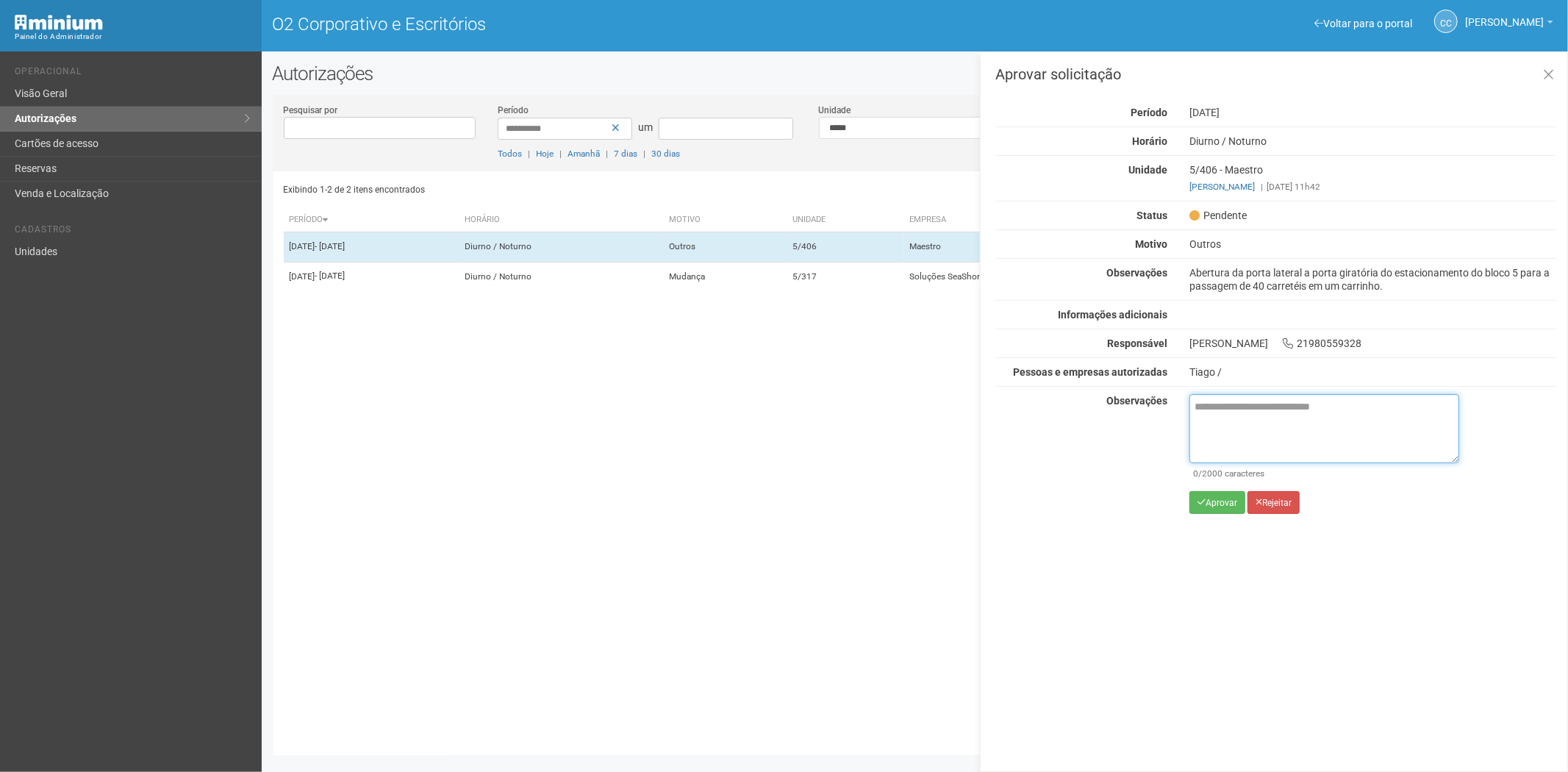
click at [1217, 416] on textarea at bounding box center [1324, 429] width 270 height 69
paste textarea "**********"
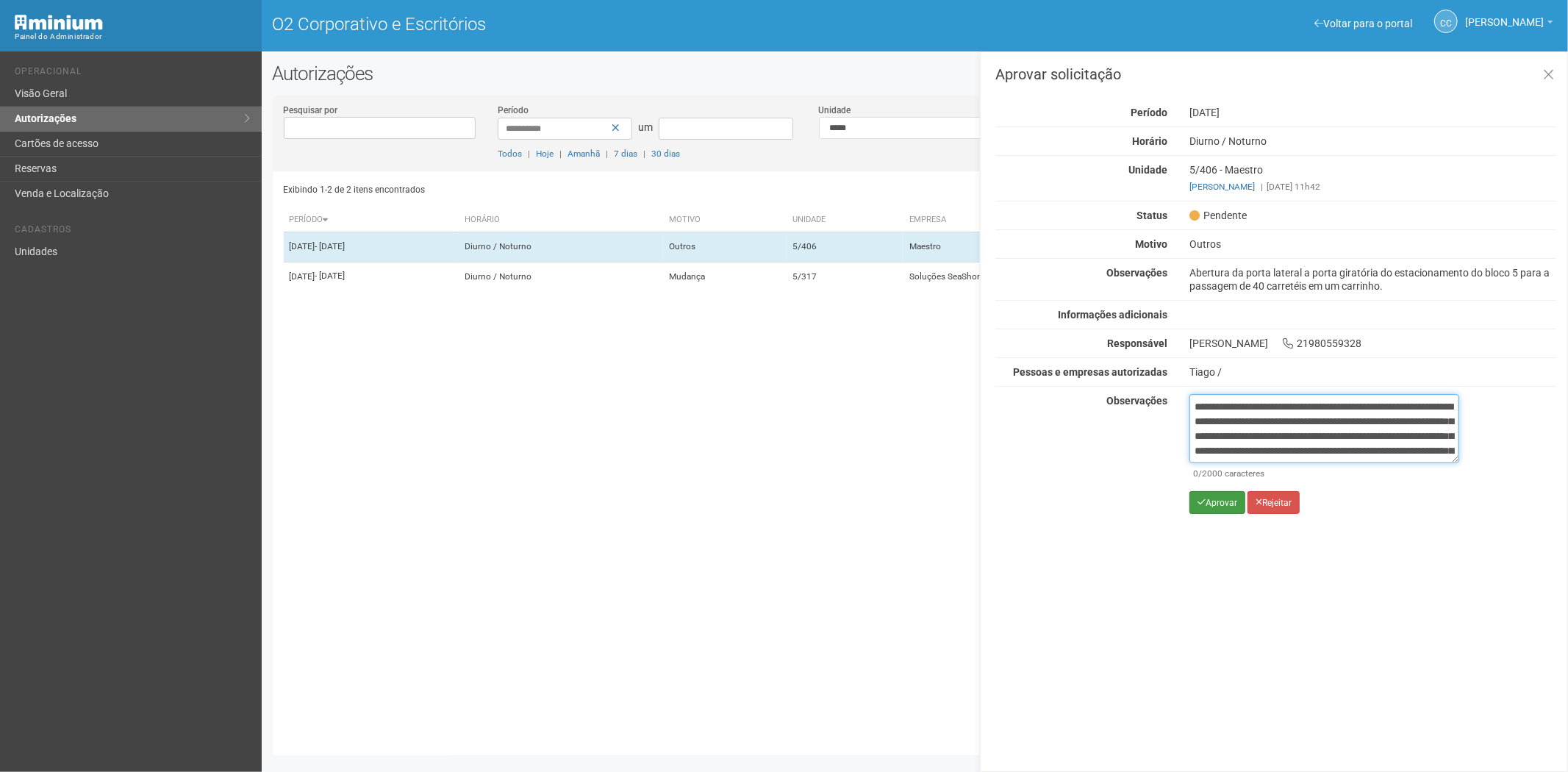
scroll to position [83, 0]
type textarea "**********"
click at [1202, 498] on icon "submit" at bounding box center [1202, 502] width 8 height 9
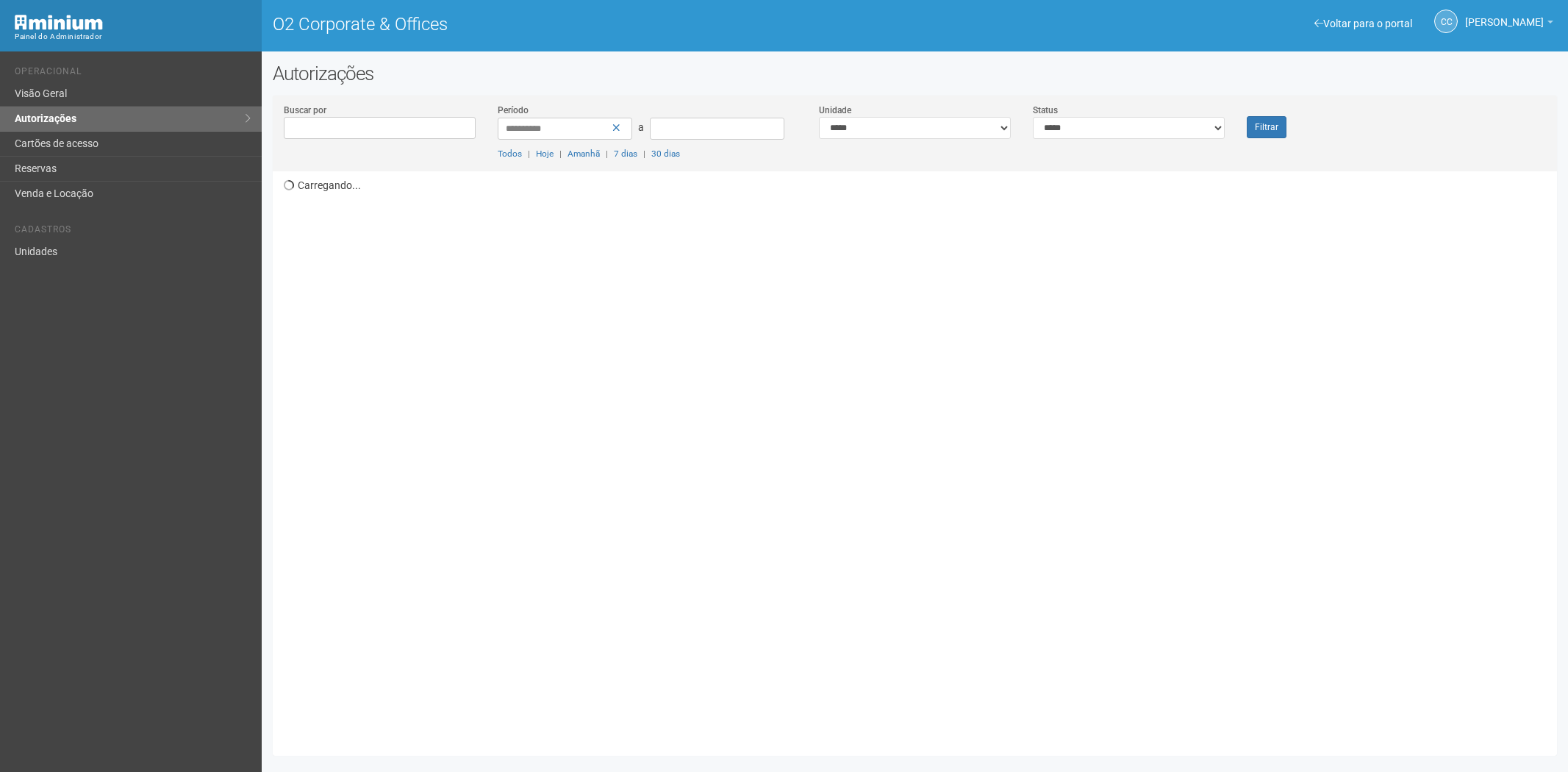
click at [100, 137] on link "Cartões de acesso" at bounding box center [131, 144] width 261 height 25
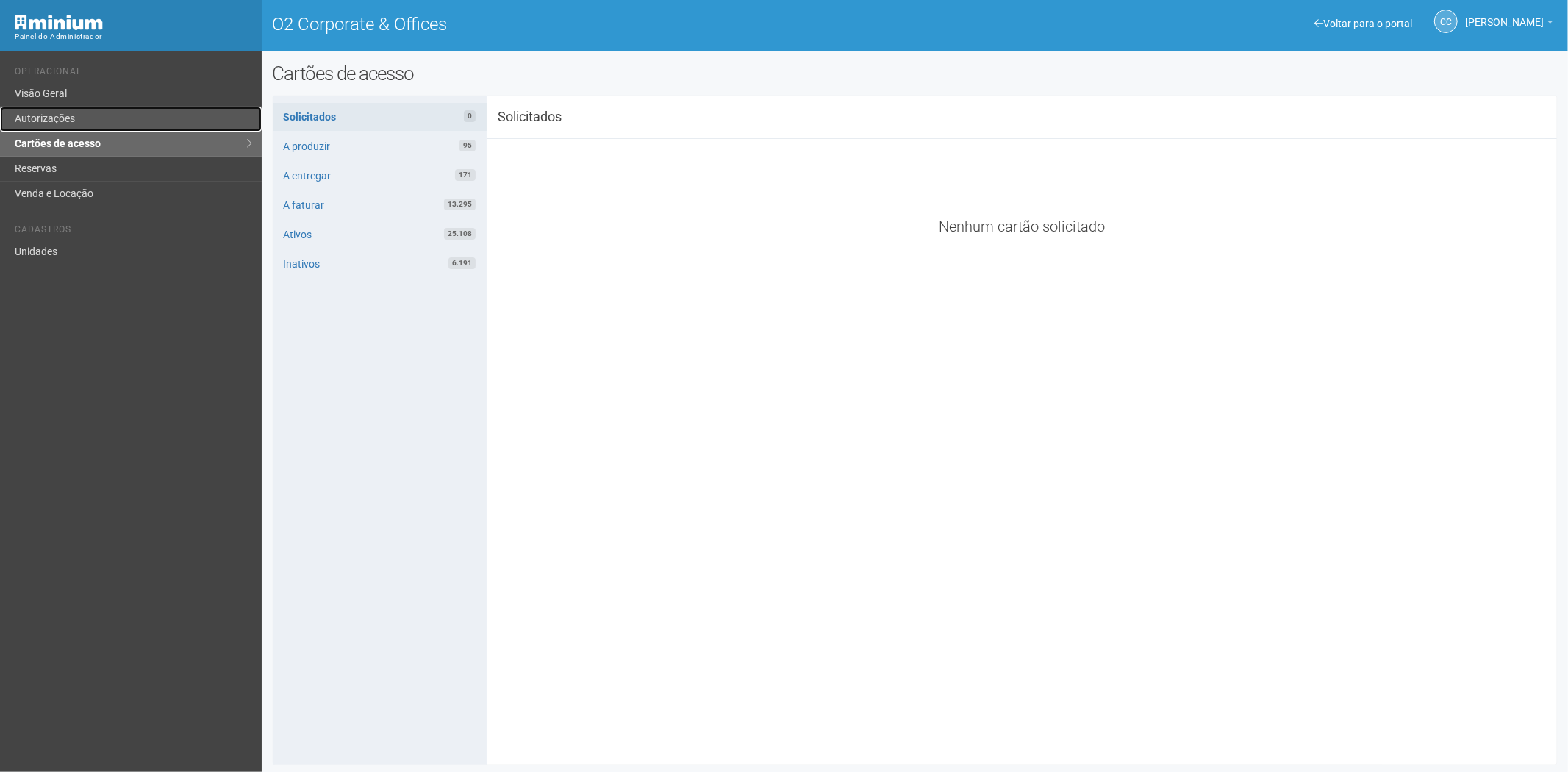
click at [58, 116] on link "Autorizações" at bounding box center [131, 119] width 261 height 25
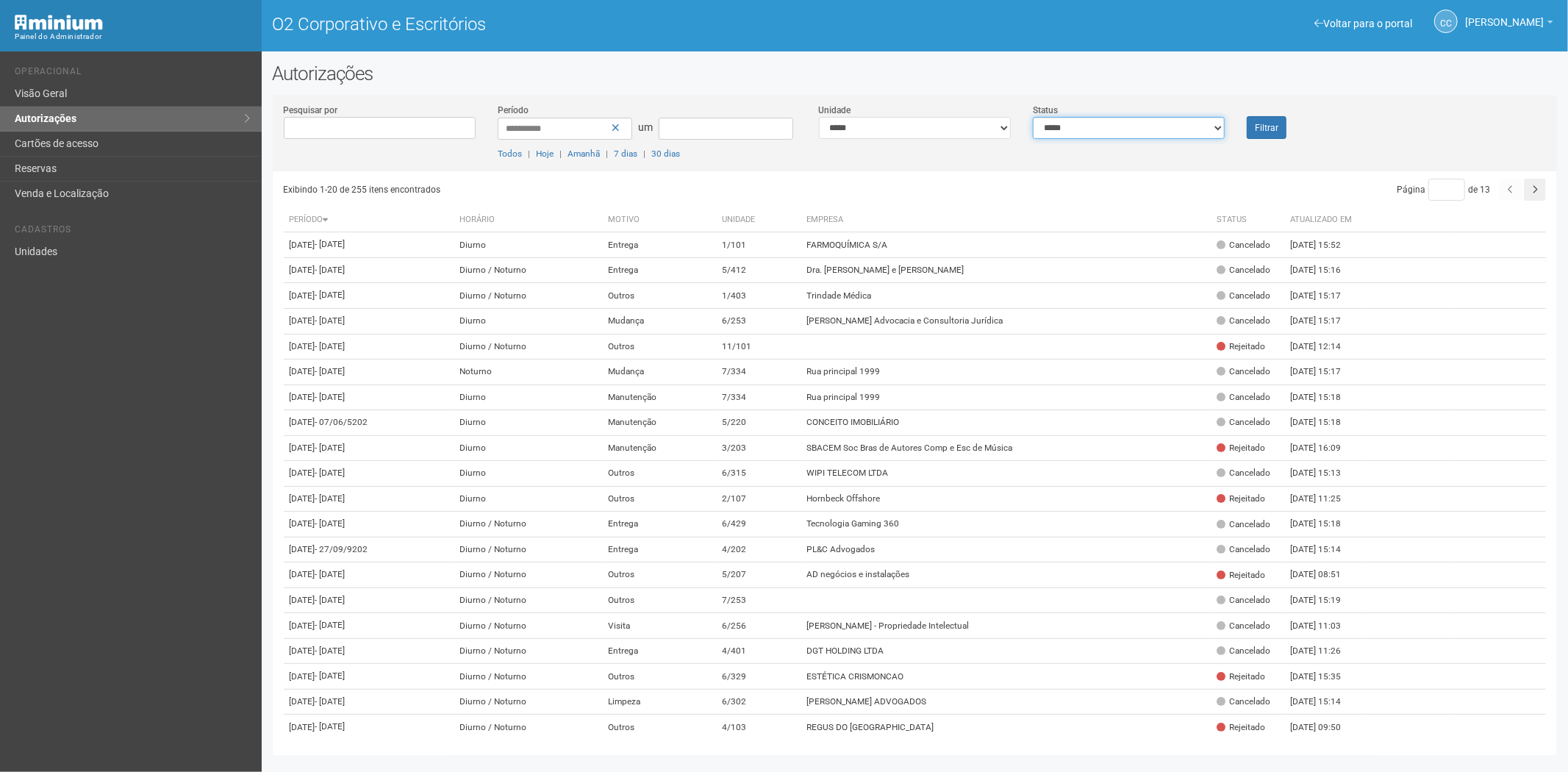
click at [1132, 127] on select "**********" at bounding box center [1129, 128] width 192 height 22
select select "*"
click at [1033, 117] on select "**********" at bounding box center [1129, 128] width 192 height 22
click at [1276, 123] on font "Filtrar" at bounding box center [1266, 128] width 23 height 11
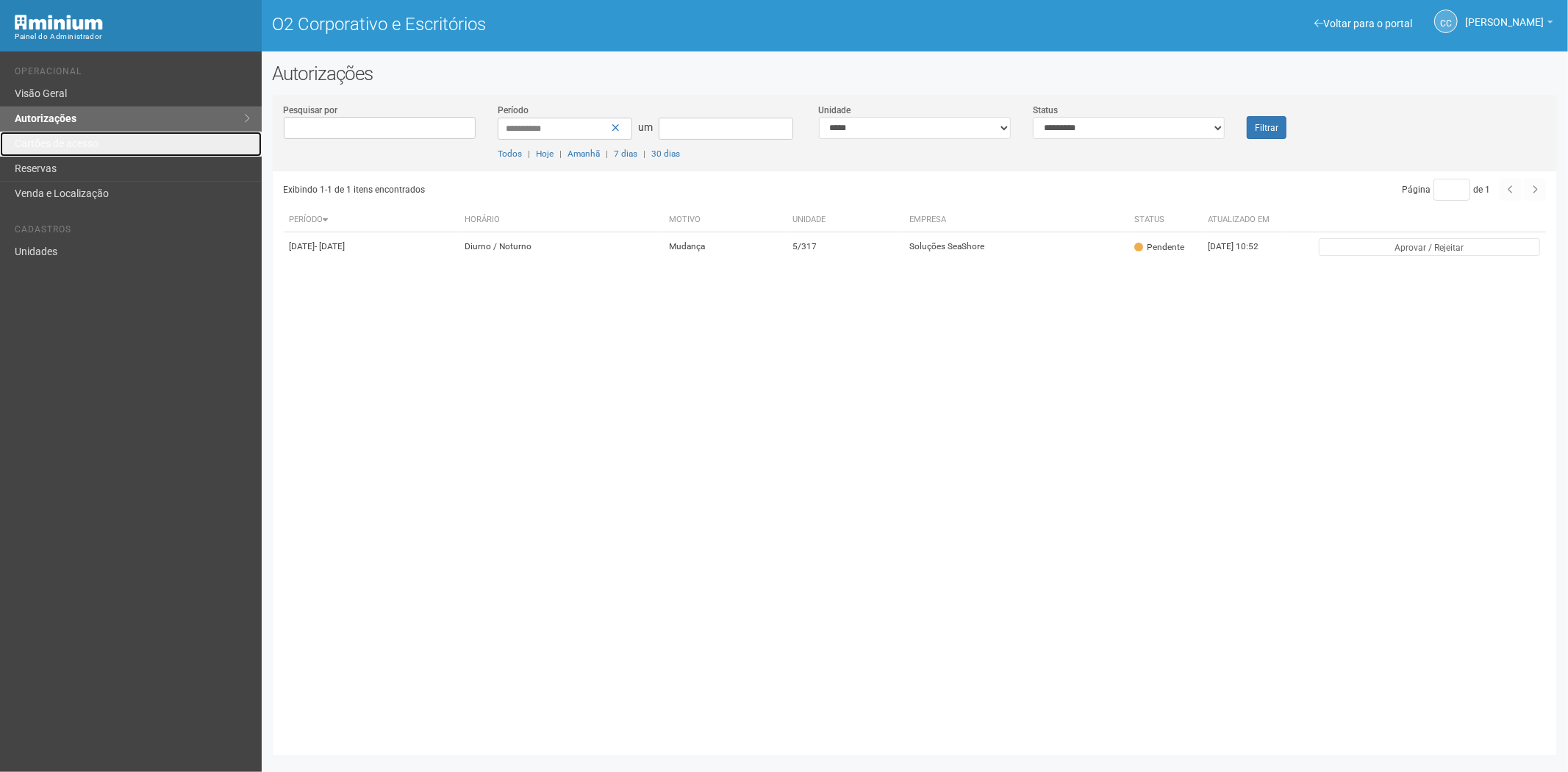
drag, startPoint x: 78, startPoint y: 142, endPoint x: 166, endPoint y: 27, distance: 144.8
click at [78, 141] on font "Cartões de acesso" at bounding box center [56, 143] width 84 height 12
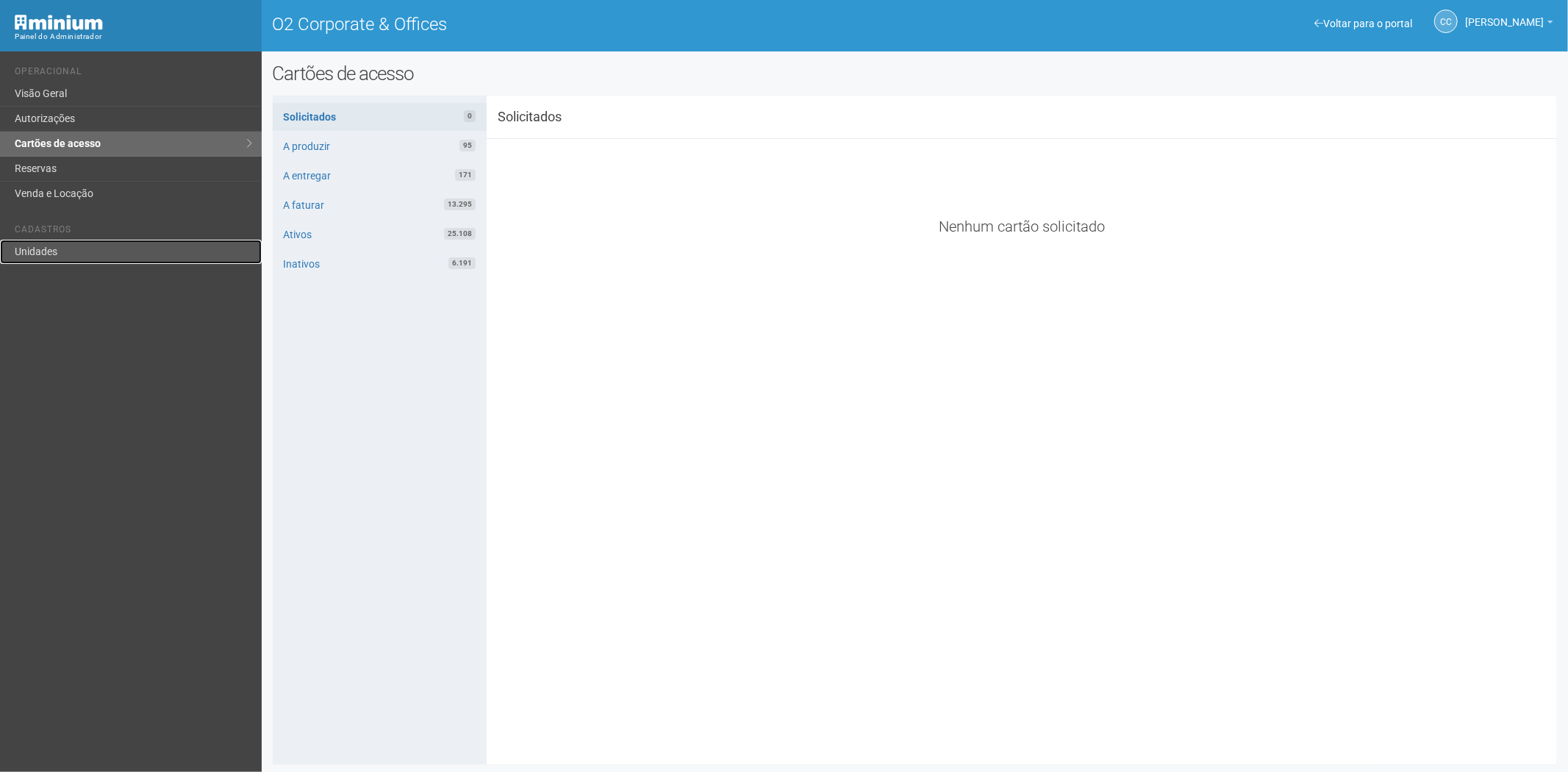
drag, startPoint x: 48, startPoint y: 240, endPoint x: 142, endPoint y: 224, distance: 95.4
click at [50, 240] on link "Unidades" at bounding box center [131, 251] width 261 height 24
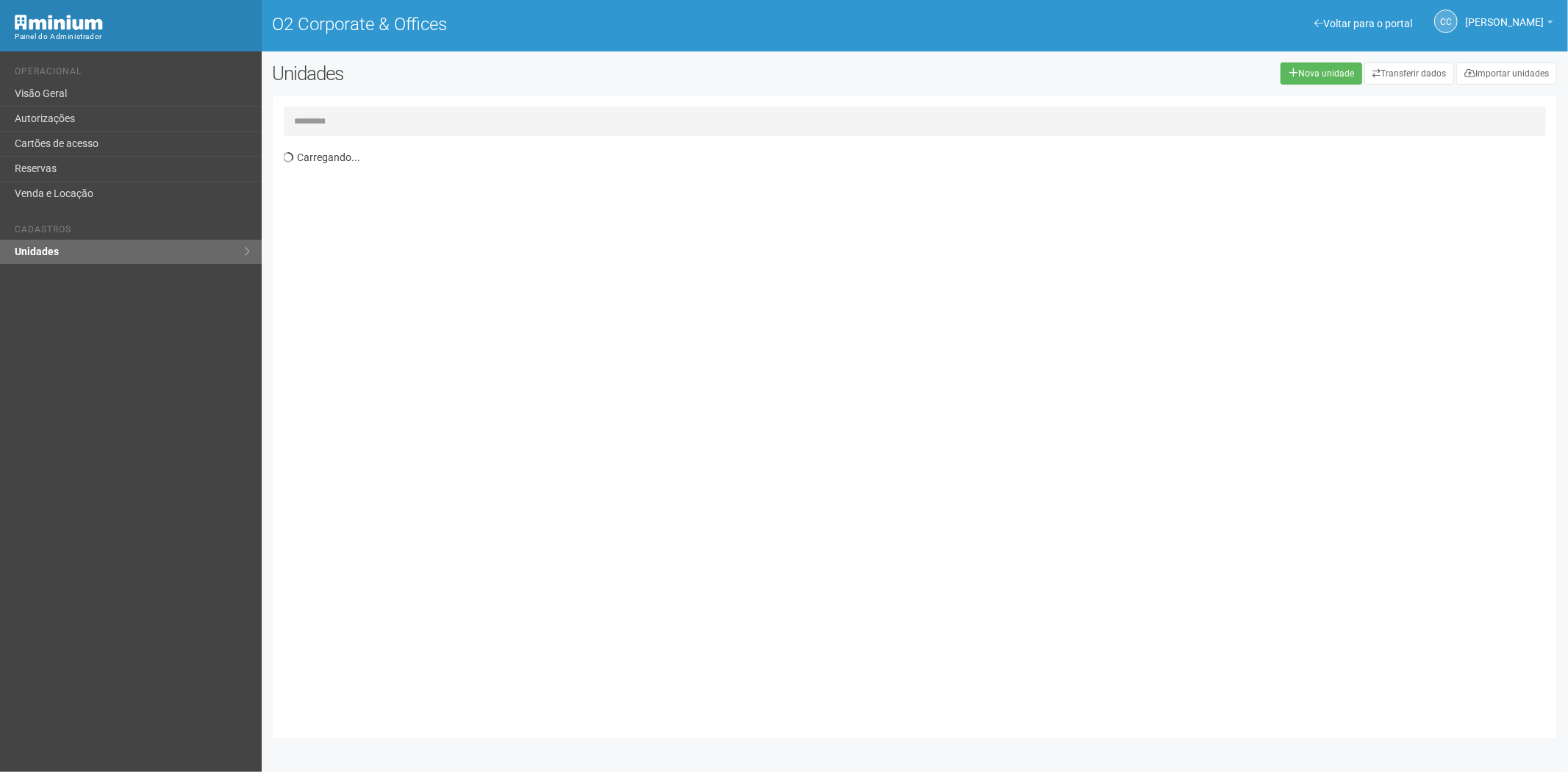
click at [398, 116] on input "text" at bounding box center [915, 121] width 1263 height 30
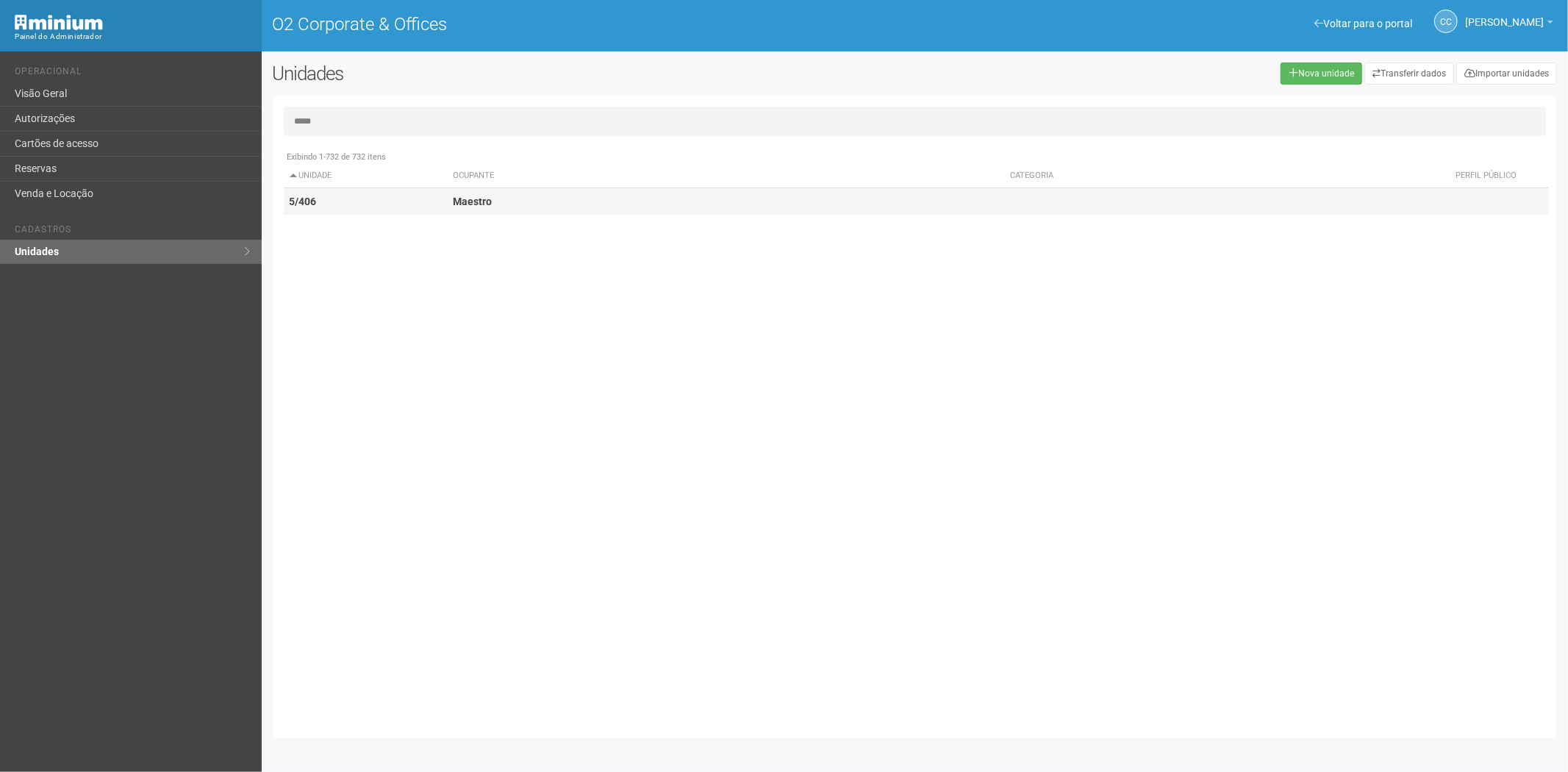
click at [393, 189] on td "5/406" at bounding box center [365, 202] width 164 height 27
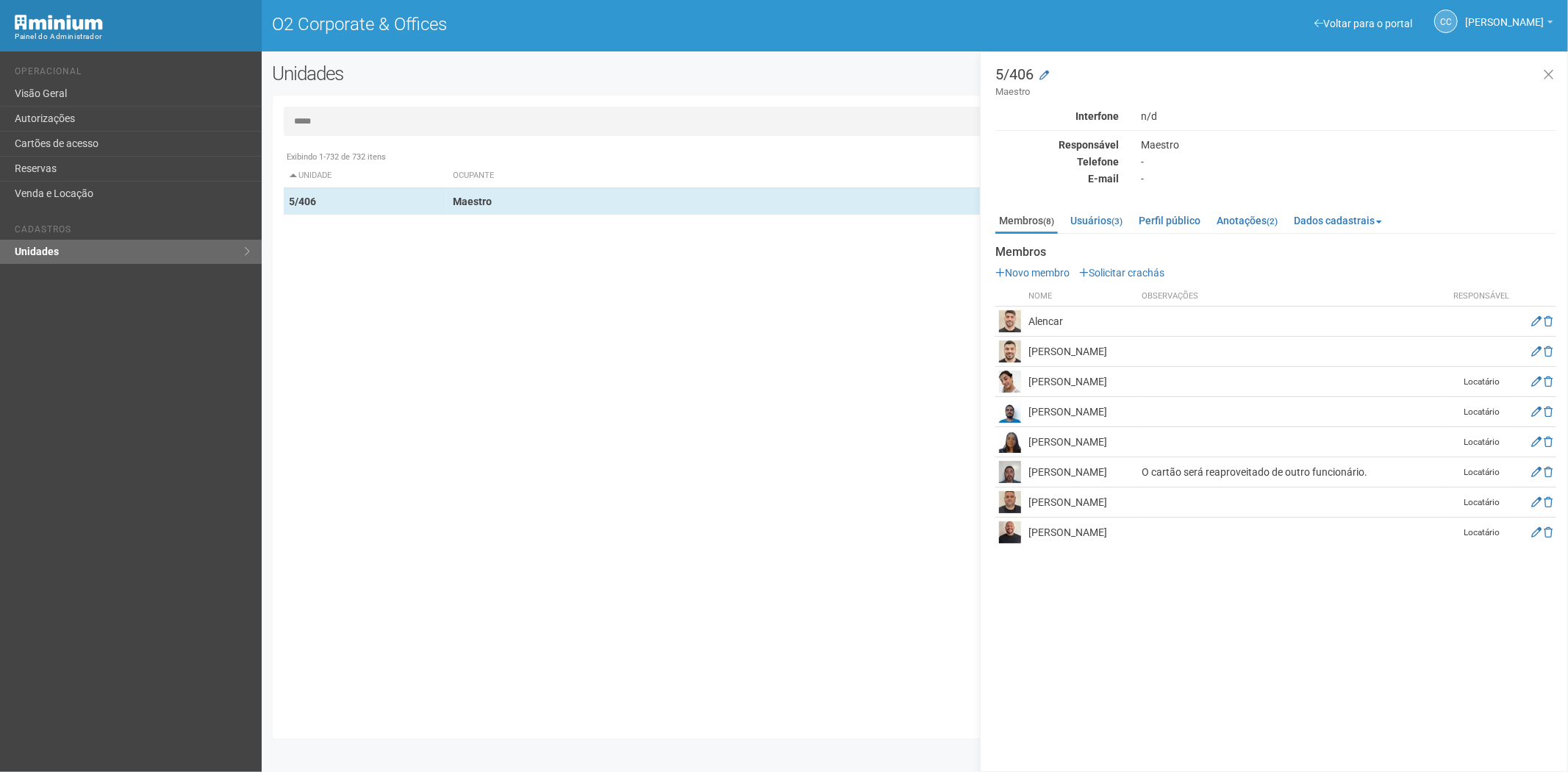
click at [381, 123] on input "*****" at bounding box center [915, 121] width 1263 height 30
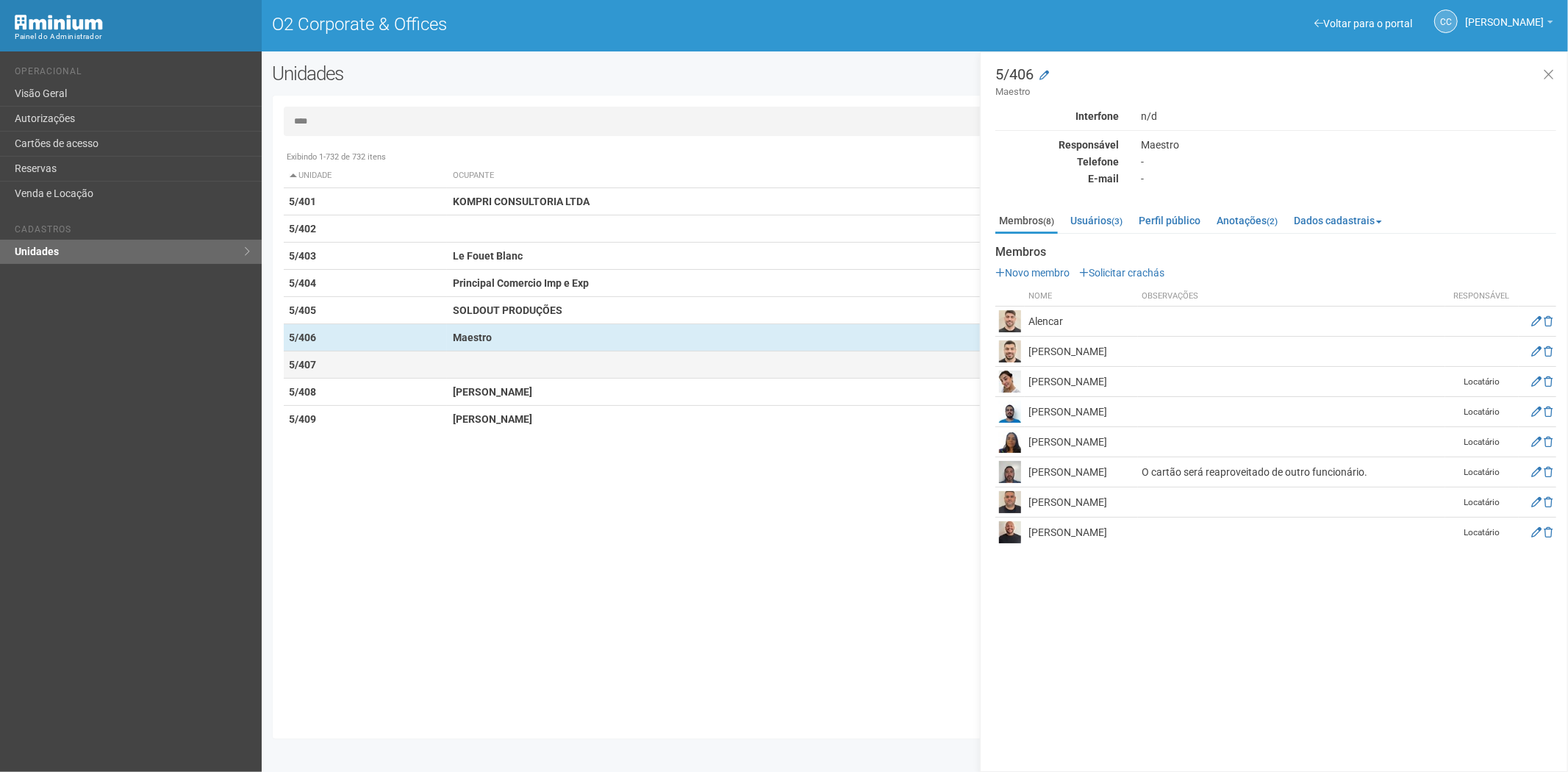
type input "****"
click at [398, 364] on td "5/407" at bounding box center [365, 365] width 164 height 27
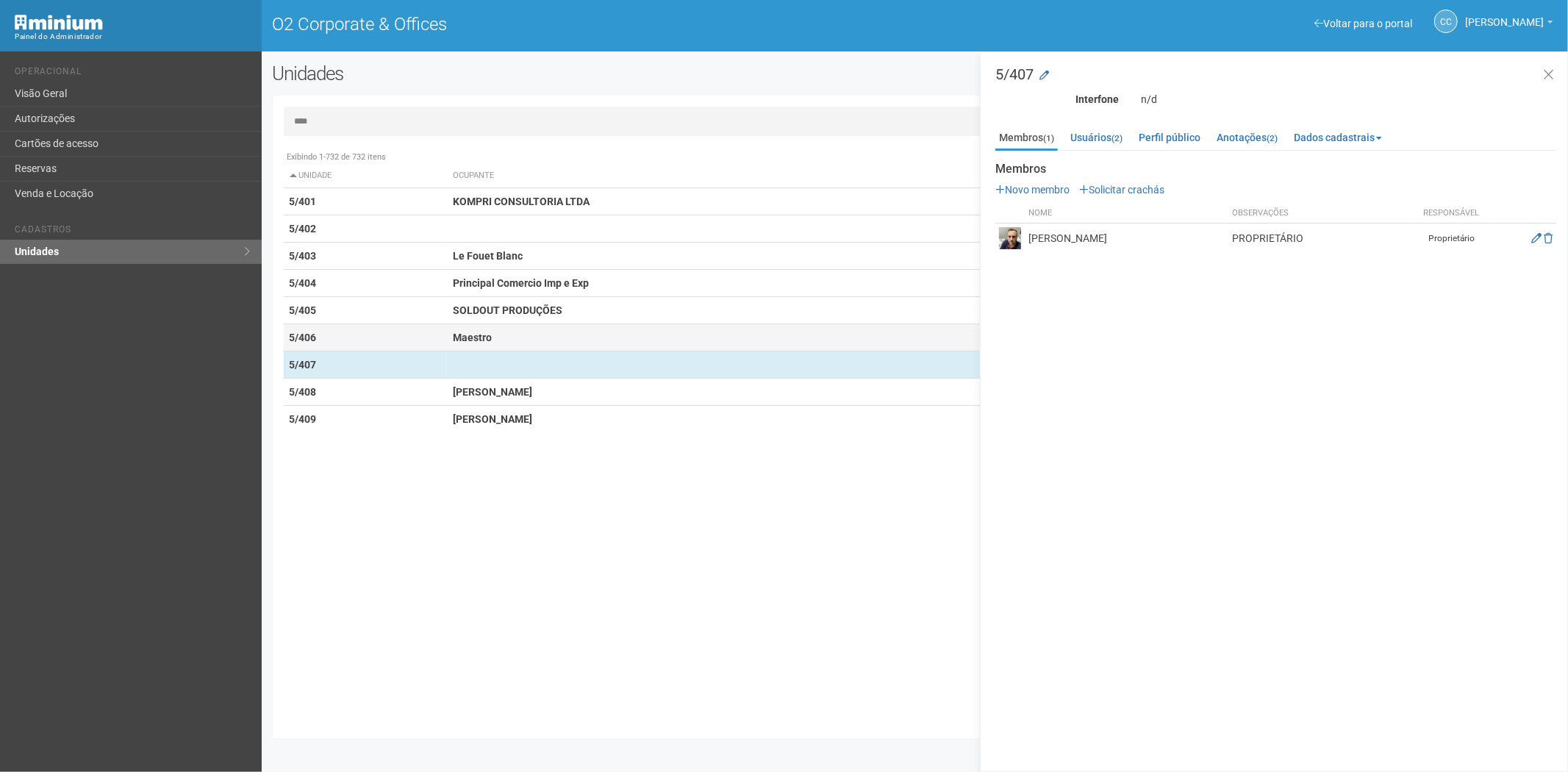
click at [508, 339] on td "Maestro" at bounding box center [726, 337] width 558 height 27
